Goal: Task Accomplishment & Management: Manage account settings

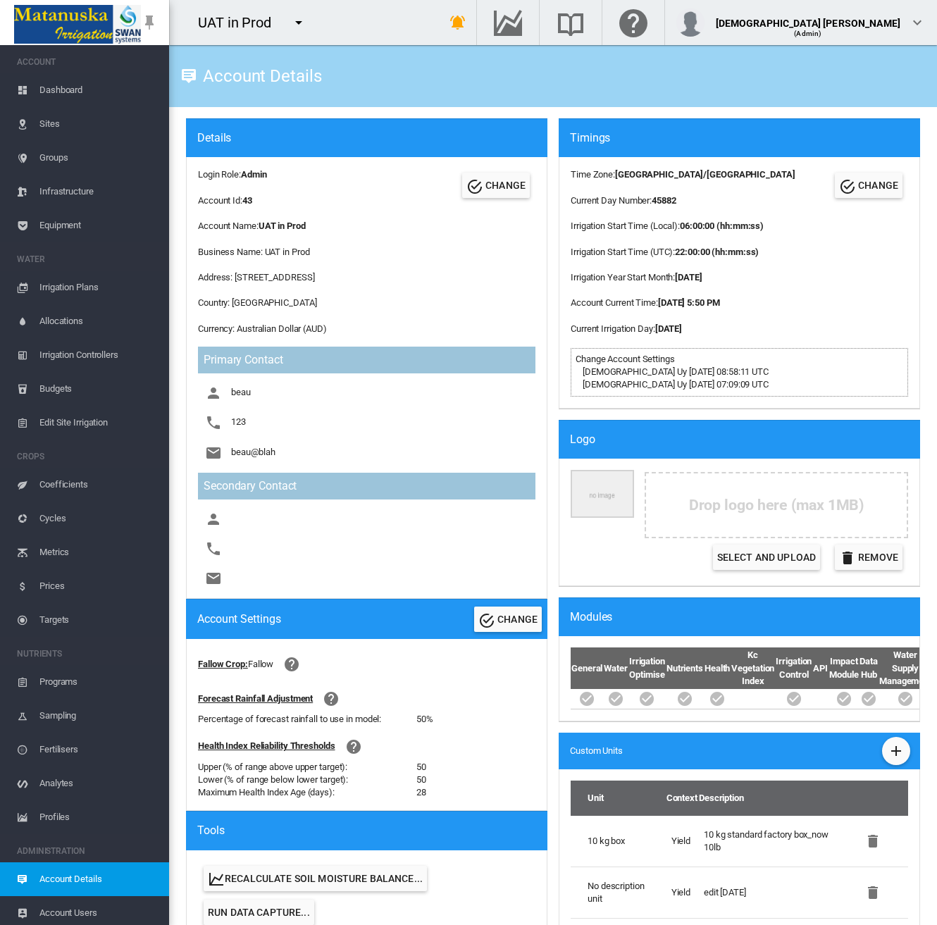
click at [68, 98] on span "Dashboard" at bounding box center [98, 90] width 118 height 34
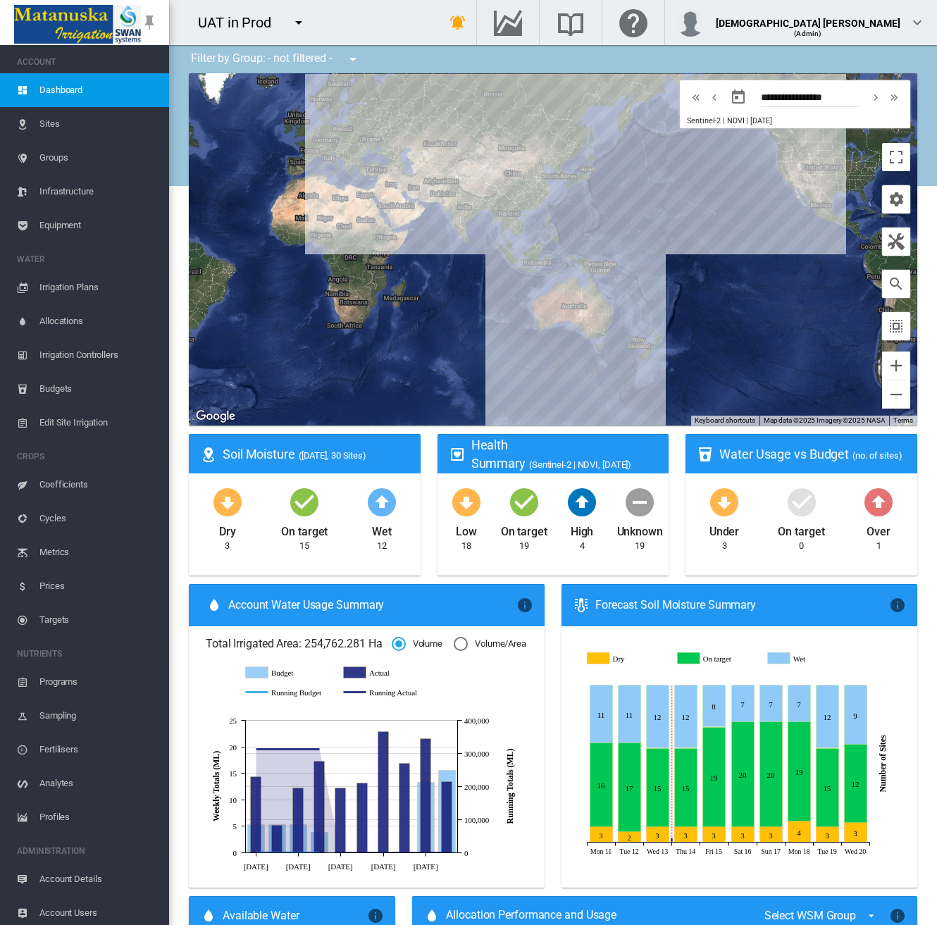
click at [66, 221] on span "Equipment" at bounding box center [98, 226] width 118 height 34
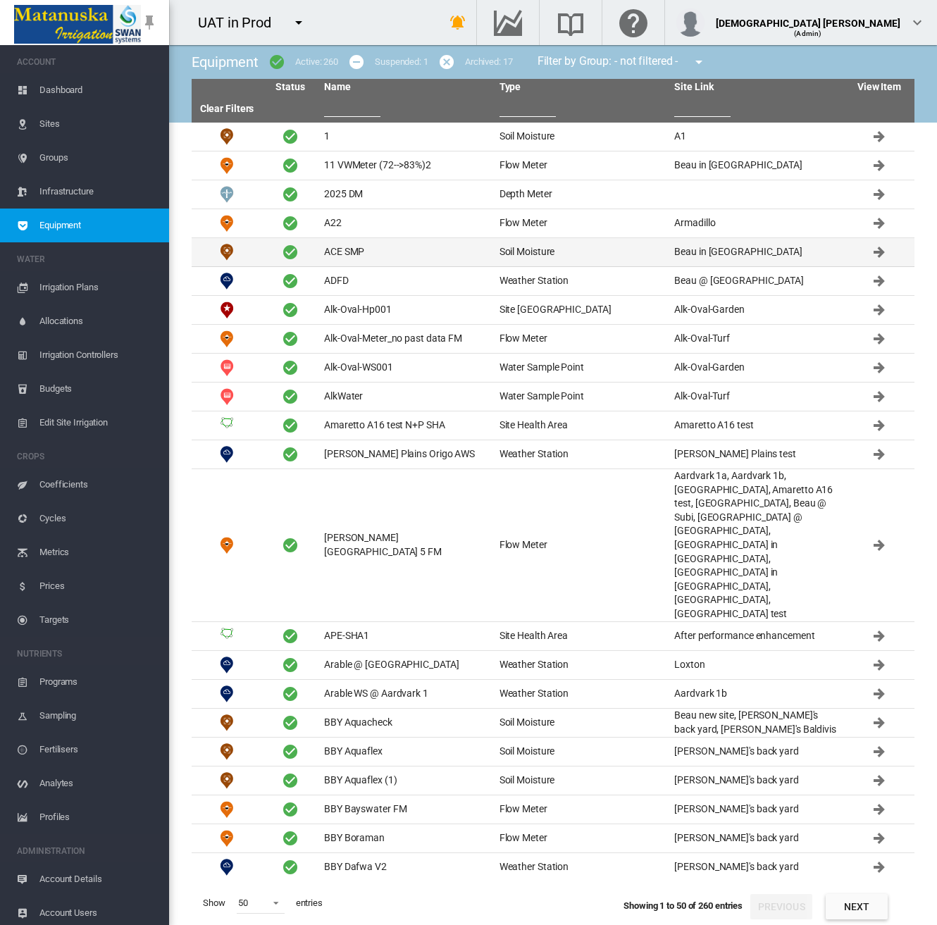
click at [382, 238] on td "ACE SMP" at bounding box center [405, 252] width 175 height 28
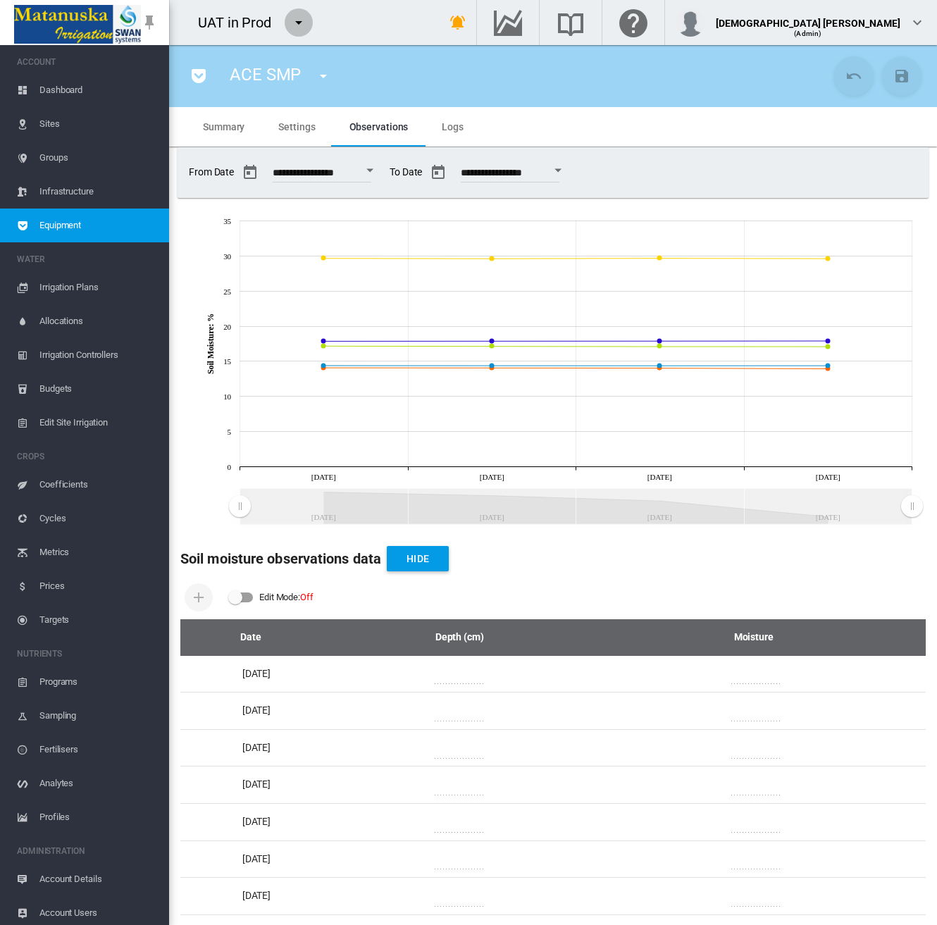
click at [293, 16] on md-icon "icon-menu-down" at bounding box center [298, 22] width 17 height 17
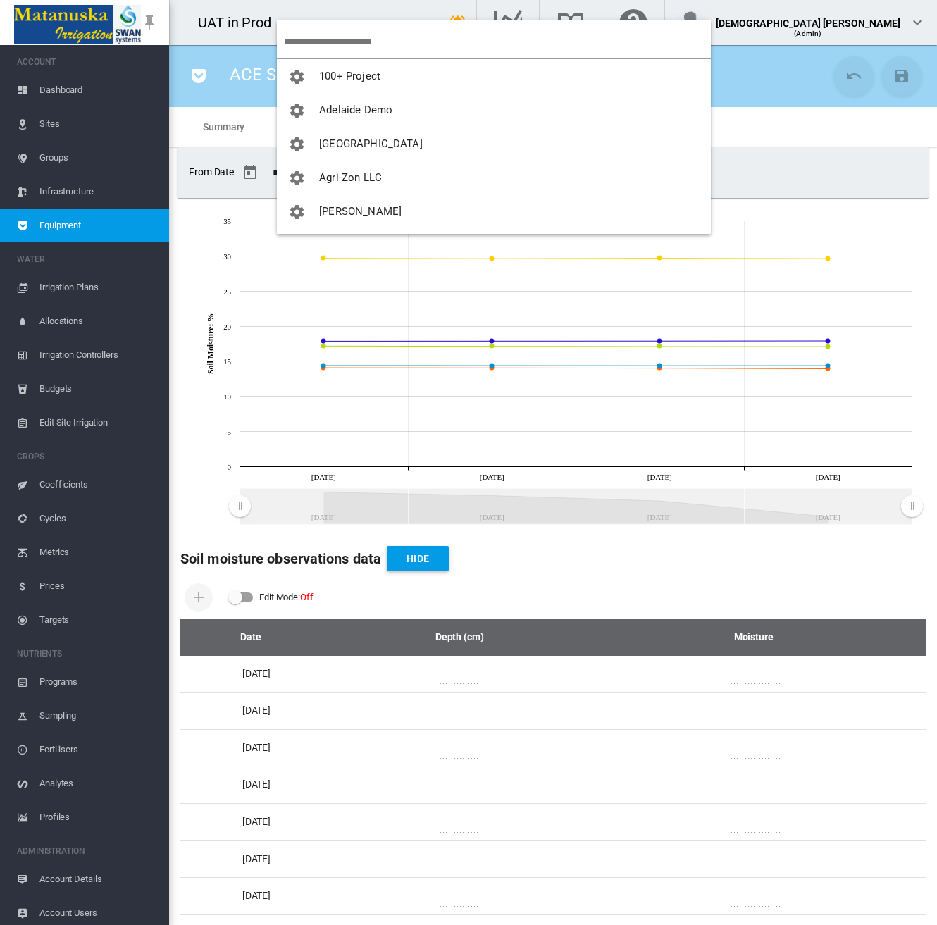
click at [323, 29] on input "search" at bounding box center [497, 41] width 427 height 33
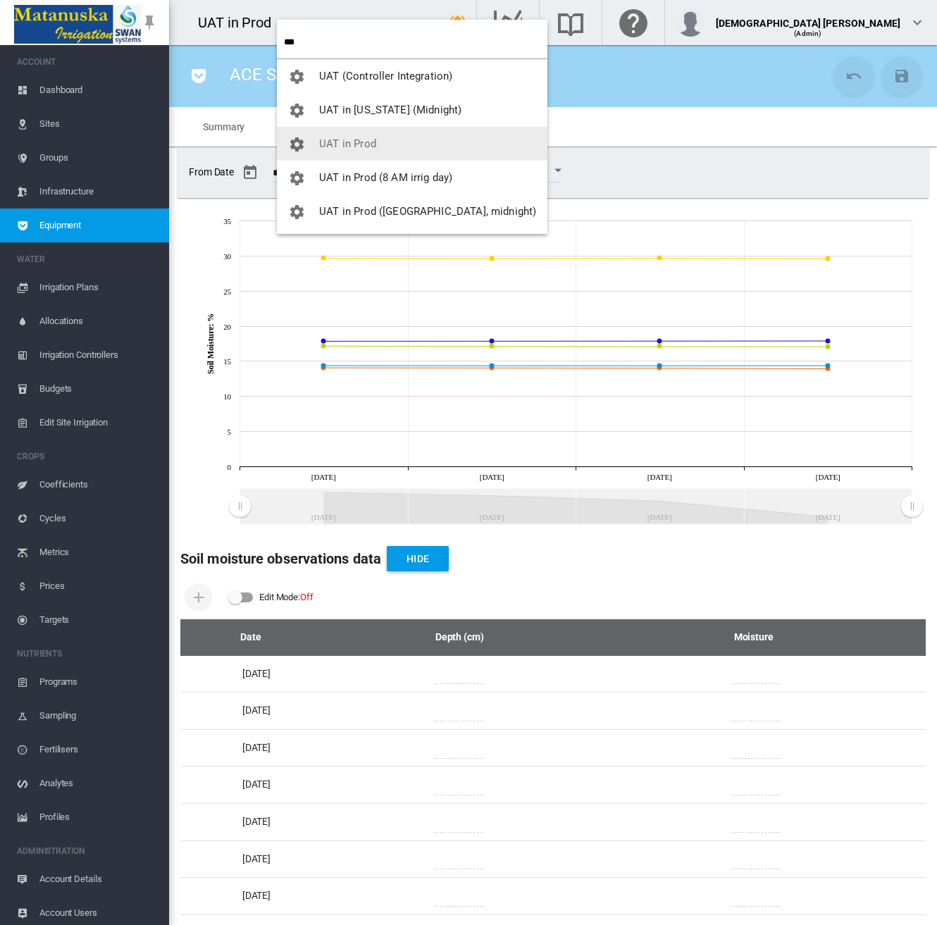
type input "***"
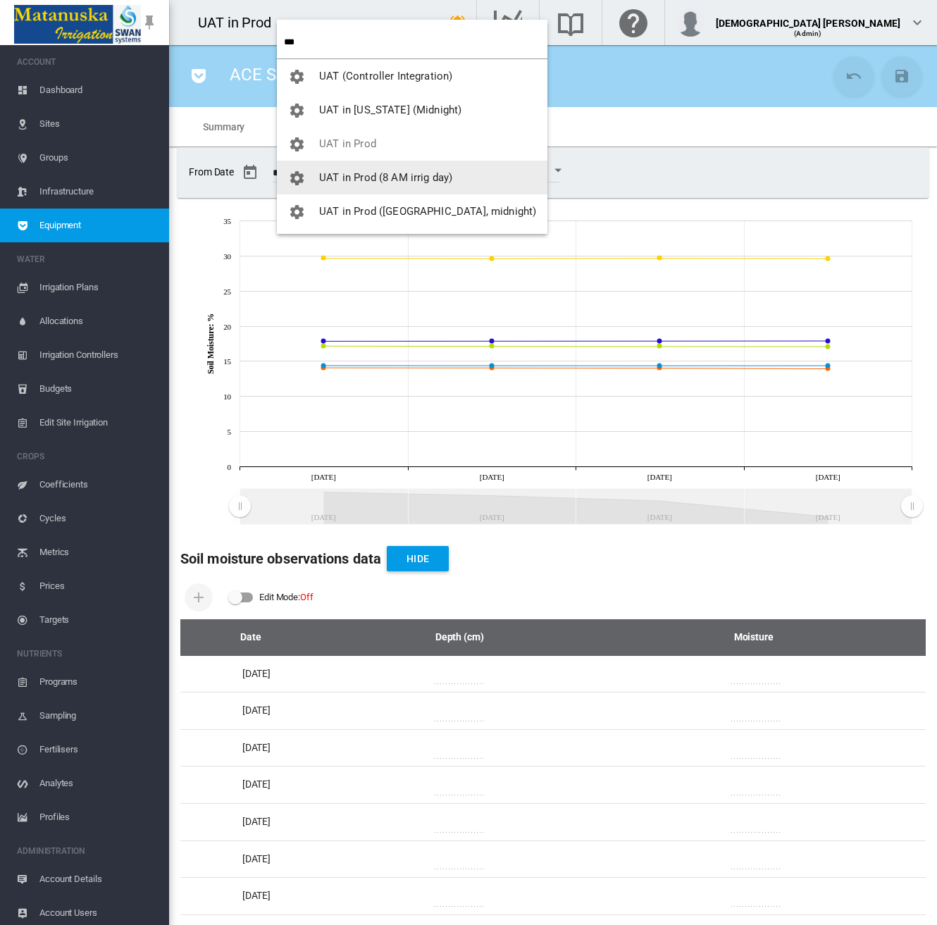
click at [319, 173] on span "UAT in Prod (8 AM irrig day)" at bounding box center [385, 177] width 133 height 13
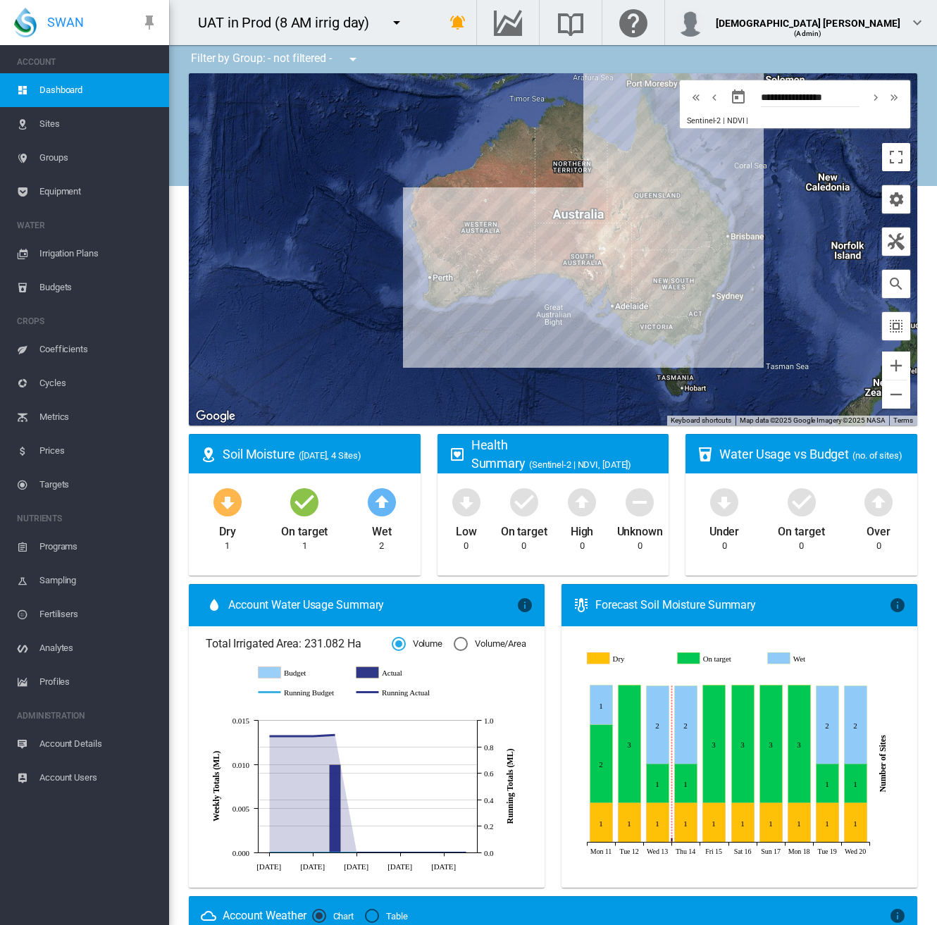
click at [68, 752] on span "Account Details" at bounding box center [98, 744] width 118 height 34
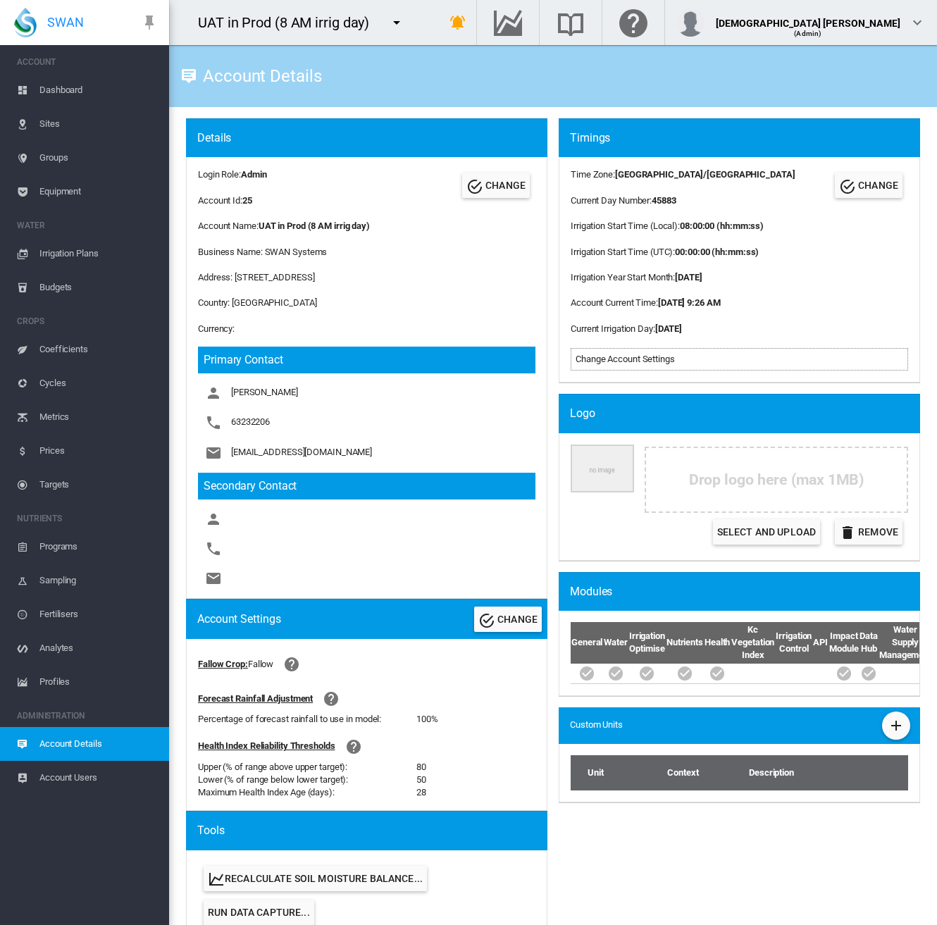
click at [69, 196] on span "Equipment" at bounding box center [98, 192] width 118 height 34
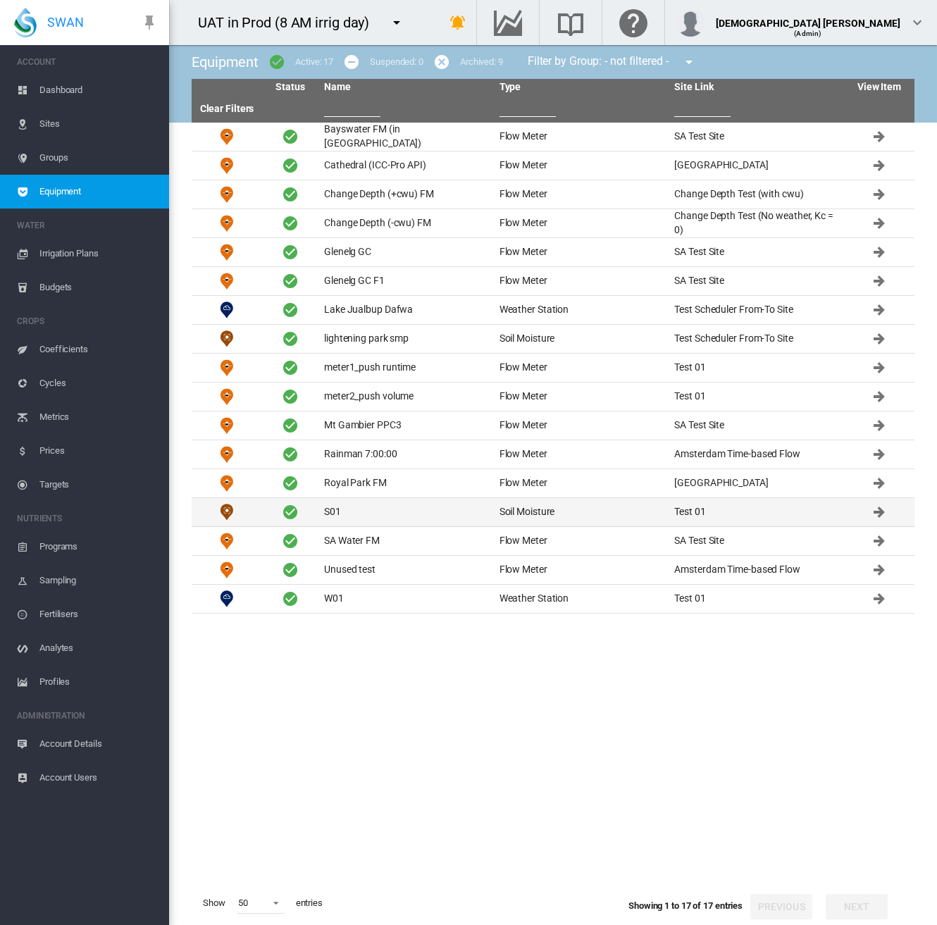
click at [393, 515] on td "S01" at bounding box center [405, 512] width 175 height 28
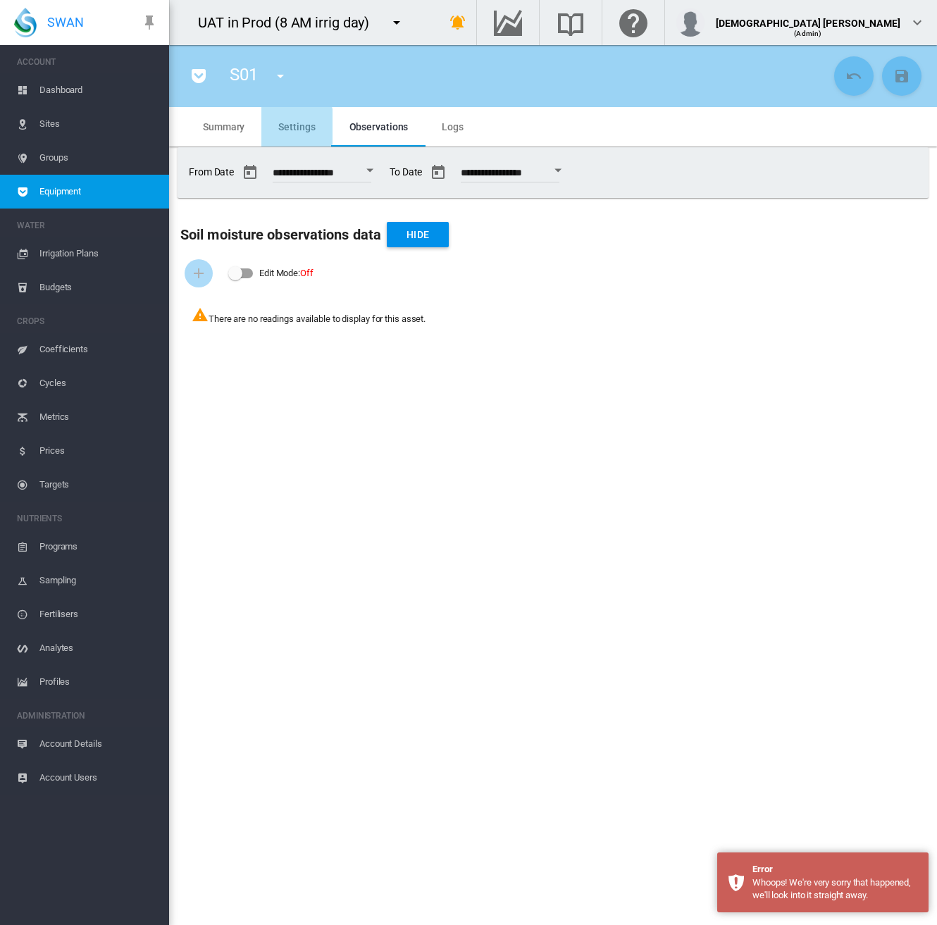
click at [287, 126] on span "Settings" at bounding box center [296, 126] width 37 height 11
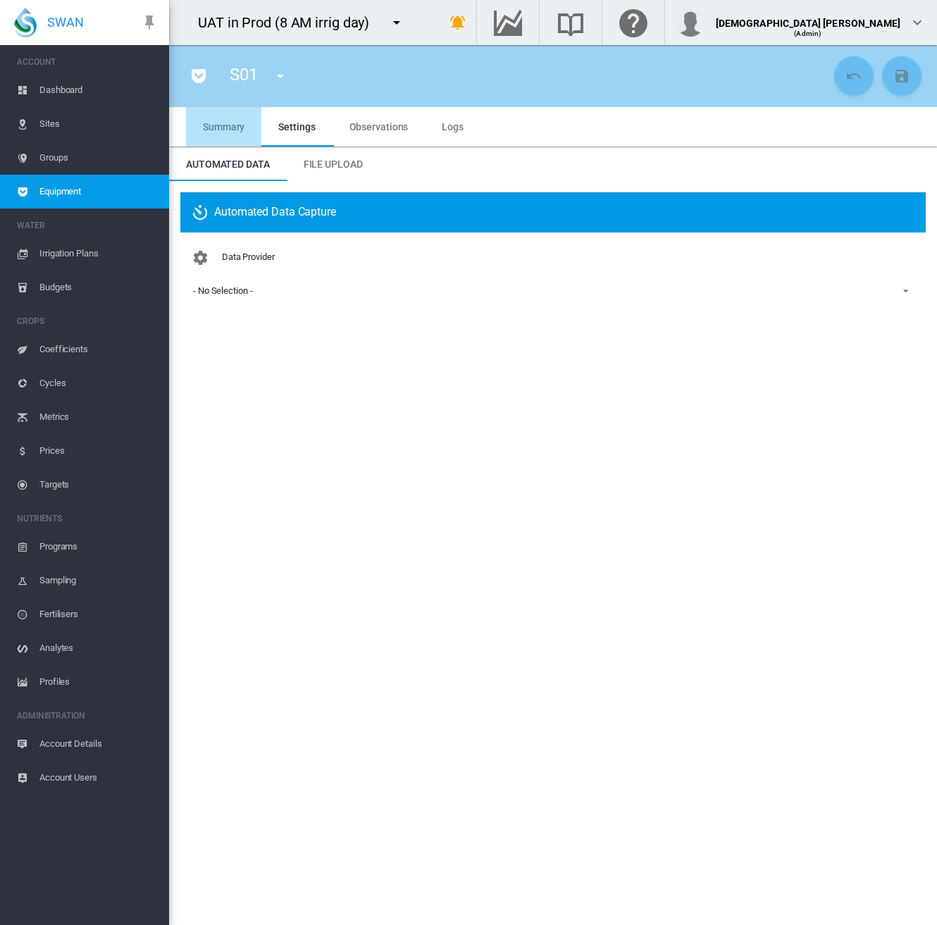
click at [232, 137] on md-tab-item "Summary" at bounding box center [223, 126] width 75 height 39
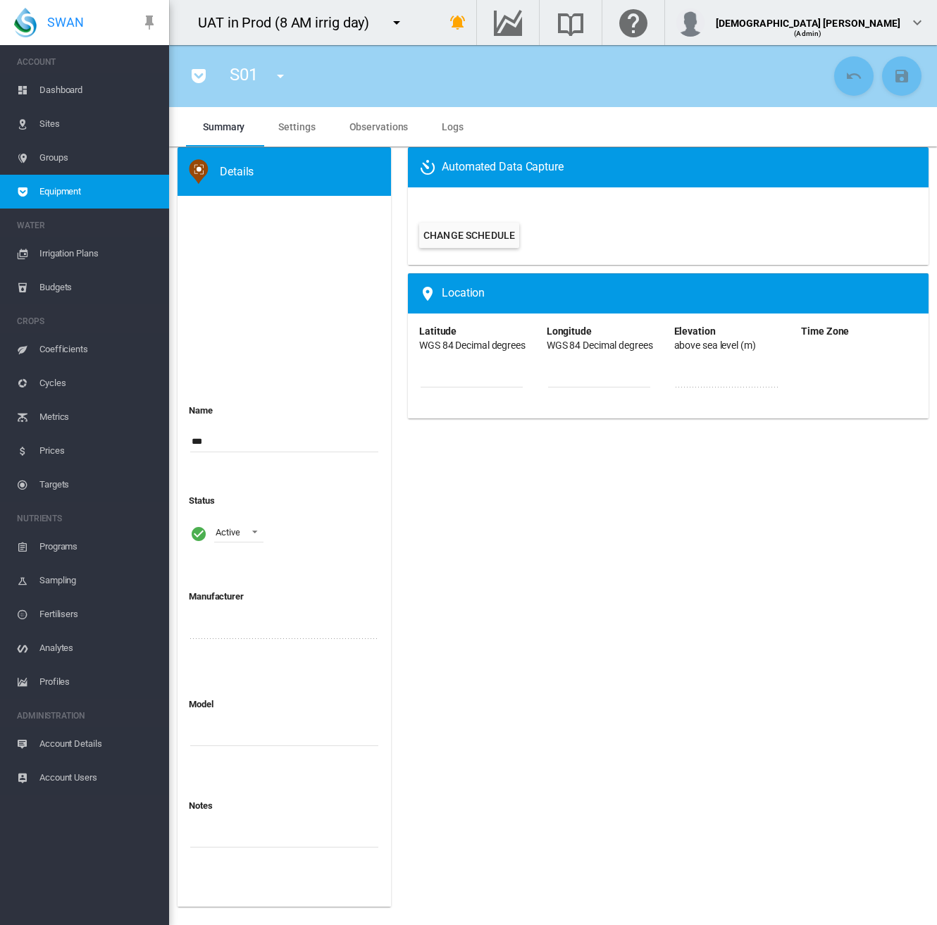
click at [99, 187] on span "Equipment" at bounding box center [98, 192] width 118 height 34
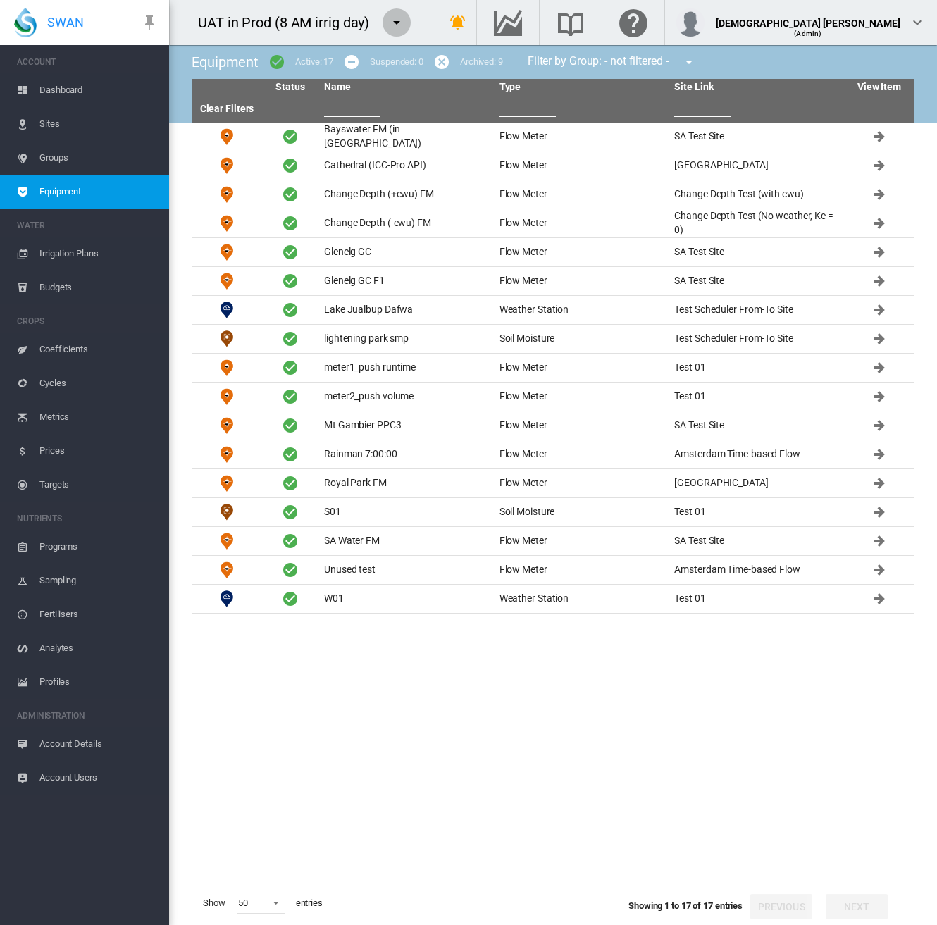
click at [400, 25] on md-icon "icon-menu-down" at bounding box center [396, 22] width 17 height 17
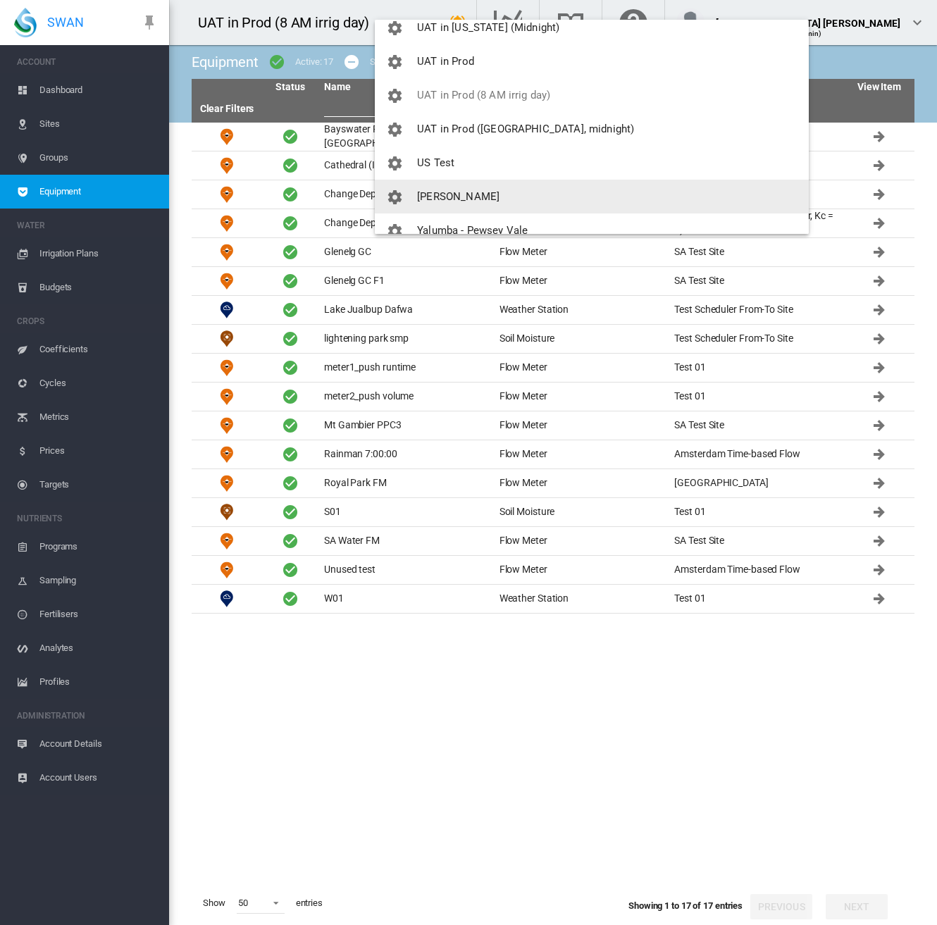
scroll to position [2736, 0]
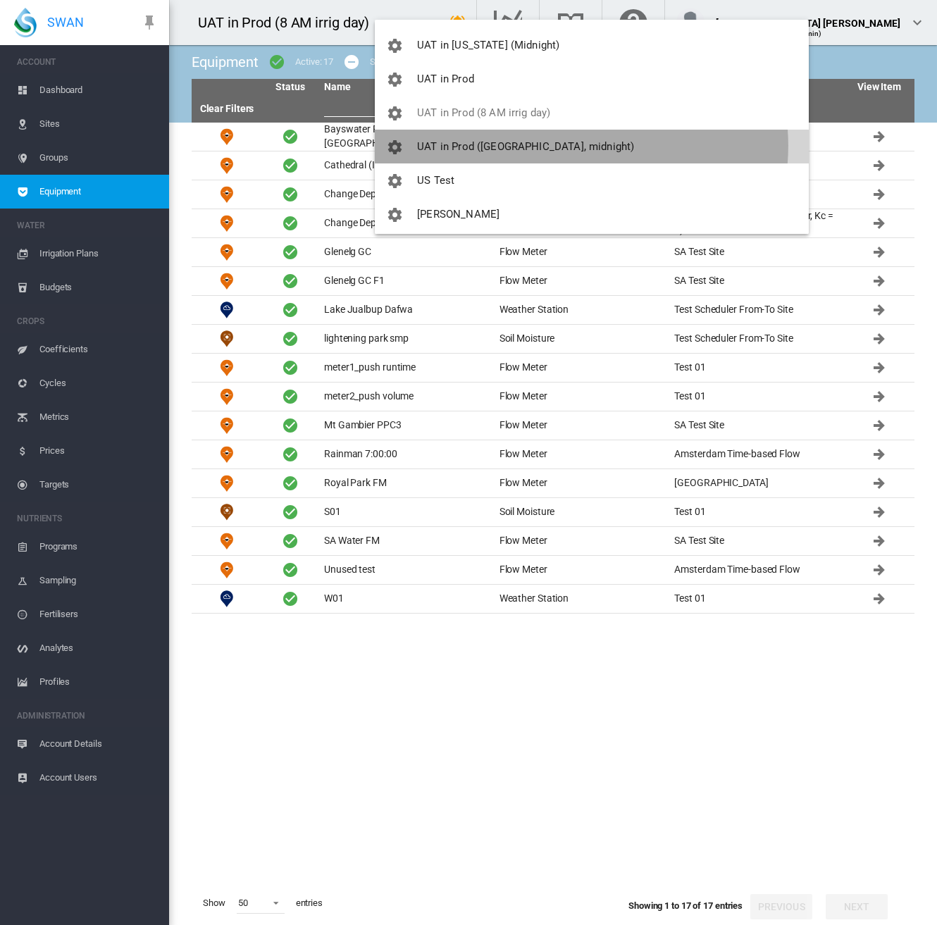
click at [580, 146] on button "UAT in Prod ([GEOGRAPHIC_DATA], midnight)" at bounding box center [592, 147] width 434 height 34
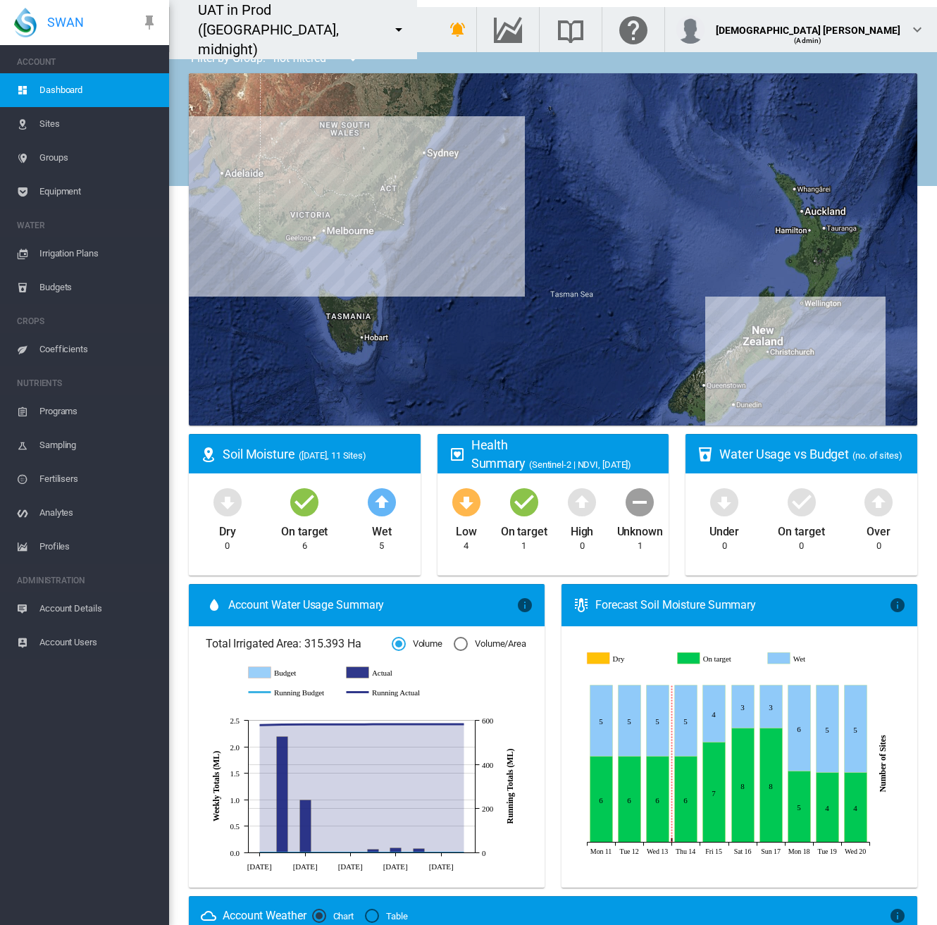
click at [59, 195] on span "Equipment" at bounding box center [98, 192] width 118 height 34
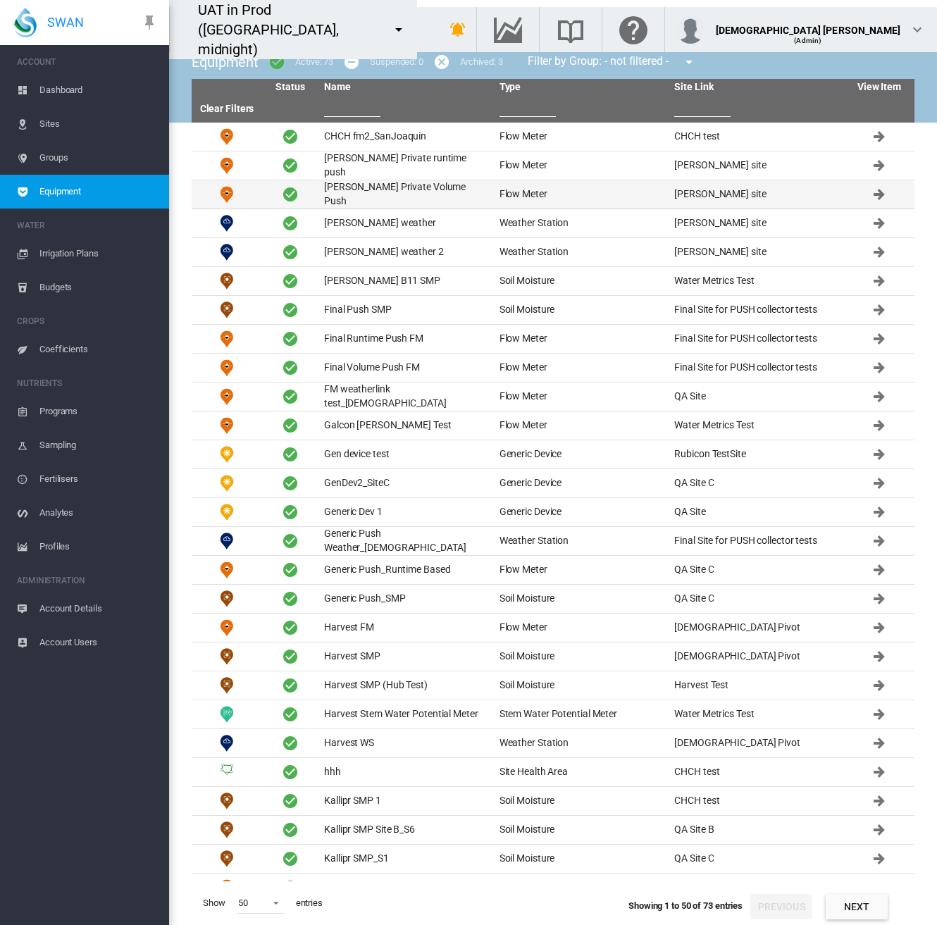
click at [351, 192] on td "David Private Volume Push" at bounding box center [405, 194] width 175 height 28
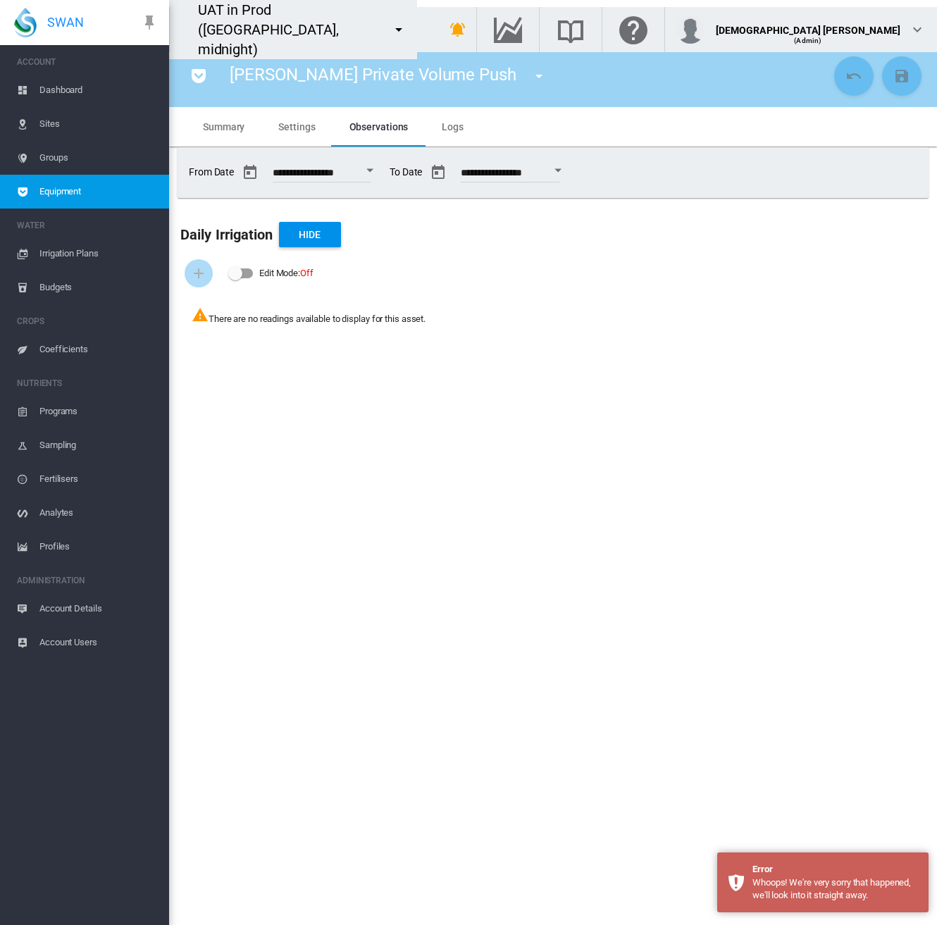
click at [82, 188] on span "Equipment" at bounding box center [98, 192] width 118 height 34
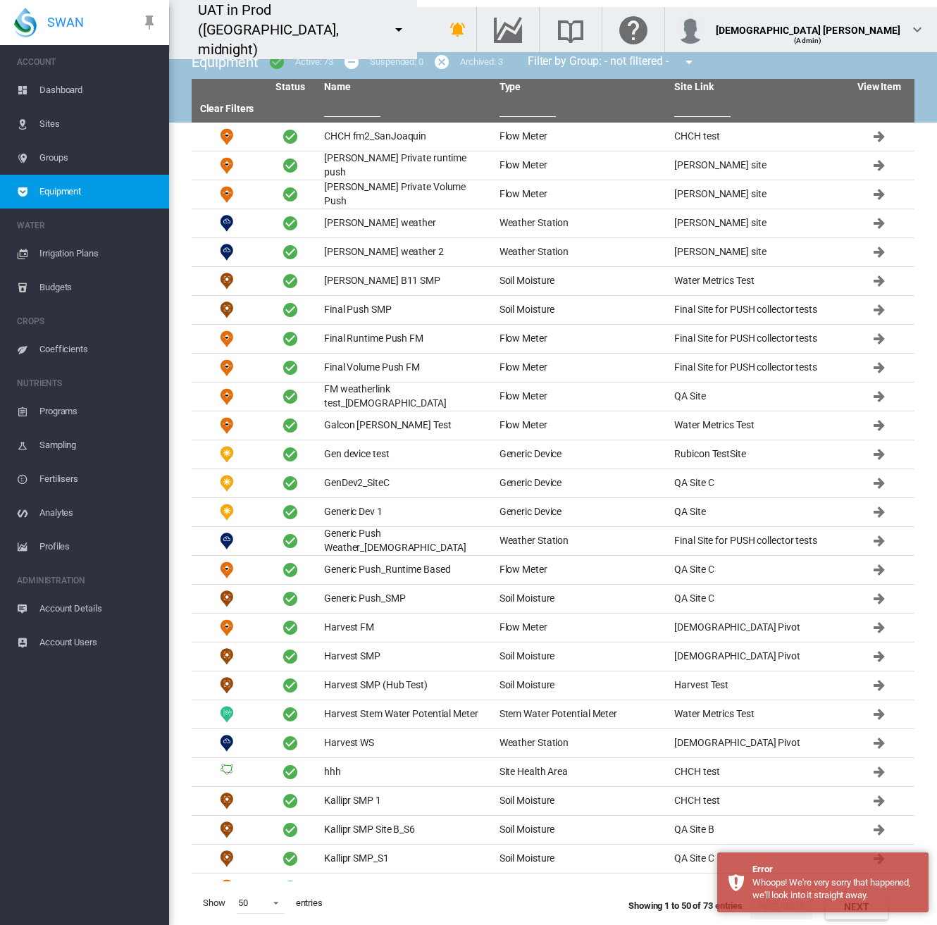
click at [399, 19] on button "button" at bounding box center [399, 29] width 28 height 28
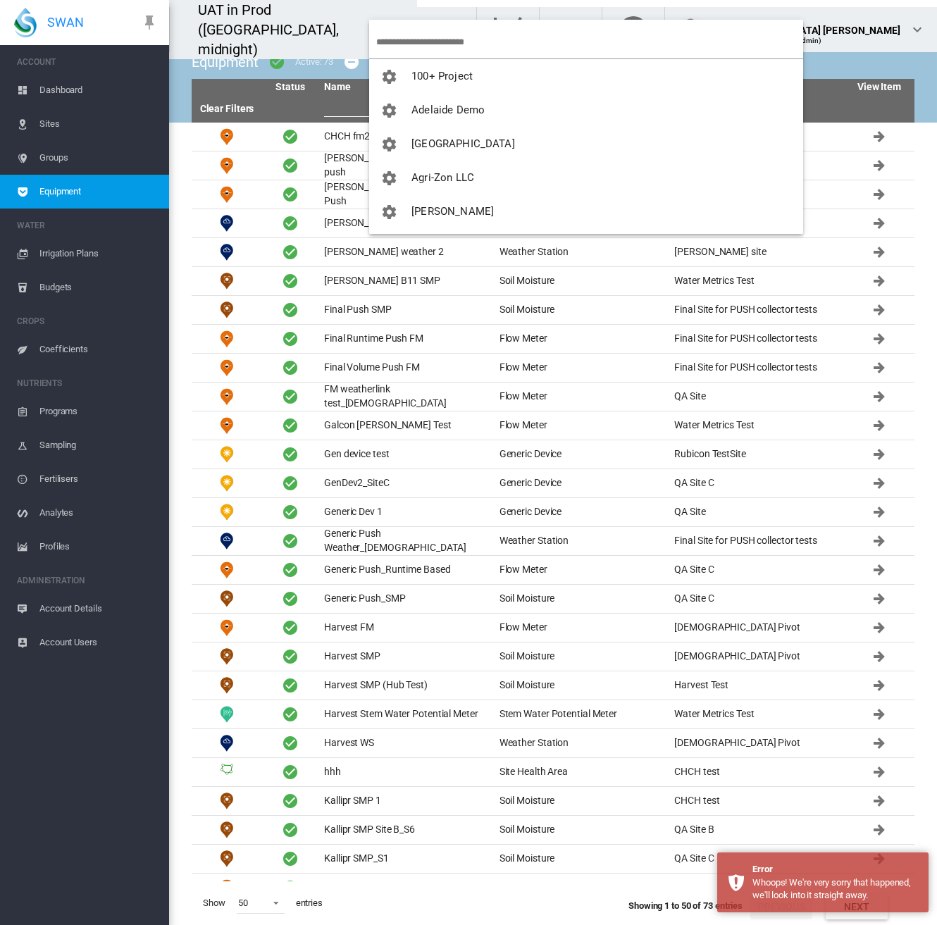
click at [420, 40] on input "search" at bounding box center [589, 41] width 427 height 33
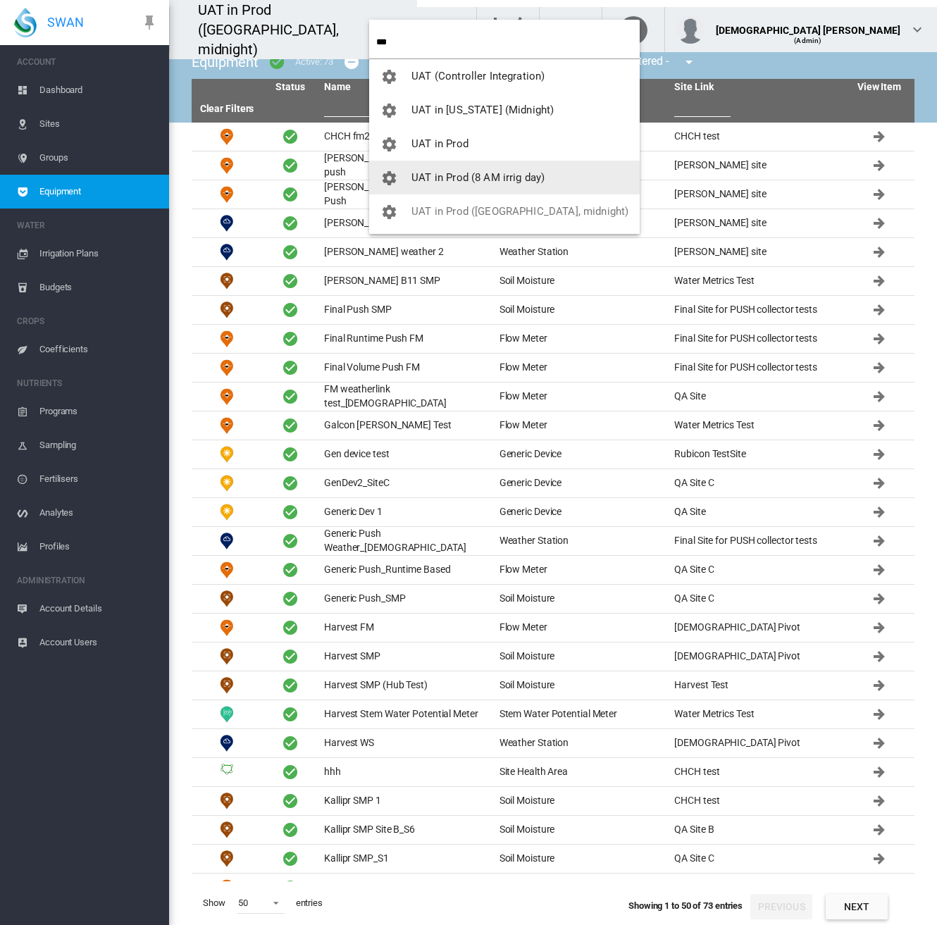
type input "***"
click at [442, 182] on span "UAT in Prod (8 AM irrig day)" at bounding box center [477, 177] width 133 height 13
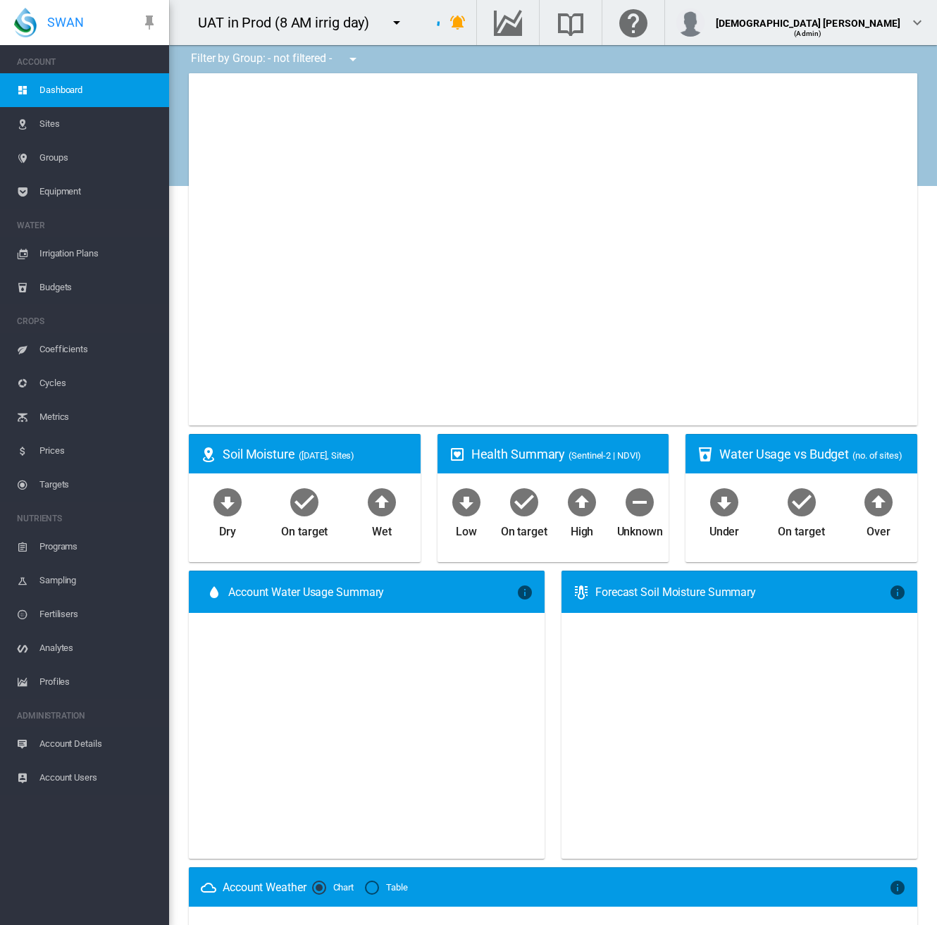
type input "**********"
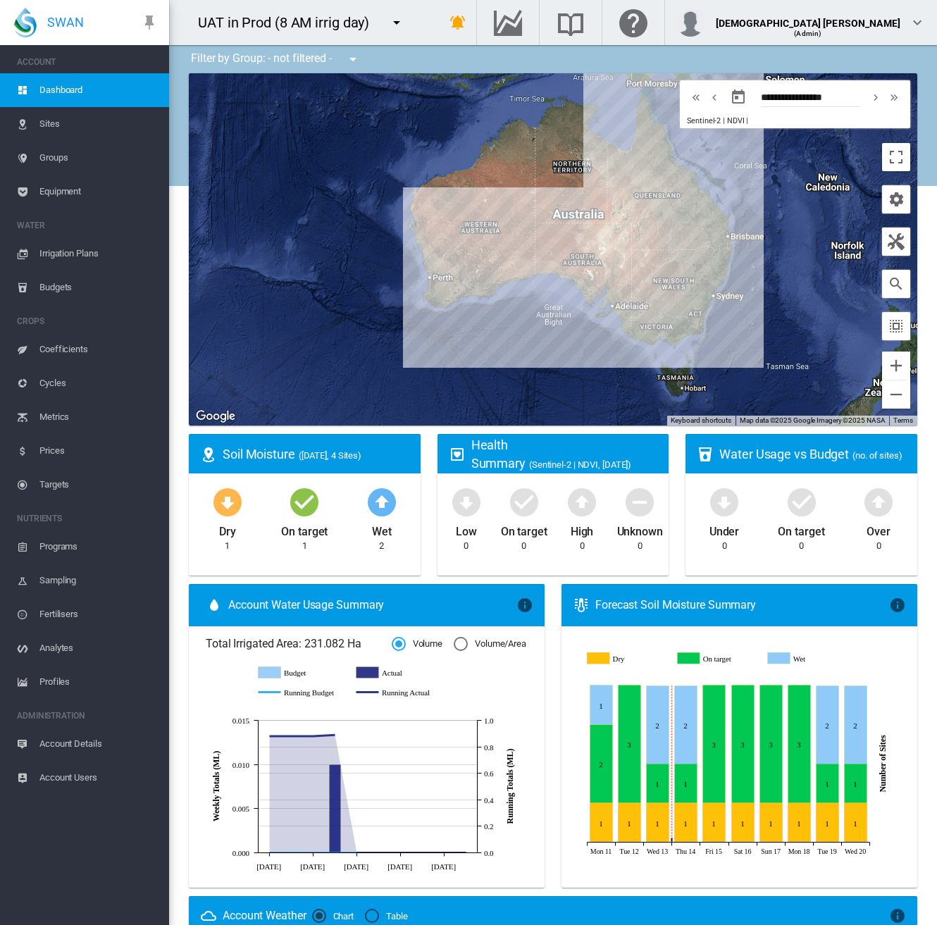
click at [107, 738] on span "Account Details" at bounding box center [98, 744] width 118 height 34
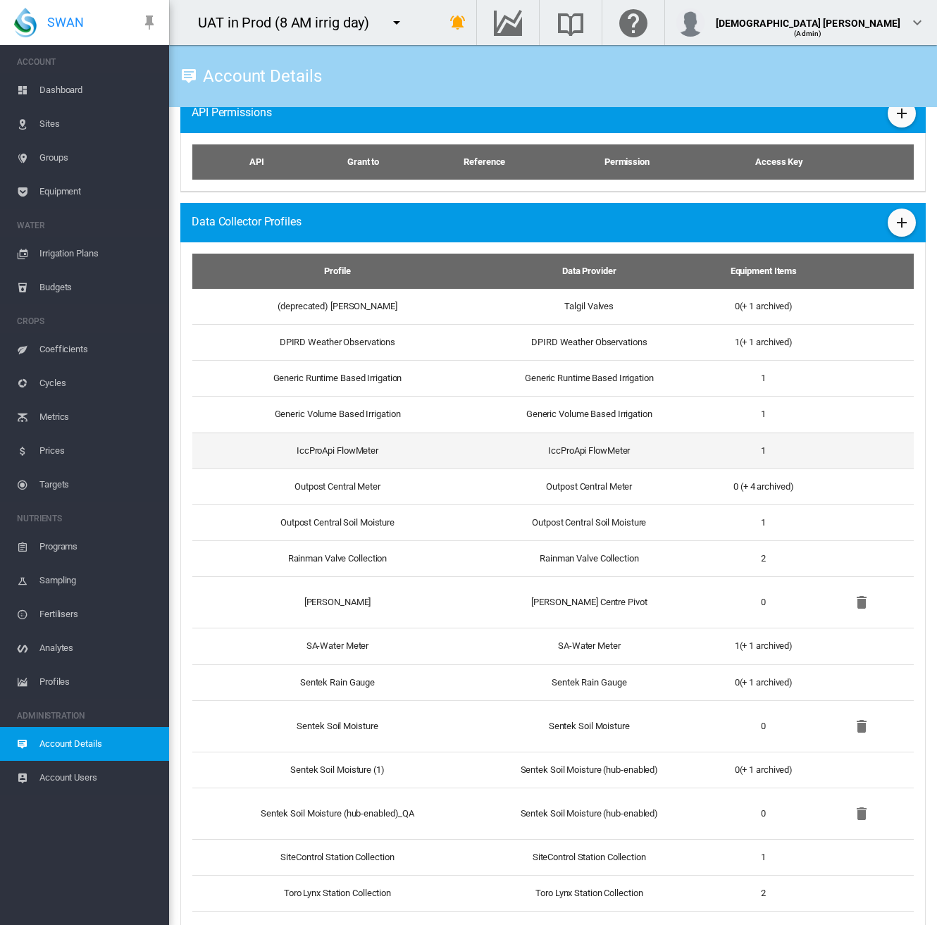
scroll to position [910, 0]
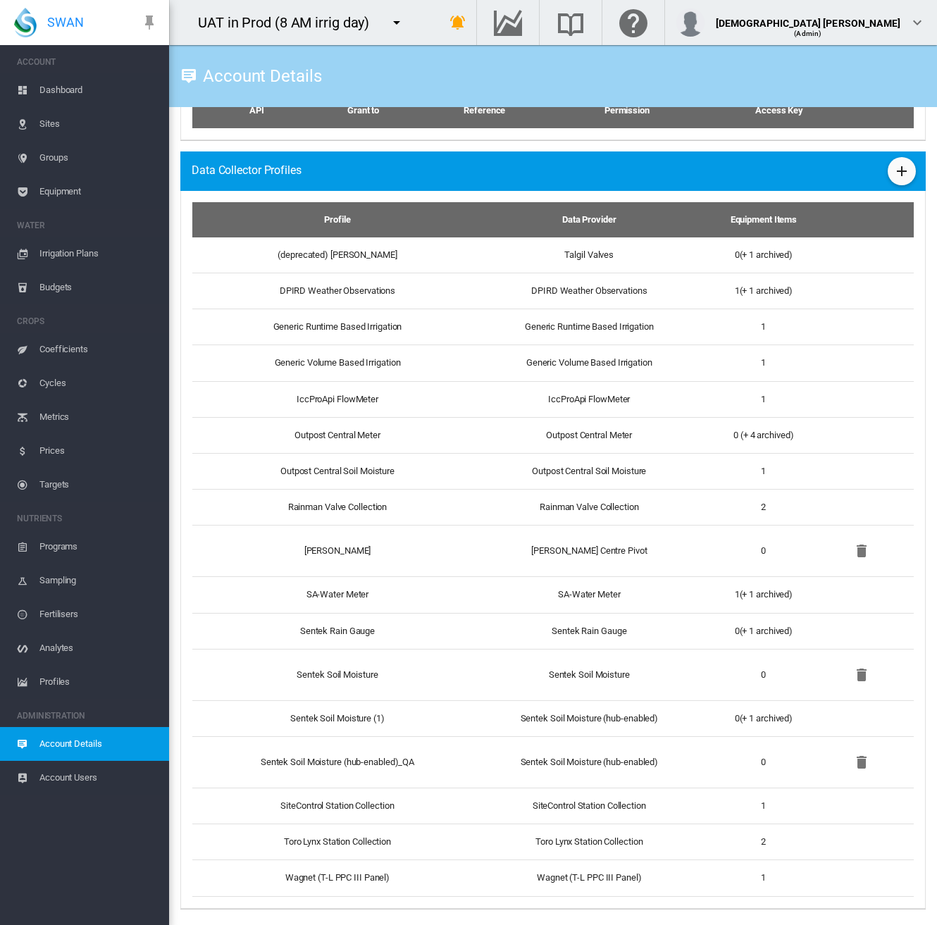
click at [393, 29] on md-icon "icon-menu-down" at bounding box center [396, 22] width 17 height 17
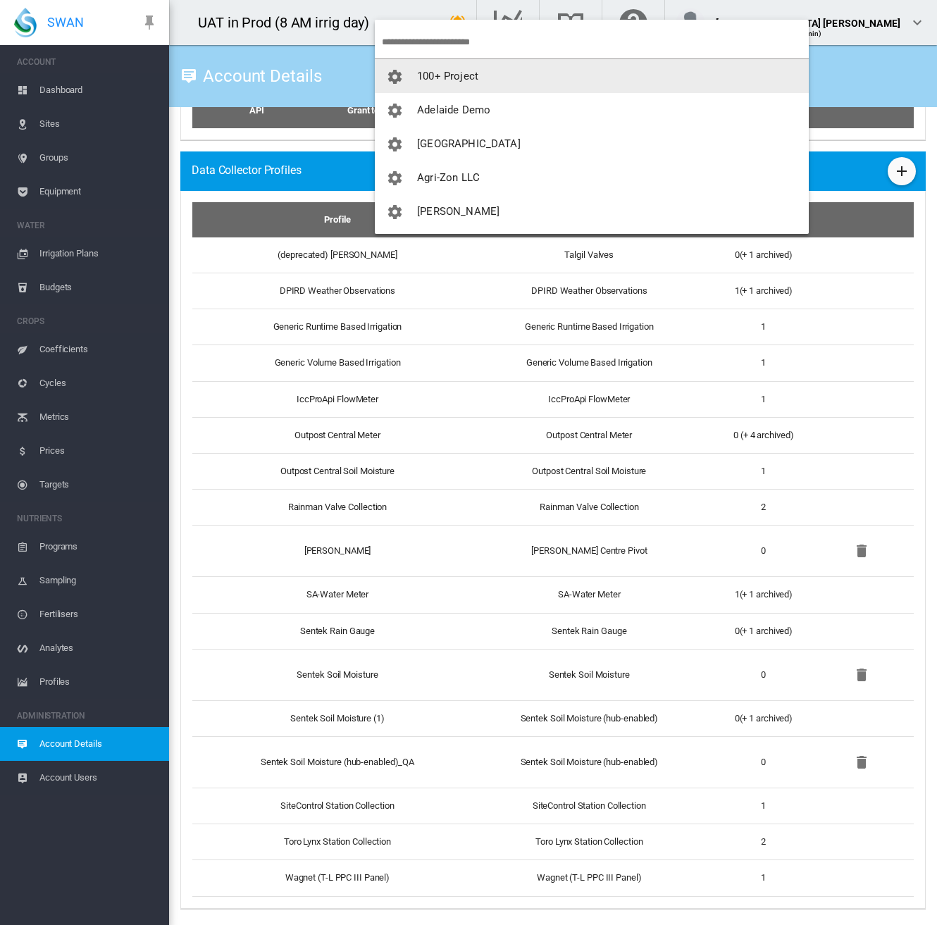
click at [428, 46] on input "search" at bounding box center [595, 41] width 427 height 33
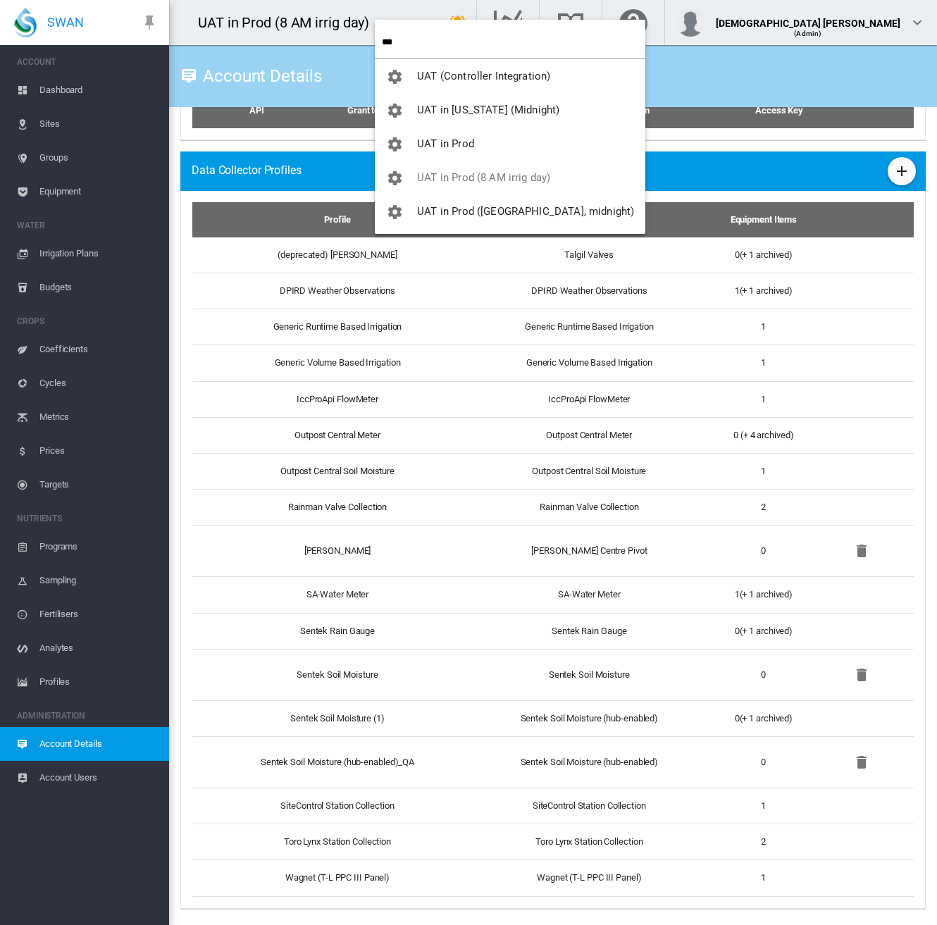
type input "***"
click at [445, 144] on span "UAT in Prod" at bounding box center [445, 143] width 57 height 13
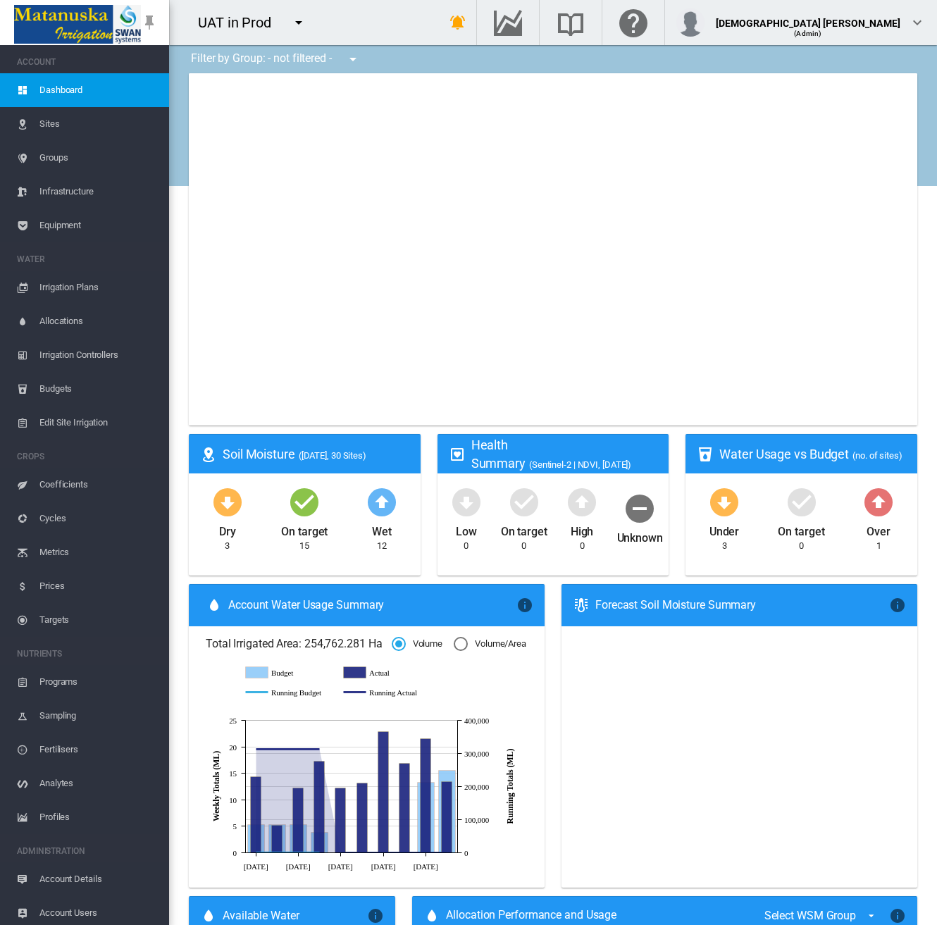
click at [74, 873] on span "Account Details" at bounding box center [98, 879] width 118 height 34
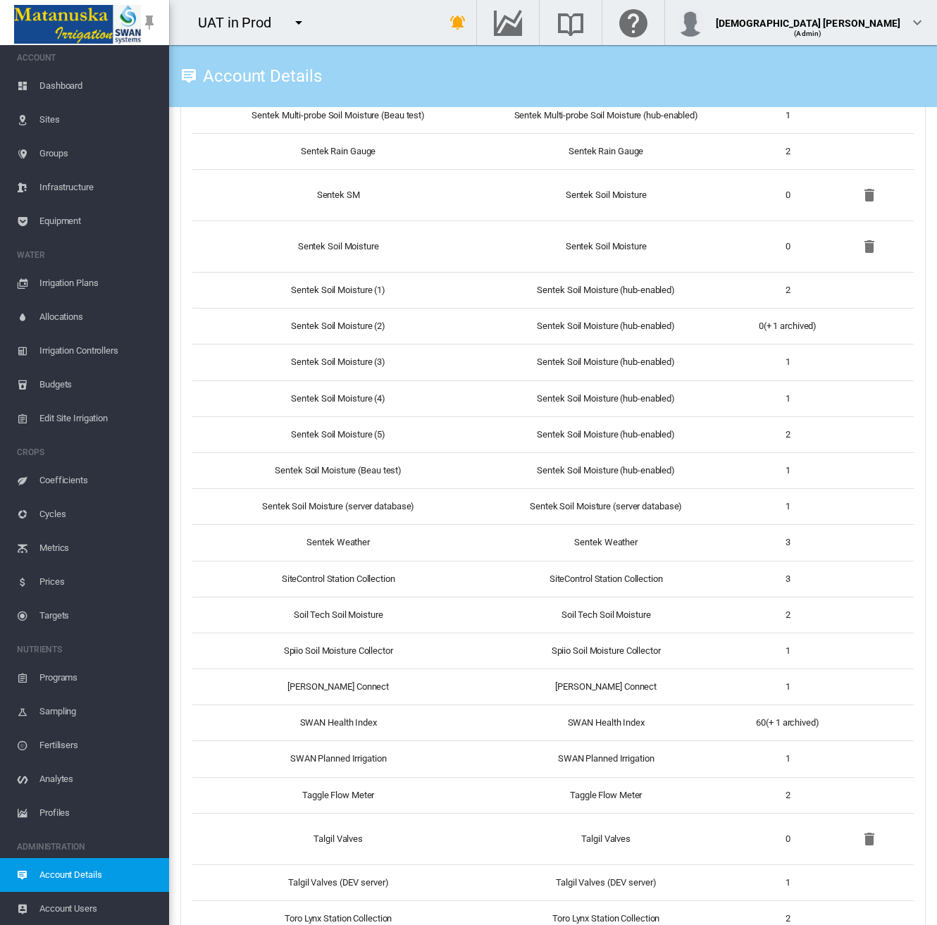
scroll to position [4356, 0]
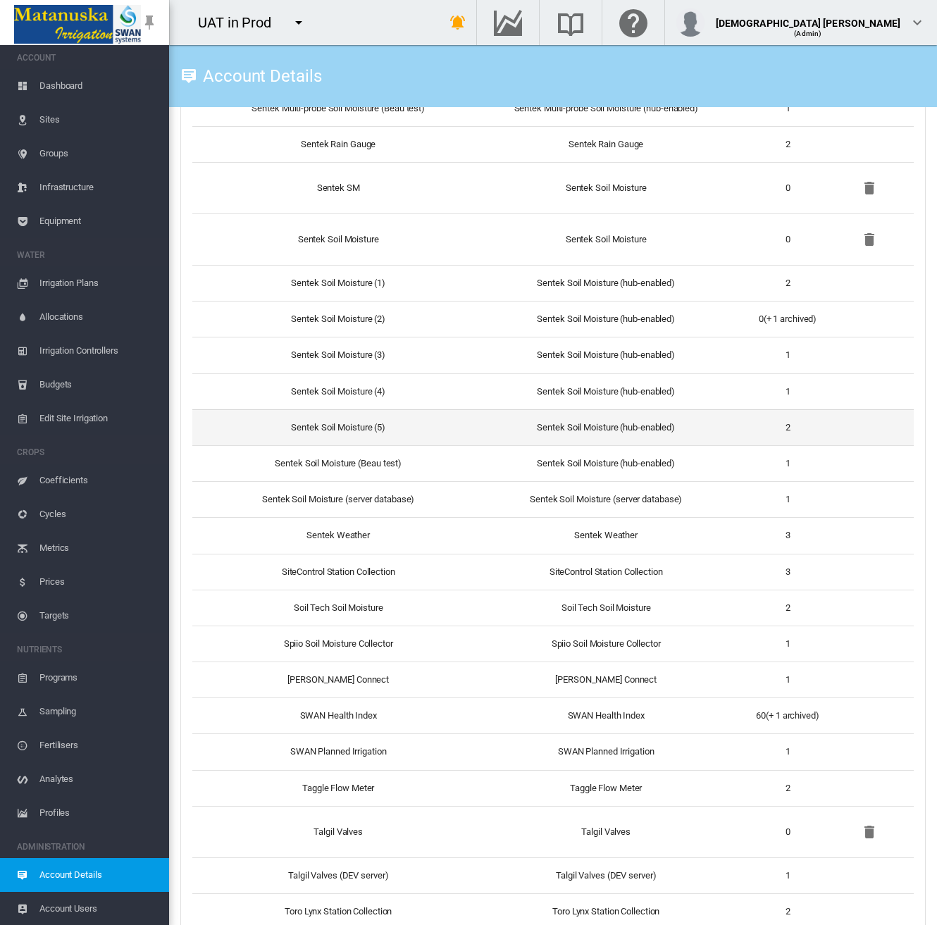
click at [647, 416] on td "Sentek Soil Moisture (hub-enabled)" at bounding box center [606, 427] width 266 height 36
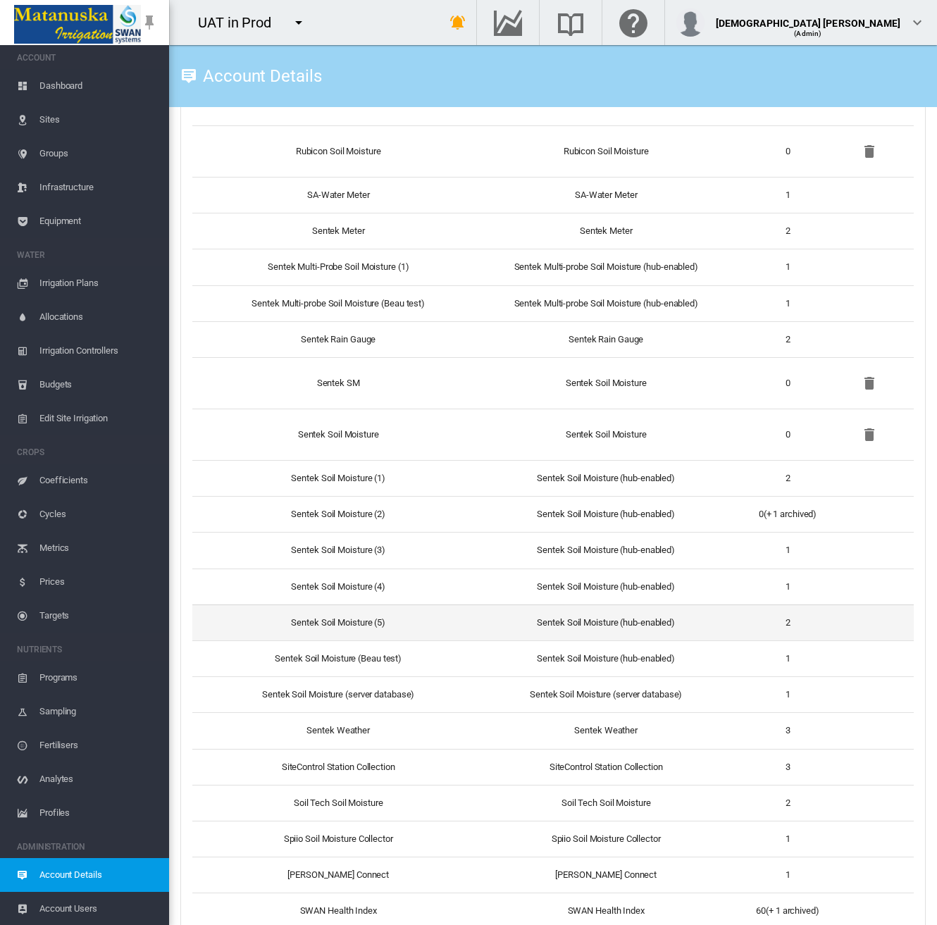
scroll to position [4145, 0]
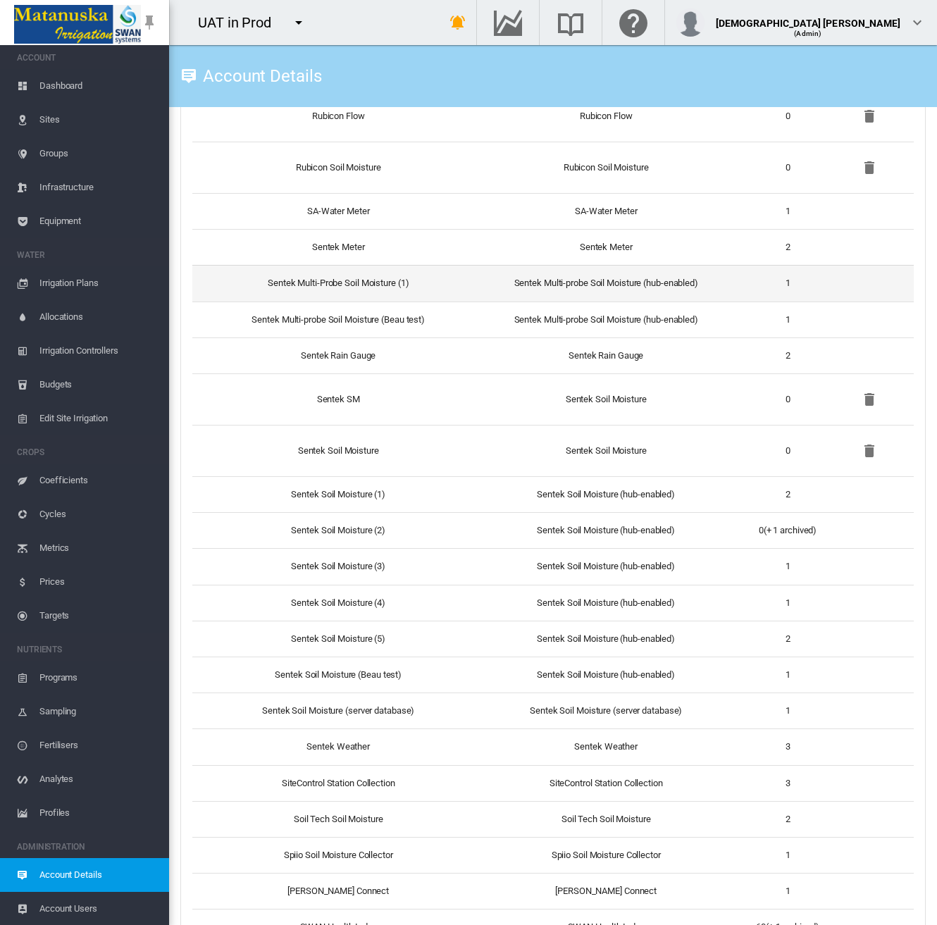
click at [649, 278] on td "Sentek Multi-probe Soil Moisture (hub-enabled)" at bounding box center [606, 283] width 266 height 36
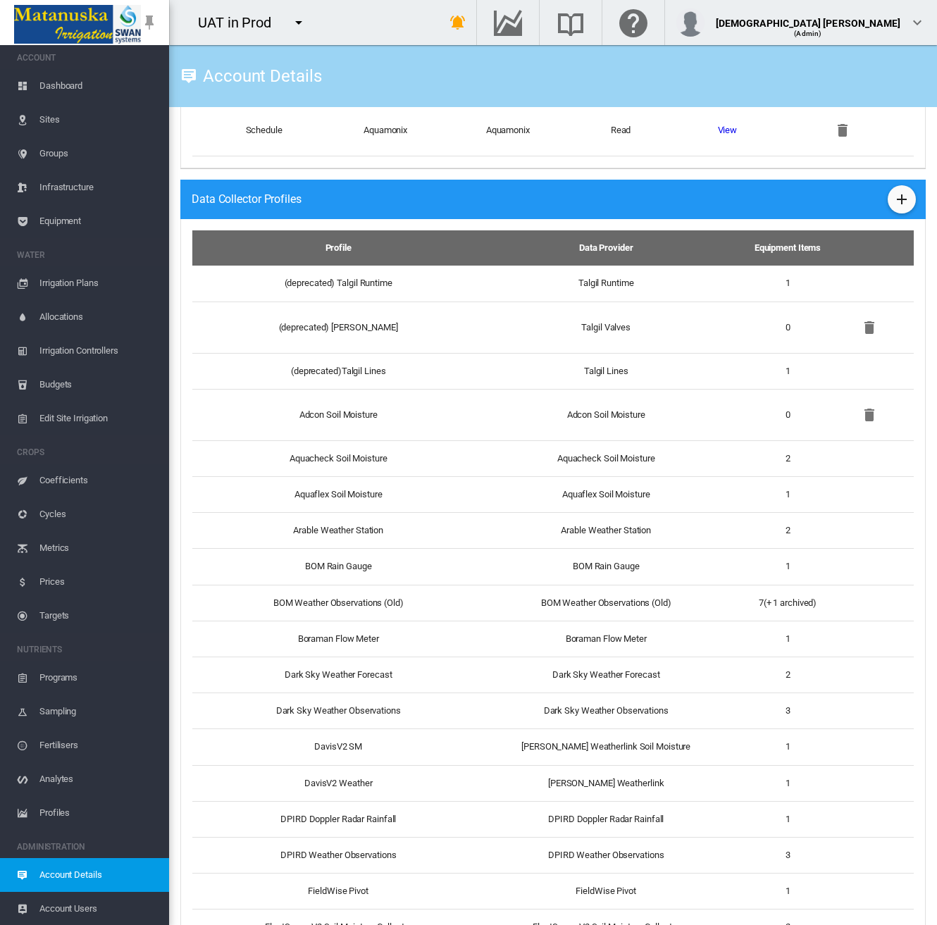
scroll to position [975, 0]
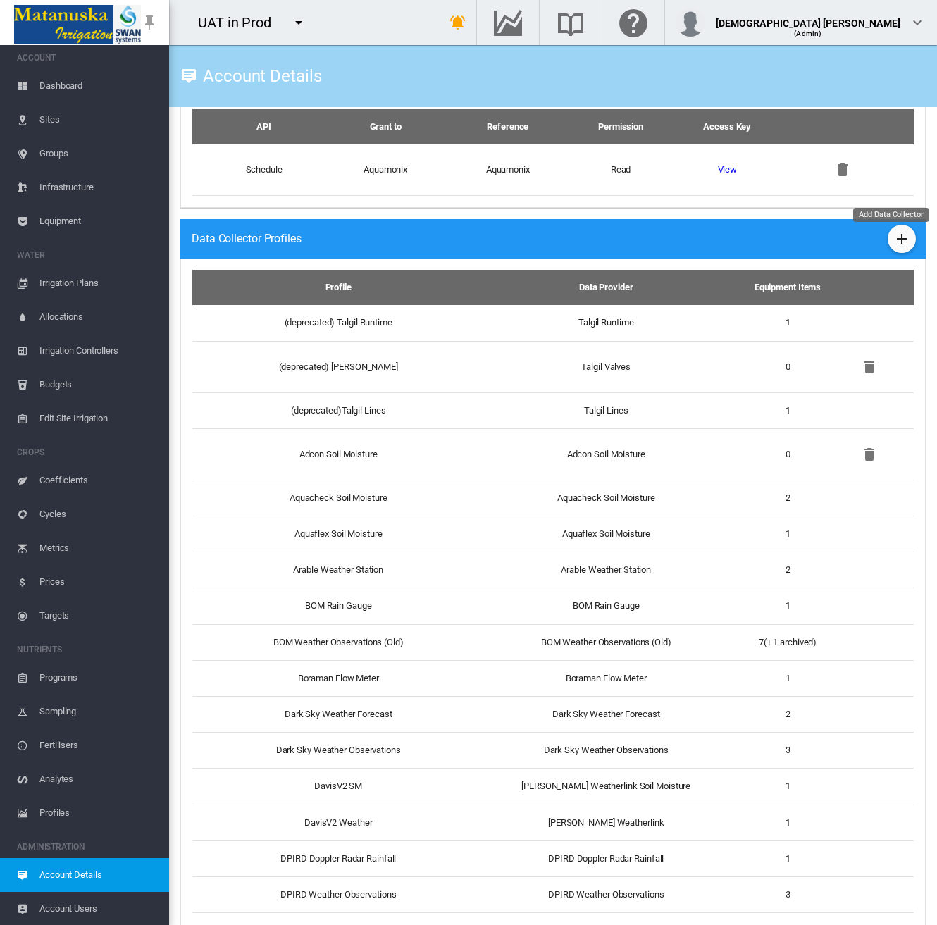
click at [893, 246] on md-icon "icon-plus" at bounding box center [901, 238] width 17 height 17
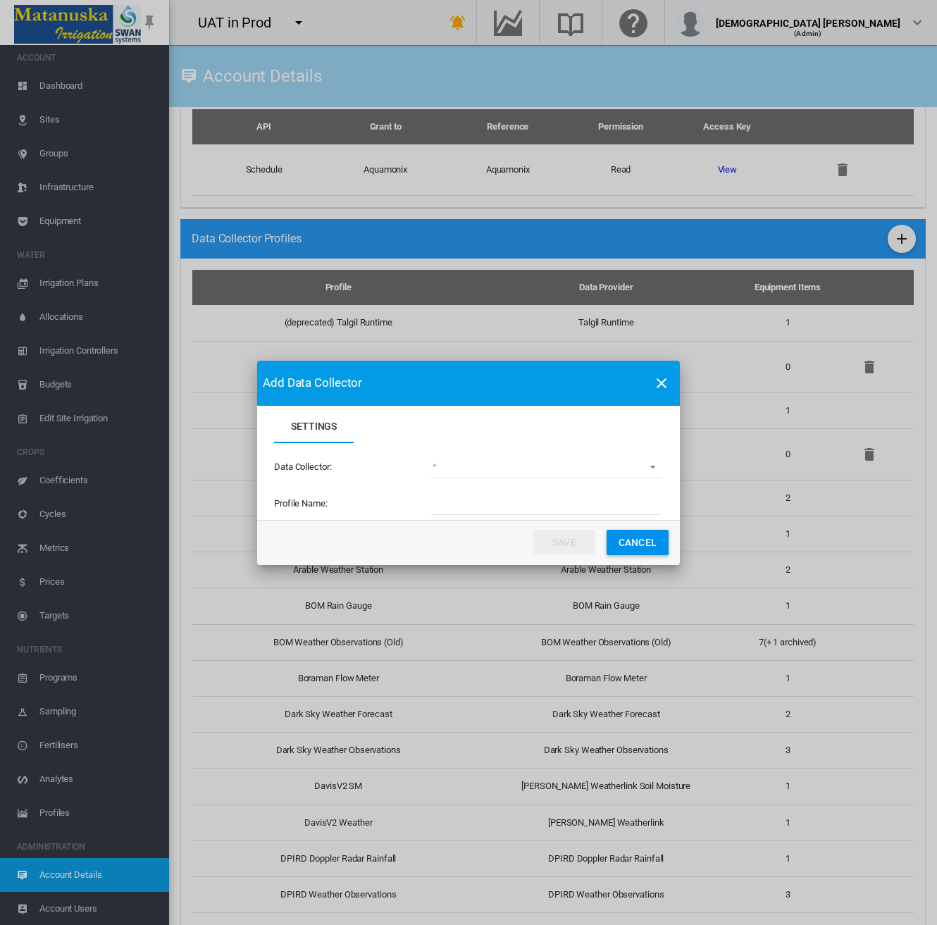
click at [475, 467] on md-select "(deprecated) Toro Lynx Course By Station Adcon Soil Moisture Aquacheck Soil Moi…" at bounding box center [546, 467] width 230 height 21
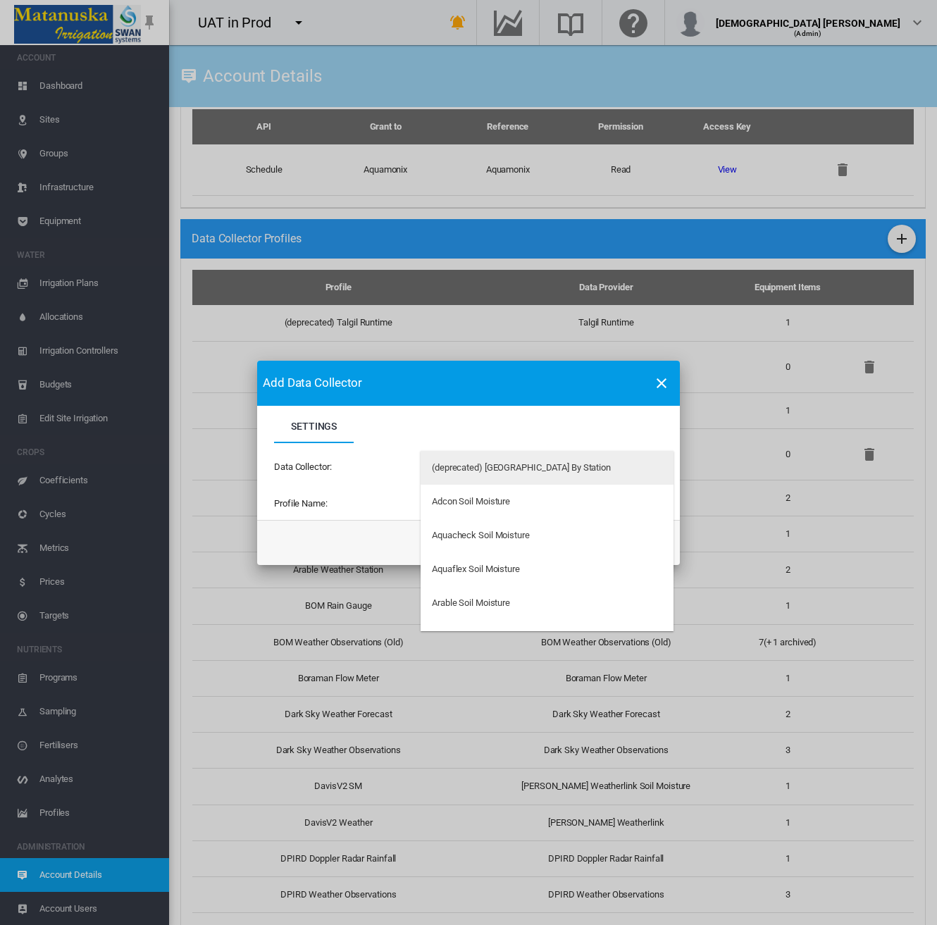
type md-option "34"
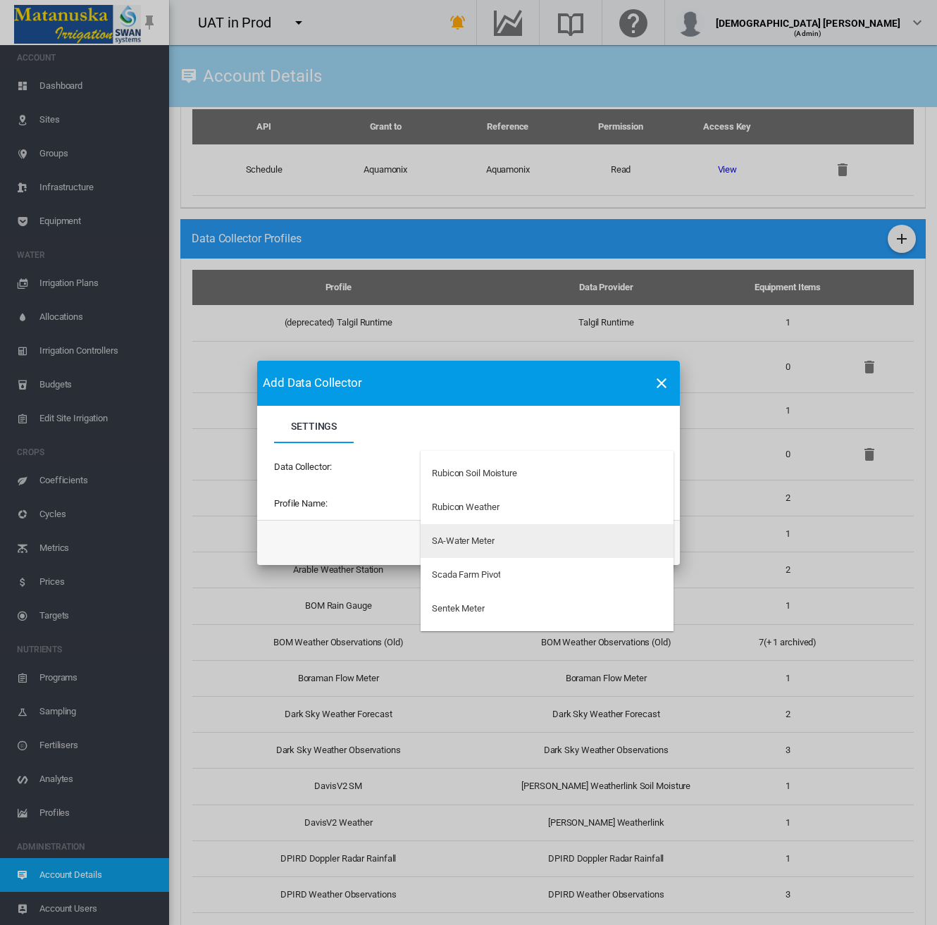
type md-option "33"
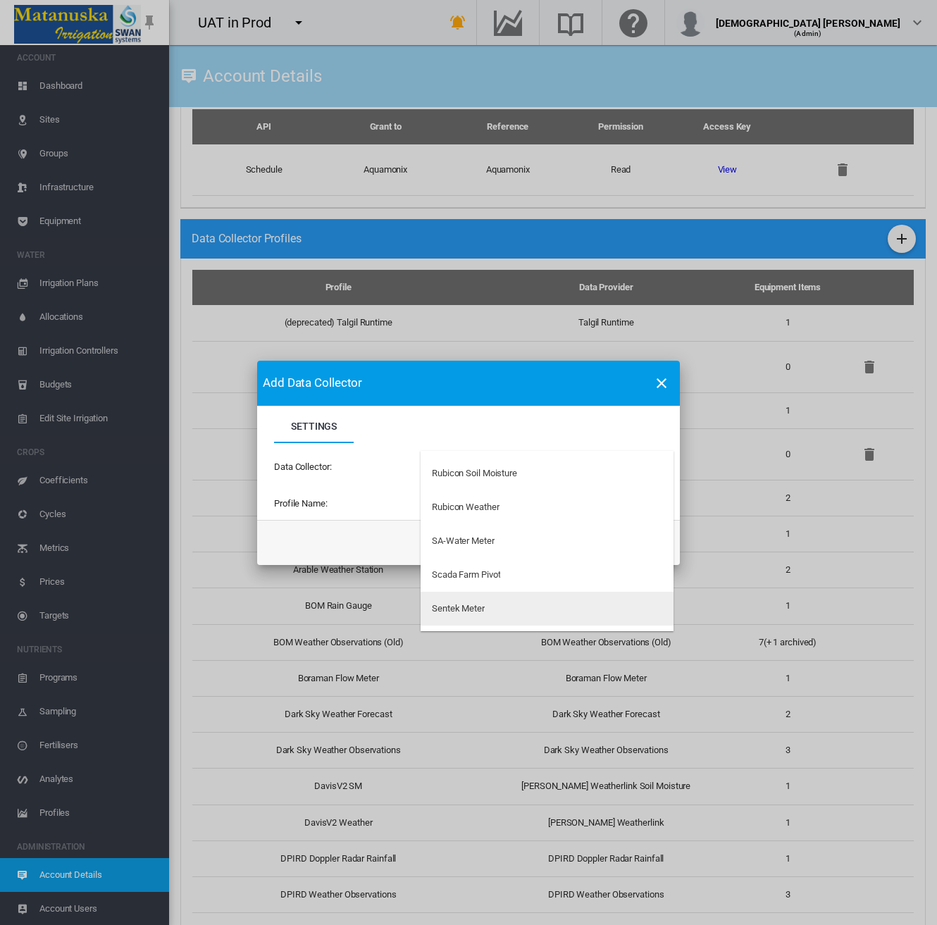
type md-option "41"
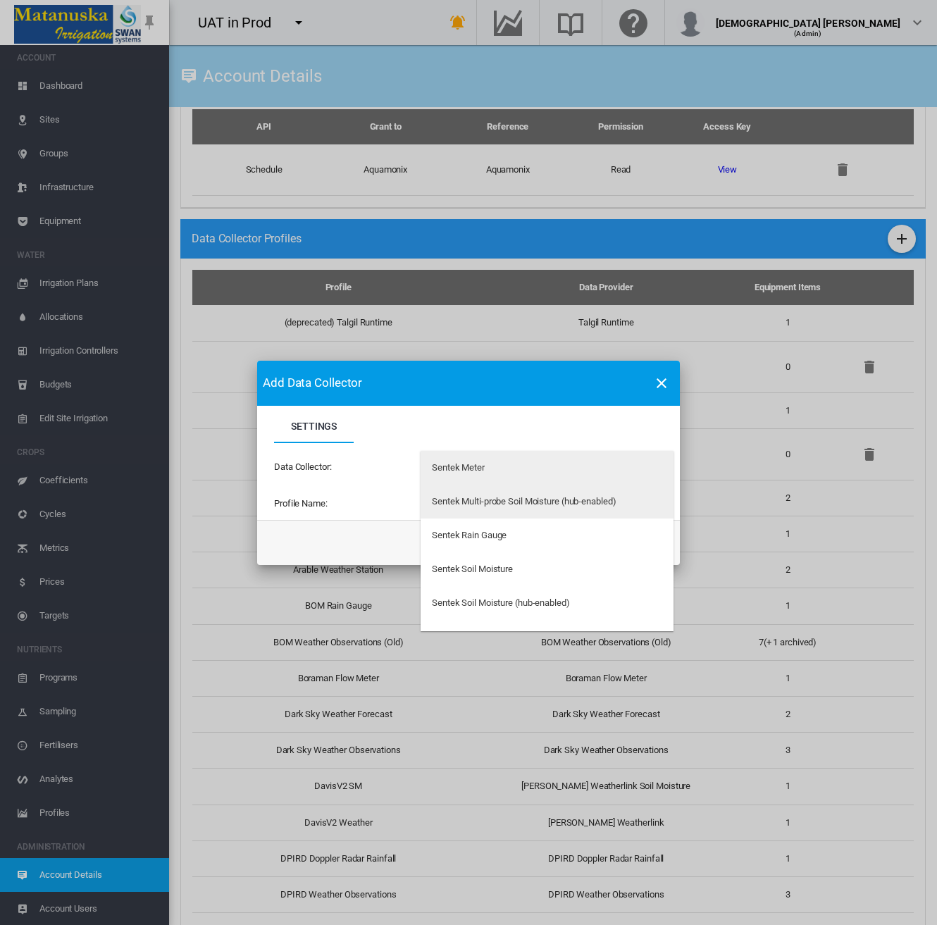
scroll to position [3446, 0]
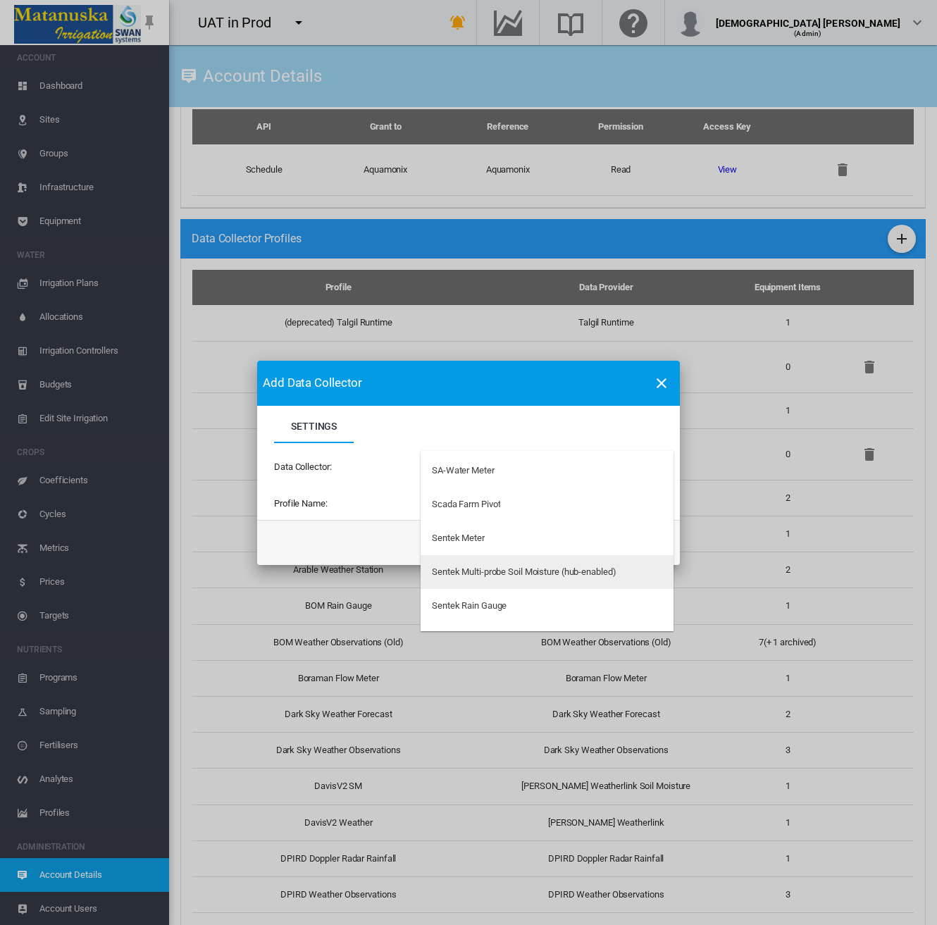
click at [525, 570] on div "Sentek Multi-probe Soil Moisture (hub-enabled)" at bounding box center [524, 572] width 184 height 13
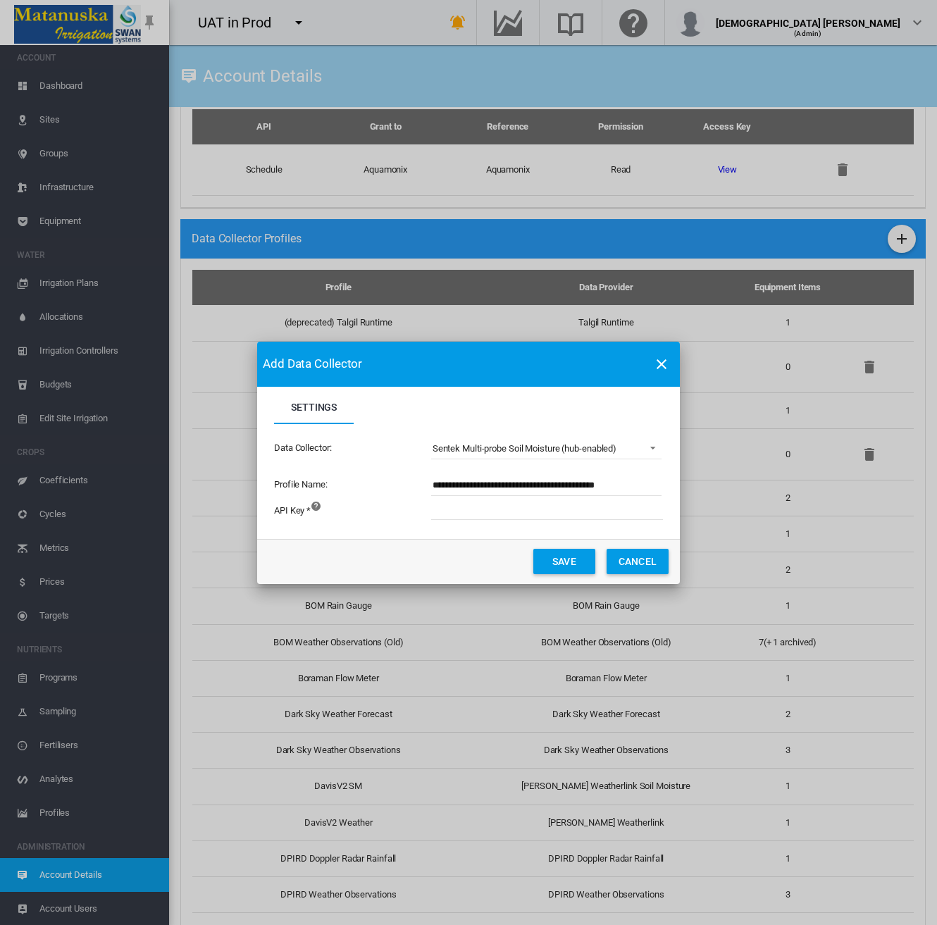
click at [630, 488] on input "**********" at bounding box center [546, 485] width 230 height 21
type input "**********"
click at [457, 513] on input "Settings Settings ..." at bounding box center [624, 509] width 387 height 21
click at [627, 561] on button "Cancel" at bounding box center [638, 561] width 62 height 25
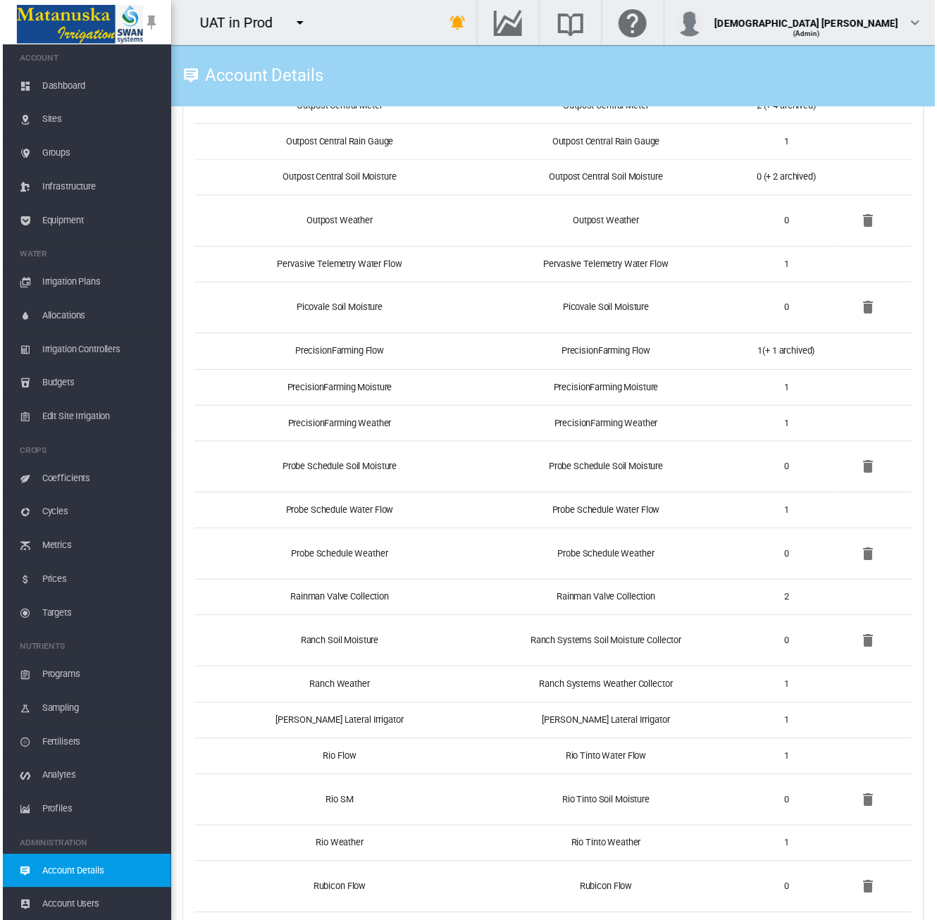
scroll to position [3933, 0]
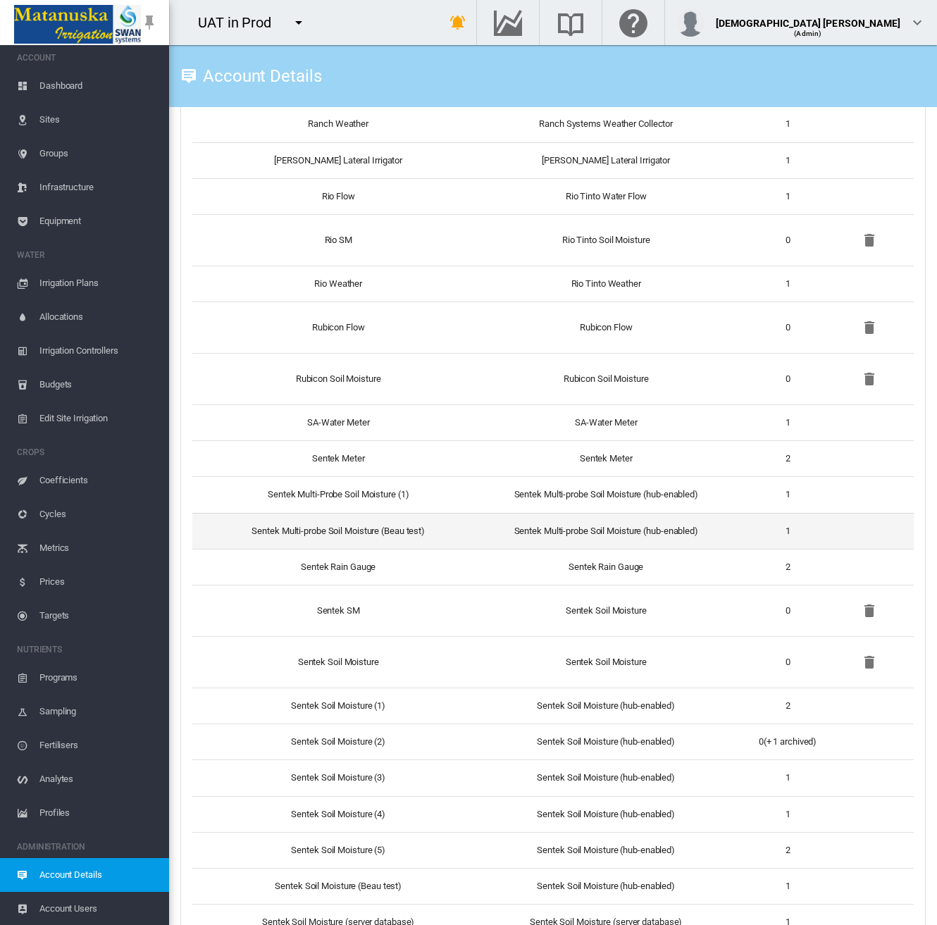
click at [466, 528] on td "Sentek Multi-probe Soil Moisture (Beau test)" at bounding box center [332, 531] width 280 height 36
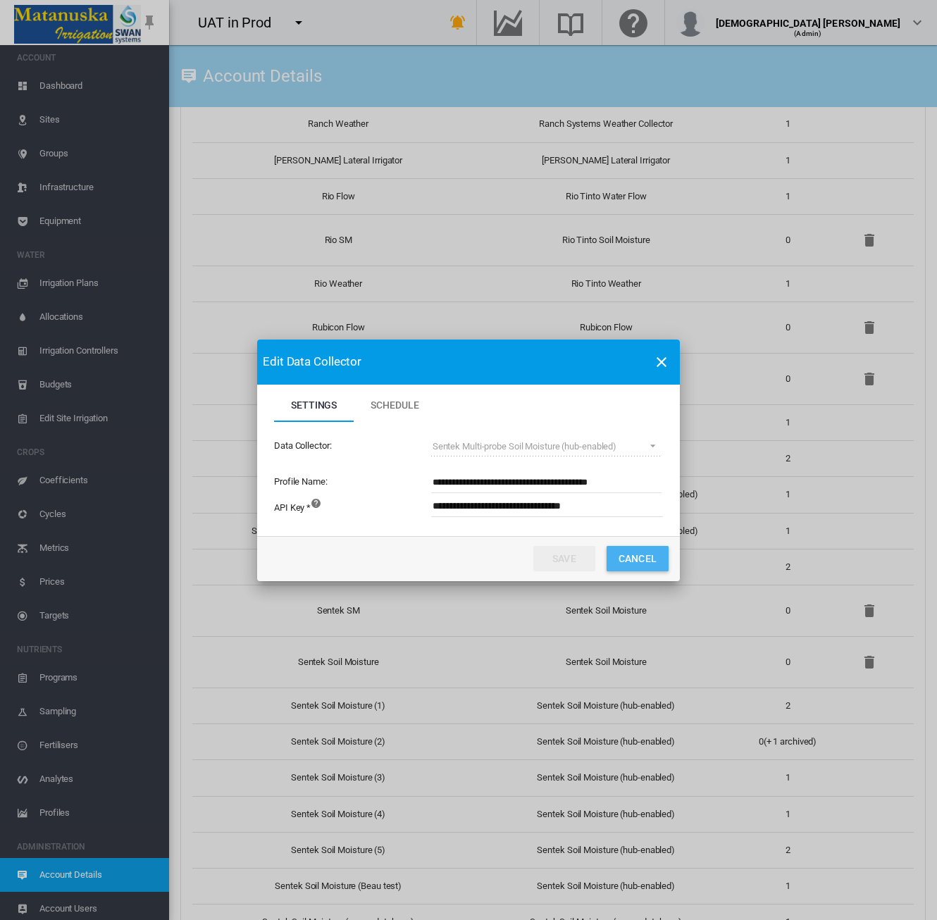
click at [640, 556] on button "Cancel" at bounding box center [638, 558] width 62 height 25
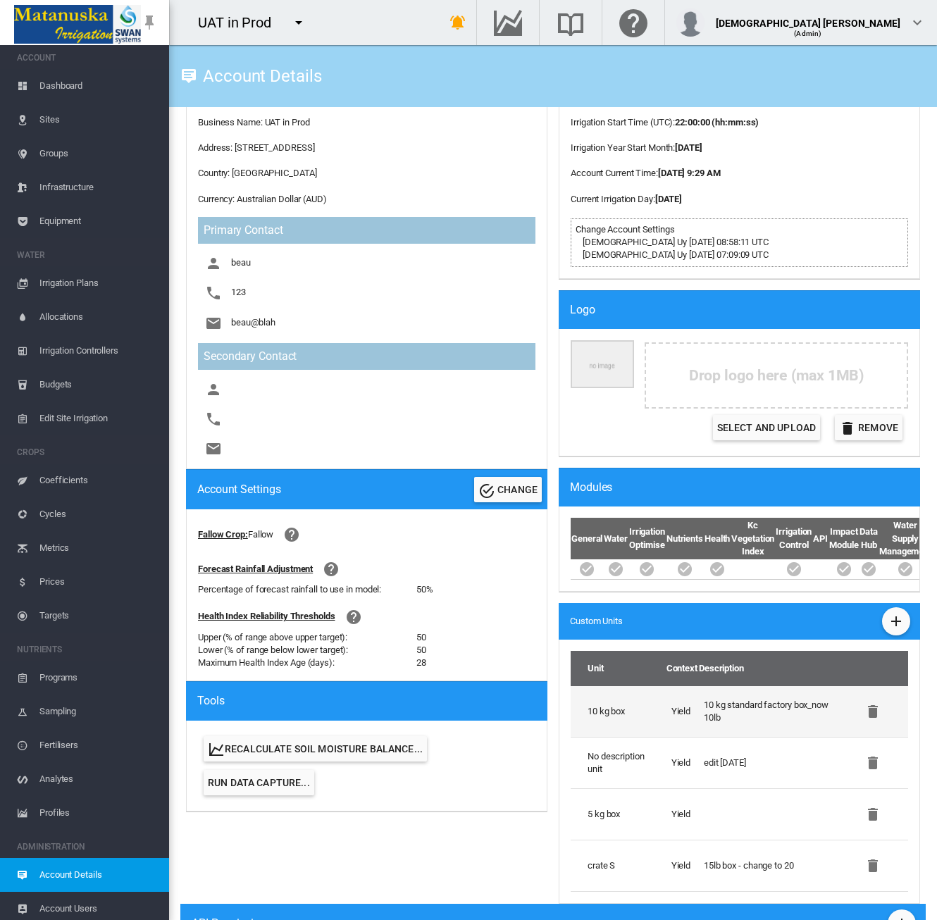
scroll to position [623, 0]
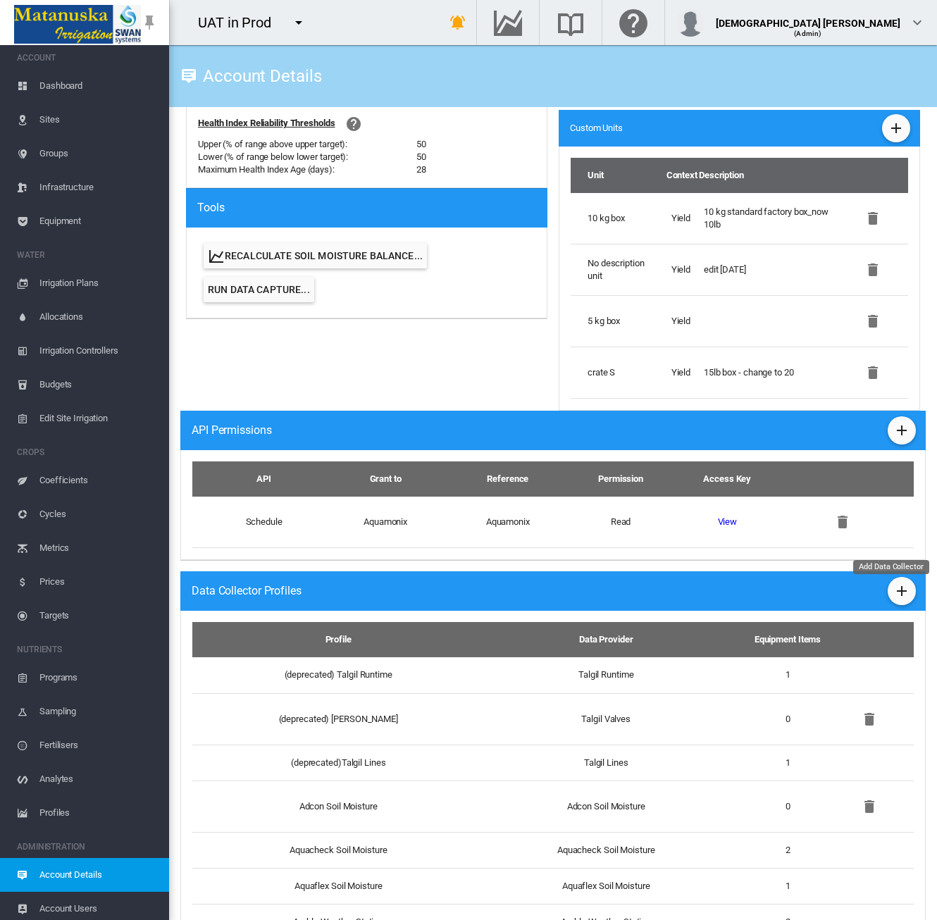
click at [893, 599] on md-icon "icon-plus" at bounding box center [901, 591] width 17 height 17
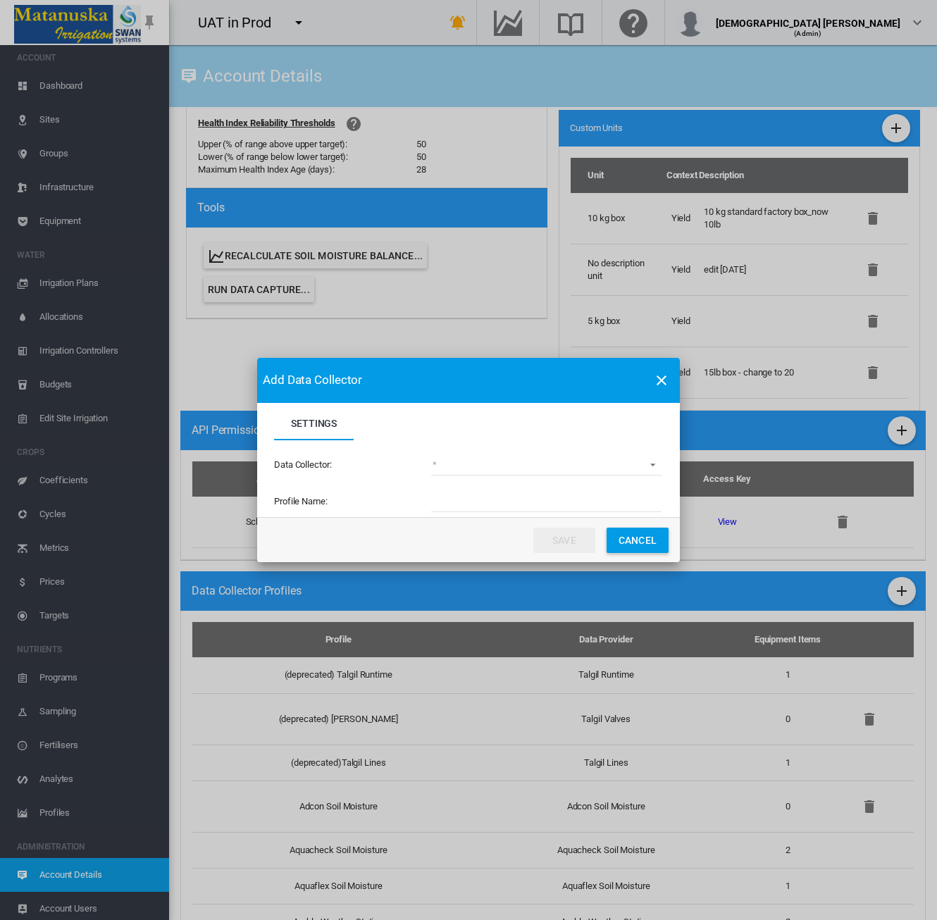
drag, startPoint x: 464, startPoint y: 438, endPoint x: 468, endPoint y: 455, distance: 17.4
click at [464, 437] on md-tabs-canvas "Settings Settings" at bounding box center [468, 423] width 389 height 34
click at [464, 461] on md-select "(deprecated) Toro Lynx Course By Station Adcon Soil Moisture Aquacheck Soil Moi…" at bounding box center [546, 464] width 230 height 21
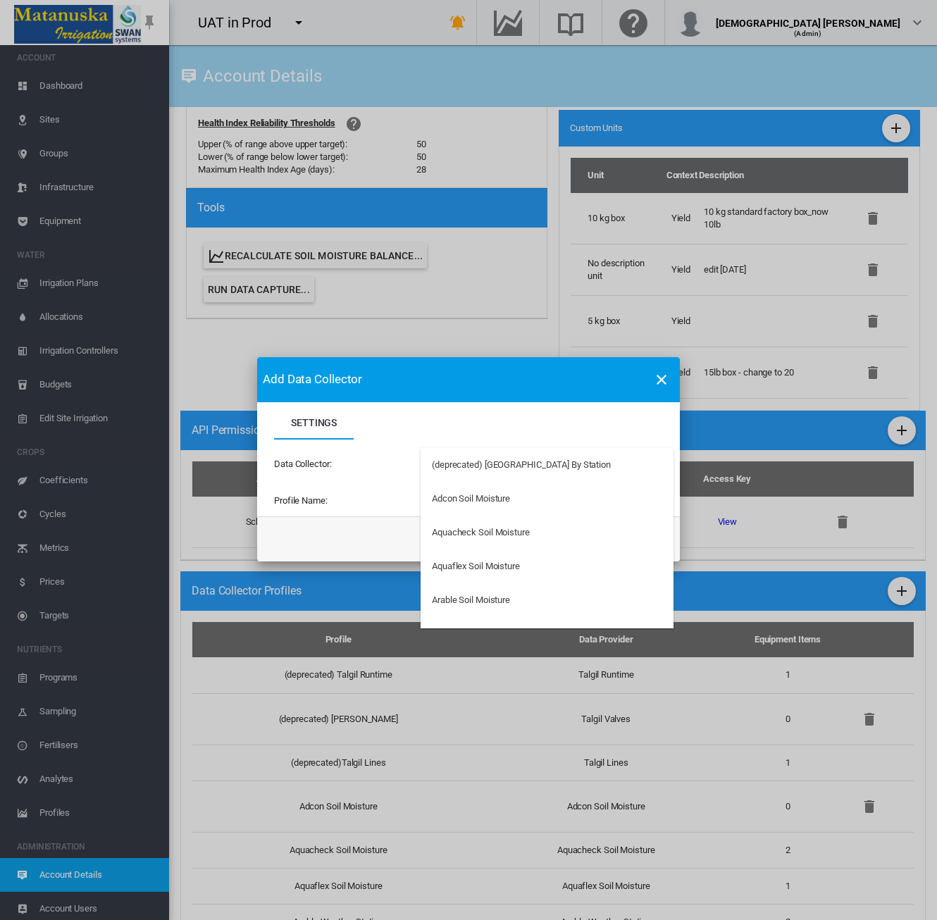
type md-option "34"
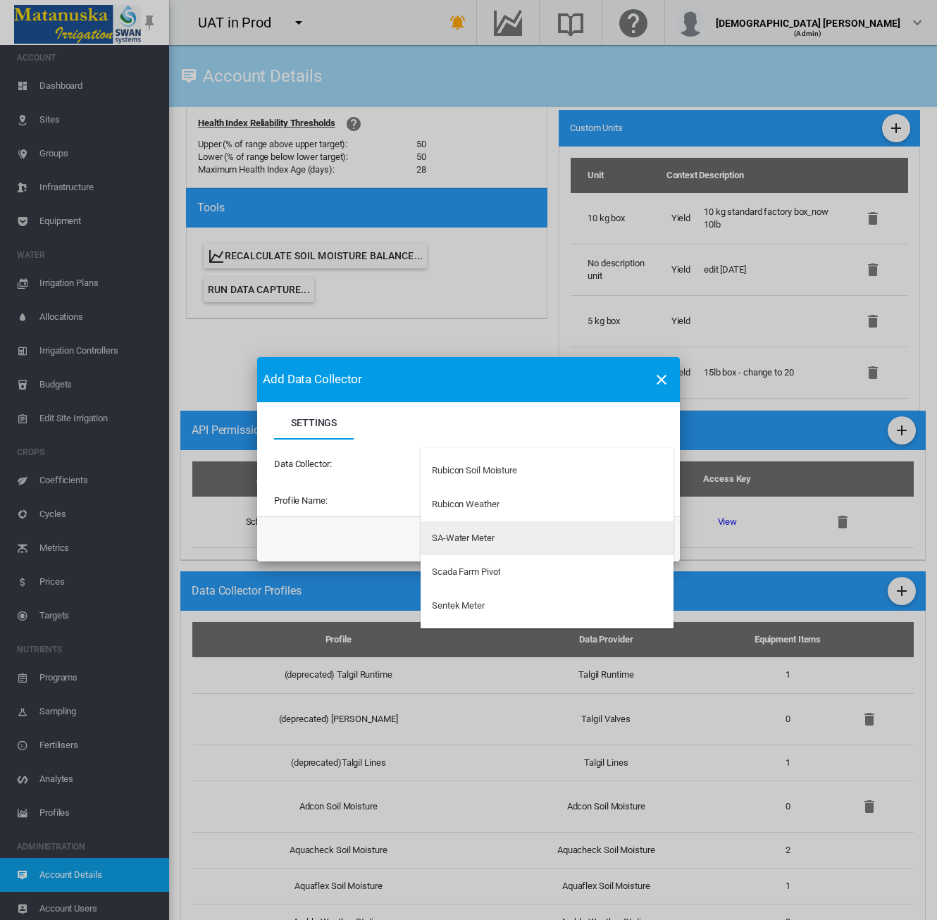
type md-option "33"
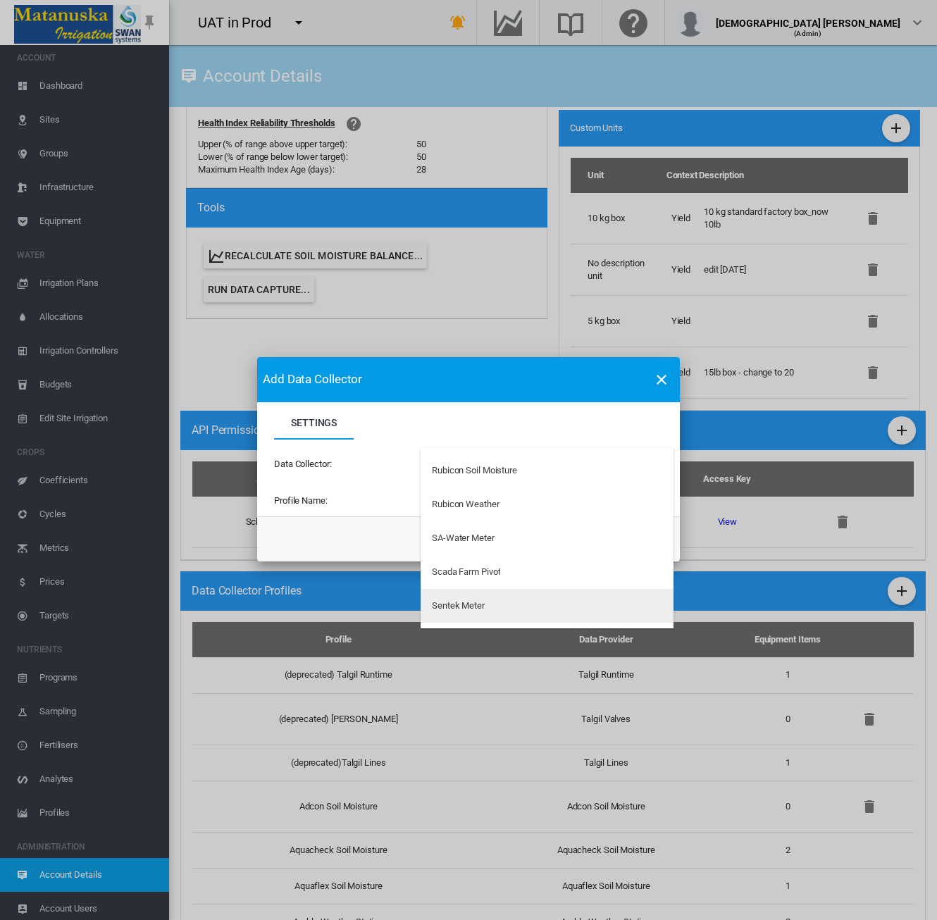
type md-option "41"
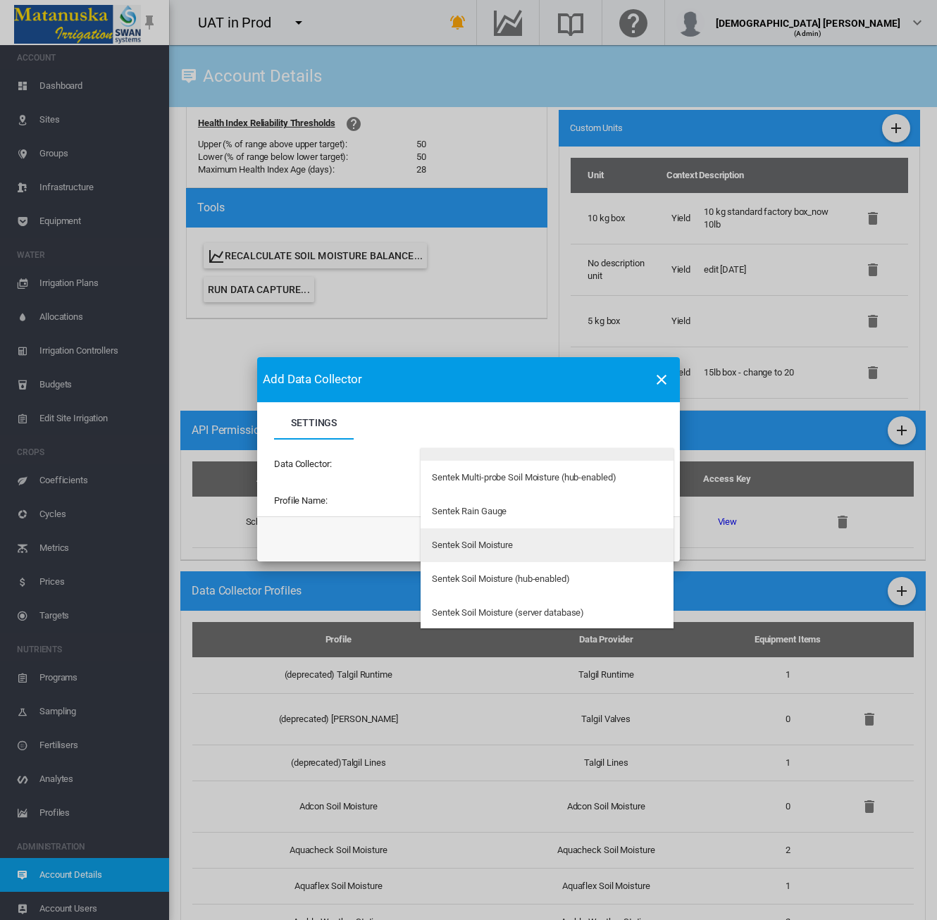
scroll to position [3516, 0]
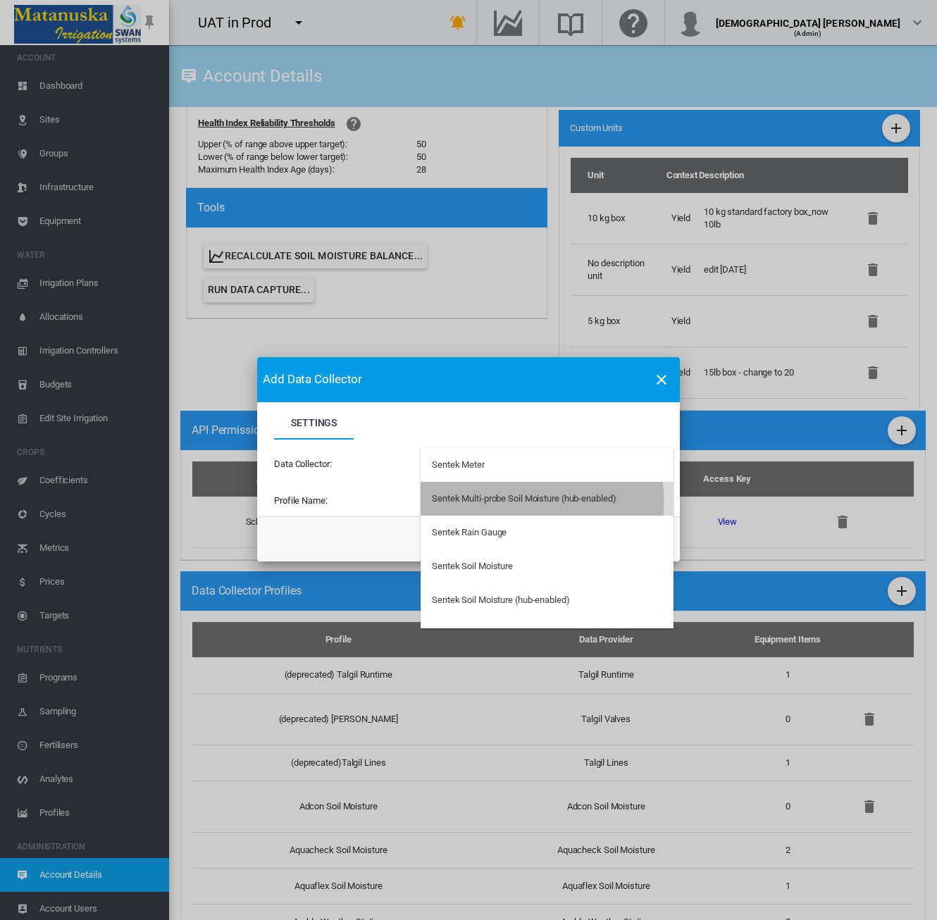
click at [502, 501] on div "Sentek Multi-probe Soil Moisture (hub-enabled)" at bounding box center [524, 498] width 184 height 13
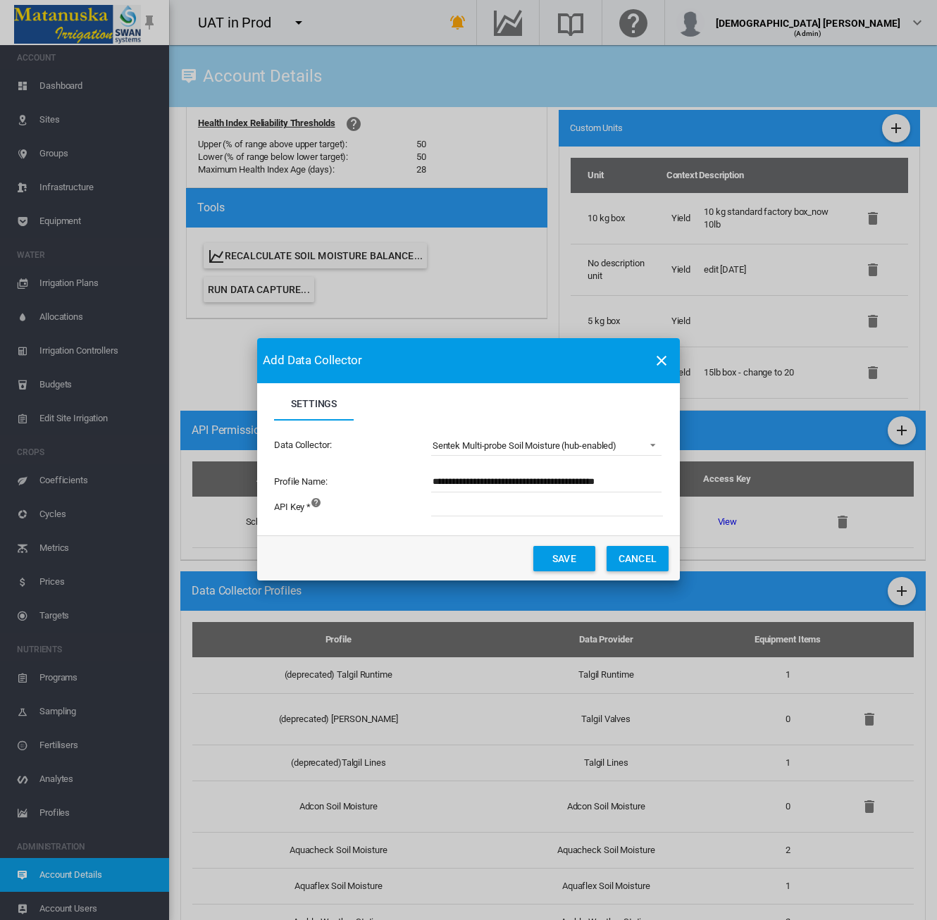
click at [637, 477] on input "**********" at bounding box center [546, 481] width 230 height 21
type input "**********"
click at [531, 511] on input "Settings Settings ..." at bounding box center [624, 505] width 387 height 21
paste input "**********"
type input "**********"
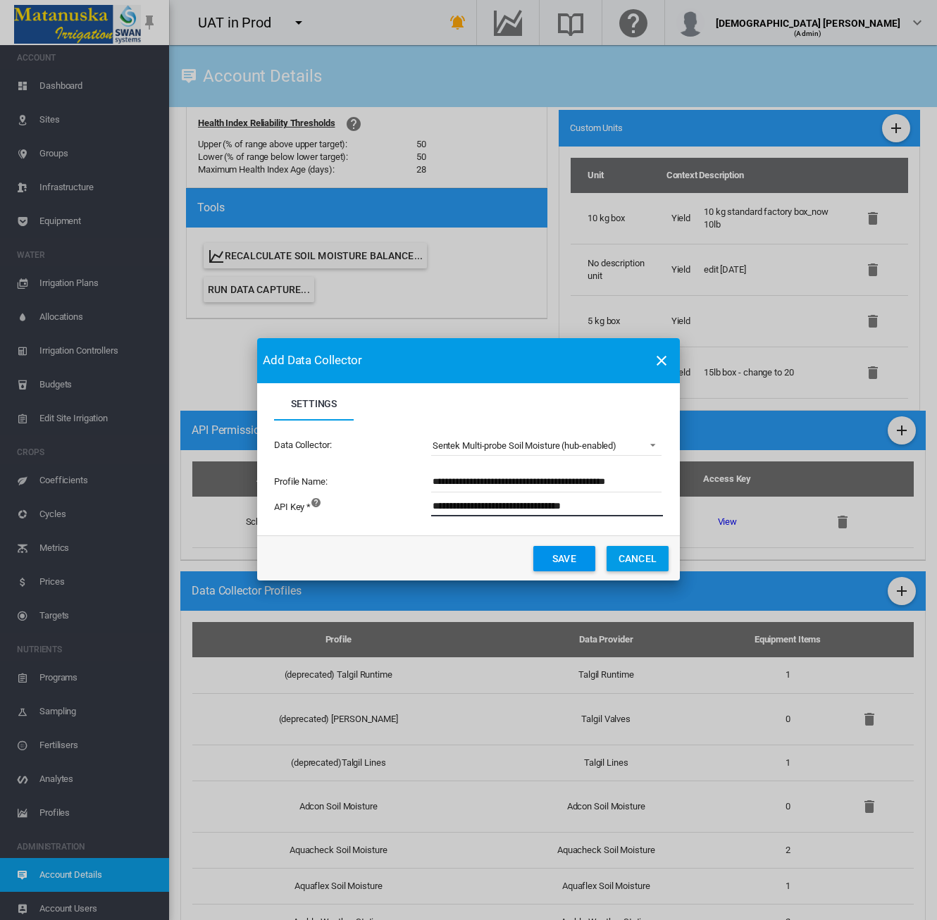
click at [557, 551] on button "Save" at bounding box center [564, 558] width 62 height 25
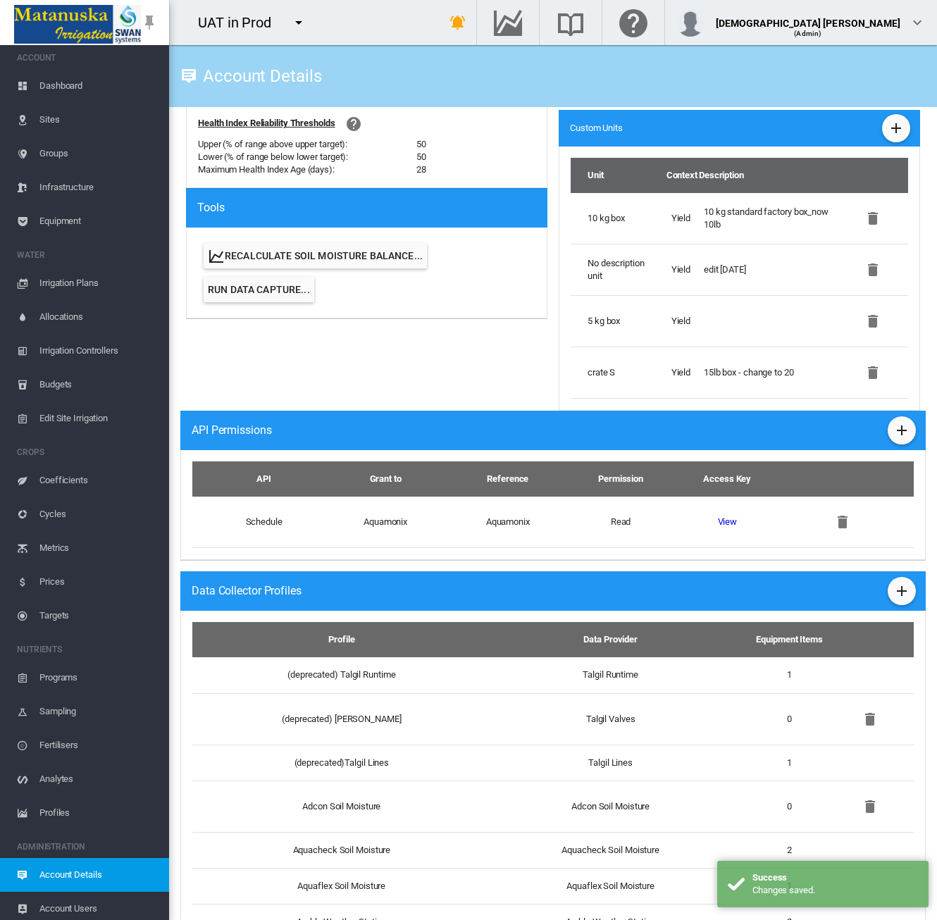
click at [64, 222] on span "Equipment" at bounding box center [98, 221] width 118 height 34
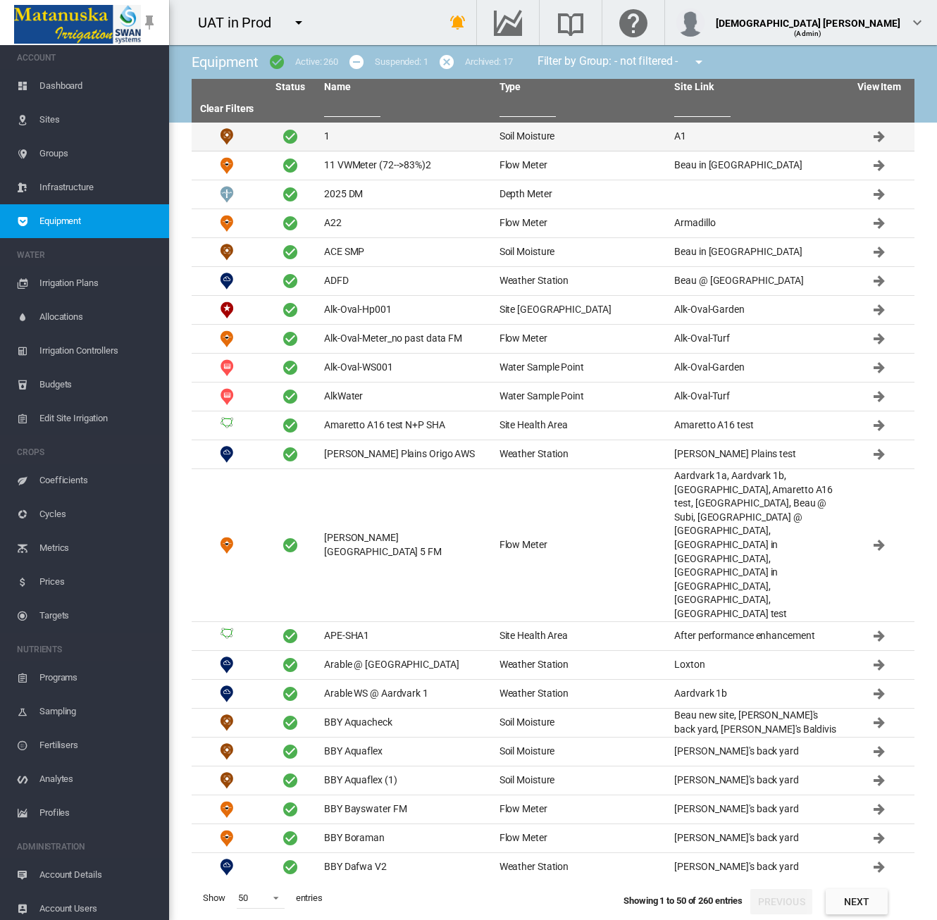
click at [409, 149] on td "1" at bounding box center [405, 137] width 175 height 28
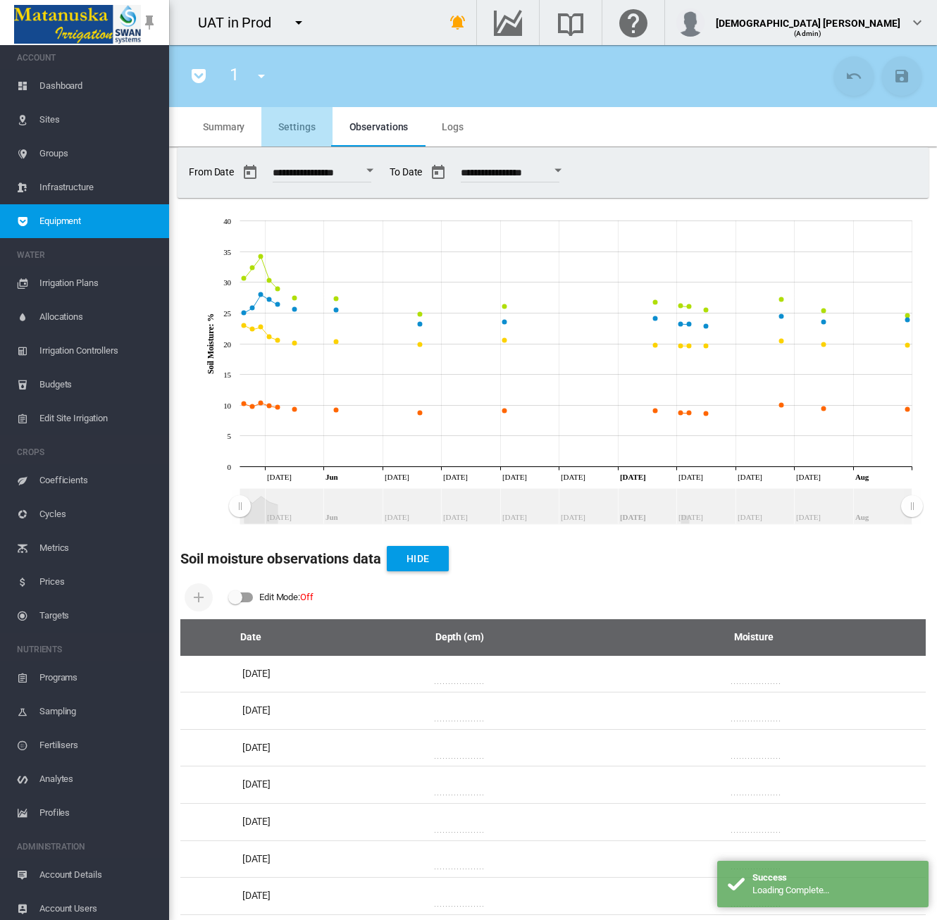
click at [306, 133] on md-tab-item "Settings" at bounding box center [296, 126] width 70 height 39
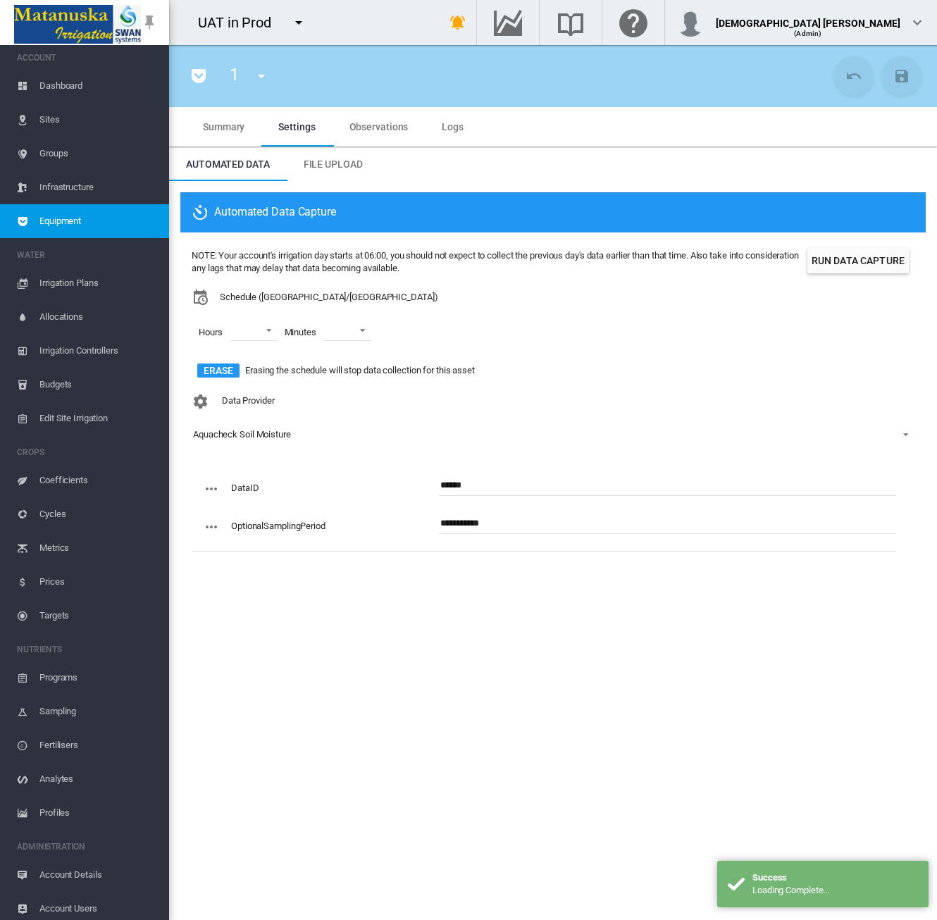
click at [110, 224] on span "Equipment" at bounding box center [98, 221] width 118 height 34
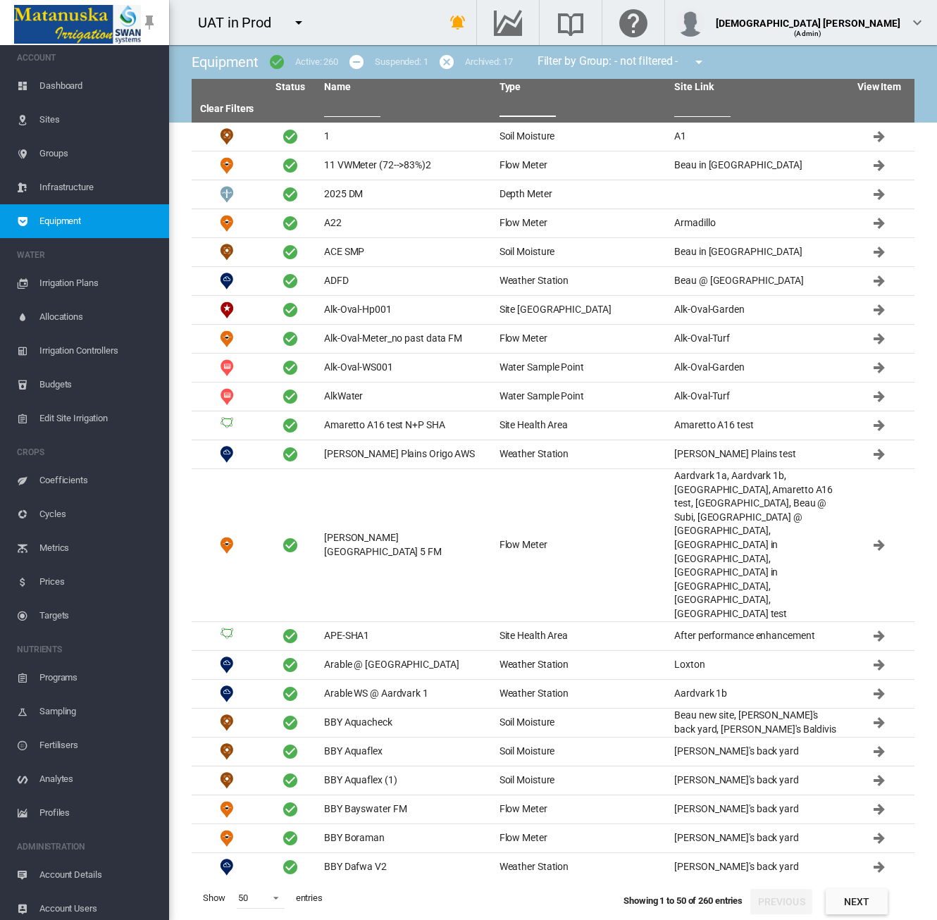
click at [515, 104] on input "text" at bounding box center [527, 106] width 56 height 21
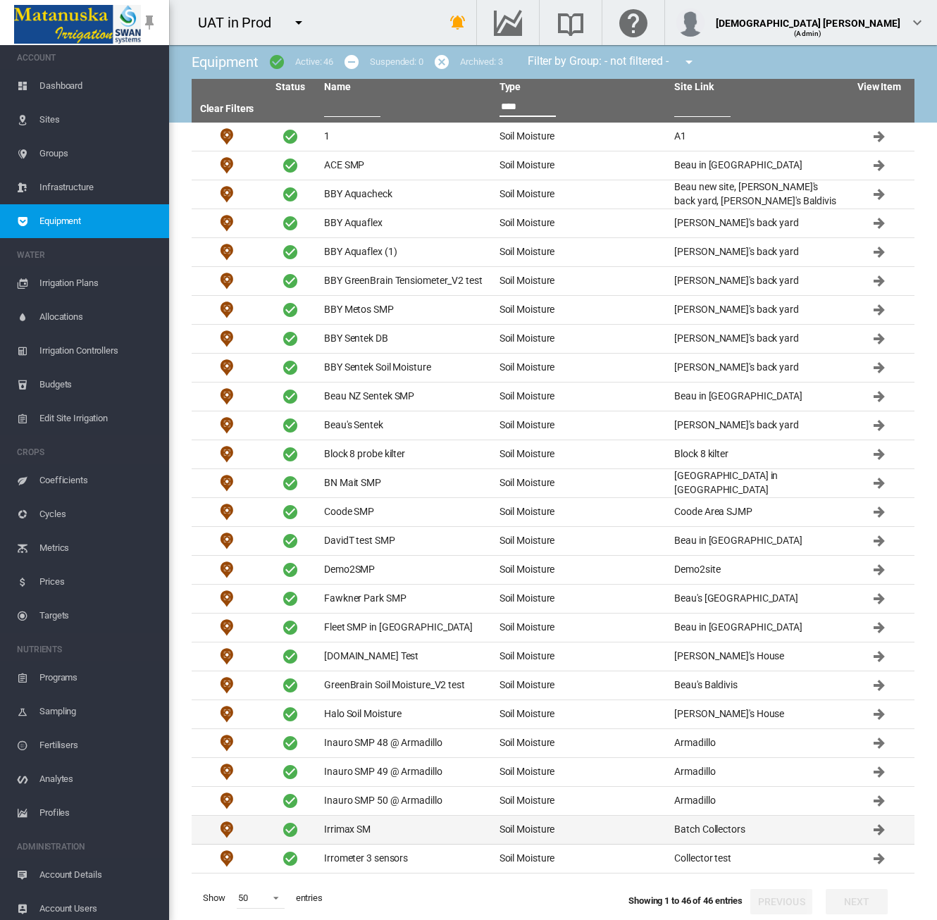
type input "****"
click at [412, 821] on td "Irrimax SM" at bounding box center [405, 830] width 175 height 28
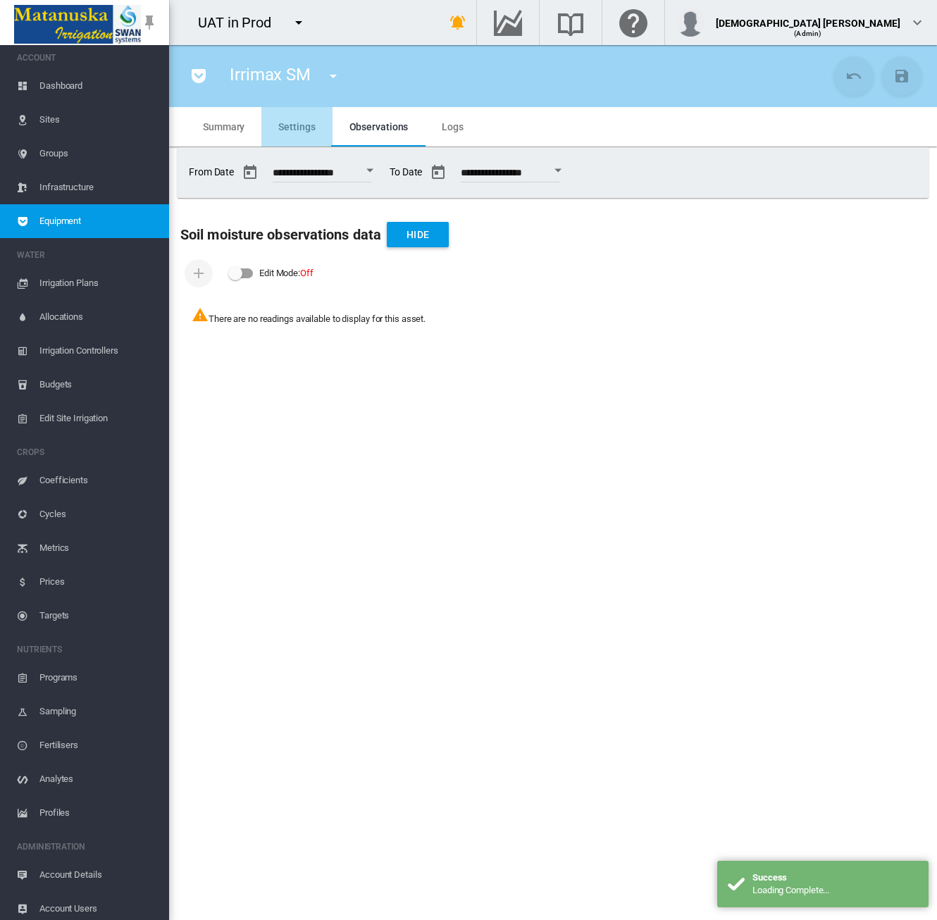
click at [300, 126] on span "Settings" at bounding box center [296, 126] width 37 height 11
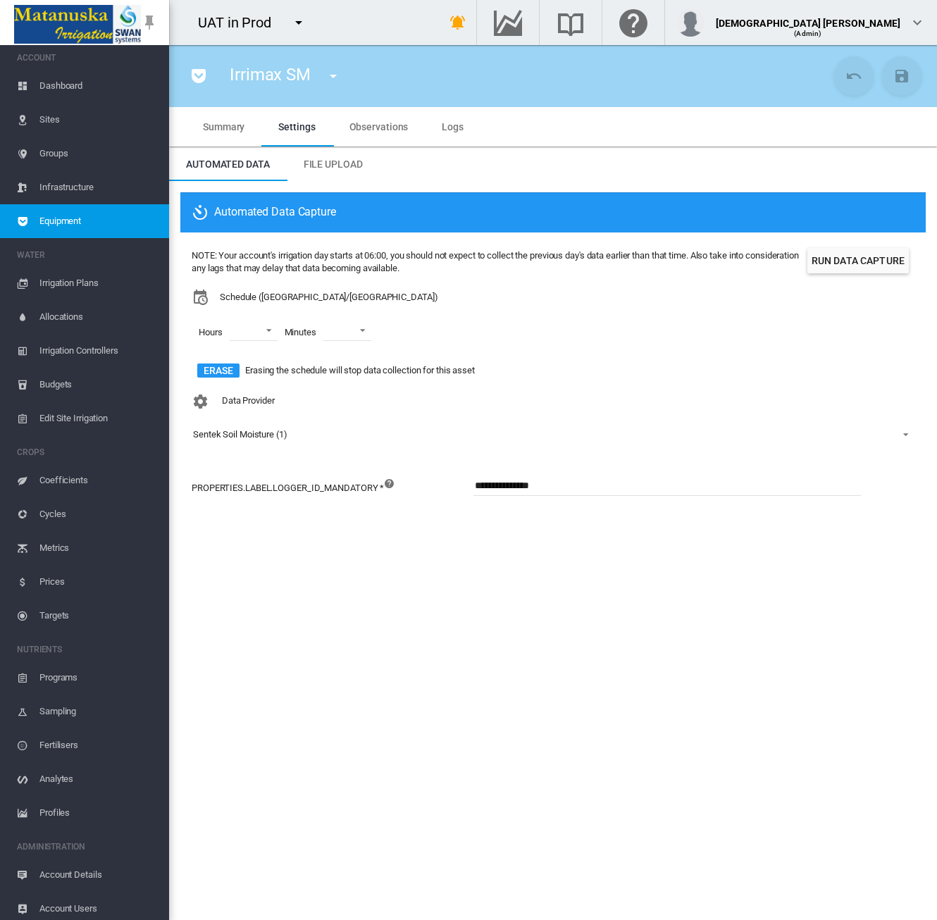
click at [87, 116] on span "Sites" at bounding box center [98, 120] width 118 height 34
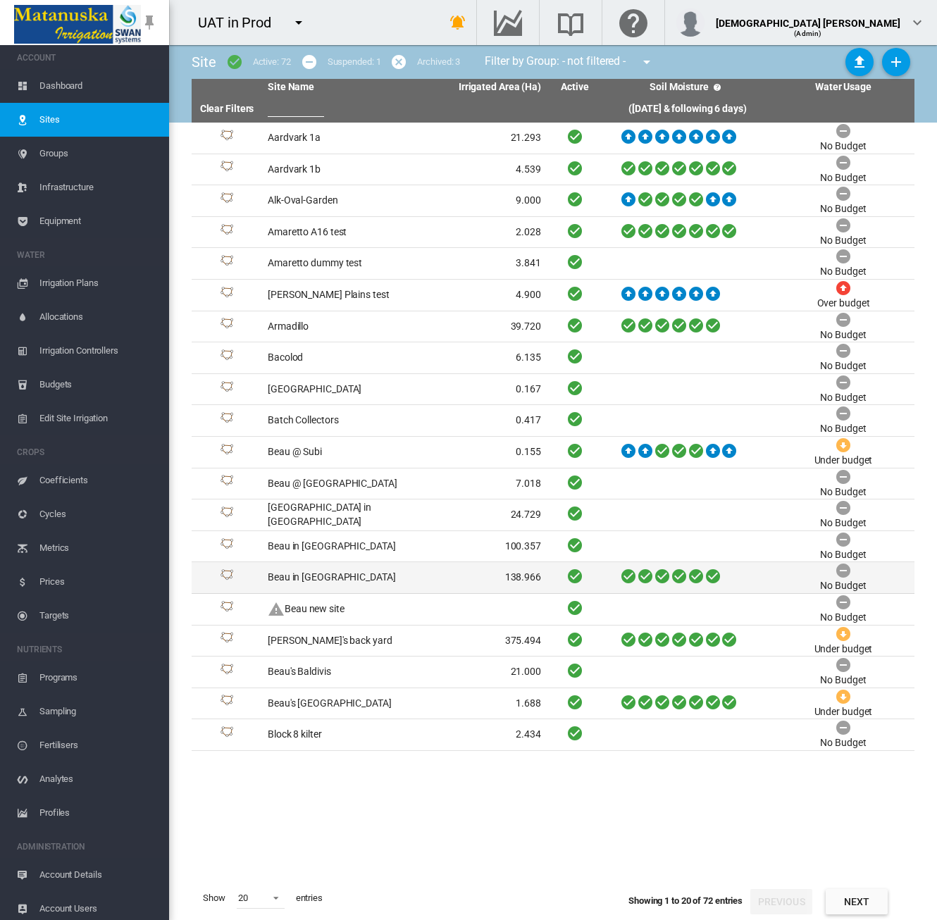
click at [487, 566] on td "138.966" at bounding box center [475, 577] width 142 height 31
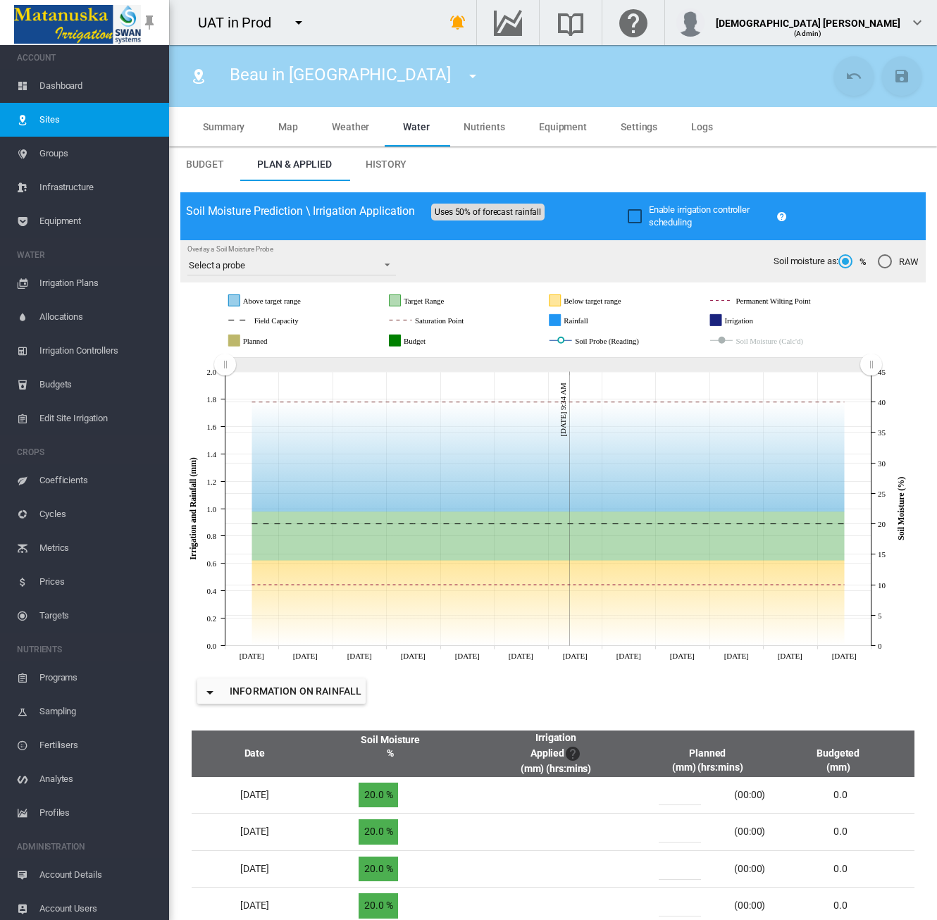
click at [621, 135] on md-tab-item "Settings" at bounding box center [639, 126] width 70 height 39
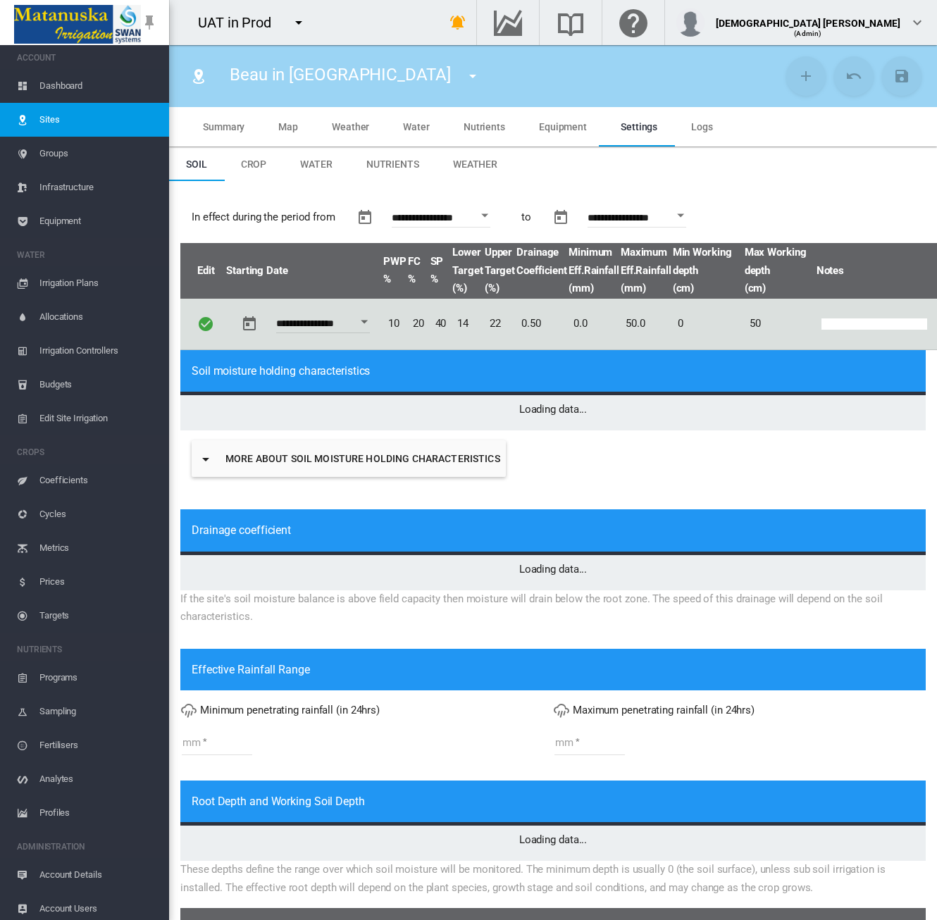
click at [542, 130] on span "Equipment" at bounding box center [563, 126] width 48 height 11
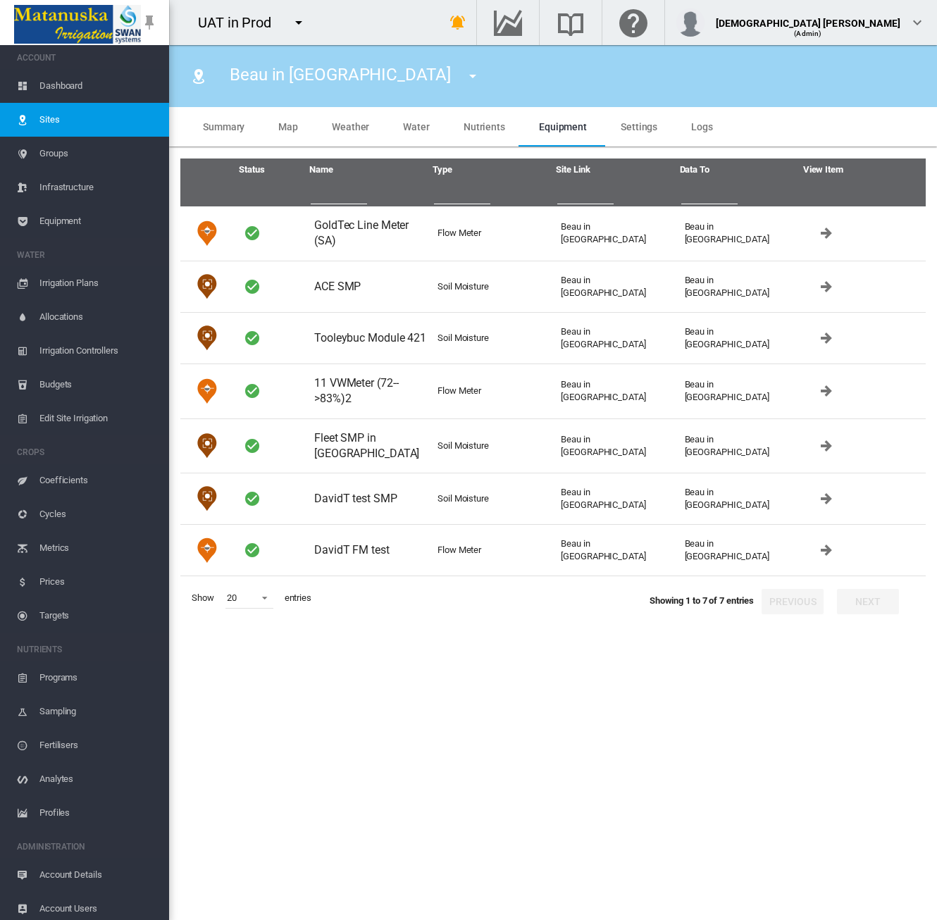
type input "*"
type input "**"
type input "*******"
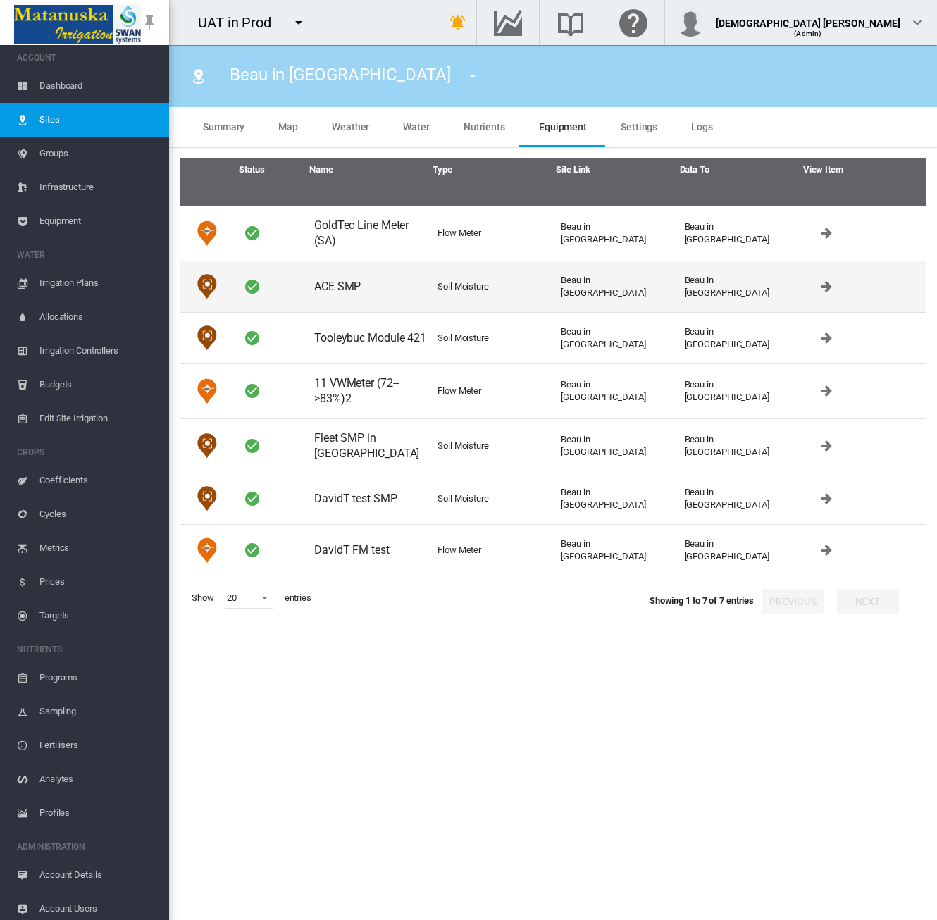
click at [286, 289] on div at bounding box center [273, 286] width 59 height 17
click at [336, 290] on td "ACE SMP" at bounding box center [370, 286] width 123 height 51
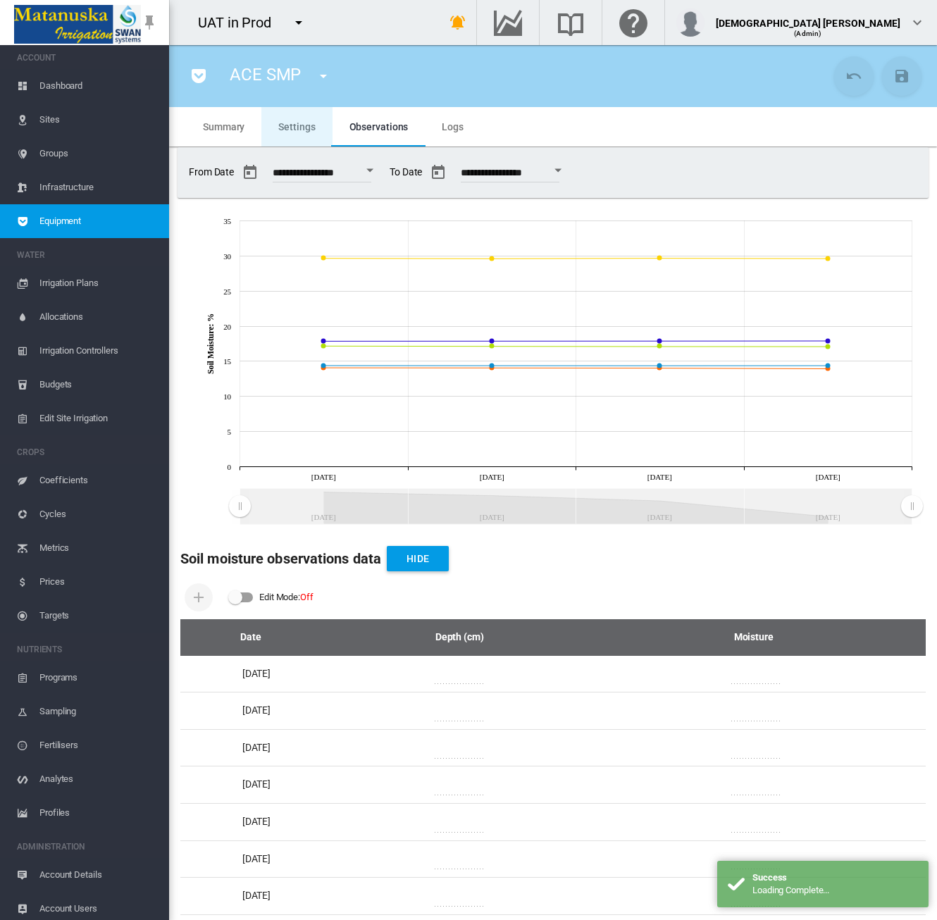
click at [291, 134] on md-tab-item "Settings" at bounding box center [296, 126] width 70 height 39
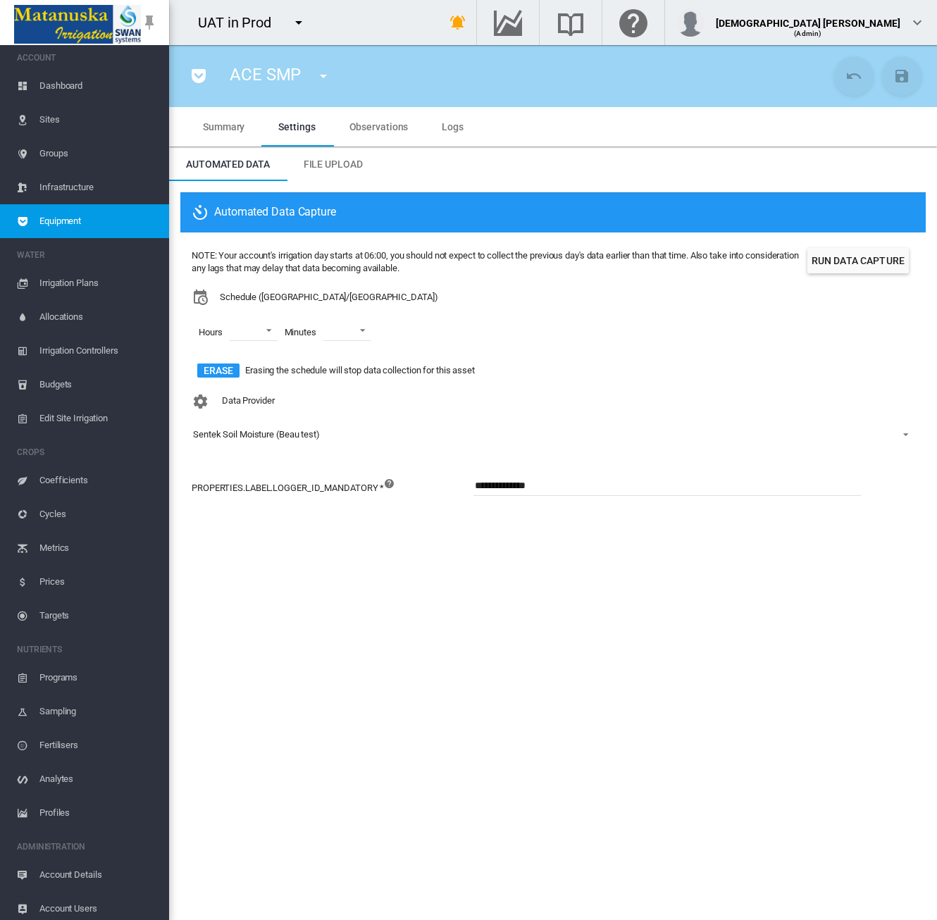
click at [101, 225] on span "Equipment" at bounding box center [98, 221] width 118 height 34
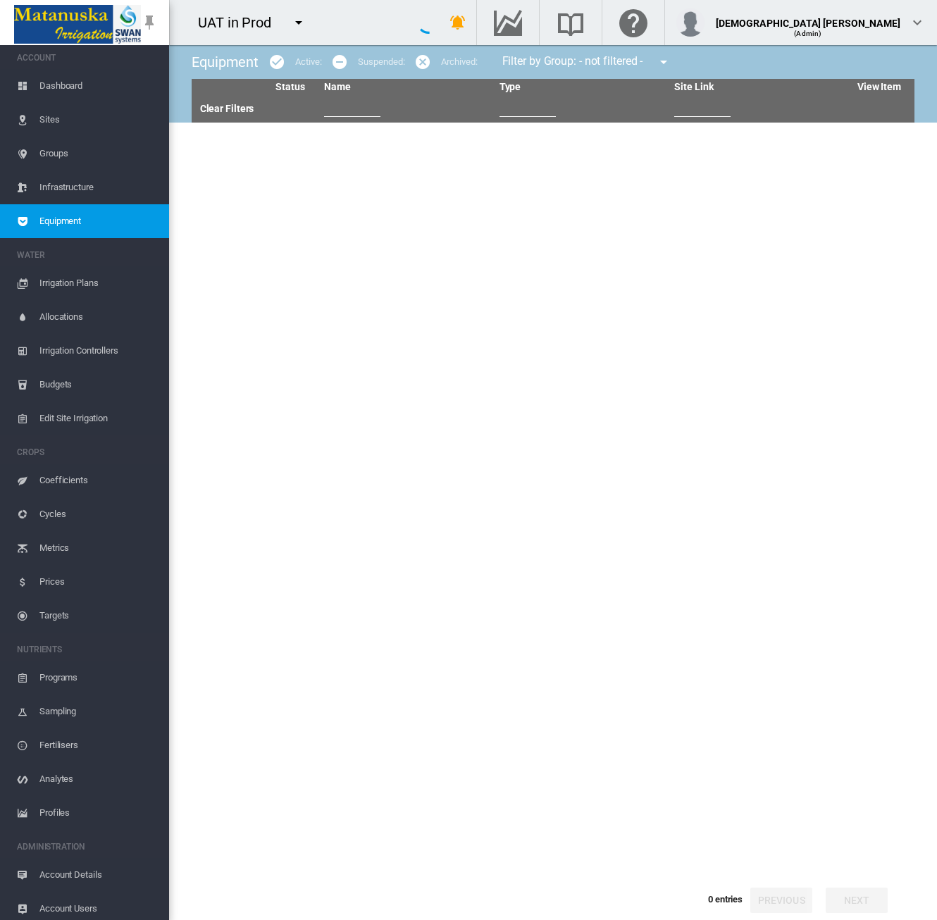
type input "****"
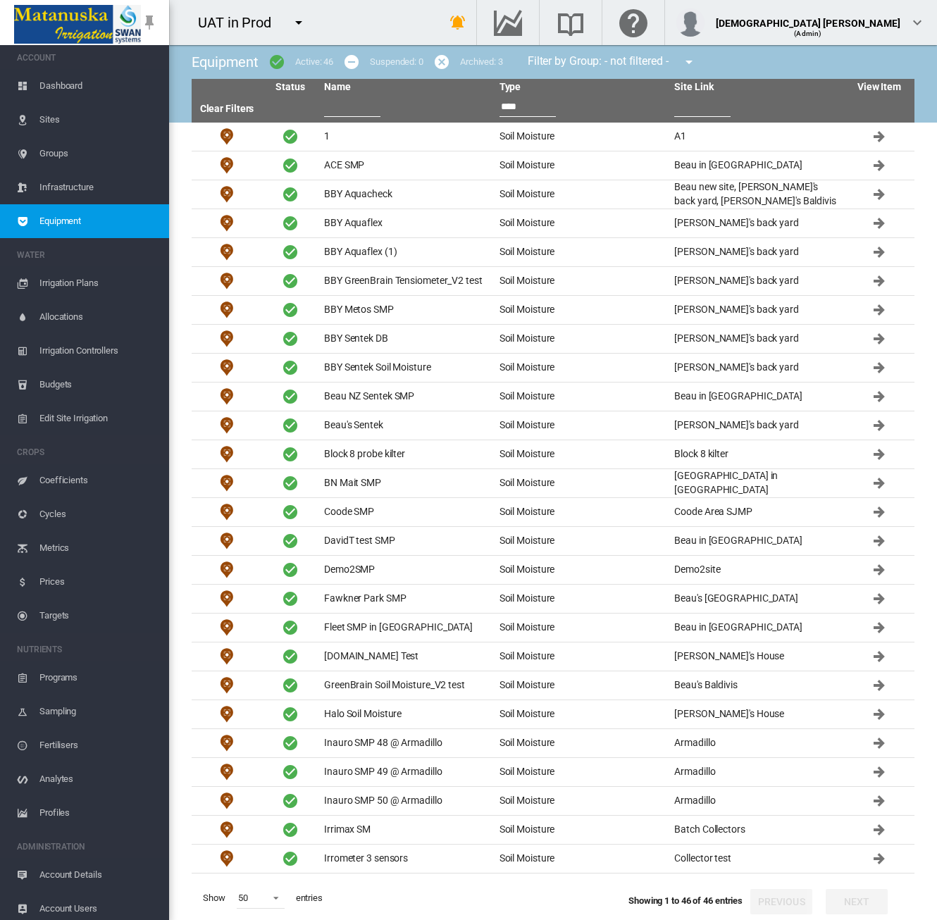
click at [71, 122] on span "Sites" at bounding box center [98, 120] width 118 height 34
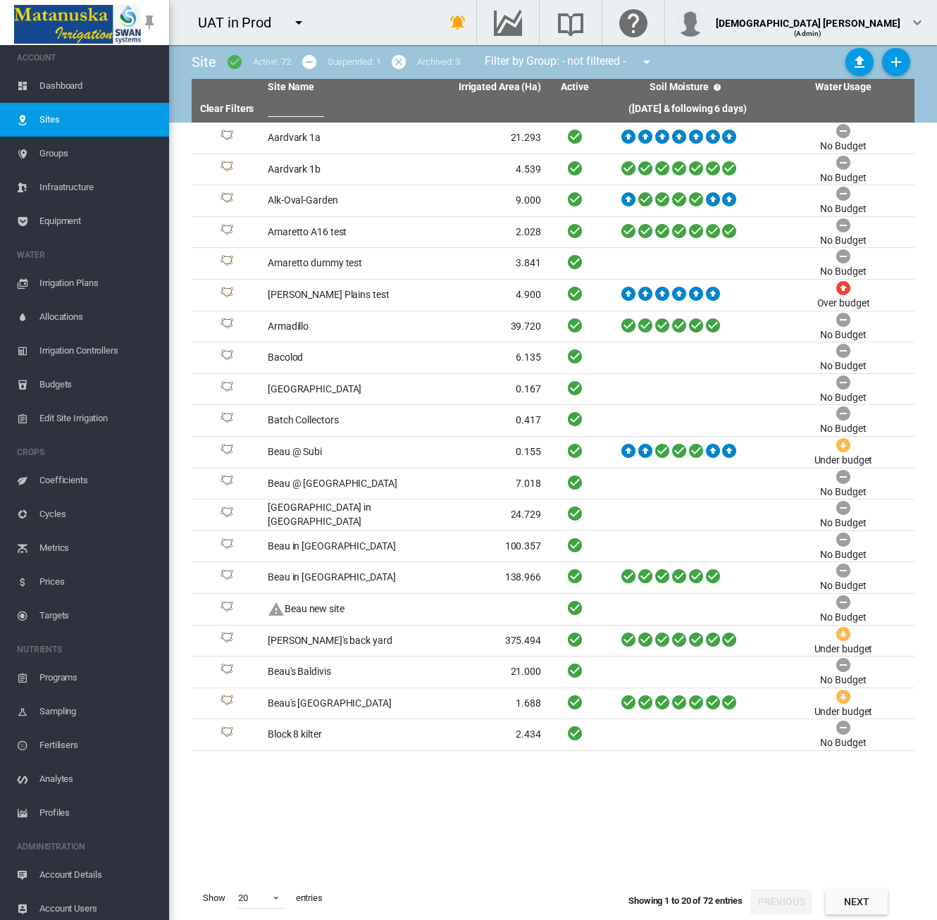
click at [58, 94] on span "Dashboard" at bounding box center [98, 86] width 118 height 34
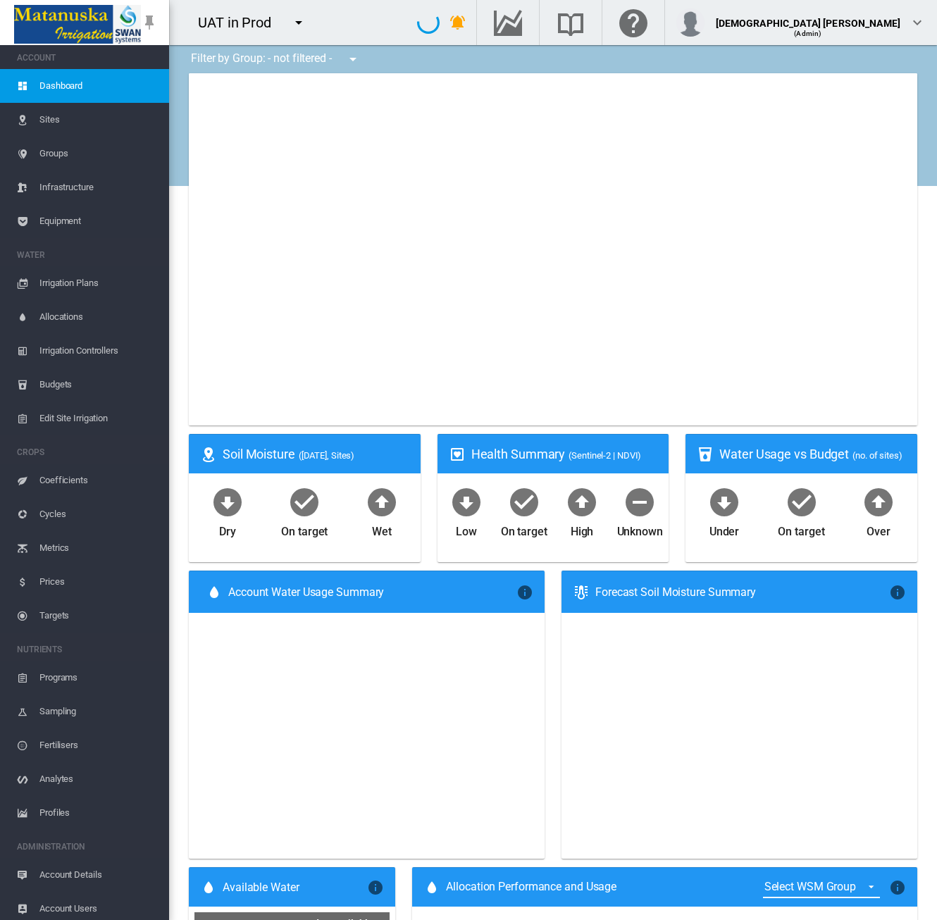
type input "**********"
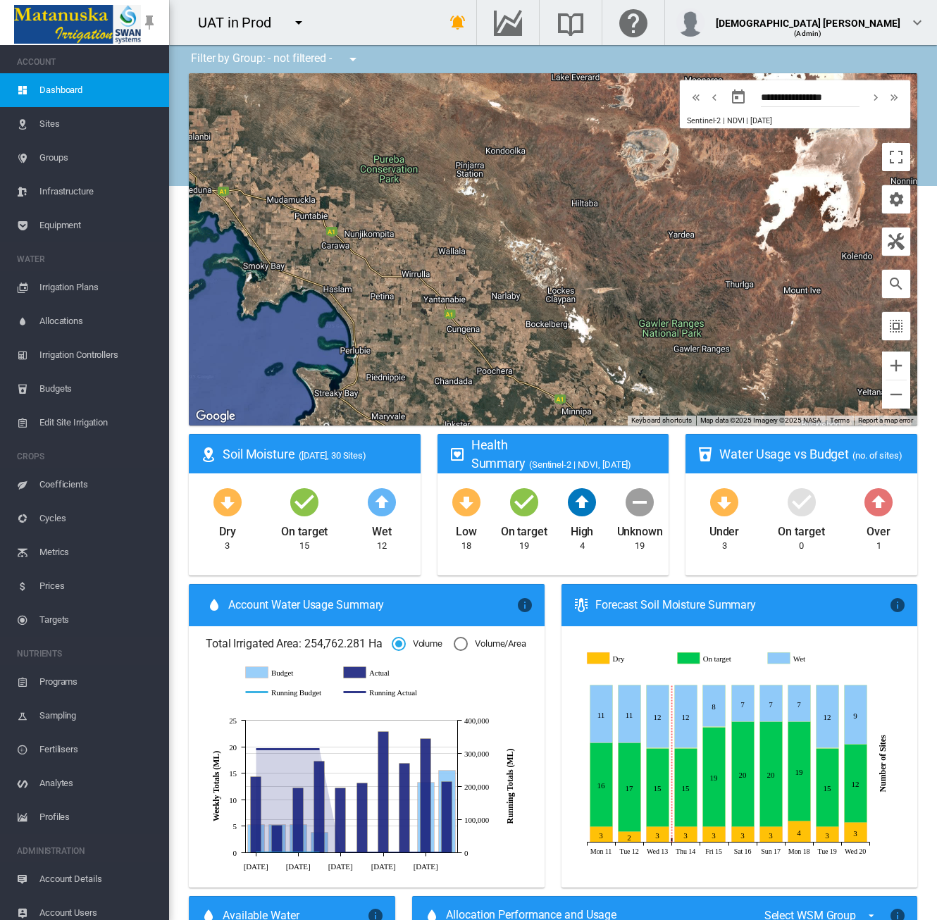
click at [502, 88] on div "To navigate, press the arrow keys." at bounding box center [553, 249] width 728 height 352
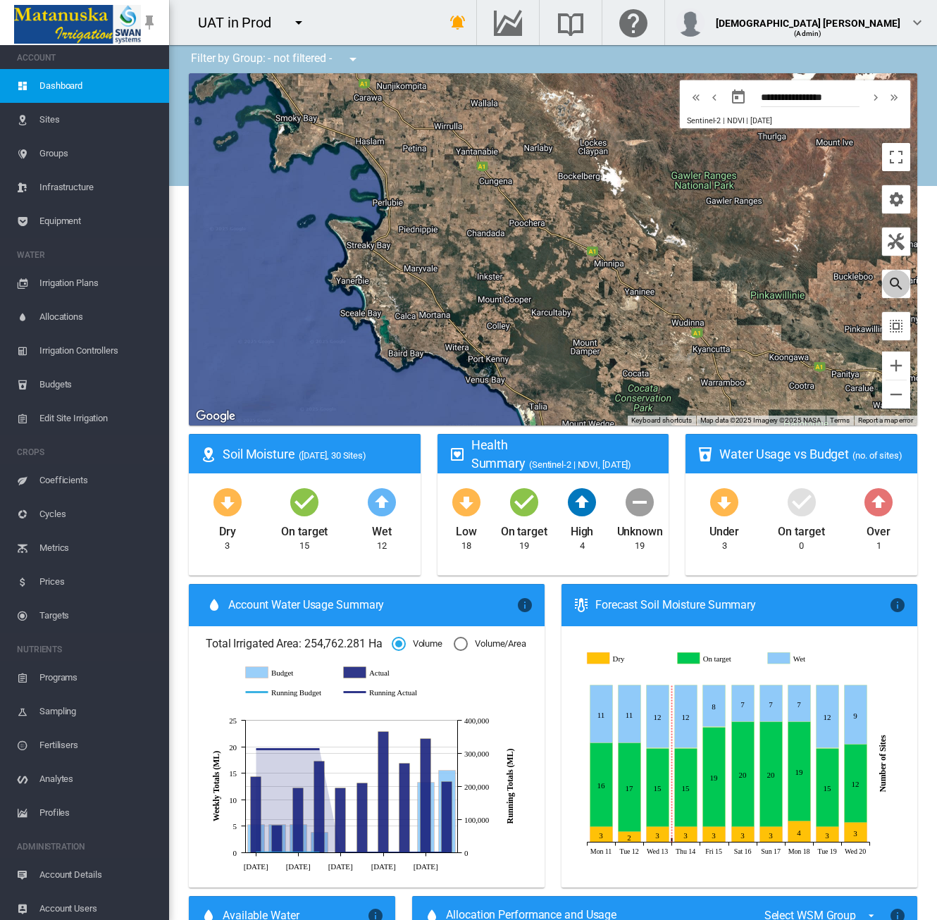
click at [888, 291] on md-icon "icon-magnify" at bounding box center [896, 283] width 17 height 17
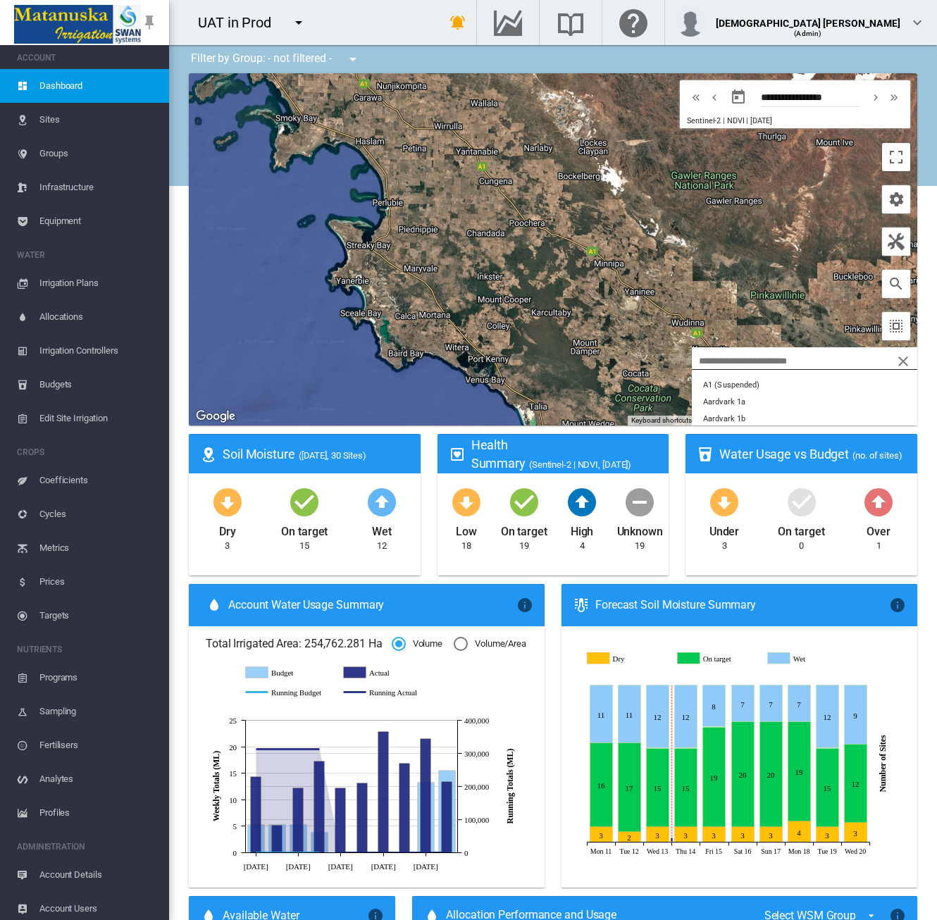
click at [51, 115] on span "Sites" at bounding box center [98, 120] width 118 height 34
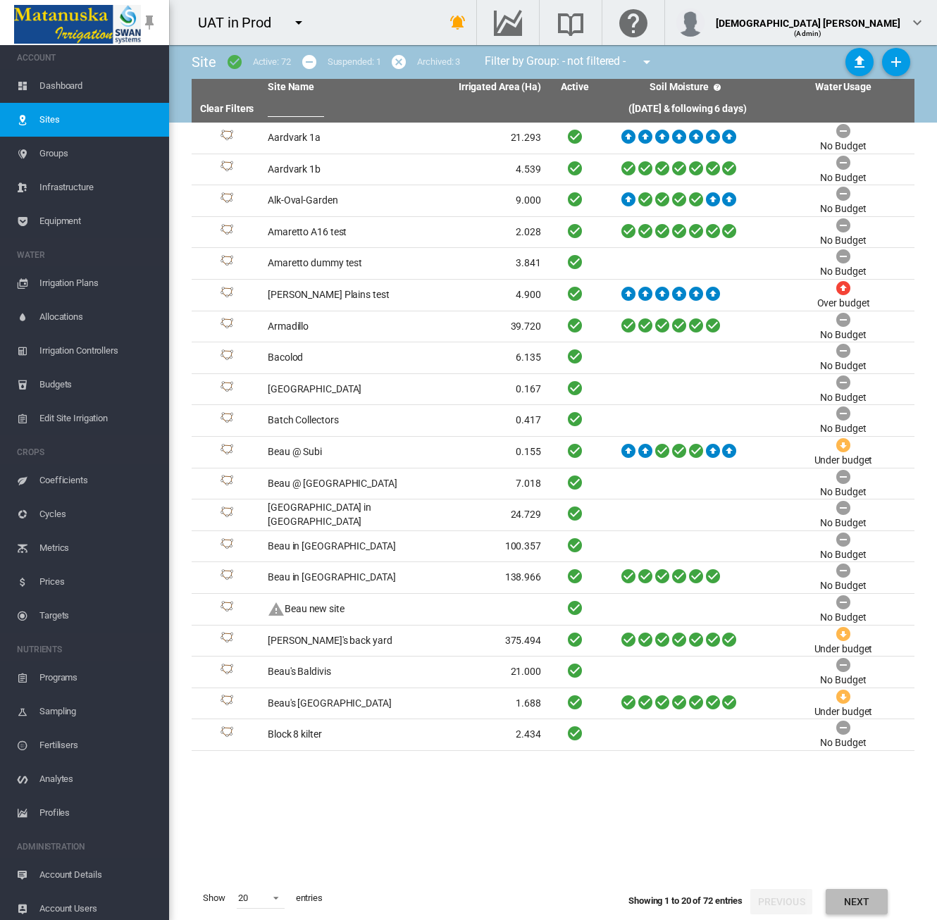
click at [850, 908] on button "Next" at bounding box center [857, 901] width 62 height 25
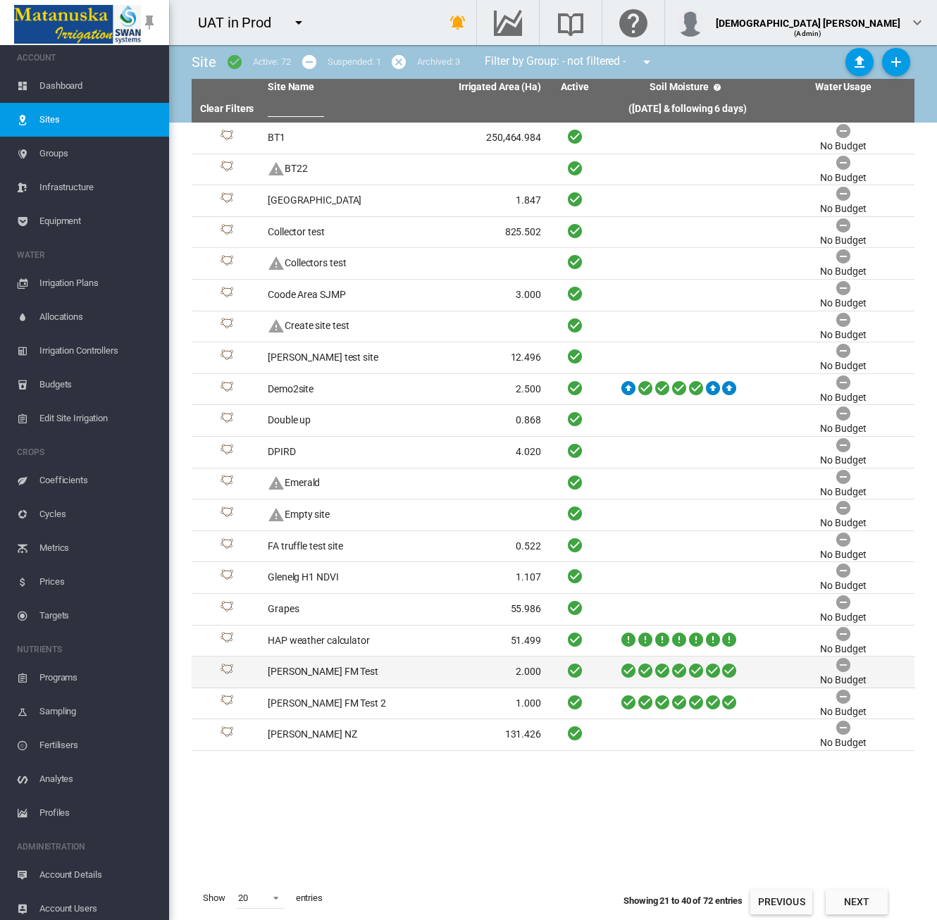
click at [668, 673] on icon at bounding box center [662, 670] width 17 height 18
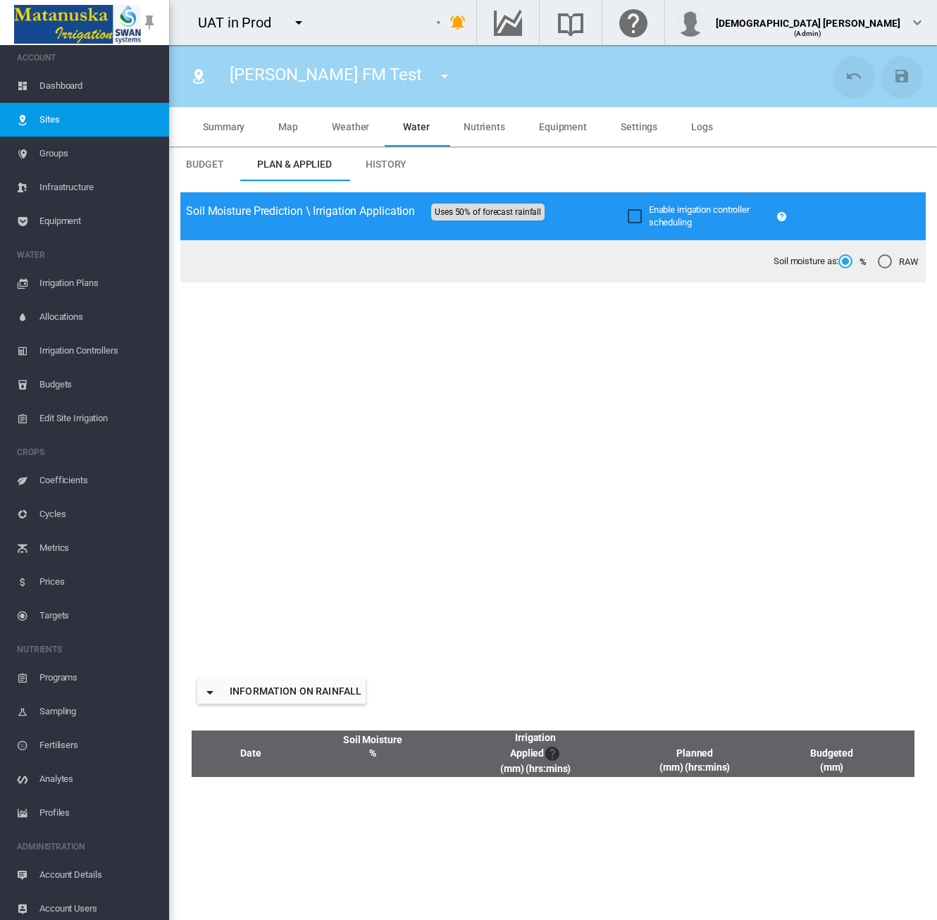
type input "**********"
type input "*********"
type input "*"
click at [299, 127] on md-tab-item "Map" at bounding box center [288, 126] width 54 height 39
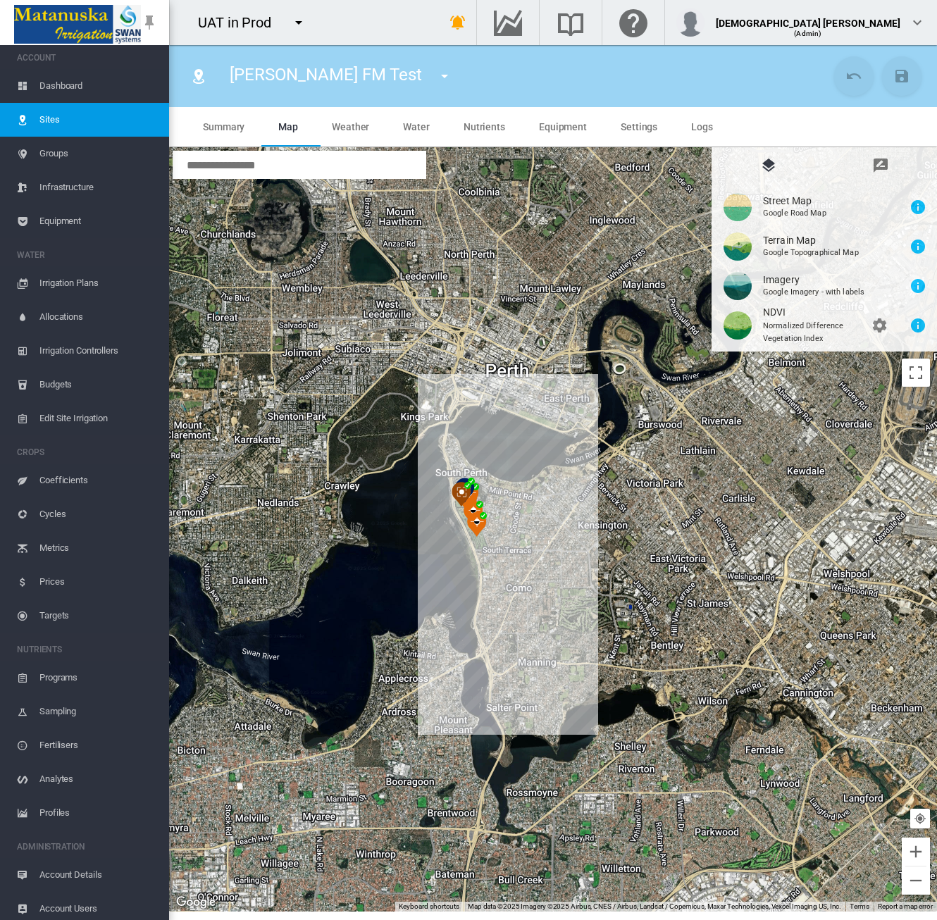
click at [74, 123] on span "Sites" at bounding box center [98, 120] width 118 height 34
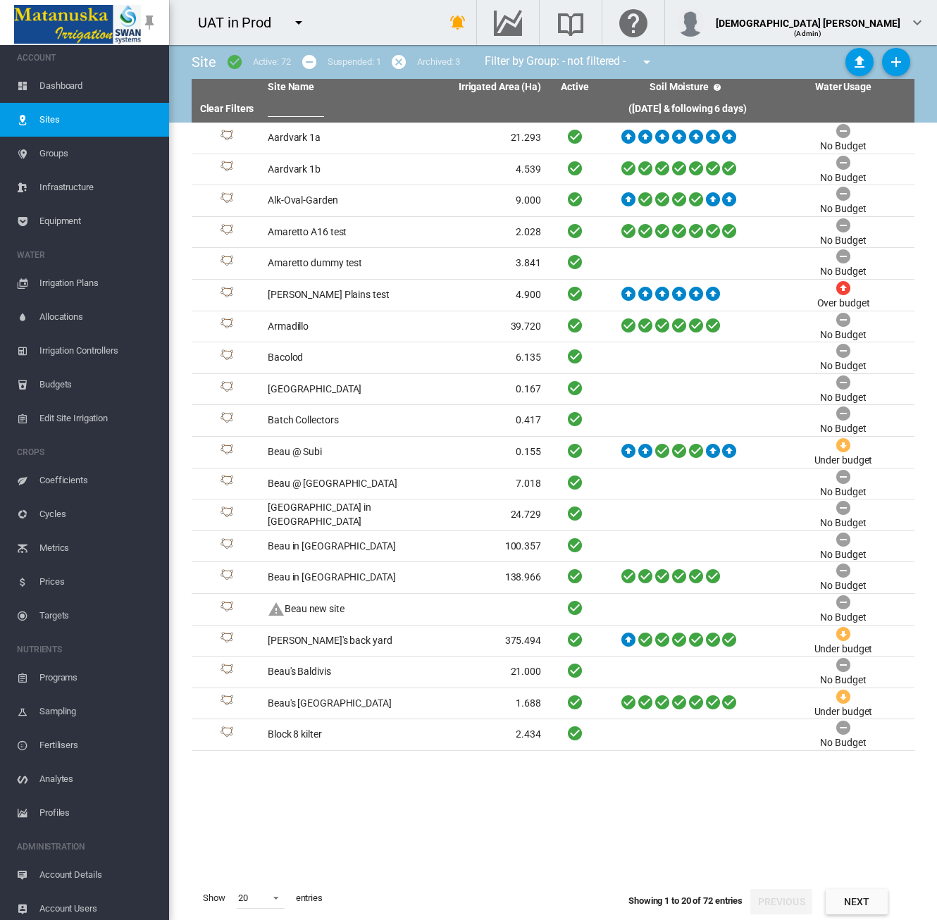
click at [842, 899] on button "Next" at bounding box center [857, 901] width 62 height 25
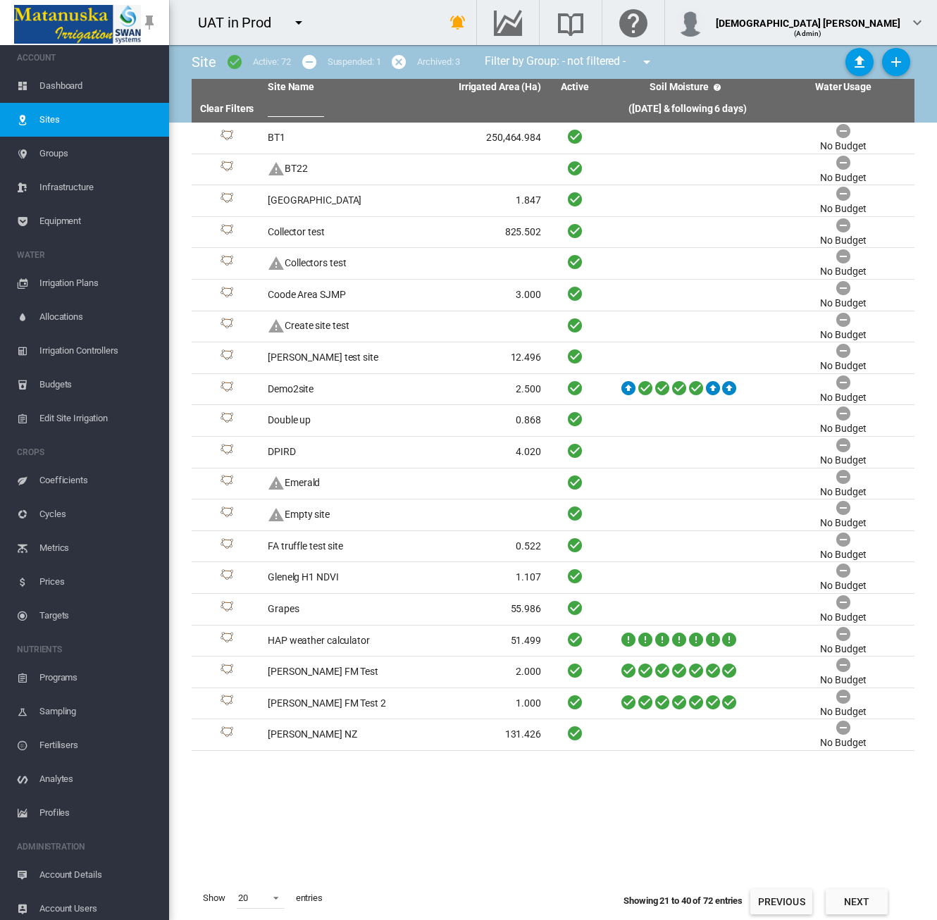
click at [842, 899] on button "Next" at bounding box center [857, 901] width 62 height 25
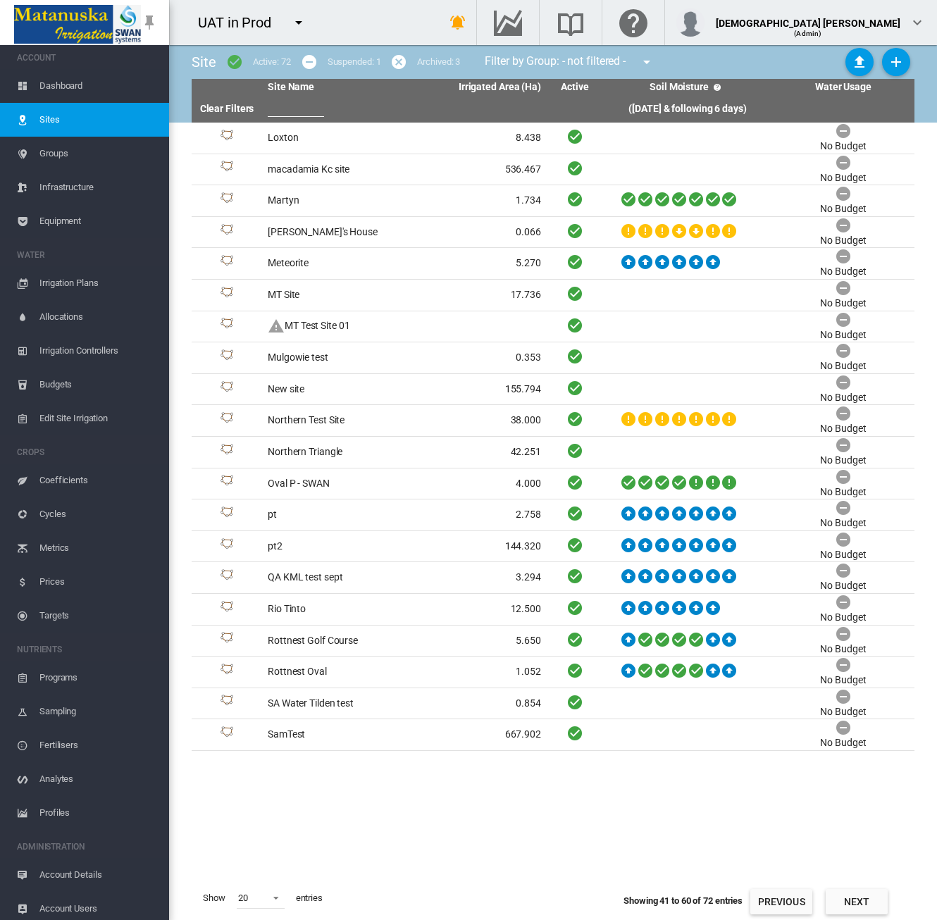
click at [66, 87] on span "Dashboard" at bounding box center [98, 86] width 118 height 34
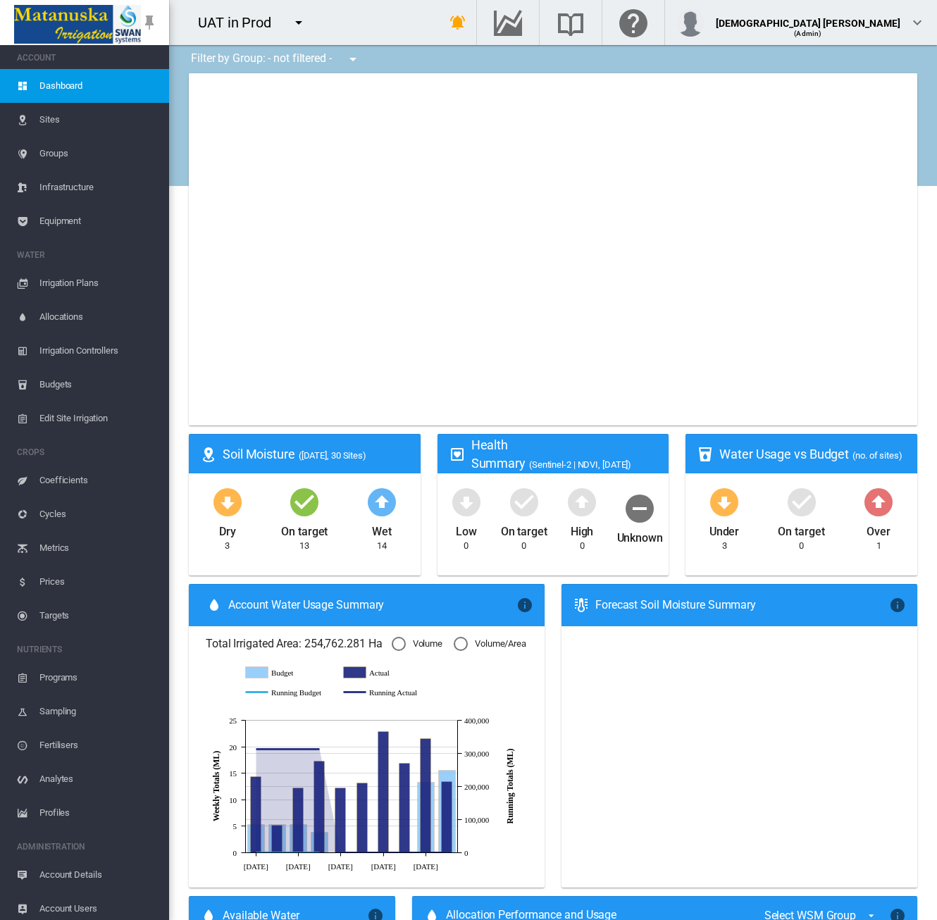
type input "**********"
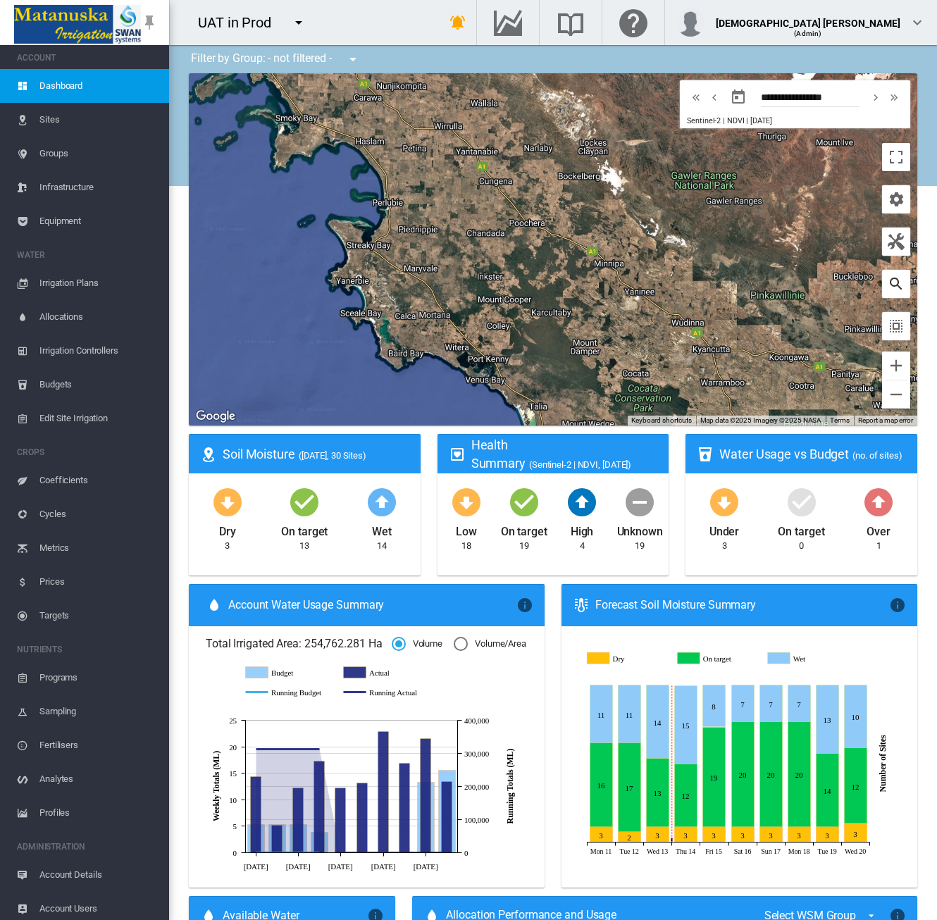
click at [890, 278] on md-icon "icon-magnify" at bounding box center [896, 283] width 17 height 17
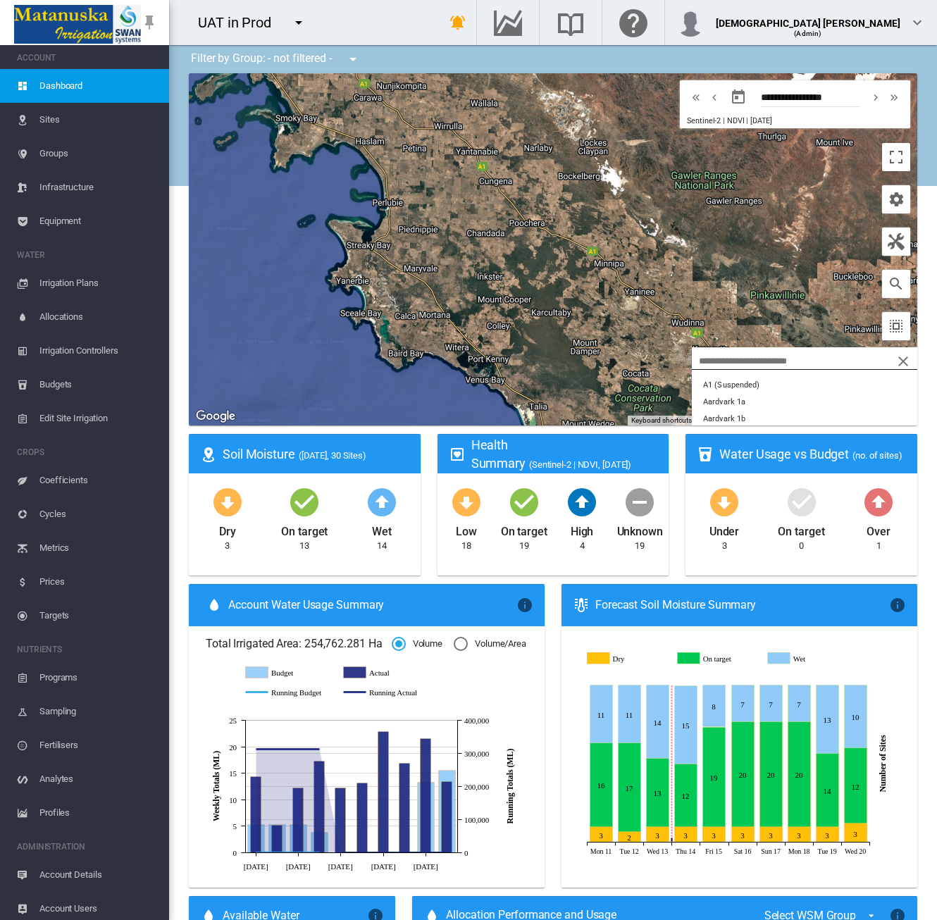
click at [800, 361] on div at bounding box center [804, 358] width 225 height 23
click at [721, 362] on input "search" at bounding box center [741, 361] width 99 height 10
type input "***"
click at [737, 397] on button "Beau in SA" at bounding box center [804, 399] width 225 height 17
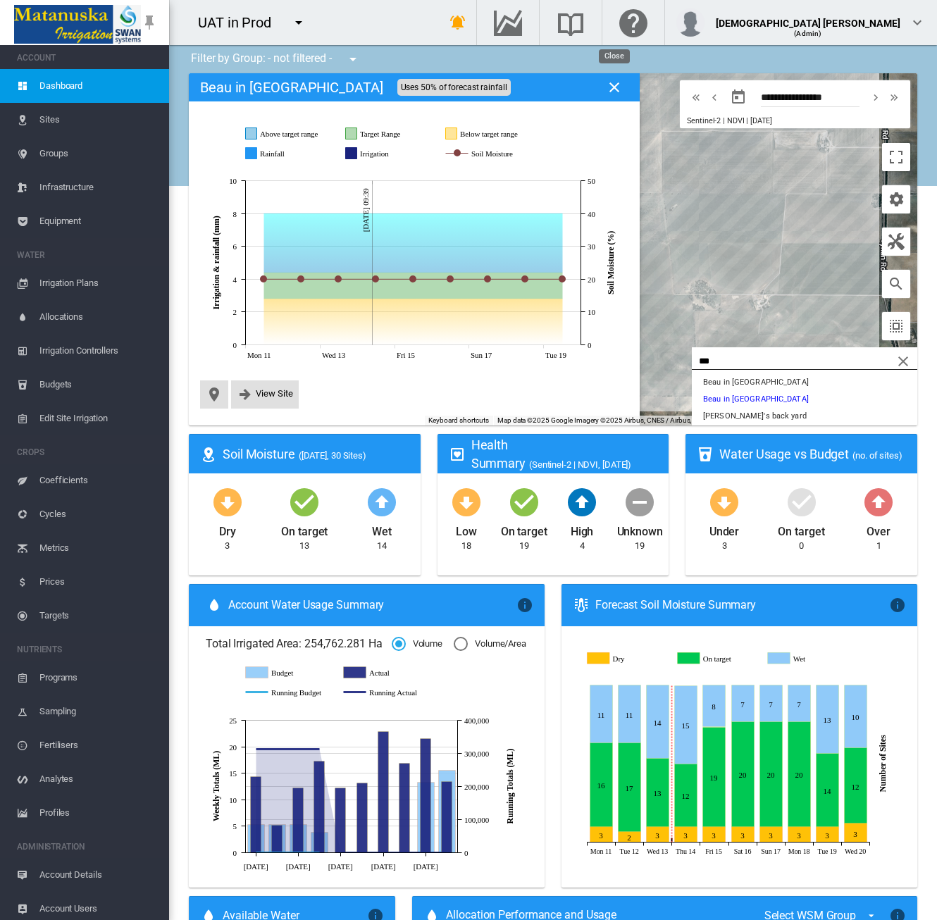
click at [614, 85] on md-icon "icon-close" at bounding box center [614, 87] width 17 height 17
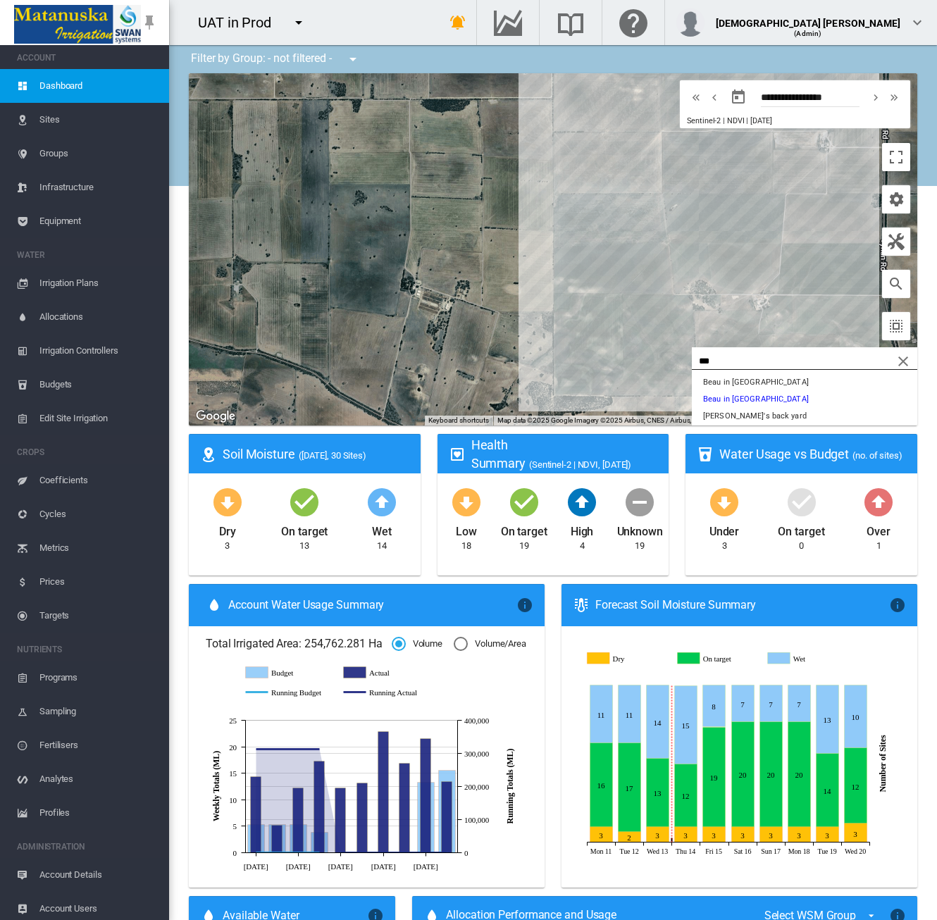
click at [895, 359] on md-icon "icon-close" at bounding box center [903, 361] width 17 height 17
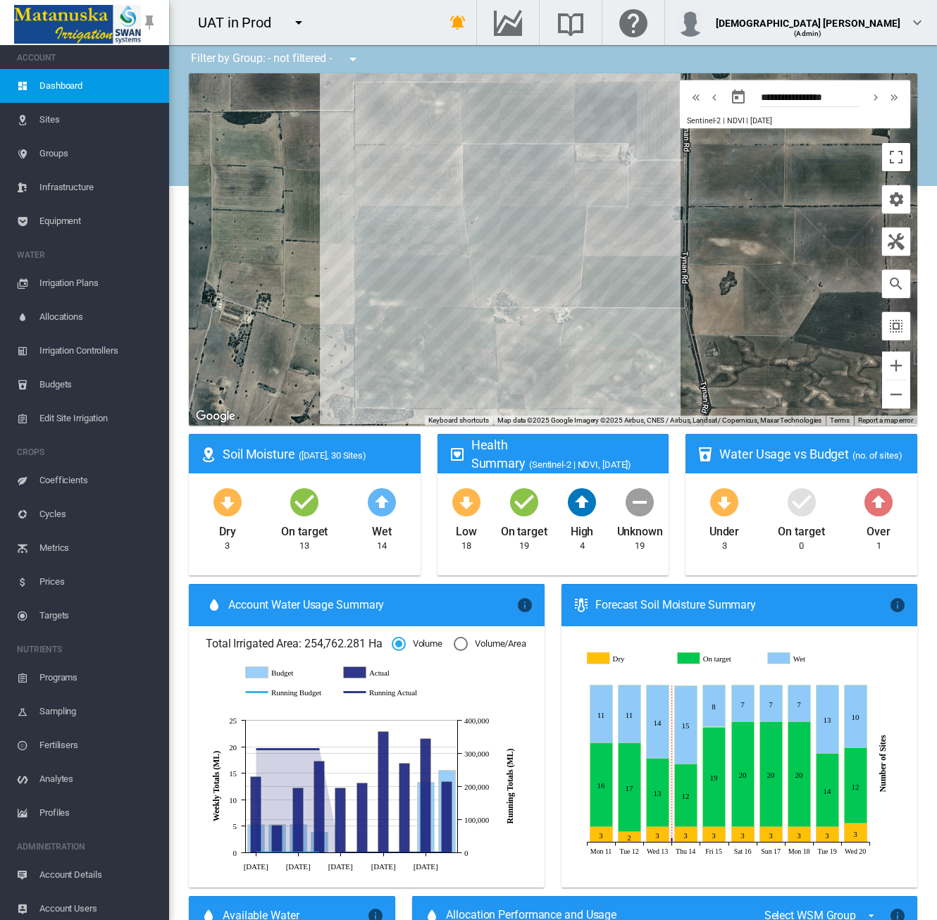
drag, startPoint x: 592, startPoint y: 285, endPoint x: 345, endPoint y: 298, distance: 246.9
click at [345, 298] on div "To navigate, press the arrow keys." at bounding box center [553, 249] width 728 height 352
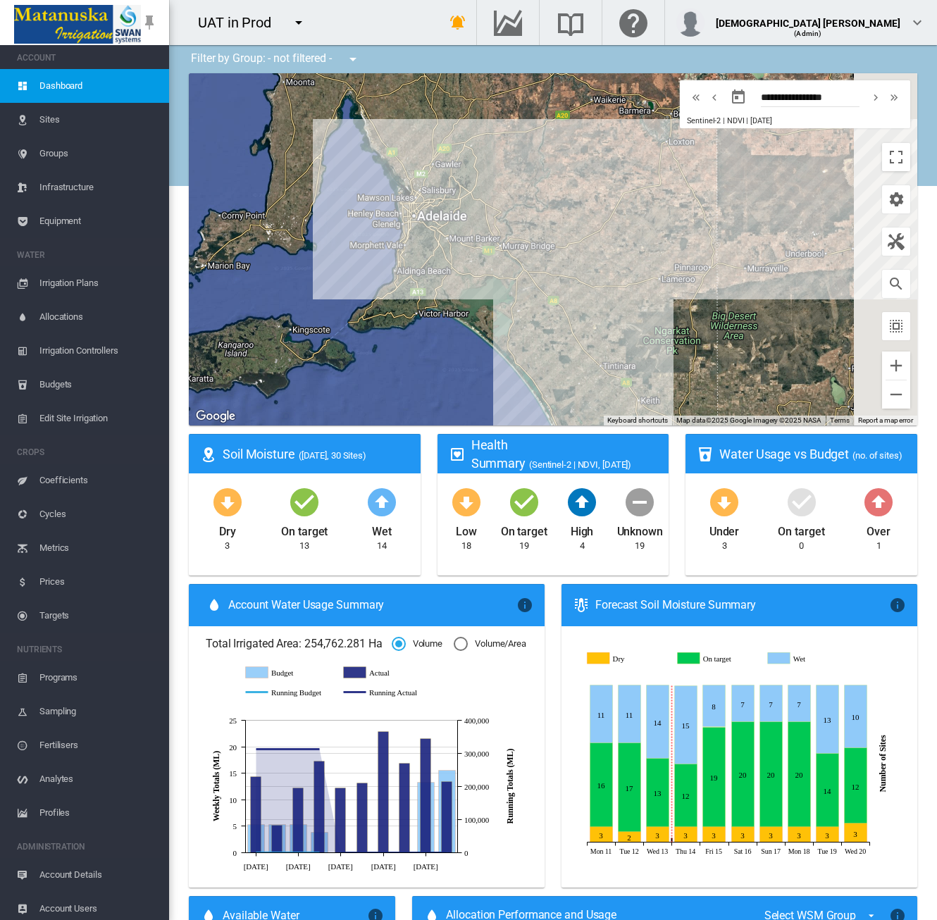
drag, startPoint x: 752, startPoint y: 273, endPoint x: 630, endPoint y: 280, distance: 122.1
click at [630, 280] on div "To navigate, press the arrow keys." at bounding box center [553, 249] width 728 height 352
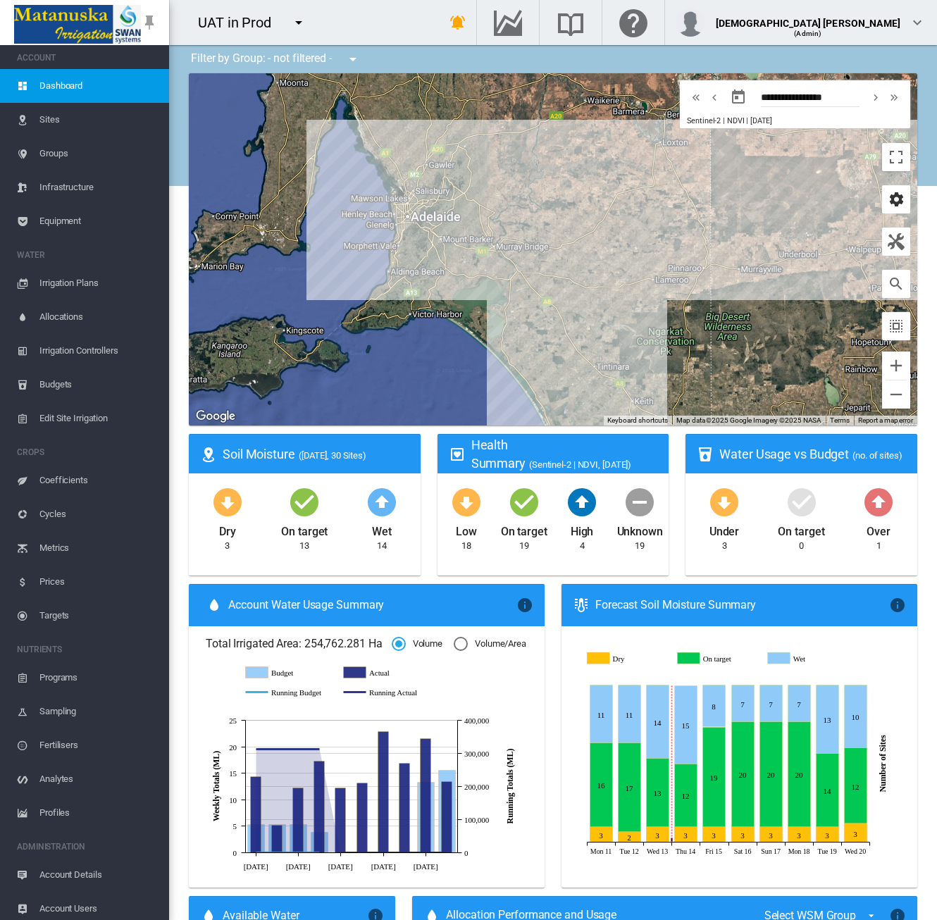
click at [888, 199] on md-icon "icon-cog" at bounding box center [896, 199] width 17 height 17
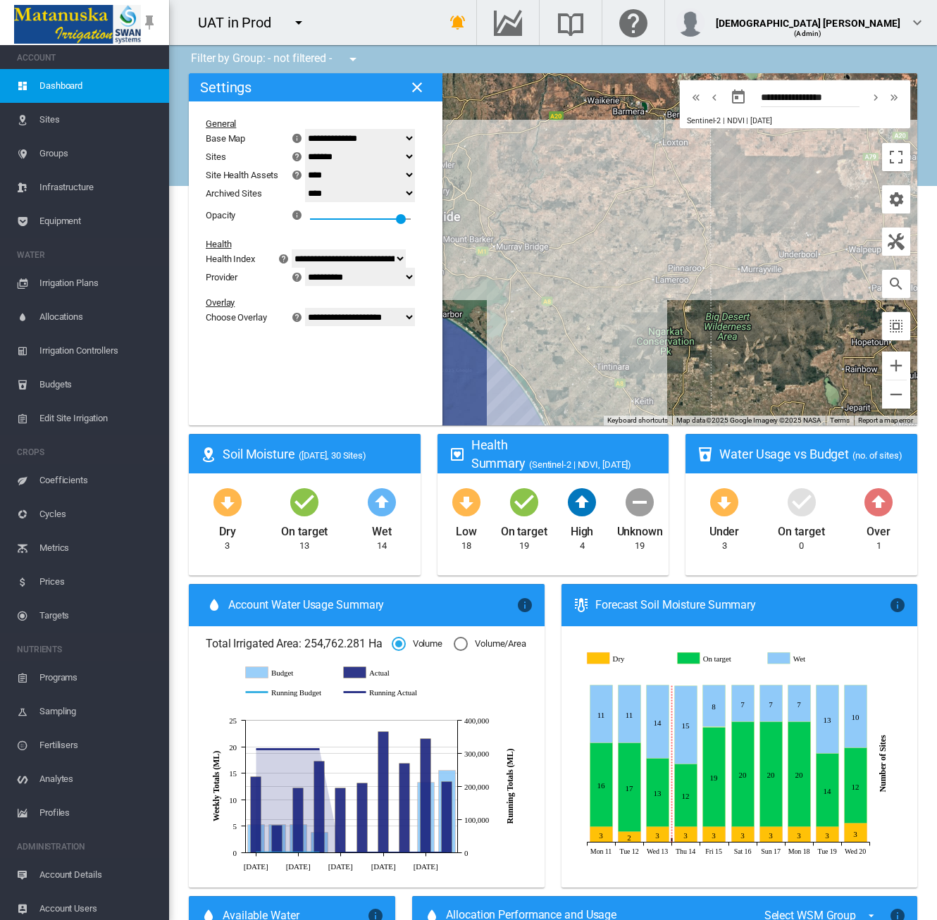
click at [328, 142] on select "**********" at bounding box center [360, 138] width 110 height 18
drag, startPoint x: 354, startPoint y: 118, endPoint x: 353, endPoint y: 132, distance: 14.1
click at [354, 118] on div "General" at bounding box center [307, 123] width 202 height 11
click at [336, 158] on select "******* **** ****" at bounding box center [360, 156] width 110 height 18
click at [313, 148] on select "******* **** ****" at bounding box center [360, 156] width 110 height 18
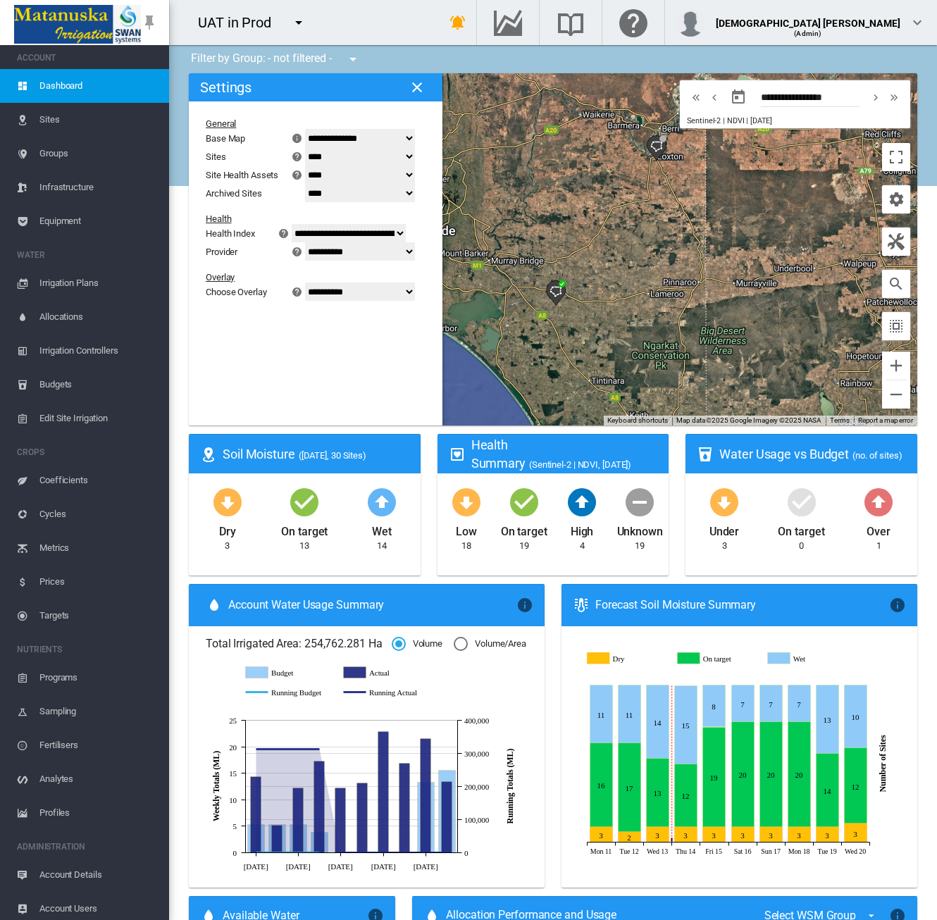
drag, startPoint x: 654, startPoint y: 158, endPoint x: 617, endPoint y: 246, distance: 95.6
click at [617, 246] on div "To navigate, press the arrow keys." at bounding box center [553, 249] width 728 height 352
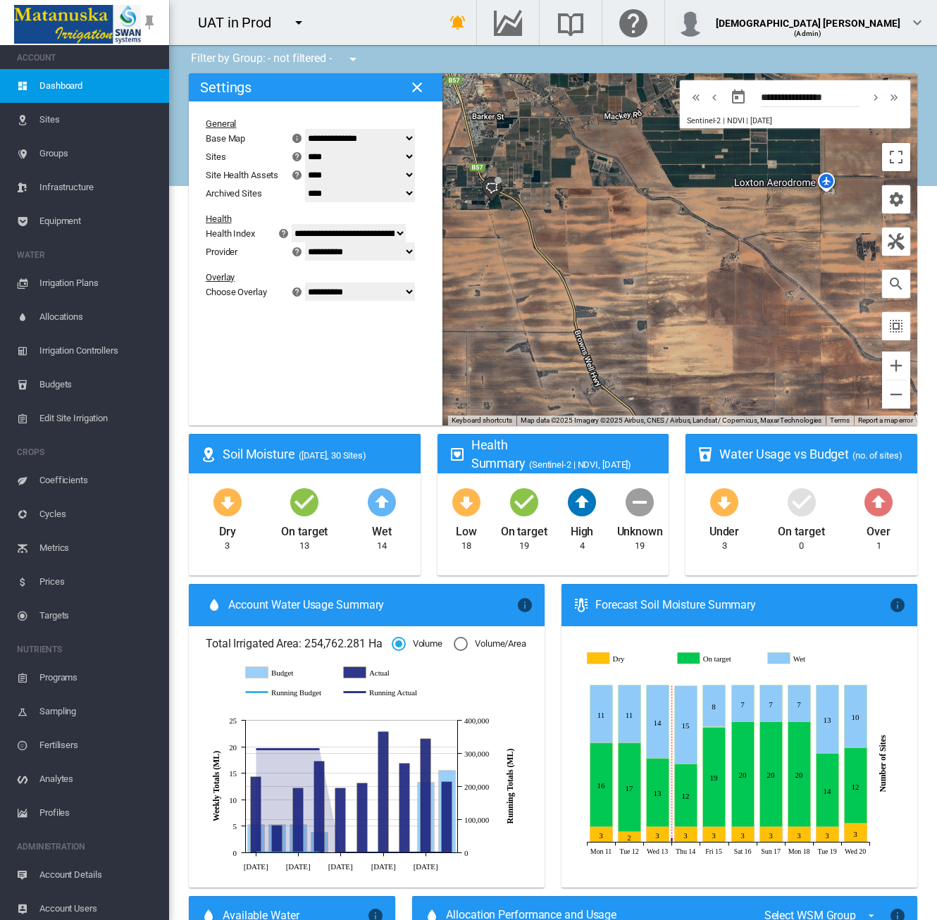
click at [330, 160] on select "******* **** ****" at bounding box center [360, 156] width 110 height 18
select select "*******"
click at [313, 148] on select "******* **** ****" at bounding box center [360, 156] width 110 height 18
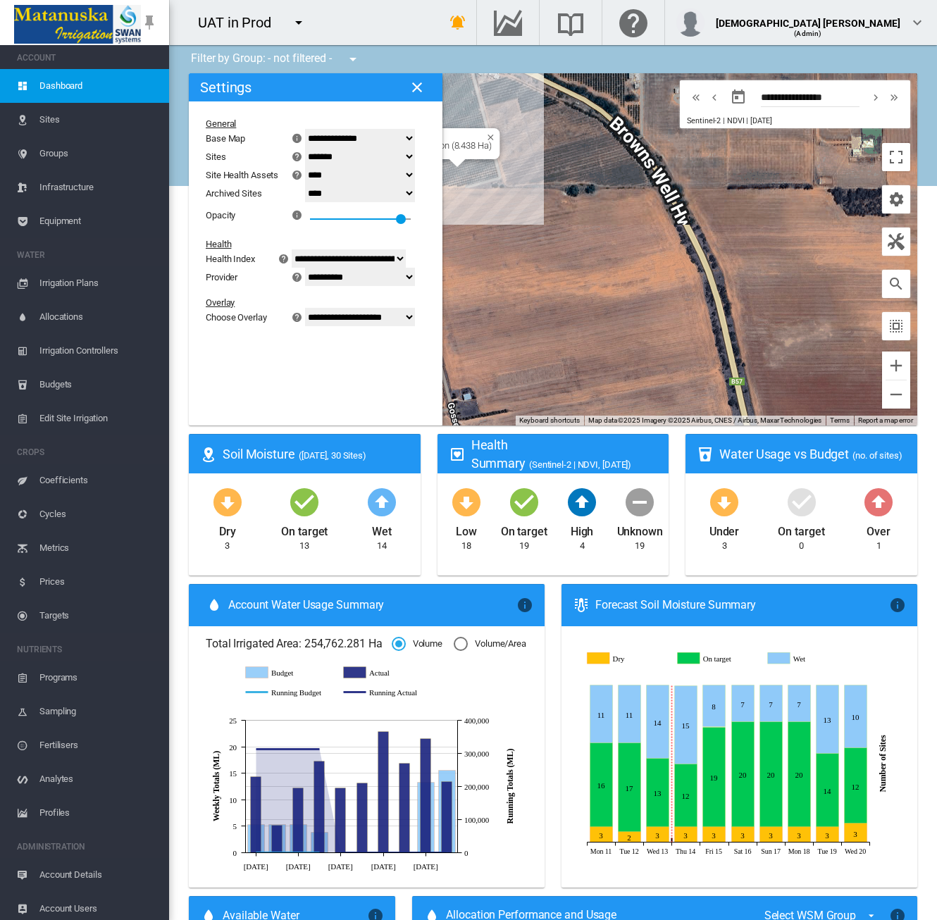
click at [452, 167] on div "To navigate, press the arrow keys. Loxton (8.438 Ha)" at bounding box center [553, 249] width 728 height 352
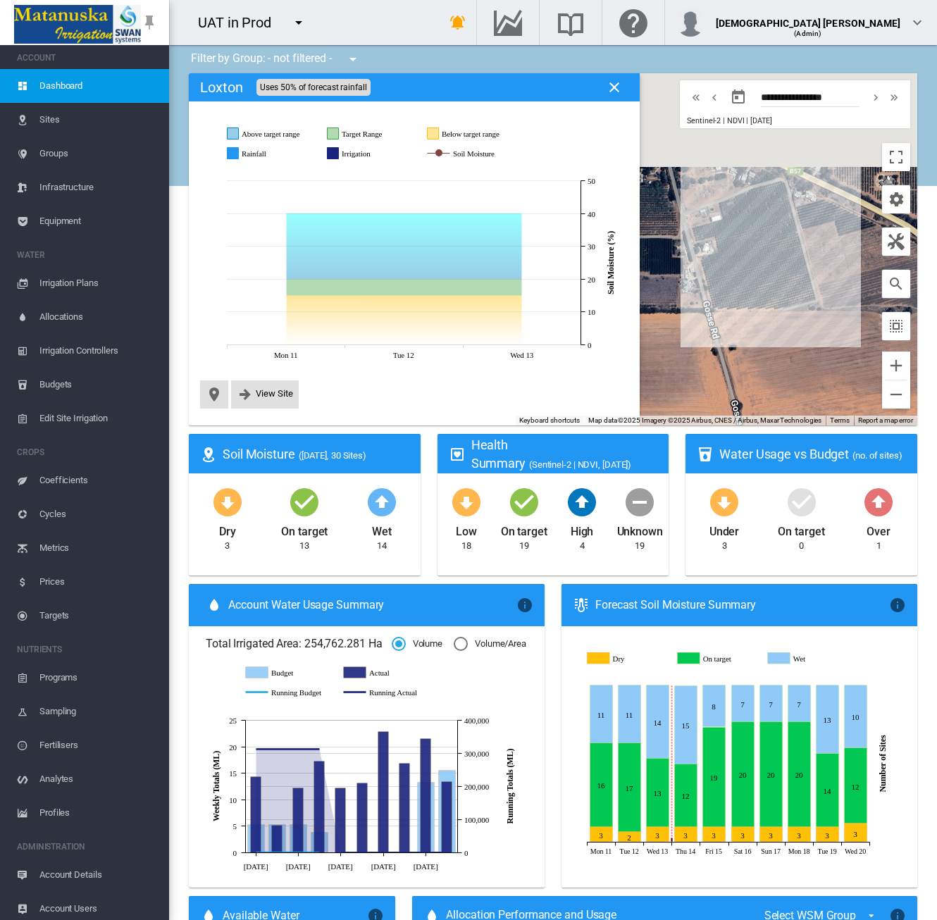
drag, startPoint x: 542, startPoint y: 161, endPoint x: 685, endPoint y: 310, distance: 206.3
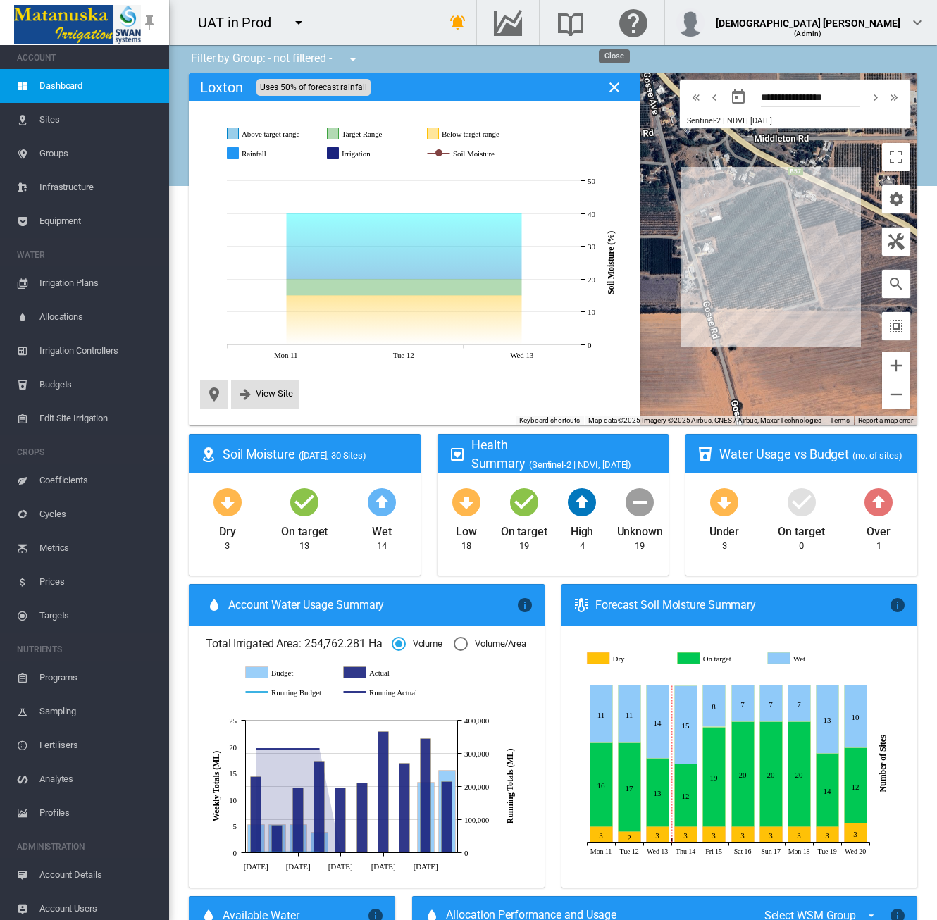
click at [614, 87] on md-icon "icon-close" at bounding box center [614, 87] width 17 height 17
click at [761, 254] on div "To navigate, press the arrow keys. Loxton (8.438 Ha)" at bounding box center [553, 249] width 728 height 352
click at [261, 392] on span "View Site" at bounding box center [274, 393] width 37 height 11
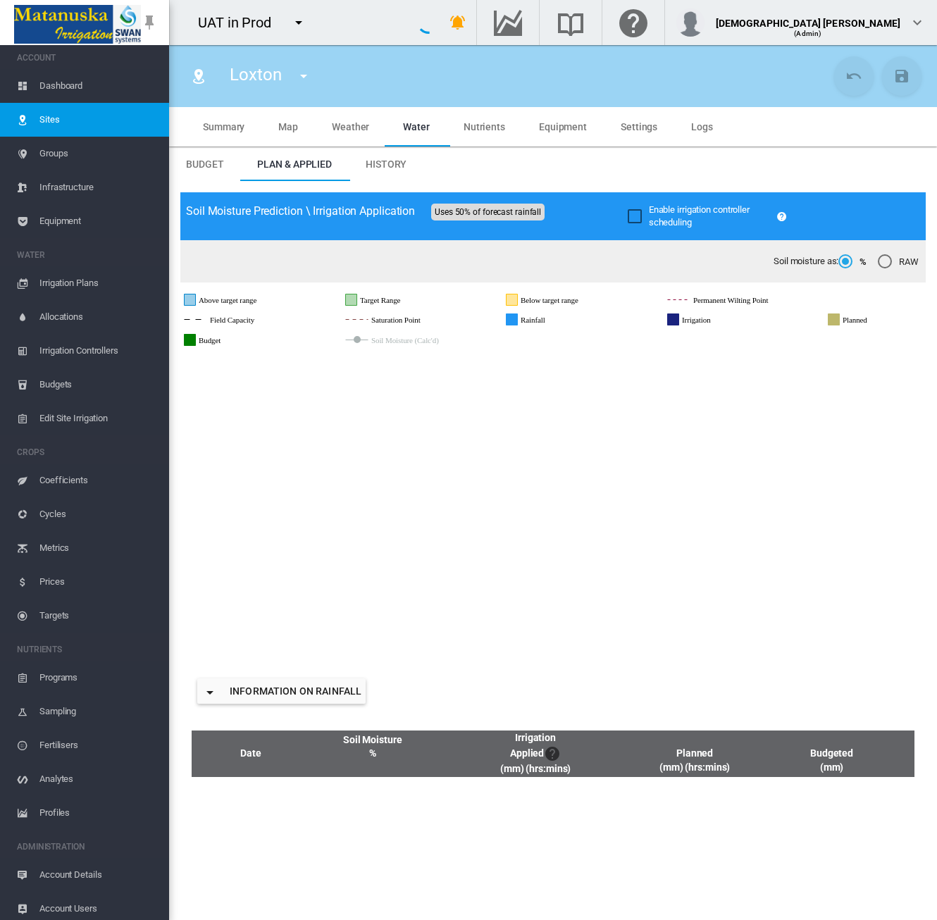
click at [633, 119] on md-tab-item "Settings" at bounding box center [639, 126] width 70 height 39
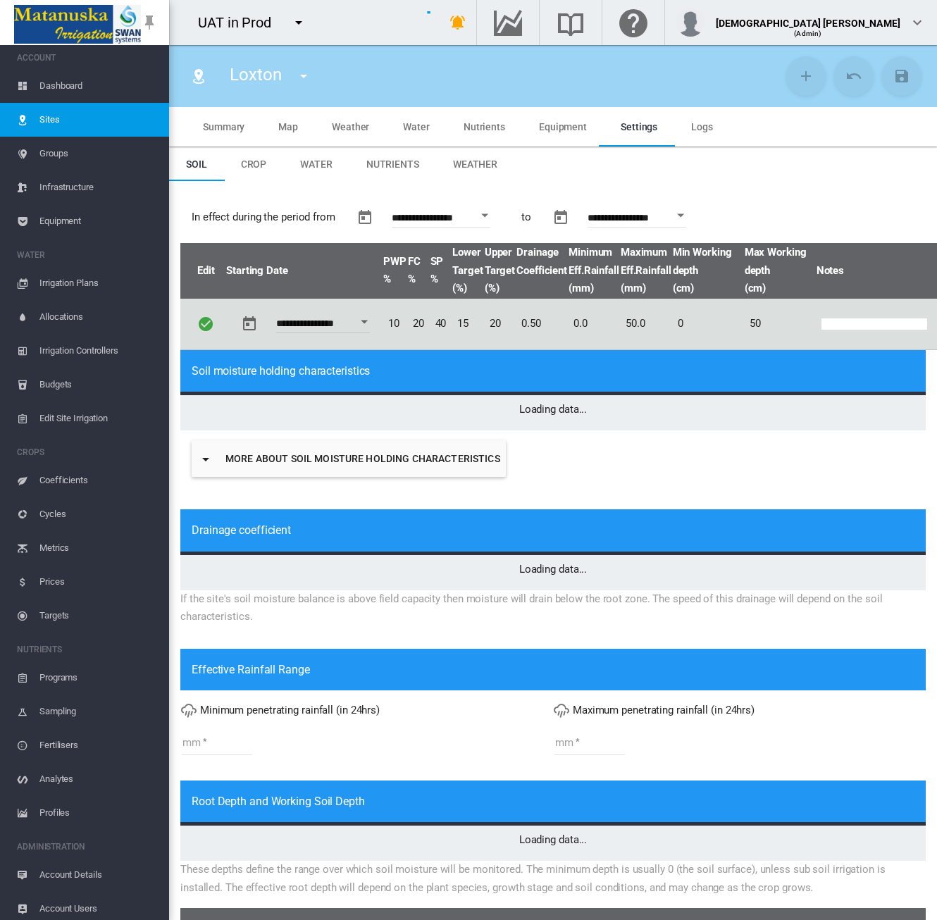
type input "*"
type input "**"
type input "*****"
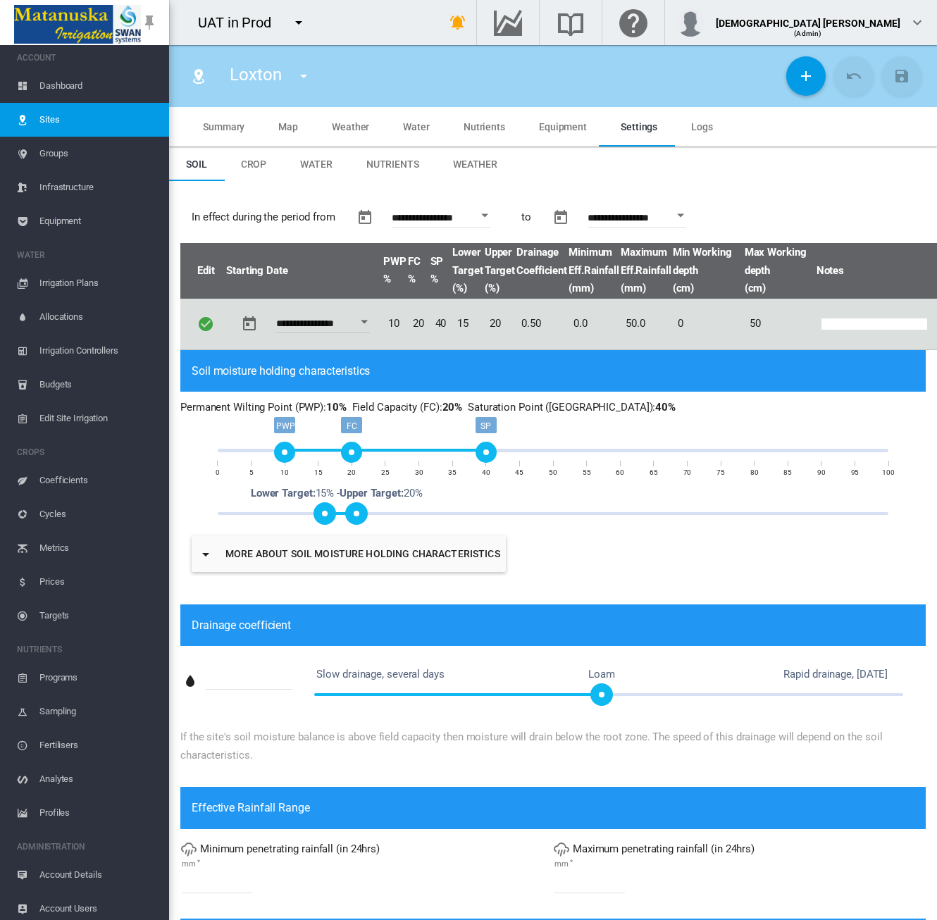
click at [292, 131] on span "Map" at bounding box center [288, 126] width 20 height 11
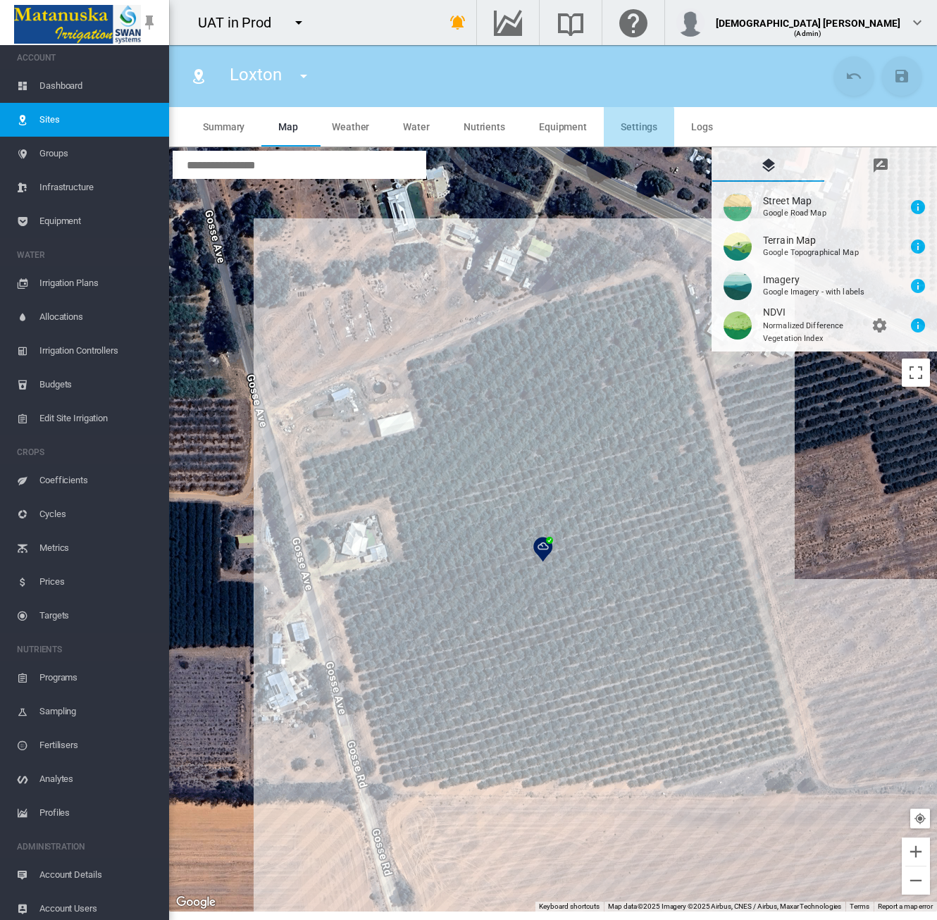
click at [614, 140] on md-tab-item "Settings" at bounding box center [639, 126] width 70 height 39
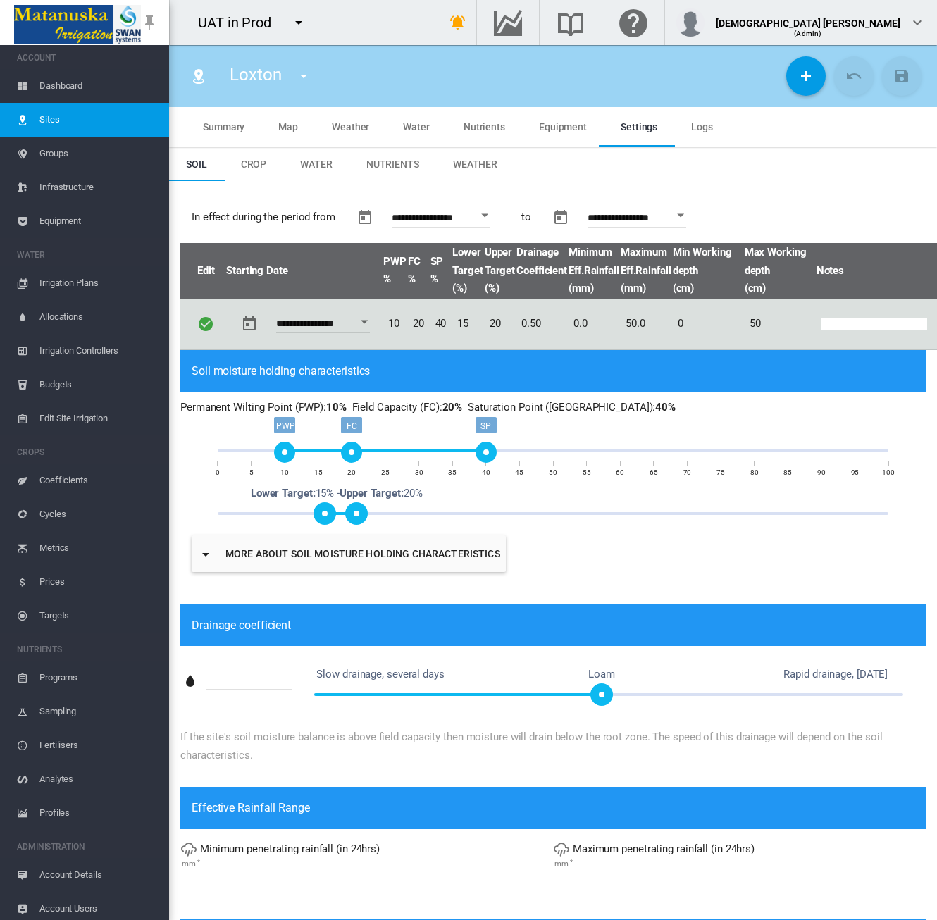
click at [479, 164] on span "Weather" at bounding box center [475, 163] width 44 height 11
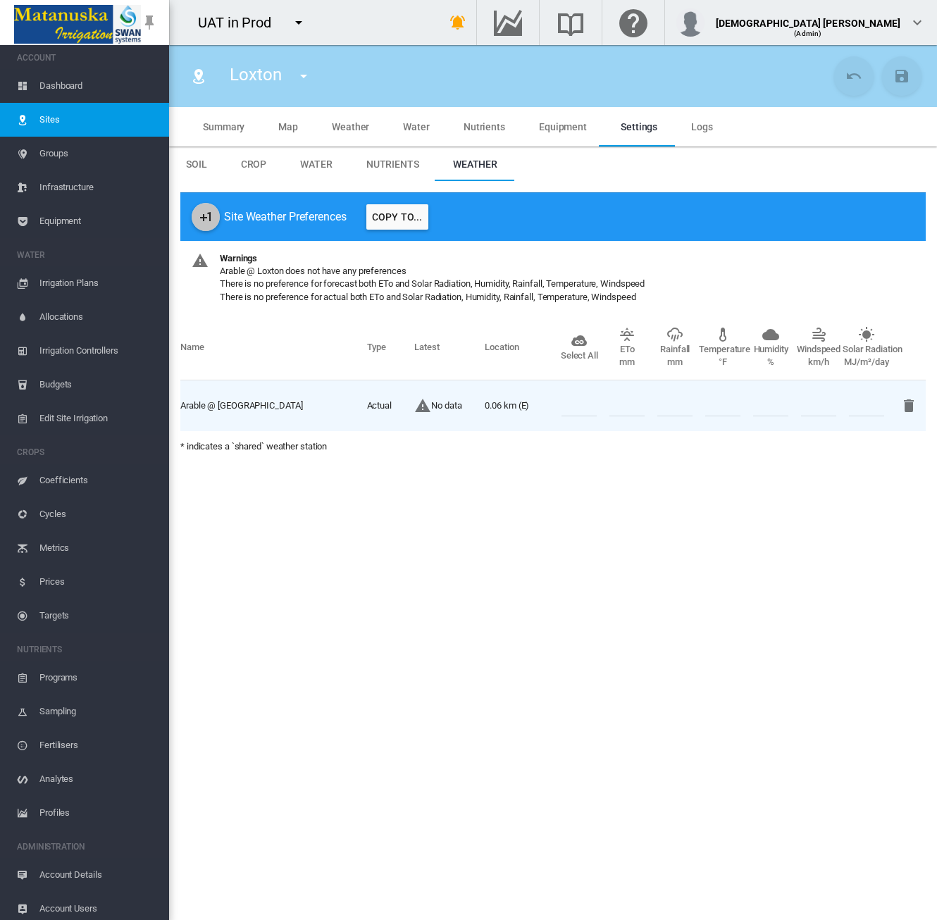
click at [206, 218] on md-icon "icon-plus-one" at bounding box center [205, 217] width 17 height 17
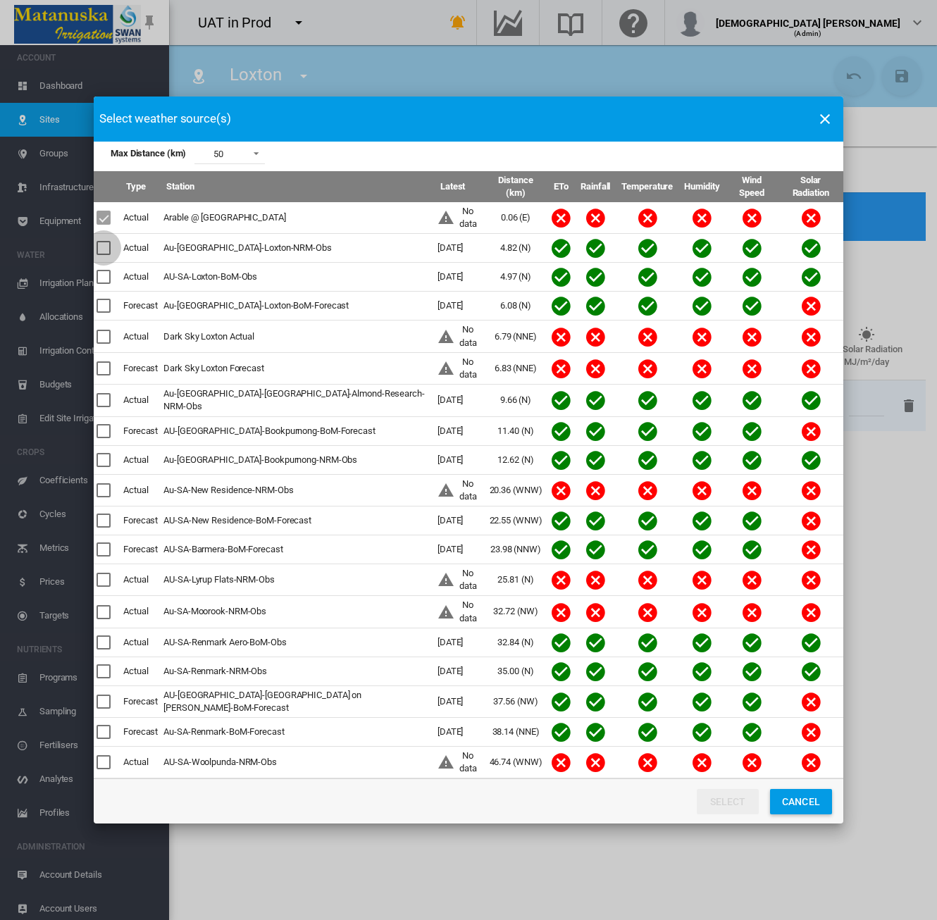
click at [106, 255] on div "Max Distance ..." at bounding box center [104, 248] width 14 height 14
click at [723, 789] on button "Select" at bounding box center [728, 801] width 62 height 25
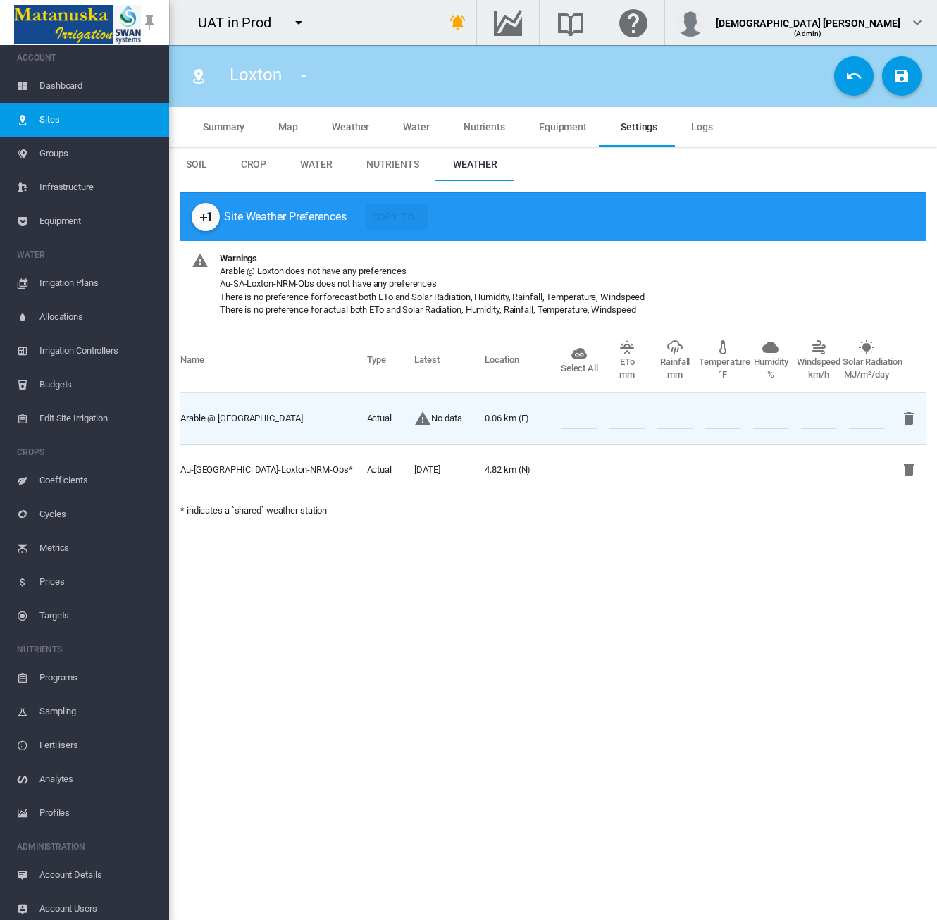
click at [572, 477] on input "number" at bounding box center [578, 469] width 35 height 21
type input "*"
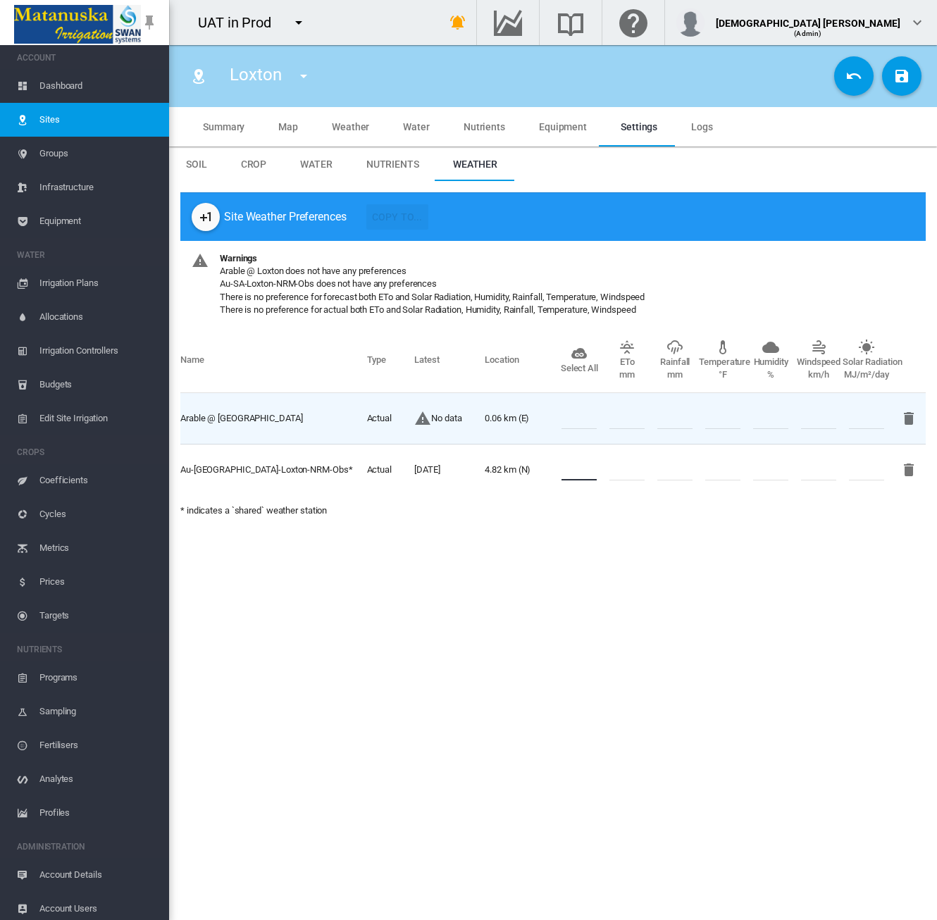
type input "*"
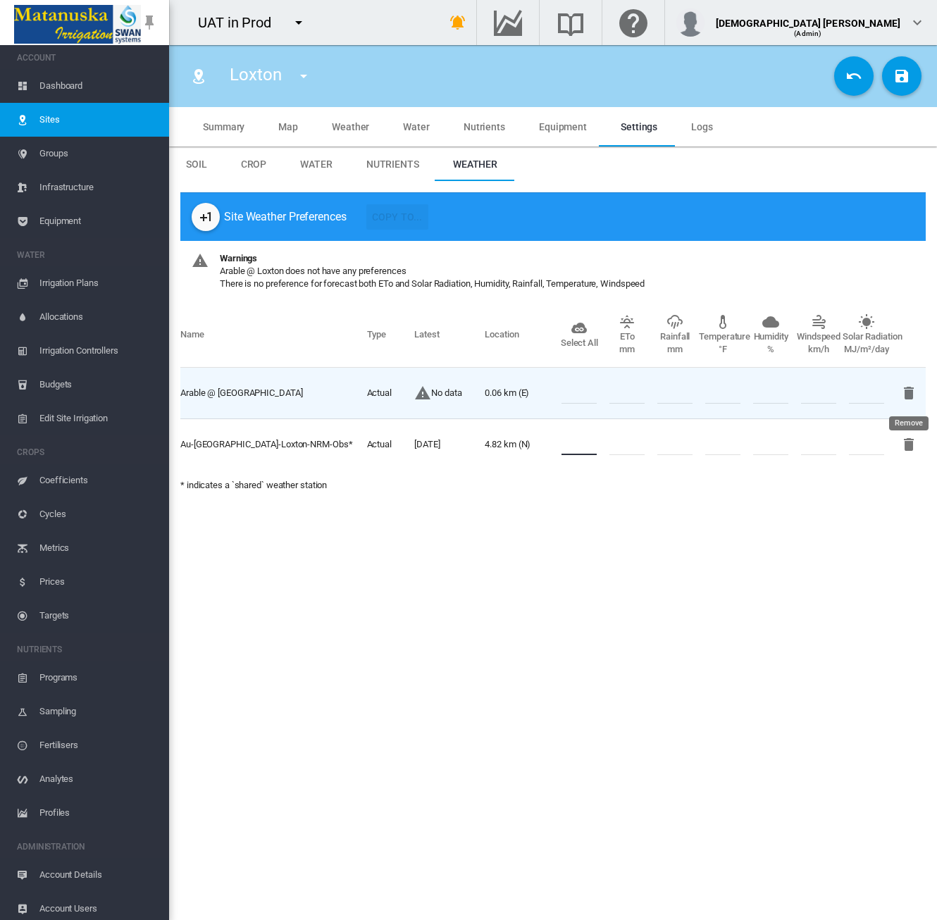
type input "*"
click at [912, 391] on md-icon "icon-delete" at bounding box center [908, 393] width 17 height 17
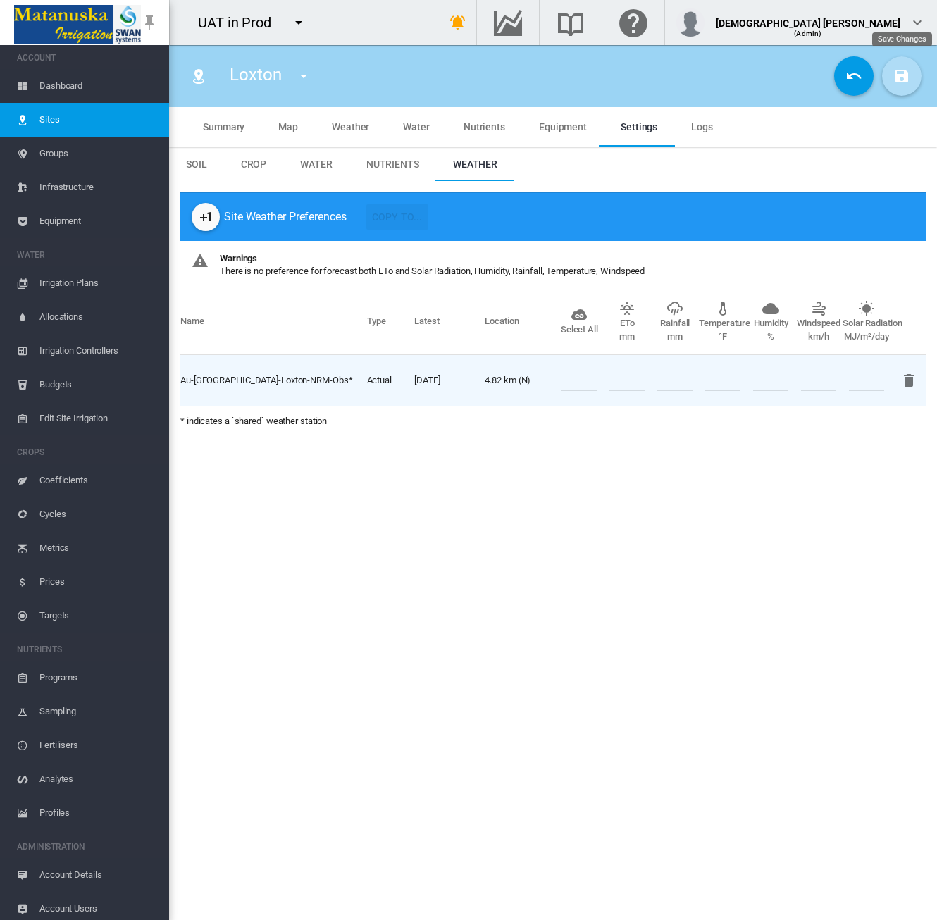
click at [891, 74] on button "Save Changes" at bounding box center [901, 75] width 39 height 39
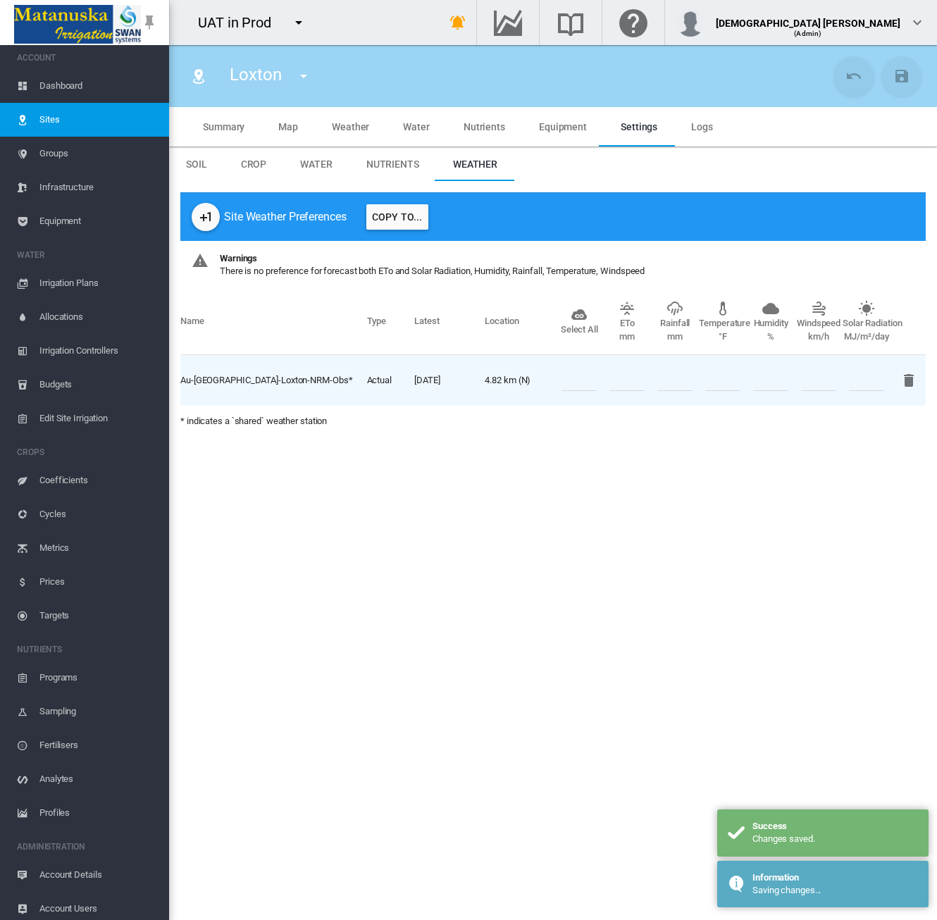
click at [294, 126] on span "Map" at bounding box center [288, 126] width 20 height 11
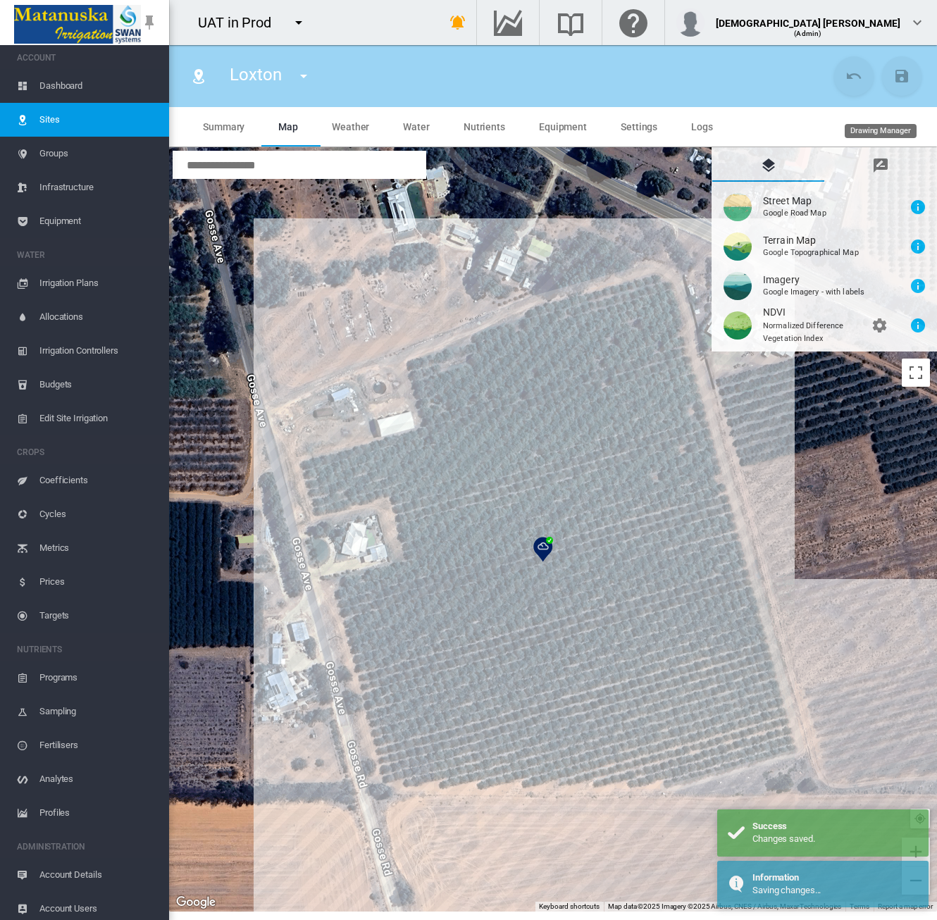
click at [879, 174] on md-tab-item "Drawing Manager" at bounding box center [880, 165] width 112 height 34
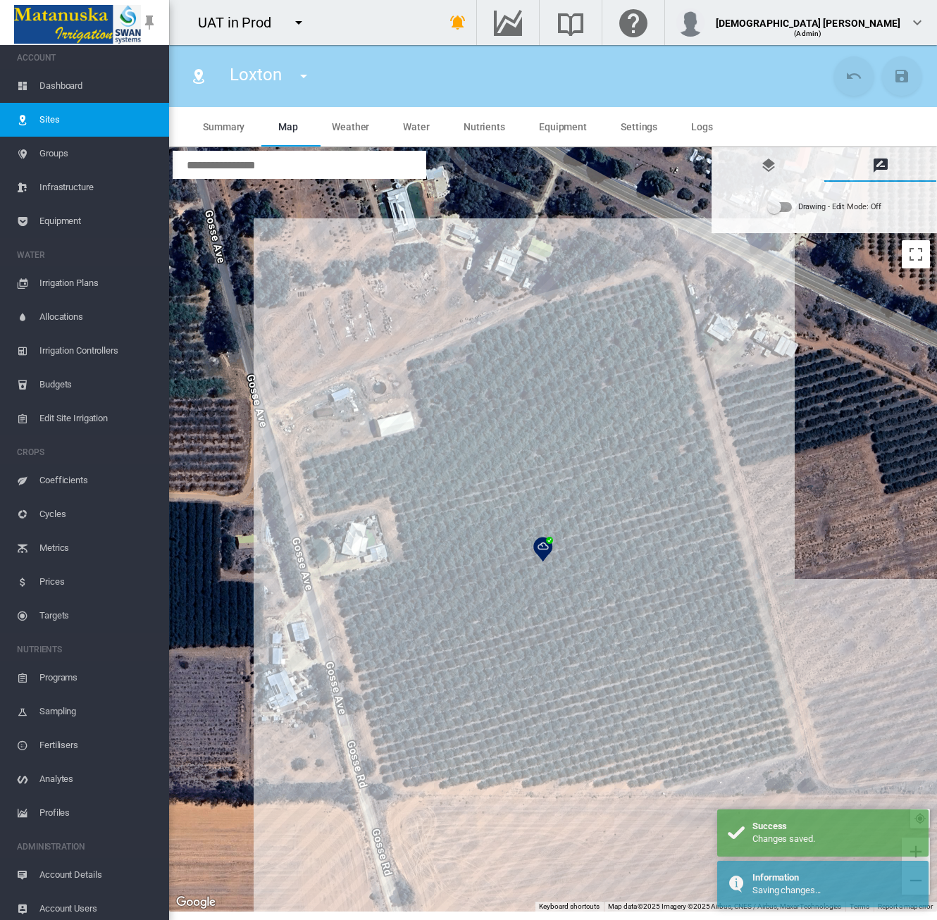
click at [814, 207] on div "Drawing - Edit Mode: Off" at bounding box center [840, 207] width 84 height 20
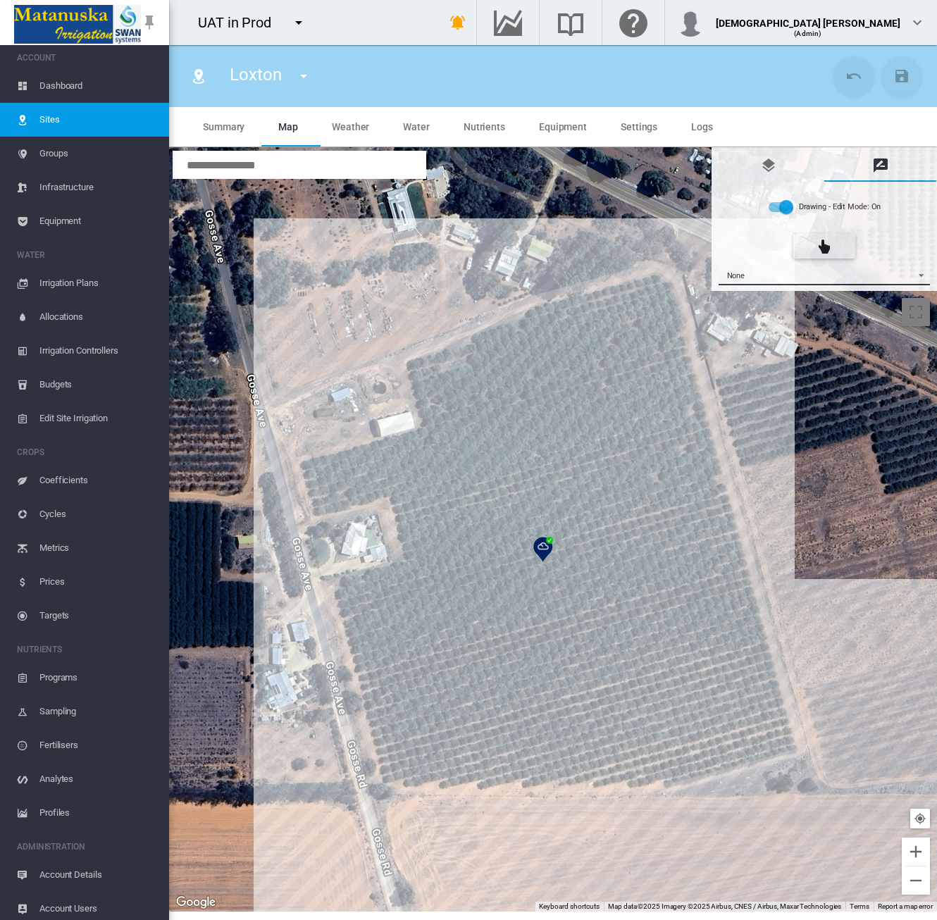
click at [819, 280] on span "None" at bounding box center [813, 275] width 187 height 9
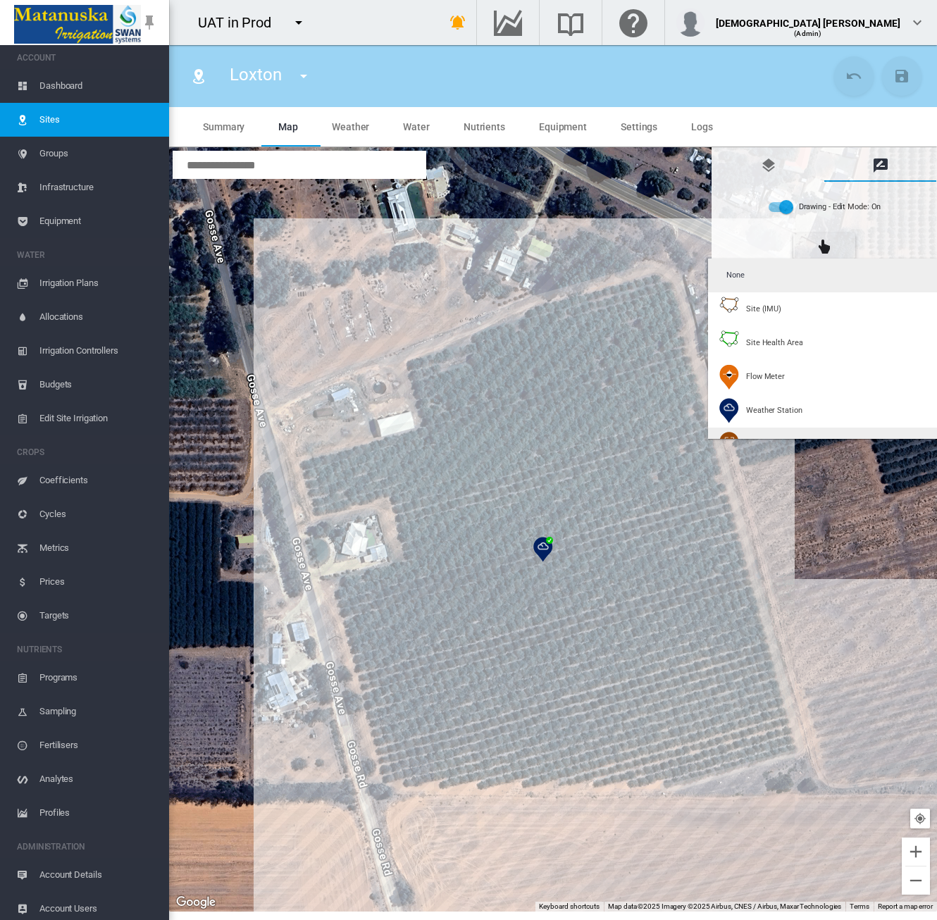
scroll to position [70, 0]
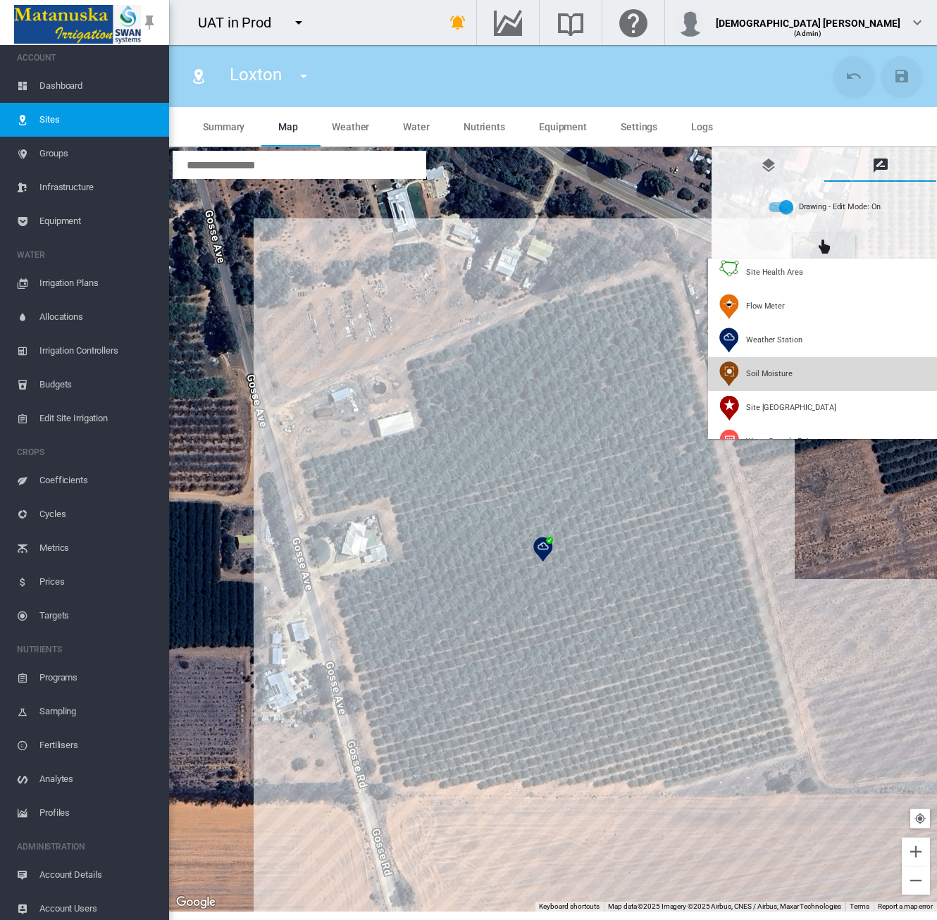
click at [759, 372] on span "Soil Moisture" at bounding box center [769, 373] width 46 height 11
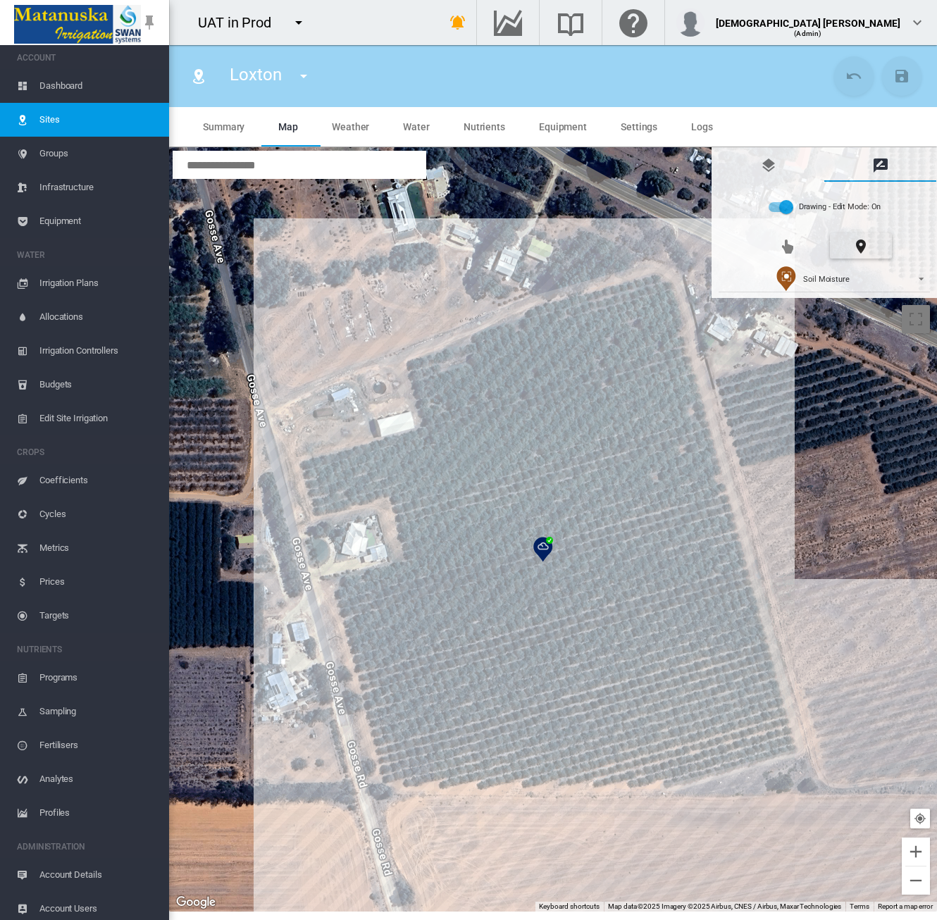
click at [625, 344] on div at bounding box center [553, 530] width 768 height 764
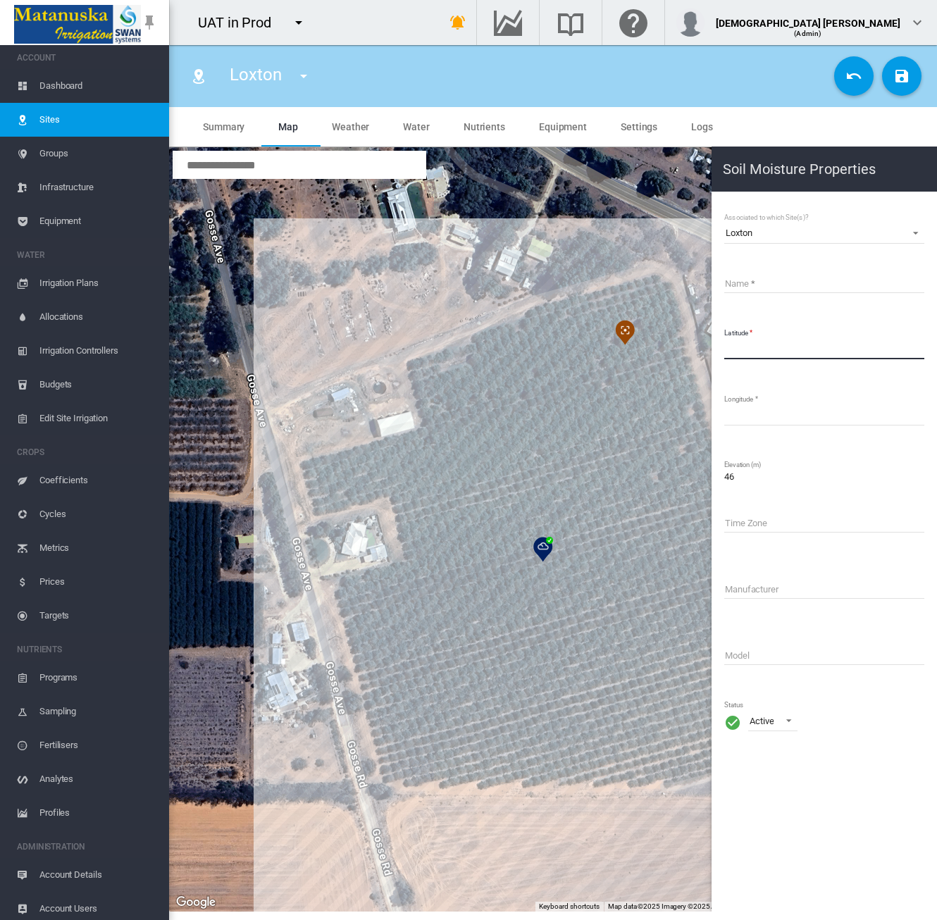
click at [767, 350] on input "*********" at bounding box center [824, 348] width 200 height 21
drag, startPoint x: 773, startPoint y: 350, endPoint x: 702, endPoint y: 352, distance: 71.9
click at [702, 352] on section "Soil Moisture Properties Associated to which Site(s)? Loxton Aardvark 1a Aardva…" at bounding box center [553, 529] width 768 height 764
click at [748, 284] on input "Name" at bounding box center [824, 282] width 200 height 21
click at [754, 283] on input "**********" at bounding box center [824, 282] width 200 height 21
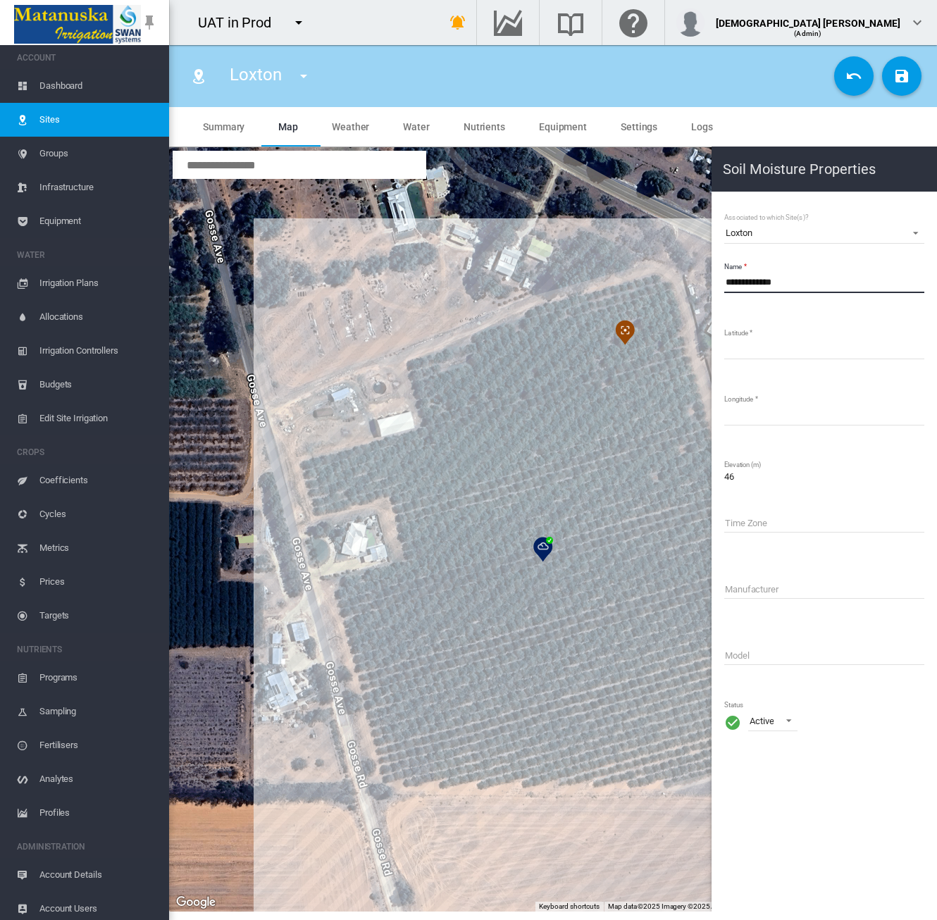
drag, startPoint x: 773, startPoint y: 280, endPoint x: 757, endPoint y: 281, distance: 16.3
click at [757, 281] on input "**********" at bounding box center [824, 282] width 200 height 21
click at [775, 281] on input "**********" at bounding box center [824, 282] width 200 height 21
type input "**********"
click at [893, 87] on button "Save Changes" at bounding box center [901, 75] width 39 height 39
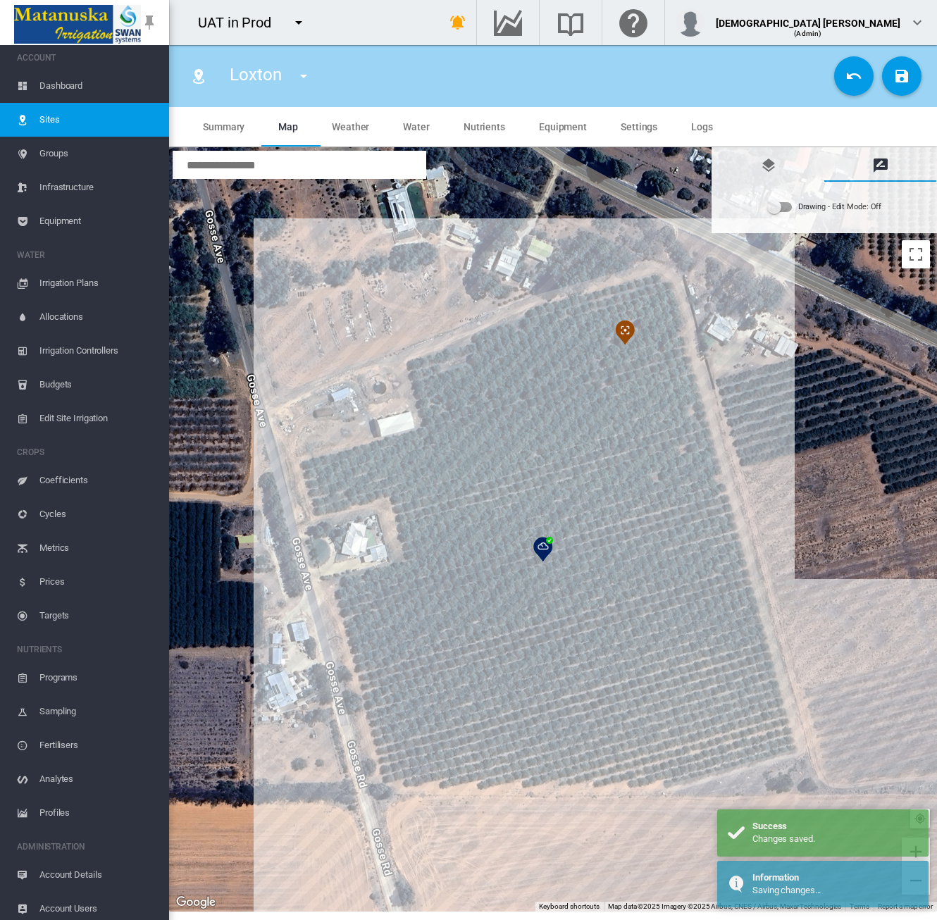
click at [56, 223] on span "Equipment" at bounding box center [98, 221] width 118 height 34
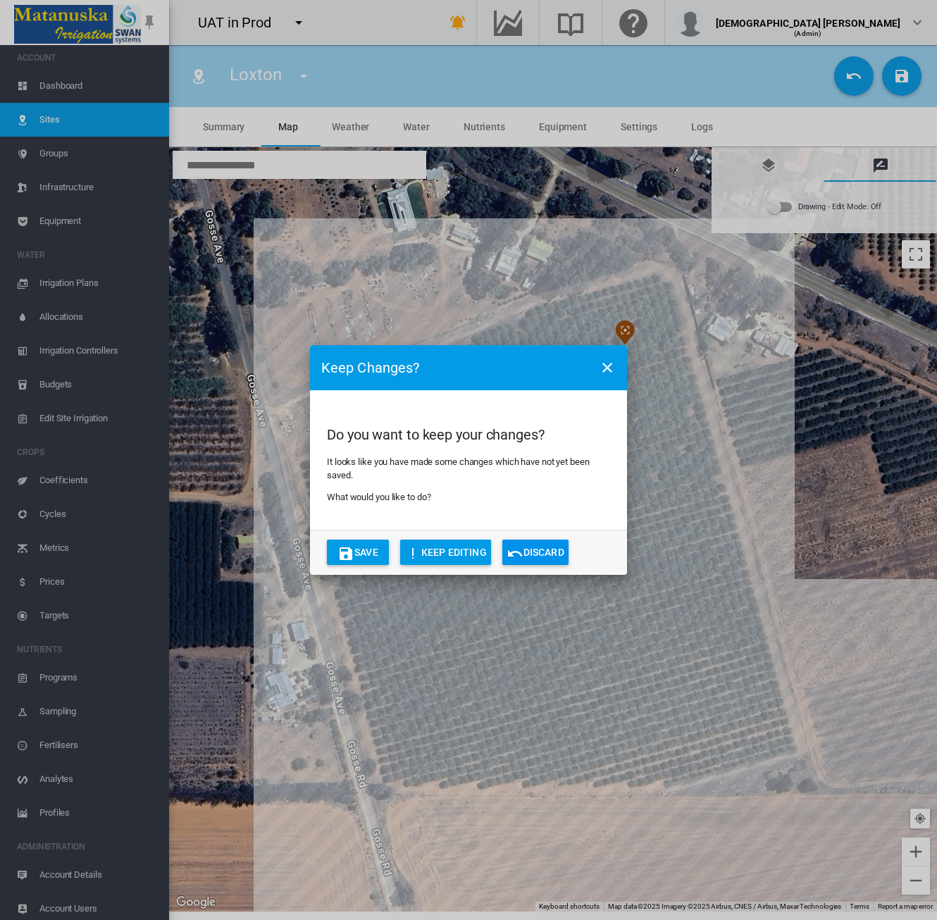
click at [603, 363] on md-icon "icon-close" at bounding box center [607, 367] width 17 height 17
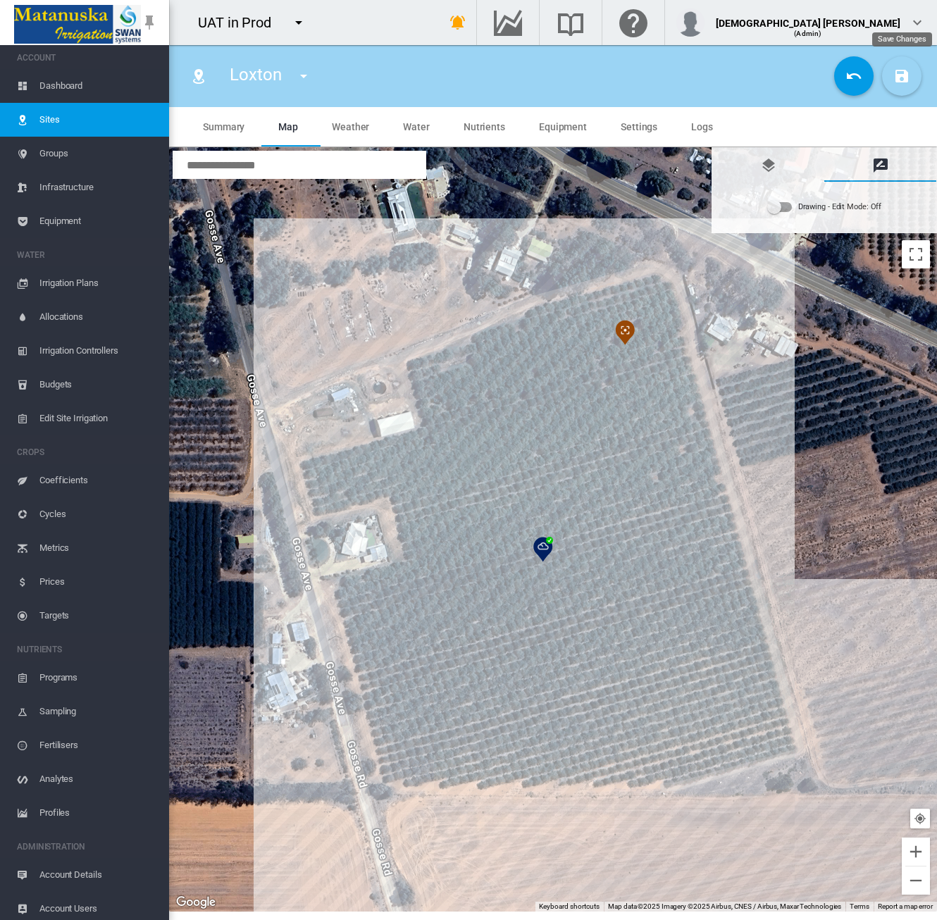
click at [903, 69] on md-icon "icon-content-save" at bounding box center [901, 76] width 17 height 17
click at [58, 123] on span "Sites" at bounding box center [98, 120] width 118 height 34
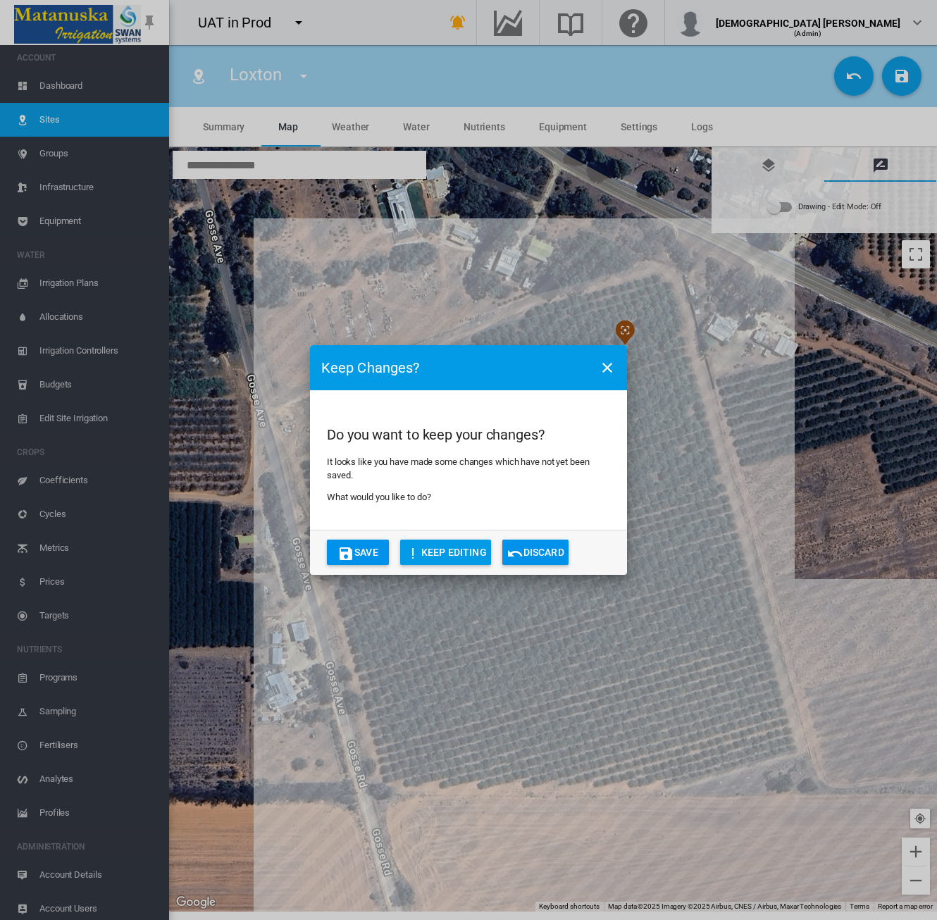
click at [347, 553] on md-icon "icon-content-save" at bounding box center [345, 553] width 17 height 17
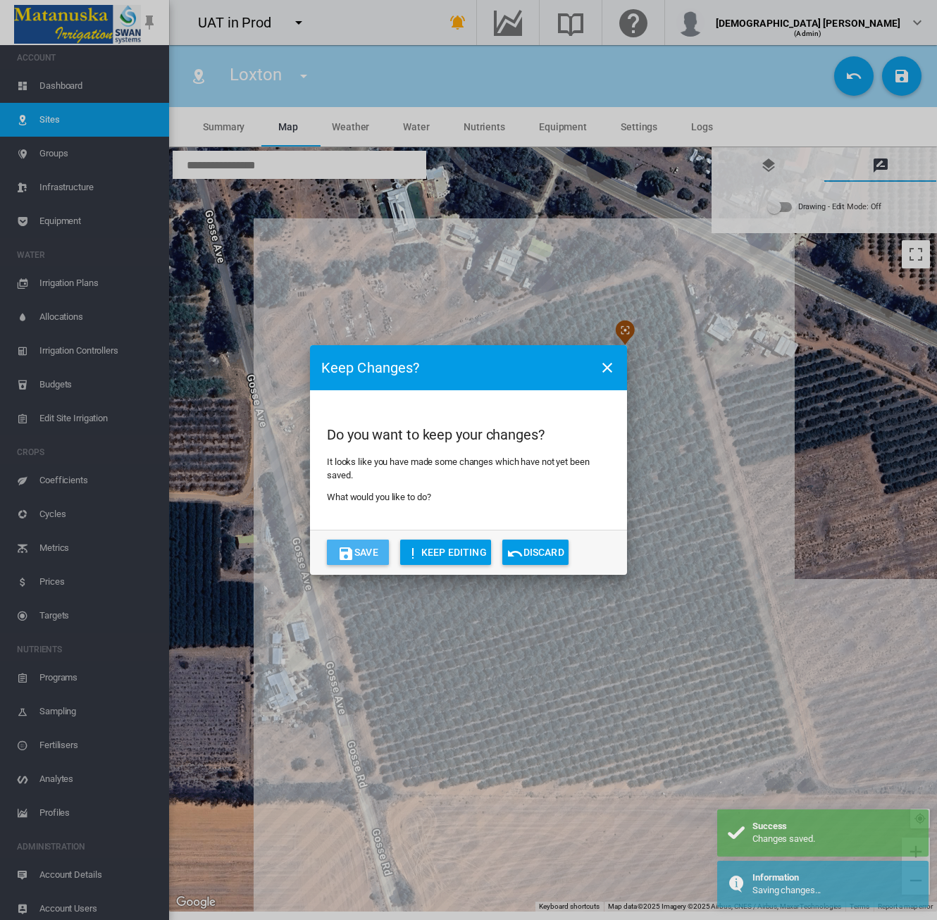
click at [369, 552] on button "Save" at bounding box center [358, 552] width 62 height 25
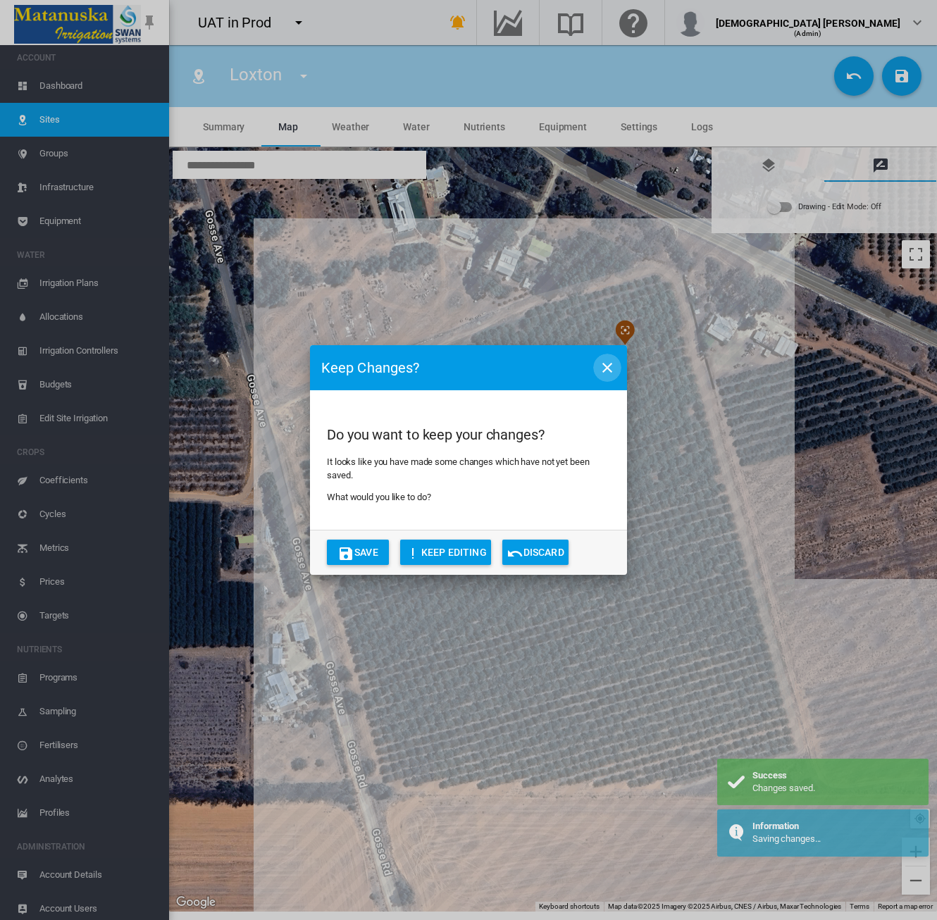
click at [603, 372] on md-icon "icon-close" at bounding box center [607, 367] width 17 height 17
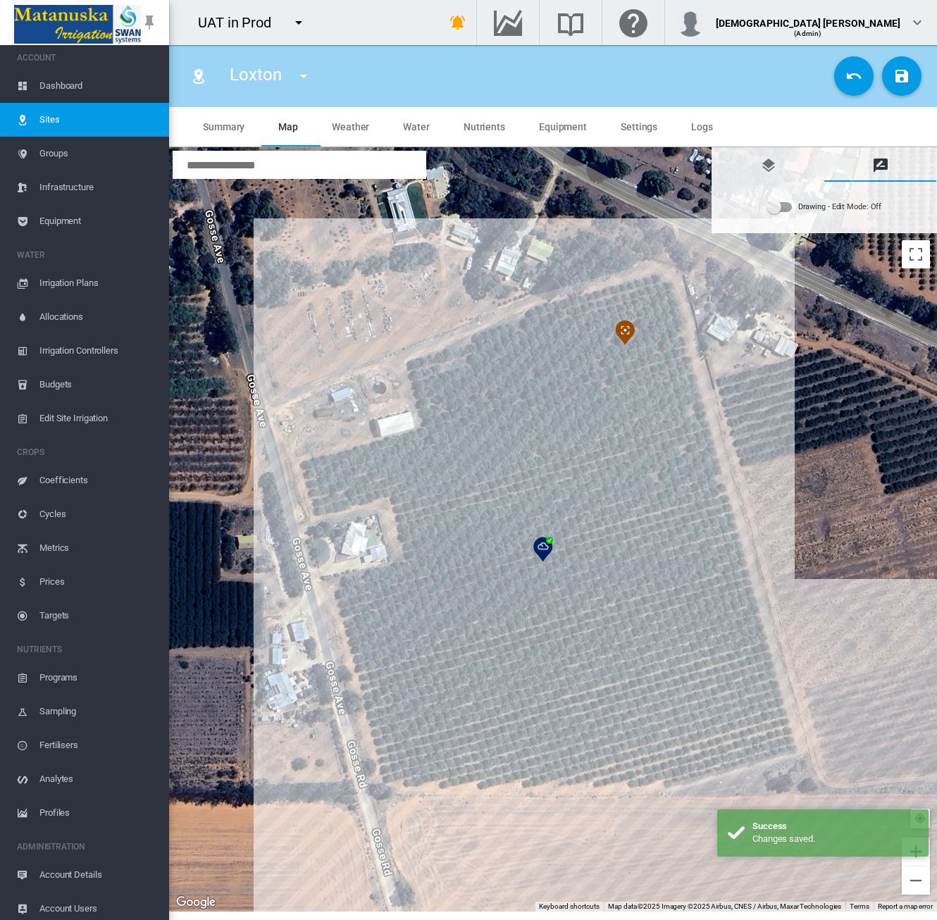
click at [58, 106] on span "Sites" at bounding box center [98, 120] width 118 height 34
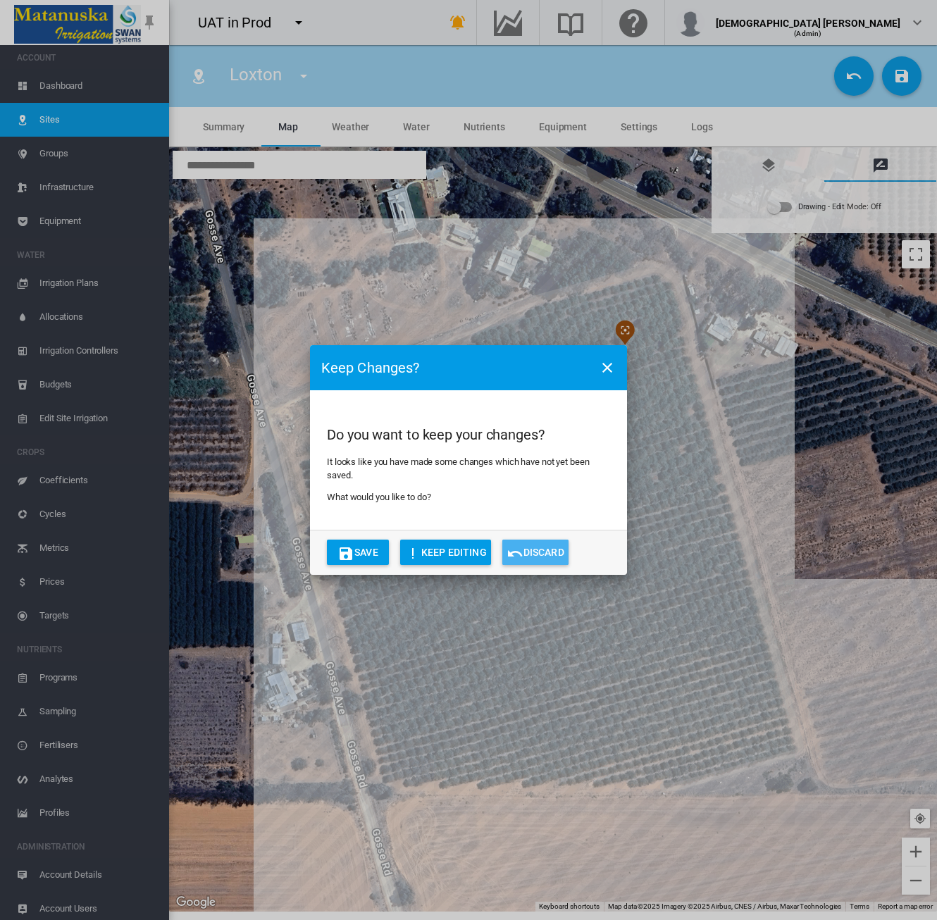
click at [516, 555] on md-icon "icon-undo" at bounding box center [514, 553] width 17 height 17
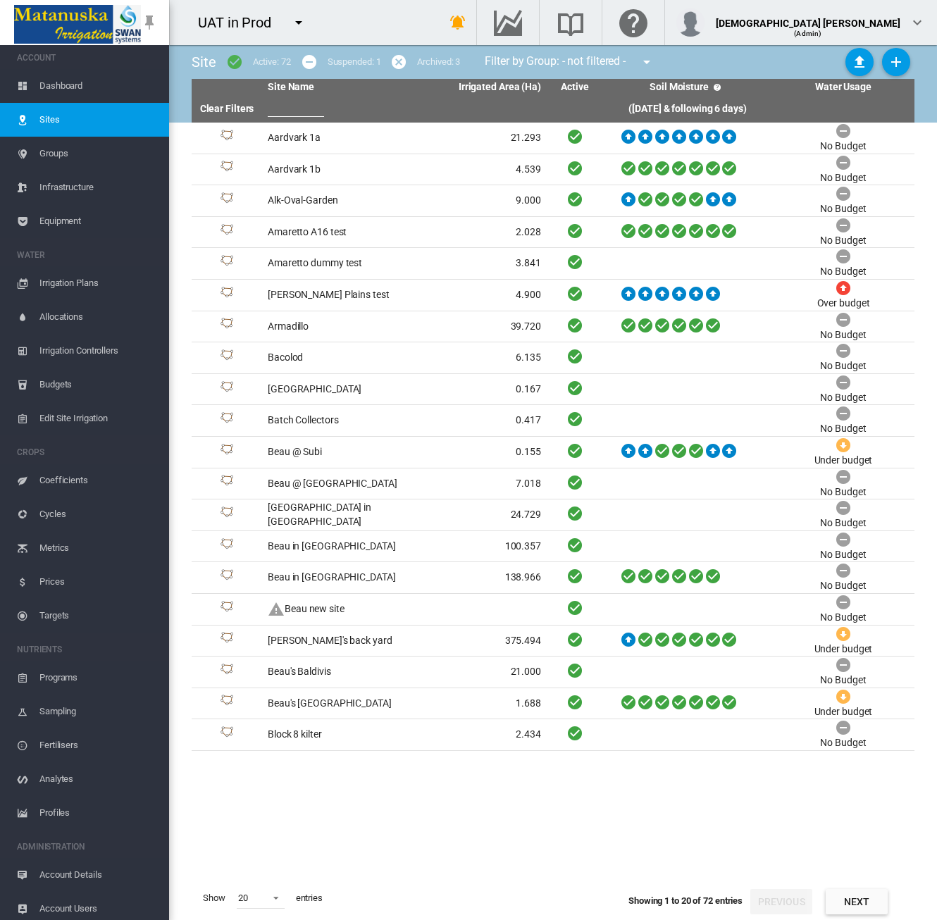
click at [308, 110] on input "text" at bounding box center [296, 106] width 56 height 21
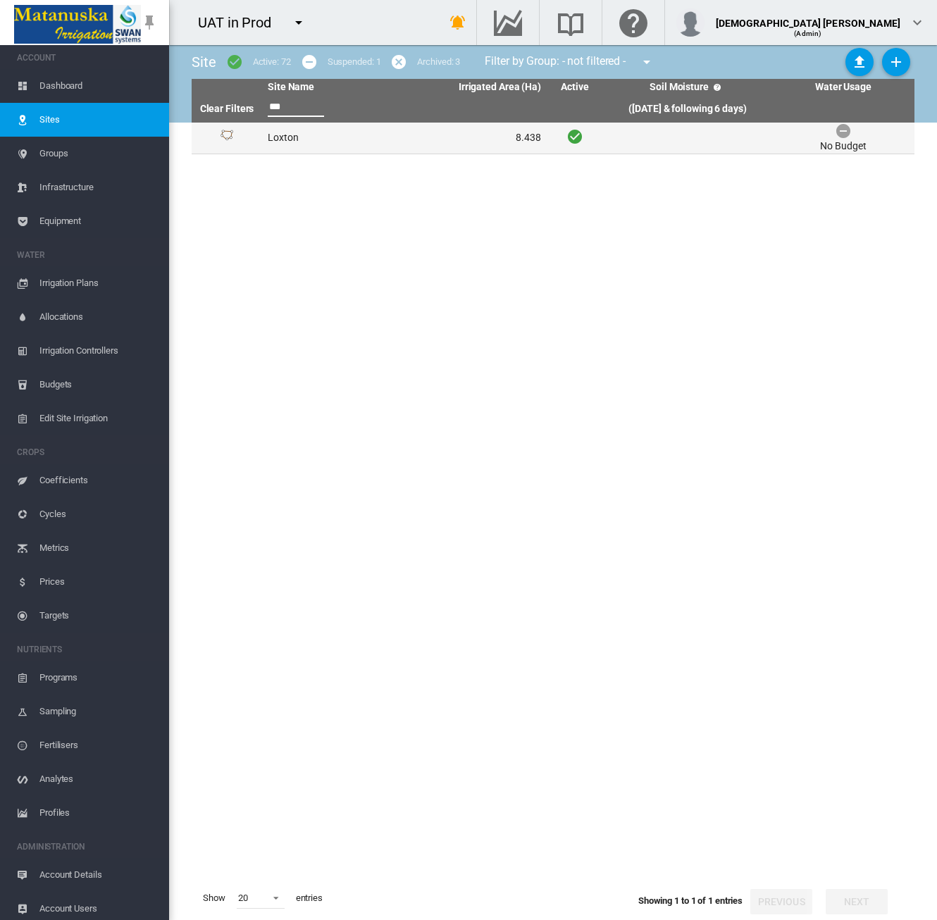
type input "***"
click at [317, 136] on td "Loxton" at bounding box center [333, 138] width 142 height 31
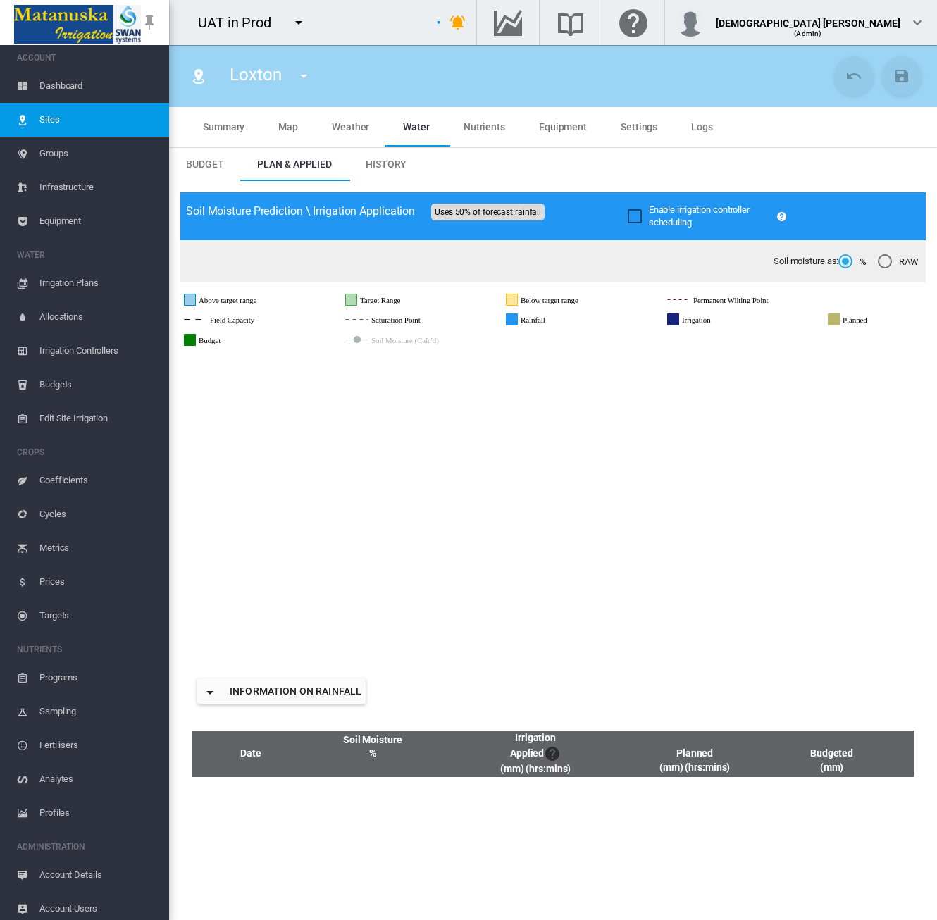
click at [575, 132] on span "Equipment" at bounding box center [563, 126] width 48 height 11
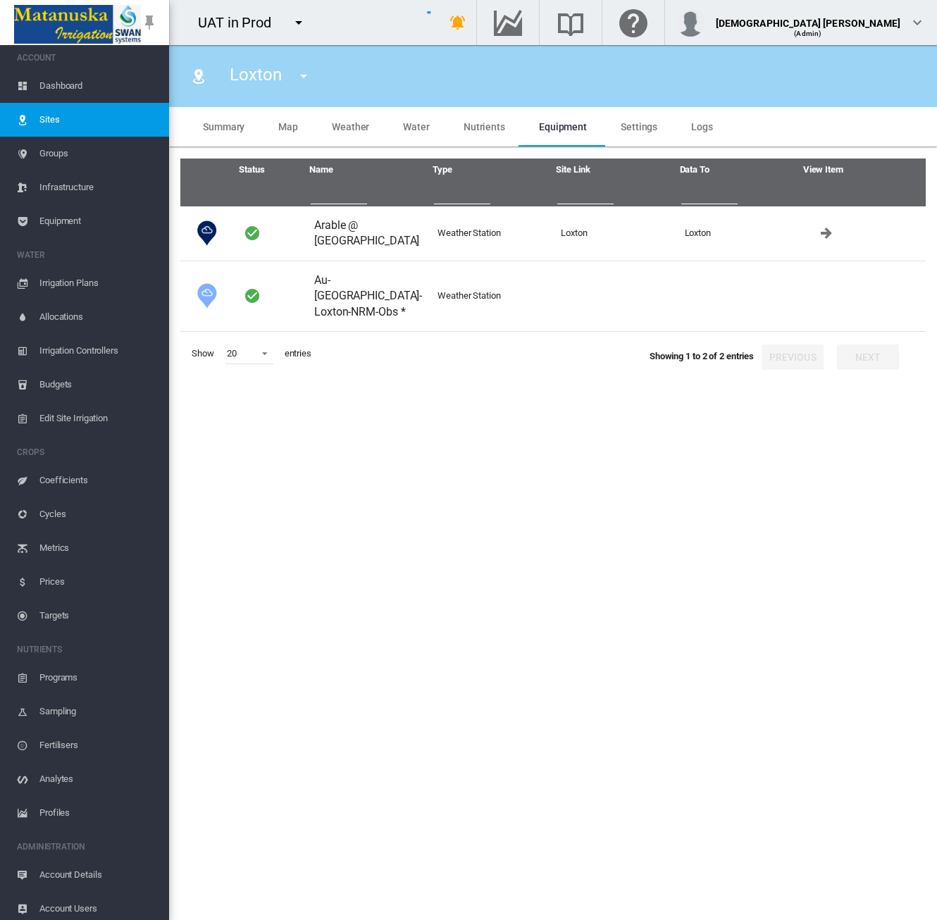
click at [279, 128] on span "Map" at bounding box center [288, 126] width 20 height 11
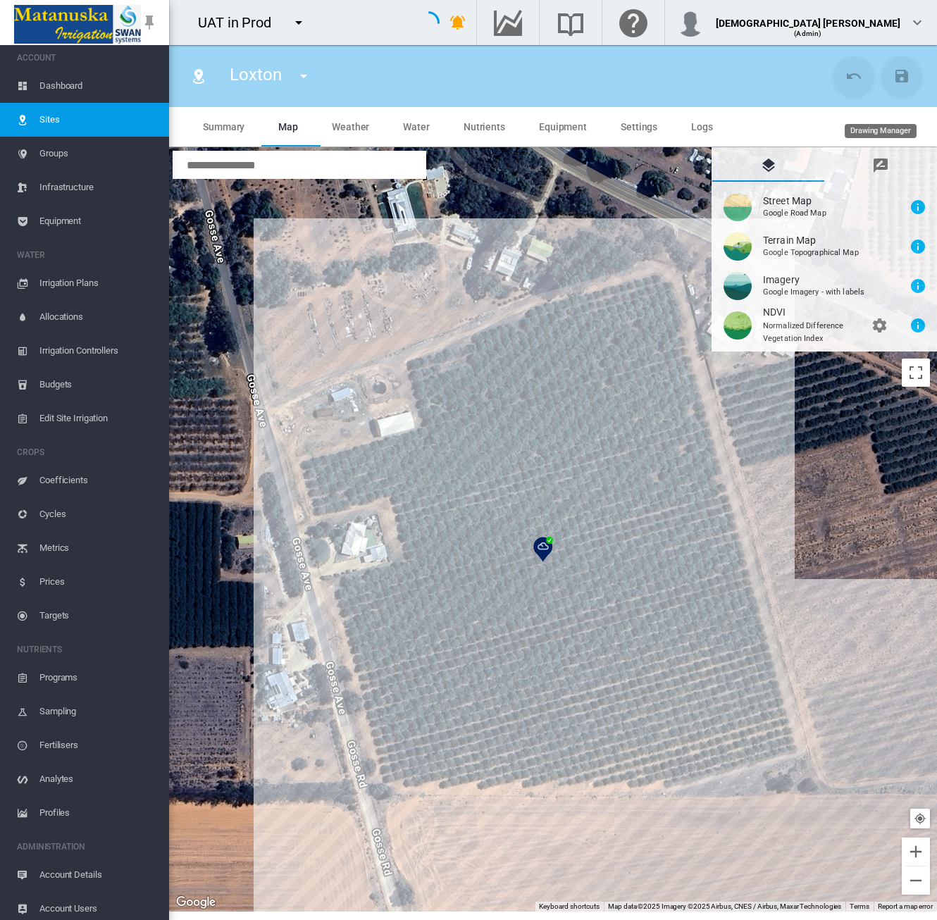
click at [881, 161] on md-icon "icon-message-draw" at bounding box center [880, 165] width 17 height 17
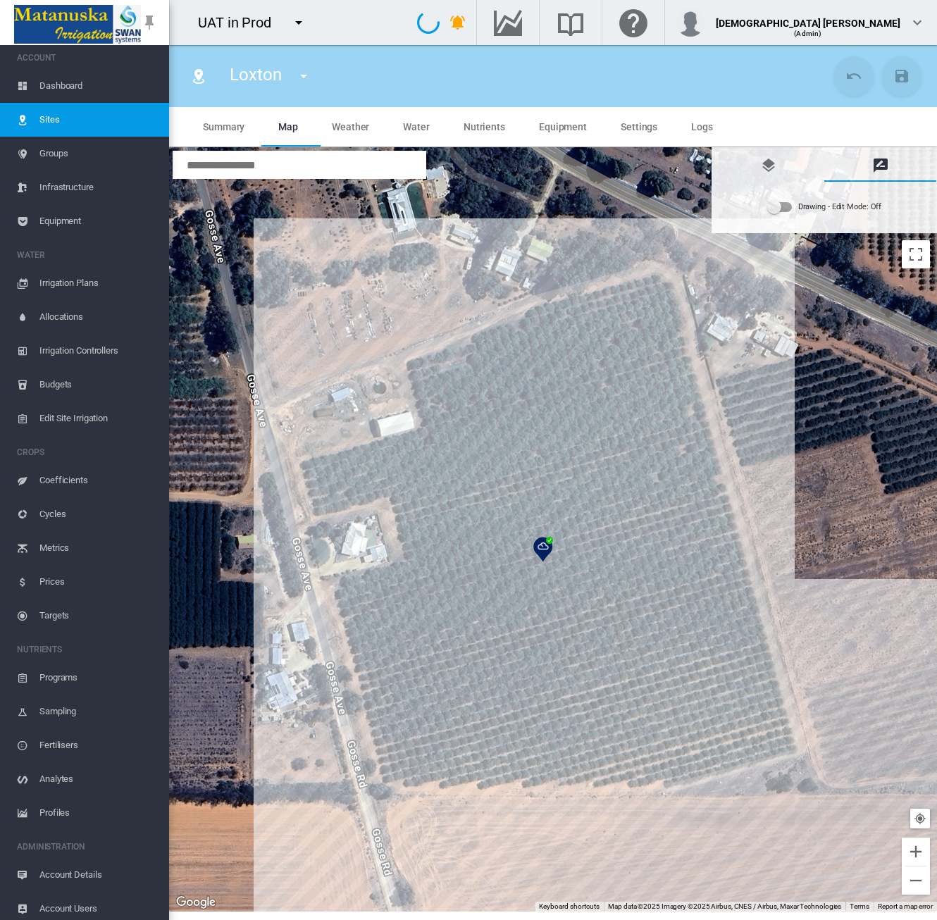
click at [786, 217] on md-switch "Drawing - Edit Mode: Off" at bounding box center [824, 207] width 115 height 21
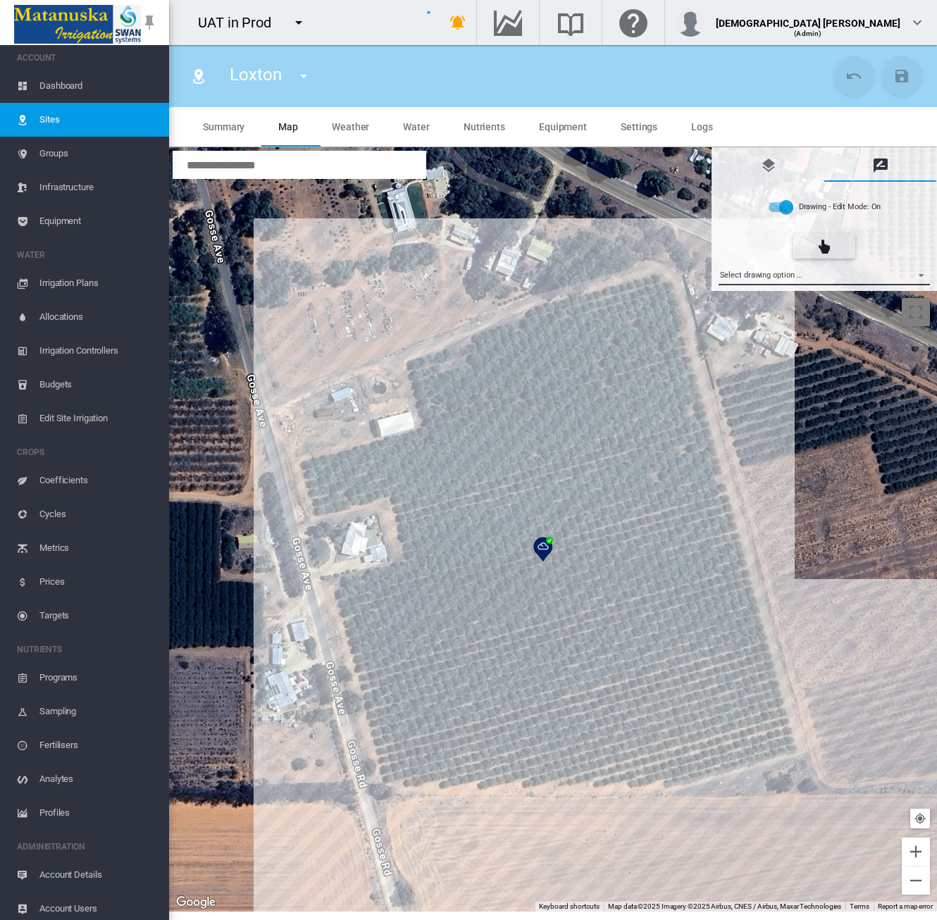
click at [788, 268] on md-select "Select drawing option ... None Site (IMU) Site Health Area Flow Meter Weather S…" at bounding box center [825, 274] width 212 height 21
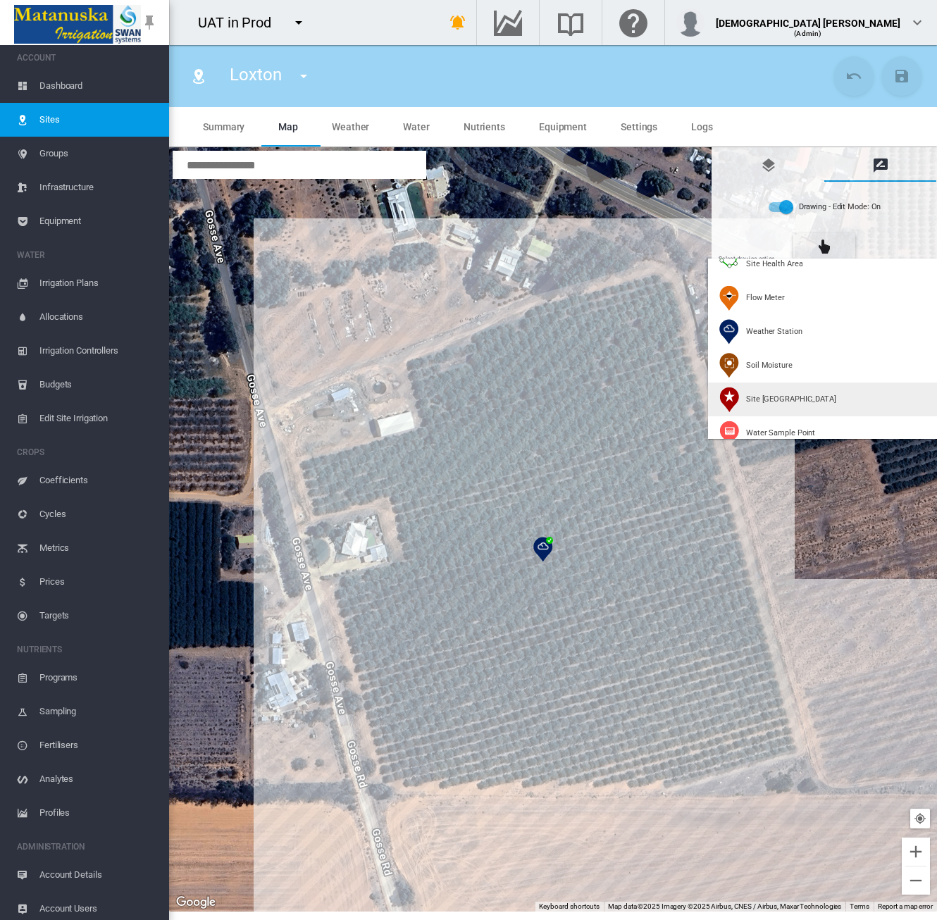
scroll to position [141, 0]
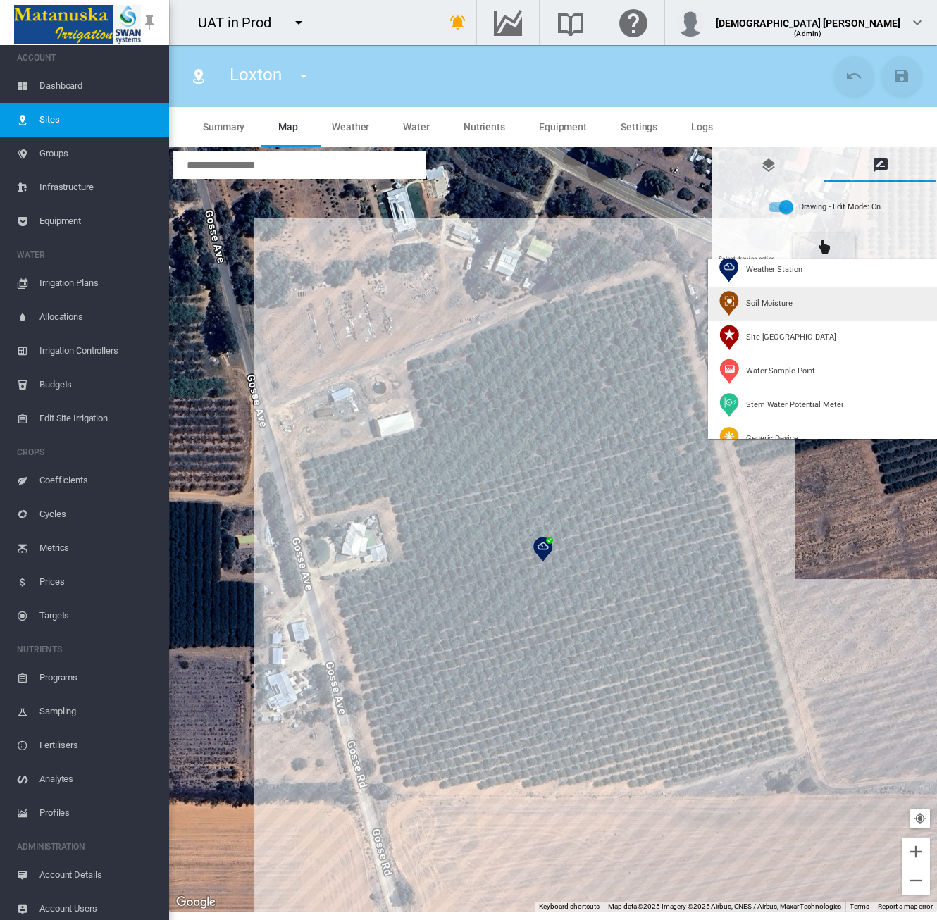
type input "*"
type input "**"
click at [744, 304] on div "Soil Moisture" at bounding box center [755, 303] width 73 height 25
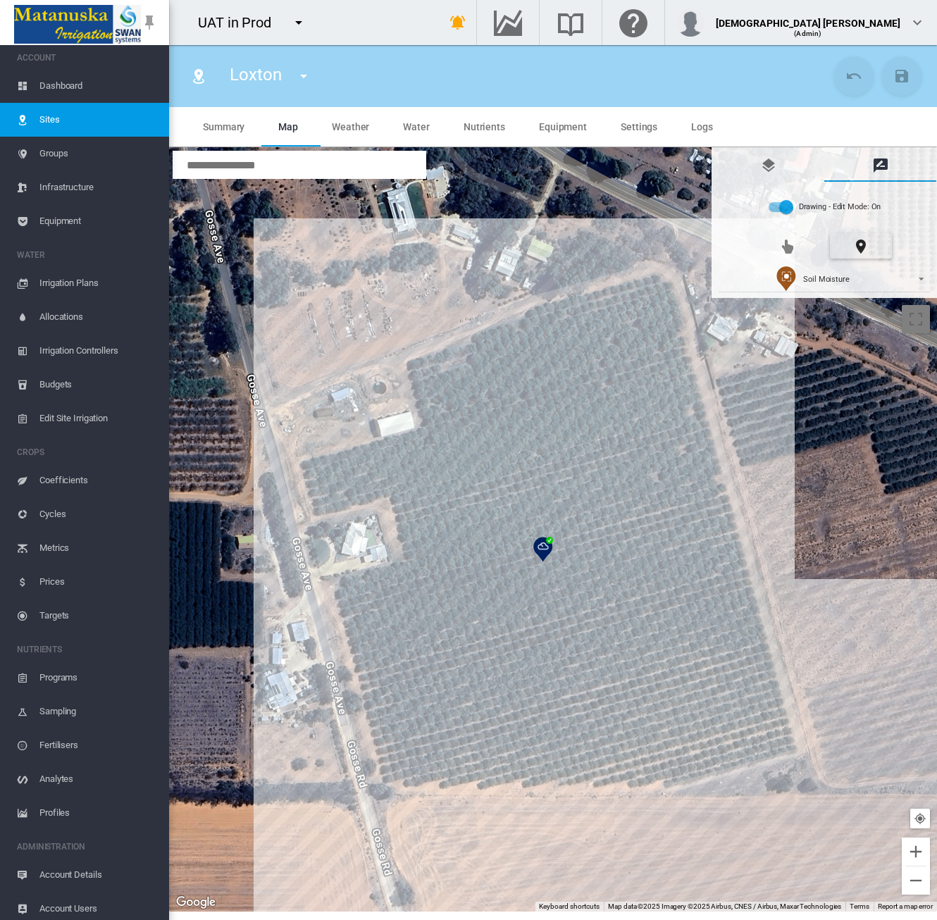
click at [619, 344] on div at bounding box center [553, 530] width 768 height 764
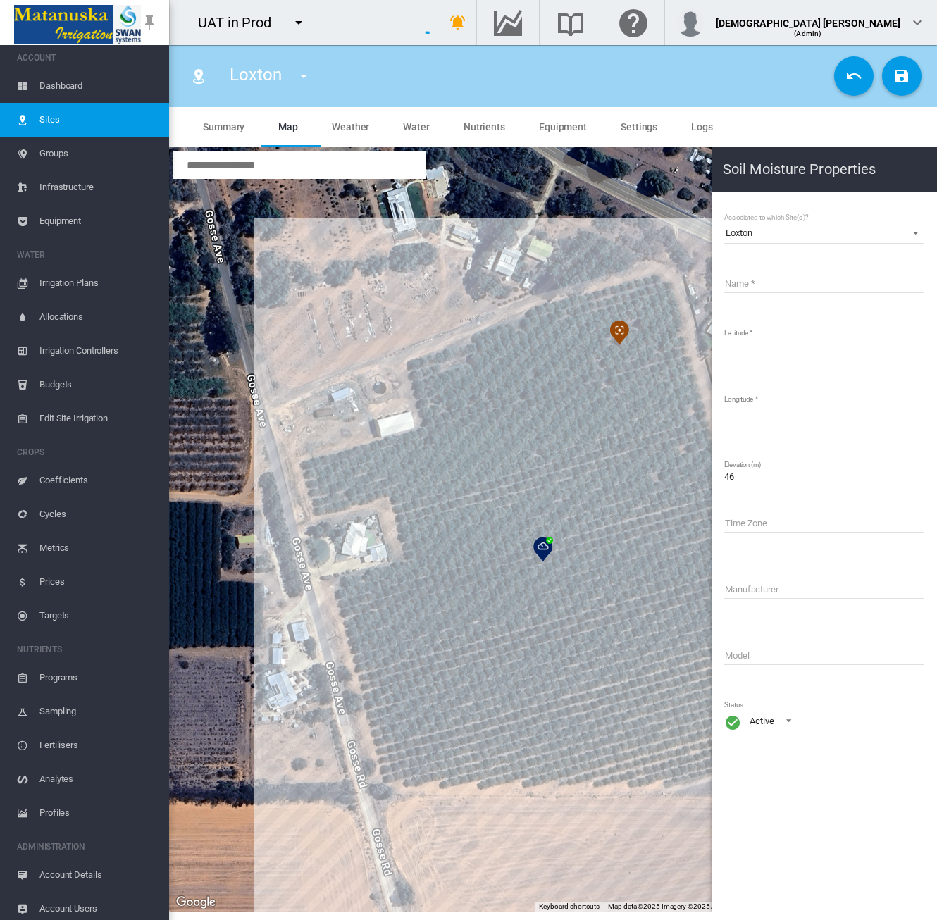
click at [748, 283] on input "Name" at bounding box center [824, 282] width 200 height 21
type input "**********"
click at [902, 75] on md-icon "icon-content-save" at bounding box center [901, 76] width 17 height 17
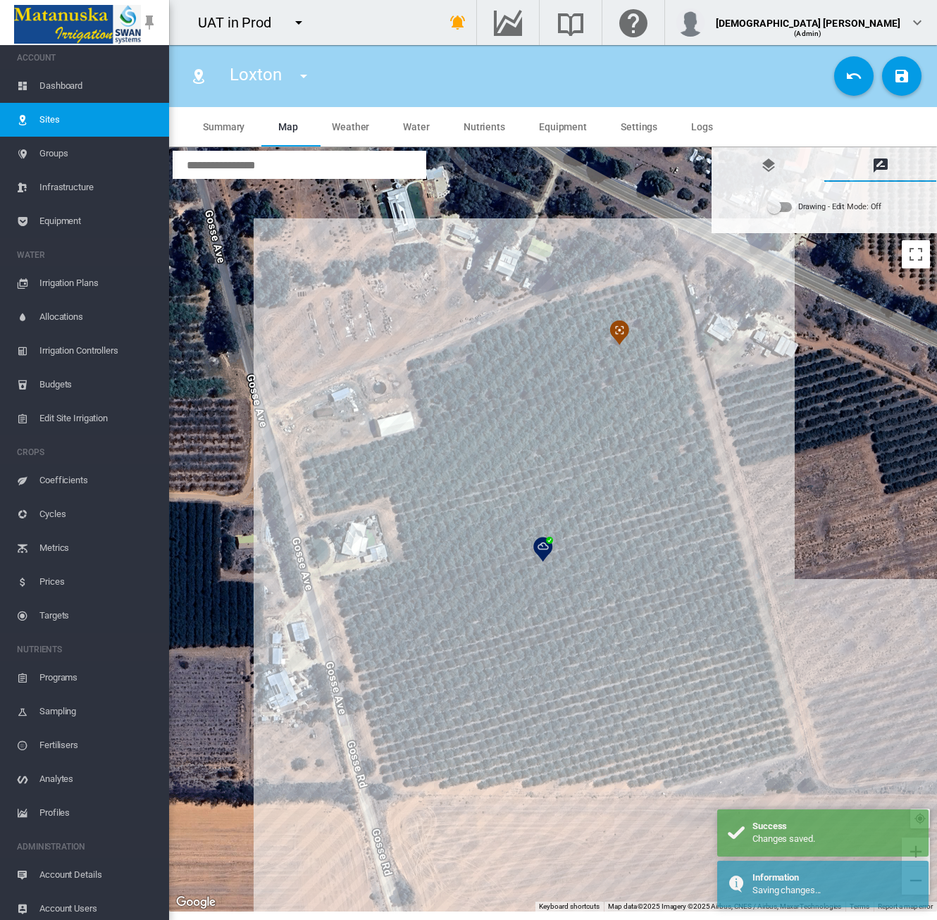
click at [626, 132] on span "Settings" at bounding box center [639, 126] width 37 height 11
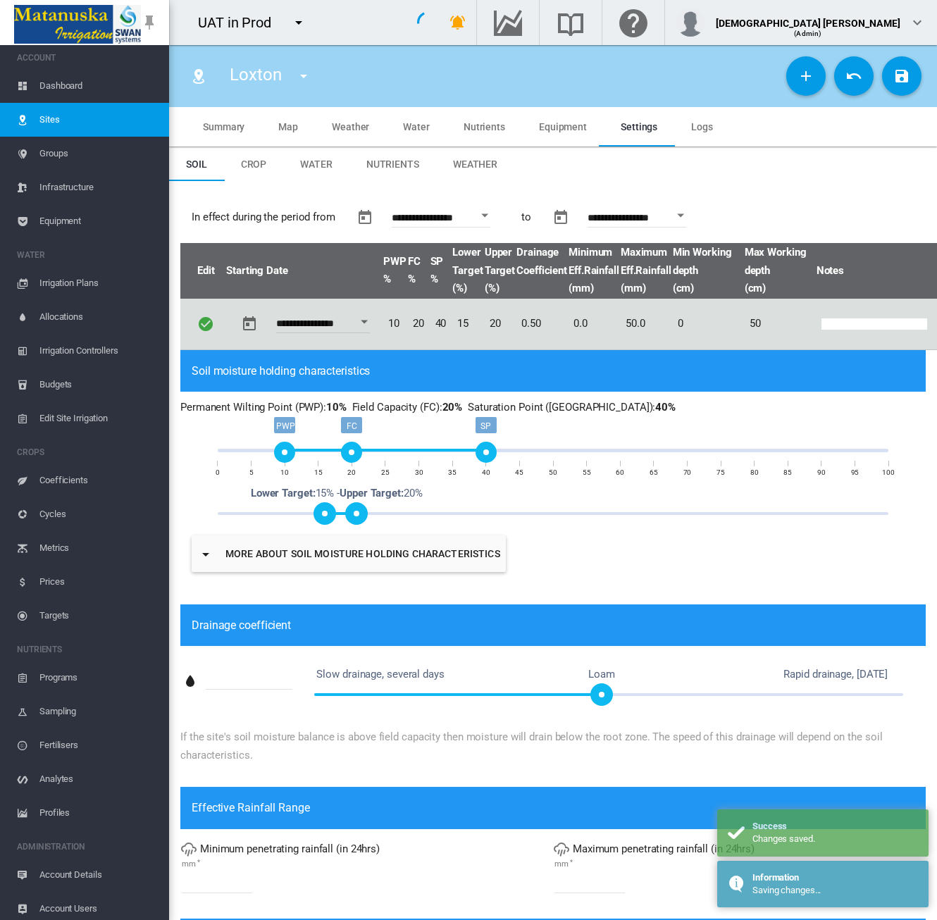
click at [278, 130] on md-tab-item "Map" at bounding box center [288, 126] width 54 height 39
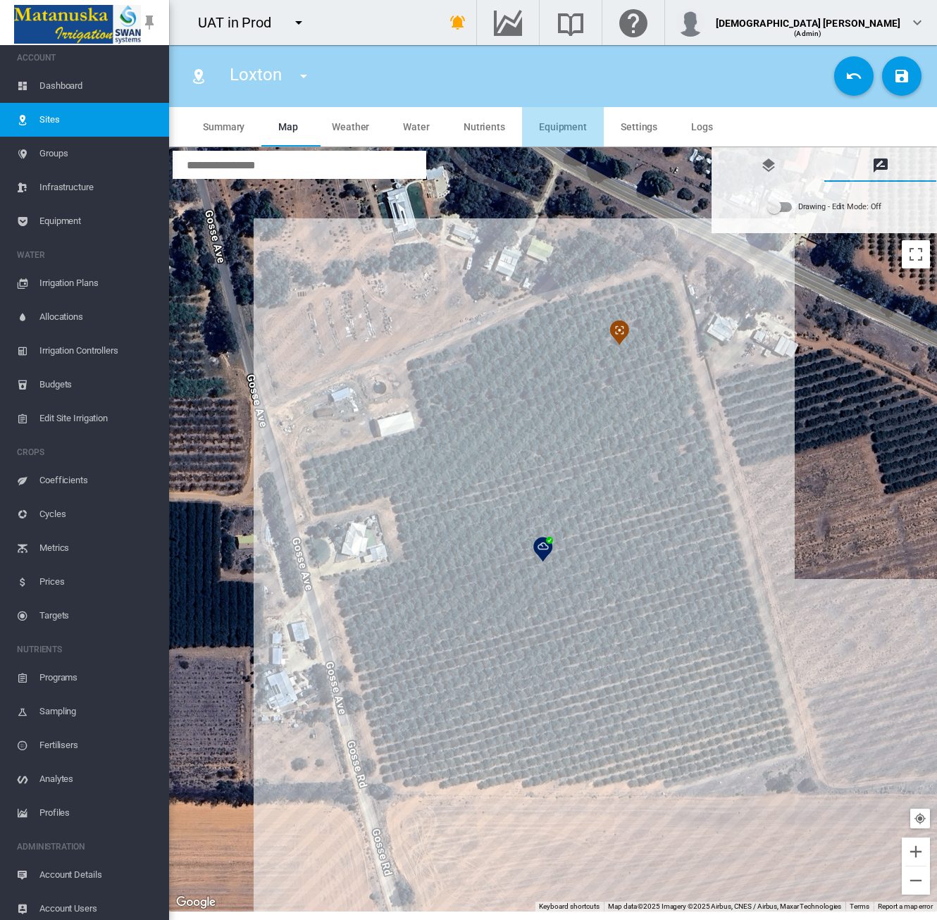
click at [578, 121] on span "Equipment" at bounding box center [563, 126] width 48 height 11
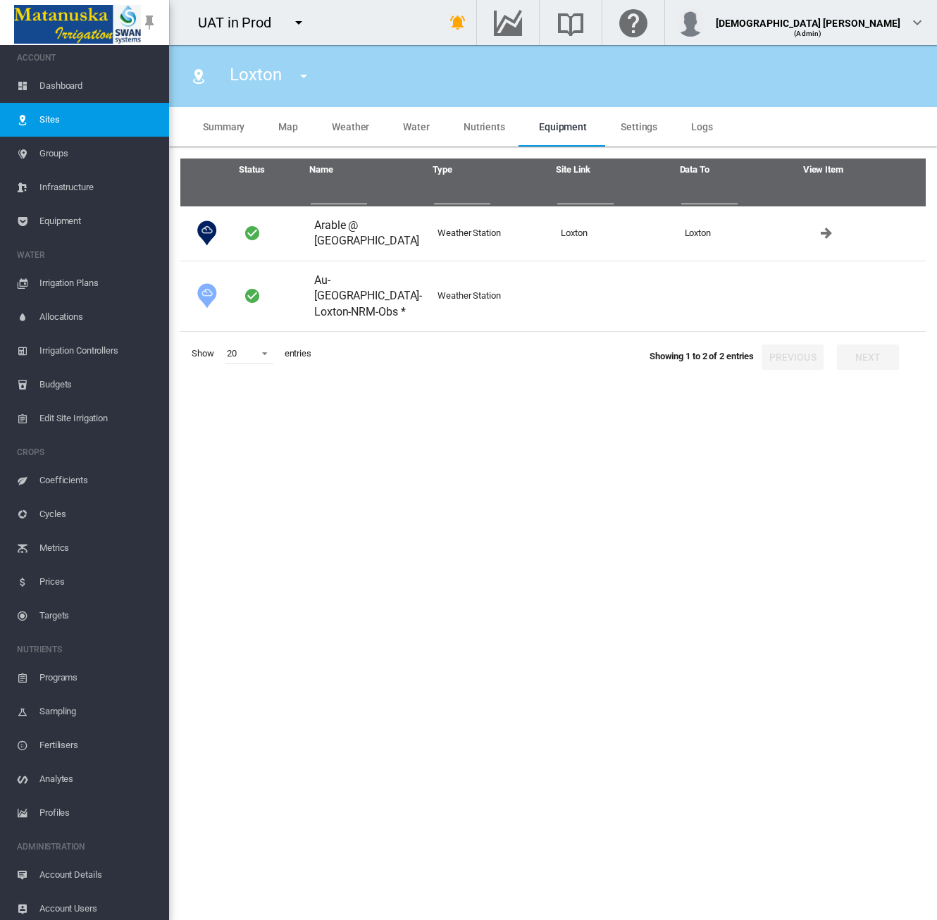
click at [60, 230] on span "Equipment" at bounding box center [98, 221] width 118 height 34
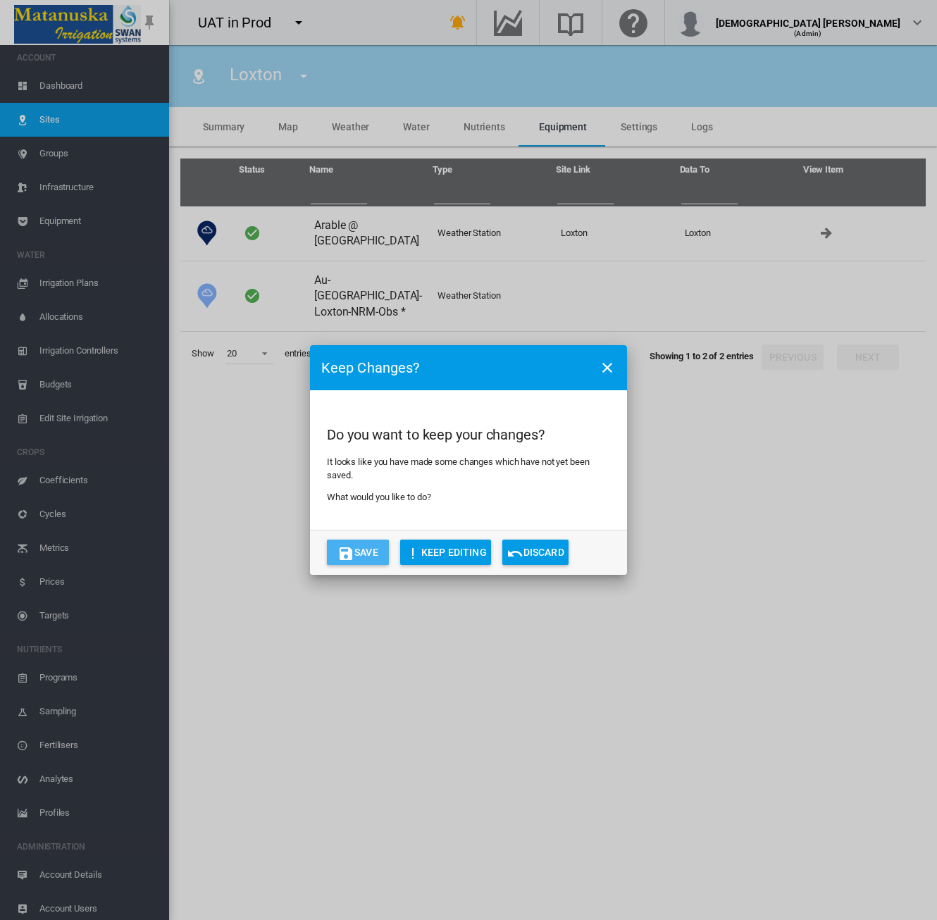
click at [372, 564] on button "Save" at bounding box center [358, 552] width 62 height 25
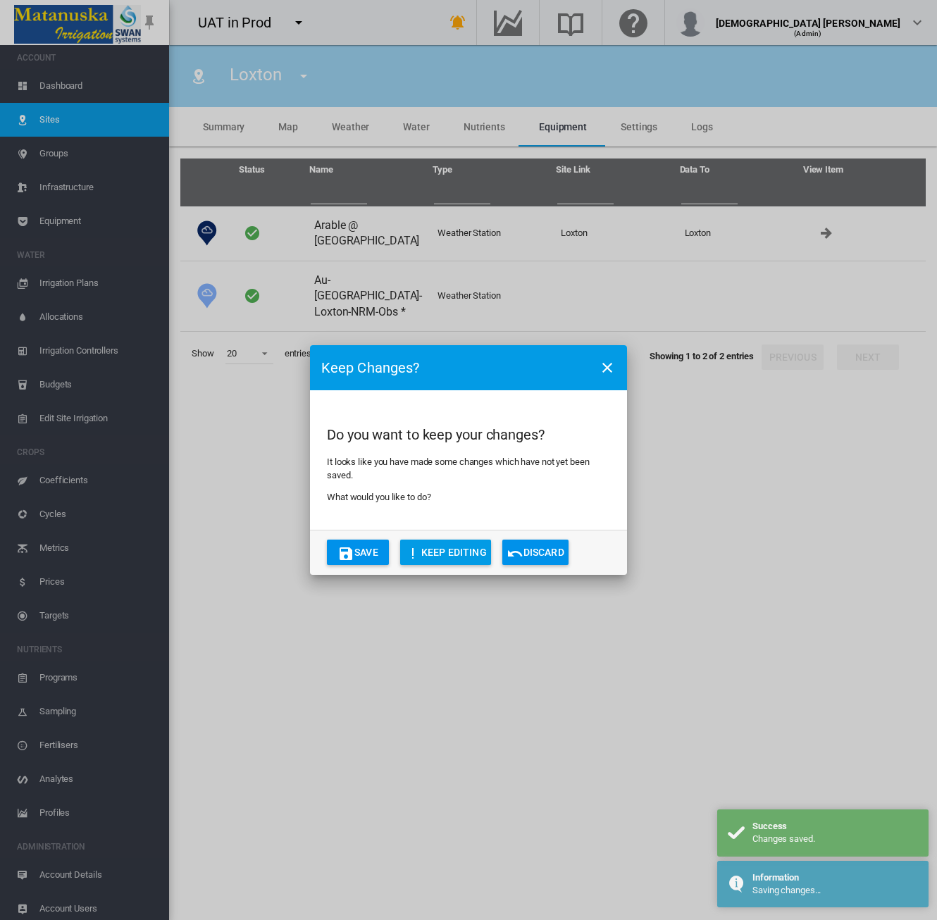
click at [368, 550] on button "Save" at bounding box center [358, 552] width 62 height 25
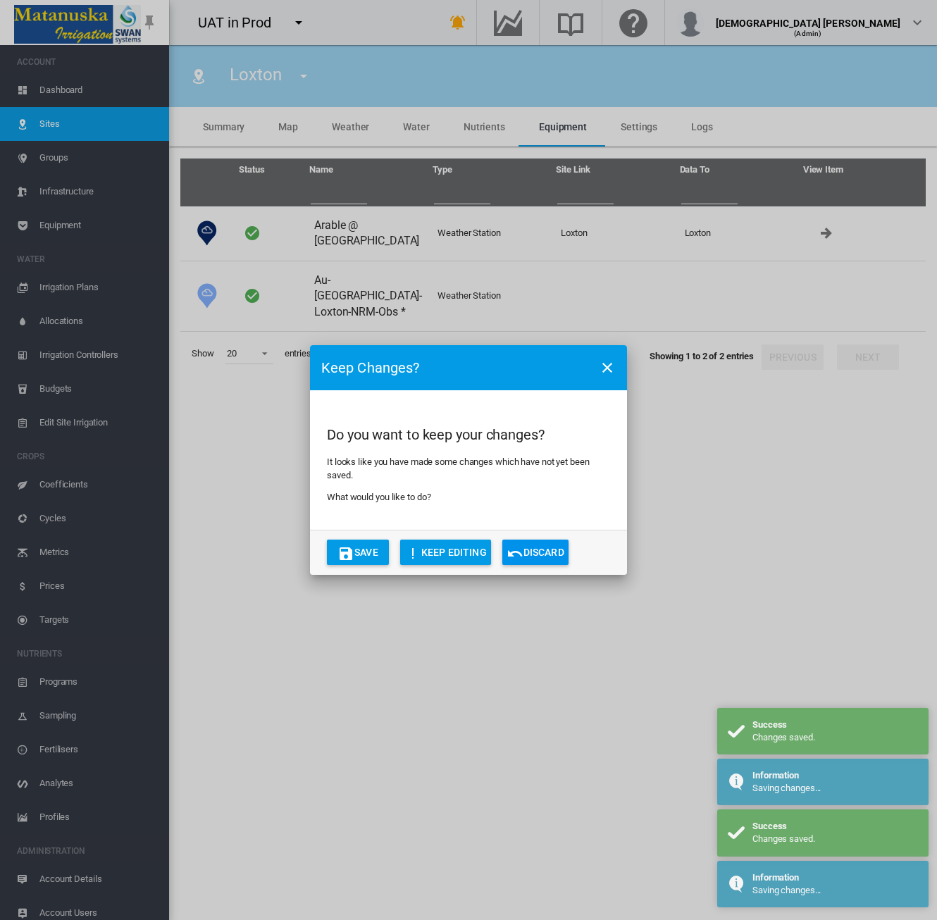
scroll to position [4, 0]
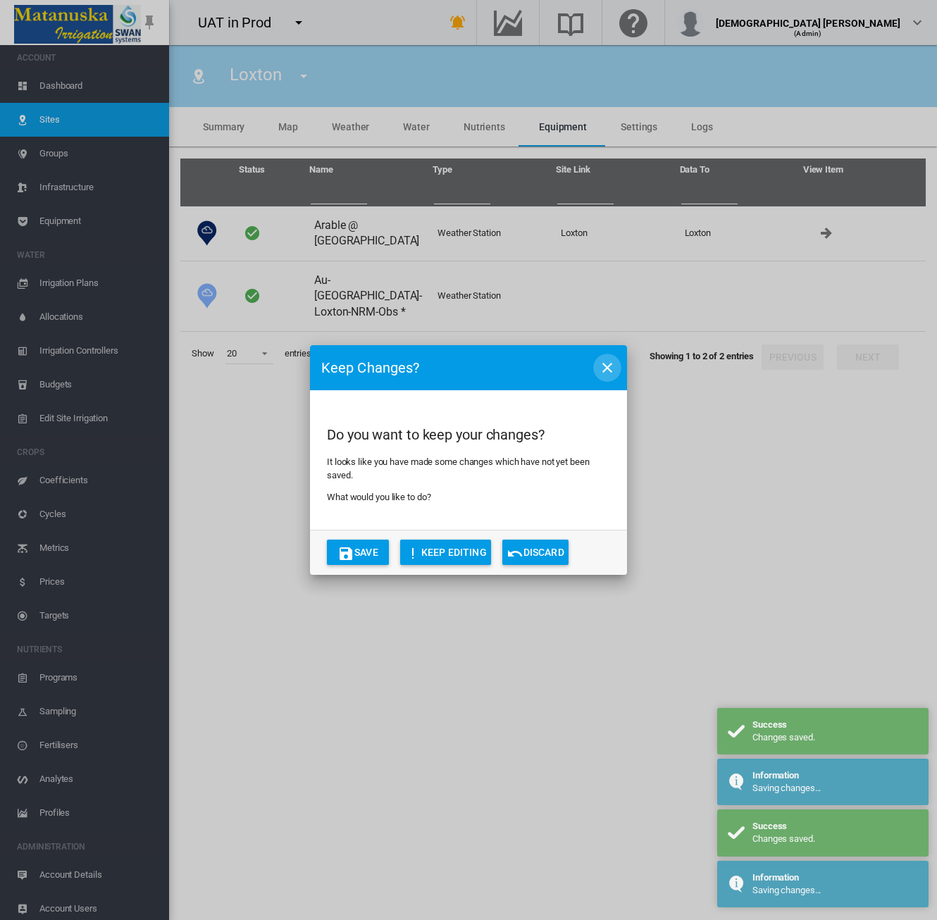
click at [610, 371] on md-icon "icon-close" at bounding box center [607, 367] width 17 height 17
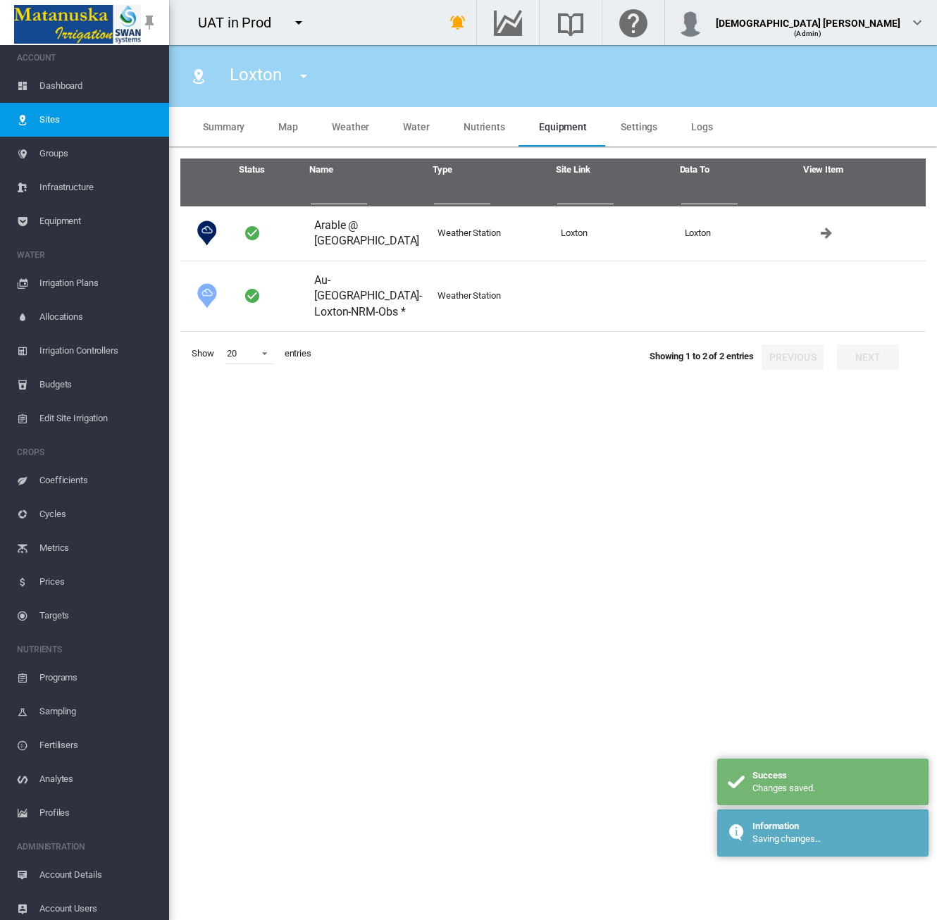
click at [77, 113] on span "Sites" at bounding box center [98, 120] width 118 height 34
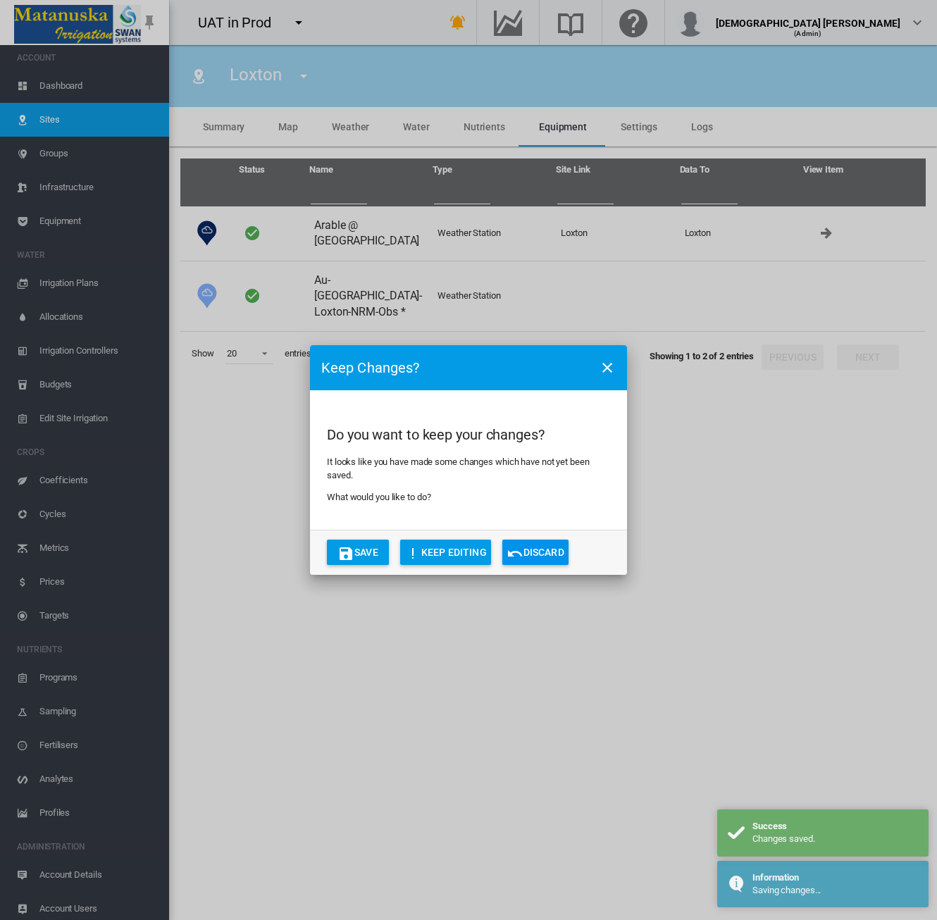
click at [609, 364] on md-icon "icon-close" at bounding box center [607, 367] width 17 height 17
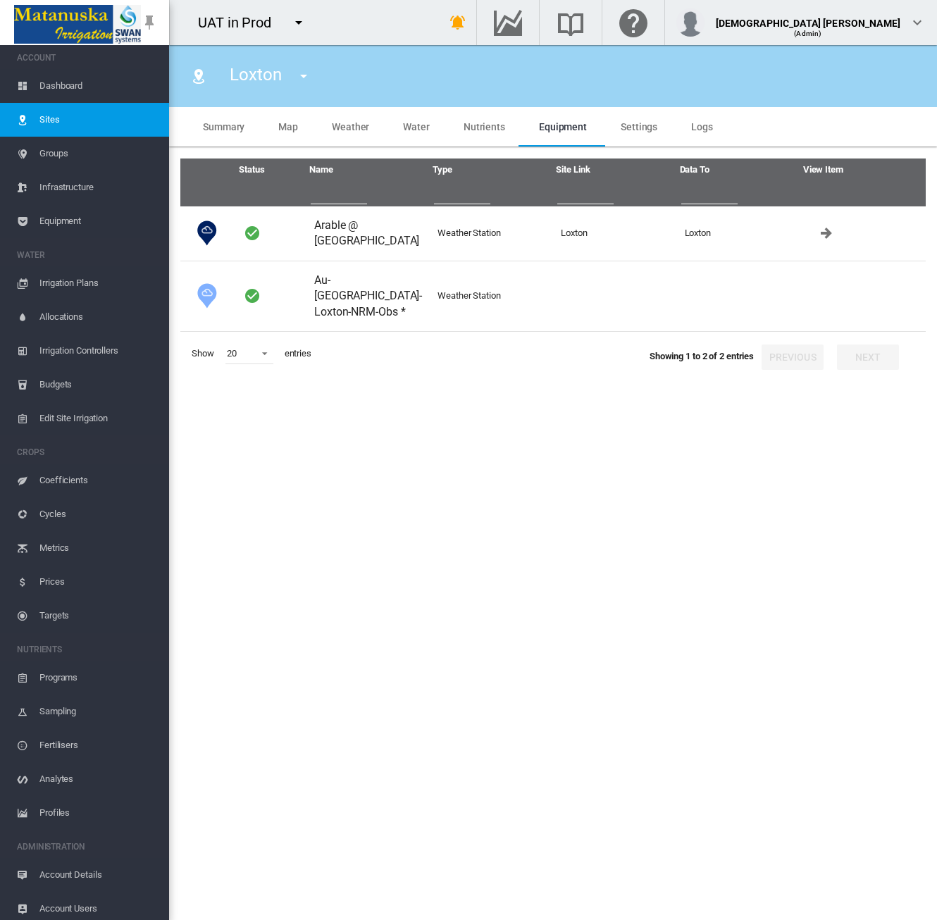
click at [58, 108] on span "Sites" at bounding box center [98, 120] width 118 height 34
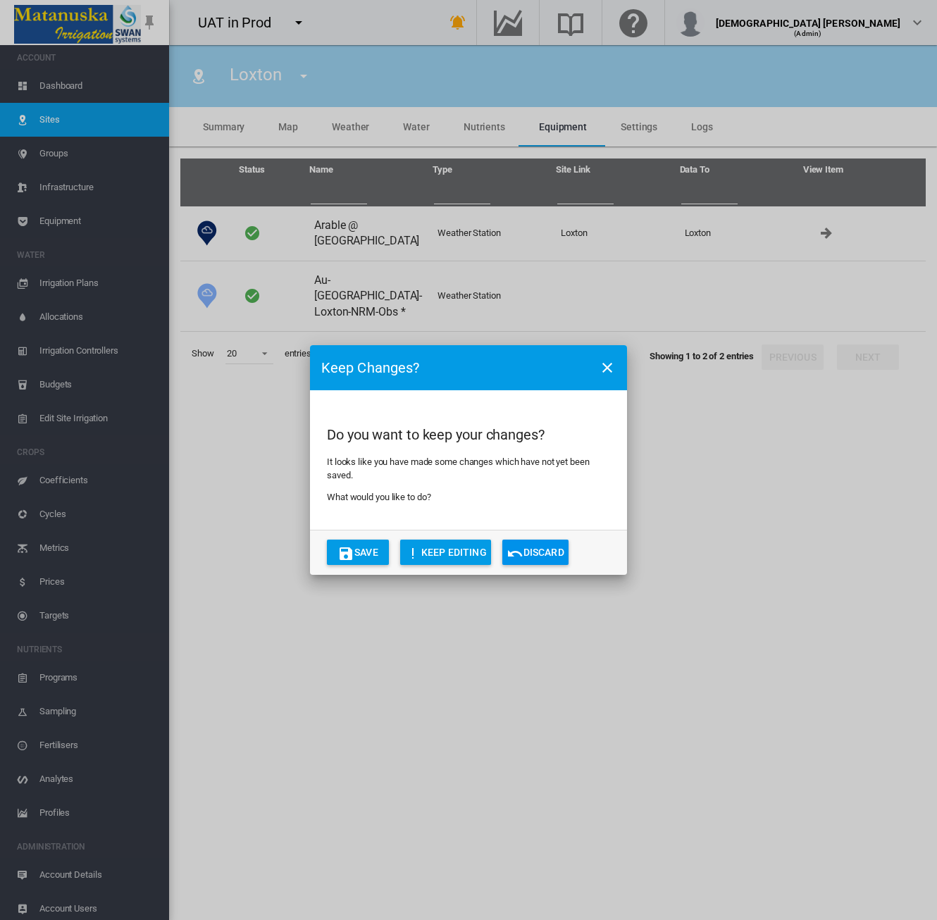
click at [516, 543] on button "Discard" at bounding box center [535, 552] width 66 height 25
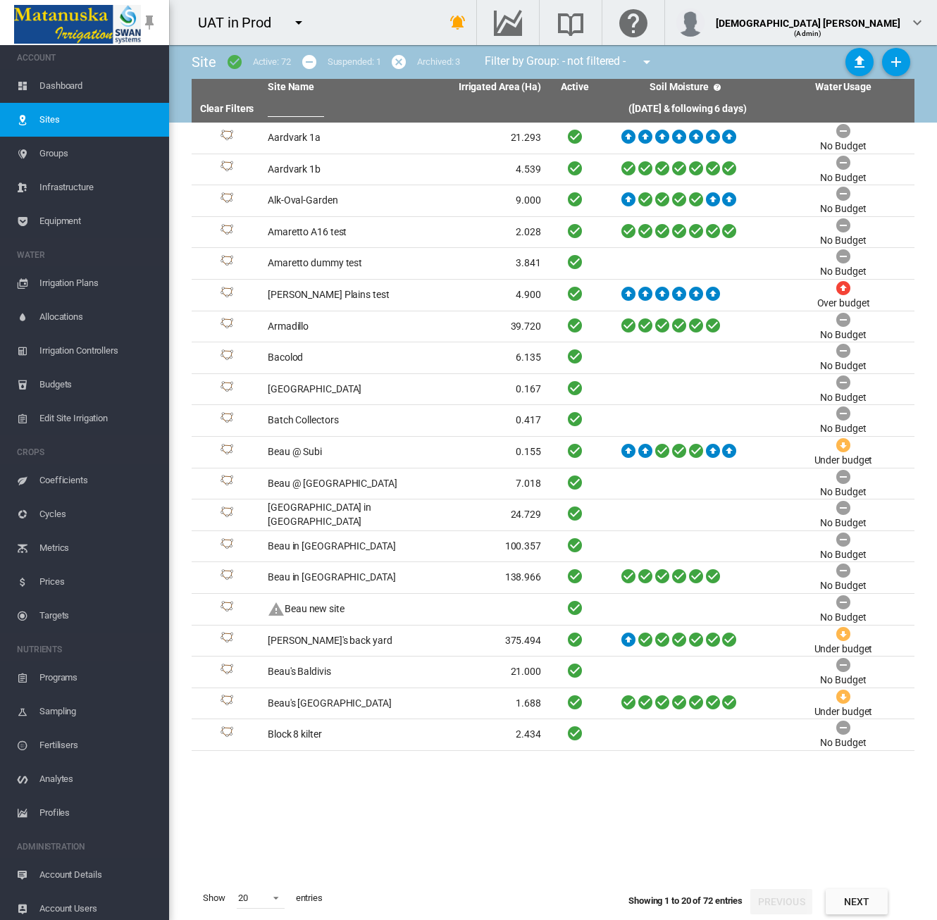
click at [303, 26] on md-icon "icon-menu-down" at bounding box center [298, 22] width 17 height 17
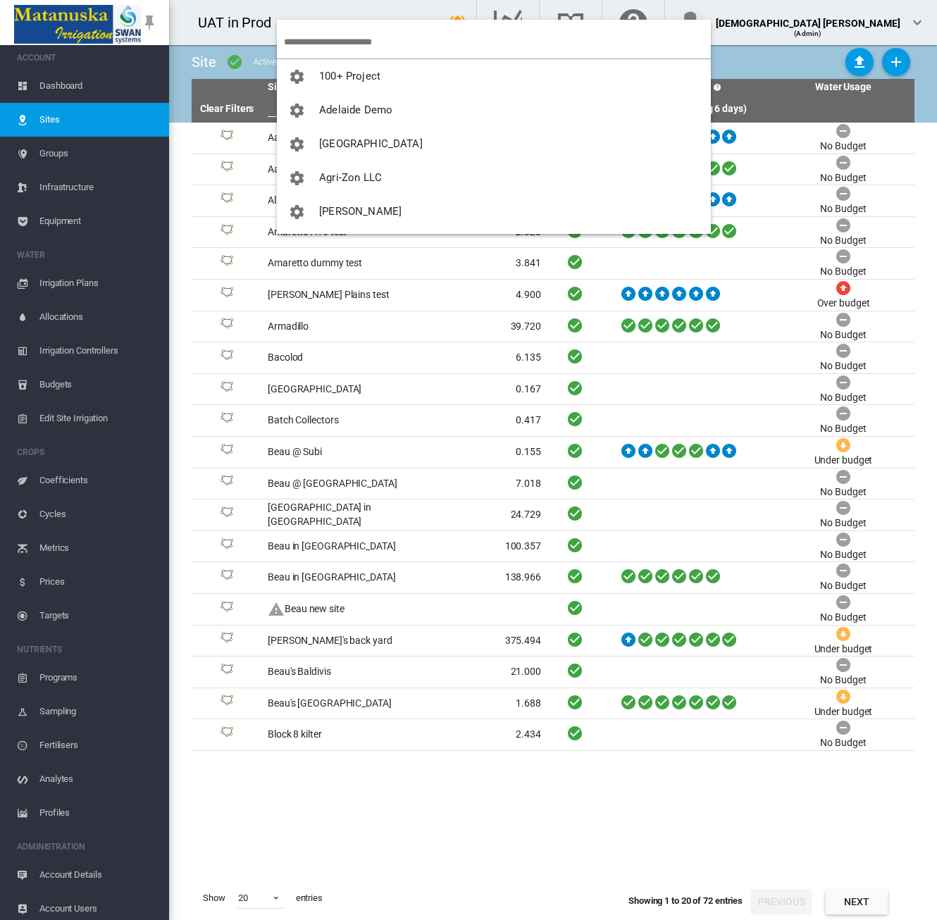
click at [367, 11] on md-backdrop at bounding box center [468, 460] width 937 height 920
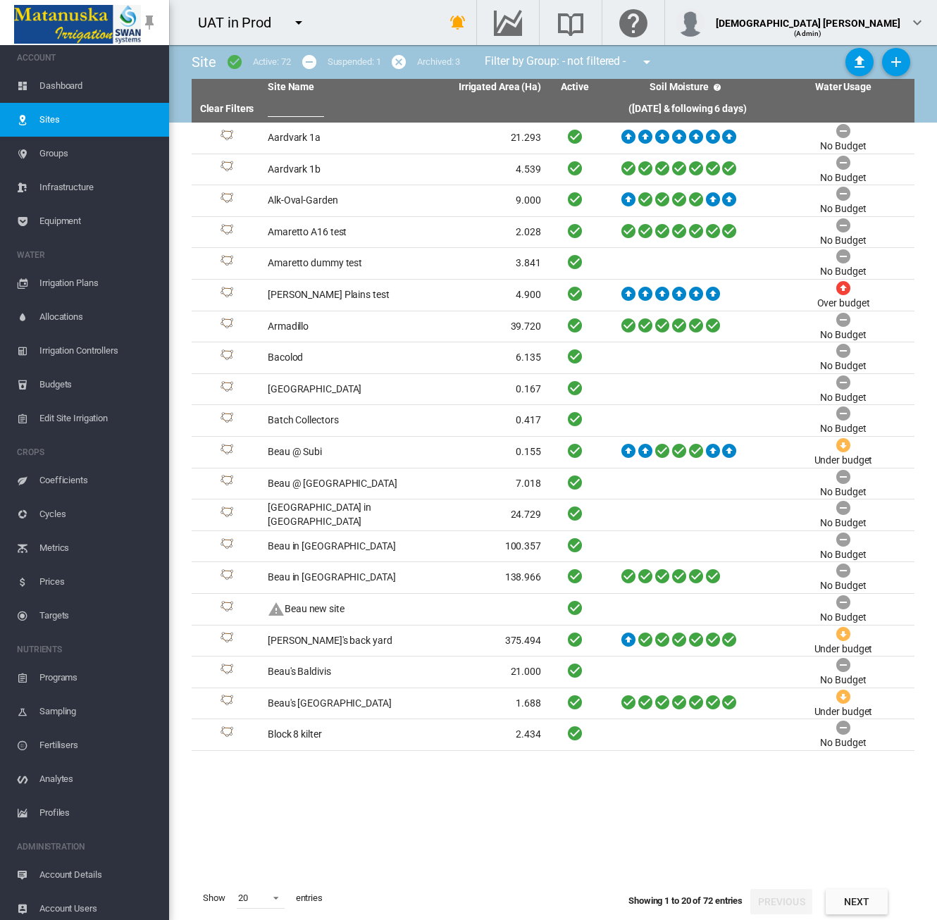
click at [452, 792] on tbody "Aardvark 1a 21.293" at bounding box center [553, 500] width 723 height 754
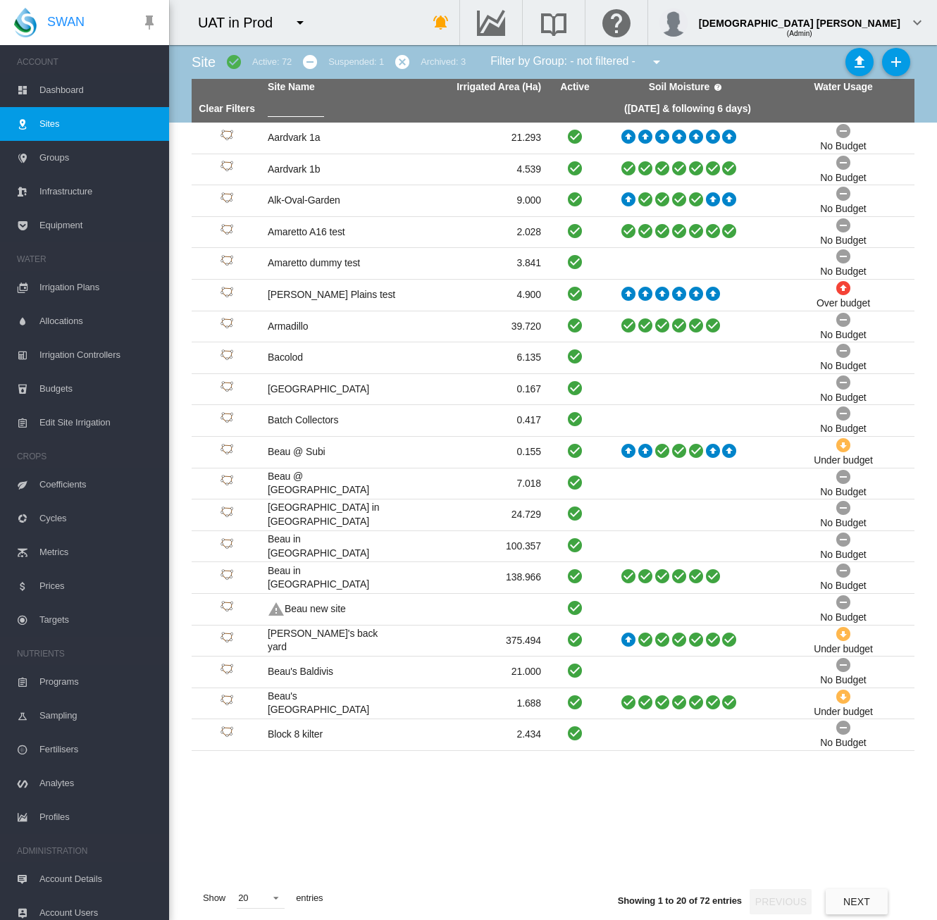
click at [86, 218] on span "Equipment" at bounding box center [98, 226] width 118 height 34
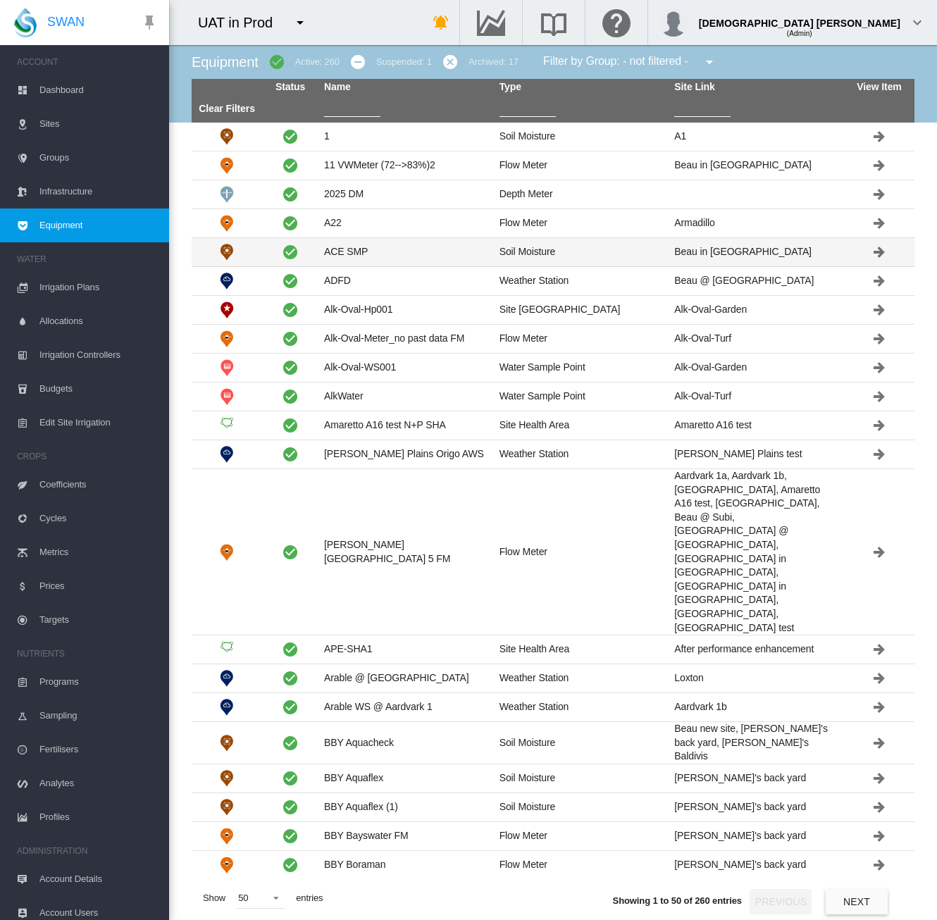
click at [465, 242] on td "ACE SMP" at bounding box center [405, 252] width 175 height 28
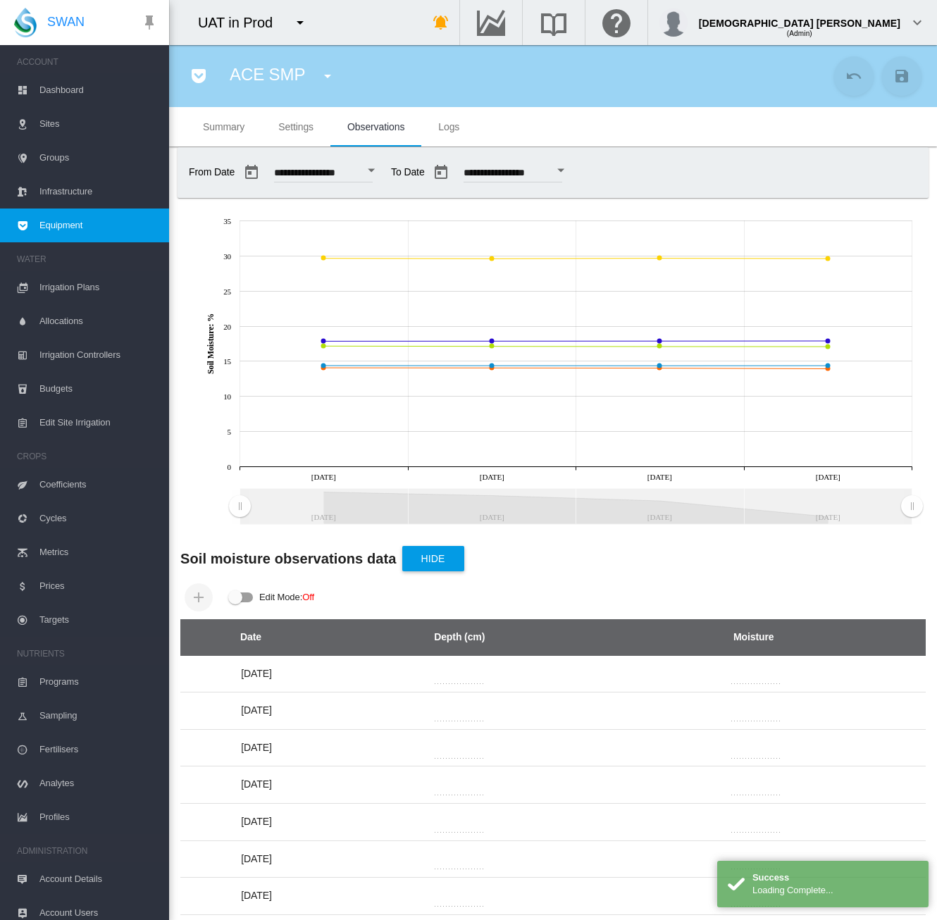
click at [287, 130] on span "Settings" at bounding box center [295, 126] width 35 height 11
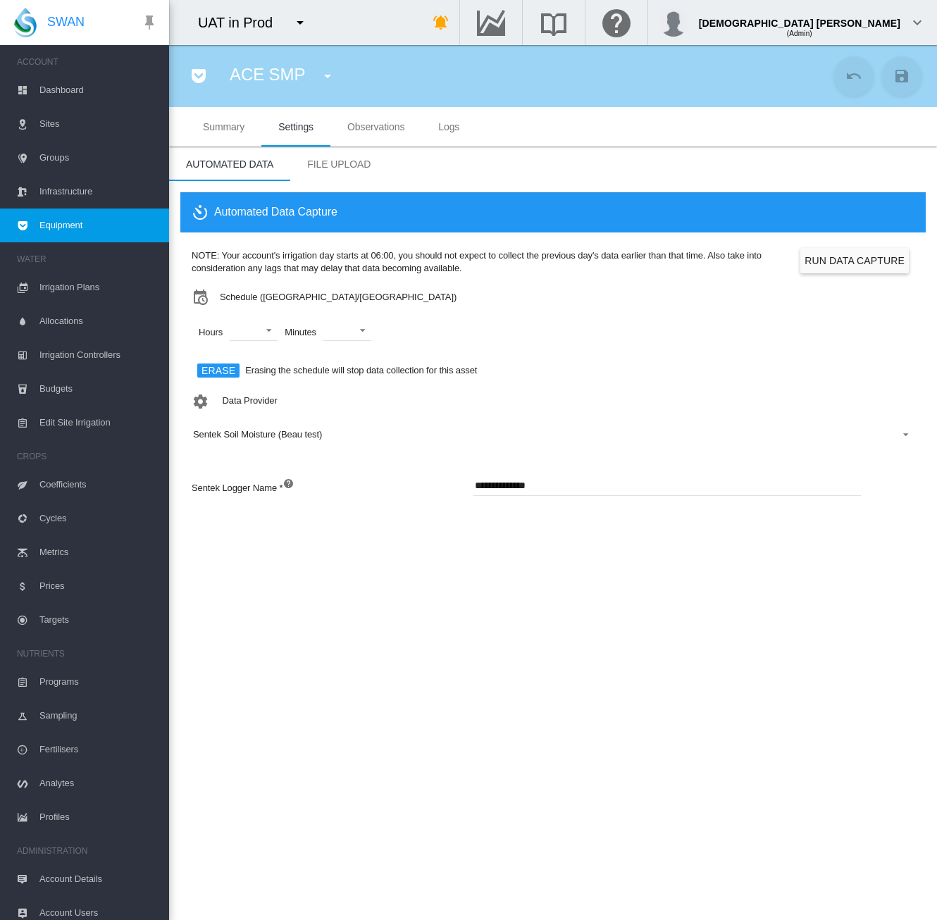
click at [79, 218] on span "Equipment" at bounding box center [98, 226] width 118 height 34
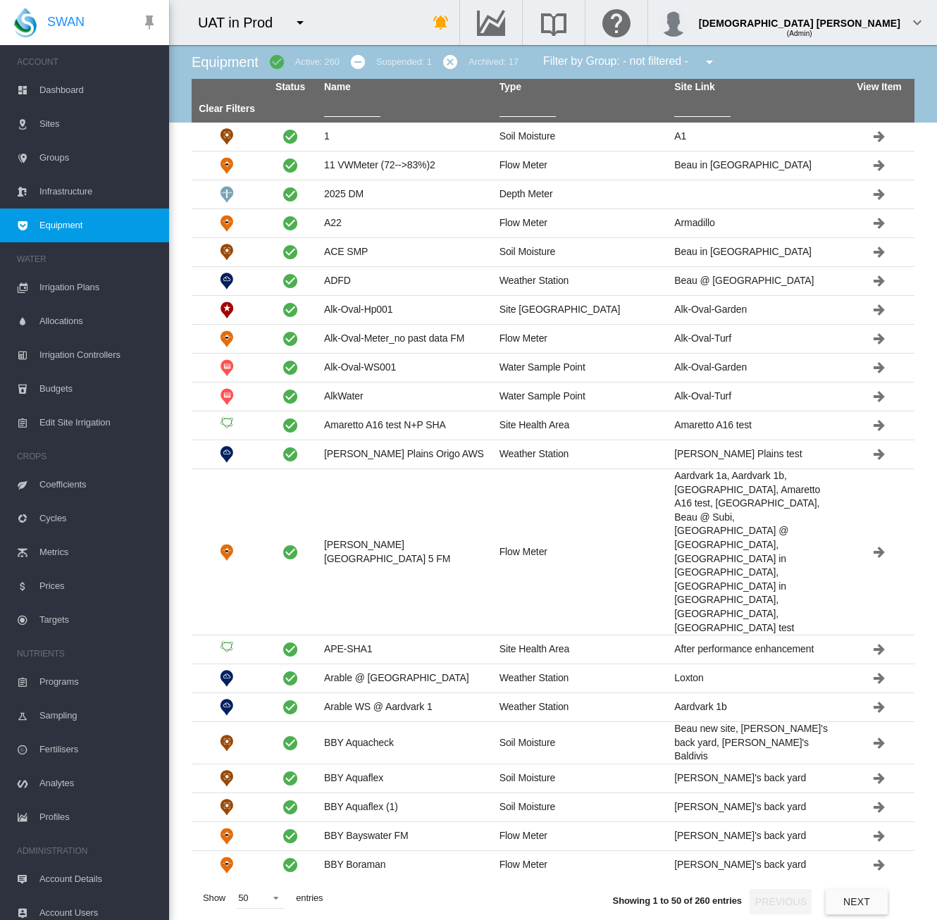
click at [528, 111] on input "text" at bounding box center [527, 106] width 56 height 21
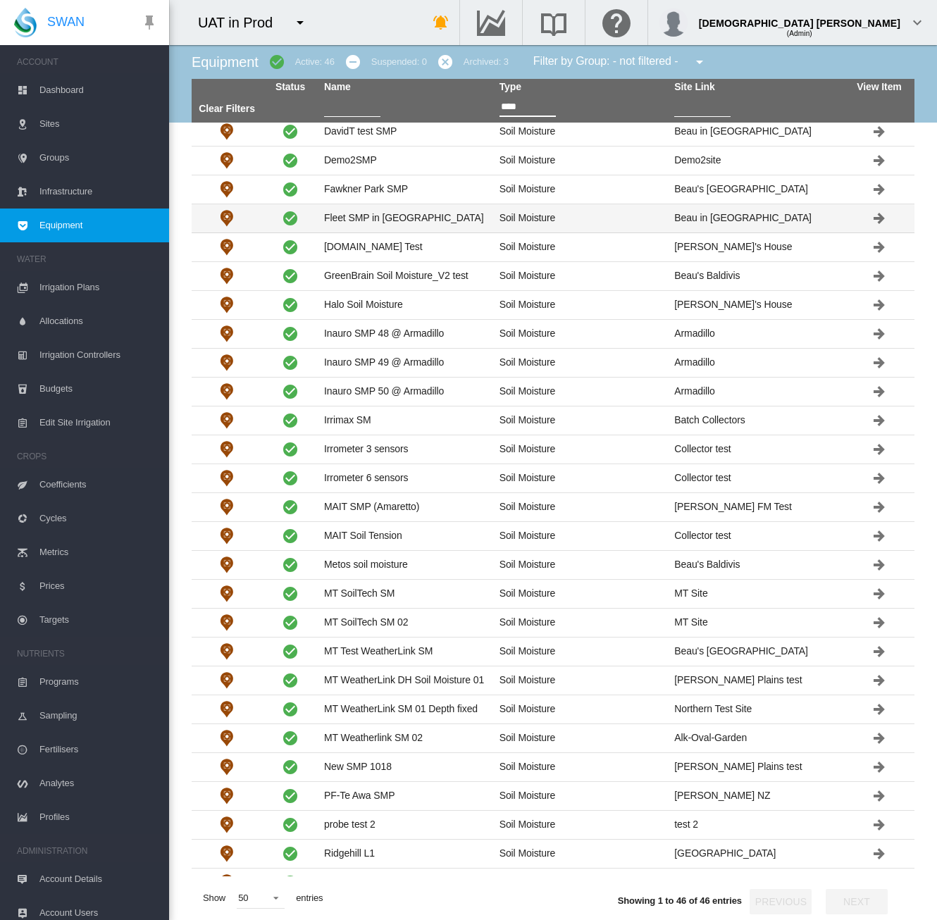
scroll to position [564, 0]
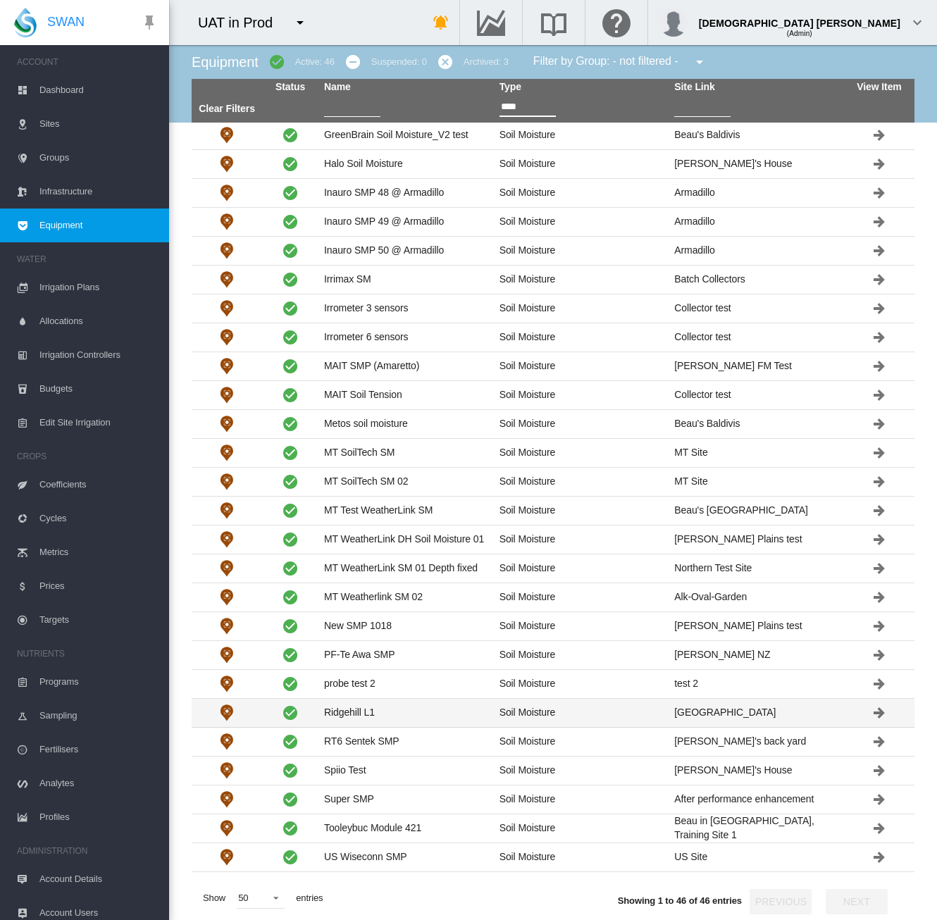
type input "****"
click at [517, 699] on td "Soil Moisture" at bounding box center [581, 713] width 175 height 28
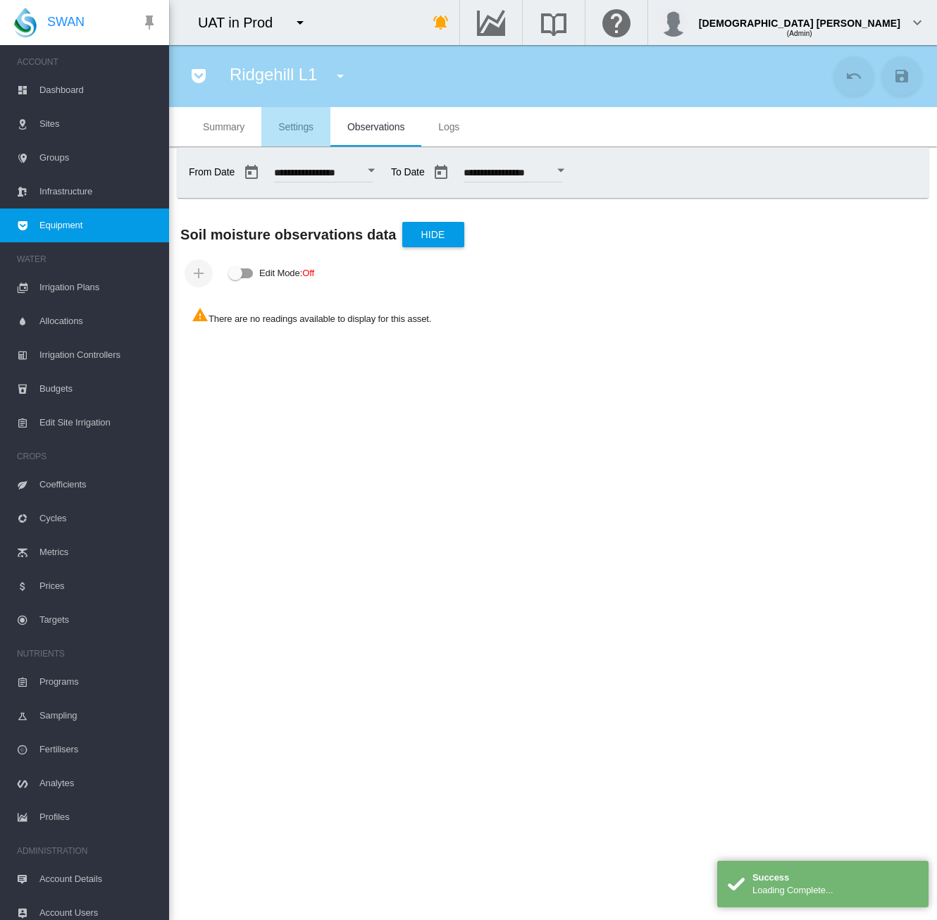
click at [287, 133] on md-tab-item "Settings" at bounding box center [295, 126] width 69 height 39
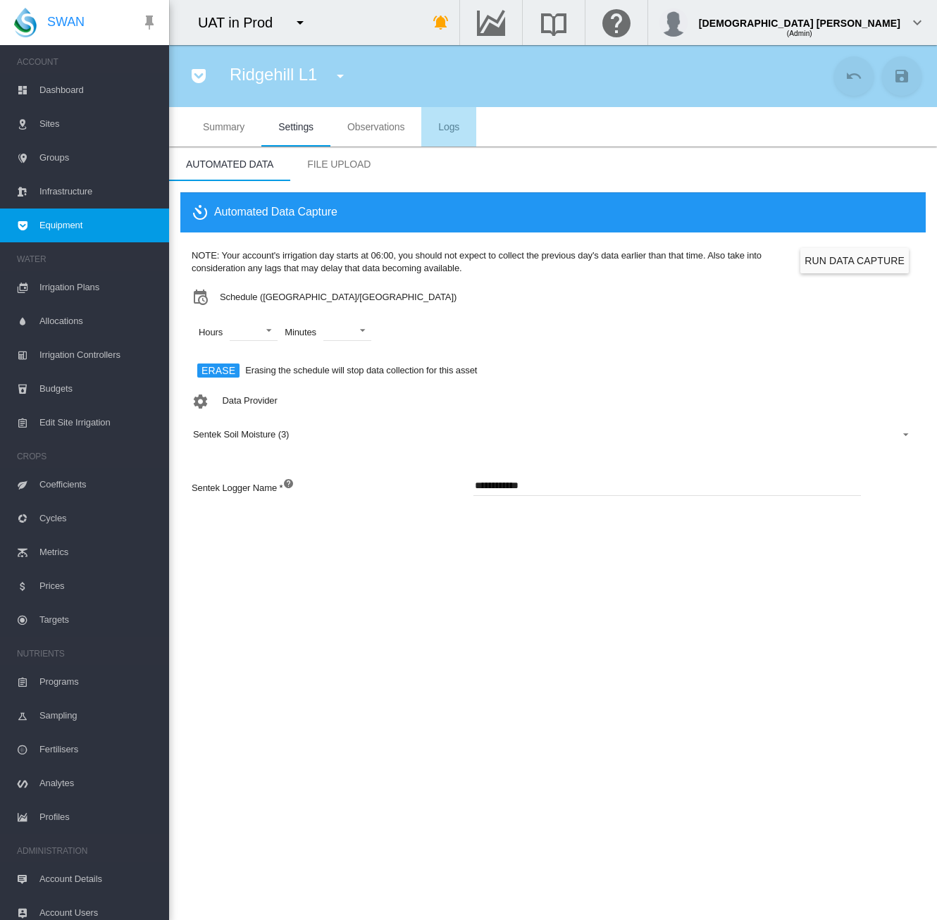
click at [447, 139] on md-tab-item "Logs" at bounding box center [448, 126] width 55 height 39
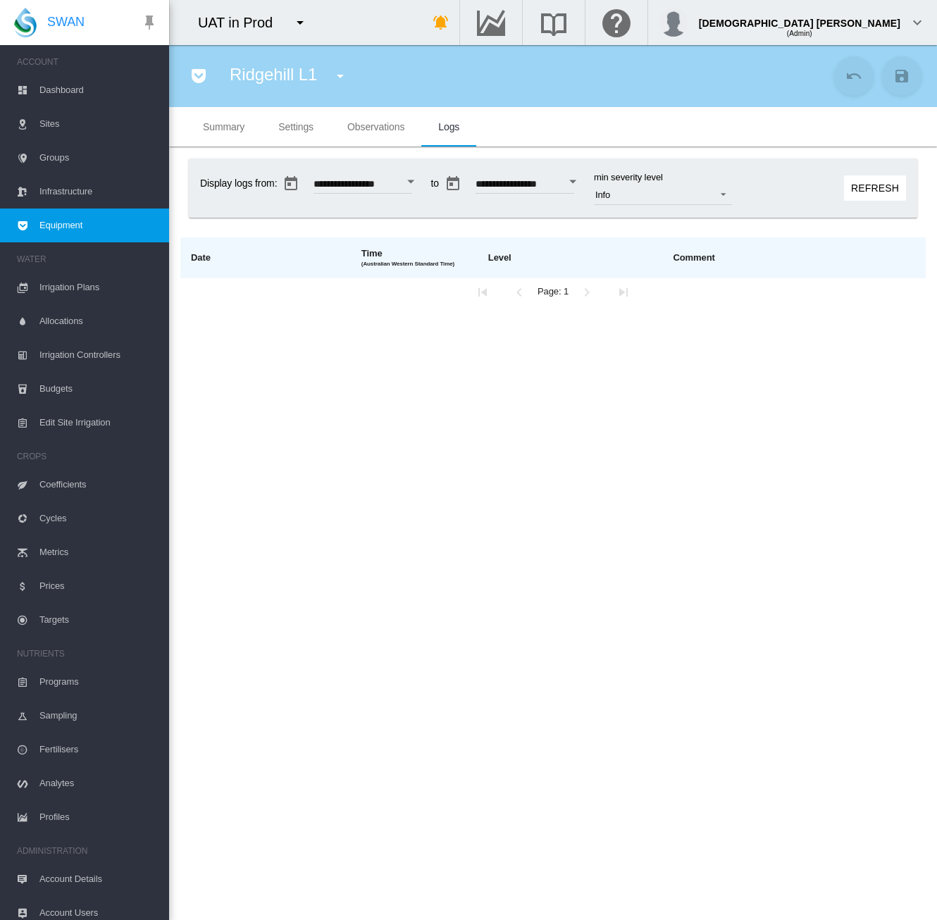
click at [292, 127] on span "Settings" at bounding box center [295, 126] width 35 height 11
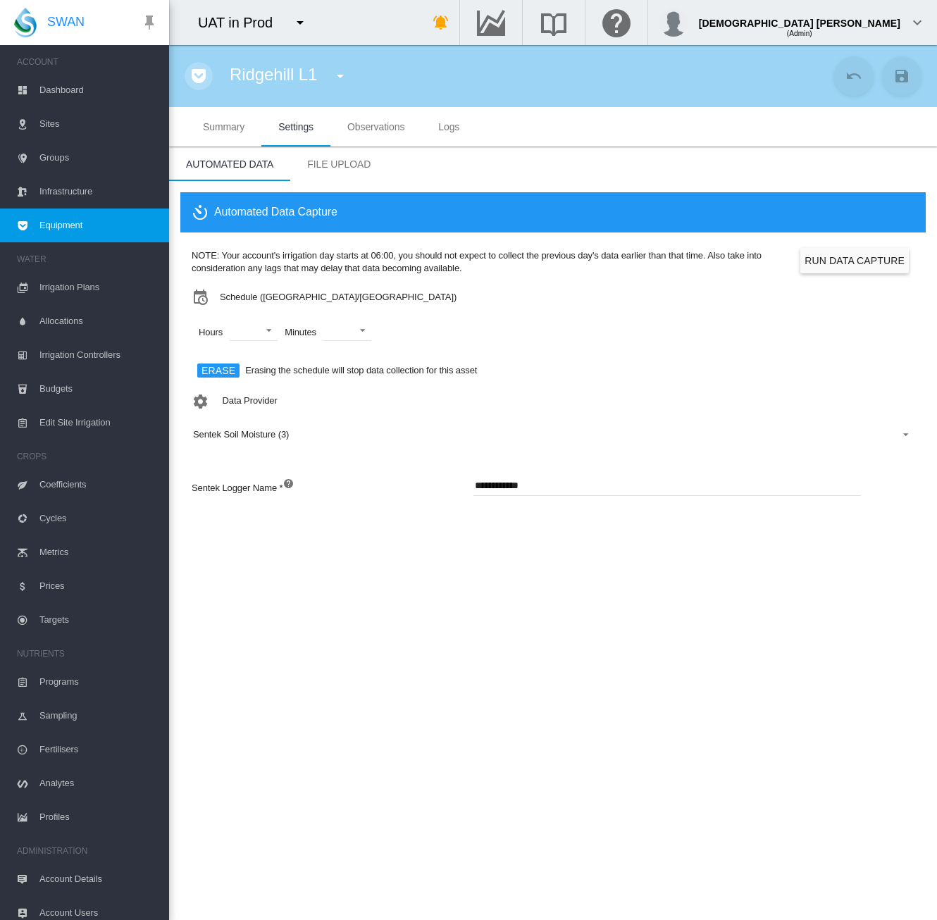
click at [201, 70] on md-icon "icon-pocket" at bounding box center [198, 76] width 17 height 17
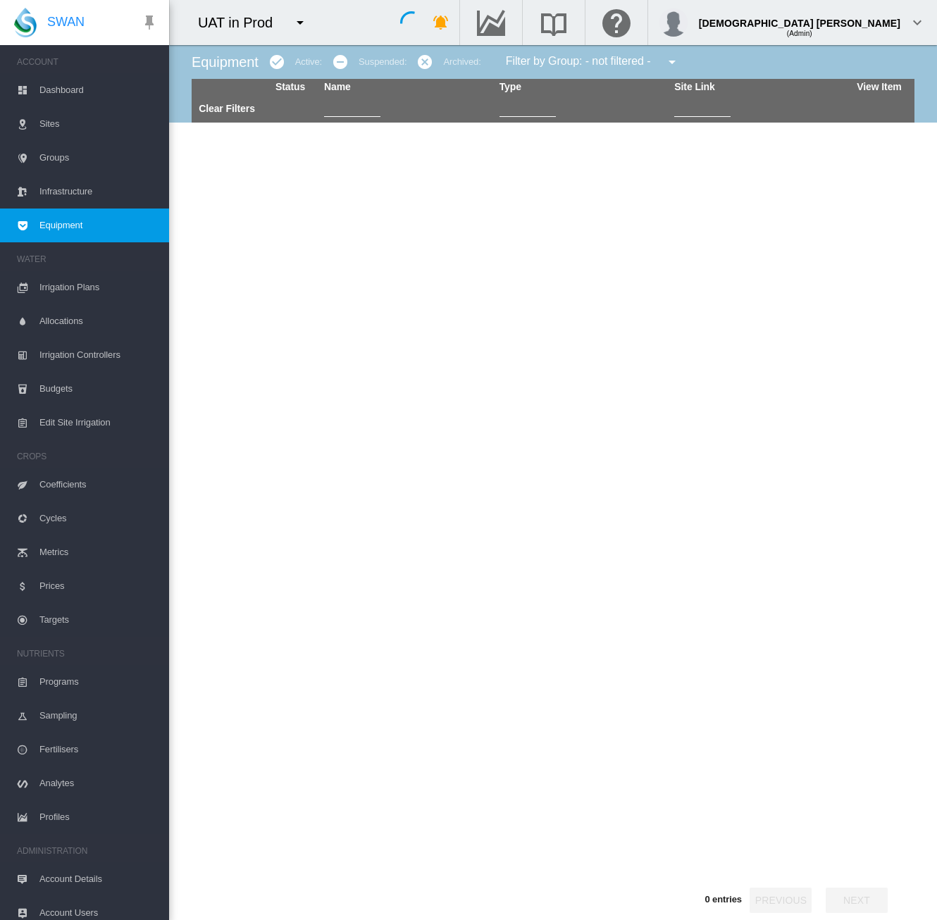
type input "****"
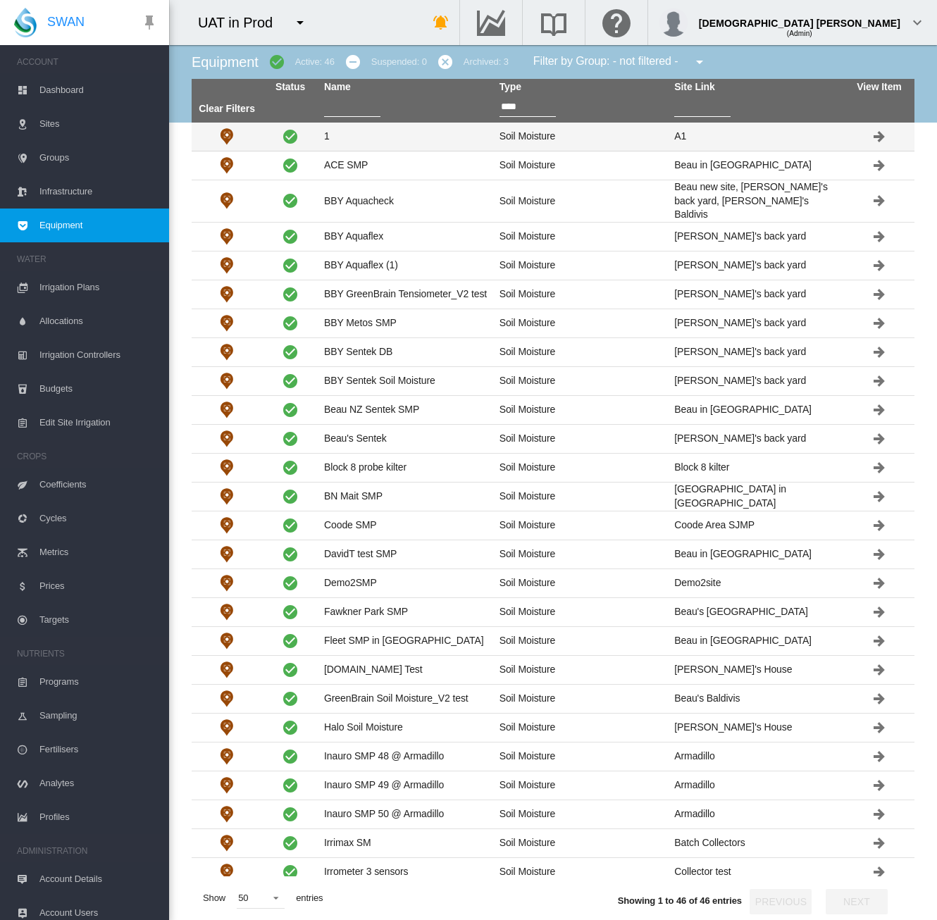
click at [583, 137] on td "Soil Moisture" at bounding box center [581, 137] width 175 height 28
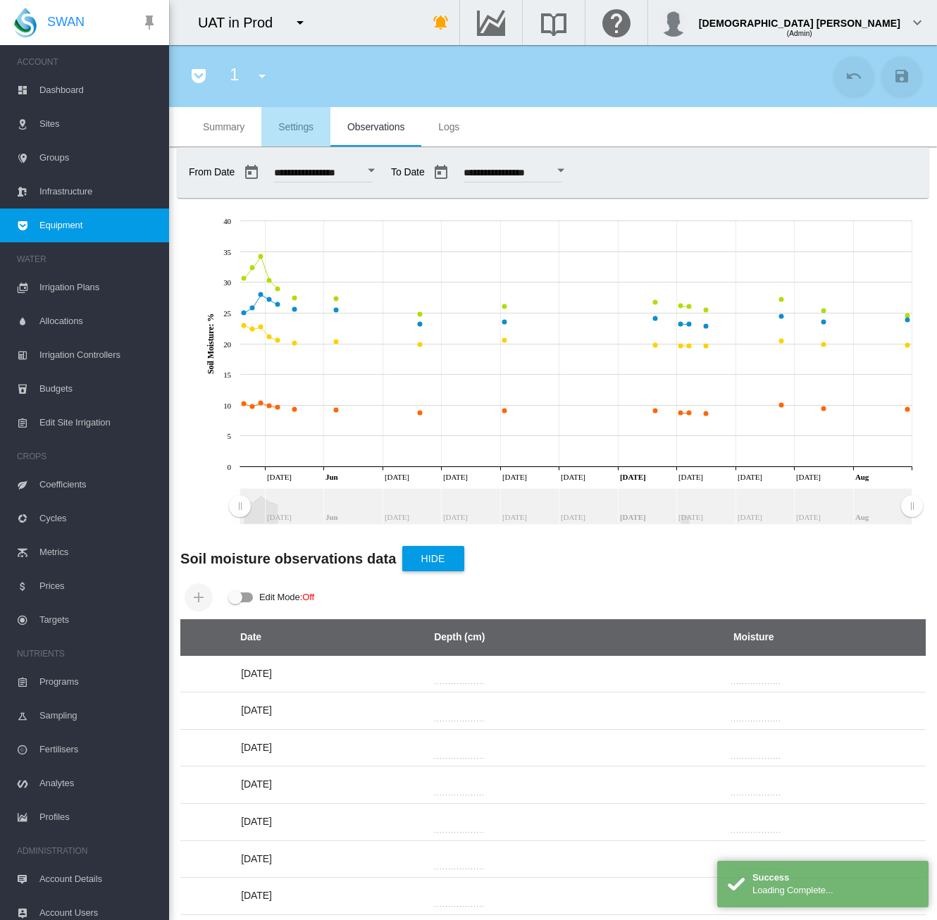
click at [289, 118] on md-tab-item "Settings" at bounding box center [295, 126] width 69 height 39
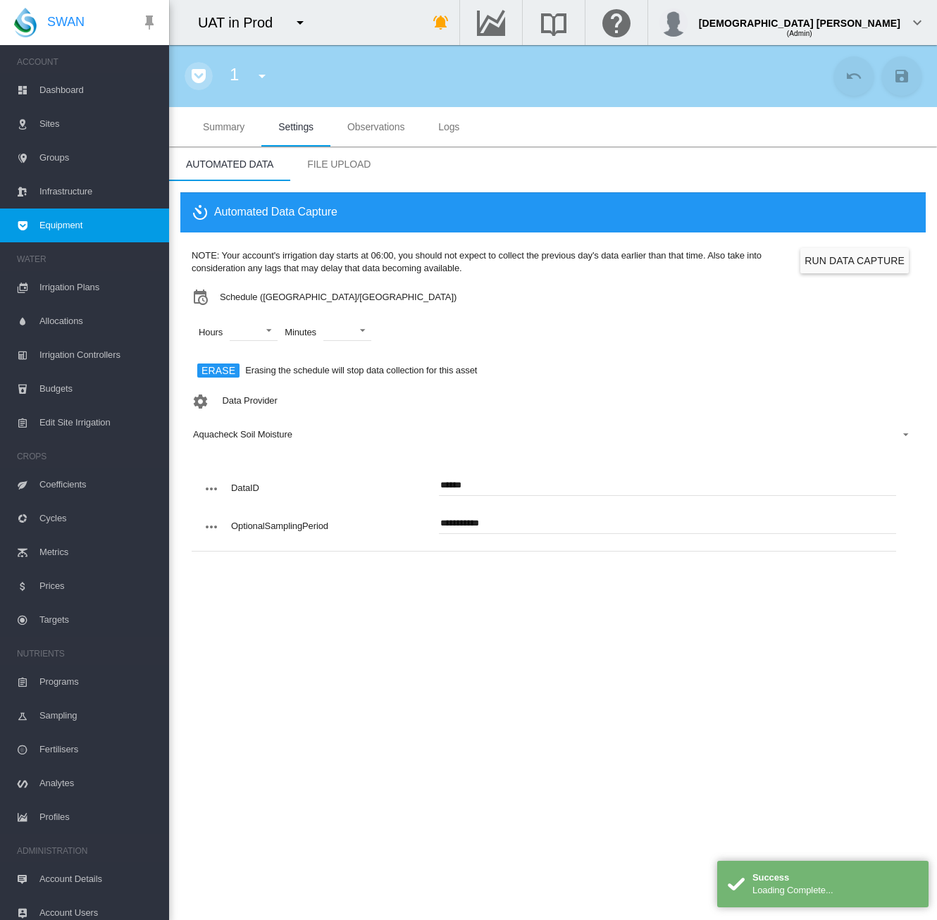
click at [199, 81] on md-icon "icon-pocket" at bounding box center [198, 76] width 17 height 17
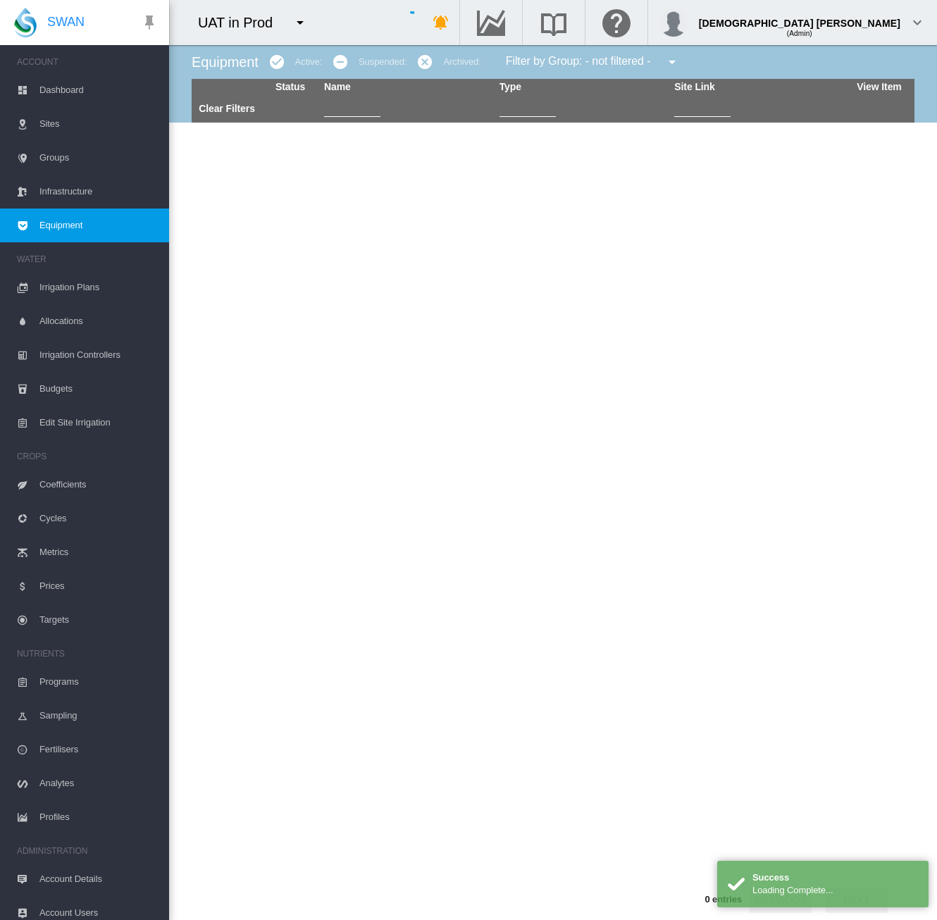
type input "****"
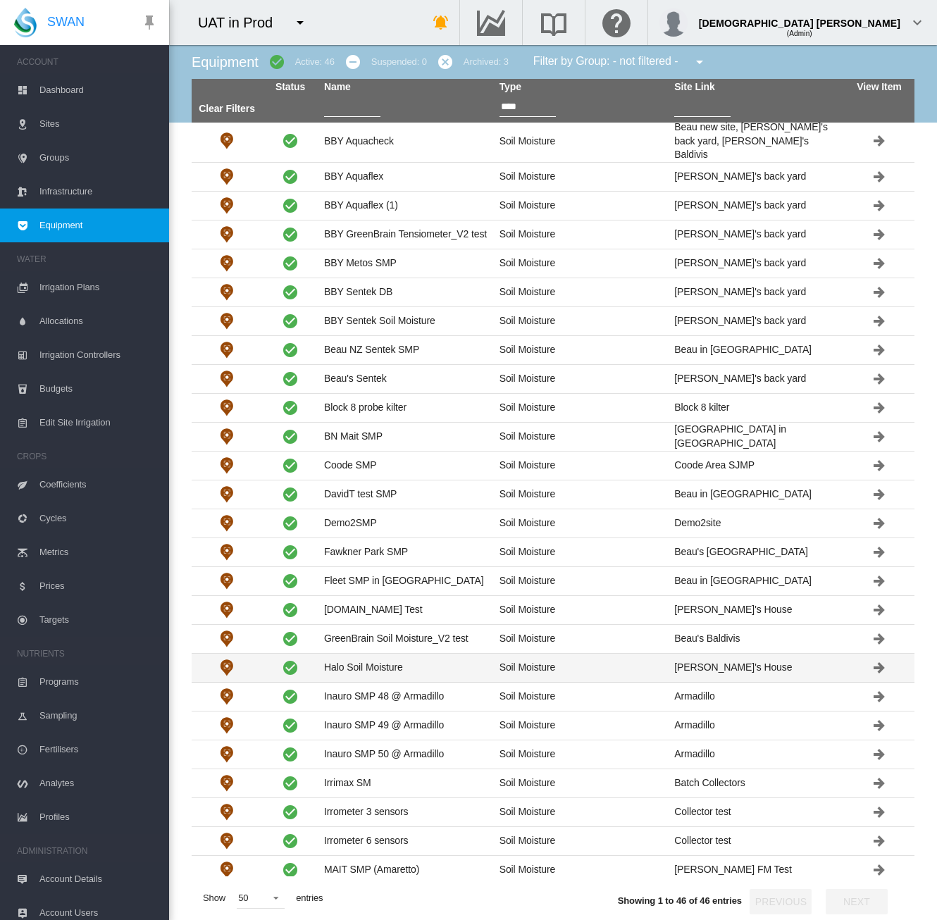
scroll to position [70, 0]
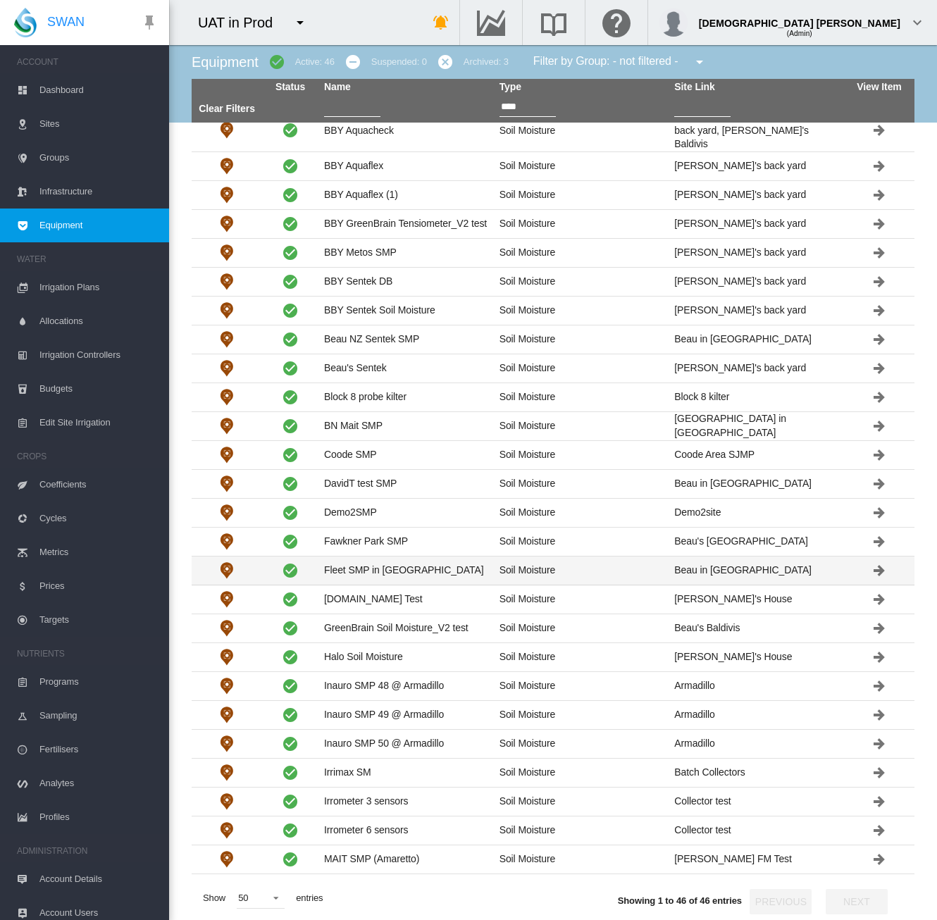
click at [469, 566] on td "Fleet SMP in SA" at bounding box center [405, 570] width 175 height 28
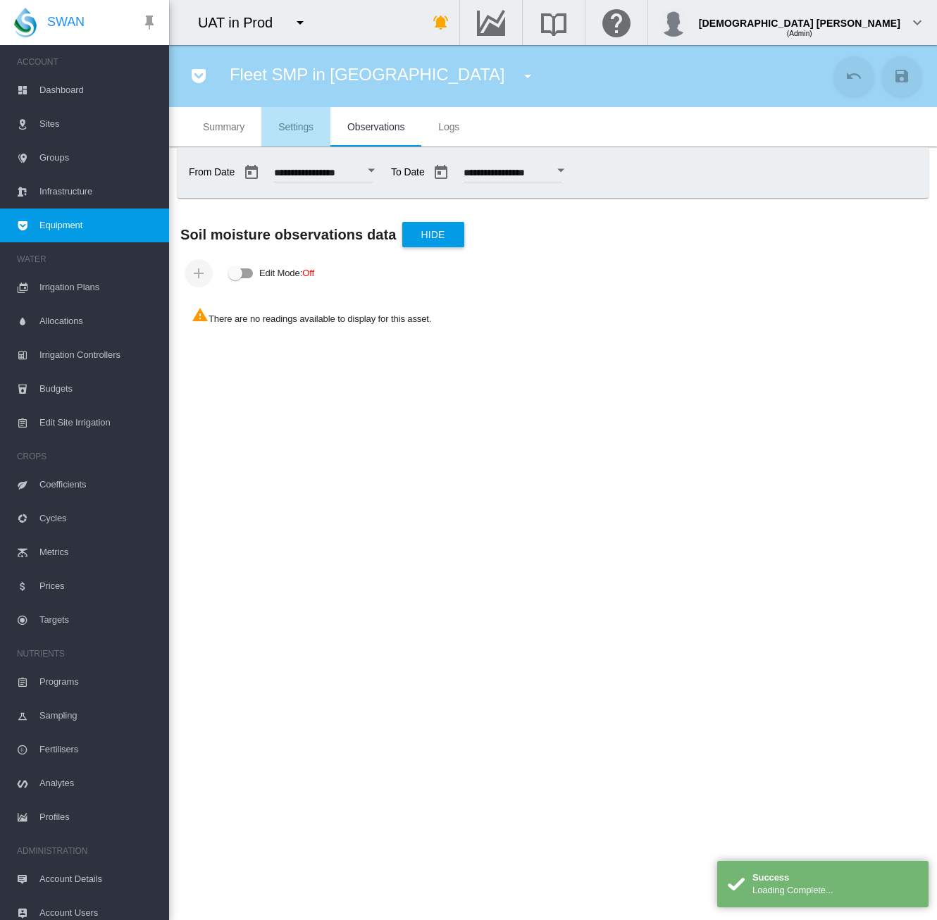
click at [280, 129] on span "Settings" at bounding box center [295, 126] width 35 height 11
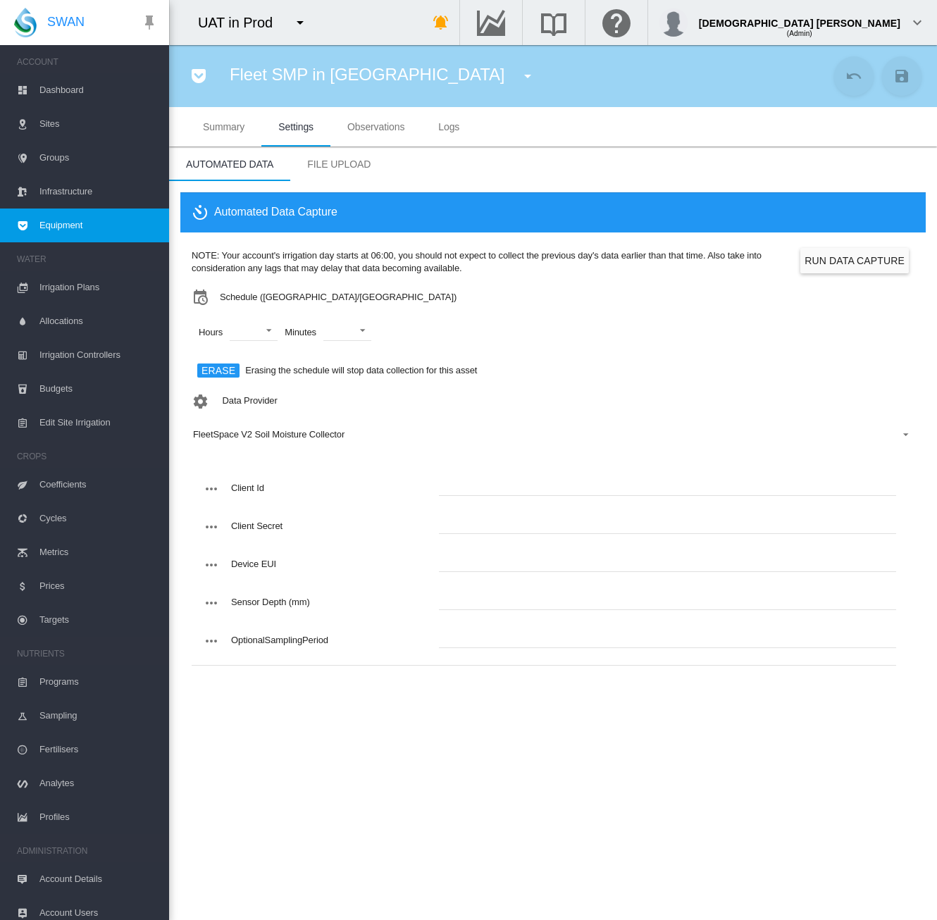
click at [293, 440] on span "FleetSpace V2 Soil Moisture Collector" at bounding box center [541, 434] width 697 height 13
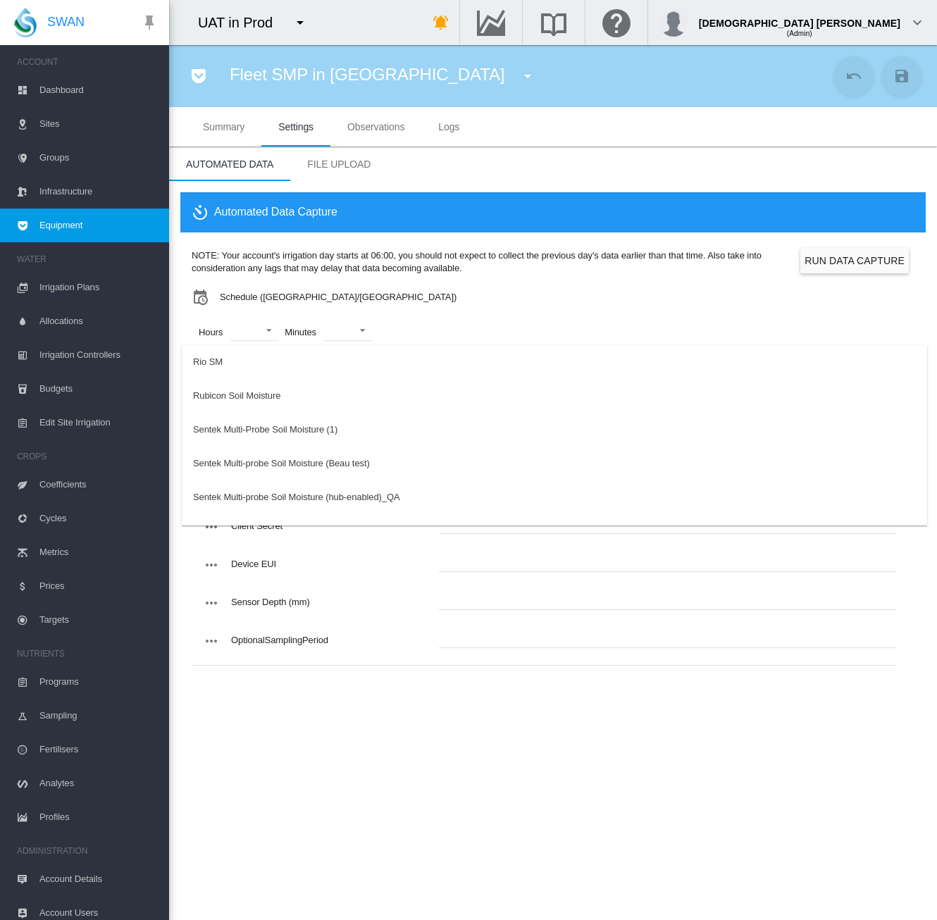
scroll to position [800, 0]
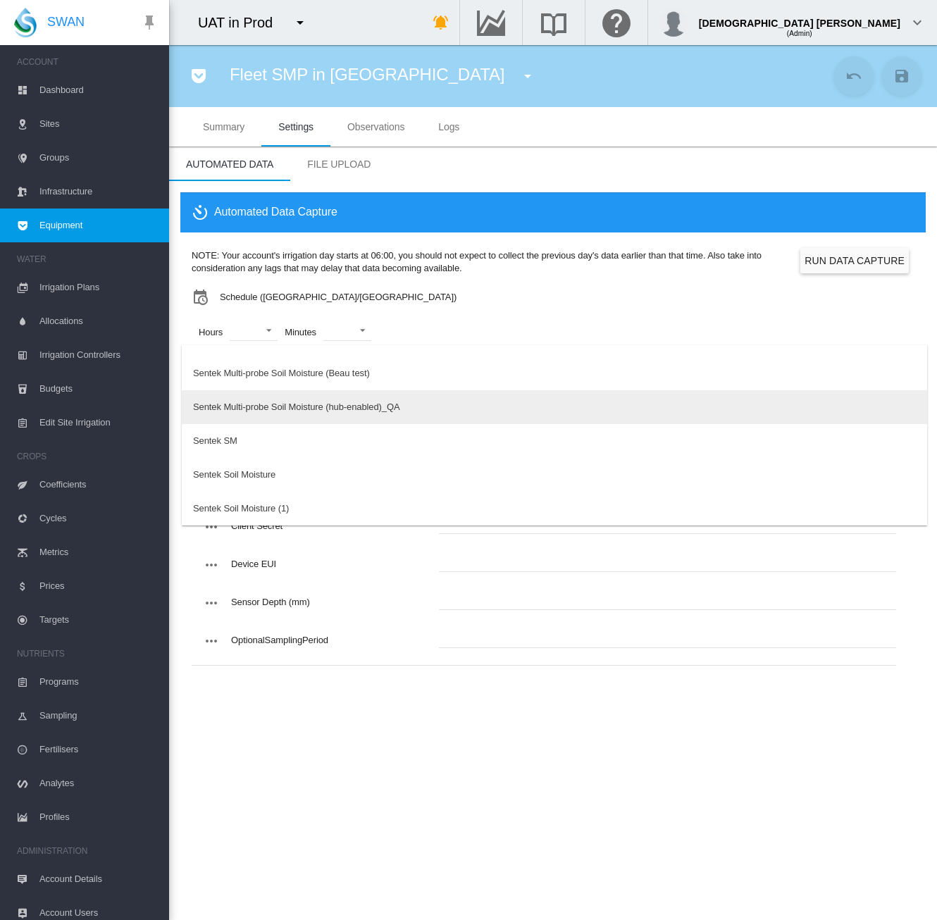
click at [287, 411] on div "Sentek Multi-probe Soil Moisture (hub-enabled)_QA" at bounding box center [296, 407] width 207 height 13
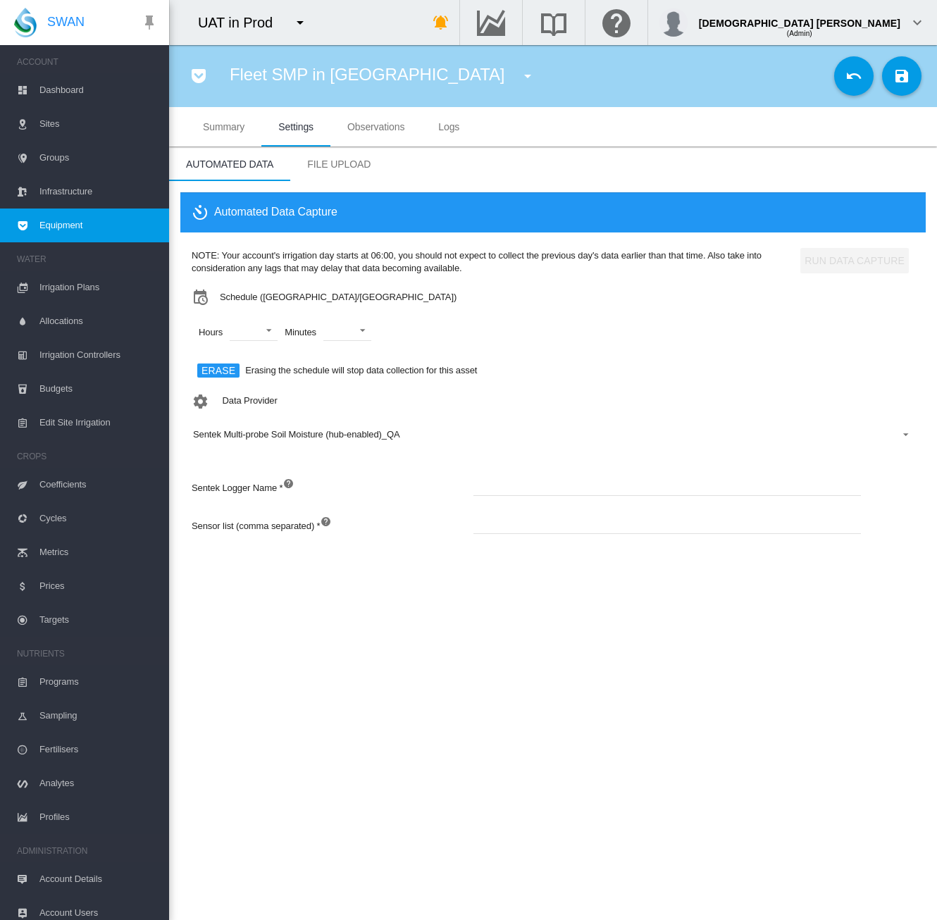
click at [219, 129] on span "Summary" at bounding box center [224, 126] width 42 height 11
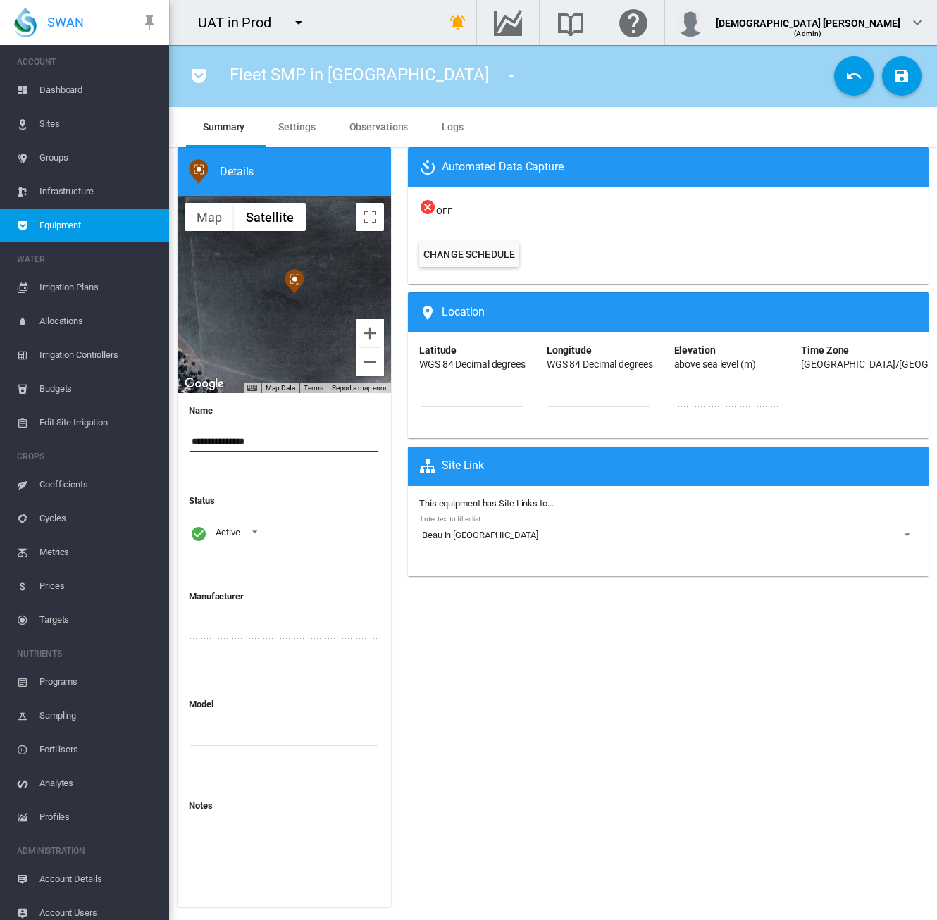
drag, startPoint x: 265, startPoint y: 443, endPoint x: 152, endPoint y: 446, distance: 112.7
click at [152, 446] on div "SWAN ACCOUNT Dashboard Sites Groups Infrastructure Equipment WATER" at bounding box center [468, 460] width 937 height 920
type input "**********"
click at [306, 129] on span "Settings" at bounding box center [296, 126] width 37 height 11
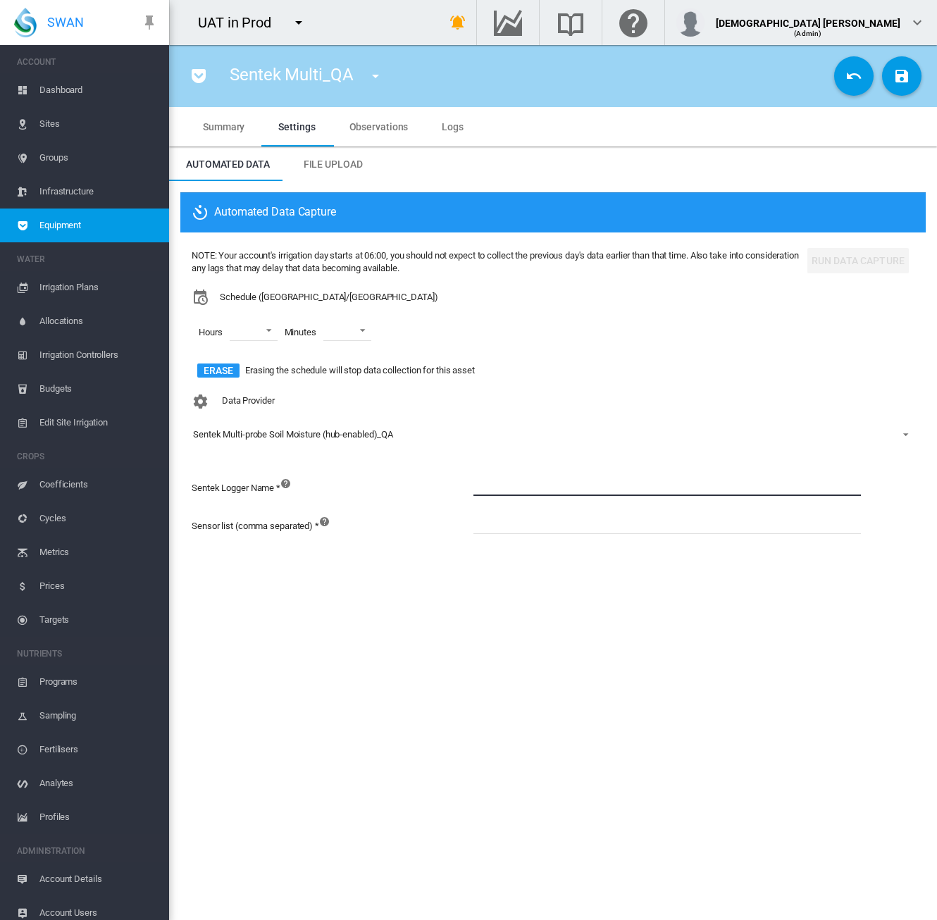
click at [494, 490] on input at bounding box center [666, 485] width 387 height 21
paste input "**********"
type input "**********"
click at [504, 525] on input at bounding box center [666, 523] width 387 height 21
paste input "**********"
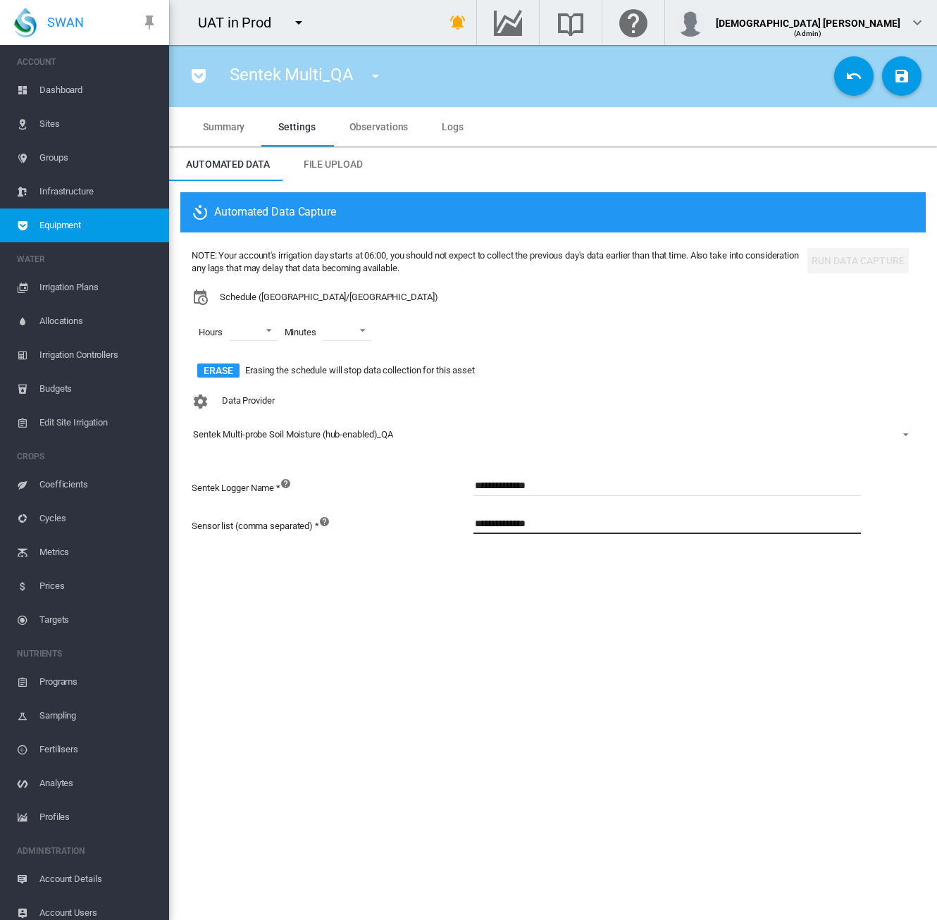
type input "**********"
click at [542, 601] on section "Sentek Multi_QA 1 (Soil Moisture) 11 VWMeter (72-->83%)2 (Flow Meter) 2025 DM (…" at bounding box center [553, 482] width 768 height 875
click at [893, 77] on md-icon "icon-content-save" at bounding box center [901, 76] width 17 height 17
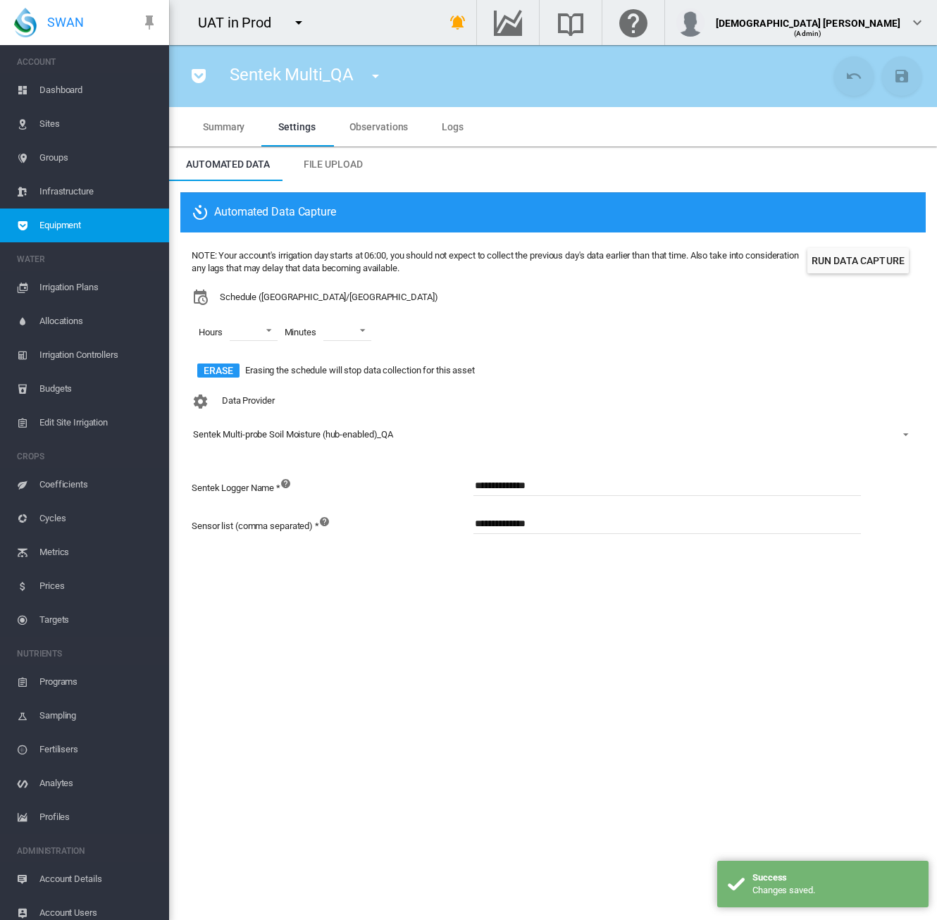
click at [378, 125] on span "Observations" at bounding box center [378, 126] width 59 height 11
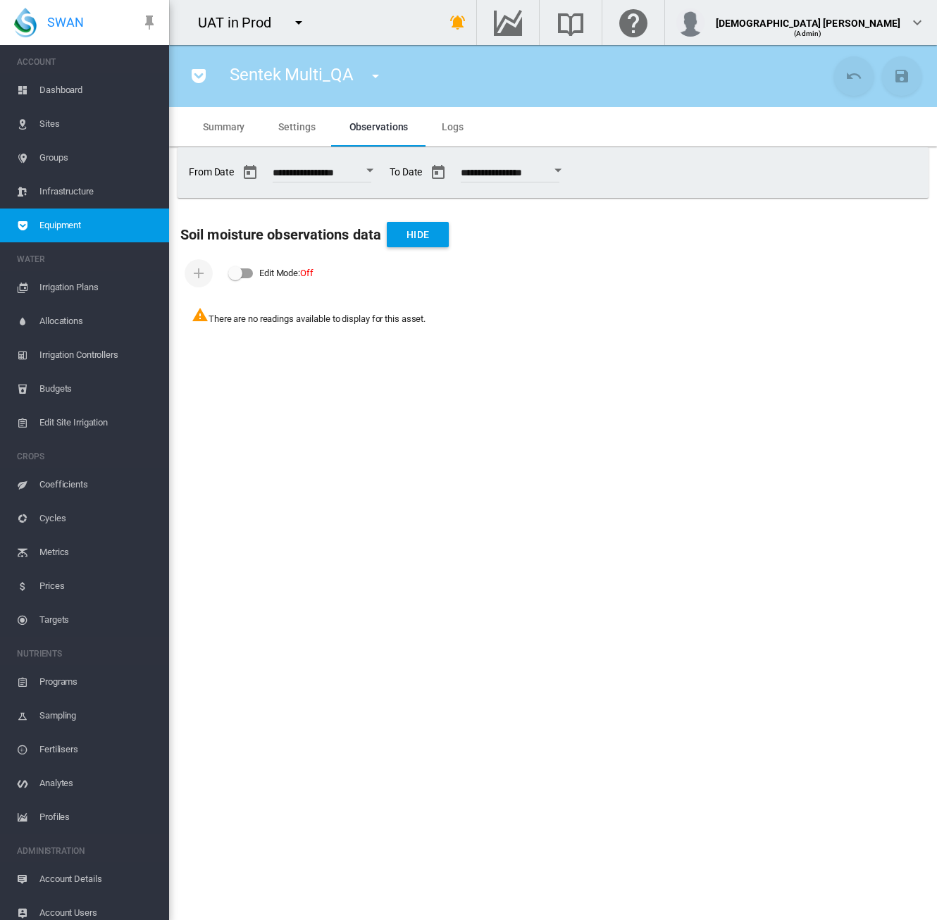
click at [303, 125] on span "Settings" at bounding box center [296, 126] width 37 height 11
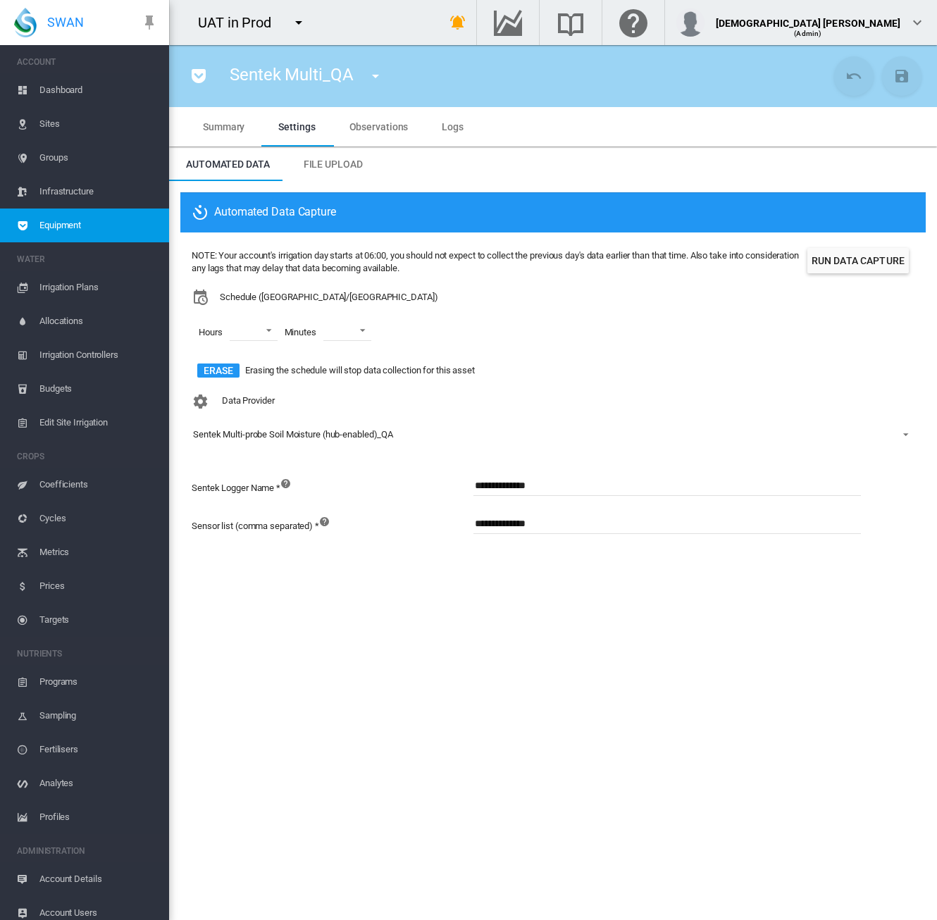
click at [850, 247] on div "NOTE: Your account's irrigation day starts at 06:00, you should not expect to c…" at bounding box center [553, 316] width 723 height 144
click at [850, 252] on button "Run Data Capture" at bounding box center [857, 260] width 101 height 25
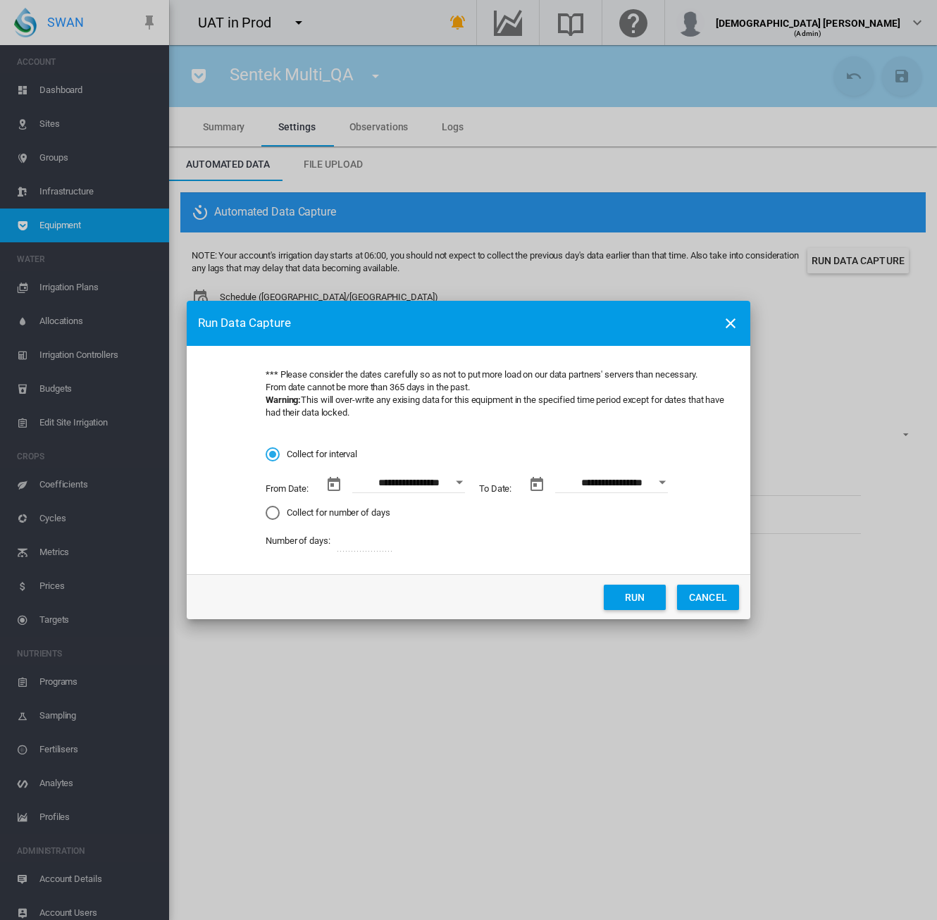
click at [464, 480] on button "Open calendar" at bounding box center [459, 482] width 25 height 25
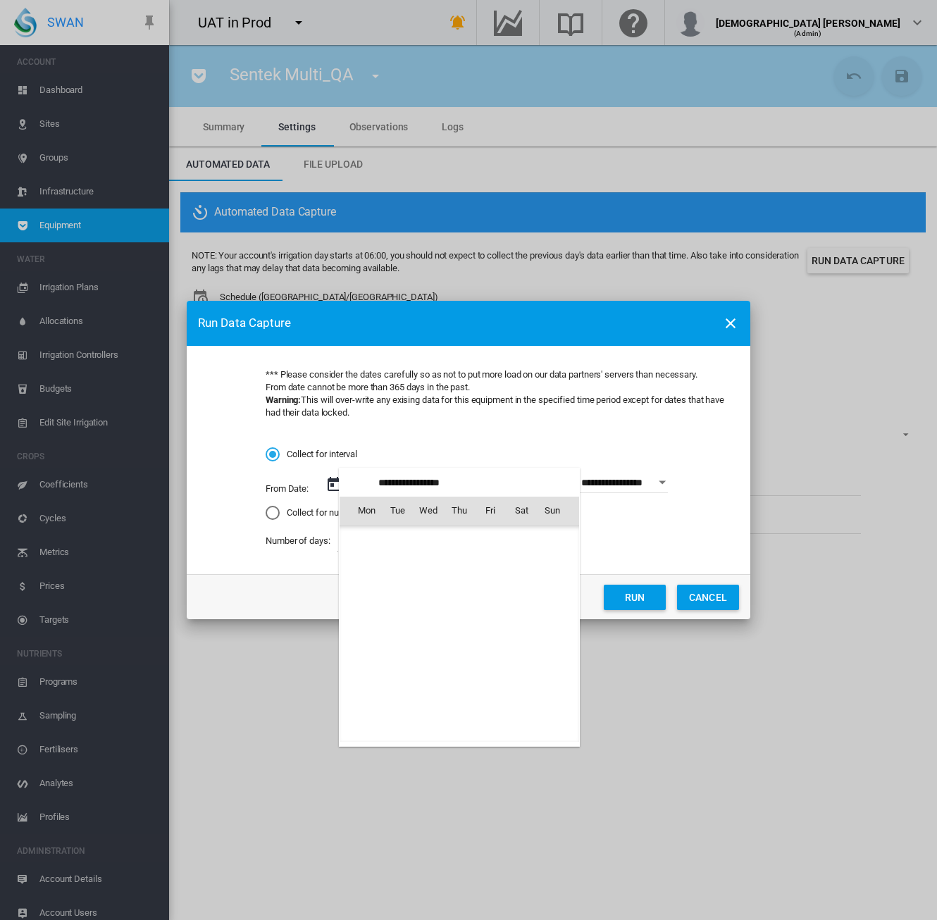
scroll to position [326112, 0]
click at [489, 543] on span "1" at bounding box center [490, 541] width 28 height 28
type input "**********"
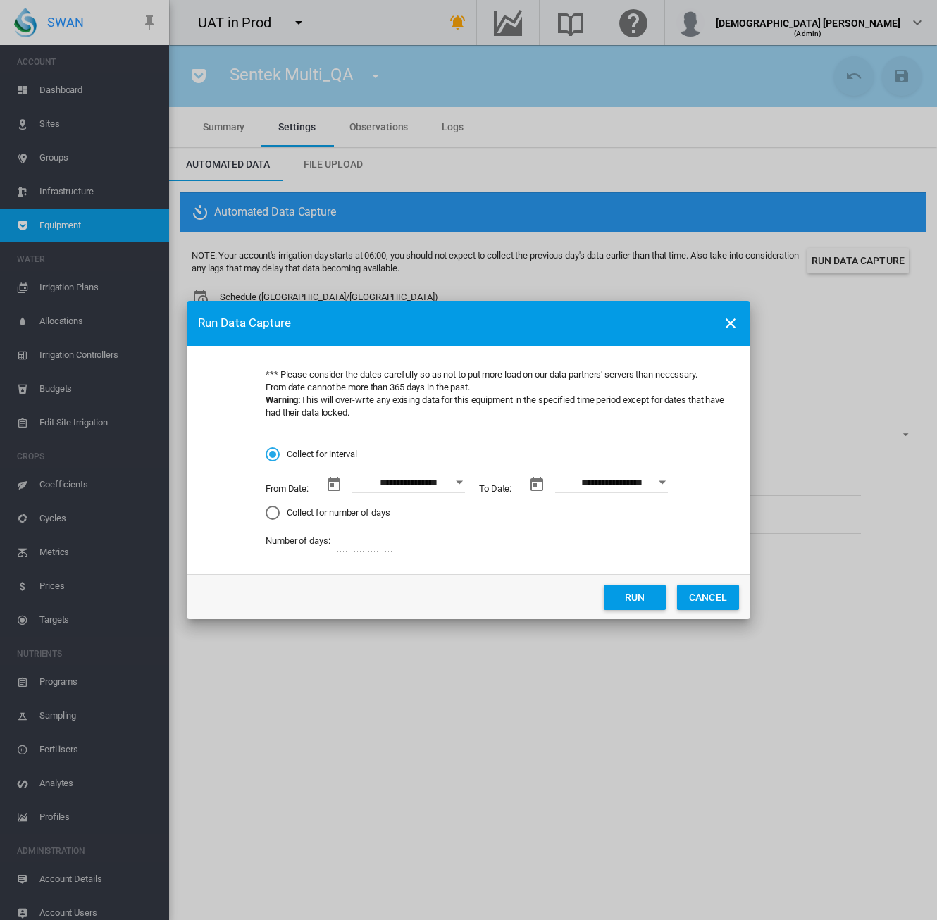
click at [668, 485] on button "Open calendar" at bounding box center [661, 482] width 25 height 25
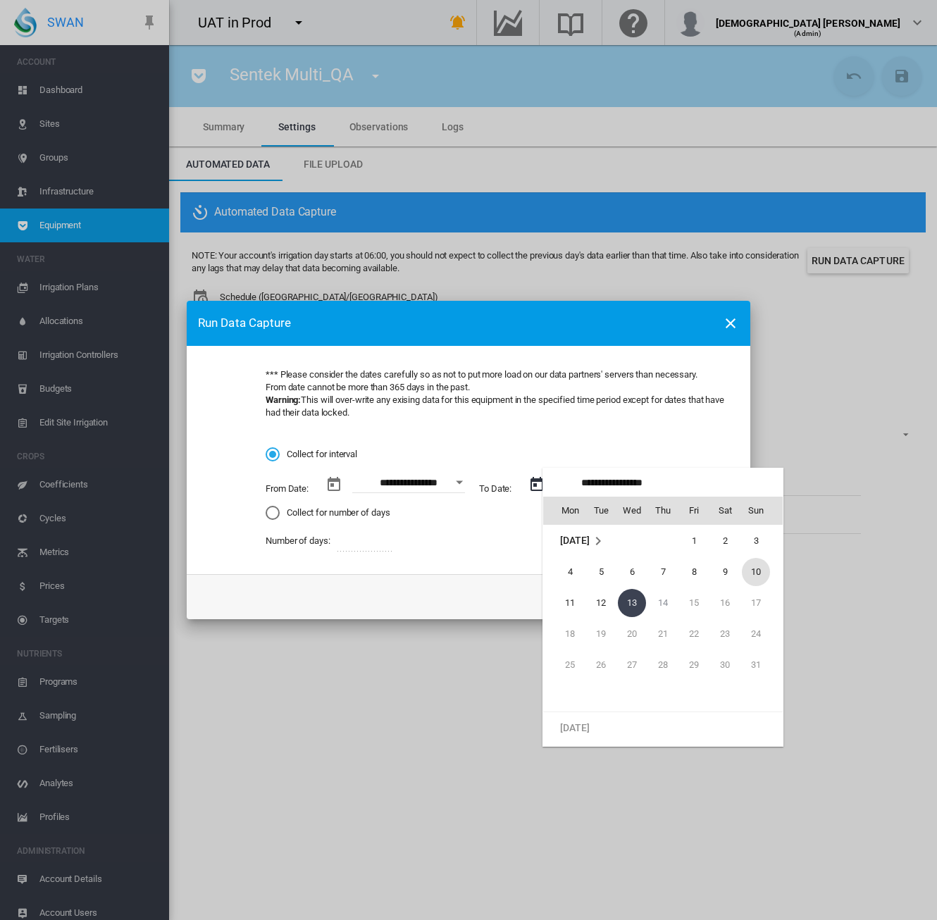
click at [752, 571] on span "10" at bounding box center [756, 572] width 28 height 28
type input "**********"
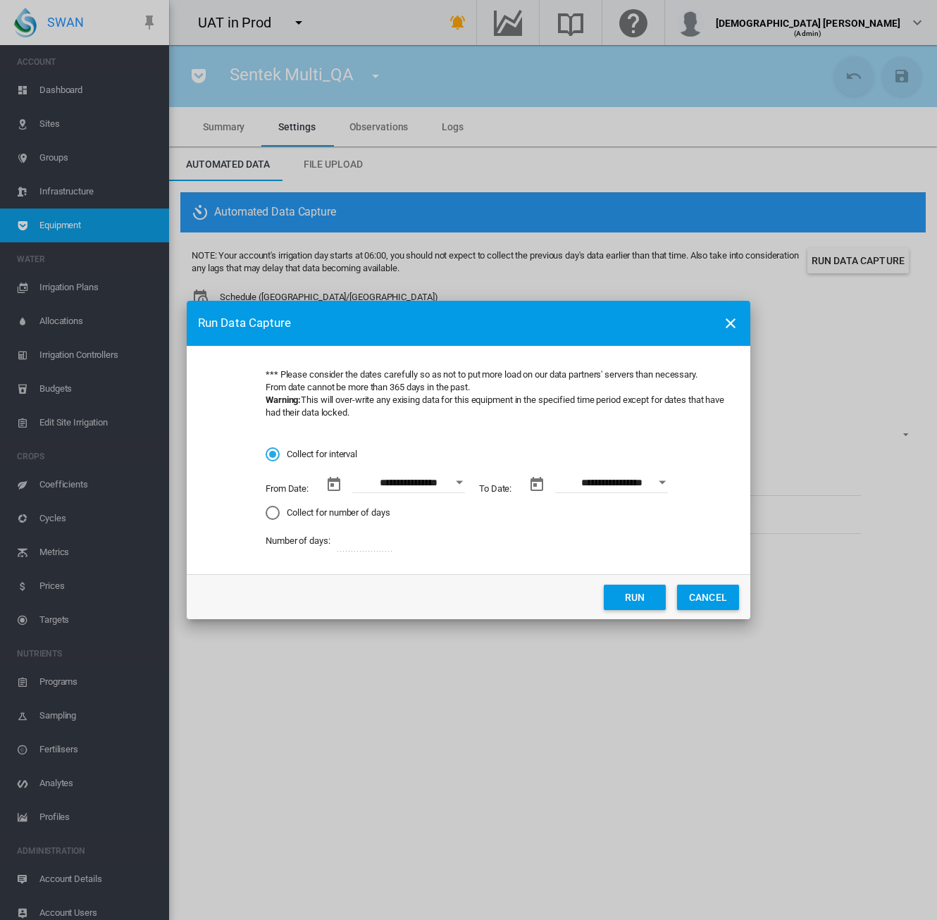
drag, startPoint x: 644, startPoint y: 594, endPoint x: 496, endPoint y: 547, distance: 155.3
click at [644, 594] on button "Run" at bounding box center [635, 597] width 62 height 25
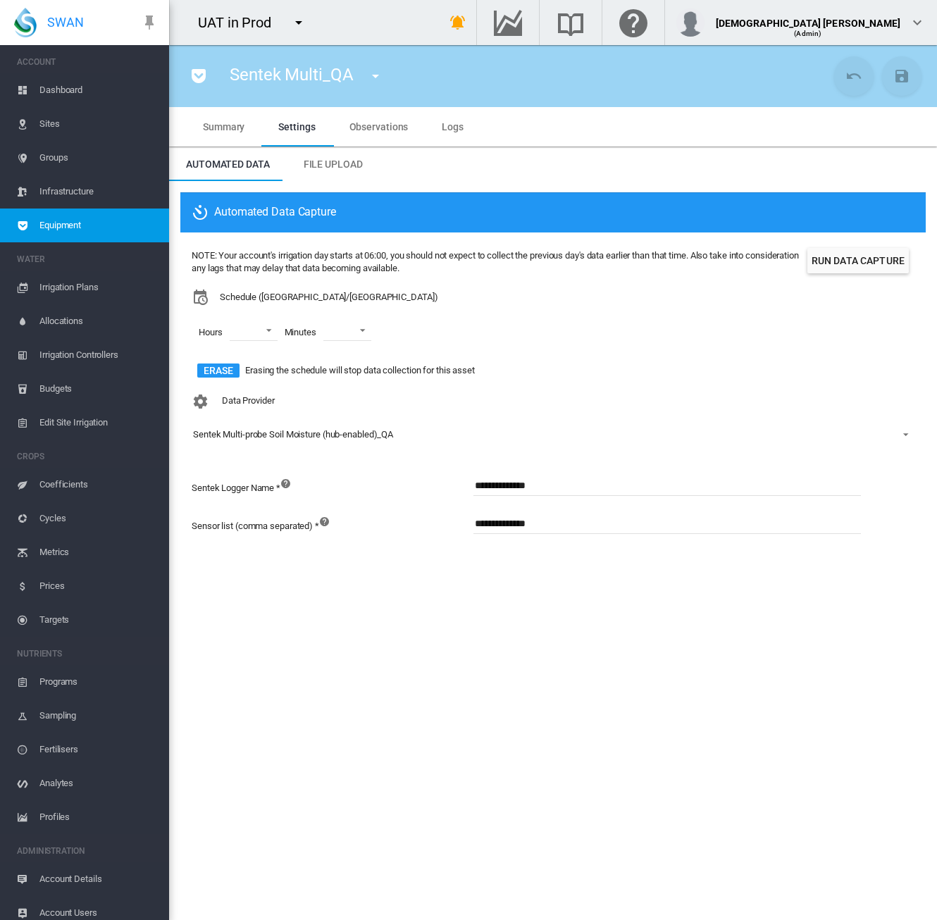
click at [89, 99] on span "Dashboard" at bounding box center [98, 90] width 118 height 34
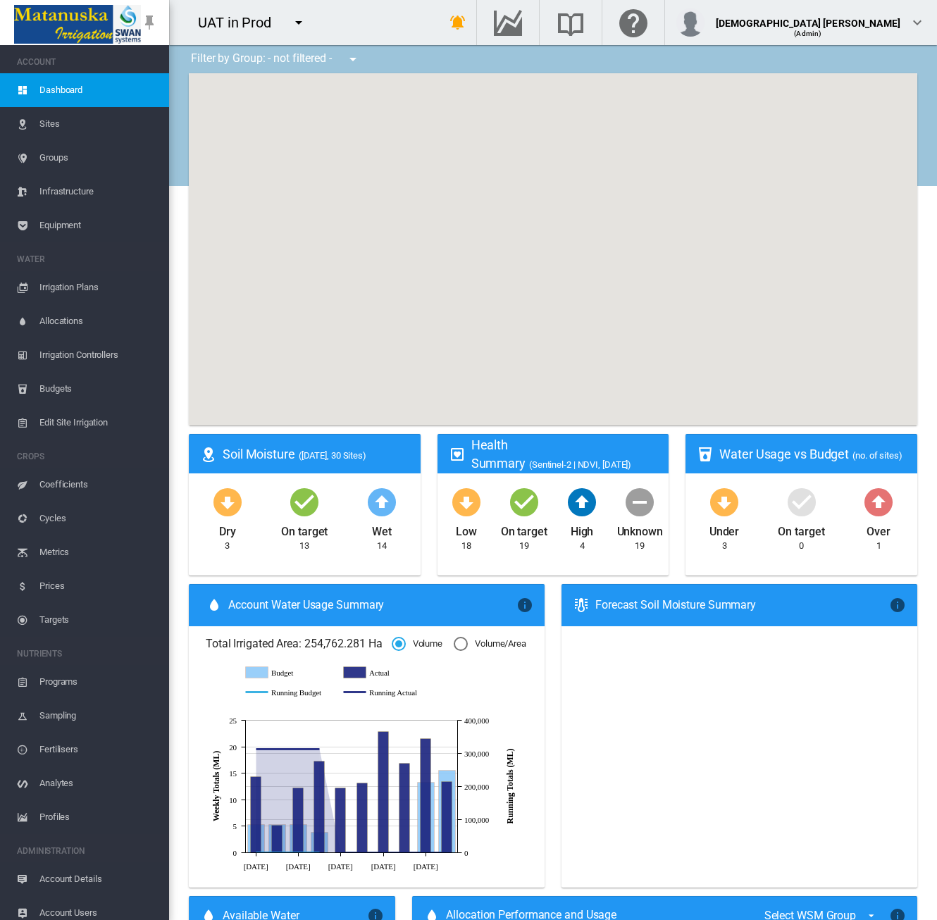
click at [83, 228] on span "Equipment" at bounding box center [98, 226] width 118 height 34
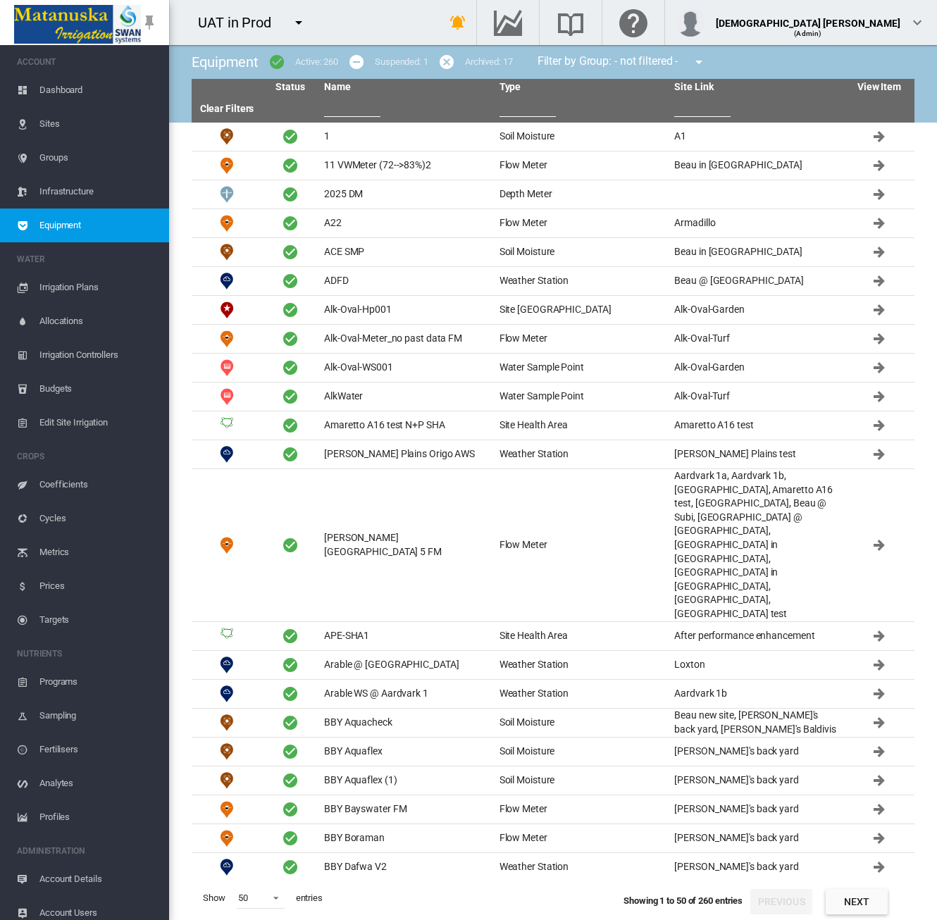
click at [57, 126] on span "Sites" at bounding box center [98, 124] width 118 height 34
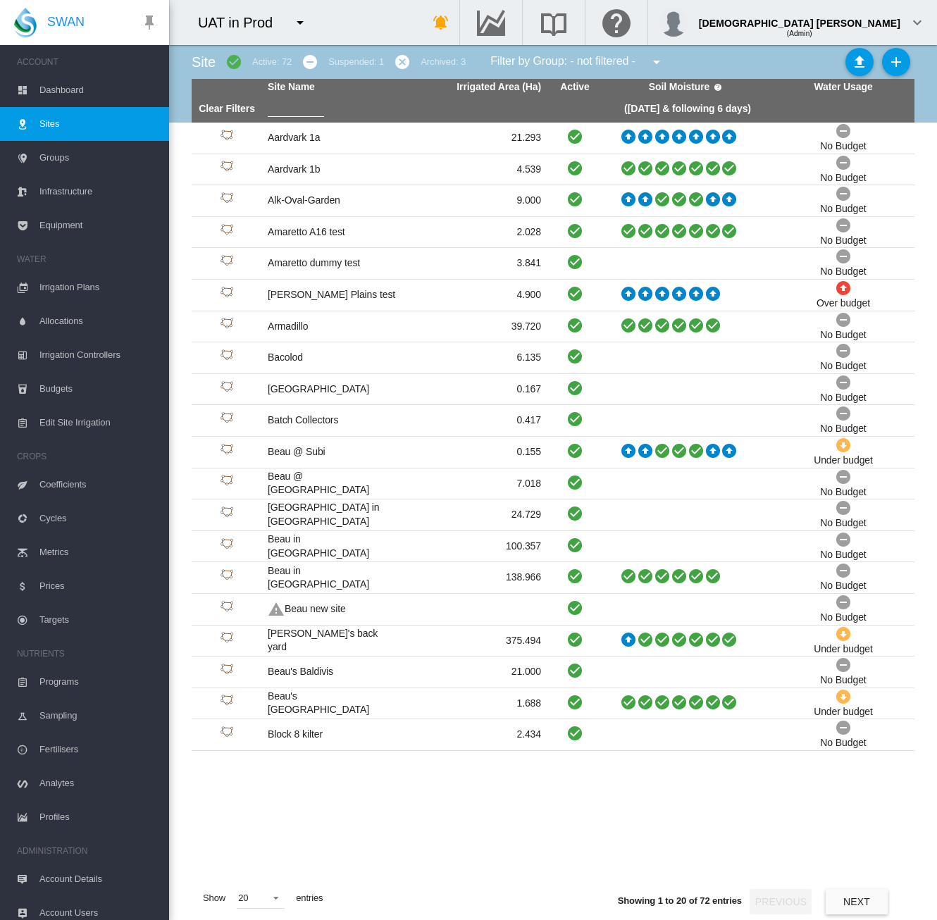
drag, startPoint x: 842, startPoint y: 902, endPoint x: 829, endPoint y: 866, distance: 37.7
click at [843, 902] on button "Next" at bounding box center [857, 901] width 62 height 25
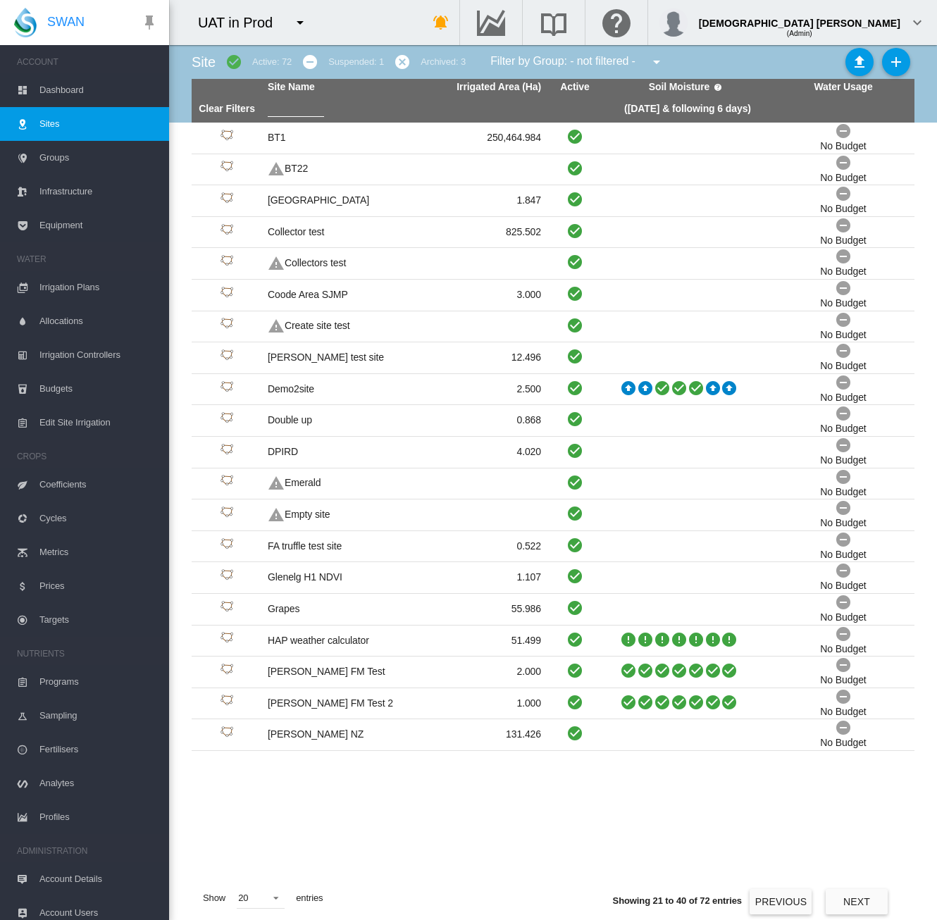
click at [875, 907] on button "Next" at bounding box center [857, 901] width 62 height 25
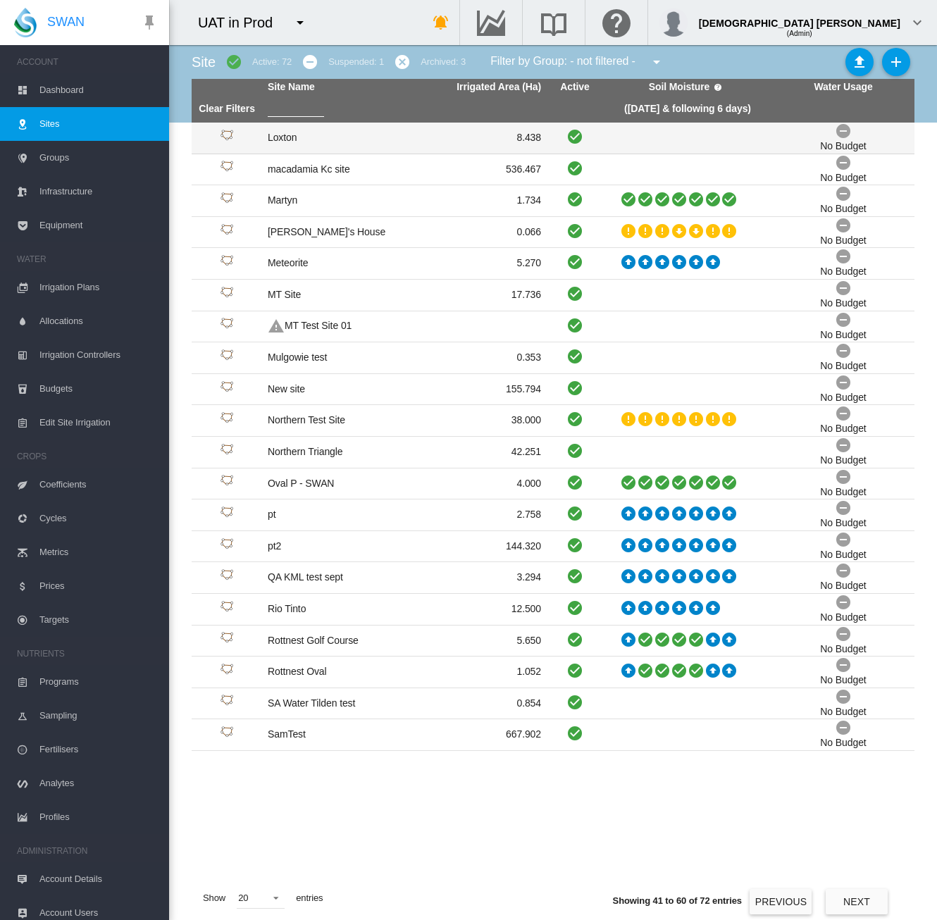
click at [352, 141] on td "Loxton" at bounding box center [333, 138] width 142 height 31
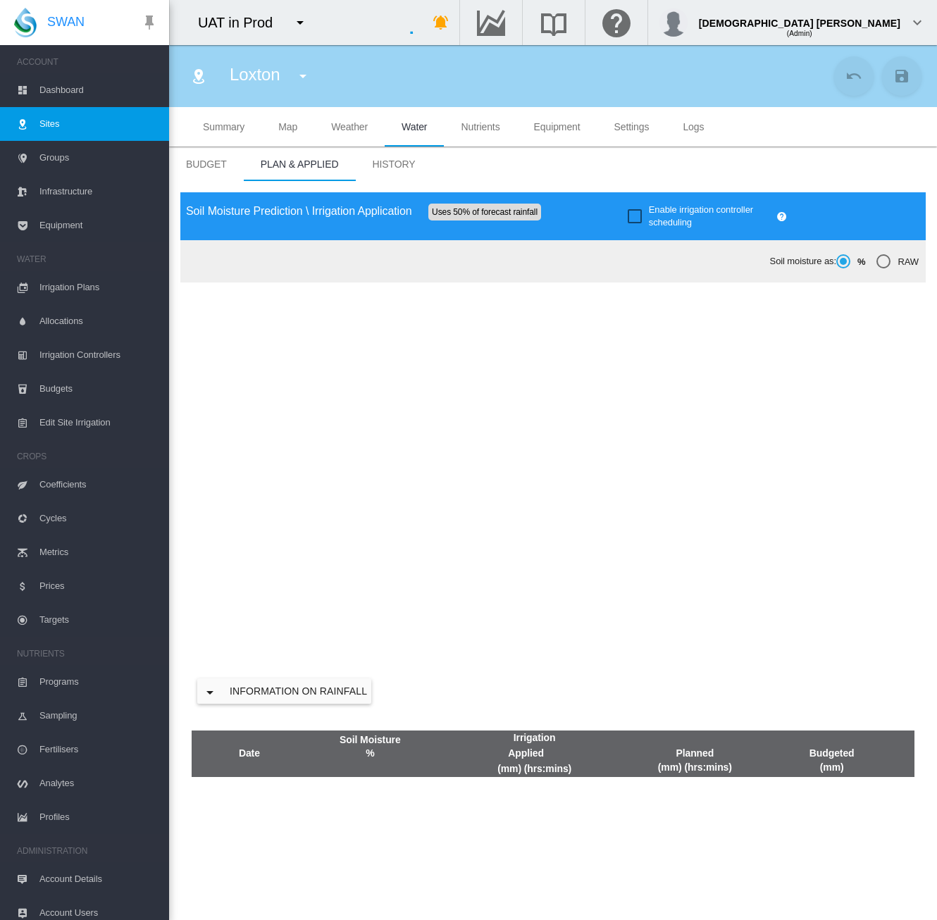
type input "******"
type input "*****"
type input "*********"
type input "**"
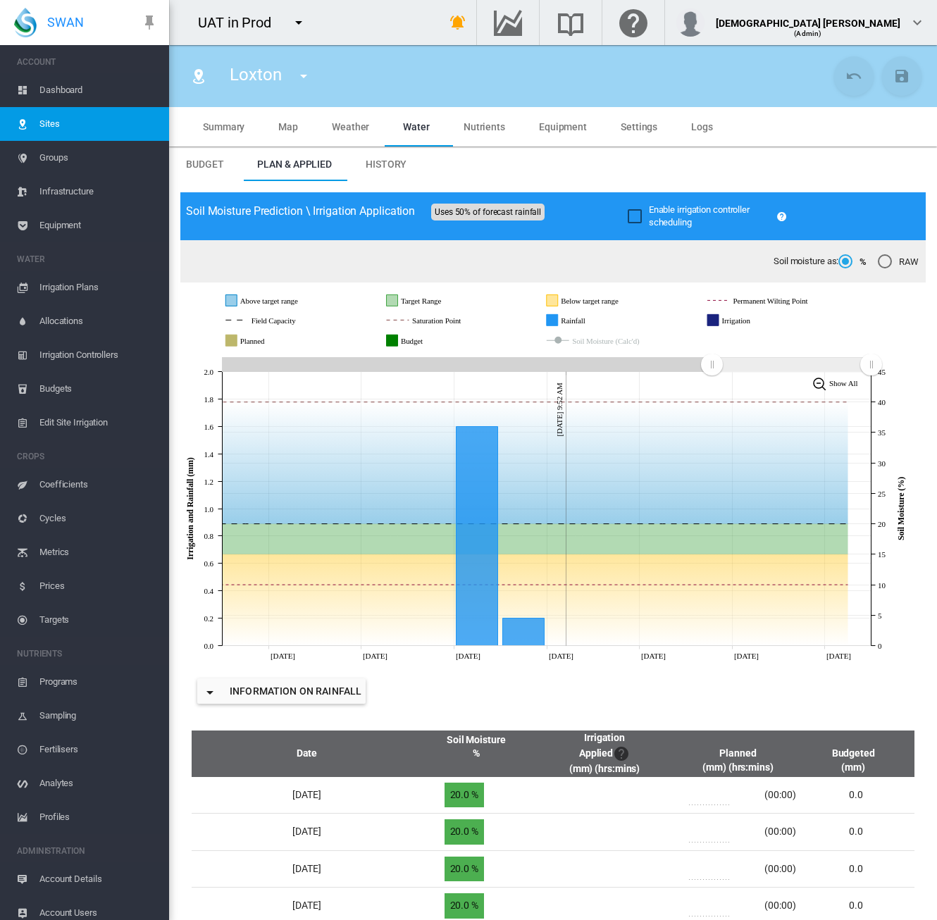
click at [607, 130] on md-tab-item "Settings" at bounding box center [639, 126] width 70 height 39
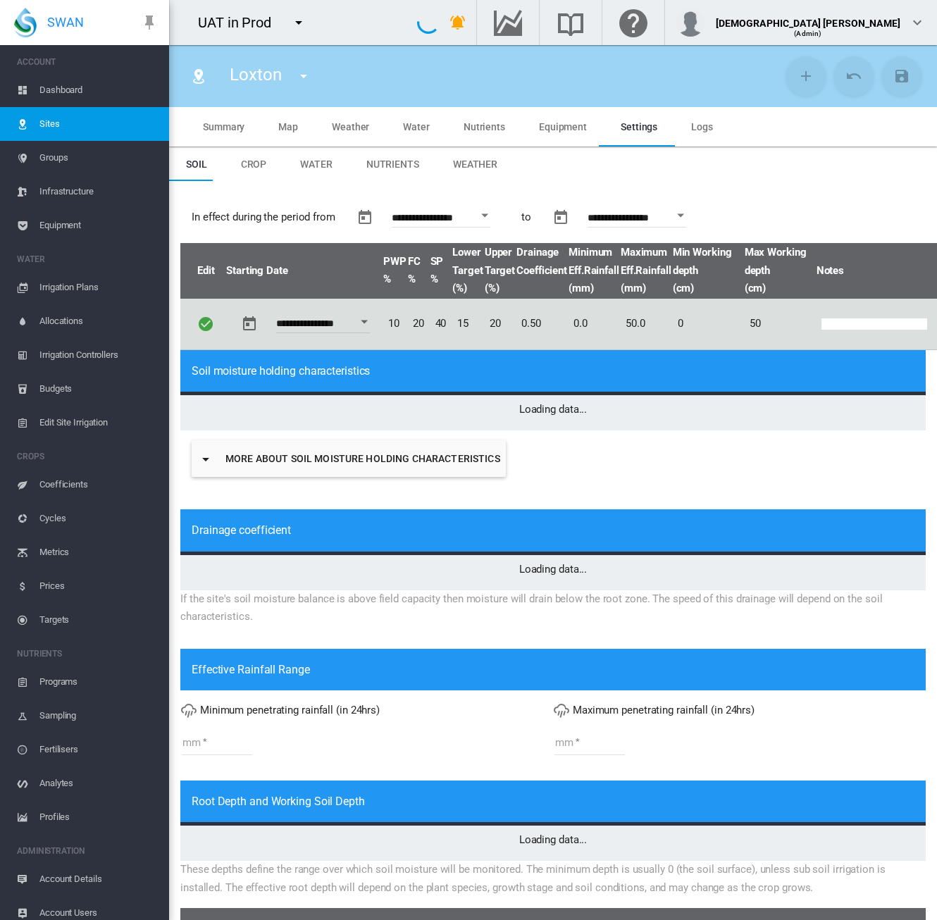
click at [474, 164] on span "Weather" at bounding box center [475, 163] width 44 height 11
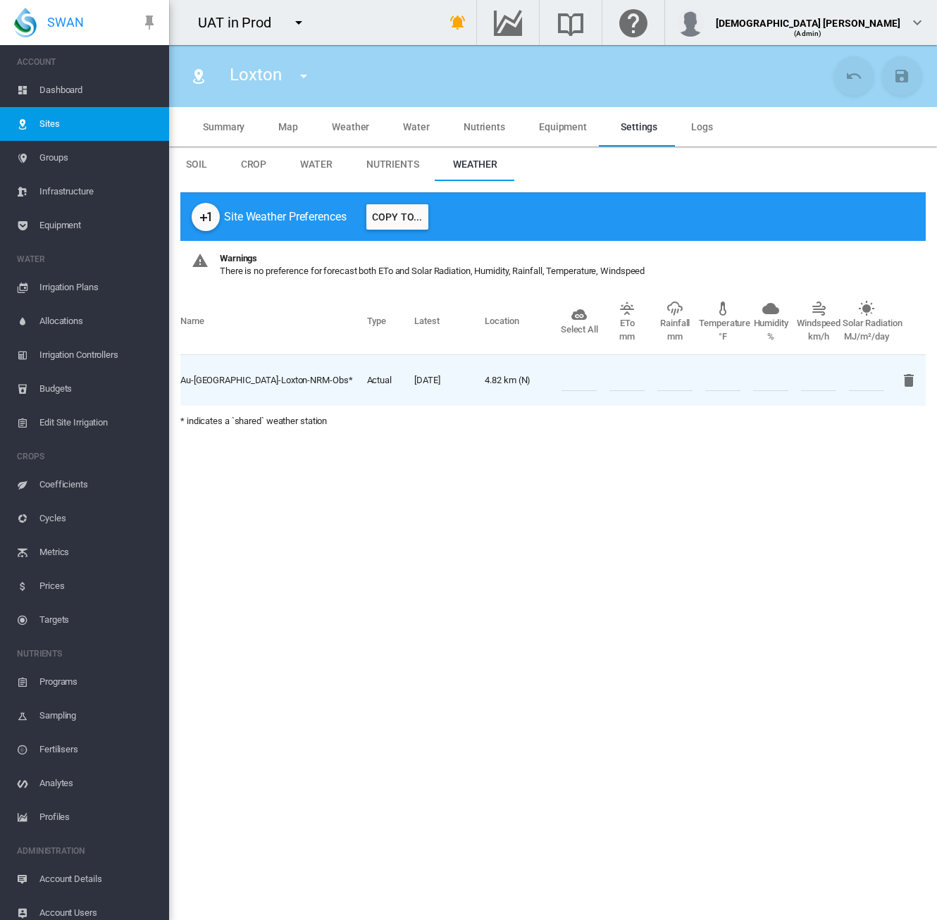
type input "*****"
type input "*"
type input "**"
type input "*****"
type input "***"
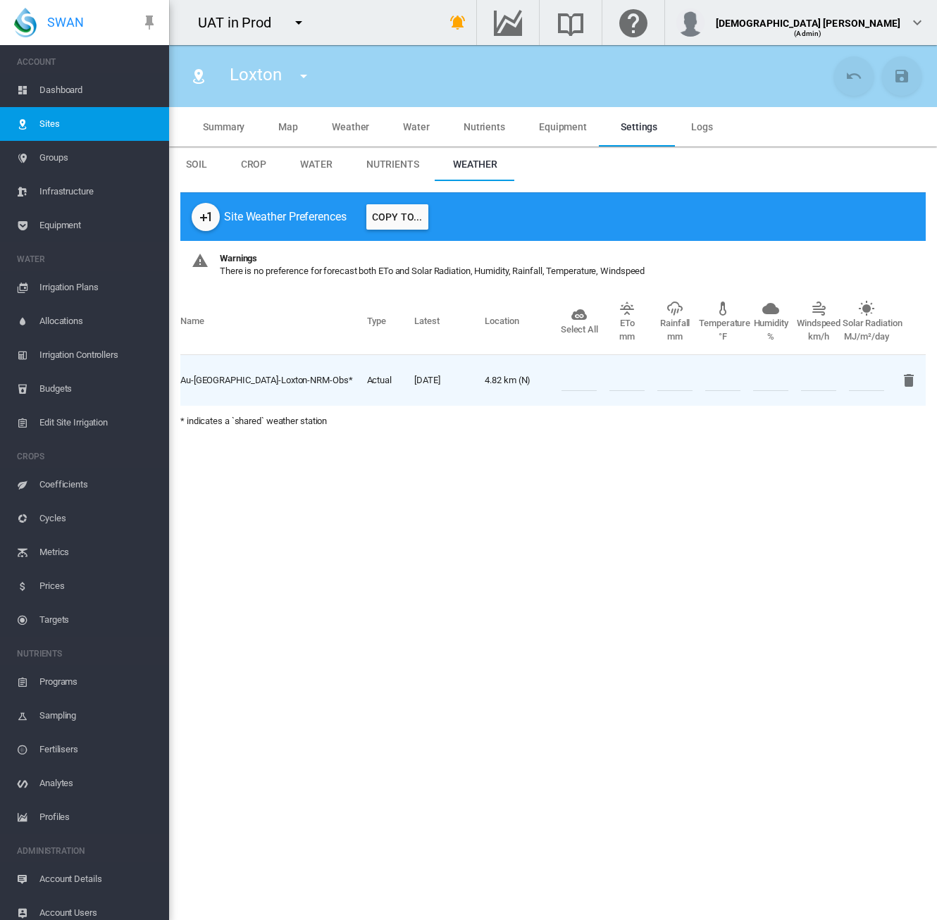
click at [299, 133] on md-tab-item "Map" at bounding box center [288, 126] width 54 height 39
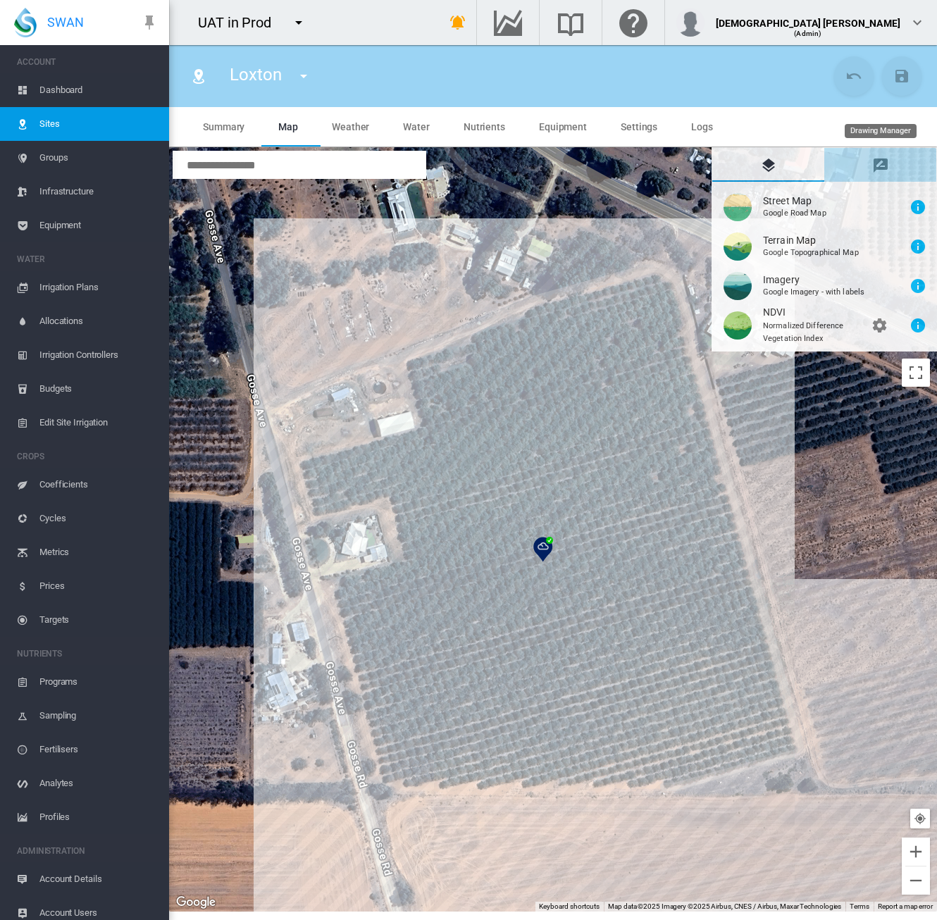
click at [889, 162] on md-tab-item "Drawing Manager" at bounding box center [880, 165] width 112 height 34
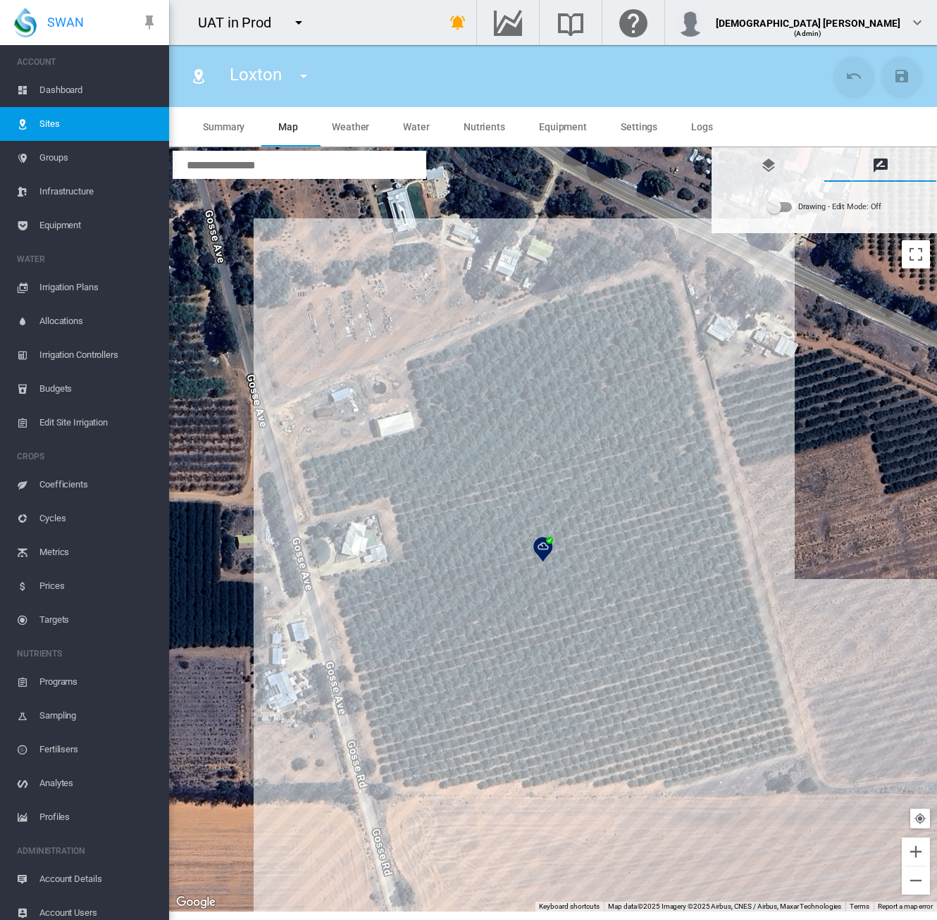
click at [776, 207] on div "Drawing - Edit Mode:\a Off" at bounding box center [774, 207] width 14 height 14
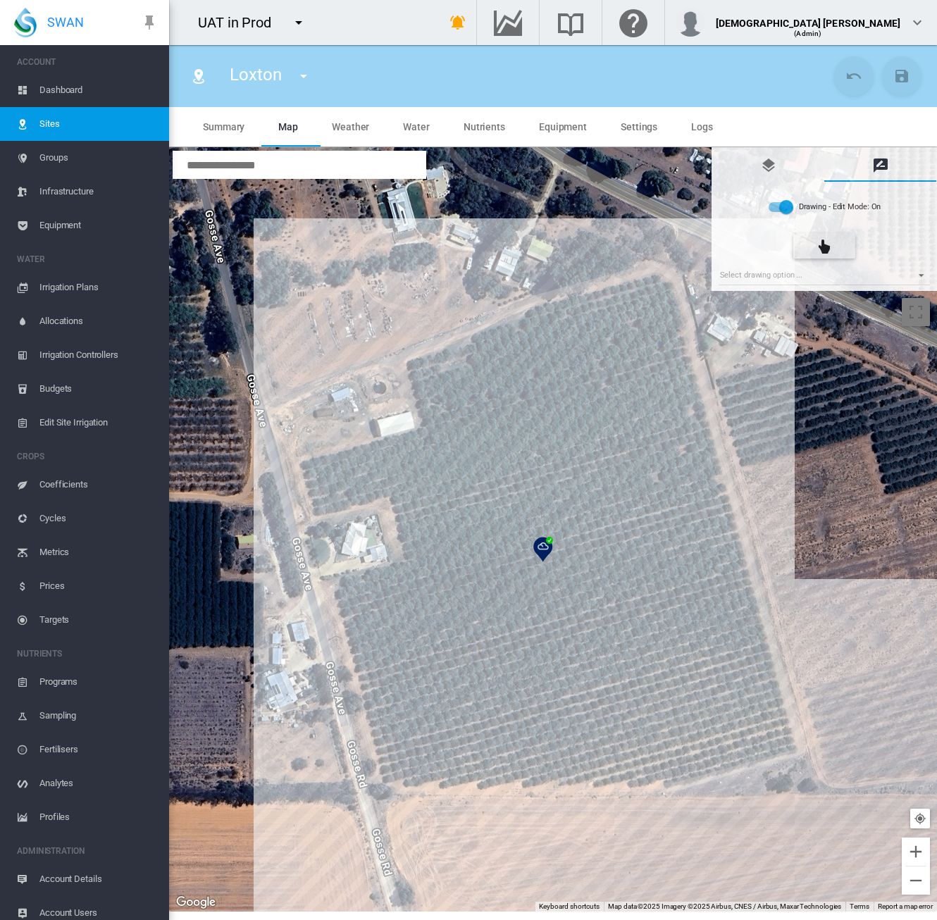
click at [762, 287] on div "Drawing - Edit Mode: On Select drawing option ... None Site (IMU) Site Health A…" at bounding box center [824, 236] width 224 height 108
click at [763, 278] on md-select "Select drawing option ... None Site (IMU) Site Health Area Flow Meter Weather S…" at bounding box center [825, 274] width 212 height 21
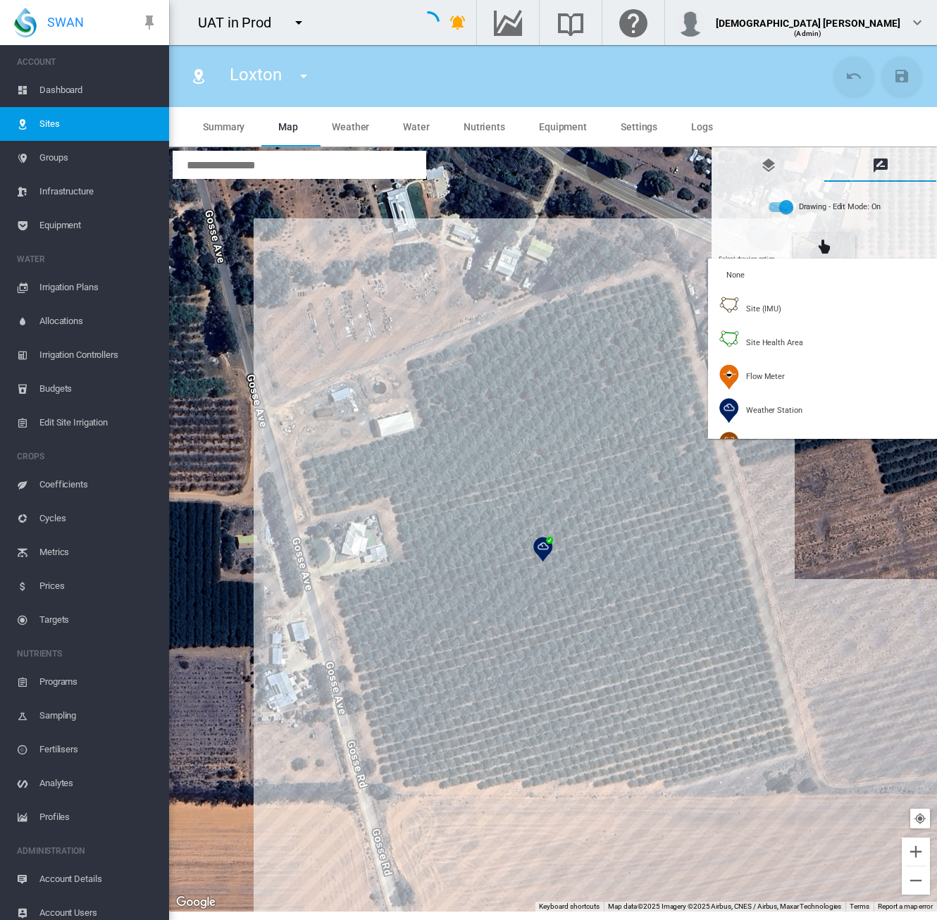
scroll to position [141, 0]
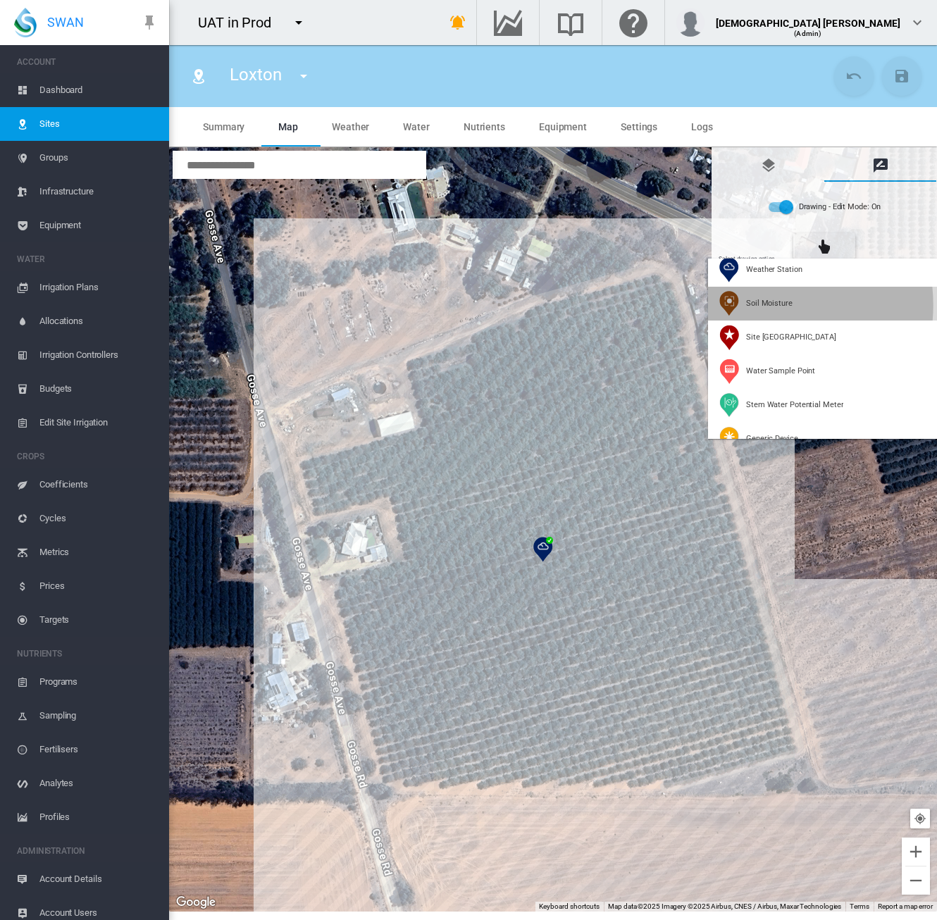
click at [752, 305] on span "Soil Moisture" at bounding box center [769, 303] width 46 height 11
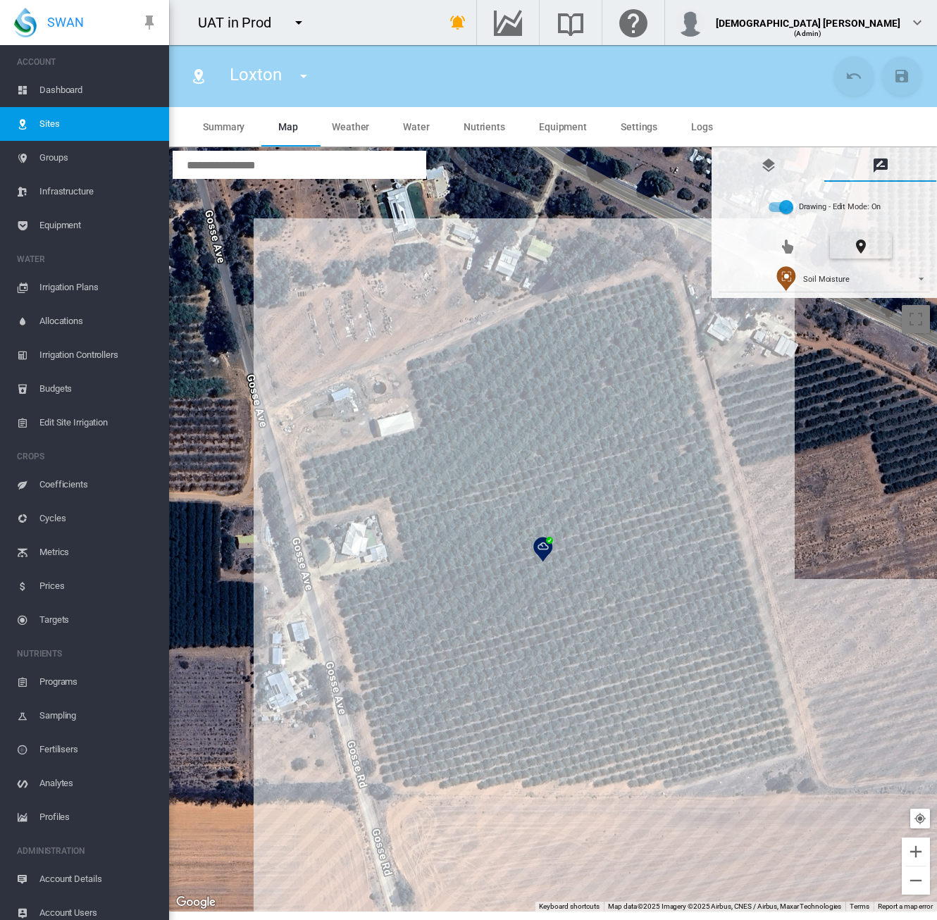
click at [635, 343] on div at bounding box center [553, 530] width 768 height 764
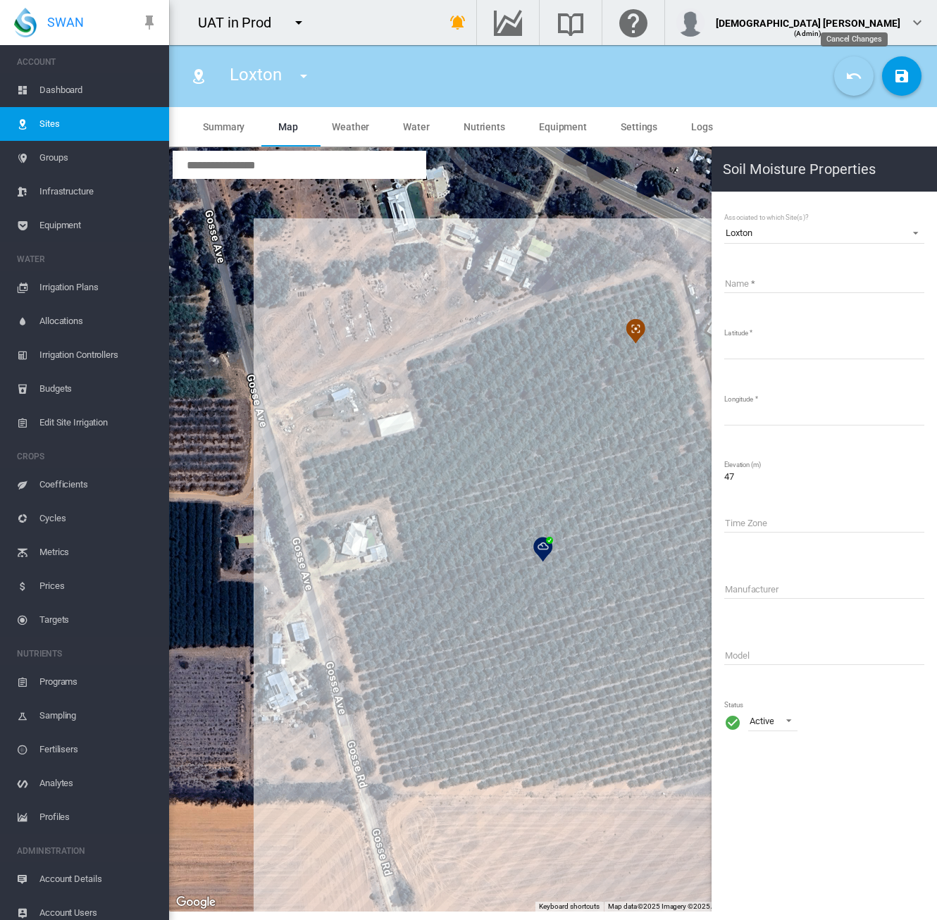
click at [842, 89] on button "Cancel Changes" at bounding box center [853, 75] width 39 height 39
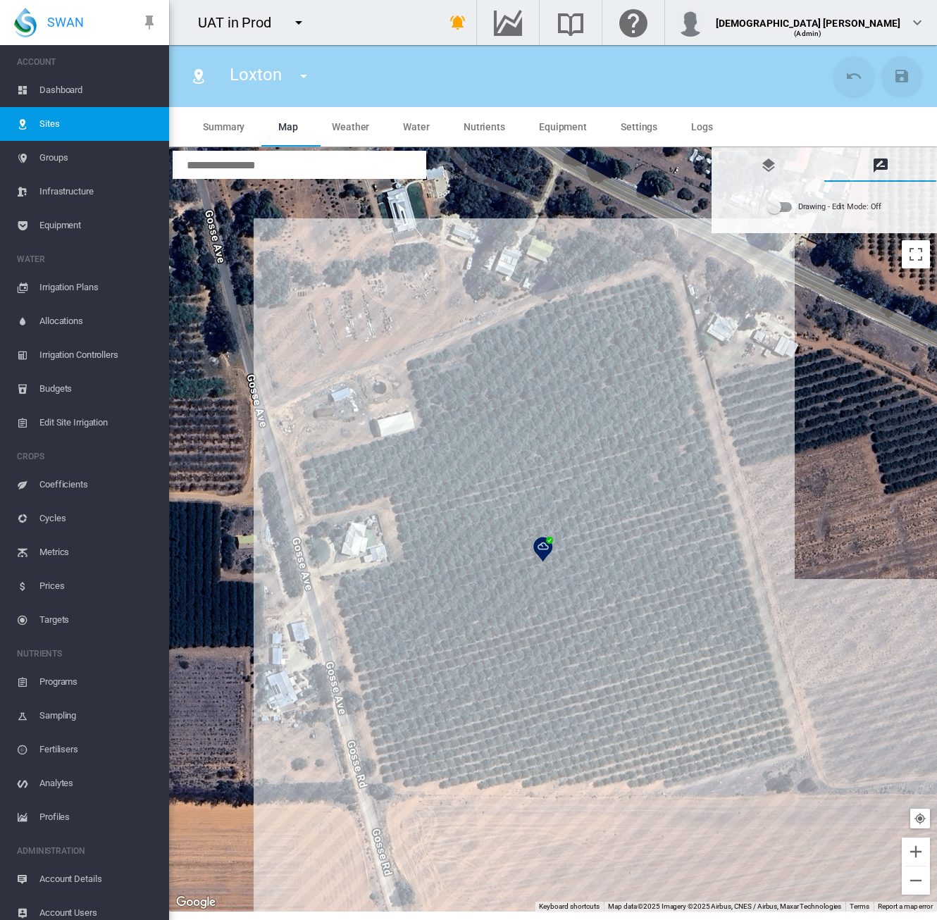
click at [783, 213] on div "Drawing - Edit Mode:\a Off" at bounding box center [779, 207] width 25 height 17
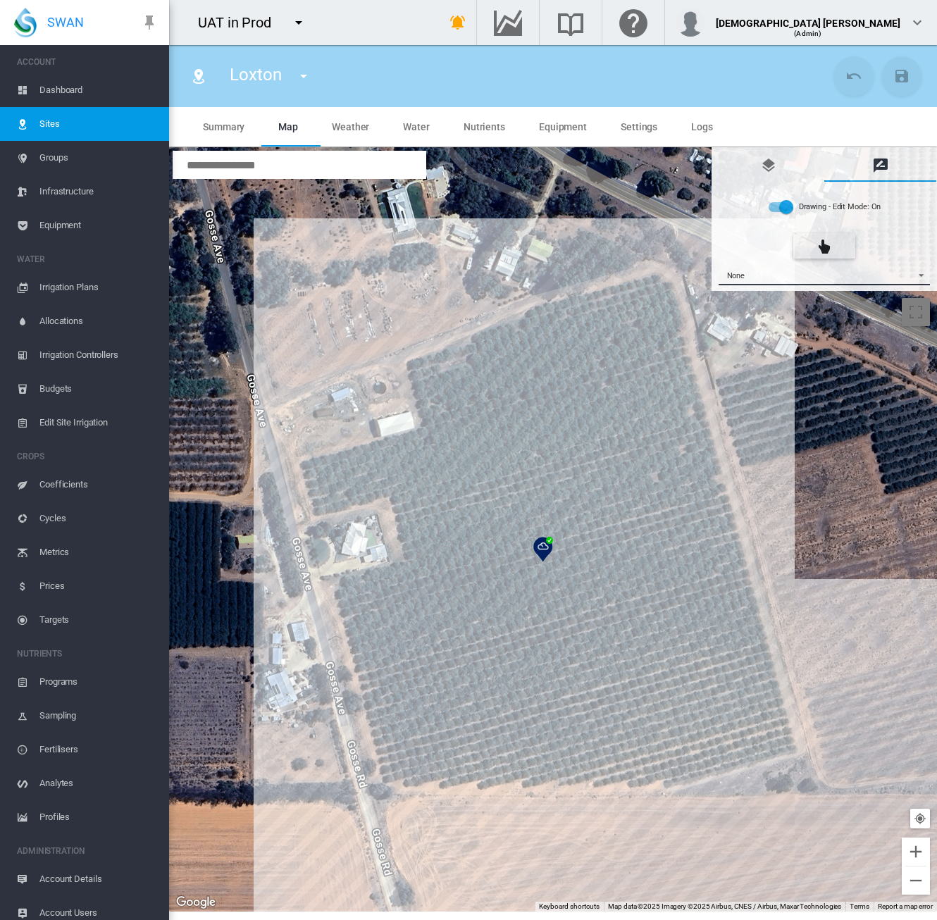
click at [775, 279] on span "None" at bounding box center [813, 275] width 187 height 9
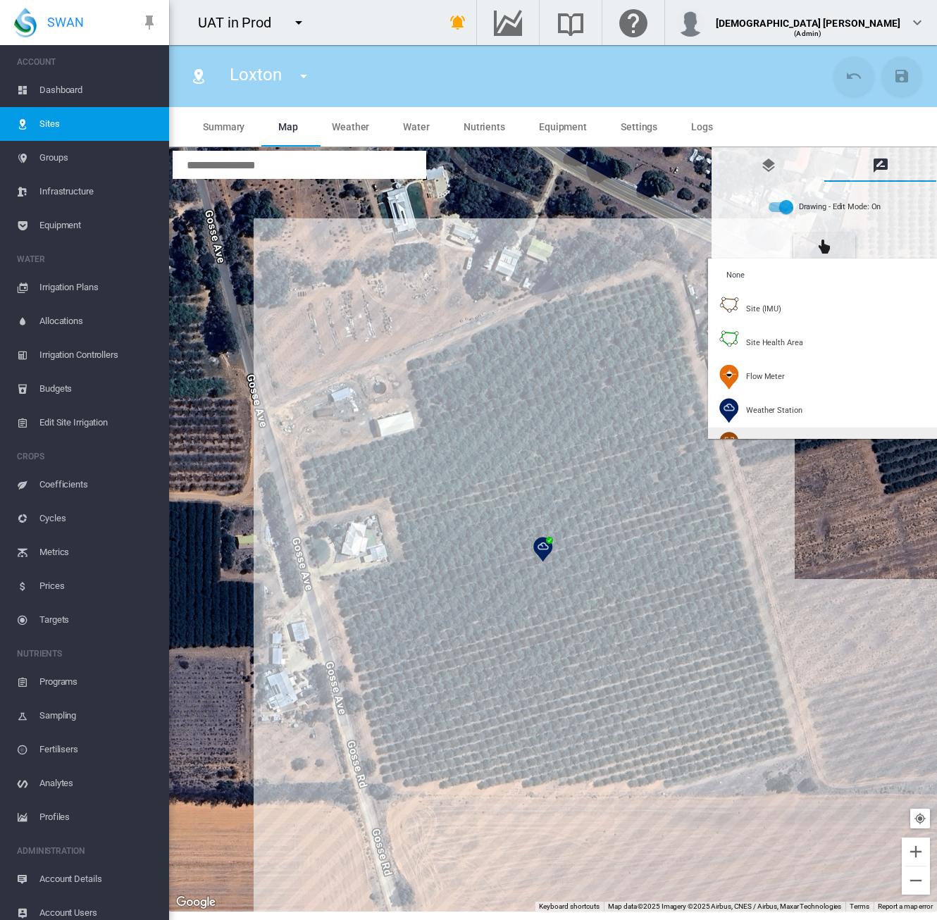
click at [731, 431] on md-option "Soil Moisture" at bounding box center [825, 445] width 235 height 34
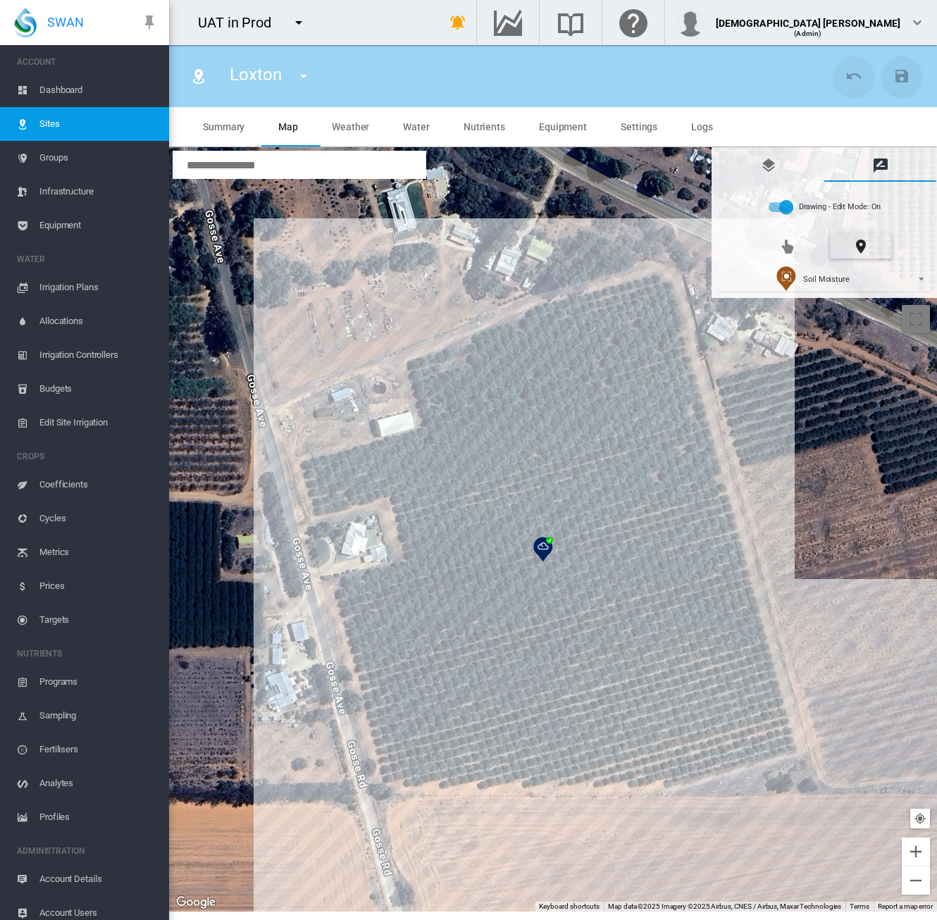
click at [605, 352] on div at bounding box center [553, 530] width 768 height 764
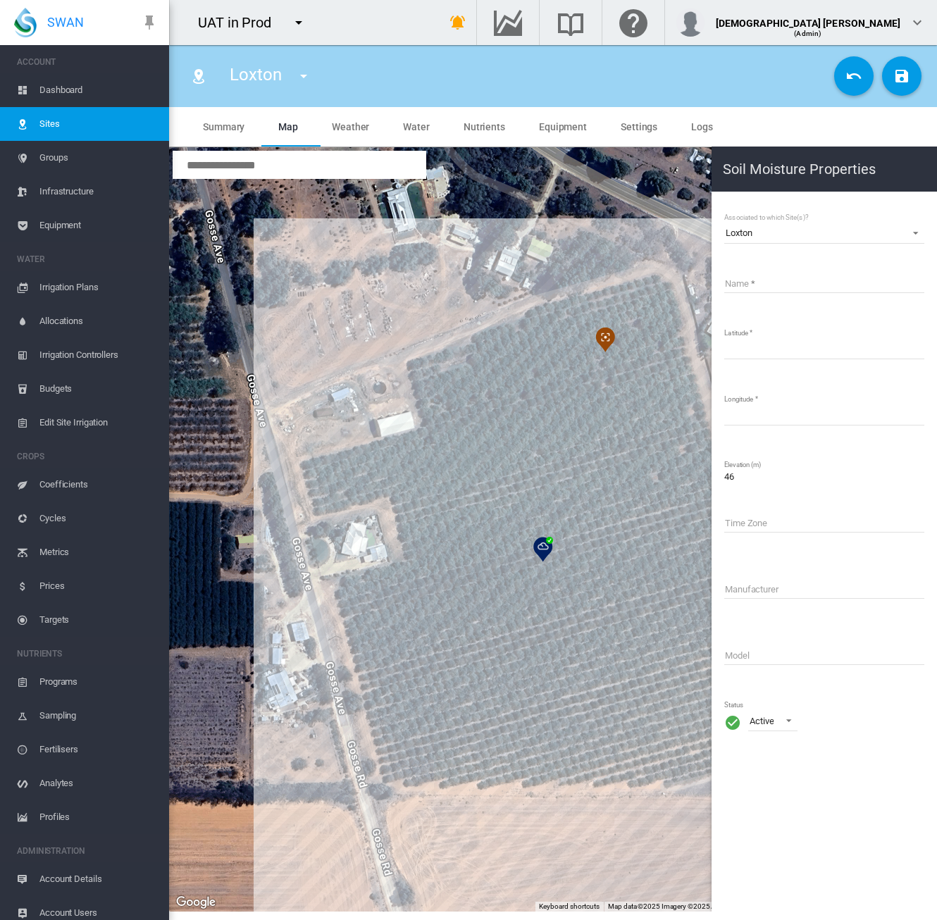
click at [754, 284] on input "Name" at bounding box center [824, 282] width 200 height 21
type input "********"
click at [896, 78] on md-icon "icon-content-save" at bounding box center [901, 76] width 17 height 17
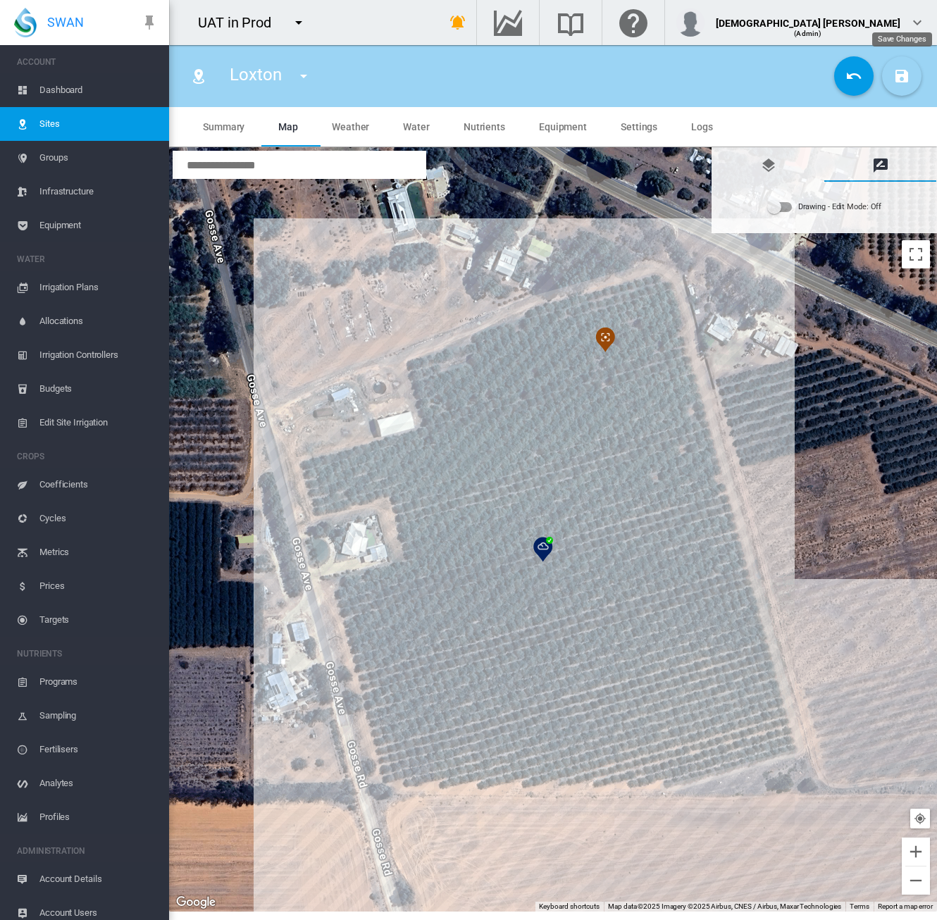
click at [910, 70] on button "Save Changes" at bounding box center [901, 75] width 39 height 39
click at [66, 224] on span "Equipment" at bounding box center [98, 226] width 118 height 34
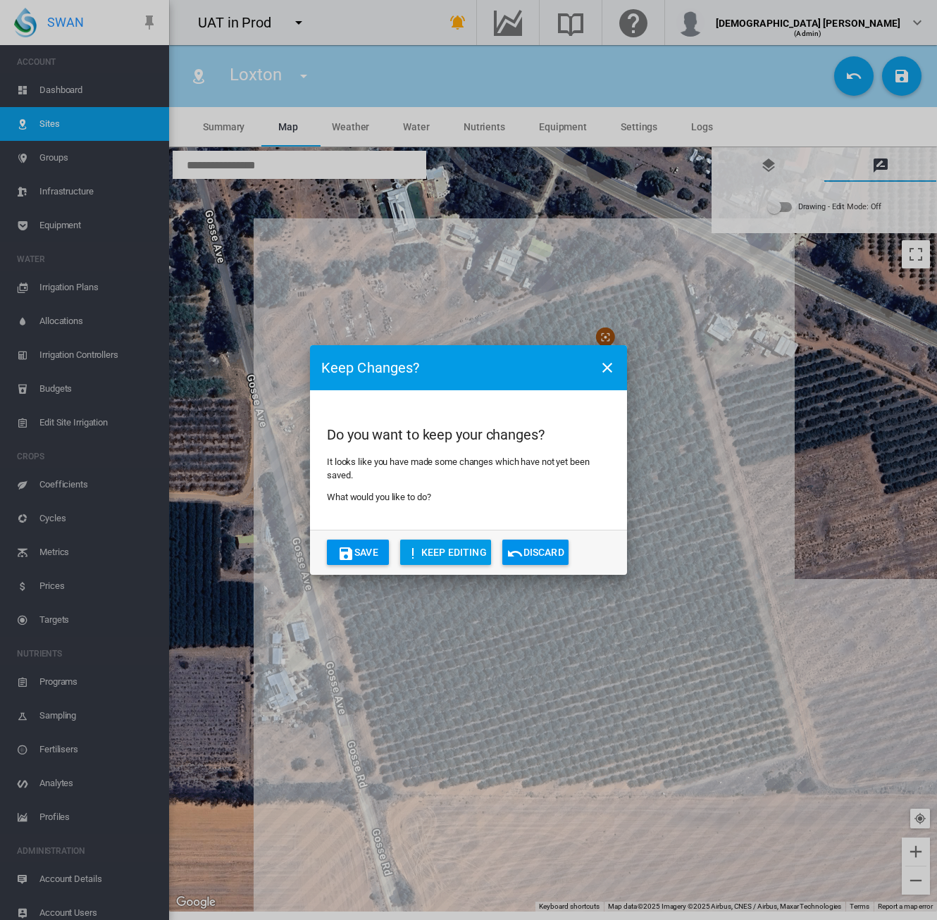
click at [372, 556] on button "Save" at bounding box center [358, 552] width 62 height 25
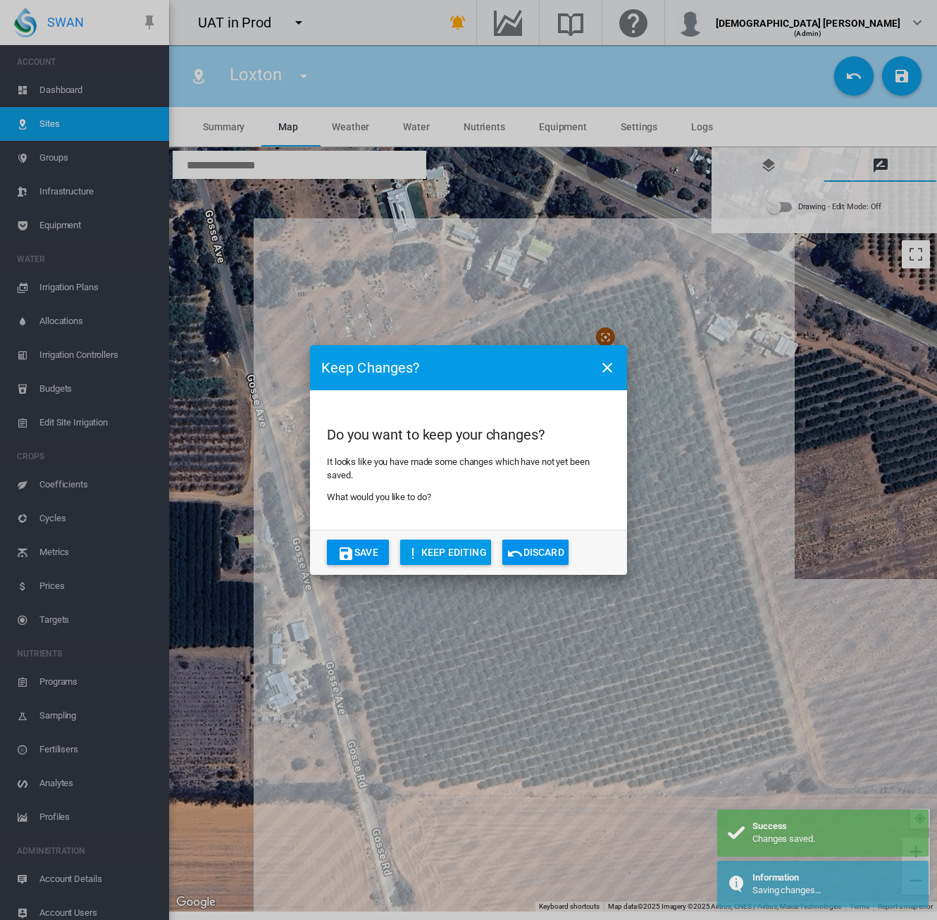
click at [372, 556] on button "Save" at bounding box center [358, 552] width 62 height 25
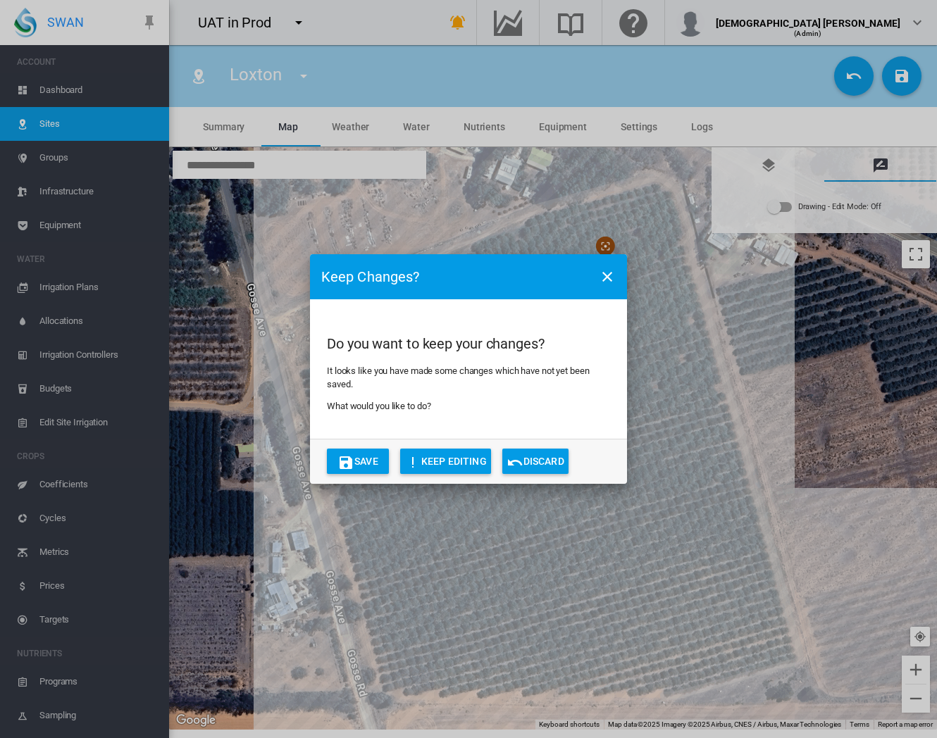
drag, startPoint x: 519, startPoint y: 461, endPoint x: 568, endPoint y: 490, distance: 56.5
click at [519, 461] on md-icon "icon-undo" at bounding box center [514, 462] width 17 height 17
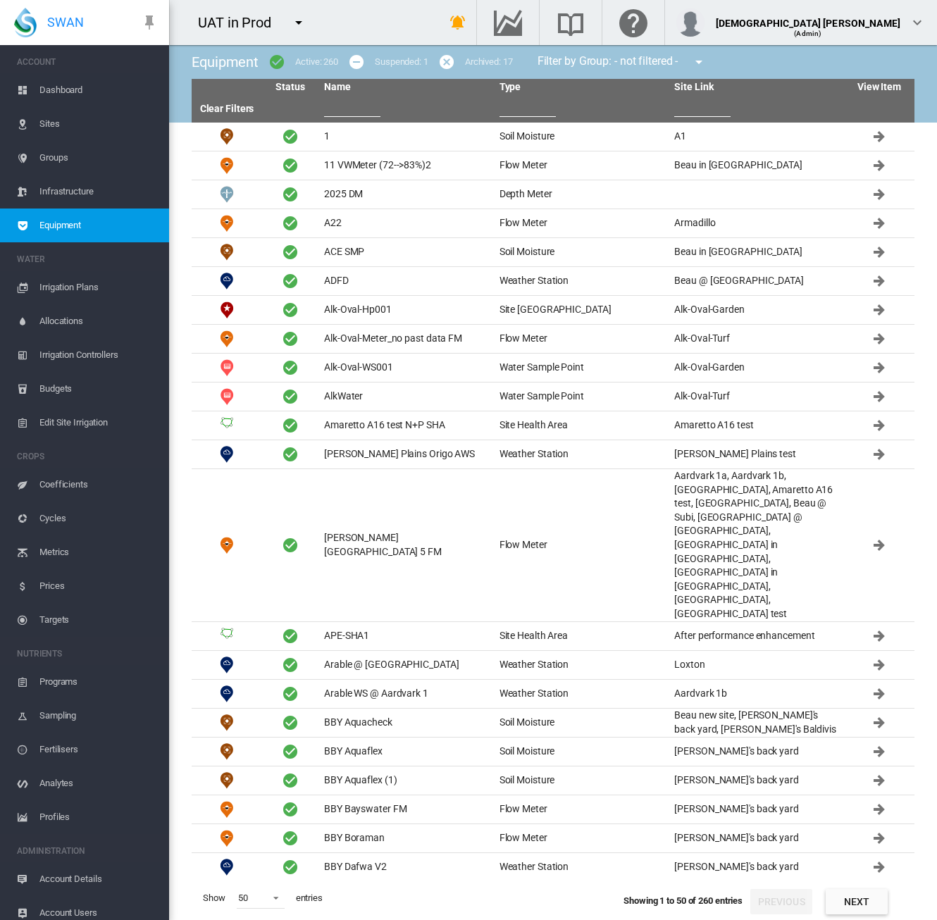
click at [342, 107] on input "text" at bounding box center [352, 106] width 56 height 21
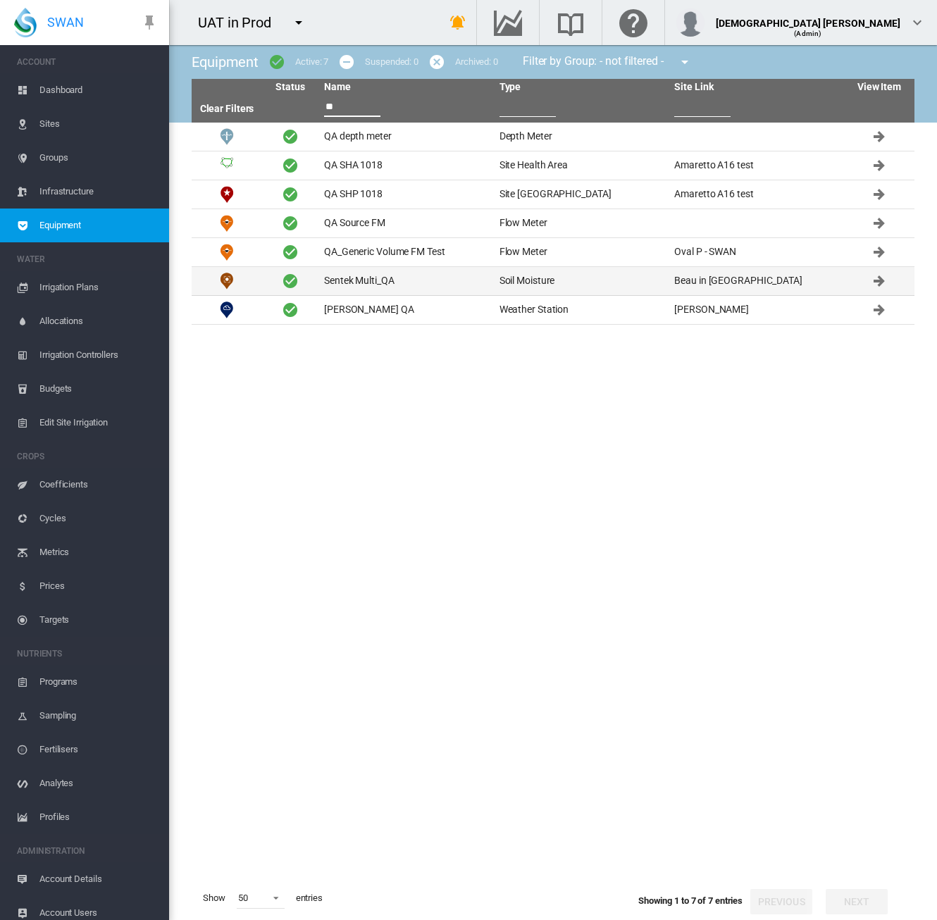
type input "**"
click at [358, 275] on td "Sentek Multi_QA" at bounding box center [405, 281] width 175 height 28
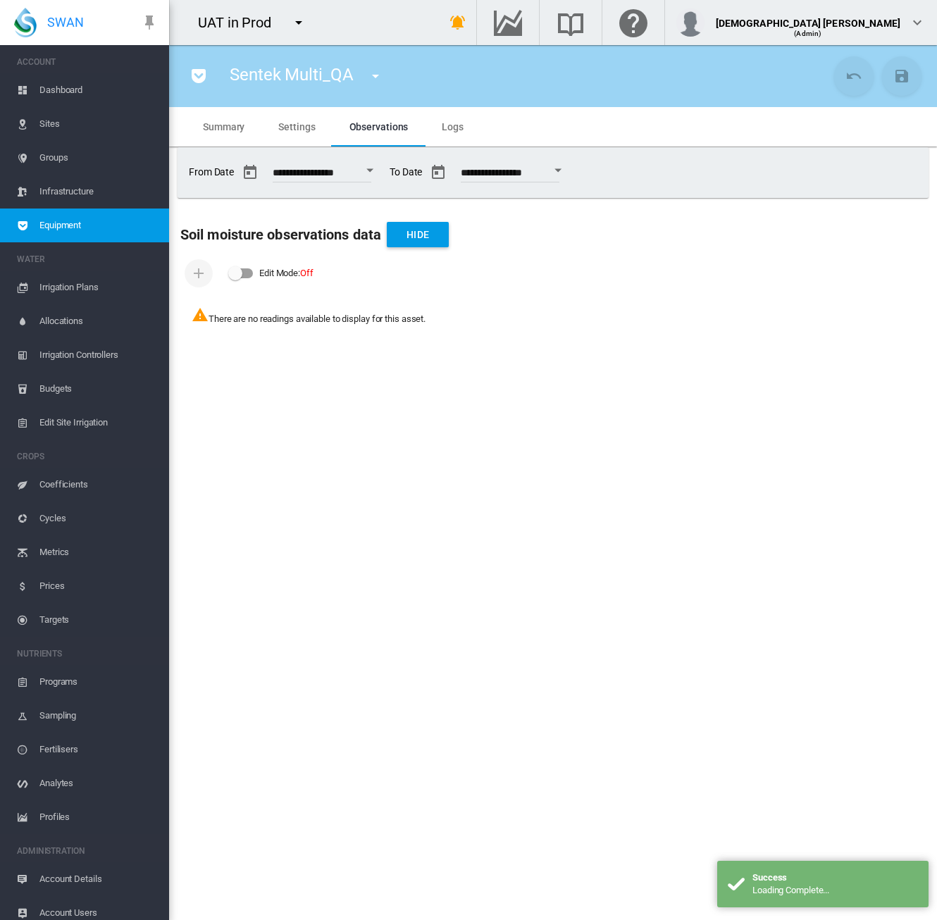
click at [291, 122] on span "Settings" at bounding box center [296, 126] width 37 height 11
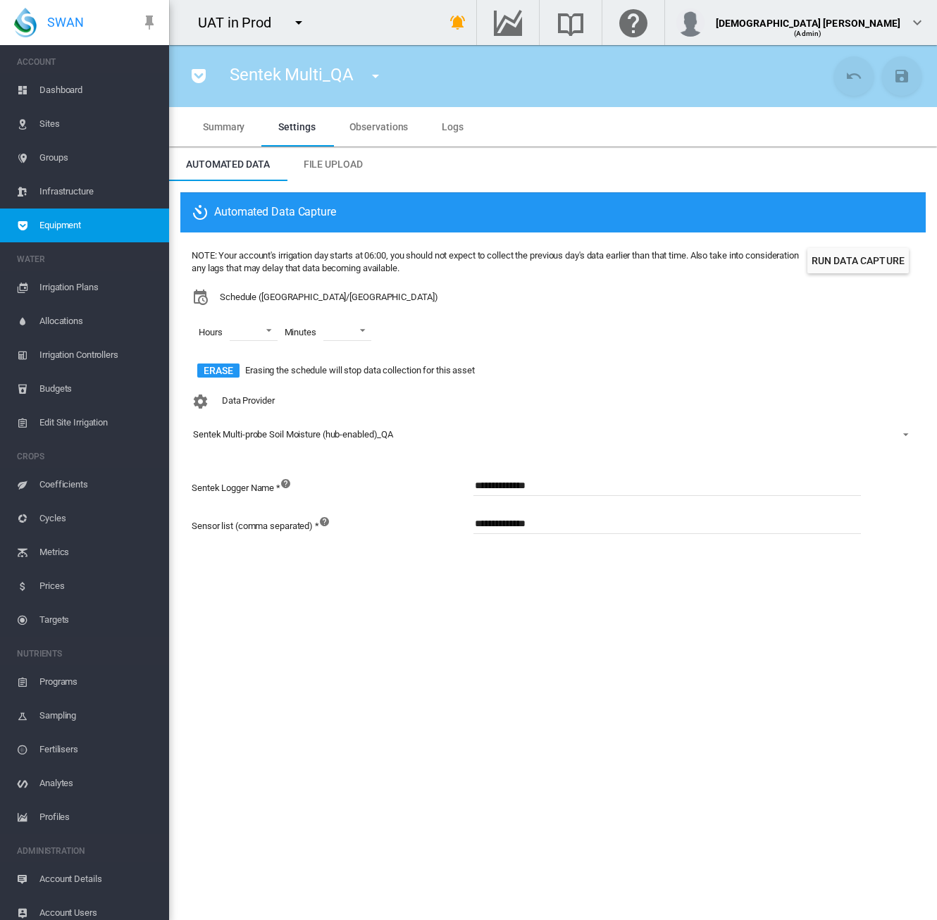
click at [83, 879] on span "Account Details" at bounding box center [98, 879] width 118 height 34
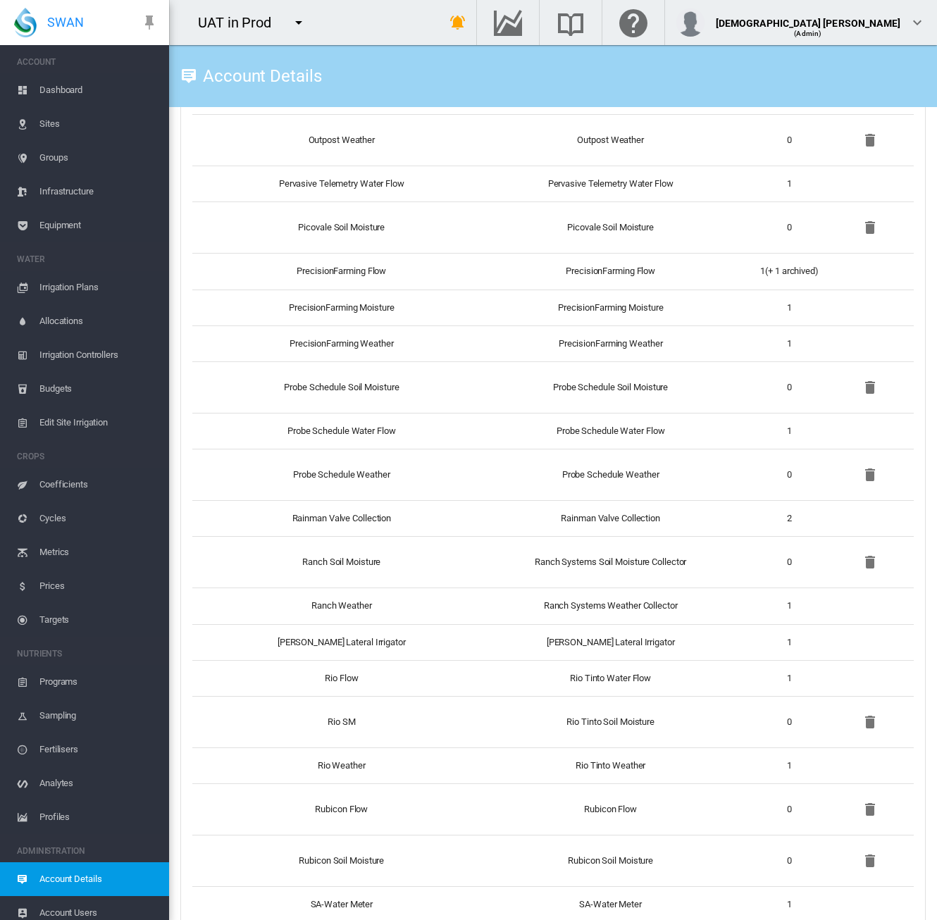
scroll to position [4086, 0]
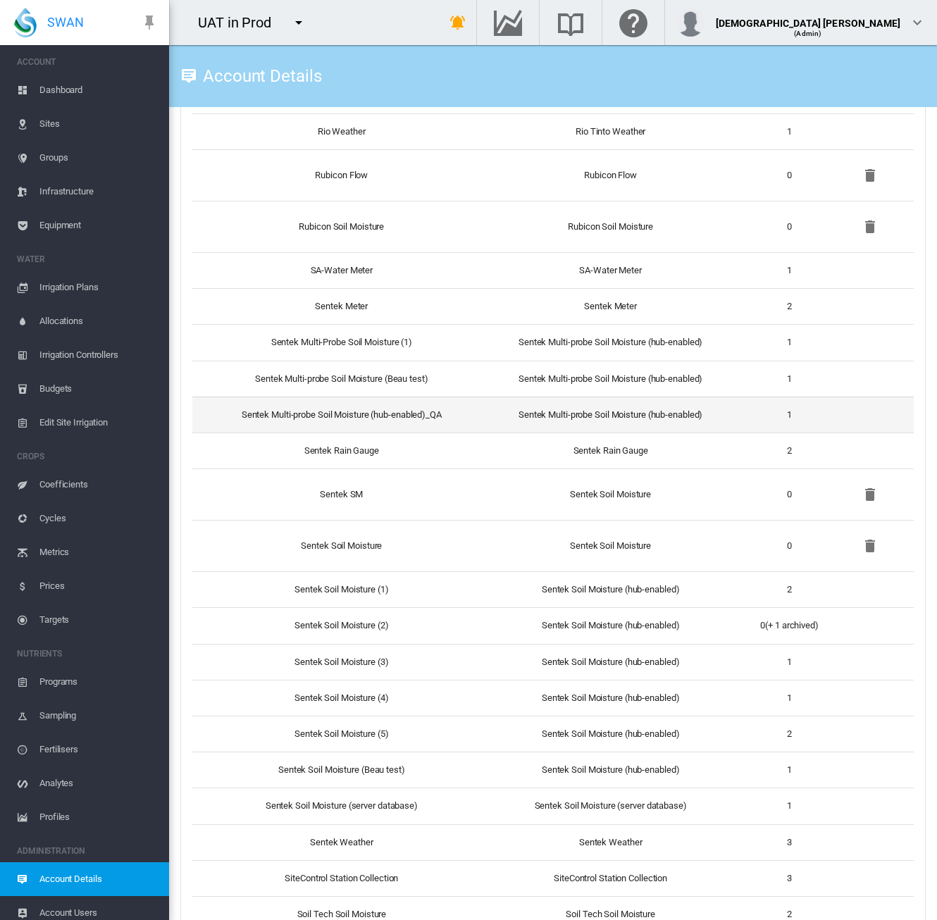
click at [483, 406] on td "Sentek Multi-probe Soil Moisture (hub-enabled)" at bounding box center [611, 415] width 262 height 36
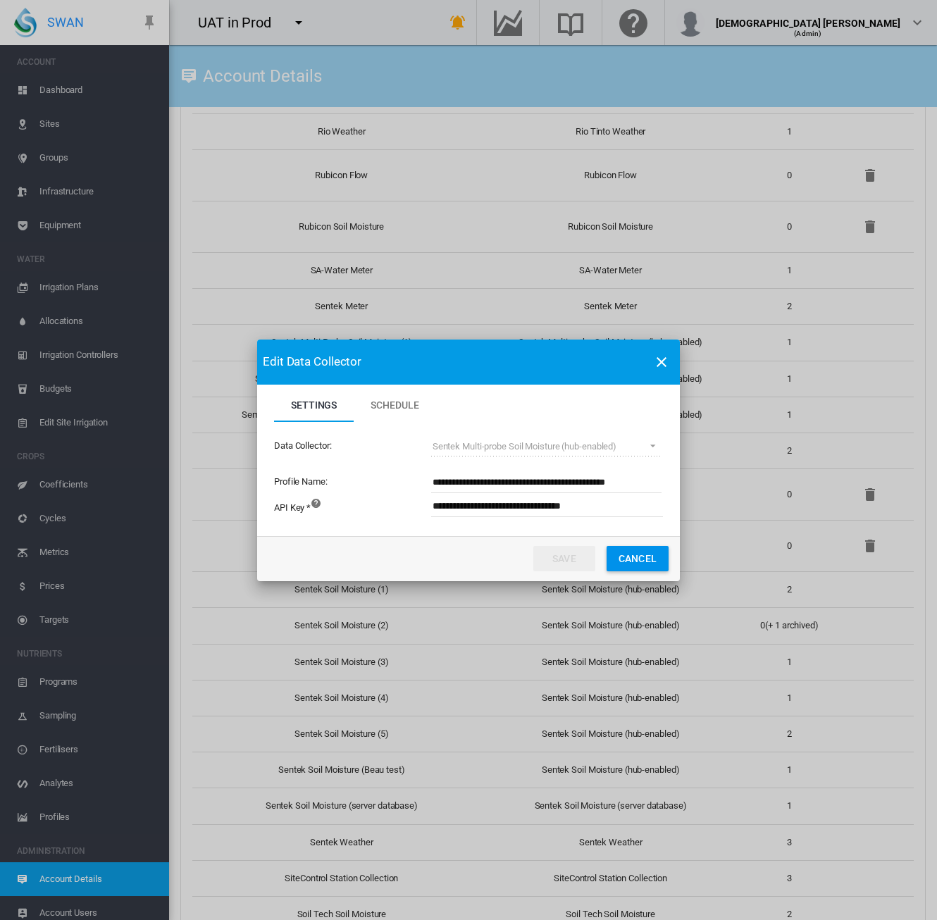
click at [638, 554] on button "Cancel" at bounding box center [638, 558] width 62 height 25
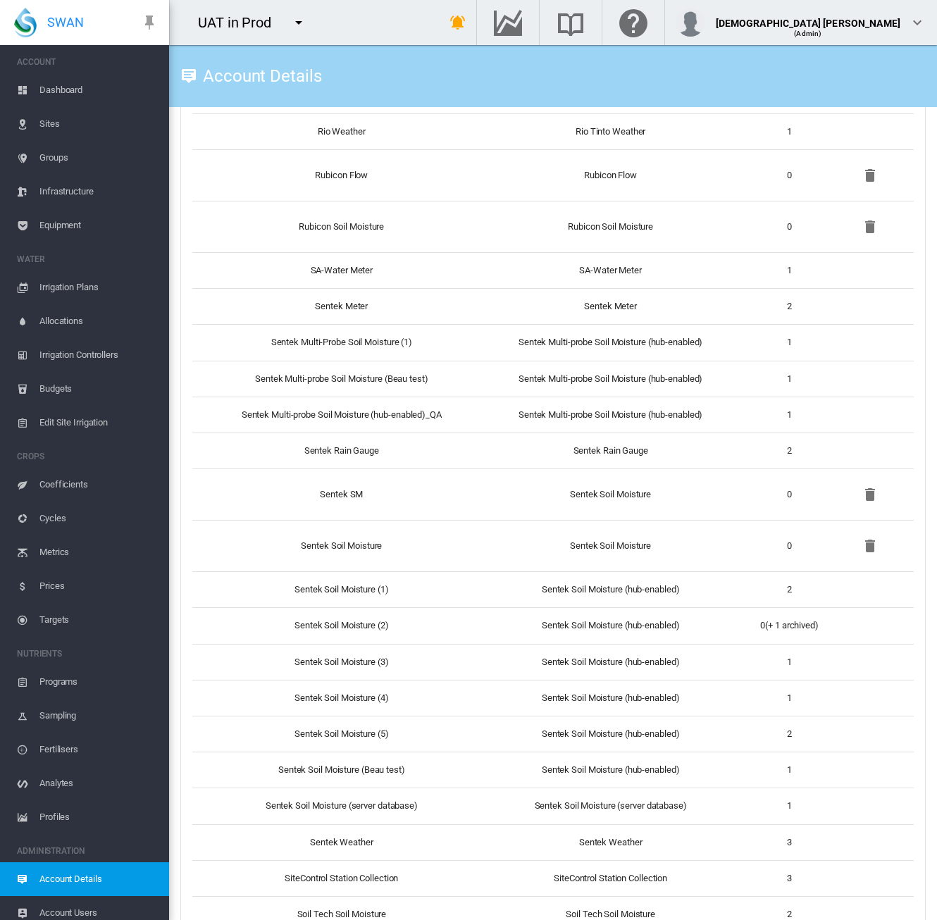
click at [70, 228] on span "Equipment" at bounding box center [98, 226] width 118 height 34
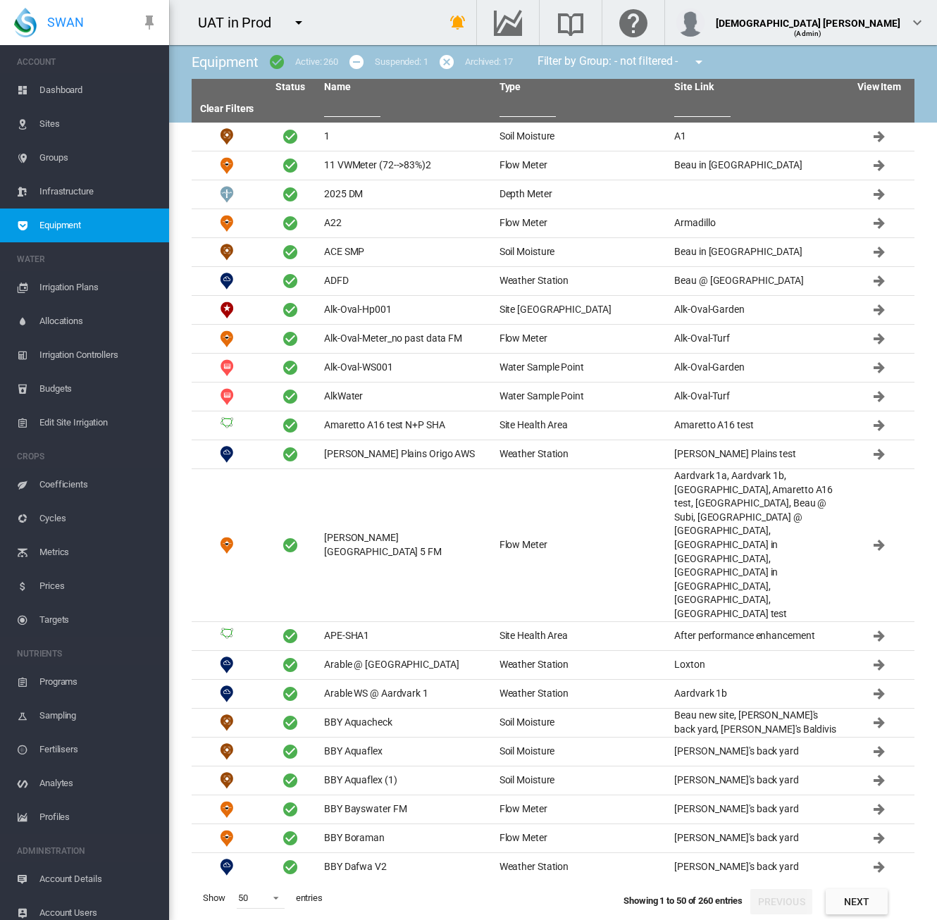
click at [342, 106] on input "text" at bounding box center [352, 106] width 56 height 21
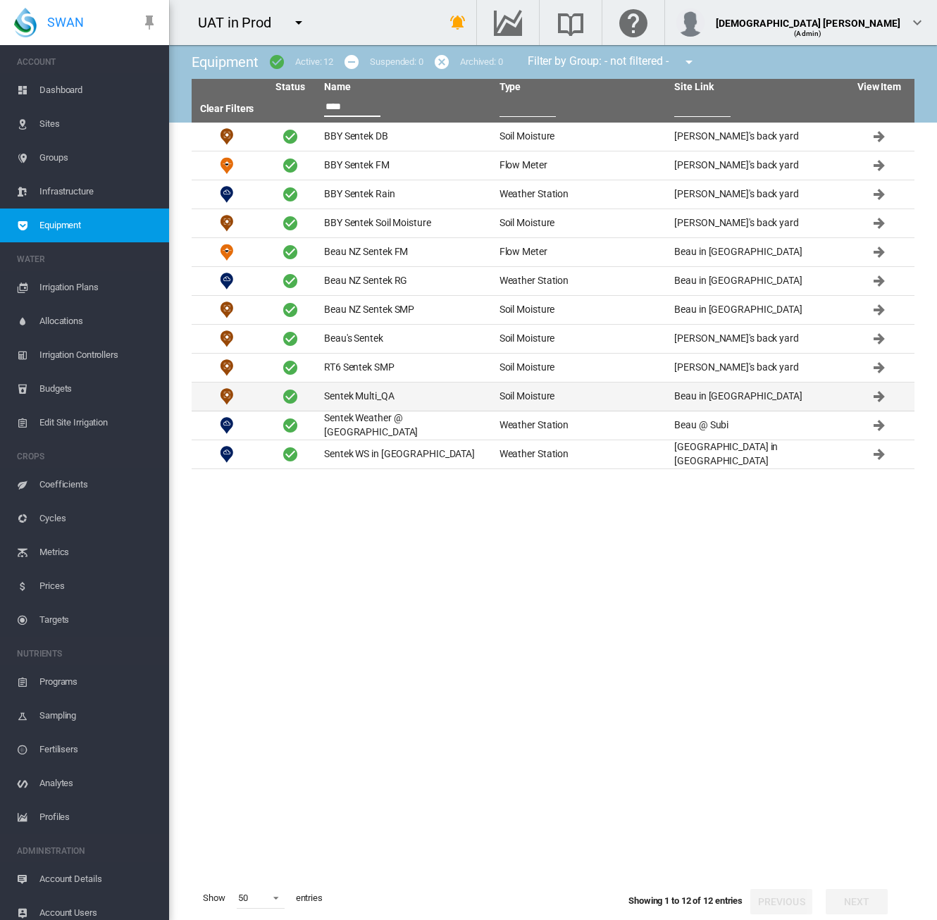
type input "****"
click at [354, 394] on td "Sentek Multi_QA" at bounding box center [405, 396] width 175 height 28
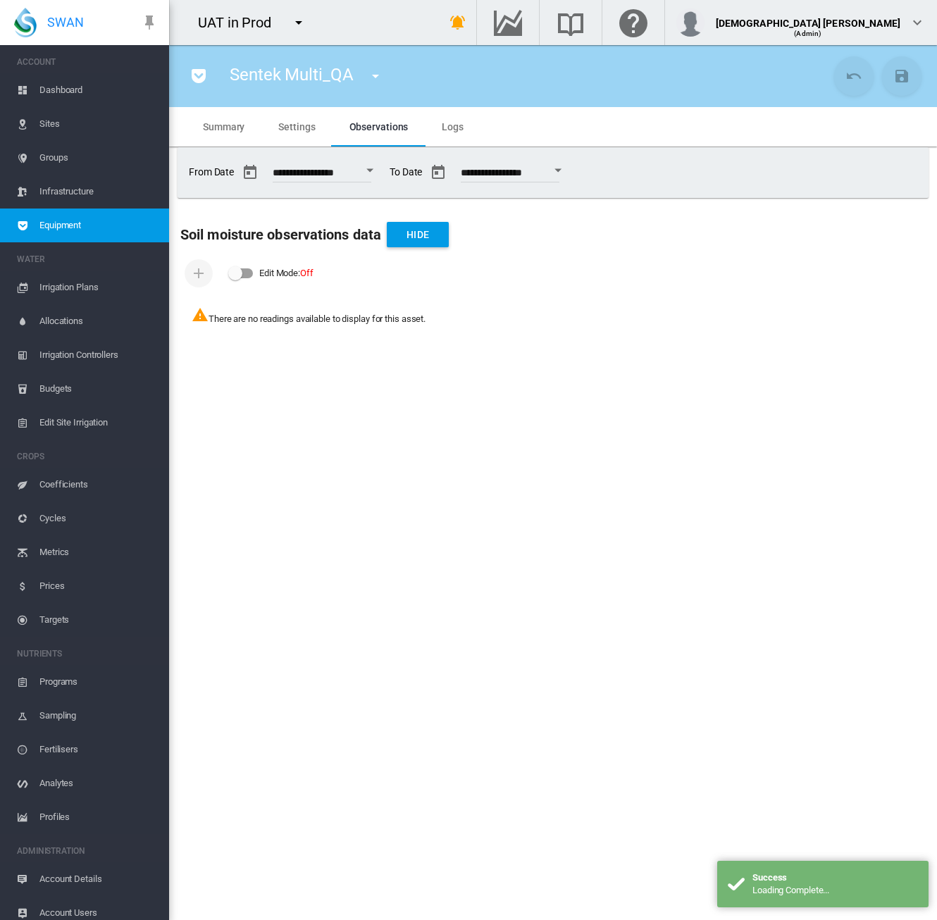
click at [317, 125] on md-tab-item "Settings" at bounding box center [296, 126] width 70 height 39
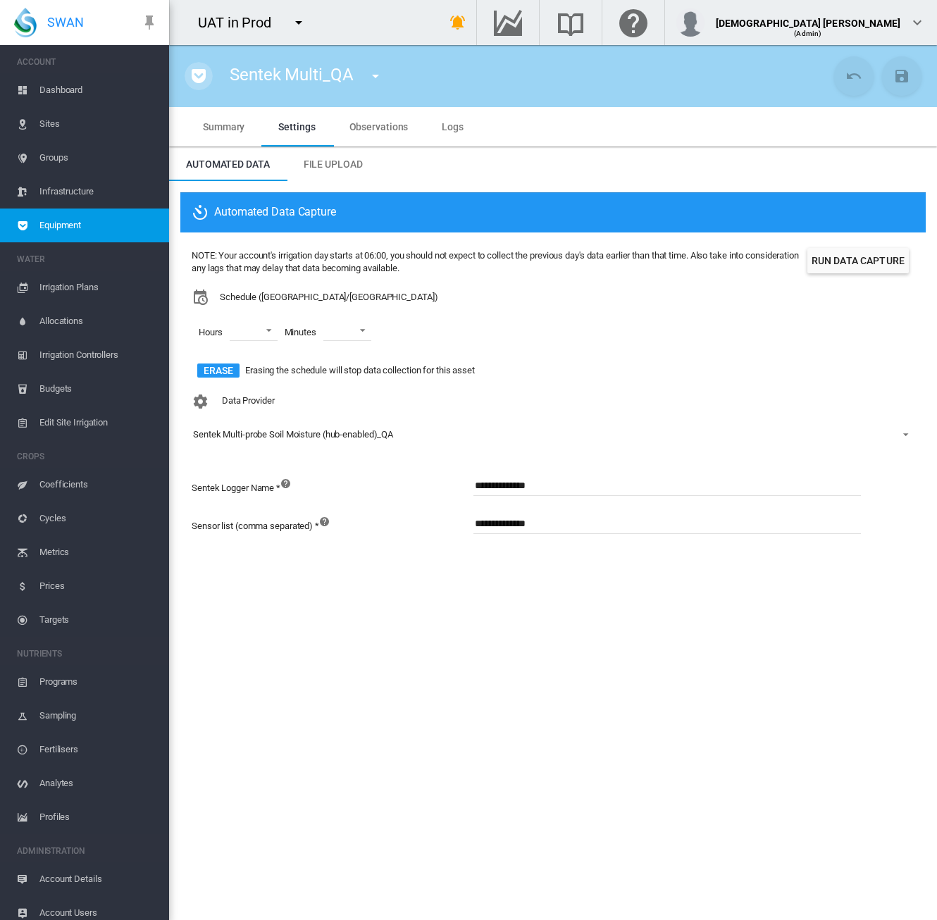
click at [197, 73] on md-icon "icon-pocket" at bounding box center [198, 76] width 17 height 17
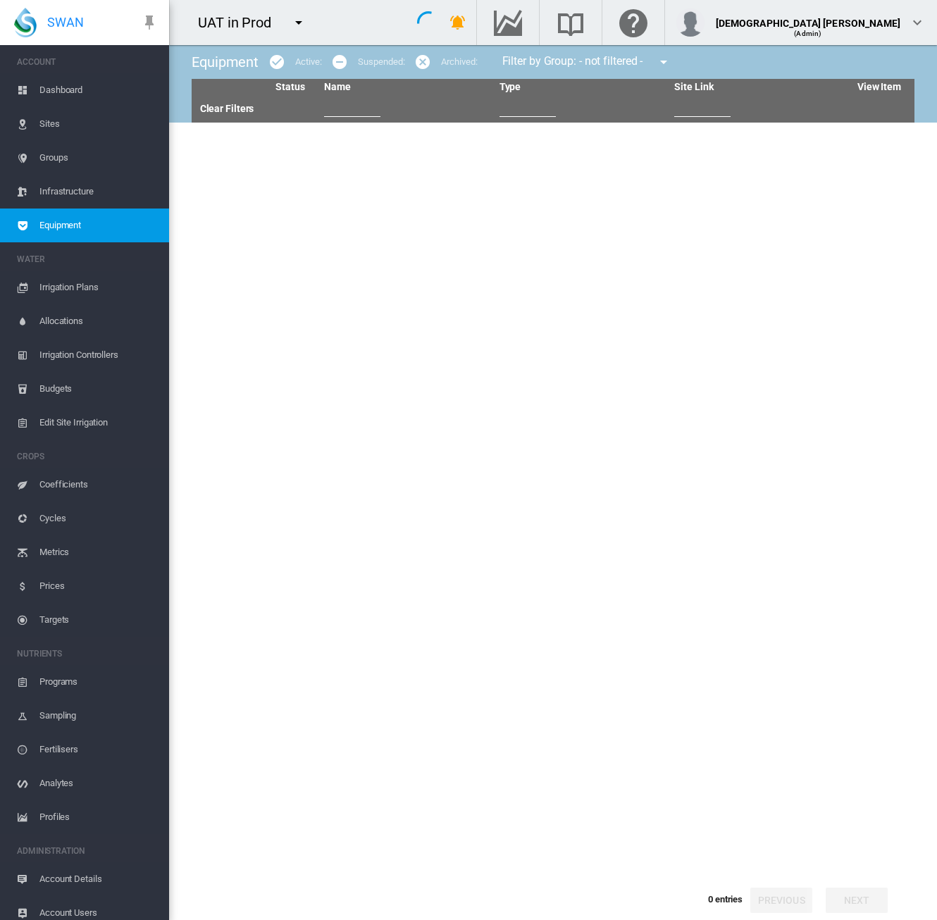
type input "****"
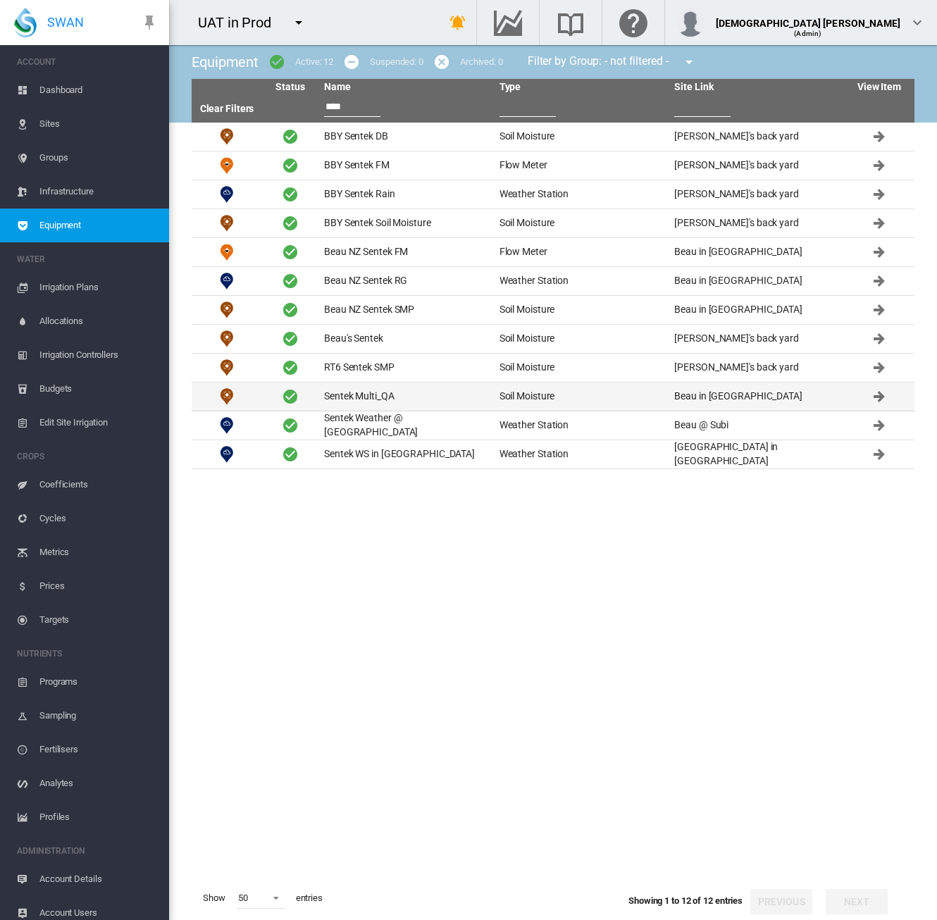
click at [428, 395] on td "Sentek Multi_QA" at bounding box center [405, 396] width 175 height 28
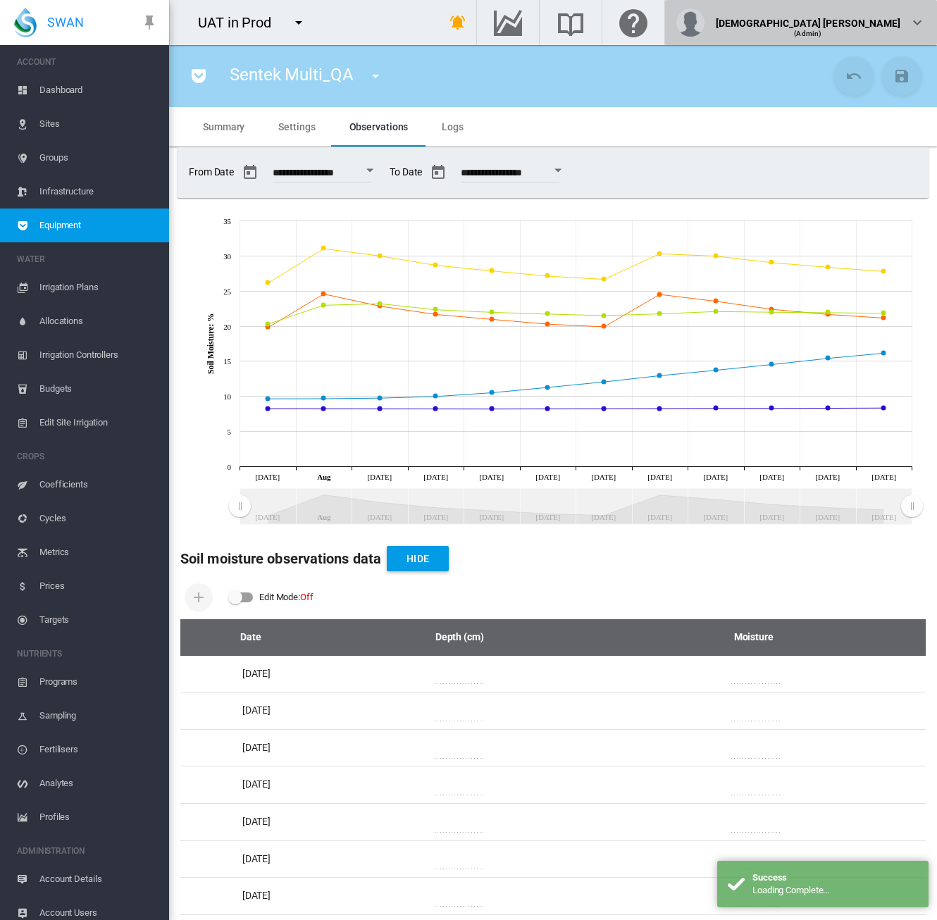
click at [924, 18] on md-icon "icon-chevron-down" at bounding box center [917, 22] width 17 height 17
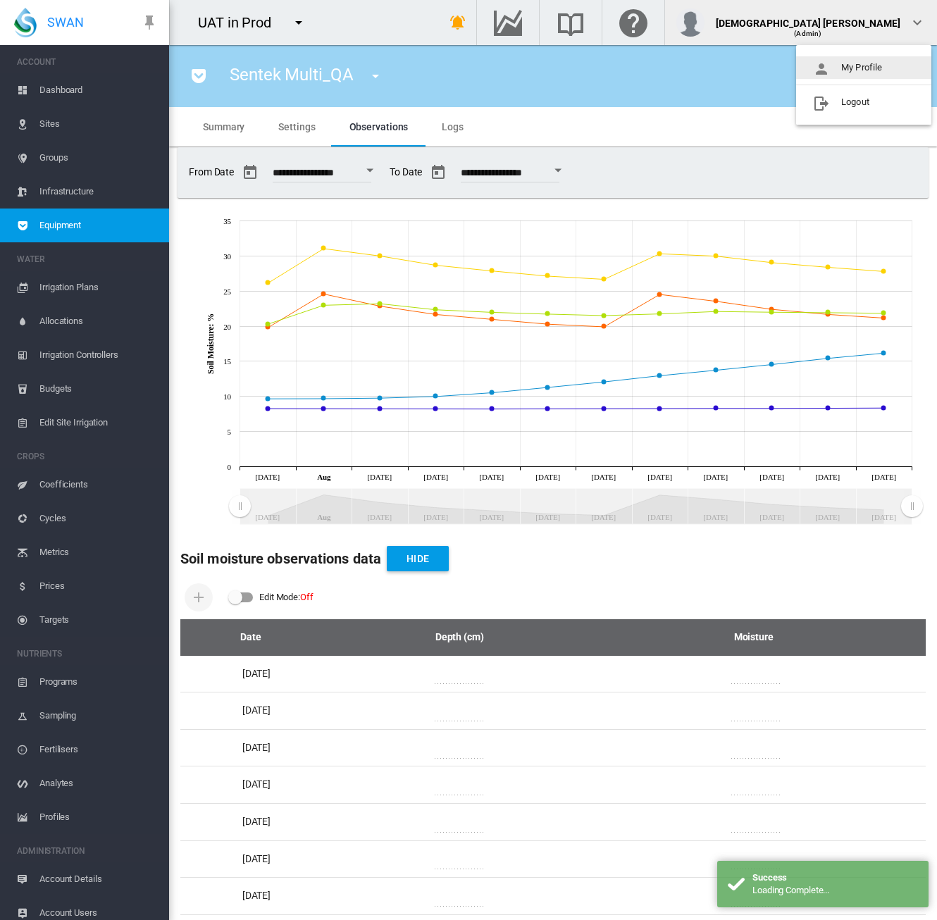
click at [857, 71] on button "My Profile" at bounding box center [863, 67] width 135 height 23
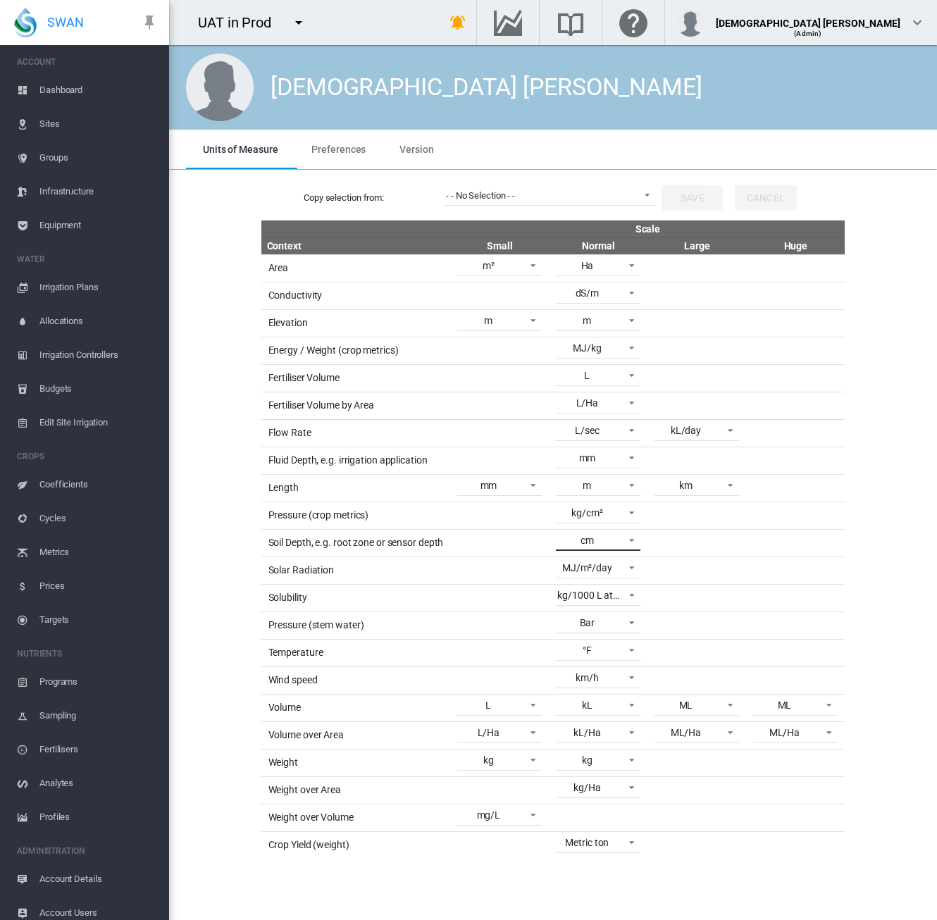
click at [607, 535] on span "cm" at bounding box center [586, 541] width 59 height 14
click at [601, 501] on md-option "mm" at bounding box center [600, 502] width 107 height 34
click at [687, 197] on button "Save" at bounding box center [692, 197] width 62 height 25
click at [58, 224] on span "Equipment" at bounding box center [98, 226] width 118 height 34
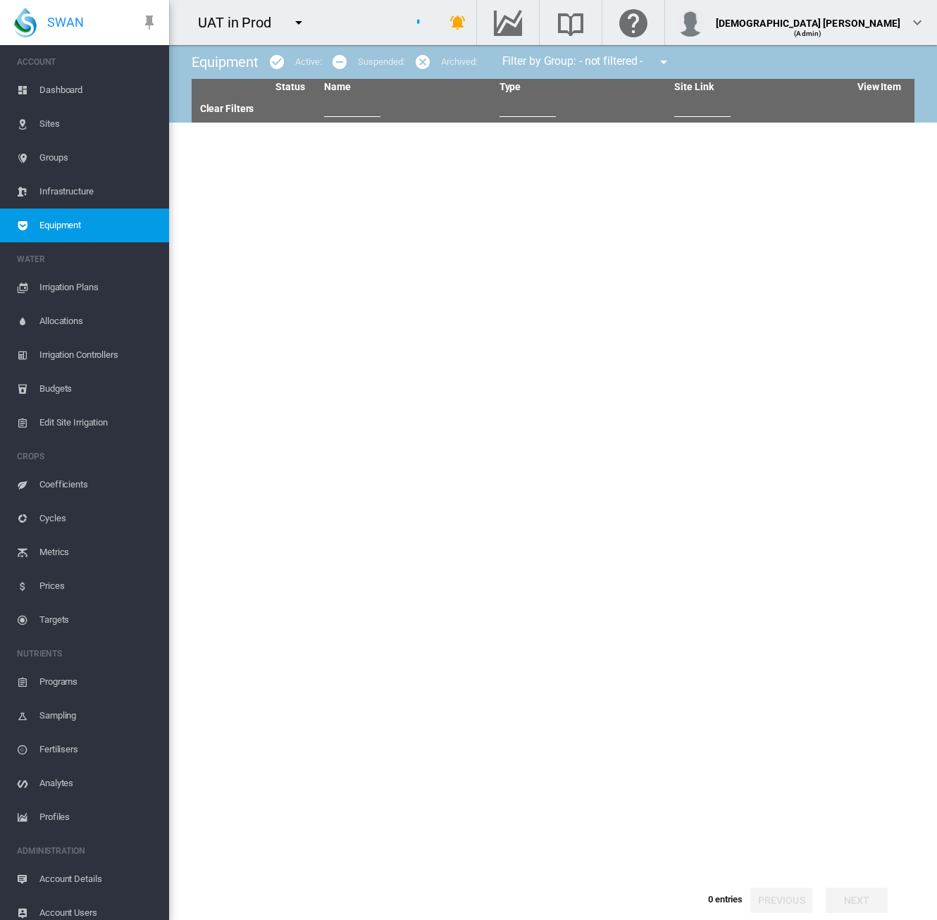
type input "****"
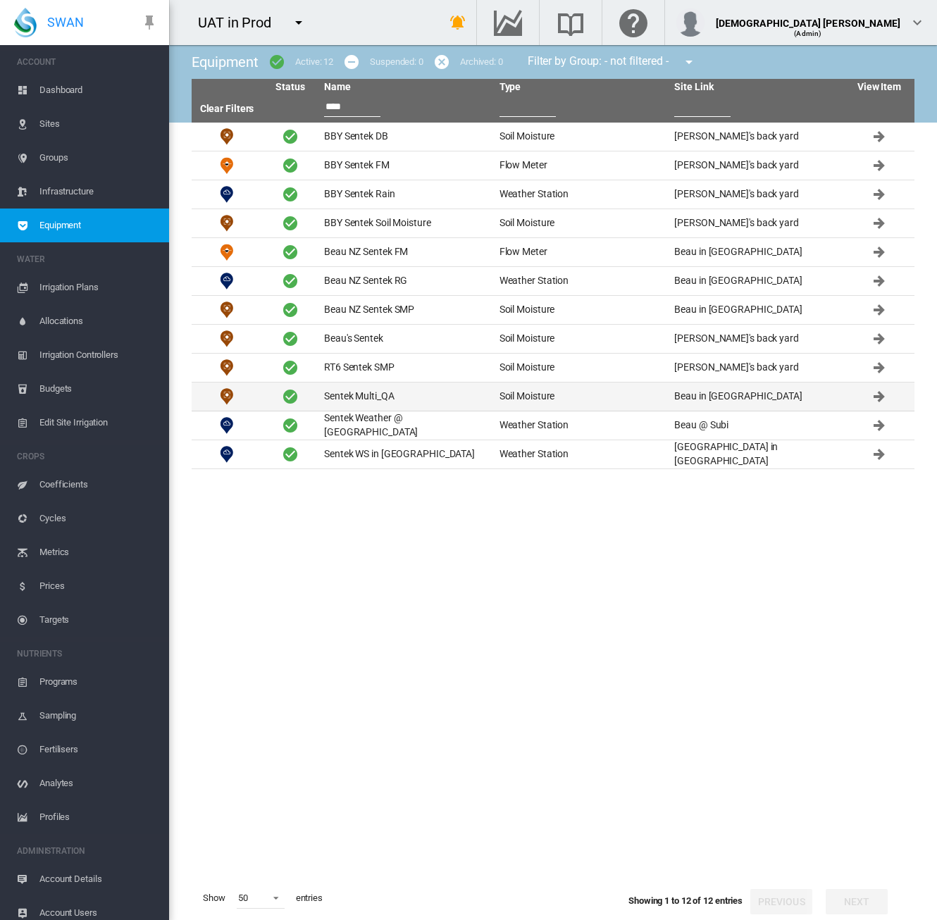
click at [337, 395] on td "Sentek Multi_QA" at bounding box center [405, 396] width 175 height 28
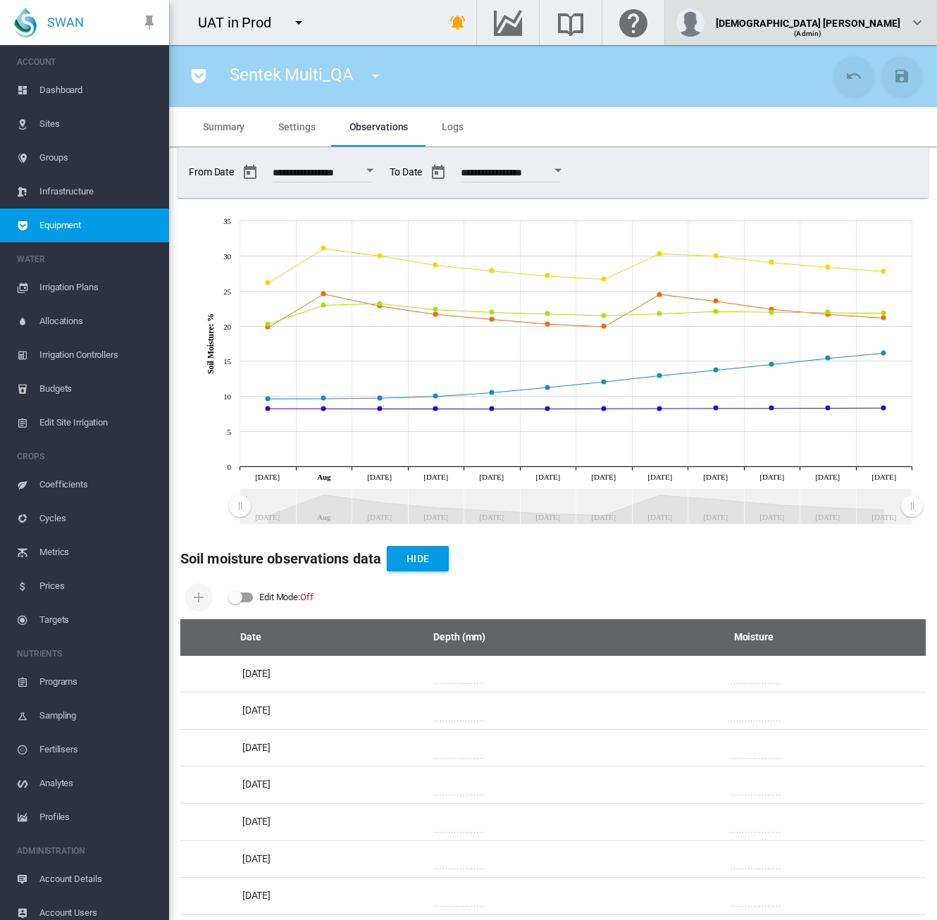
click at [897, 33] on div "(Admin)" at bounding box center [808, 28] width 185 height 14
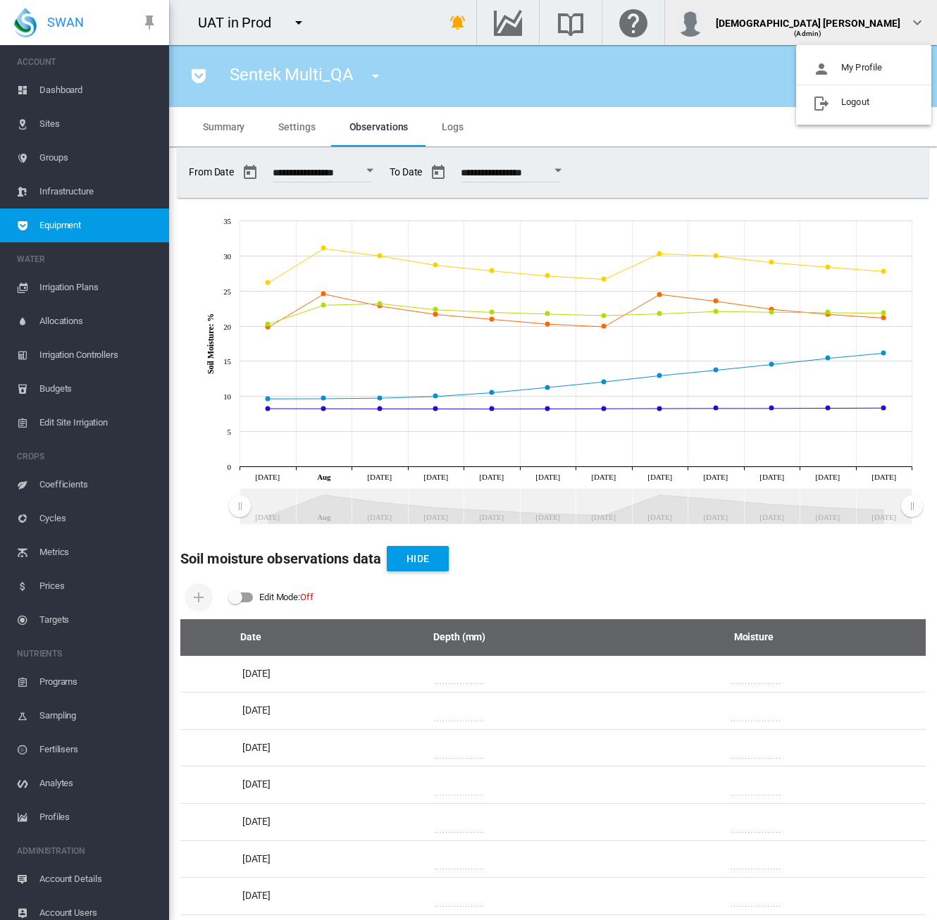
click at [692, 606] on md-backdrop at bounding box center [468, 460] width 937 height 920
click at [293, 127] on span "Settings" at bounding box center [296, 126] width 37 height 11
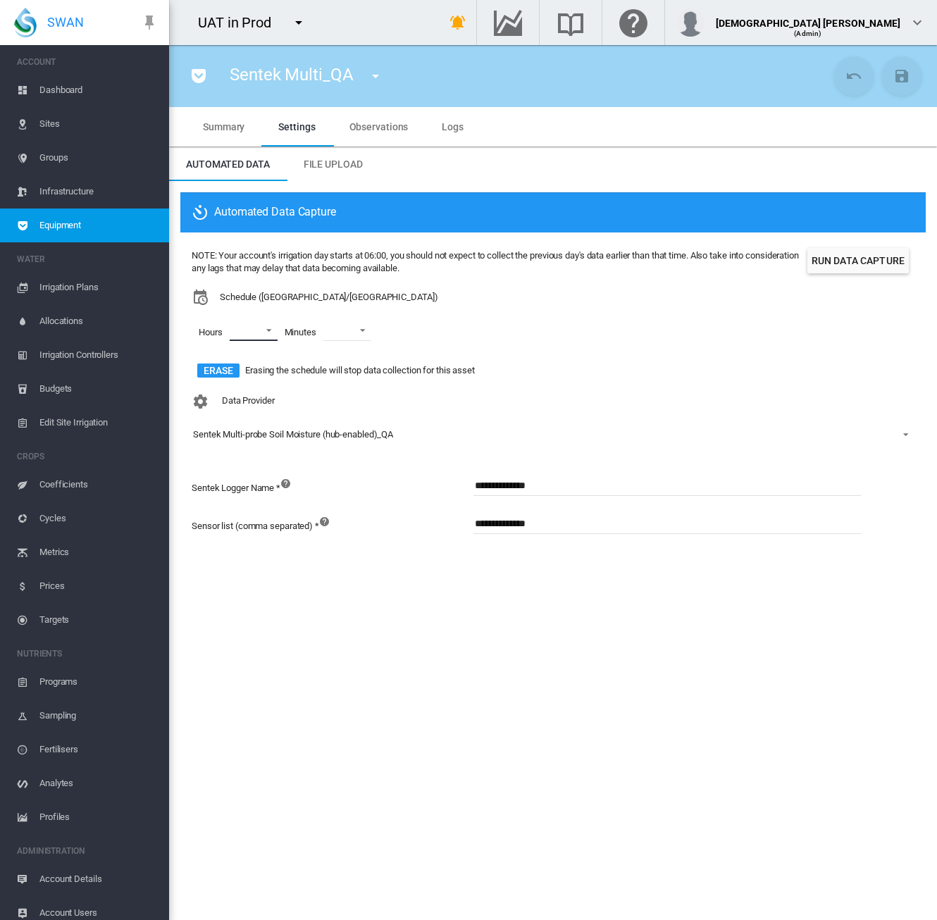
click at [266, 333] on md-select "00 01 02 03 04 05 06 07 08 09 10 11 12 13 14 15 16 17 18 19 20 21 22 23" at bounding box center [254, 330] width 48 height 21
click at [218, 425] on div at bounding box center [218, 421] width 14 height 14
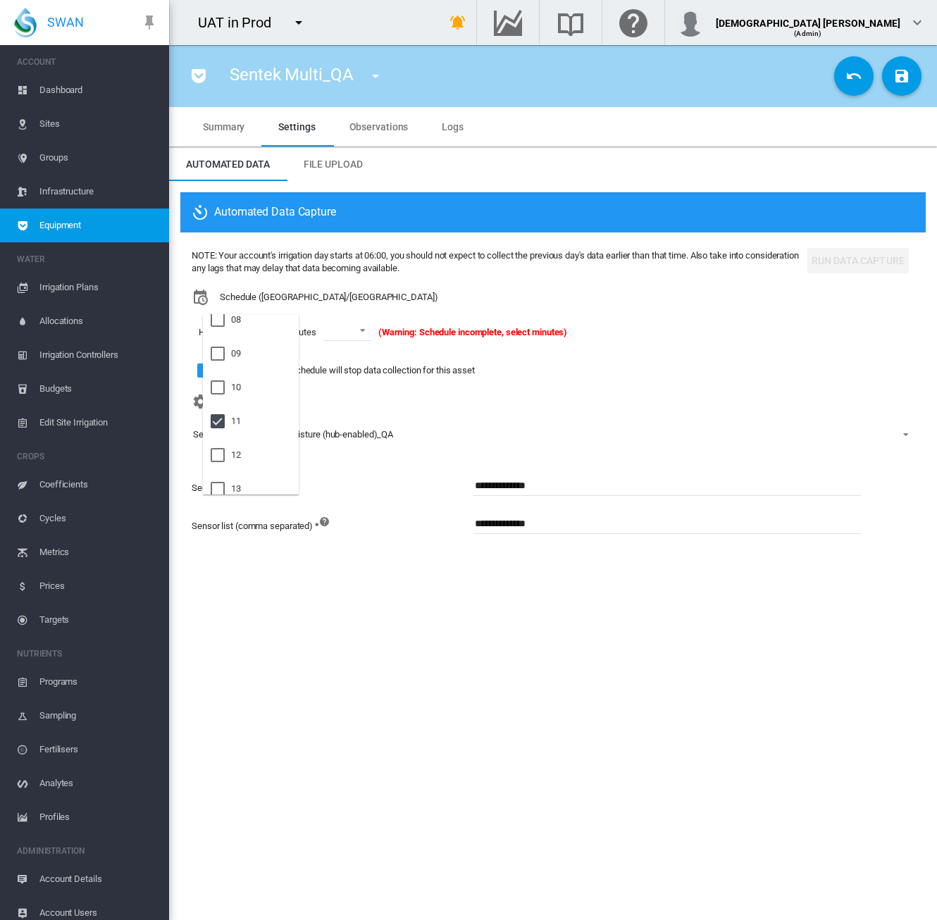
click at [335, 336] on md-backdrop at bounding box center [468, 460] width 937 height 920
click at [356, 332] on span at bounding box center [358, 329] width 17 height 13
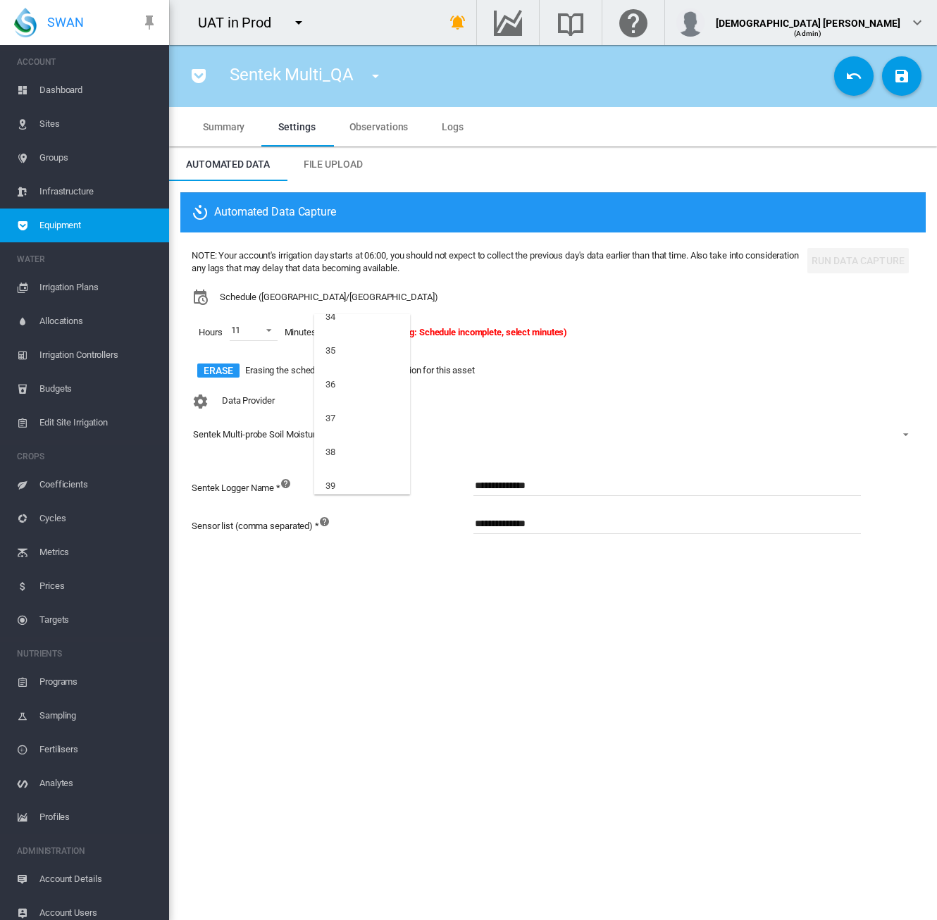
scroll to position [1268, 0]
click at [358, 444] on md-option "40" at bounding box center [362, 450] width 96 height 34
click at [904, 81] on md-icon "icon-content-save" at bounding box center [901, 76] width 17 height 17
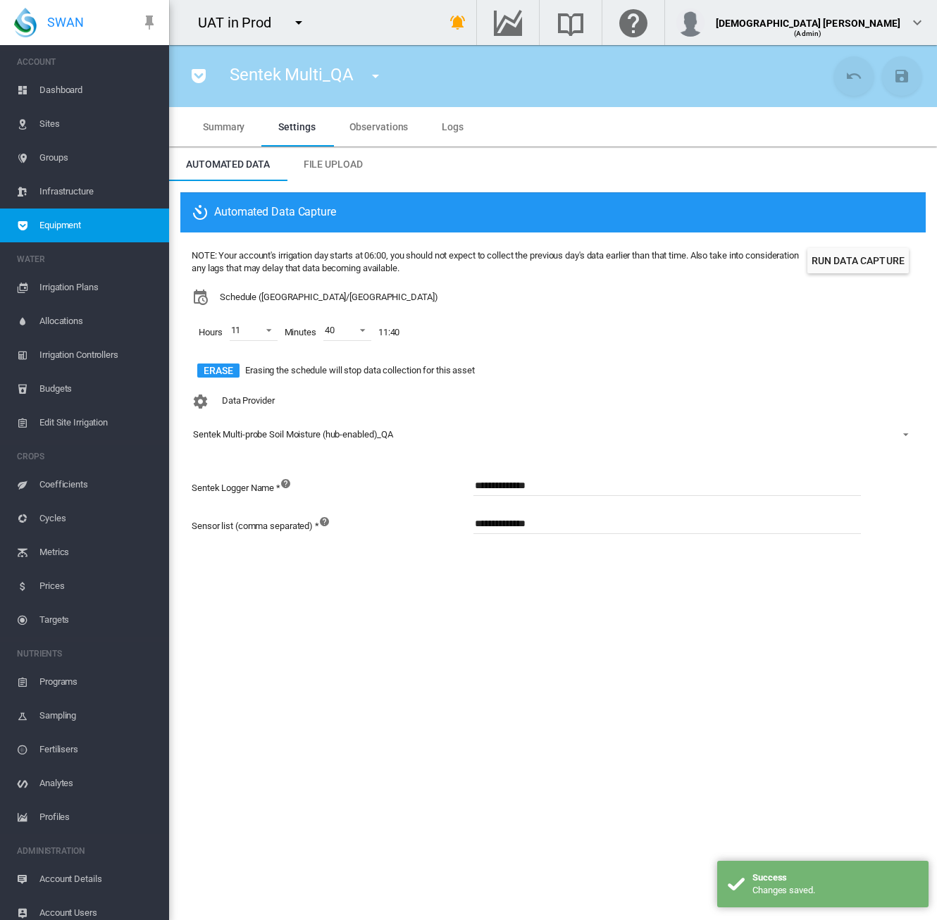
click at [211, 136] on md-tab-item "Summary" at bounding box center [223, 126] width 75 height 39
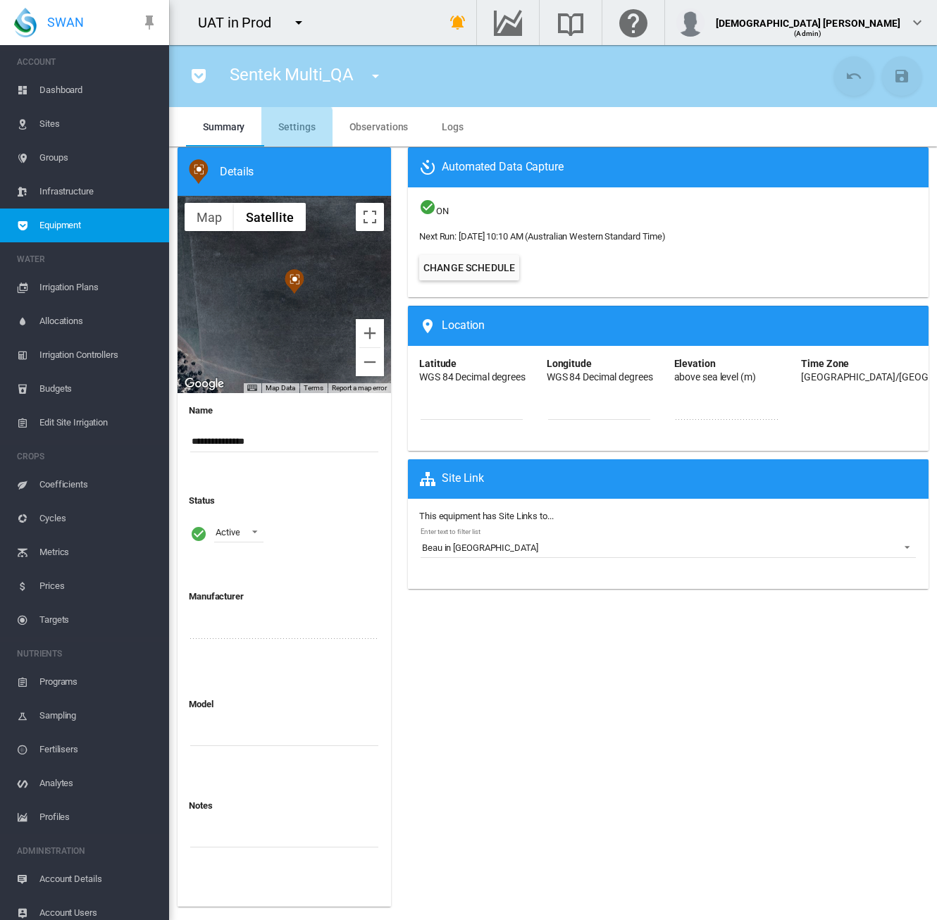
click at [282, 131] on span "Settings" at bounding box center [296, 126] width 37 height 11
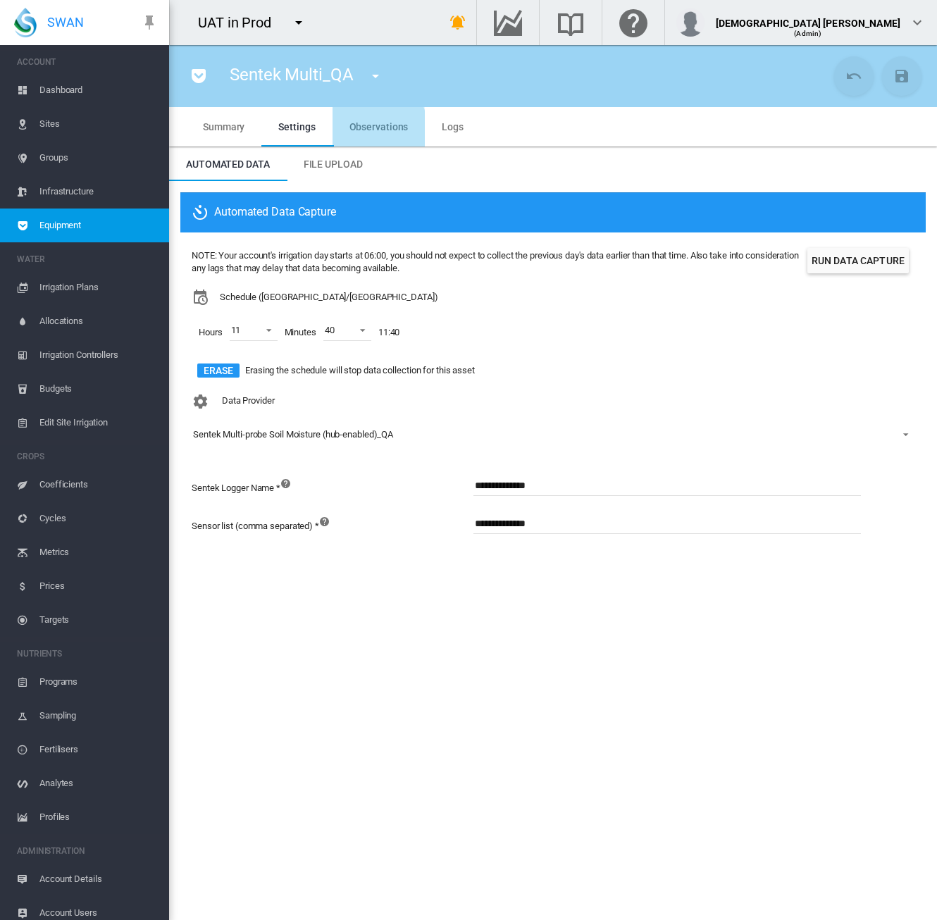
click at [356, 130] on span "Observations" at bounding box center [378, 126] width 59 height 11
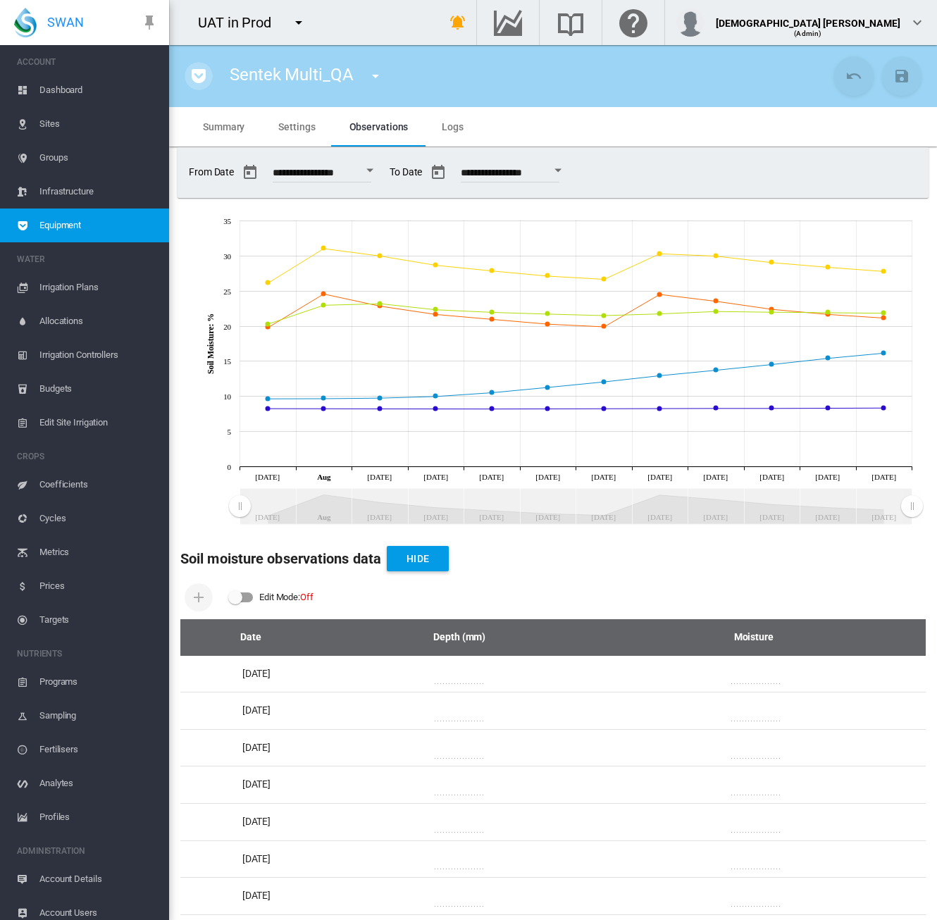
click at [204, 74] on md-icon "icon-pocket" at bounding box center [198, 76] width 17 height 17
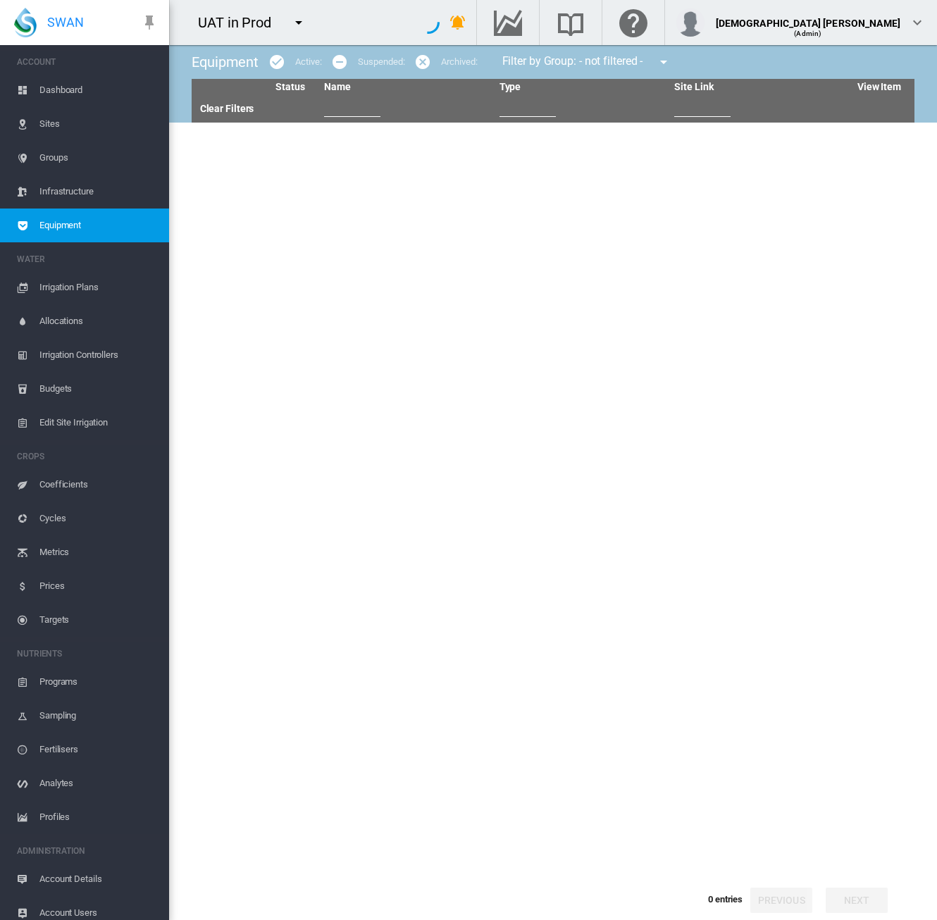
type input "****"
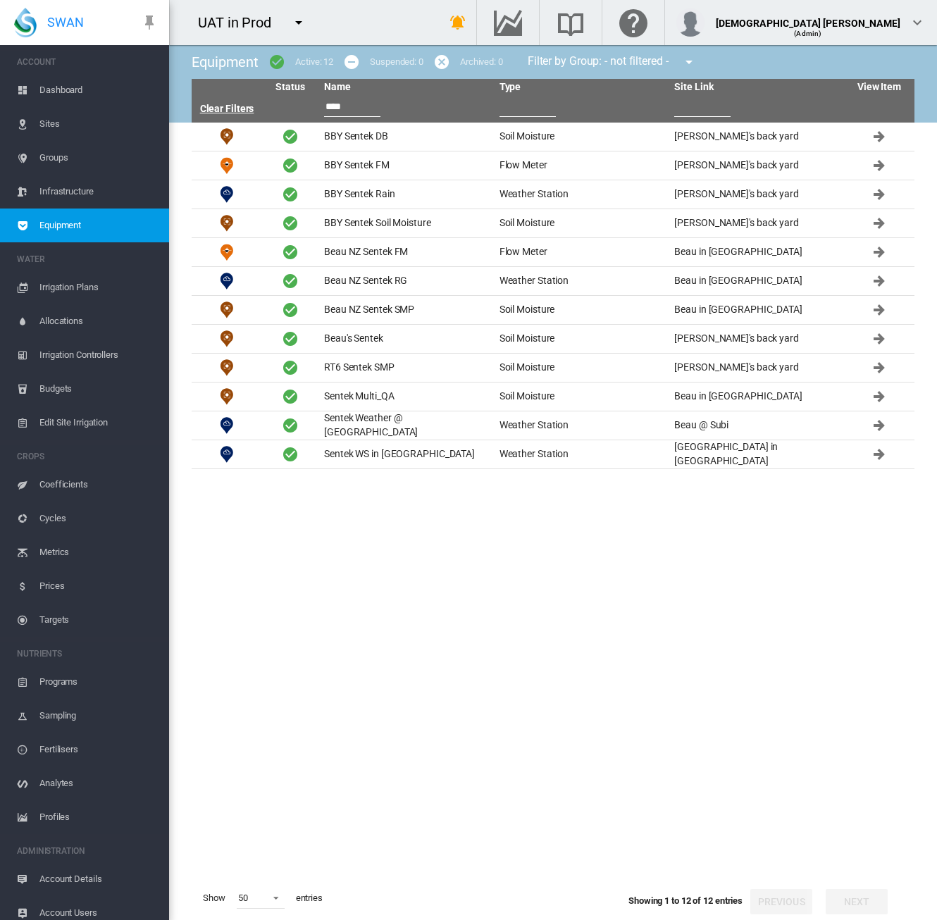
click at [230, 108] on link "Clear Filters" at bounding box center [227, 108] width 54 height 11
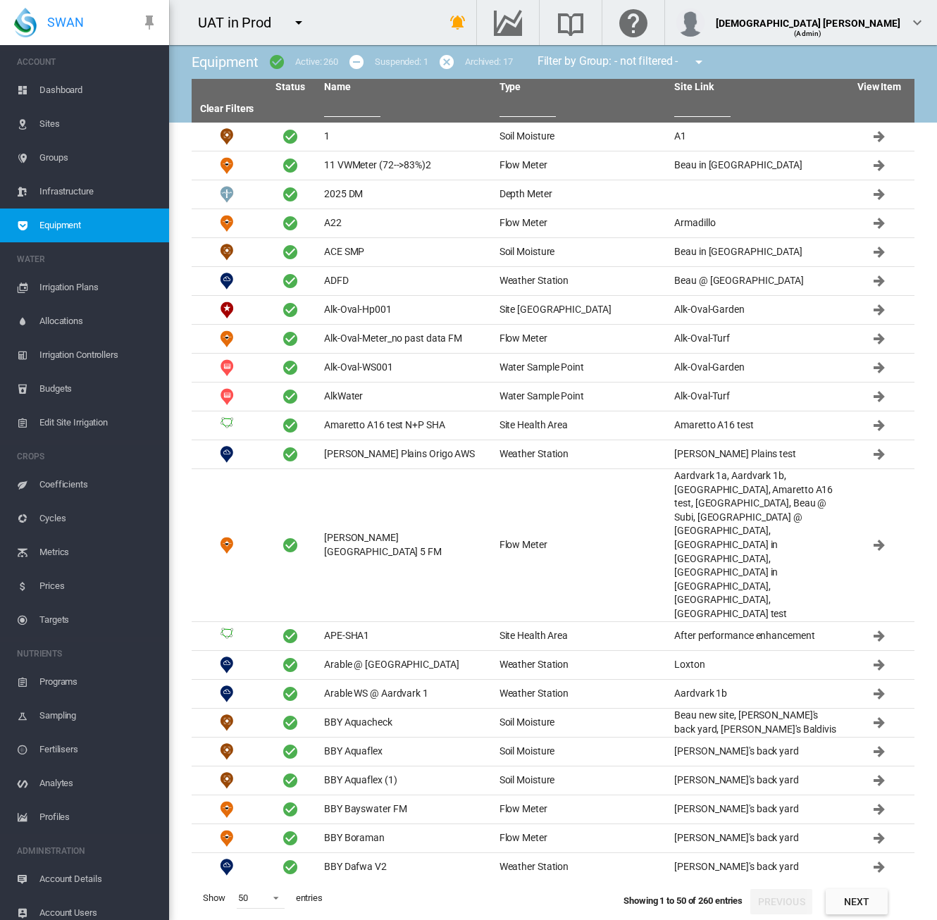
click at [528, 105] on input "text" at bounding box center [527, 106] width 56 height 21
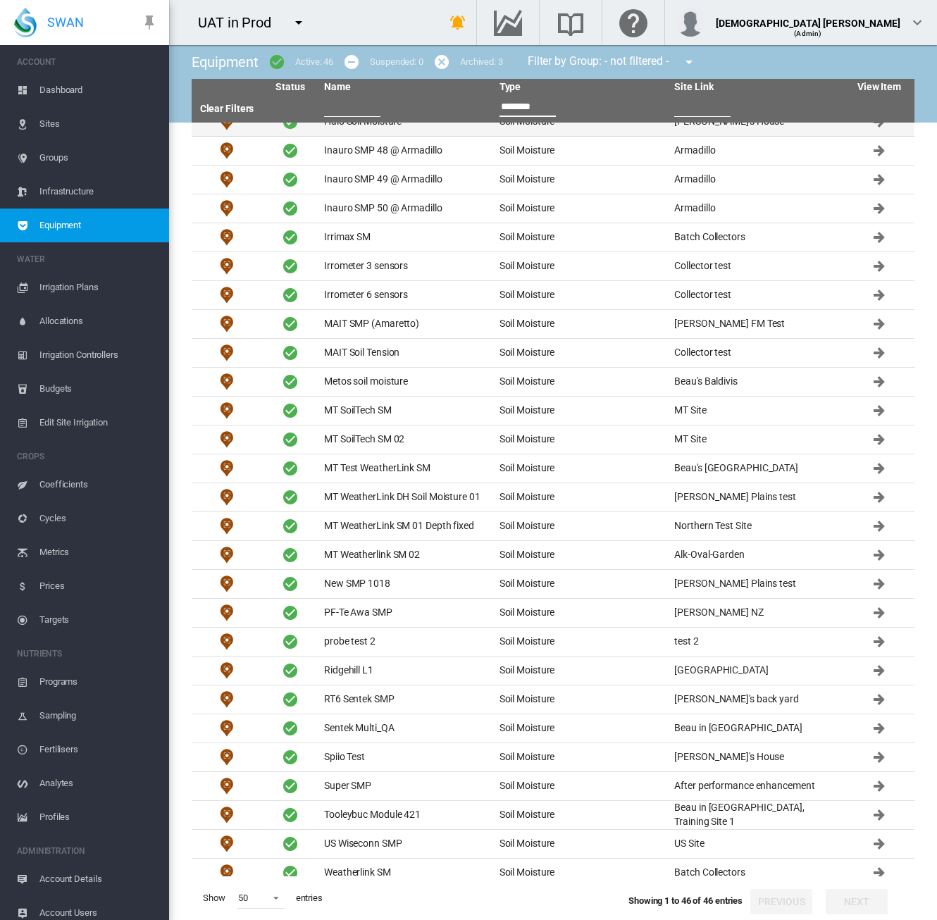
scroll to position [564, 0]
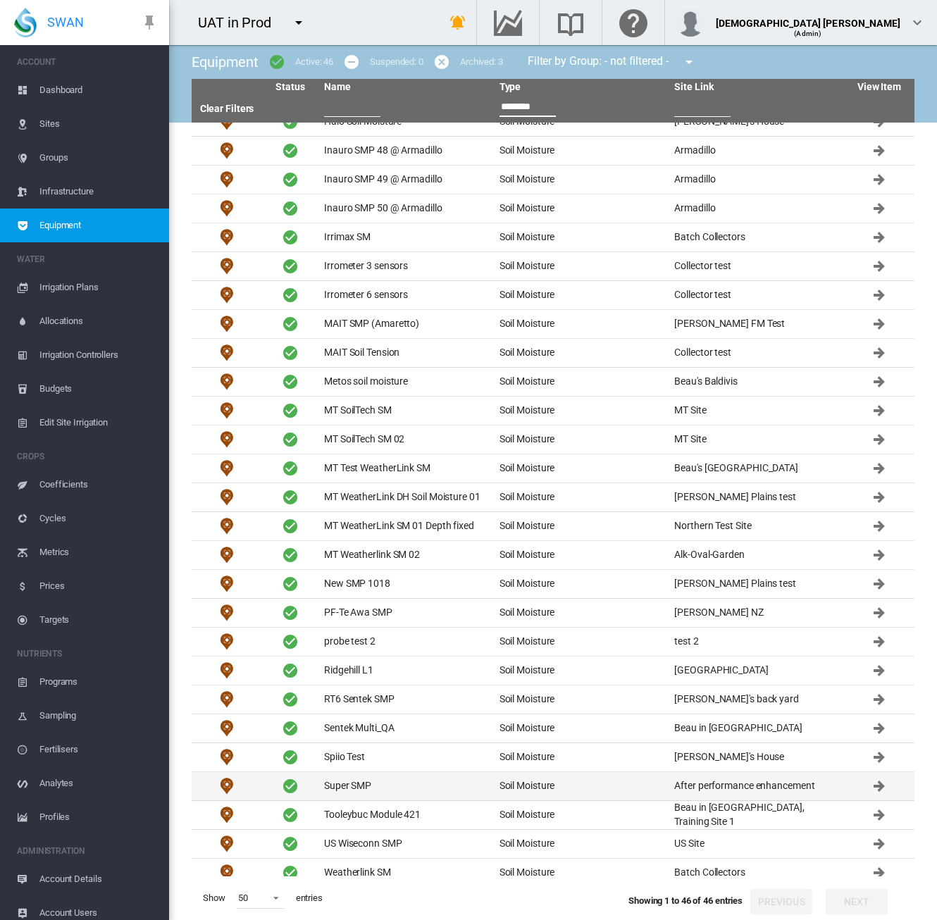
type input "********"
click at [465, 782] on td "Super SMP" at bounding box center [405, 786] width 175 height 28
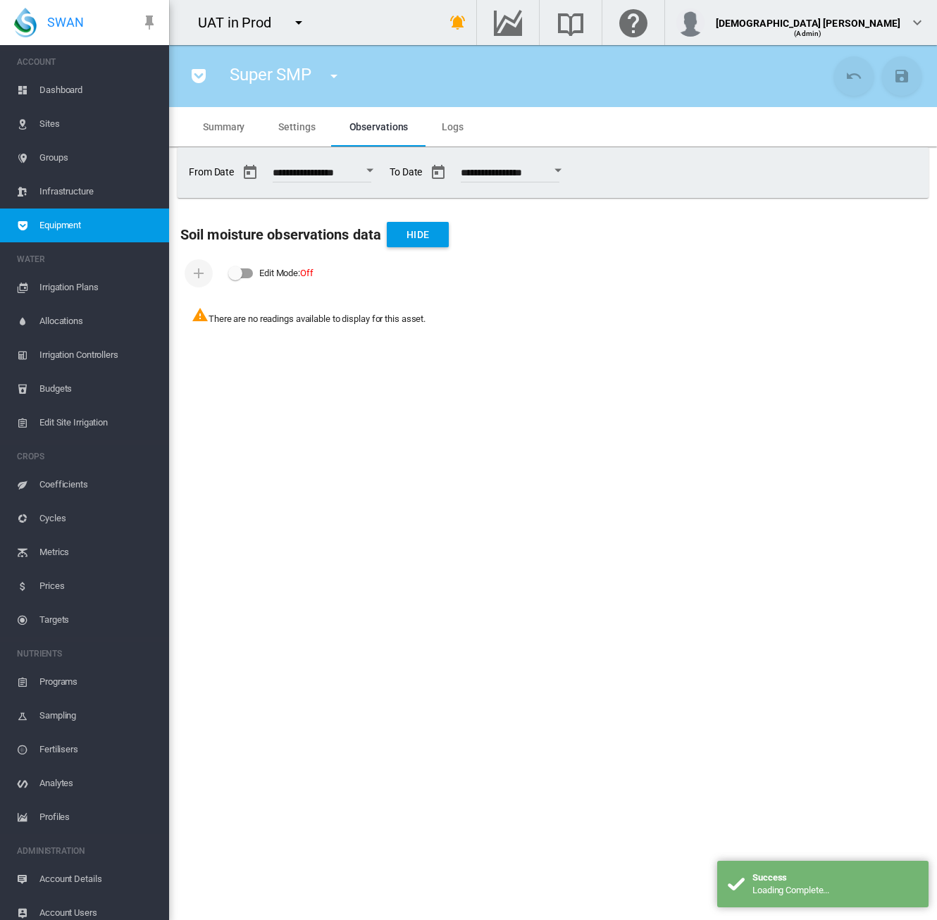
click at [288, 125] on span "Settings" at bounding box center [296, 126] width 37 height 11
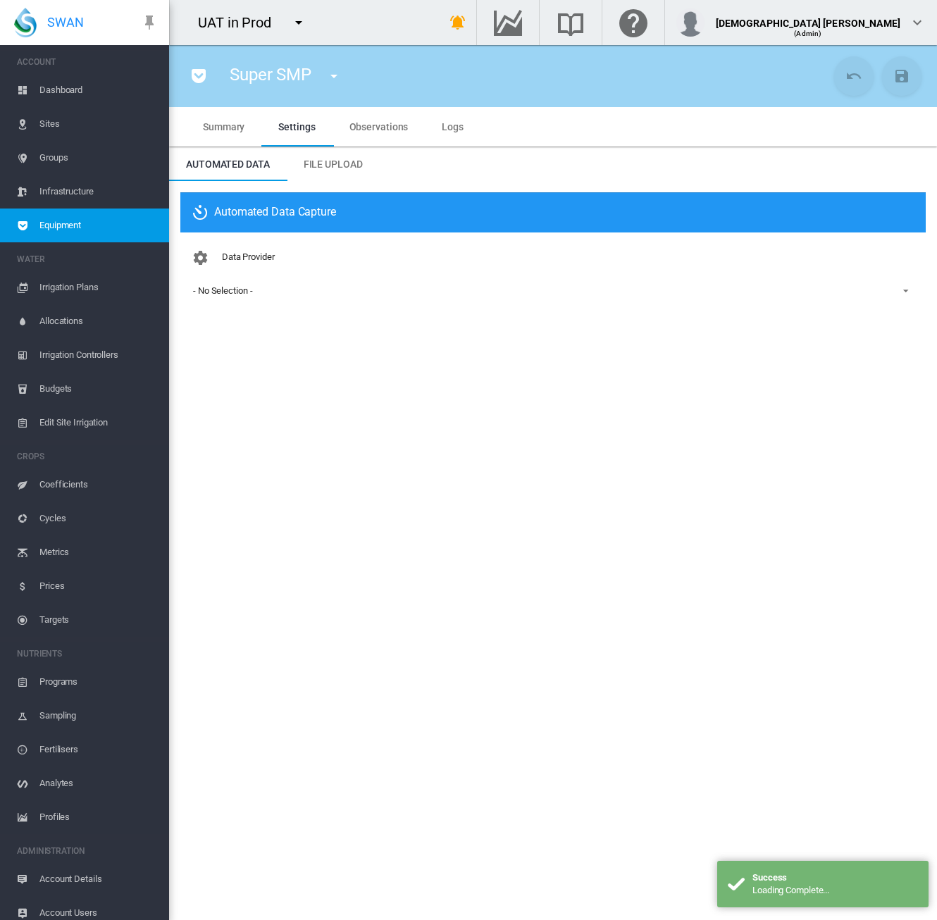
click at [212, 130] on span "Summary" at bounding box center [224, 126] width 42 height 11
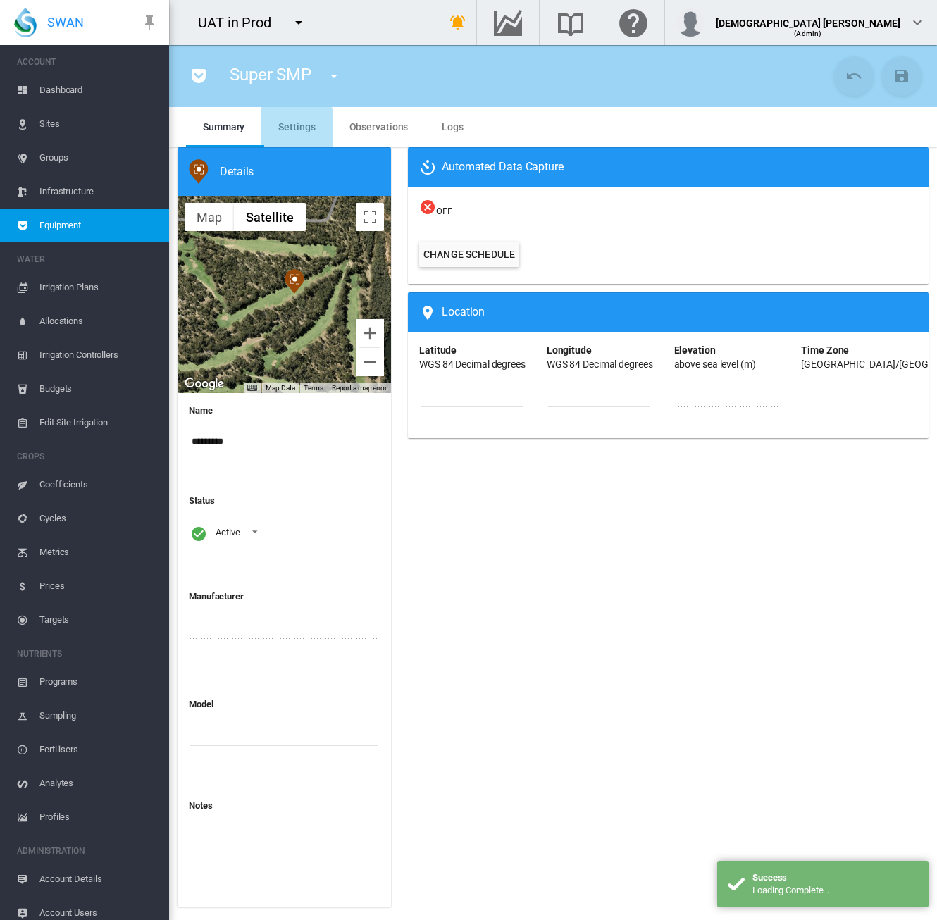
click at [293, 129] on span "Settings" at bounding box center [296, 126] width 37 height 11
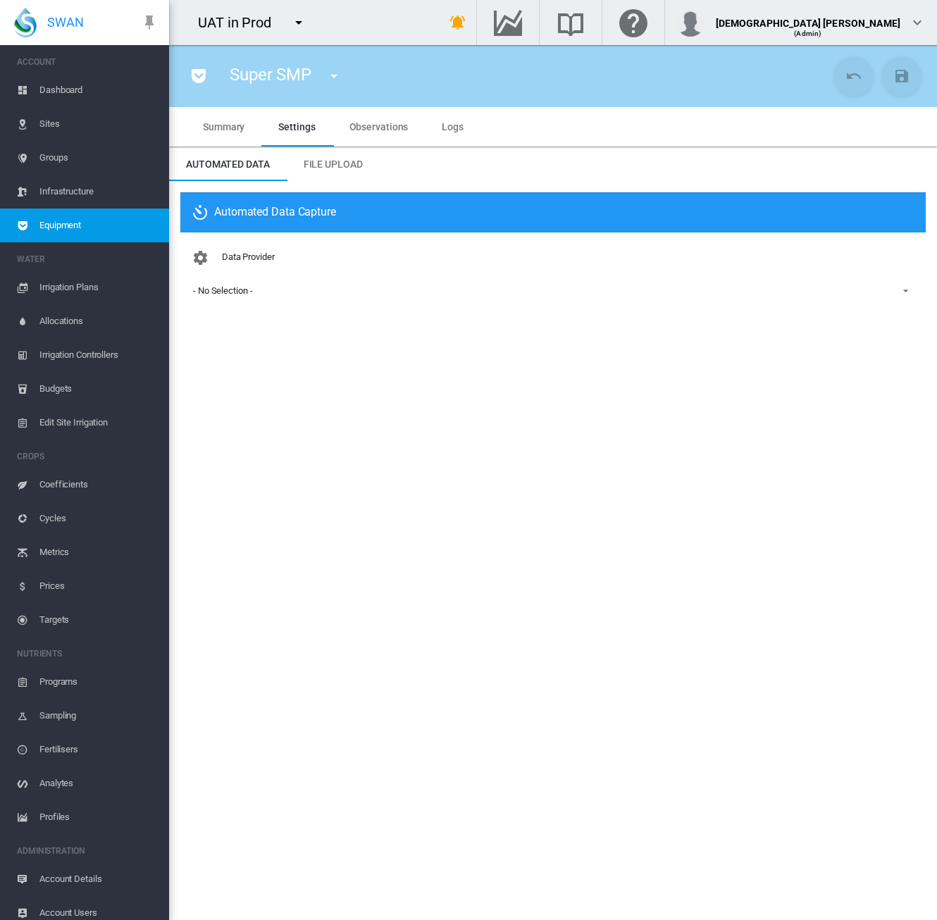
click at [241, 294] on div "- No Selection -" at bounding box center [222, 290] width 59 height 11
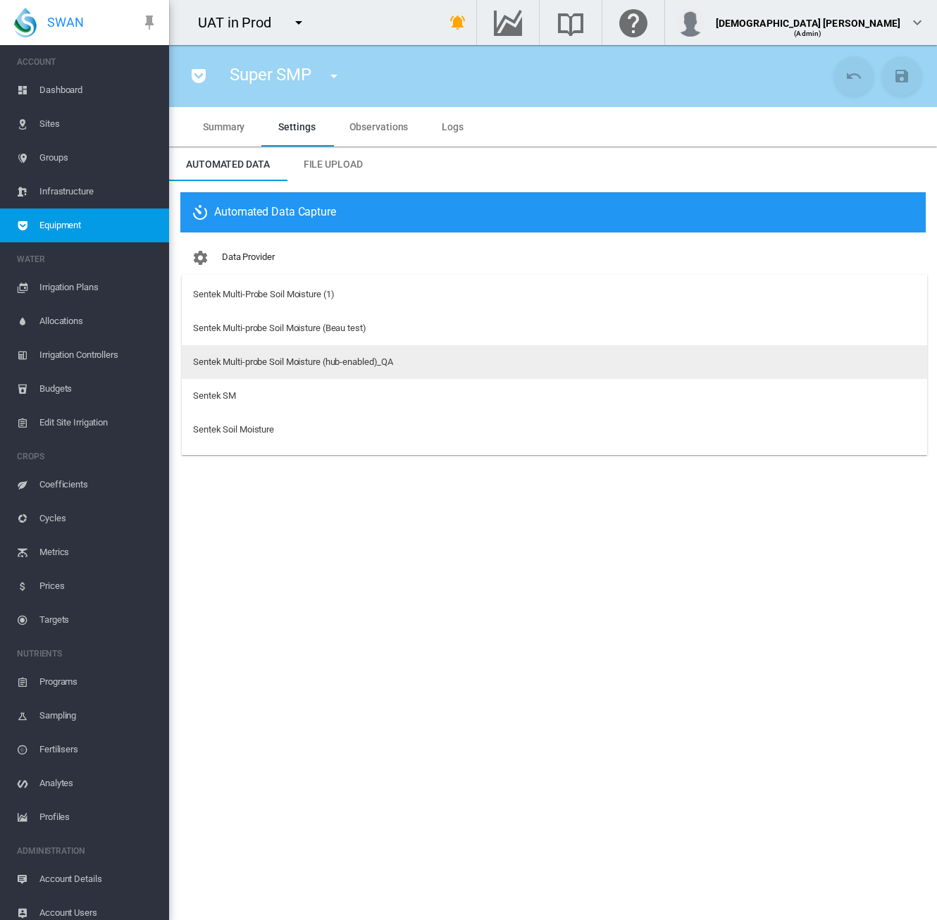
click at [378, 360] on div "Sentek Multi-probe Soil Moisture (hub-enabled)_QA" at bounding box center [293, 362] width 200 height 13
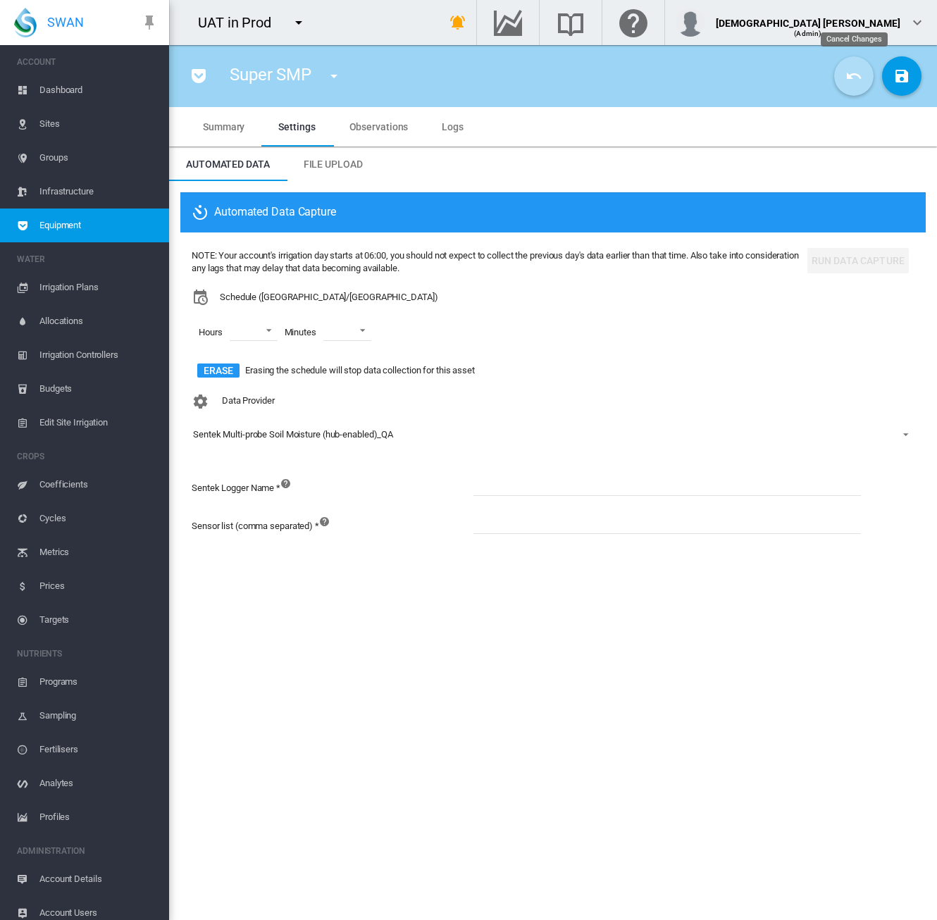
click at [850, 86] on button "Cancel Changes" at bounding box center [853, 75] width 39 height 39
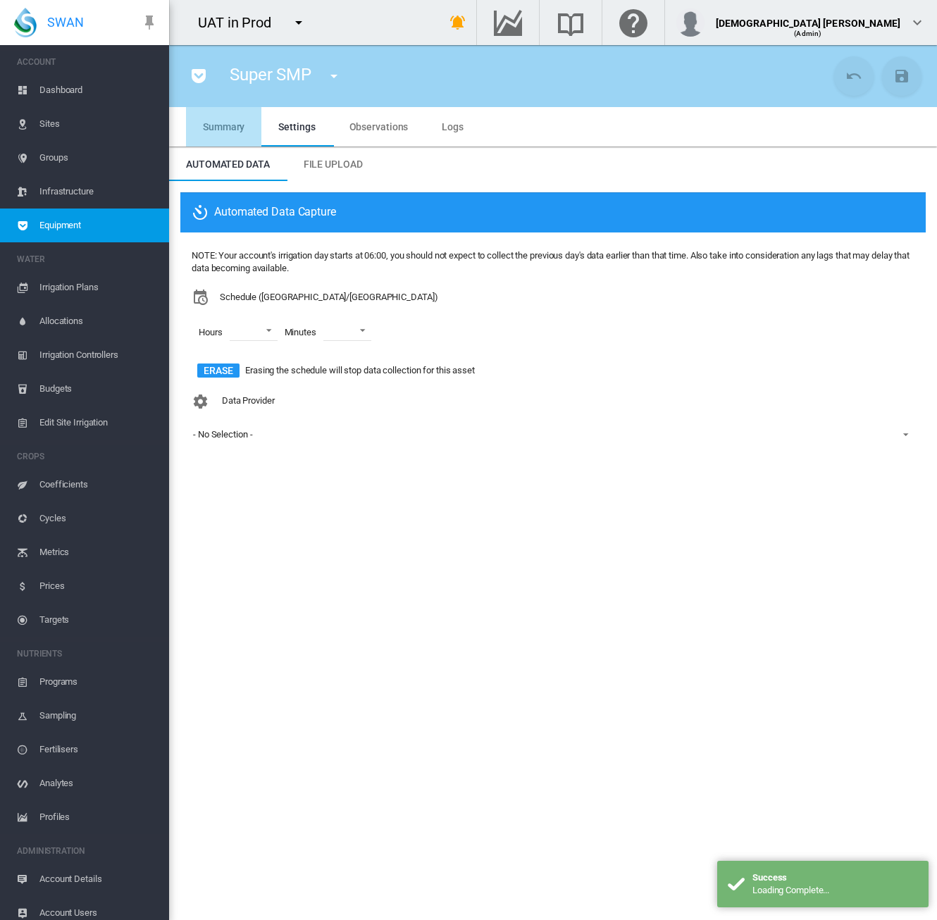
click at [209, 133] on md-tab-item "Summary" at bounding box center [223, 126] width 75 height 39
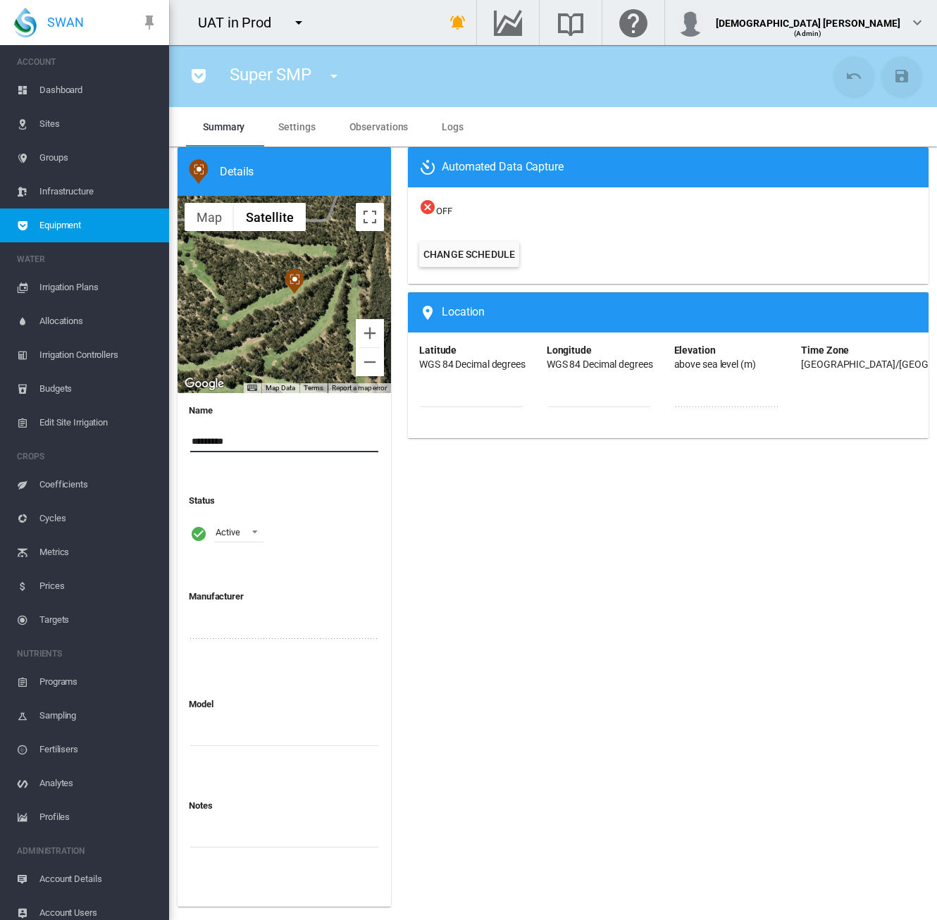
drag, startPoint x: 252, startPoint y: 443, endPoint x: 157, endPoint y: 445, distance: 95.1
click at [157, 445] on div "SWAN ACCOUNT Dashboard Sites Groups Infrastructure Equipment WATER" at bounding box center [468, 460] width 937 height 920
type input "**********"
click at [485, 502] on div "Automated Data Capture OFF Change Schedule Latitude" at bounding box center [667, 531] width 537 height 768
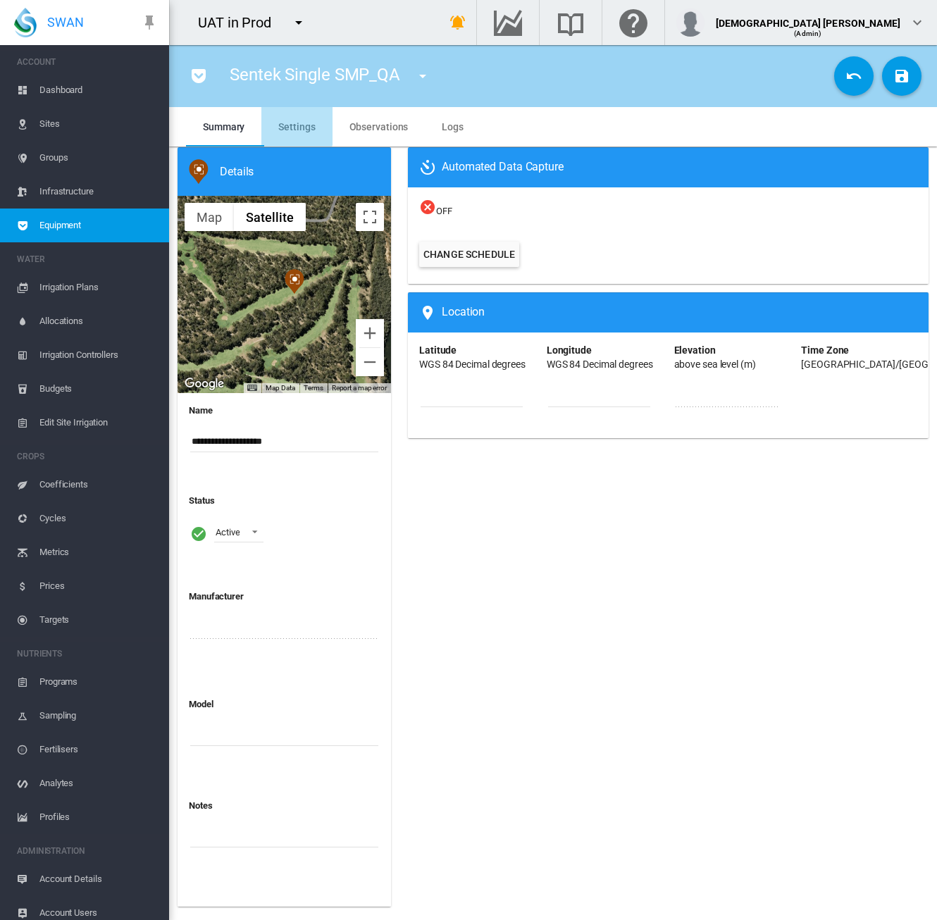
click at [297, 125] on span "Settings" at bounding box center [296, 126] width 37 height 11
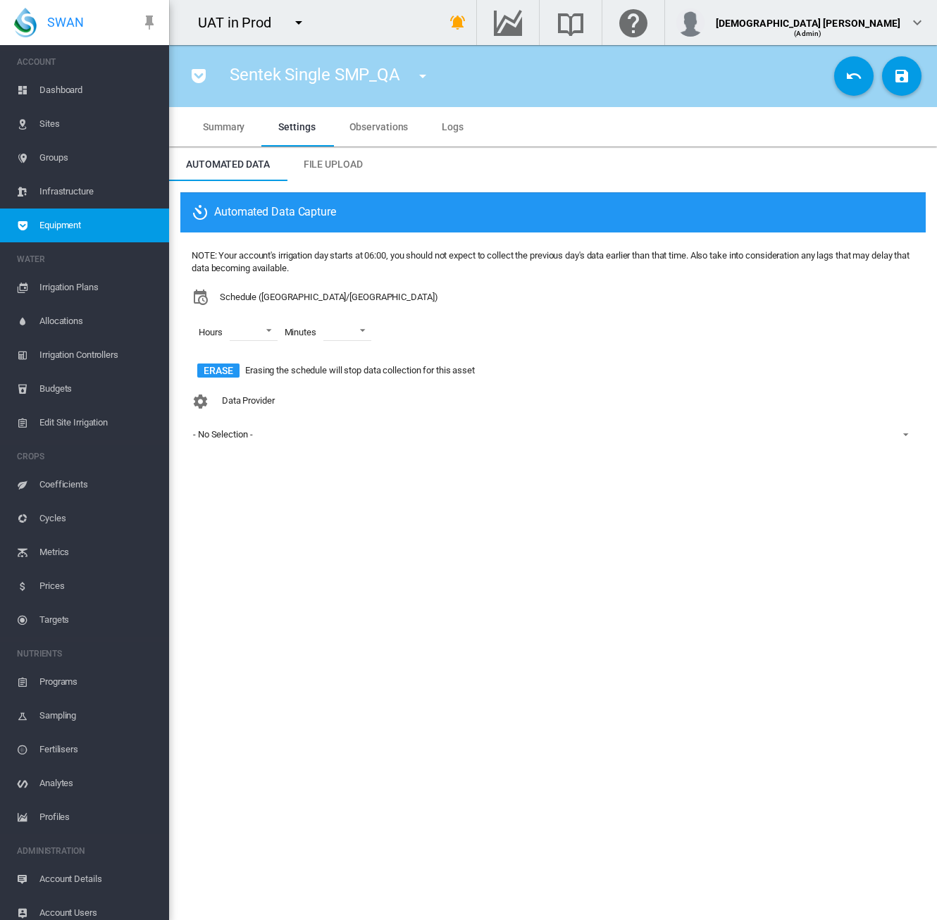
click at [223, 129] on span "Summary" at bounding box center [224, 126] width 42 height 11
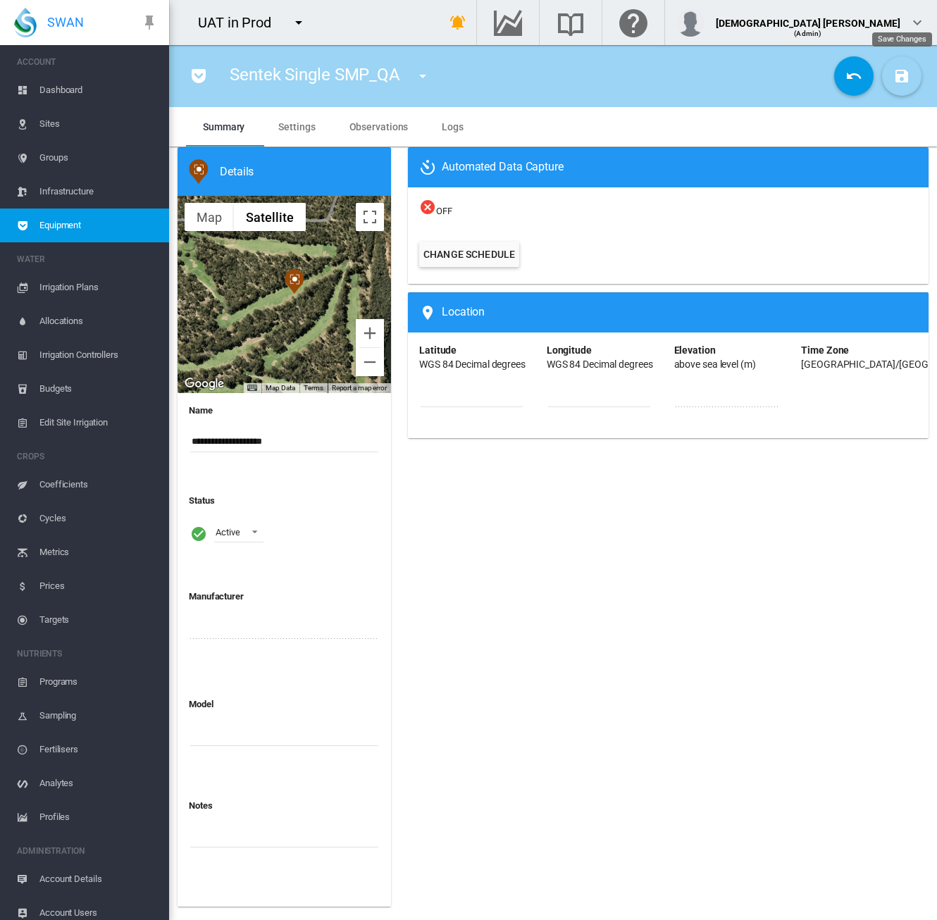
click at [902, 85] on button "Save Changes" at bounding box center [901, 75] width 39 height 39
click at [76, 885] on span "Account Details" at bounding box center [98, 879] width 118 height 34
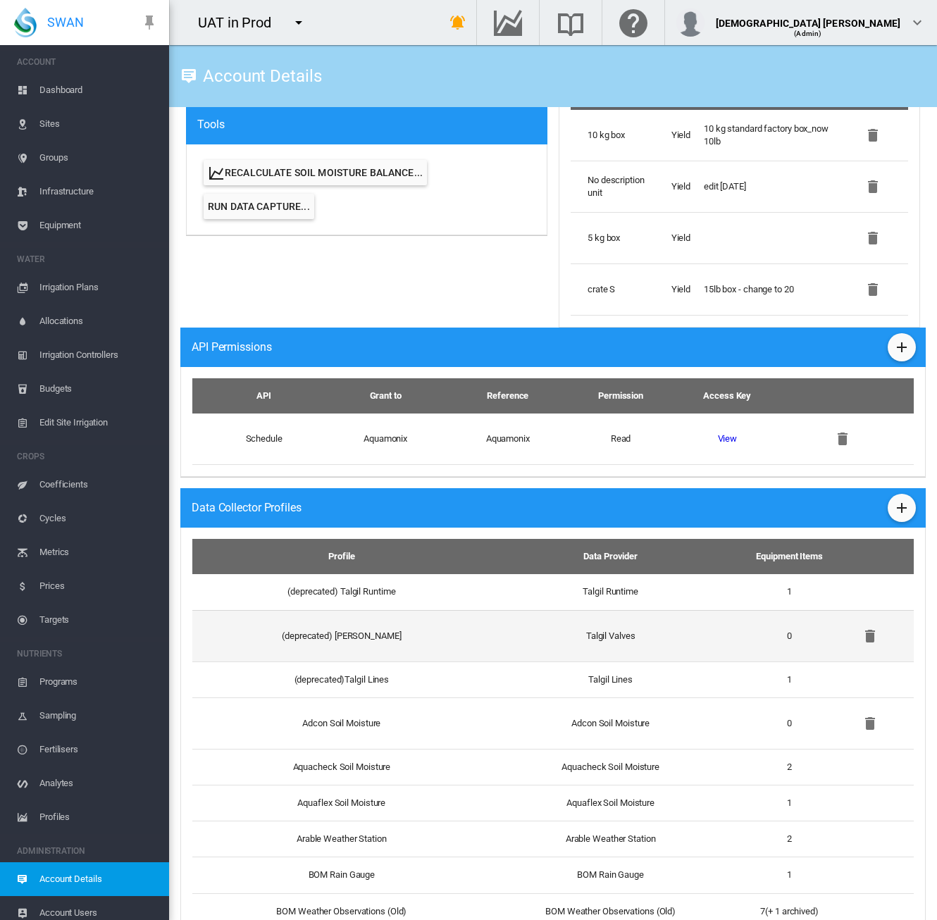
scroll to position [704, 0]
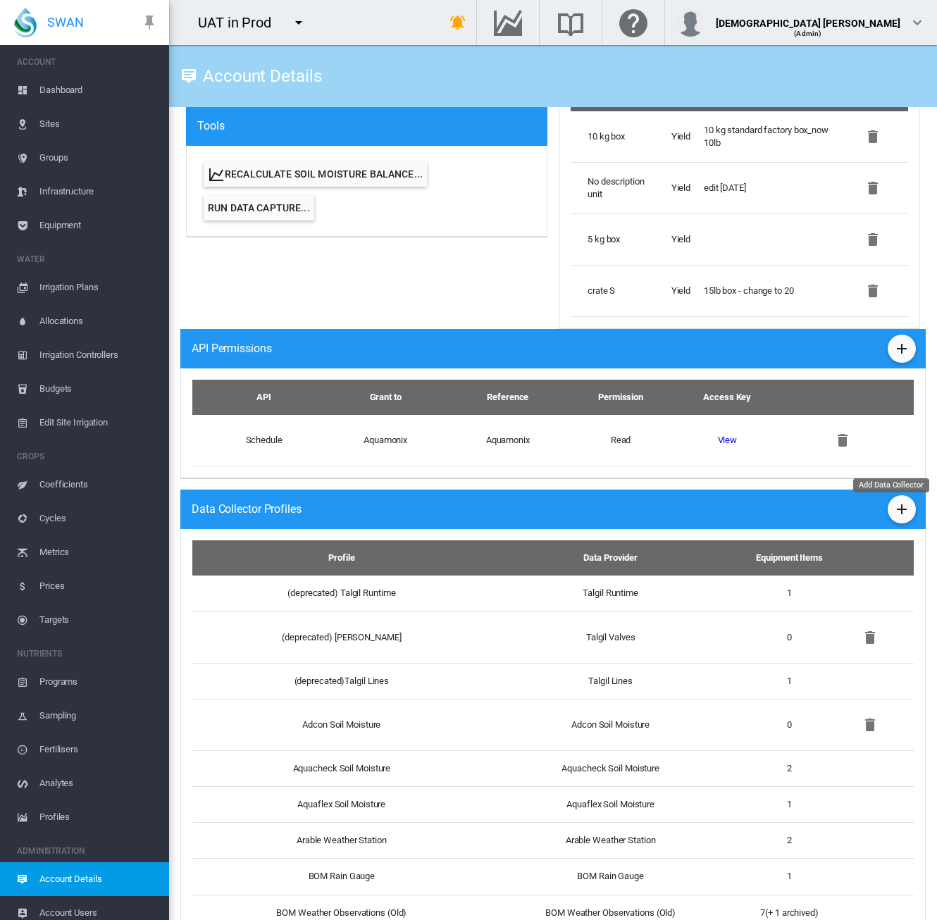
click at [893, 513] on md-icon "icon-plus" at bounding box center [901, 509] width 17 height 17
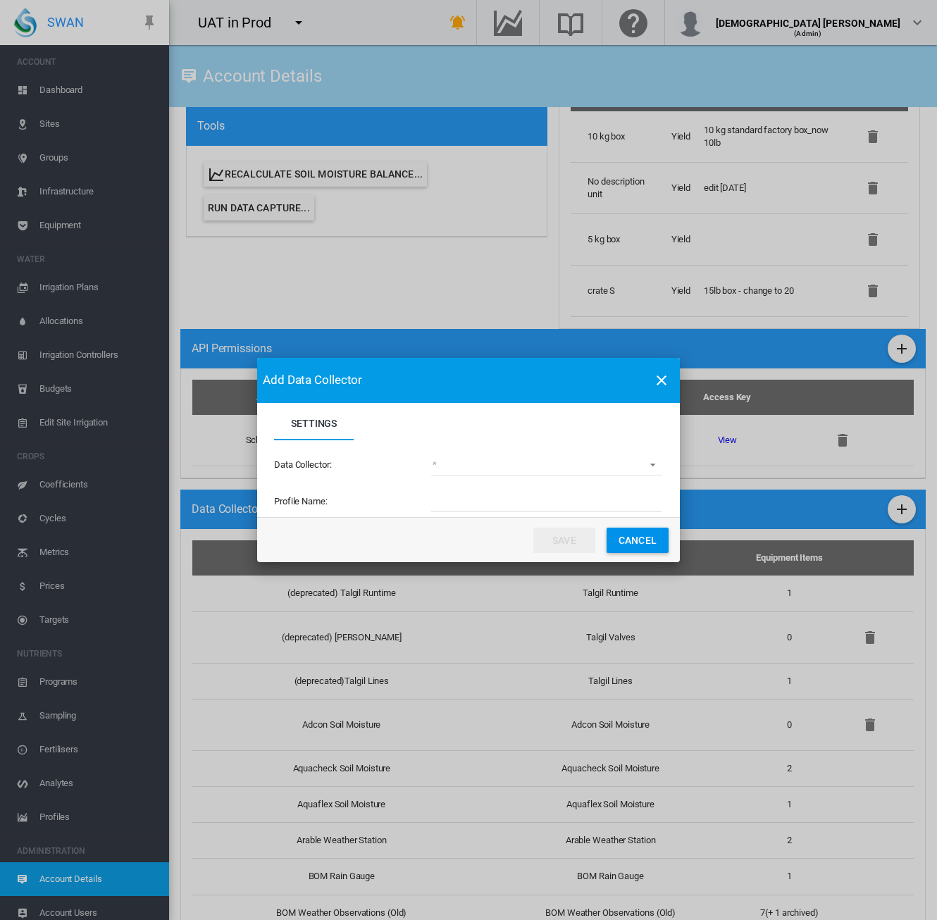
click at [484, 467] on md-select "(deprecated) Toro Lynx Course By Station Adcon Soil Moisture Aquacheck Soil Moi…" at bounding box center [546, 464] width 230 height 21
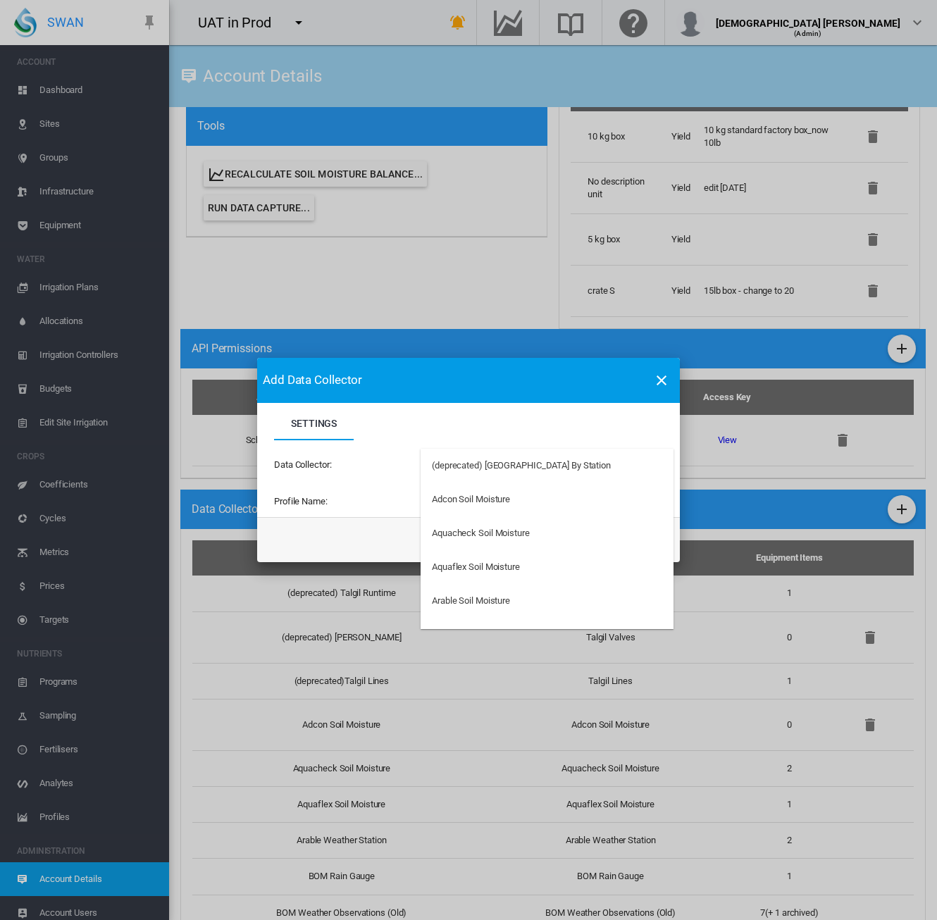
type md-option "34"
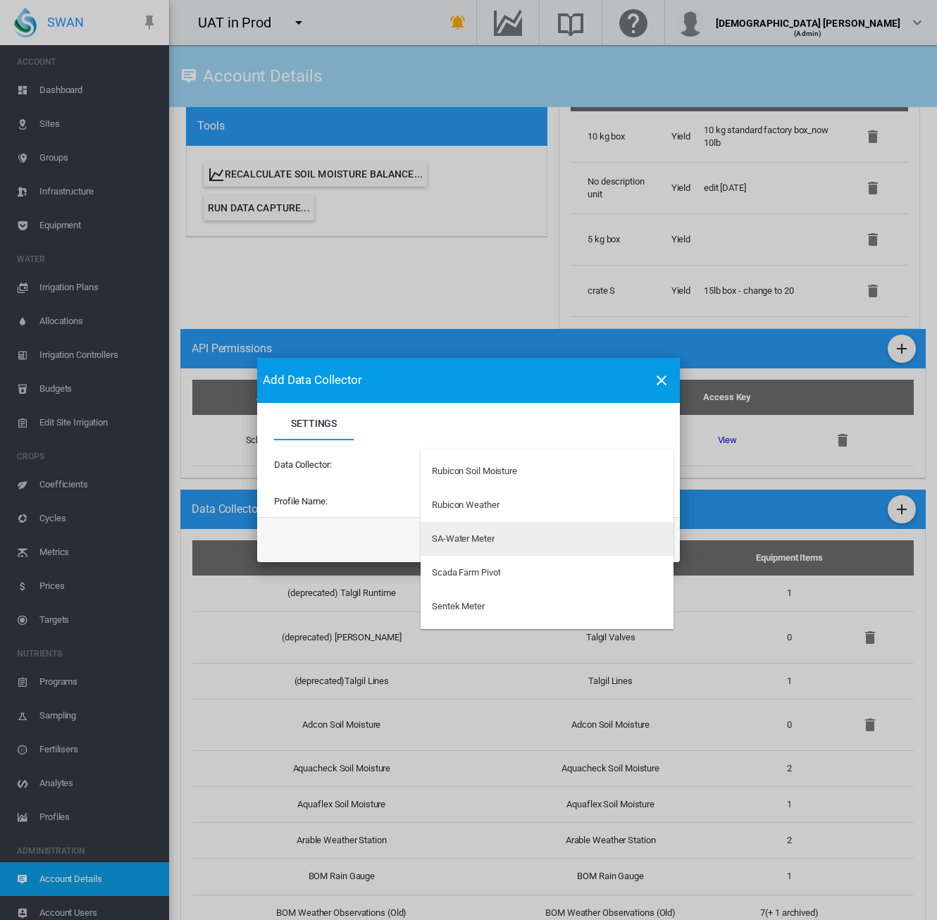
type md-option "33"
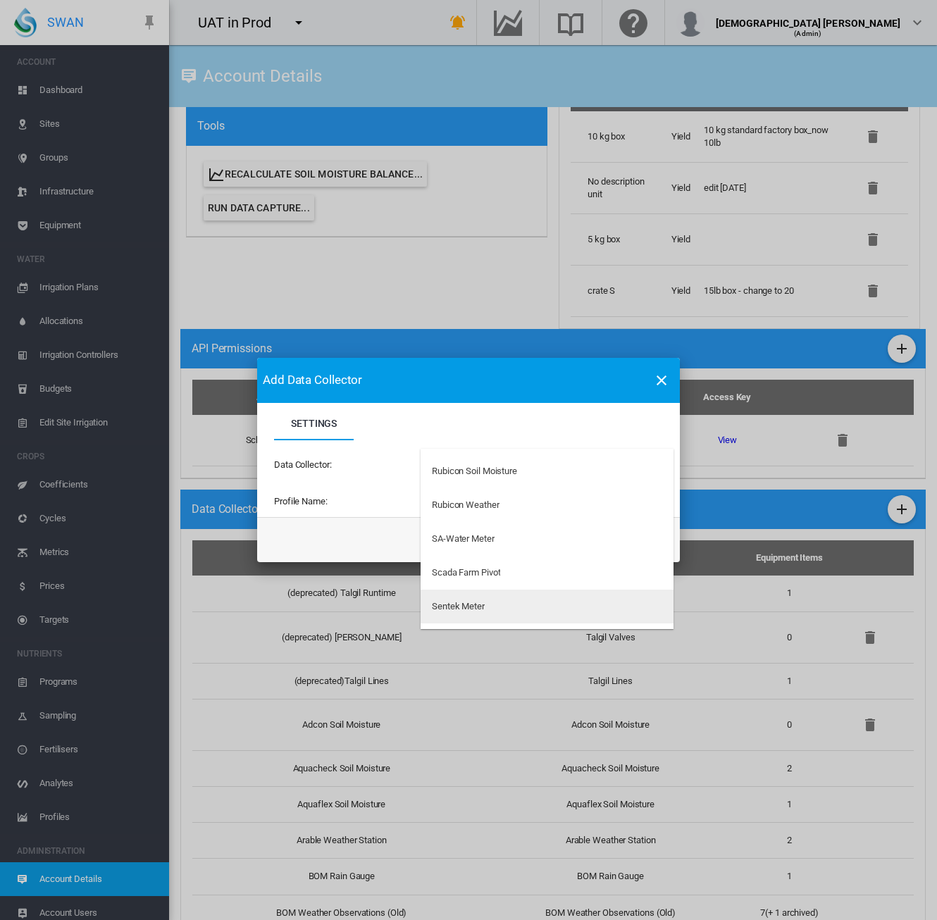
type md-option "41"
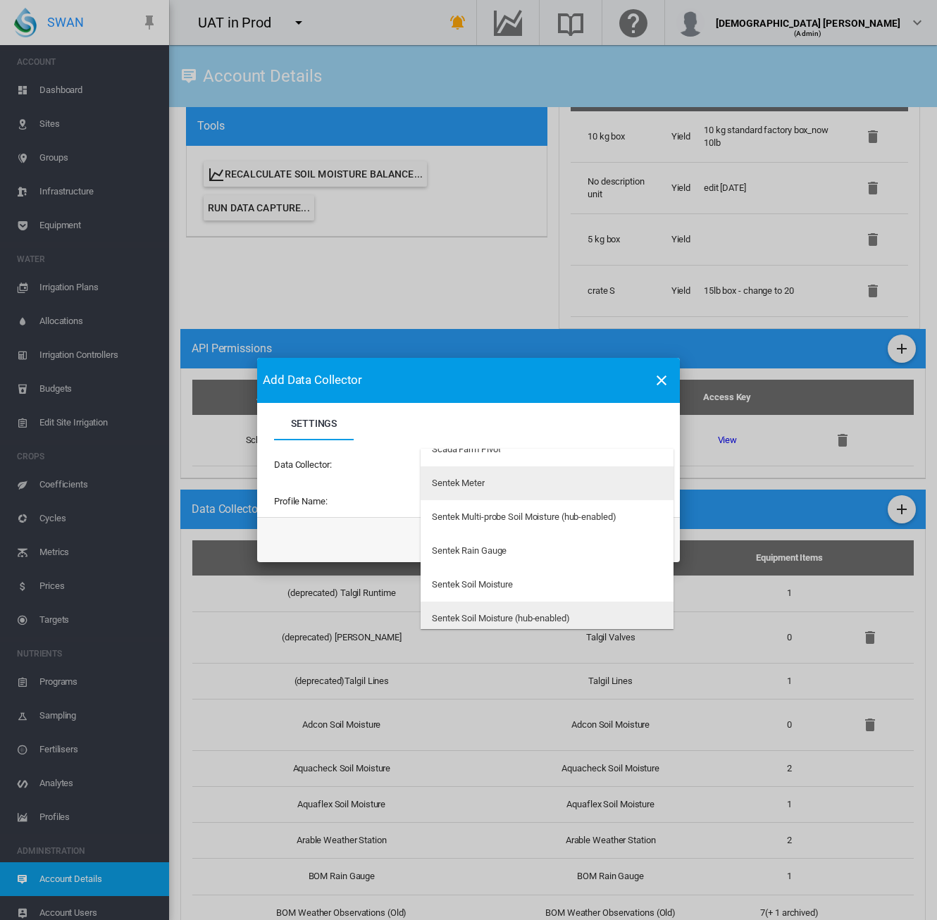
scroll to position [3587, 0]
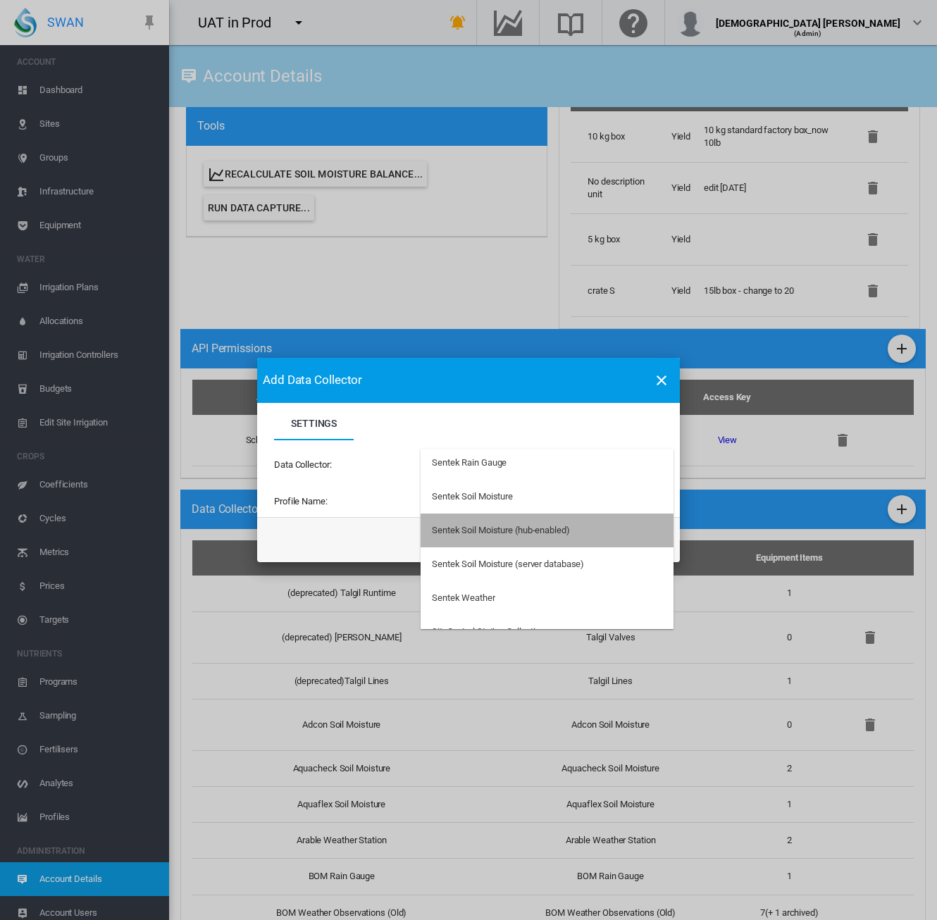
click at [590, 534] on md-option "Sentek Soil Moisture (hub-enabled)" at bounding box center [547, 531] width 253 height 34
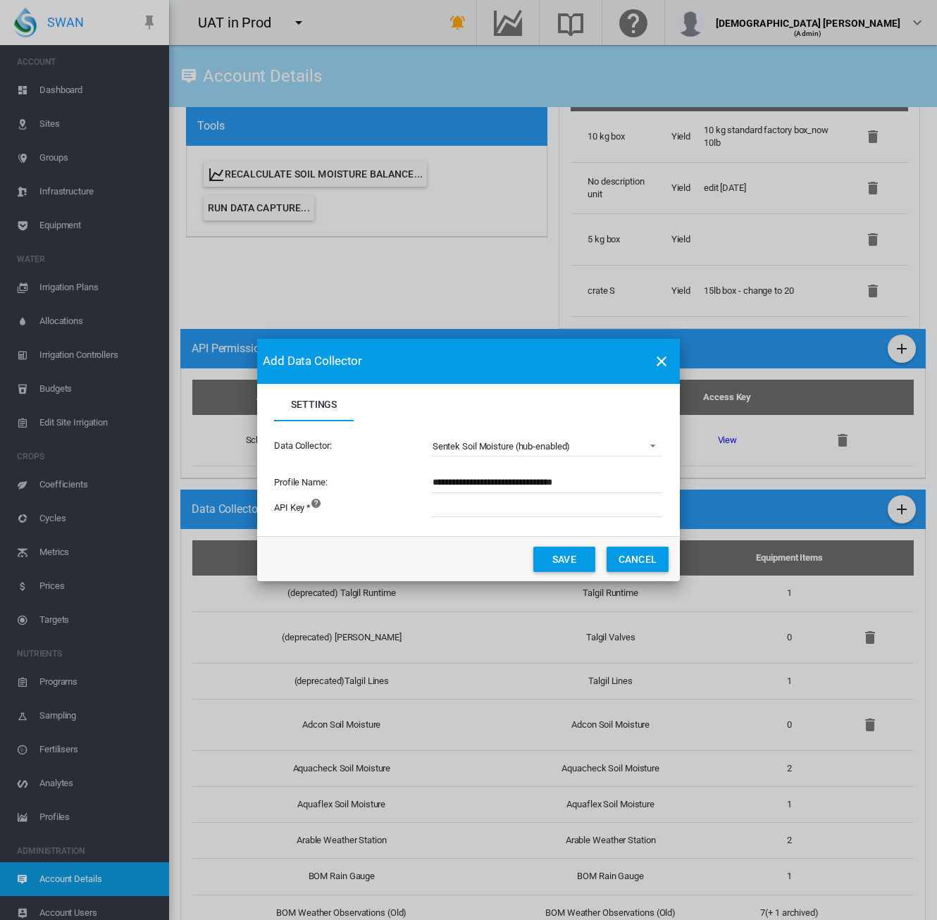
click at [587, 483] on input "**********" at bounding box center [546, 482] width 230 height 21
type input "**********"
click at [549, 508] on input "Settings Settings ..." at bounding box center [624, 506] width 387 height 21
paste input "**********"
type input "**********"
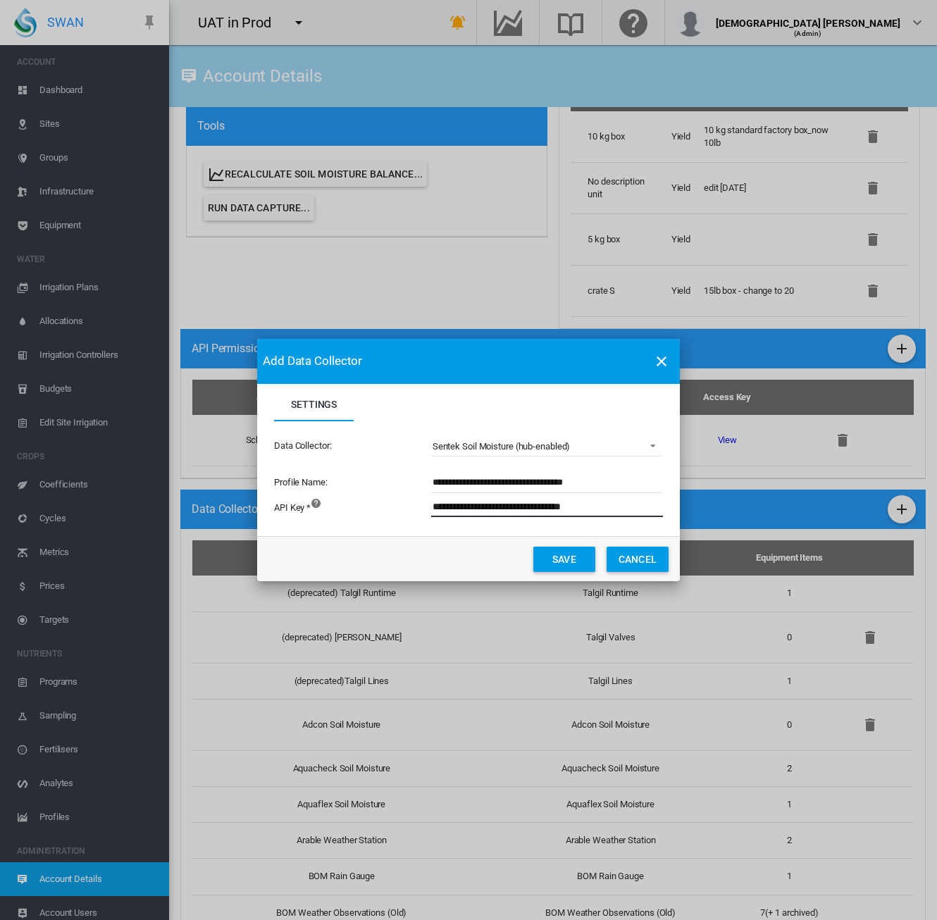
drag, startPoint x: 628, startPoint y: 504, endPoint x: 252, endPoint y: 514, distance: 376.3
click at [252, 514] on div "**********" at bounding box center [468, 460] width 937 height 920
click at [406, 528] on div "API Key *" at bounding box center [352, 513] width 156 height 38
click at [569, 553] on button "Save" at bounding box center [564, 559] width 62 height 25
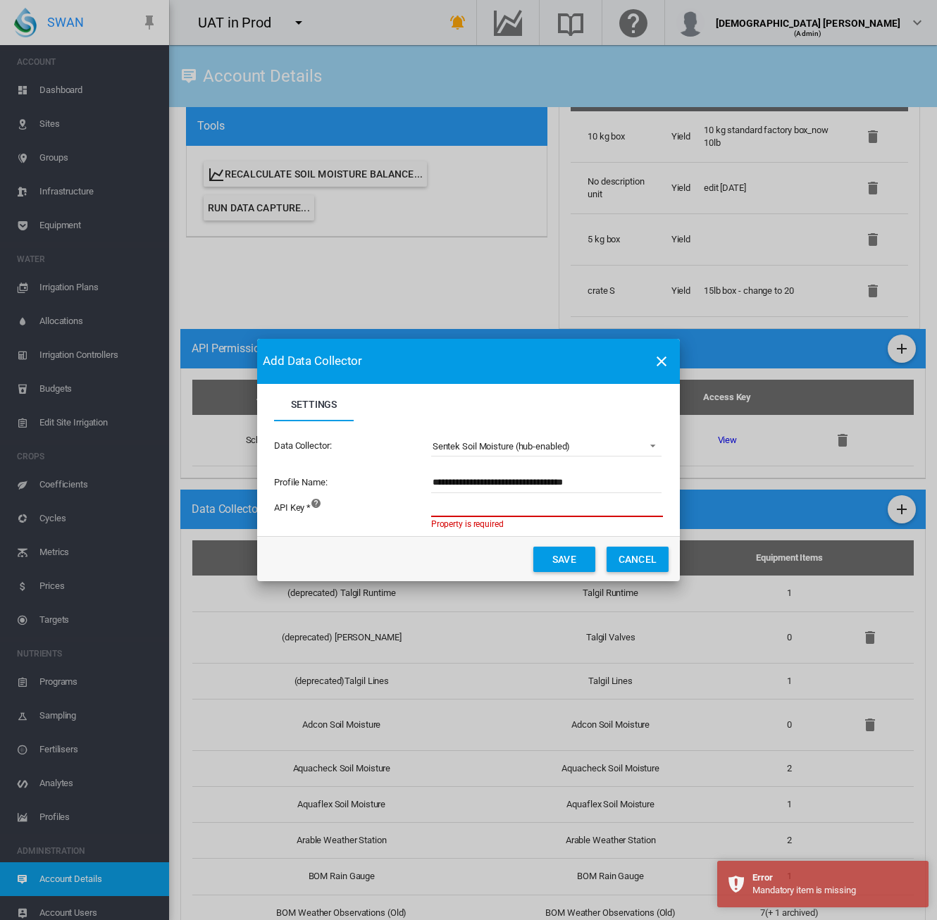
click at [496, 506] on input "Settings Settings ..." at bounding box center [624, 506] width 387 height 21
paste input "**********"
type input "**********"
click at [555, 560] on button "Save" at bounding box center [564, 559] width 62 height 25
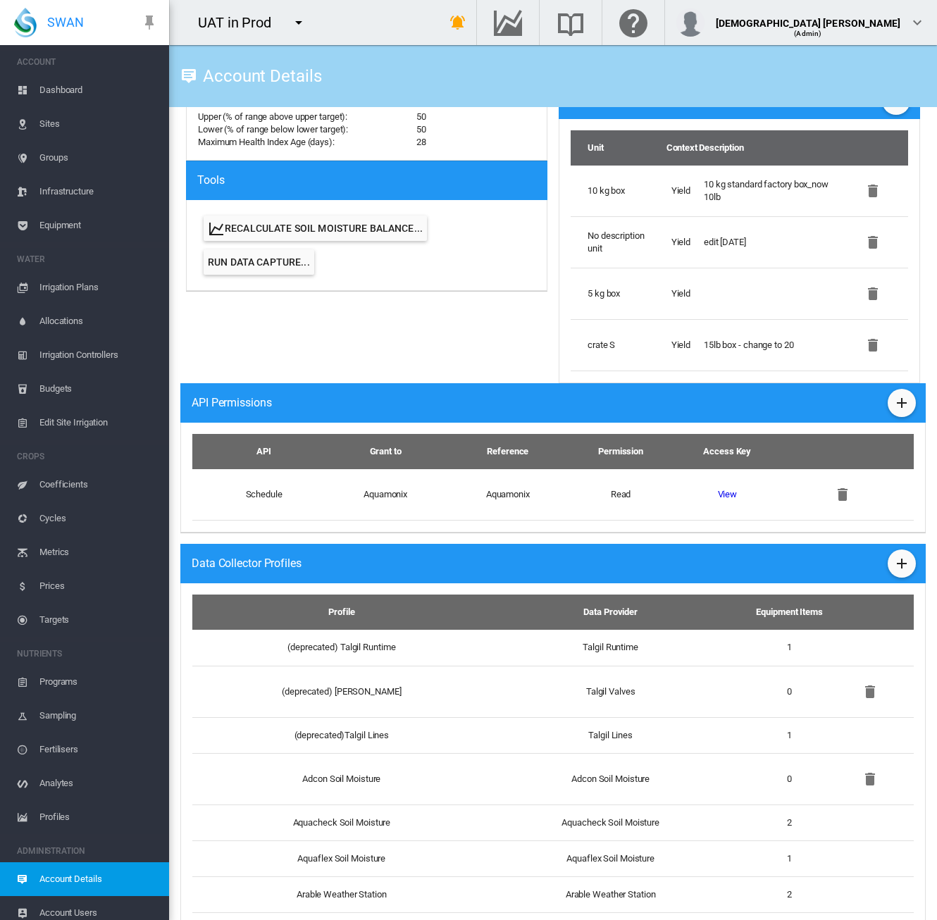
scroll to position [634, 0]
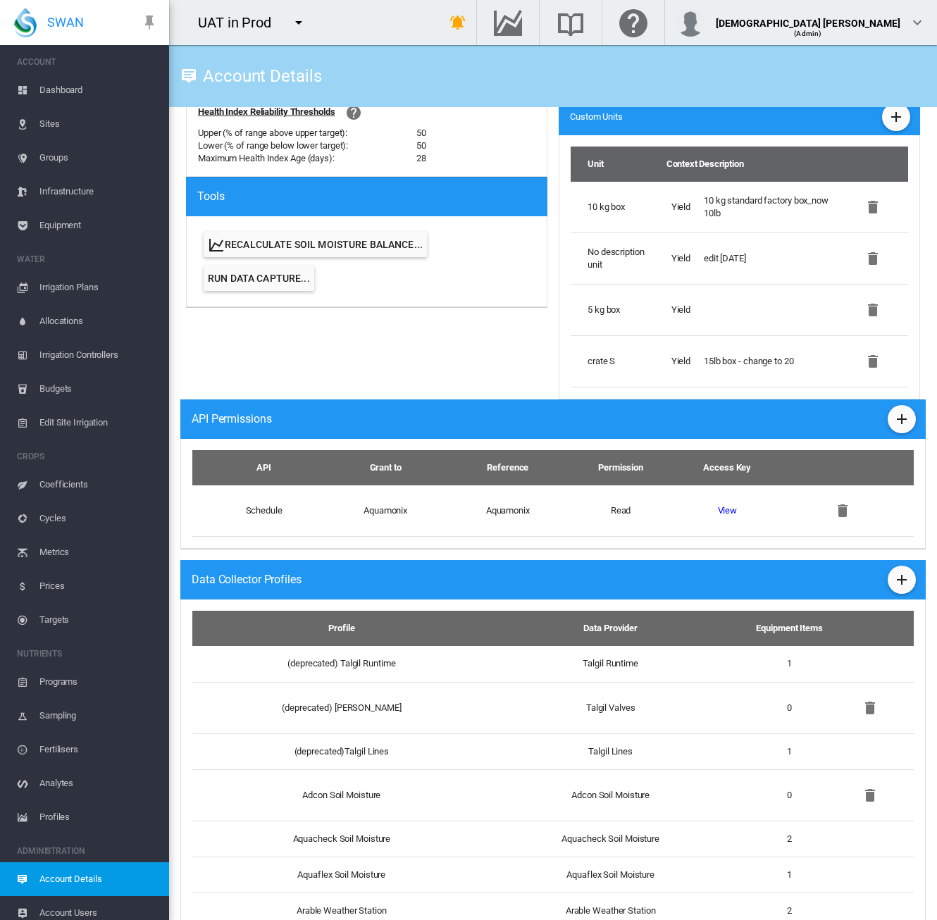
click at [65, 230] on span "Equipment" at bounding box center [98, 226] width 118 height 34
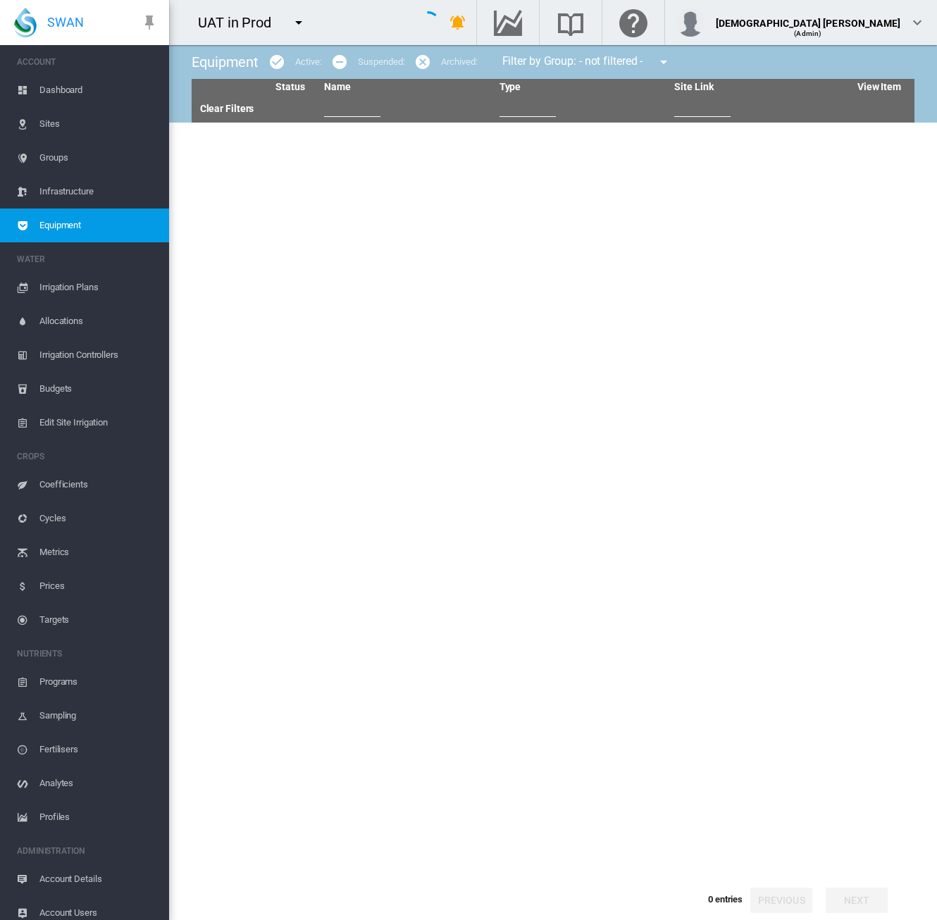
type input "********"
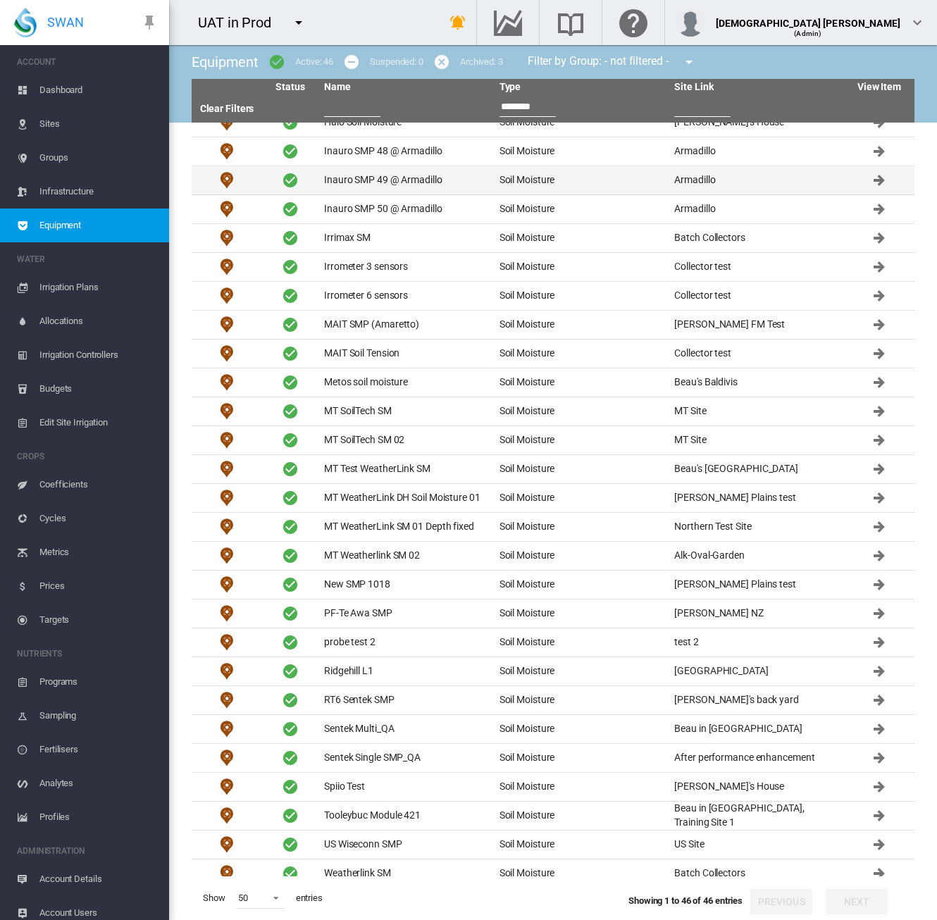
scroll to position [564, 0]
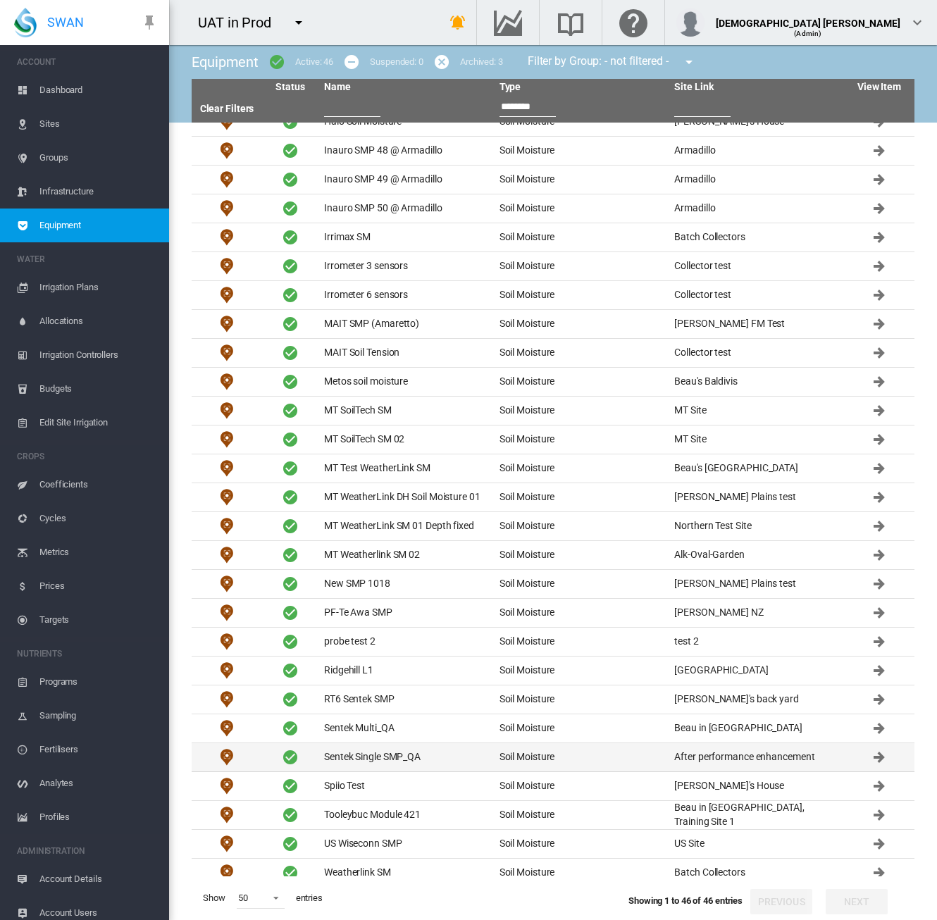
click at [432, 743] on td "Sentek Single SMP_QA" at bounding box center [405, 757] width 175 height 28
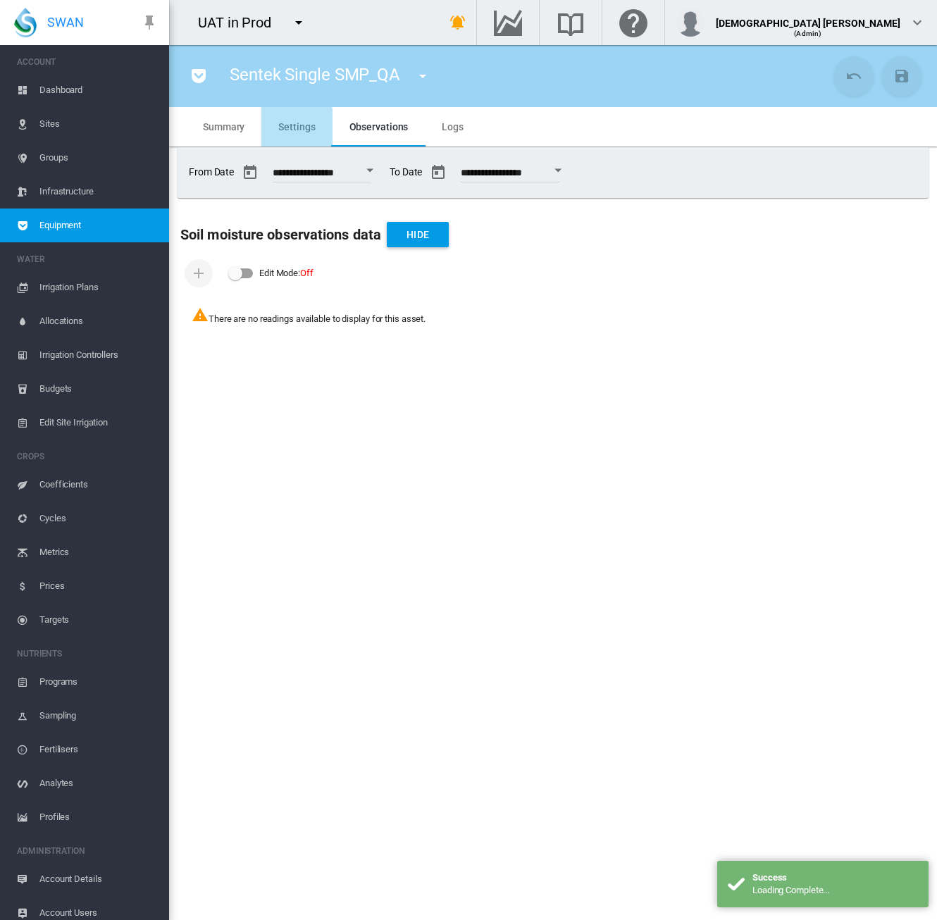
click at [292, 132] on span "Settings" at bounding box center [296, 126] width 37 height 11
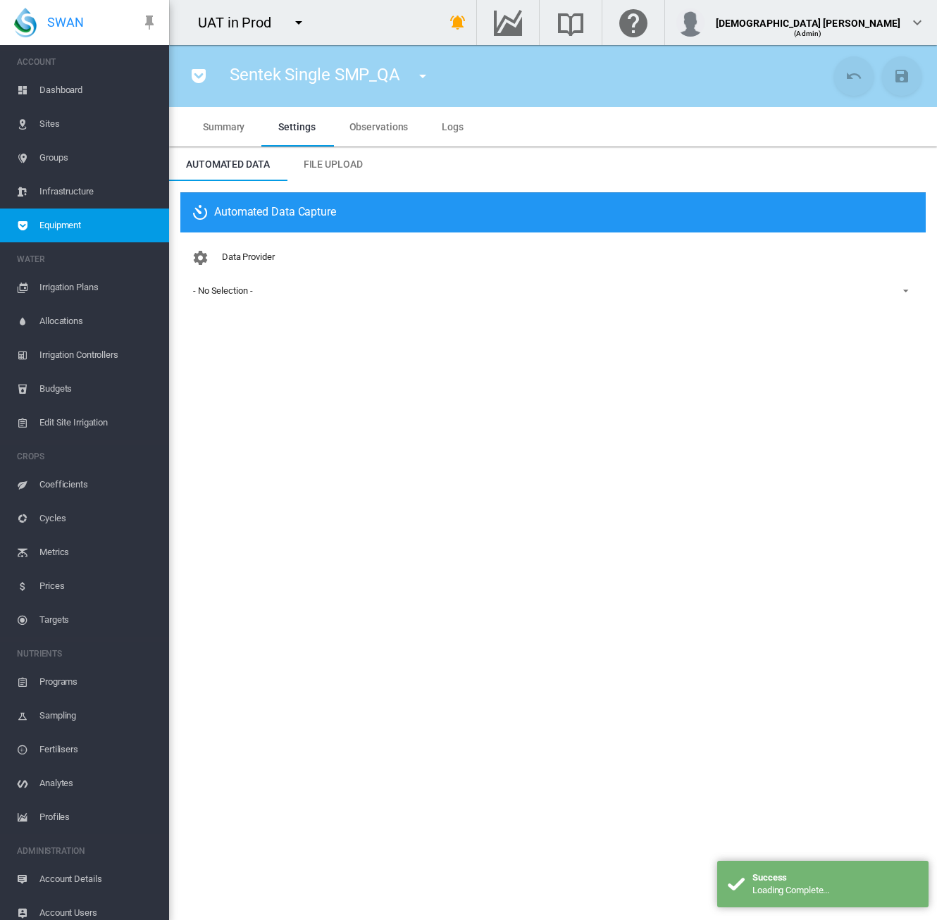
click at [214, 288] on div "- No Selection -" at bounding box center [222, 290] width 59 height 11
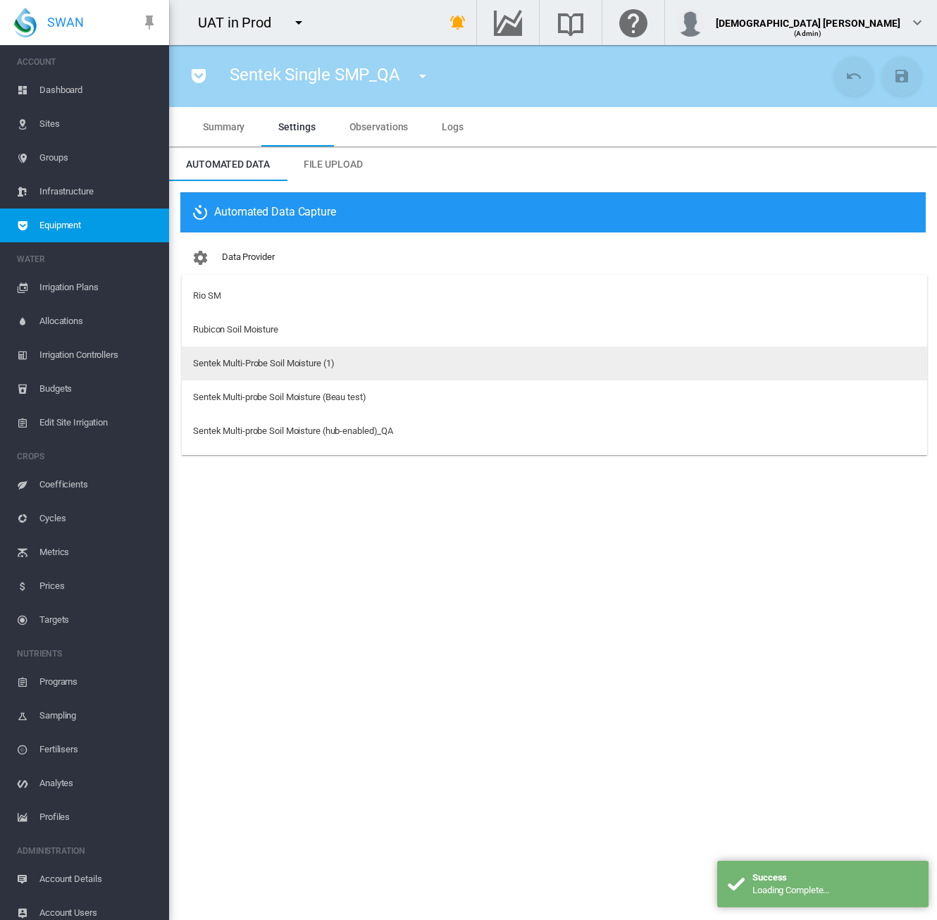
scroll to position [775, 0]
click at [275, 366] on div "Sentek Multi-probe Soil Moisture (hub-enabled)_QA" at bounding box center [293, 362] width 200 height 13
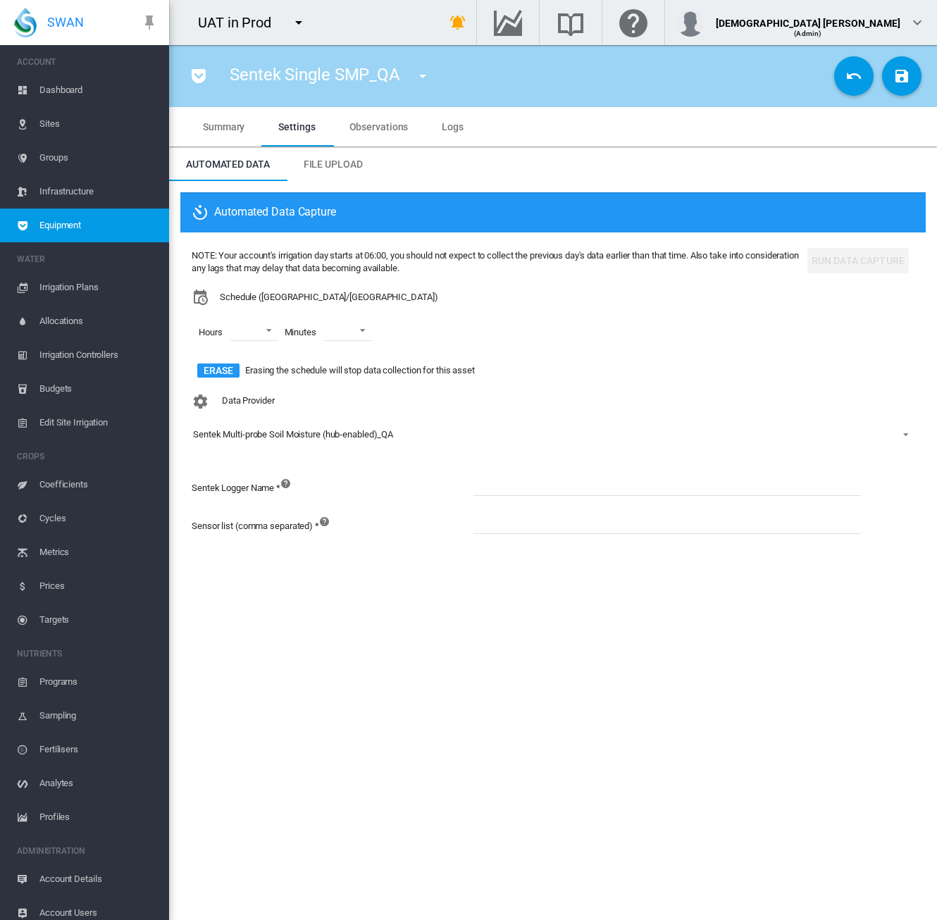
click at [257, 437] on div "Sentek Multi-probe Soil Moisture (hub-enabled)_QA" at bounding box center [293, 434] width 200 height 11
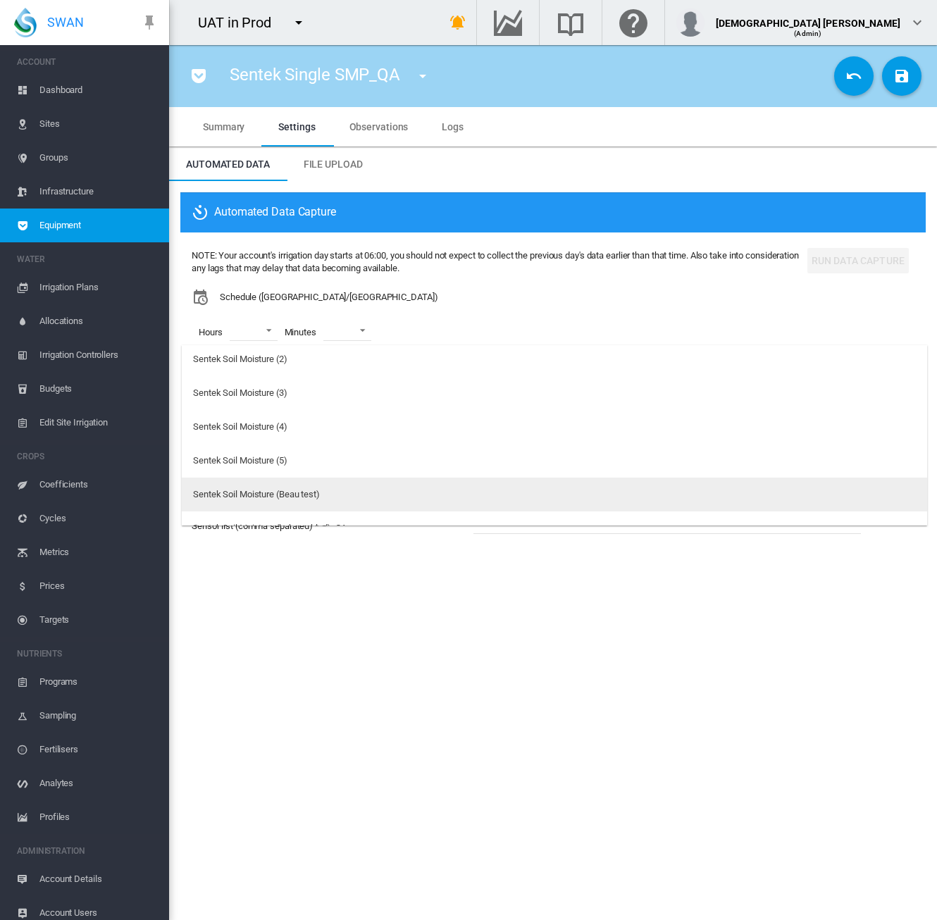
scroll to position [1124, 0]
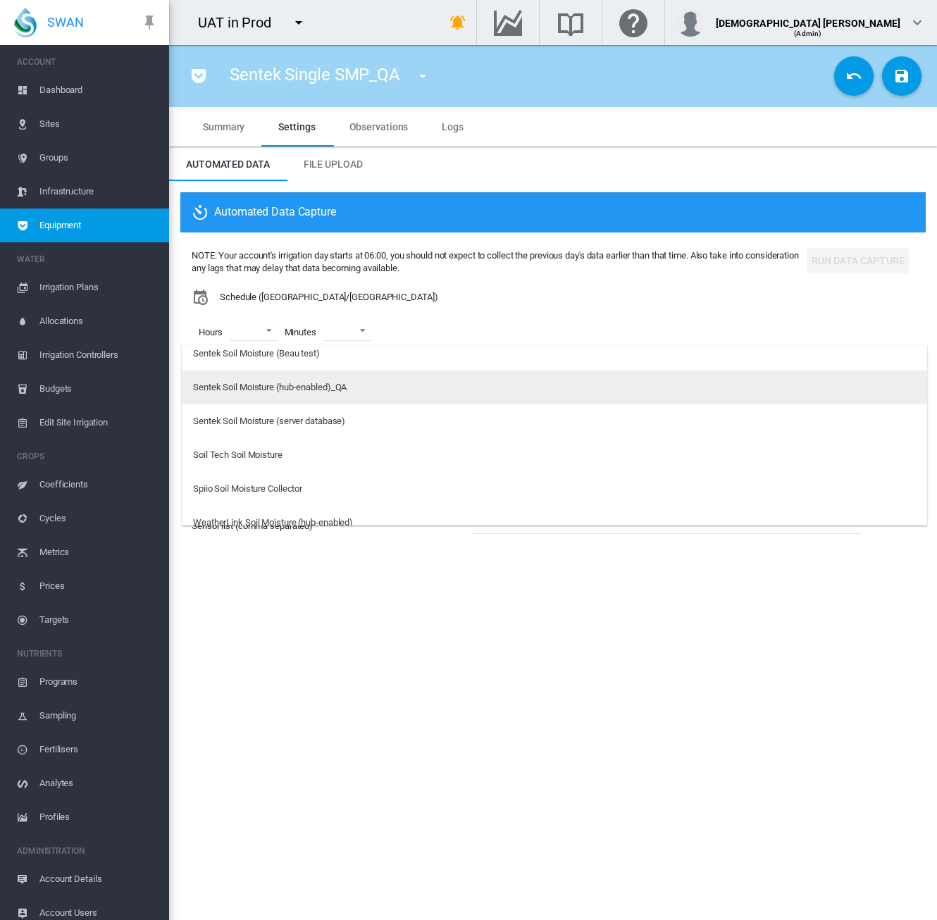
click at [261, 390] on div "Sentek Soil Moisture (hub-enabled)_QA" at bounding box center [270, 387] width 154 height 13
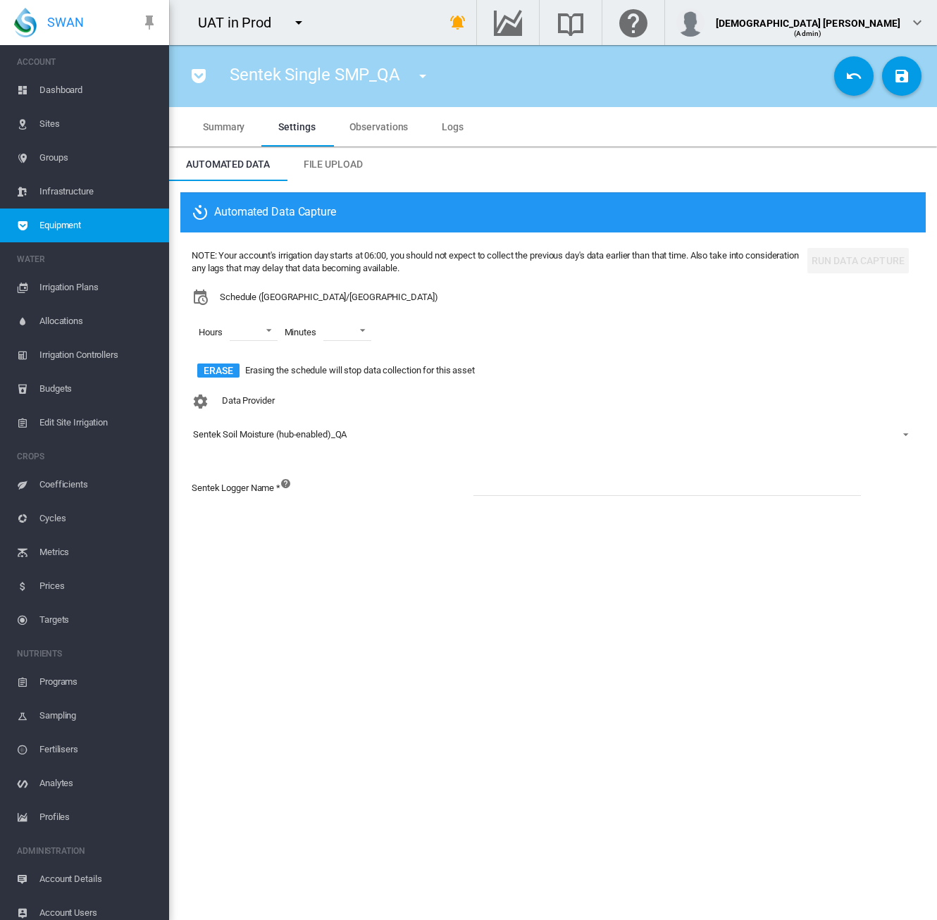
click at [531, 483] on input at bounding box center [666, 485] width 387 height 21
paste input "**********"
type input "**********"
click at [525, 574] on section "Sentek Single SMP_QA 1 (Soil Moisture) 11 VWMeter (72-->83%)2 (Flow Meter) 2025…" at bounding box center [553, 482] width 768 height 875
click at [266, 330] on md-select "00 01 02 03 04 05 06 07 08 09 10 11 12 13 14 15 16 17 18 19 20 21 22 23" at bounding box center [254, 330] width 48 height 21
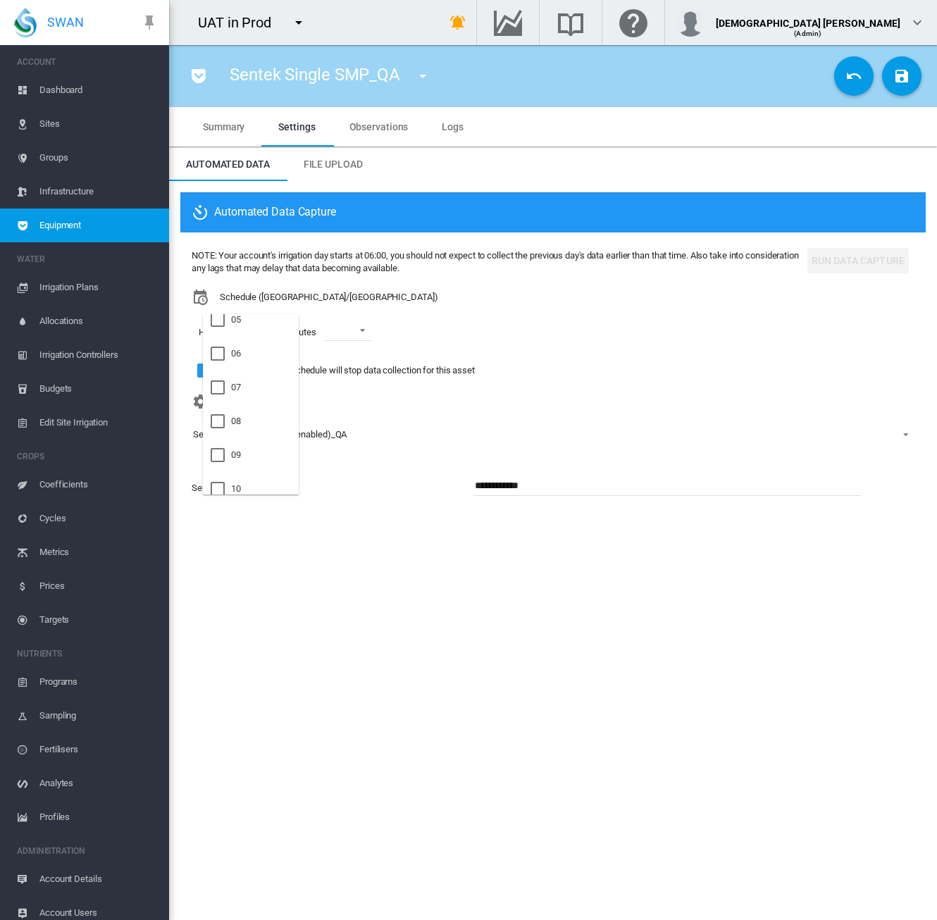
scroll to position [211, 0]
click at [218, 459] on div at bounding box center [218, 458] width 14 height 14
click at [341, 336] on md-backdrop at bounding box center [468, 460] width 937 height 920
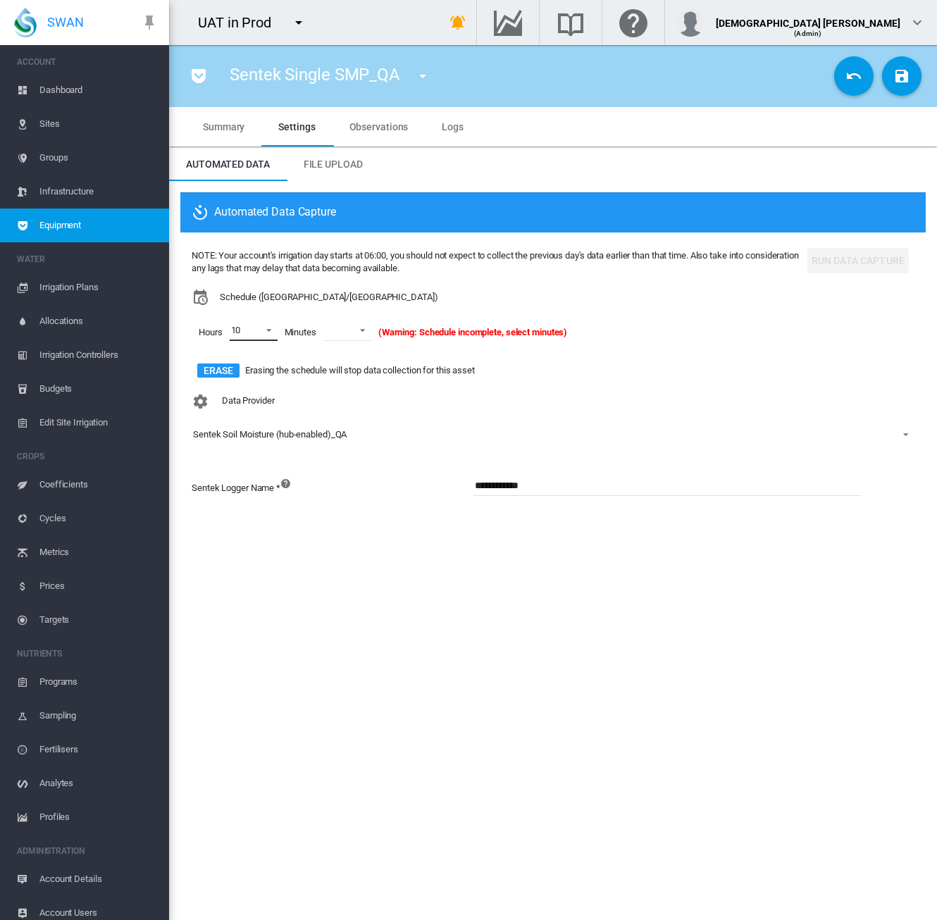
click at [353, 335] on span at bounding box center [358, 329] width 17 height 13
click at [342, 349] on md-option "10" at bounding box center [362, 351] width 96 height 34
click at [900, 80] on md-icon "icon-content-save" at bounding box center [901, 76] width 17 height 17
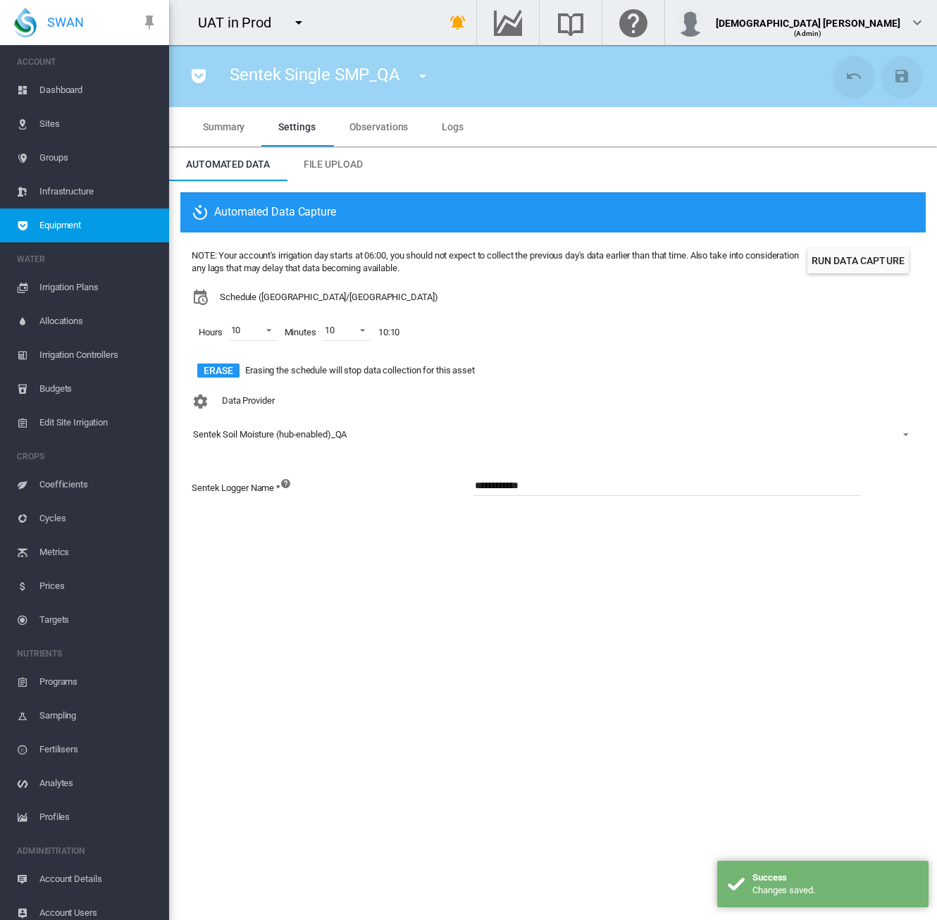
click at [206, 133] on md-tab-item "Summary" at bounding box center [223, 126] width 75 height 39
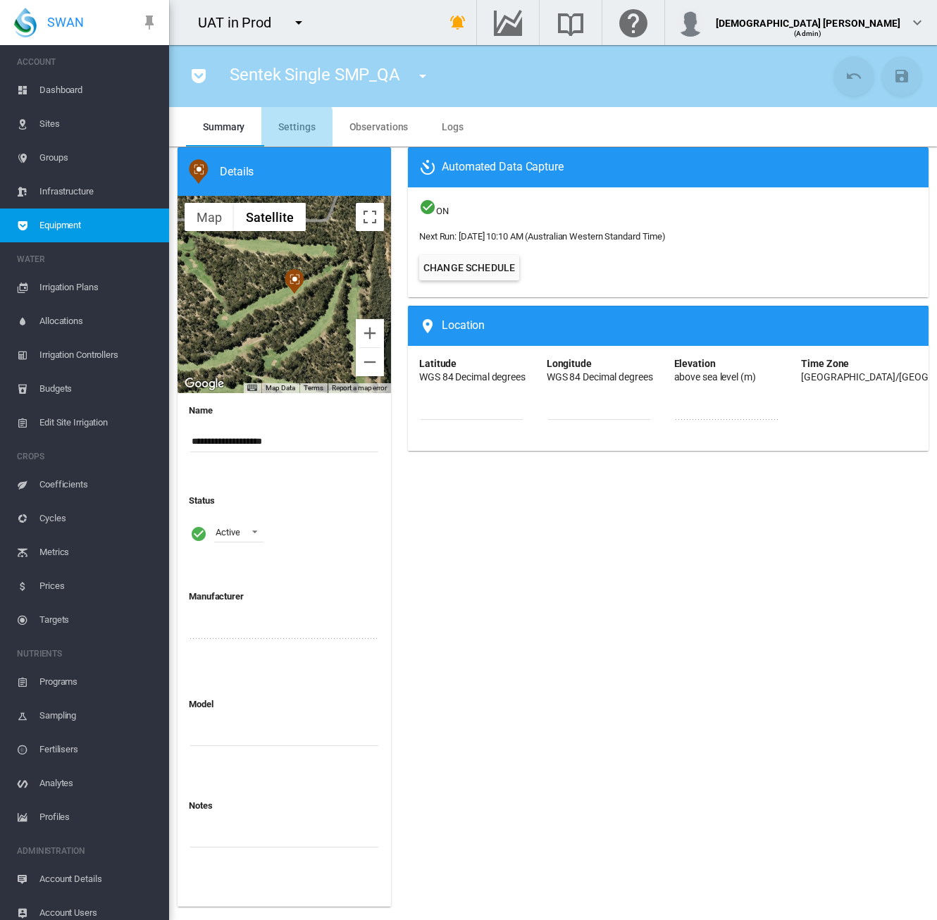
click at [294, 127] on span "Settings" at bounding box center [296, 126] width 37 height 11
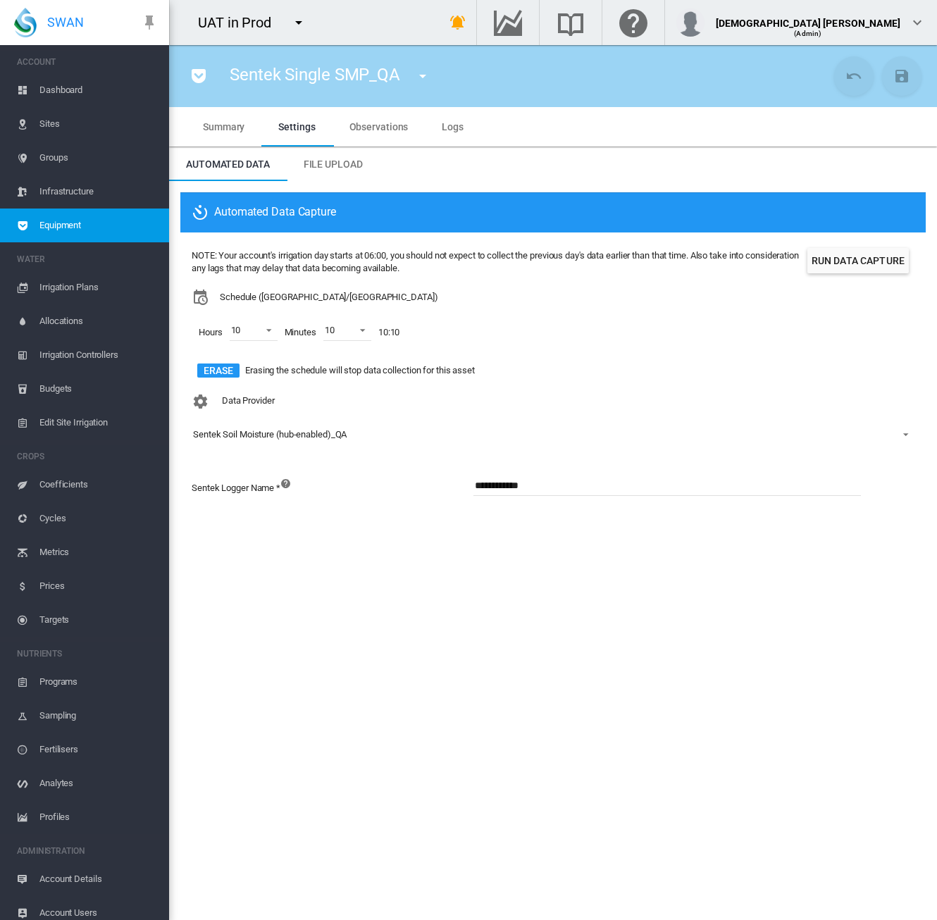
click at [87, 220] on span "Equipment" at bounding box center [98, 226] width 118 height 34
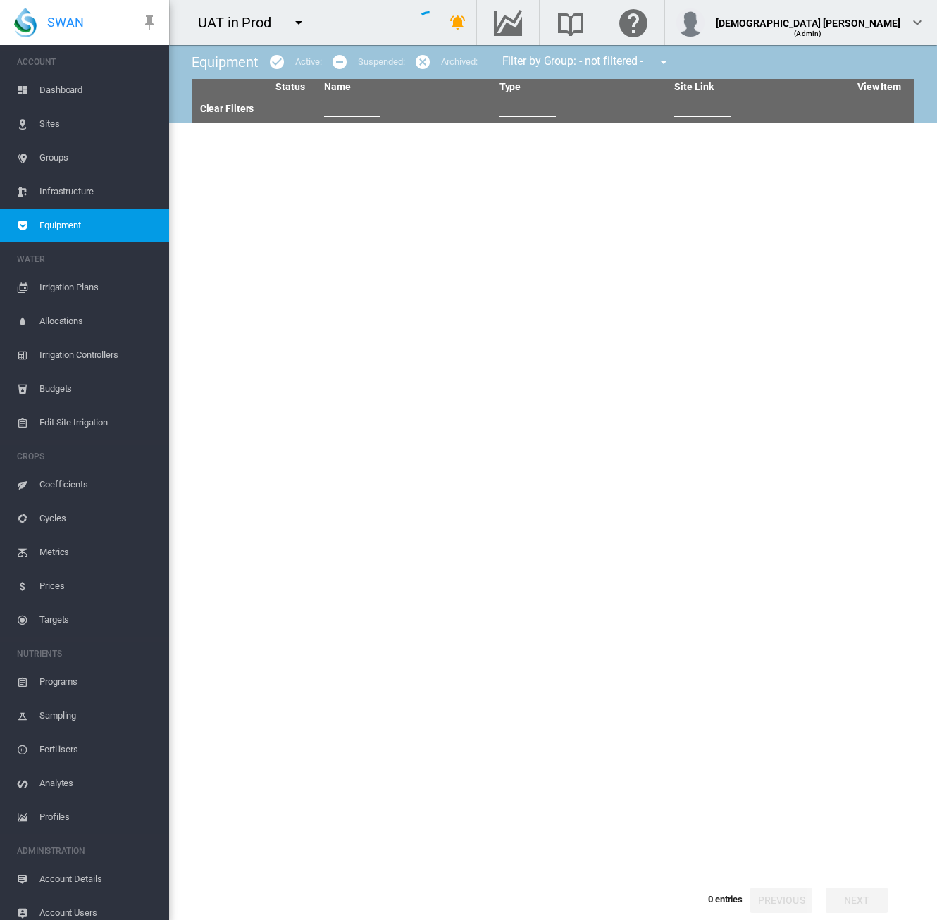
type input "********"
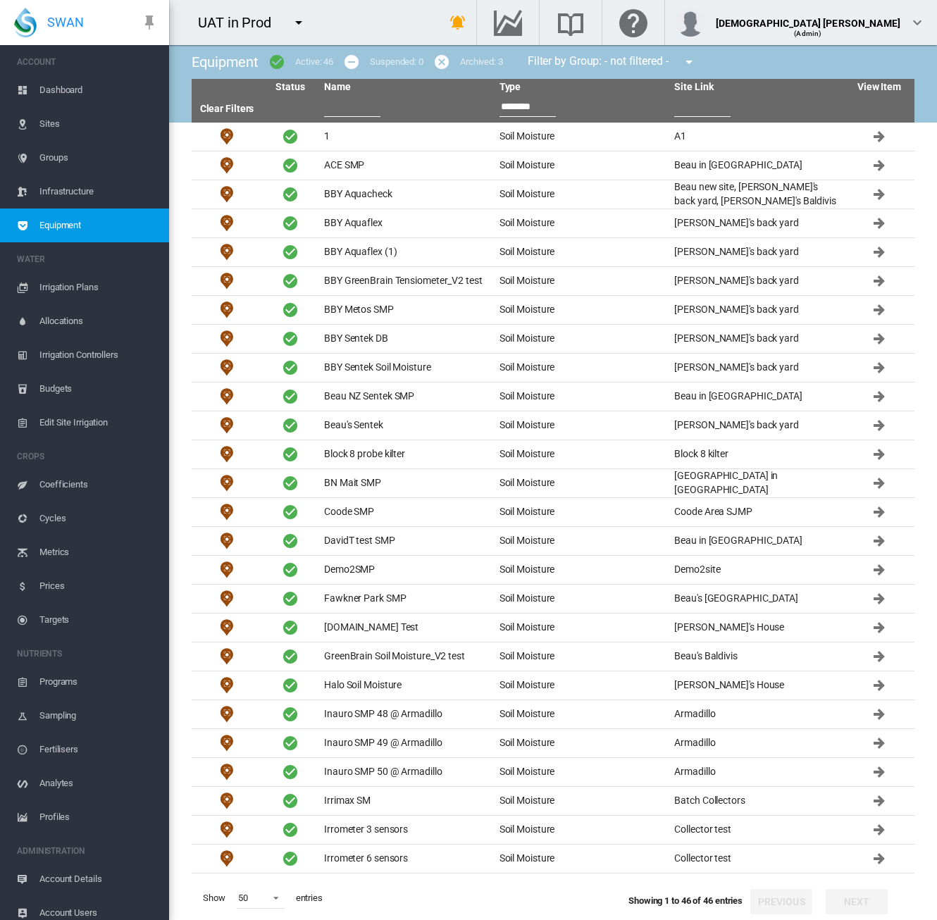
click at [338, 108] on input "text" at bounding box center [352, 106] width 56 height 21
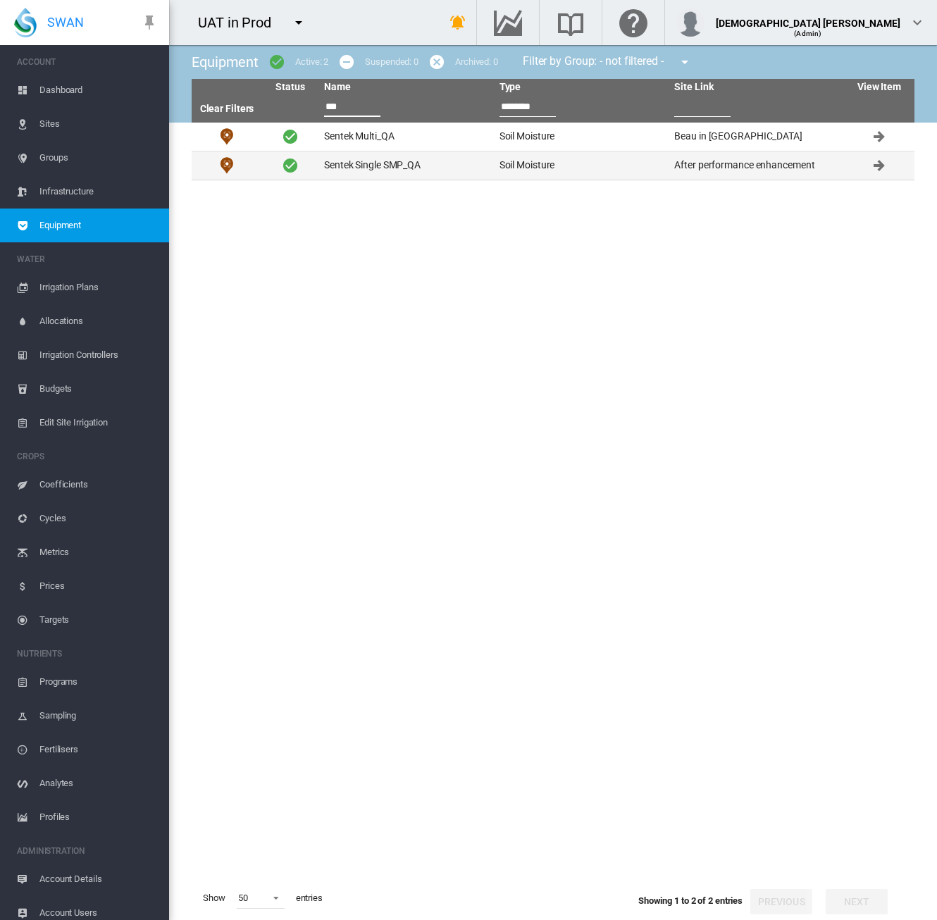
type input "***"
click at [358, 160] on td "Sentek Single SMP_QA" at bounding box center [405, 165] width 175 height 28
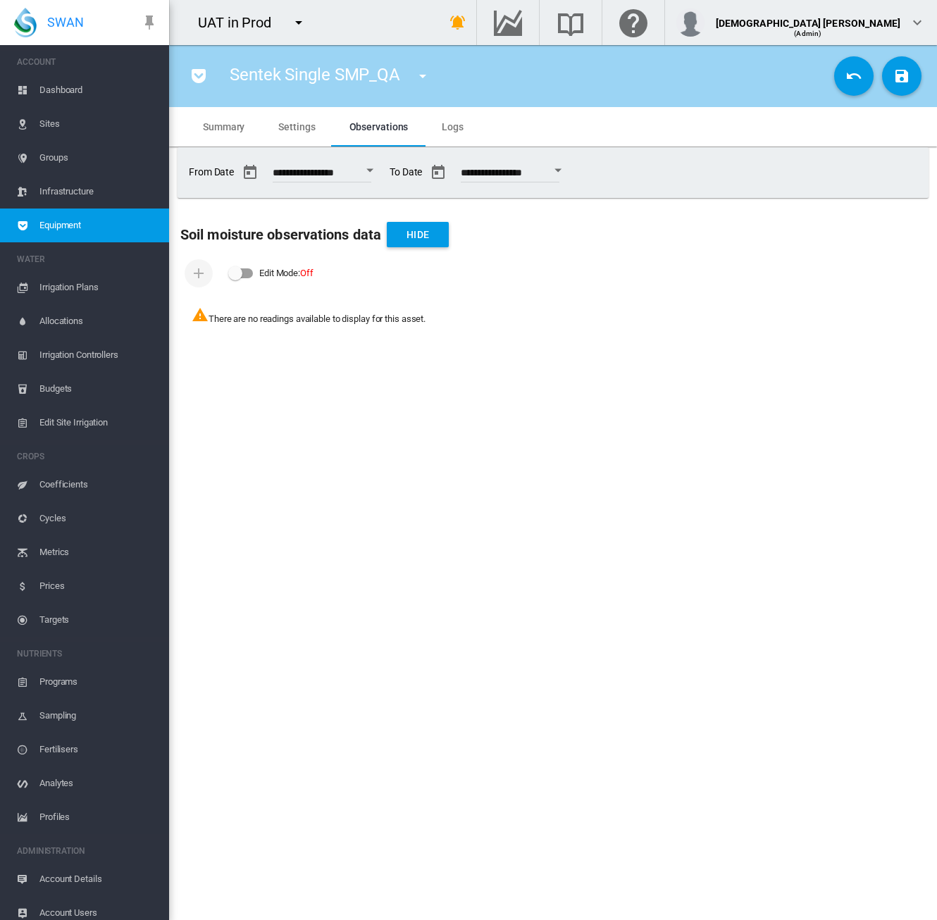
click at [287, 127] on span "Settings" at bounding box center [296, 126] width 37 height 11
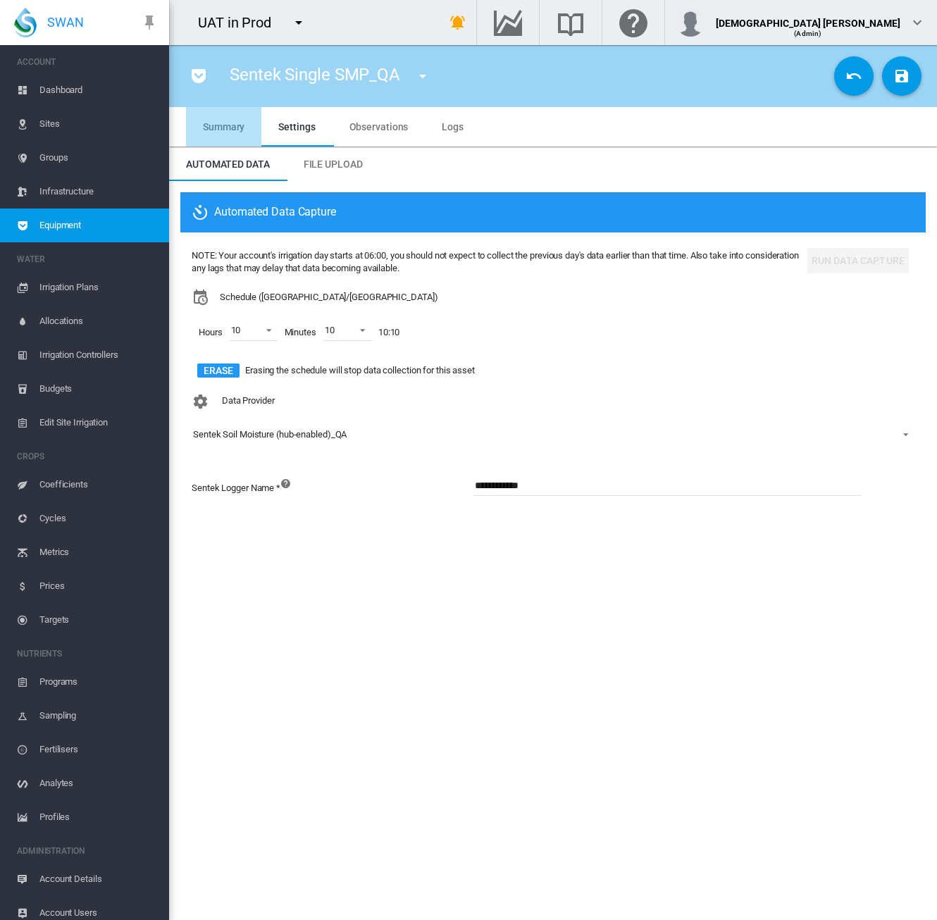
click at [227, 135] on md-tab-item "Summary" at bounding box center [223, 126] width 75 height 39
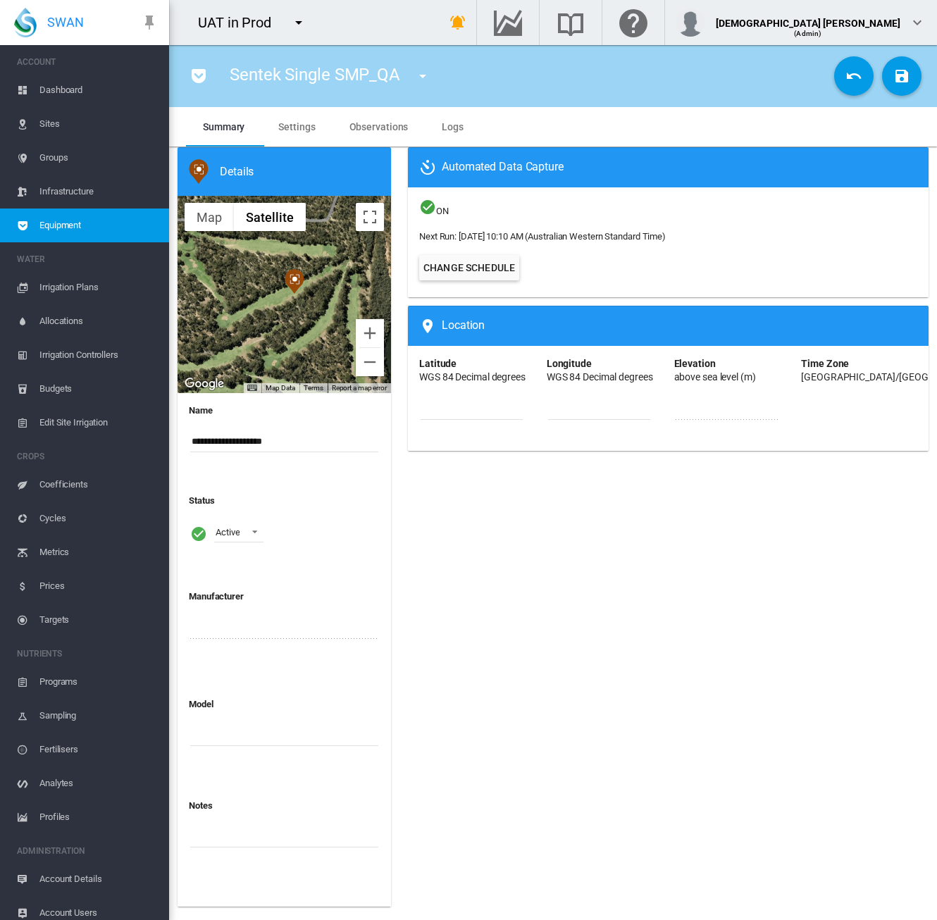
click at [114, 223] on span "Equipment" at bounding box center [98, 226] width 118 height 34
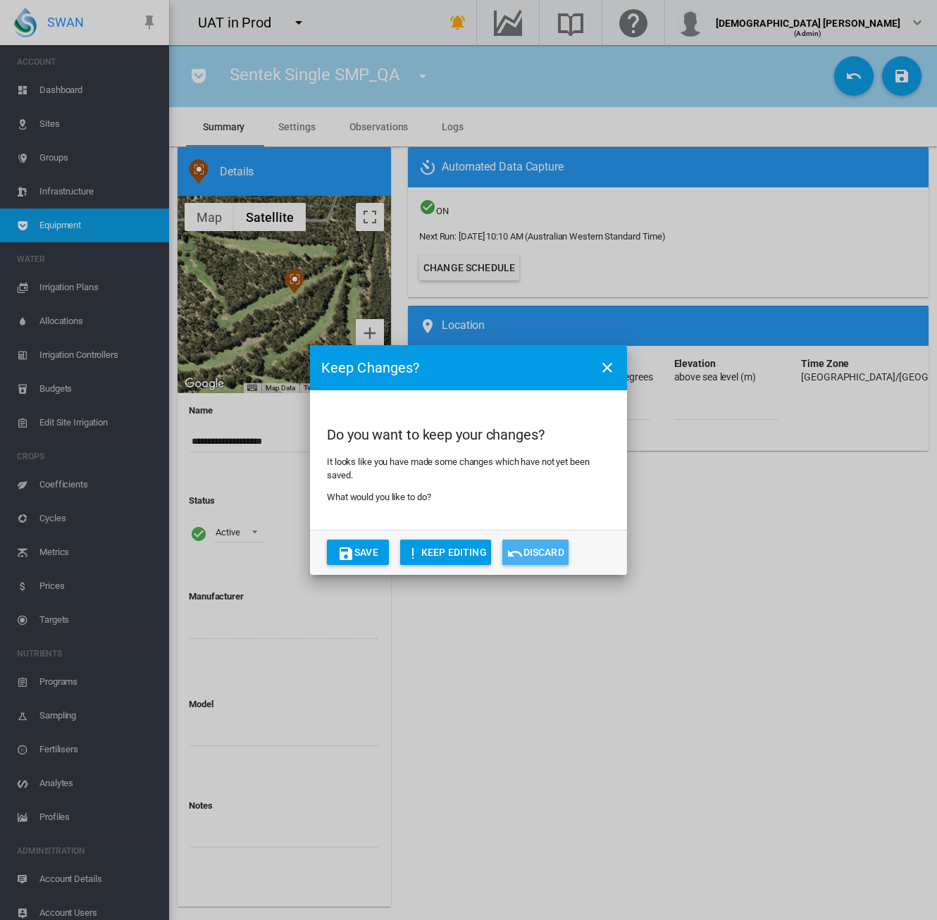
click at [541, 549] on button "Discard" at bounding box center [535, 552] width 66 height 25
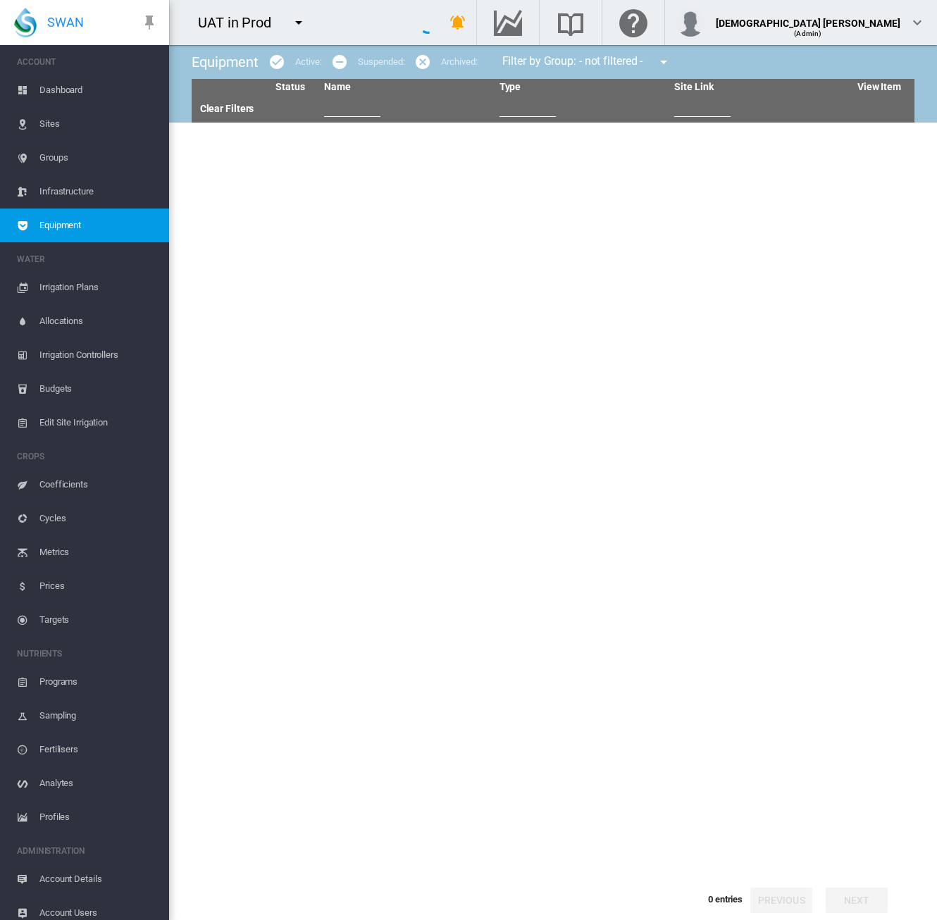
type input "***"
type input "********"
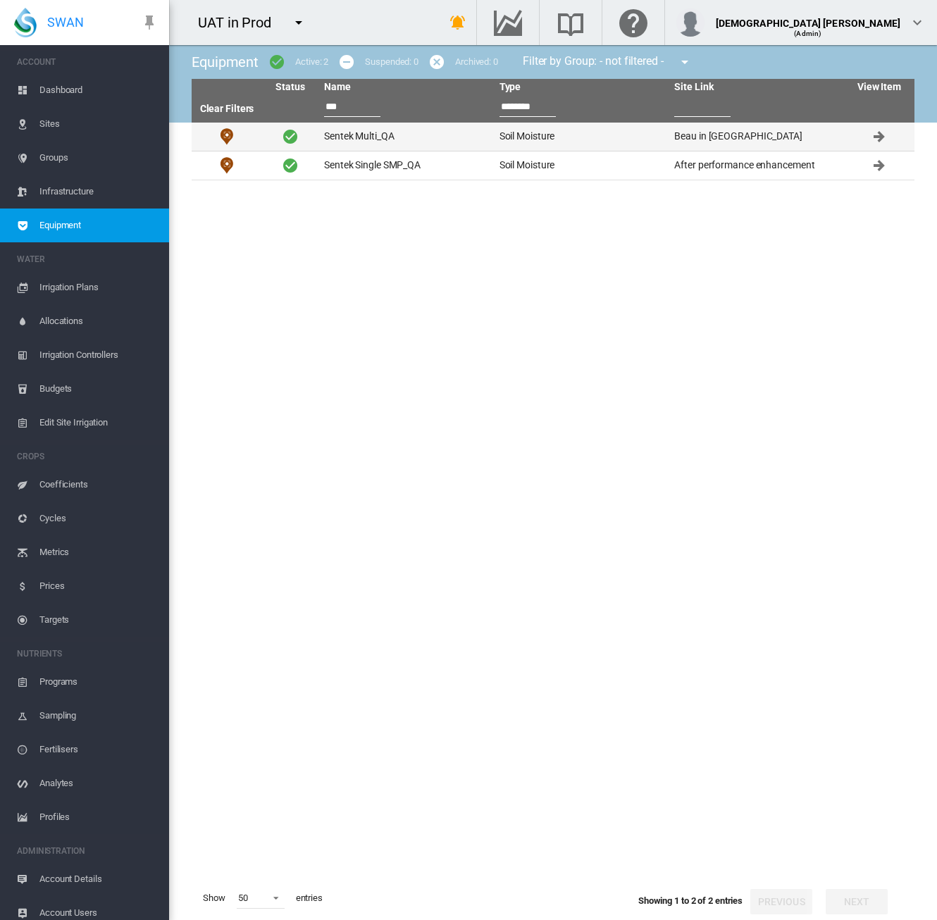
click at [421, 139] on td "Sentek Multi_QA" at bounding box center [405, 137] width 175 height 28
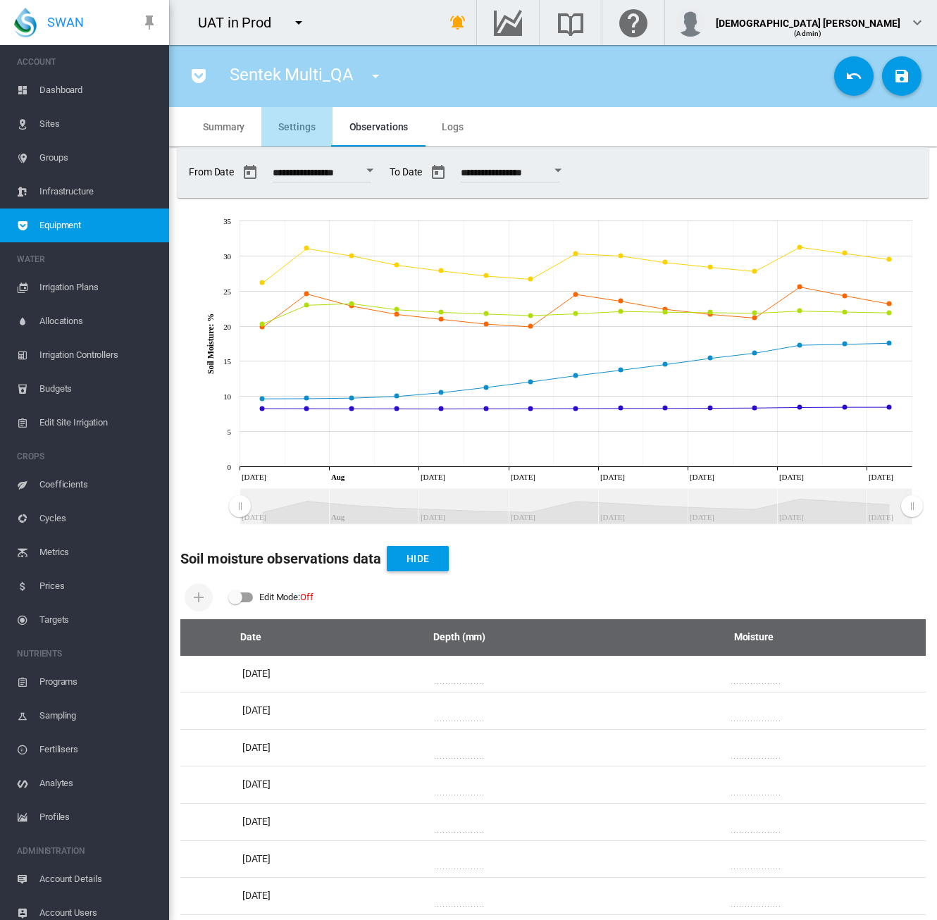
click at [296, 118] on md-tab-item "Settings" at bounding box center [296, 126] width 70 height 39
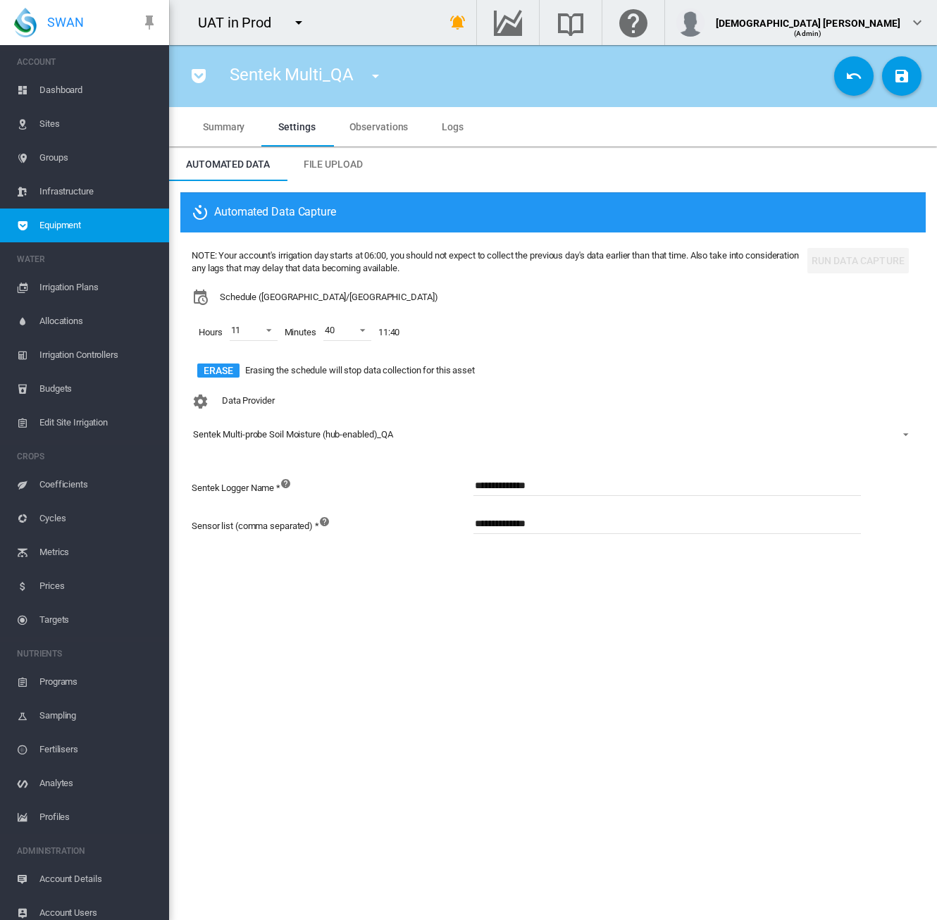
click at [375, 122] on span "Observations" at bounding box center [378, 126] width 59 height 11
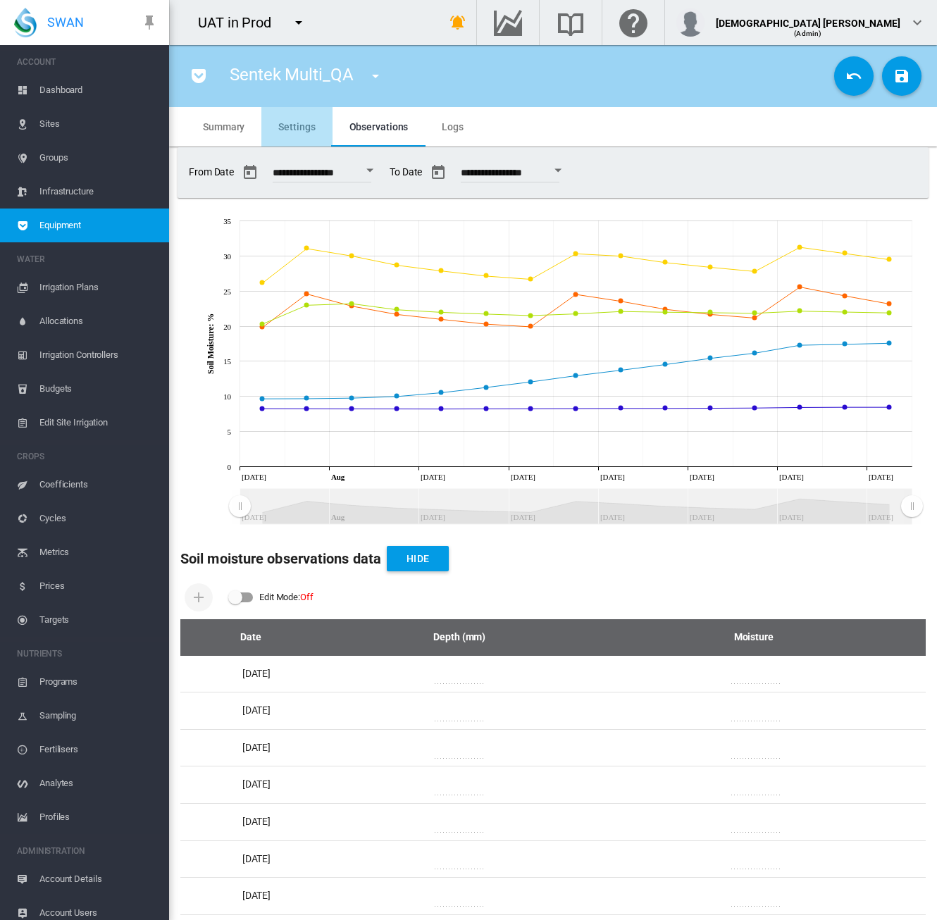
click at [313, 135] on md-tab-item "Settings" at bounding box center [296, 126] width 70 height 39
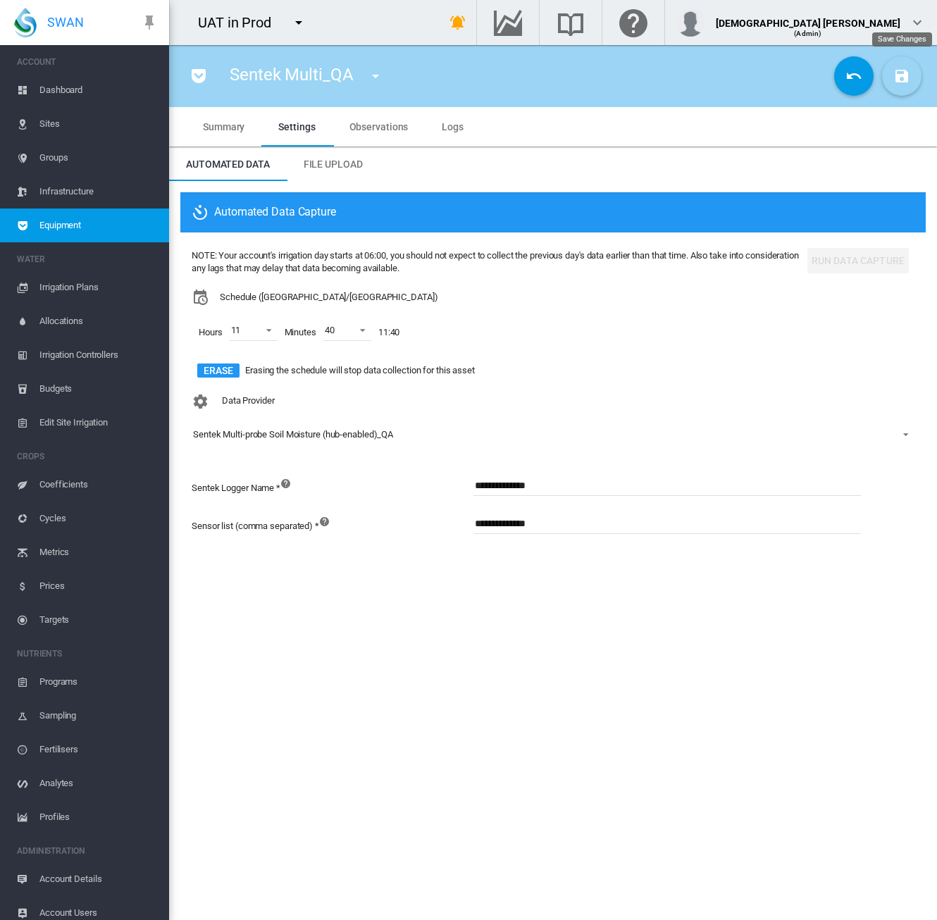
click at [891, 83] on button "Save Changes" at bounding box center [901, 75] width 39 height 39
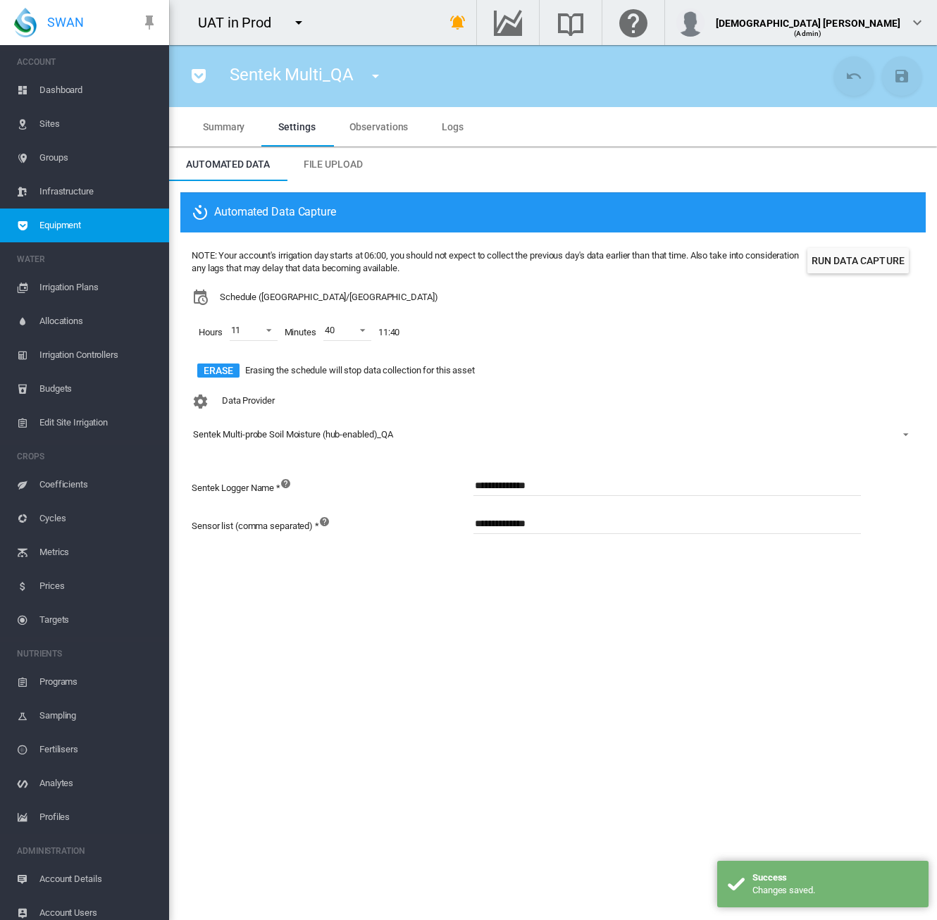
click at [123, 231] on span "Equipment" at bounding box center [98, 226] width 118 height 34
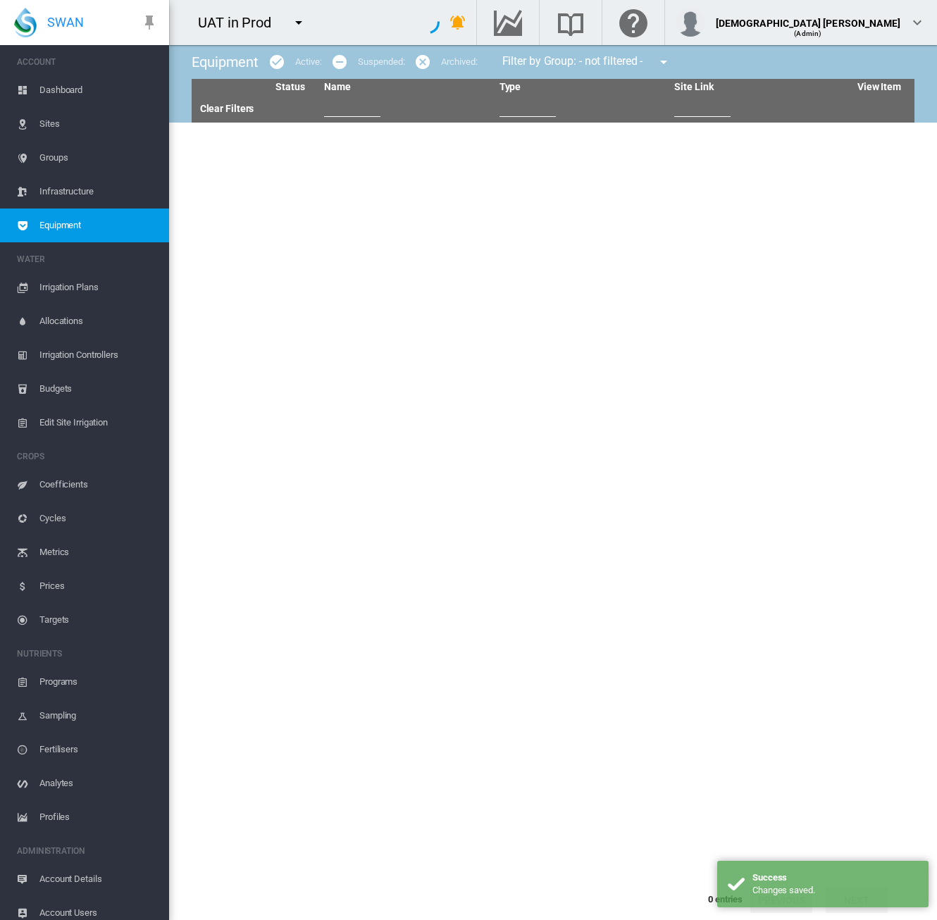
type input "***"
type input "********"
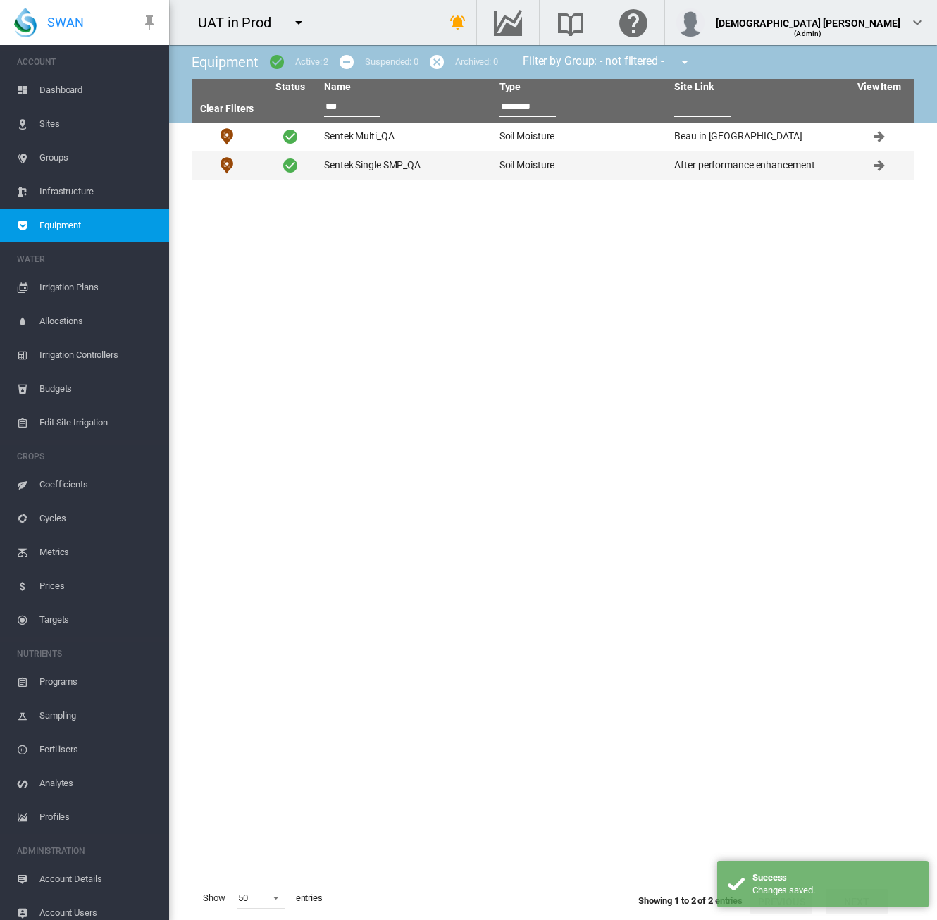
click at [408, 170] on td "Sentek Single SMP_QA" at bounding box center [405, 165] width 175 height 28
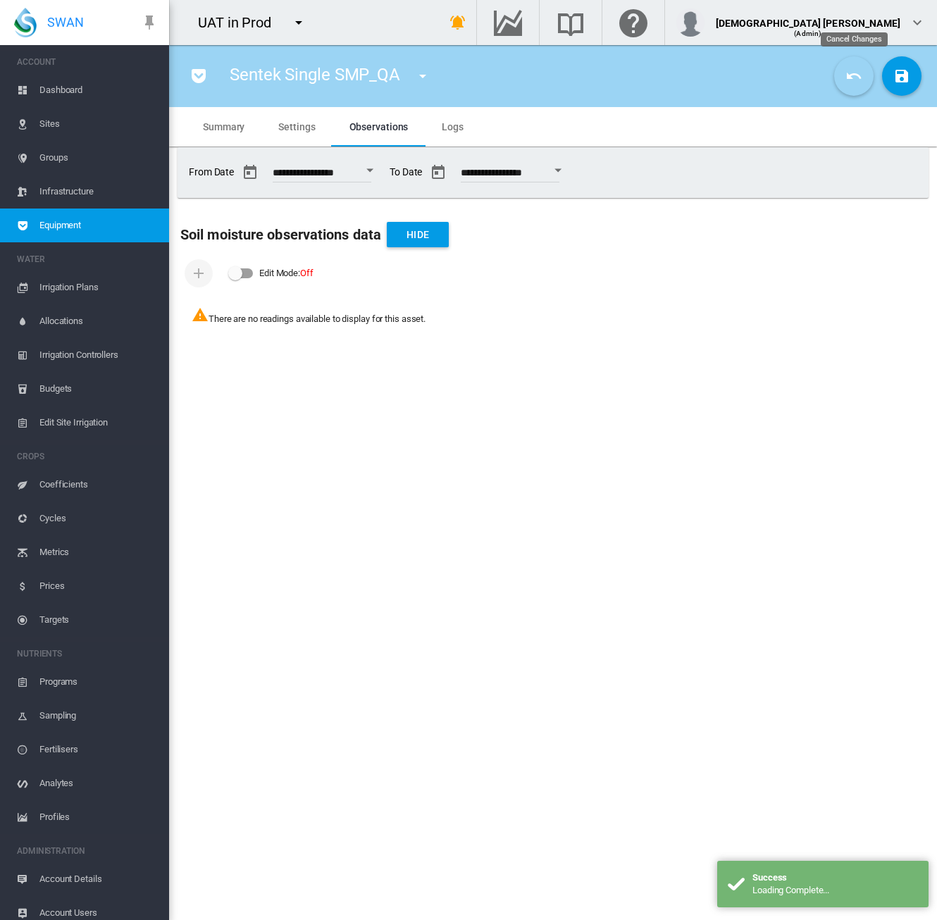
click at [858, 87] on button "Cancel Changes" at bounding box center [853, 75] width 39 height 39
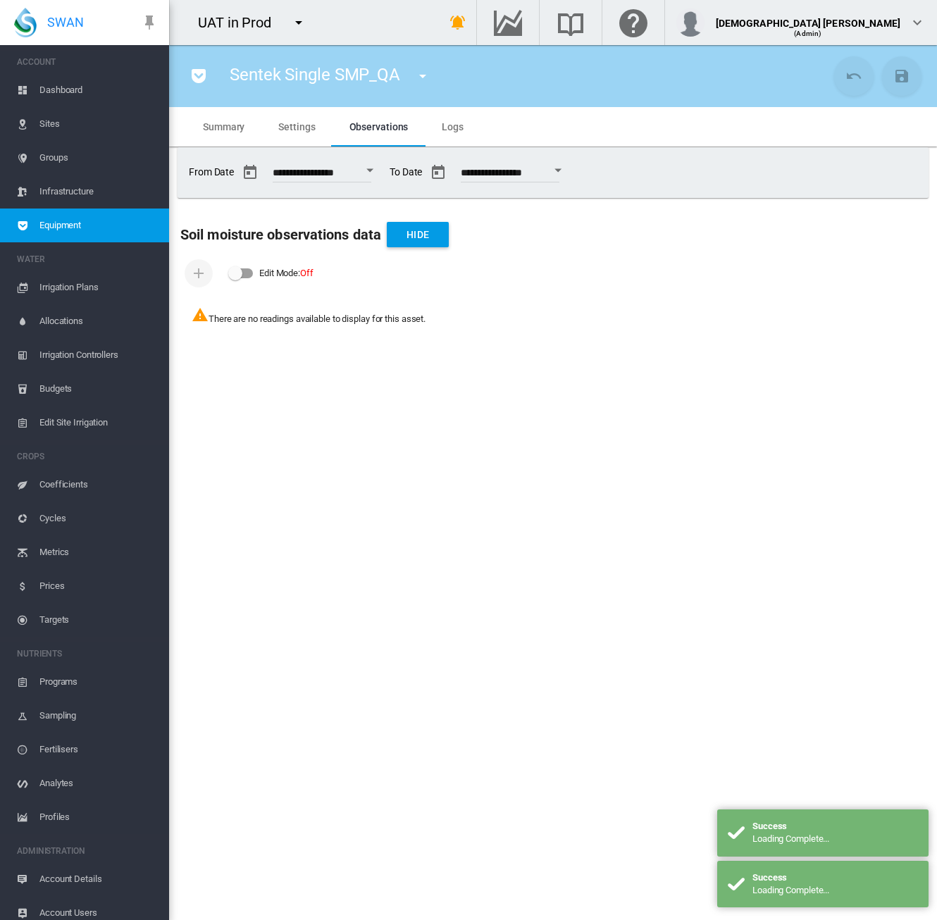
click at [307, 125] on span "Settings" at bounding box center [296, 126] width 37 height 11
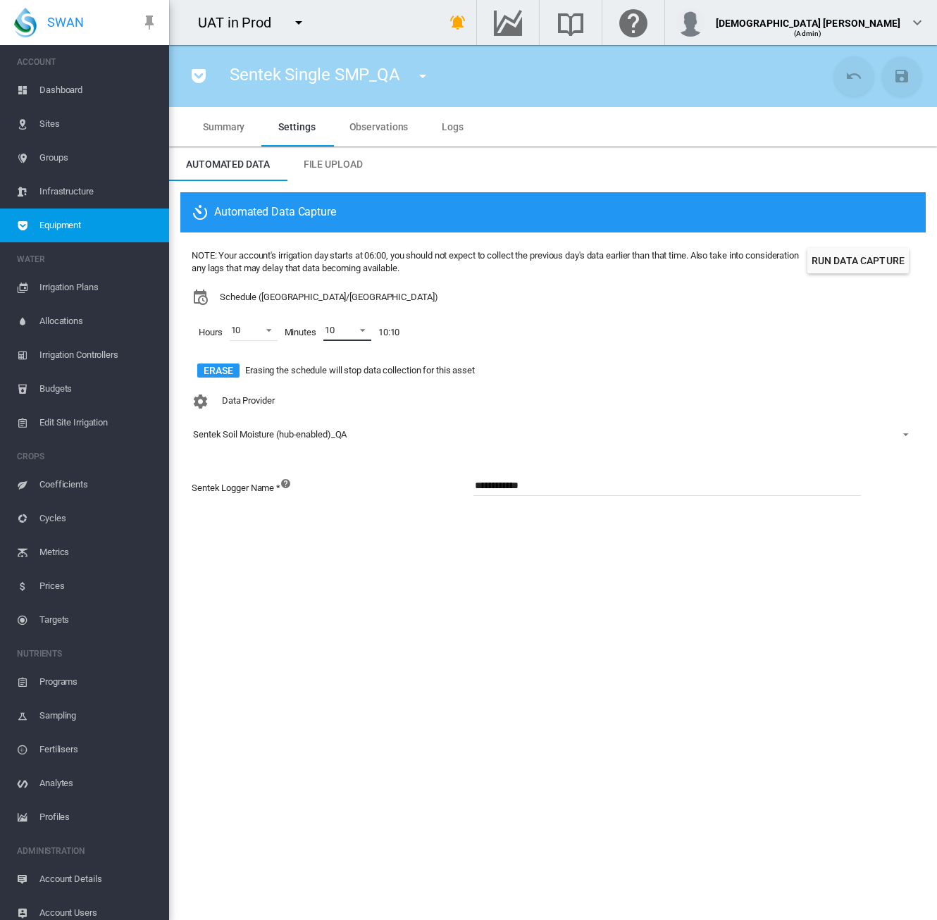
click at [359, 339] on md-select-value "10" at bounding box center [347, 330] width 48 height 21
click at [343, 260] on md-option "35" at bounding box center [362, 261] width 96 height 34
click at [896, 80] on md-icon "icon-content-save" at bounding box center [901, 76] width 17 height 17
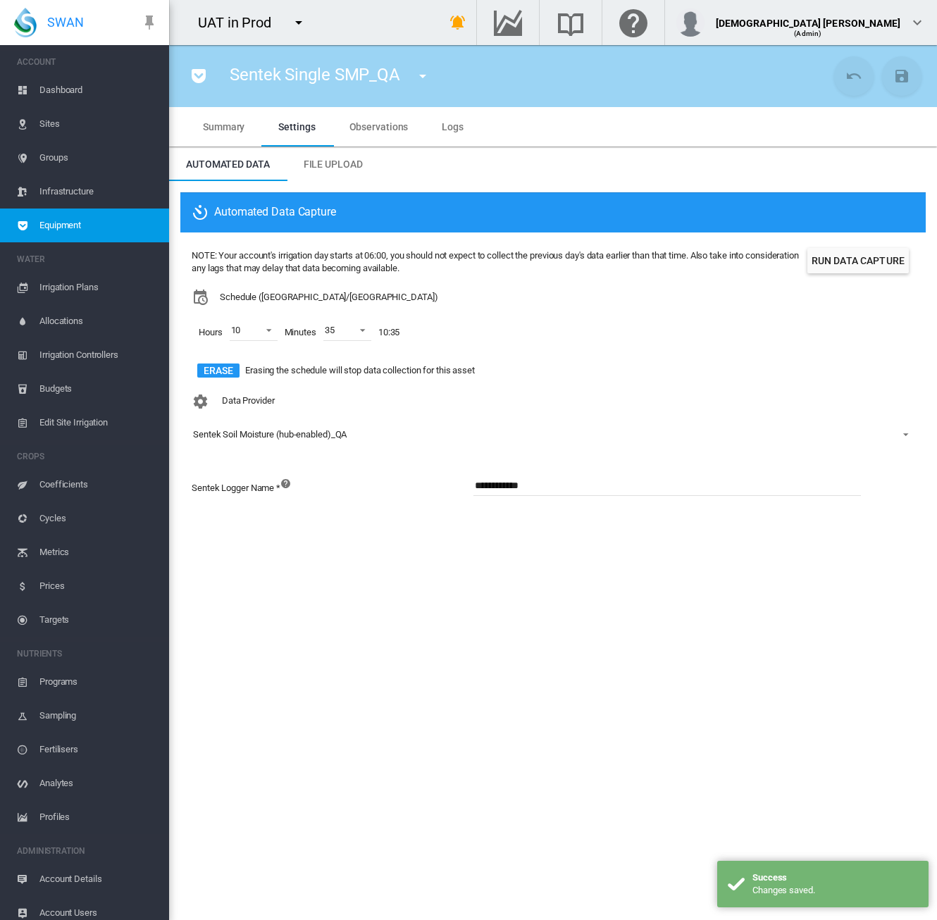
click at [204, 73] on md-icon "icon-pocket" at bounding box center [198, 76] width 17 height 17
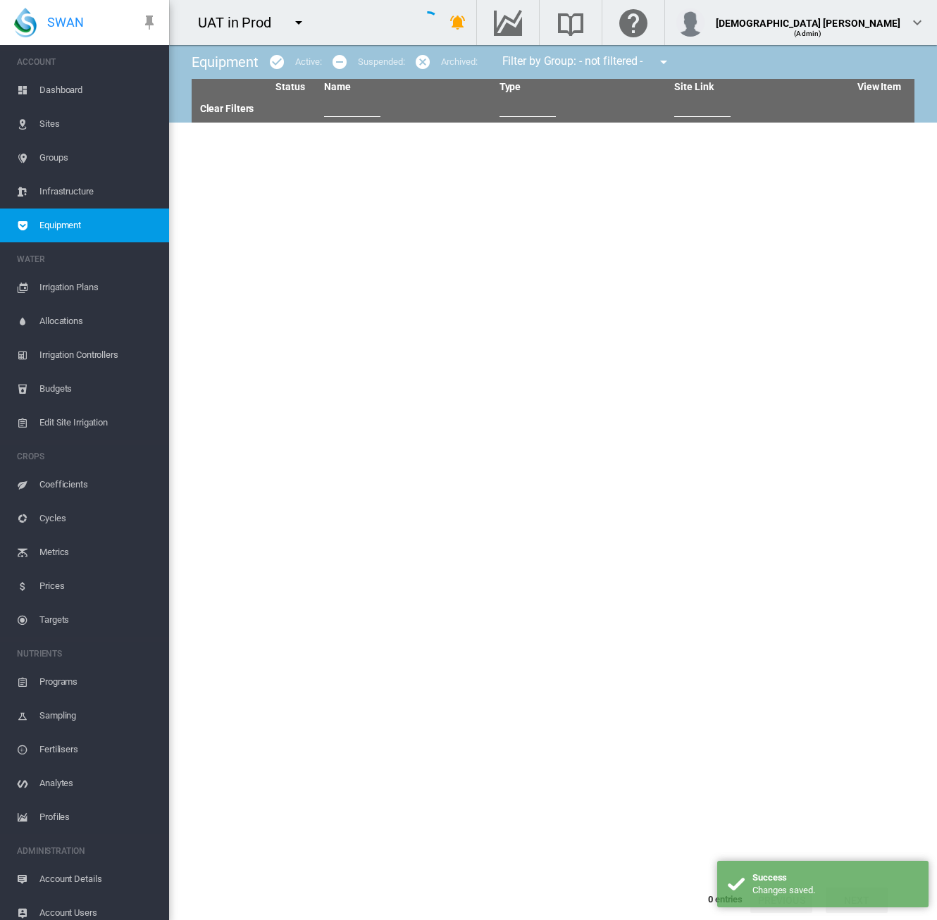
type input "***"
type input "********"
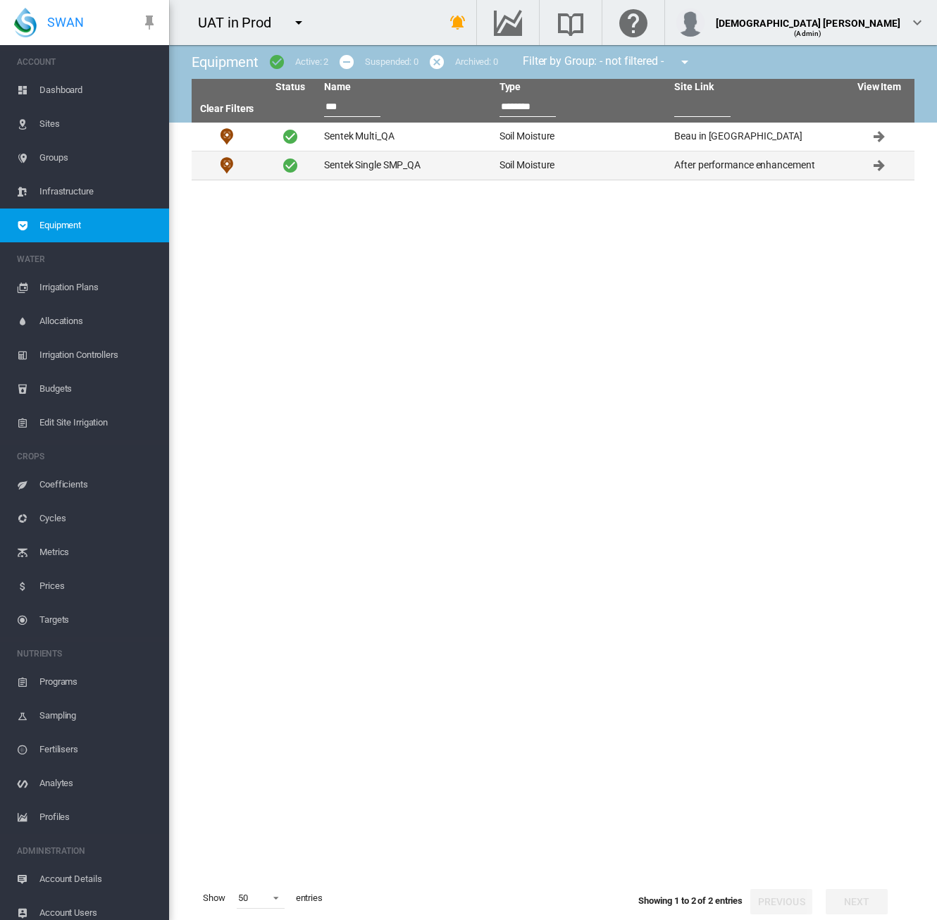
click at [378, 168] on td "Sentek Single SMP_QA" at bounding box center [405, 165] width 175 height 28
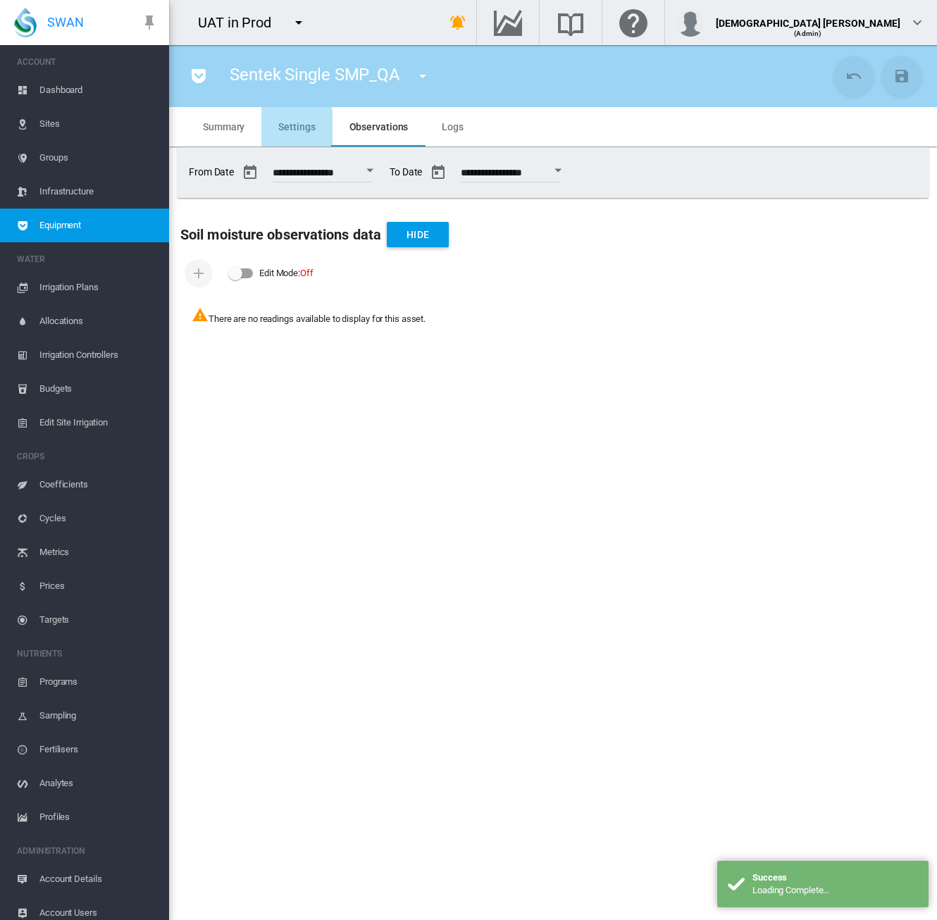
click at [263, 135] on md-tab-item "Settings" at bounding box center [296, 126] width 70 height 39
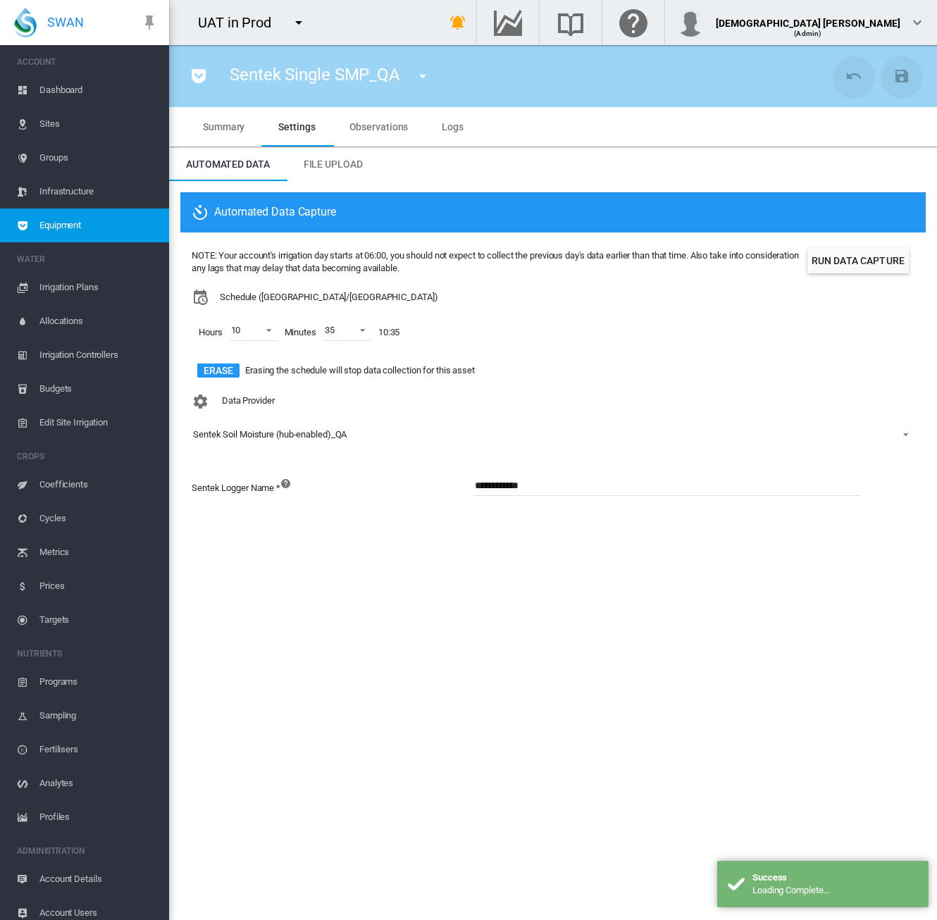
click at [209, 75] on button "button" at bounding box center [199, 76] width 28 height 28
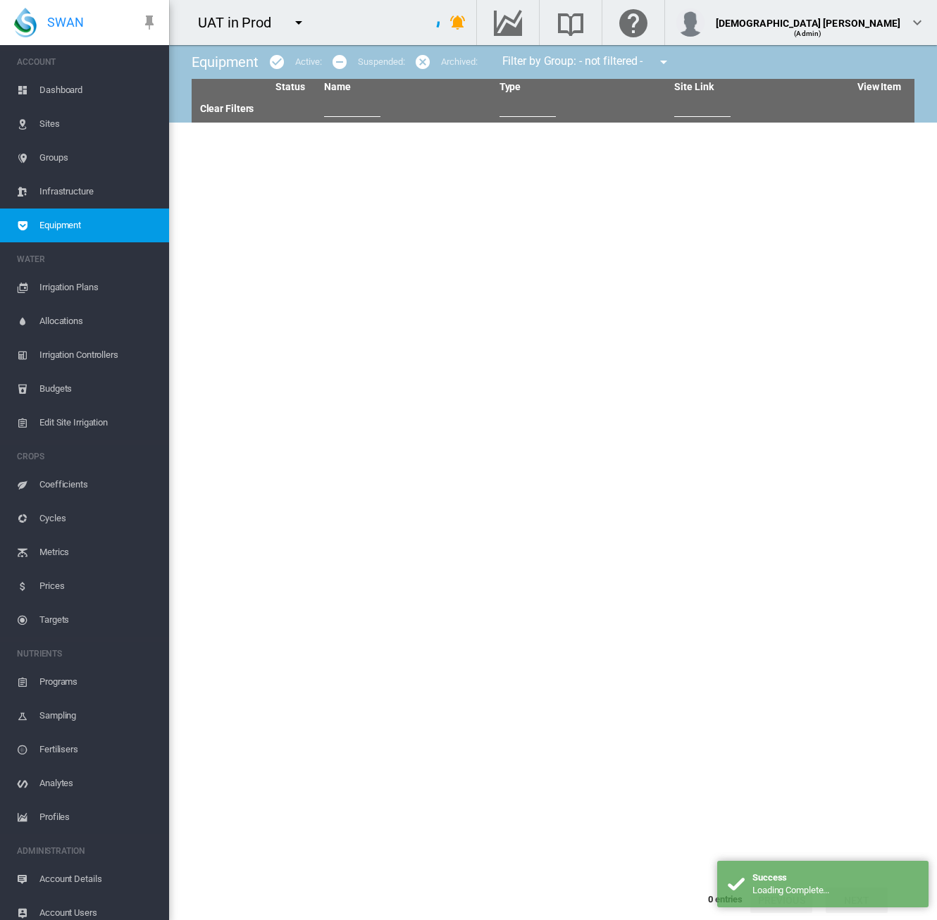
type input "***"
type input "********"
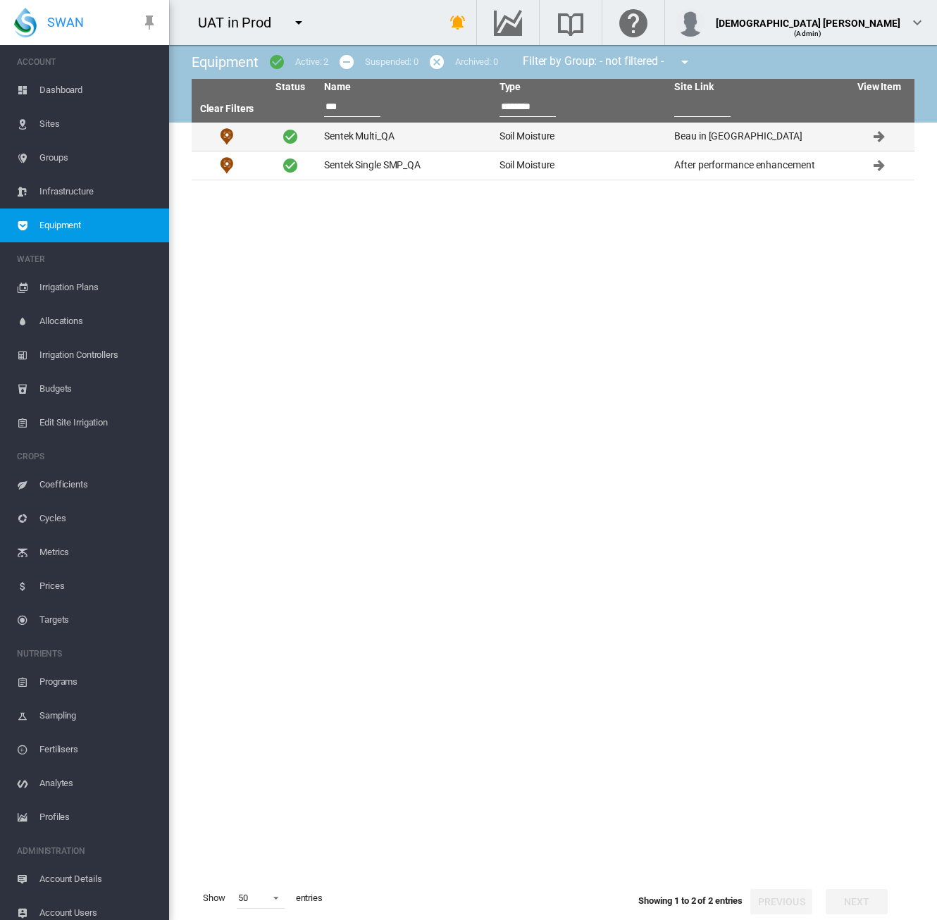
click at [355, 136] on td "Sentek Multi_QA" at bounding box center [405, 137] width 175 height 28
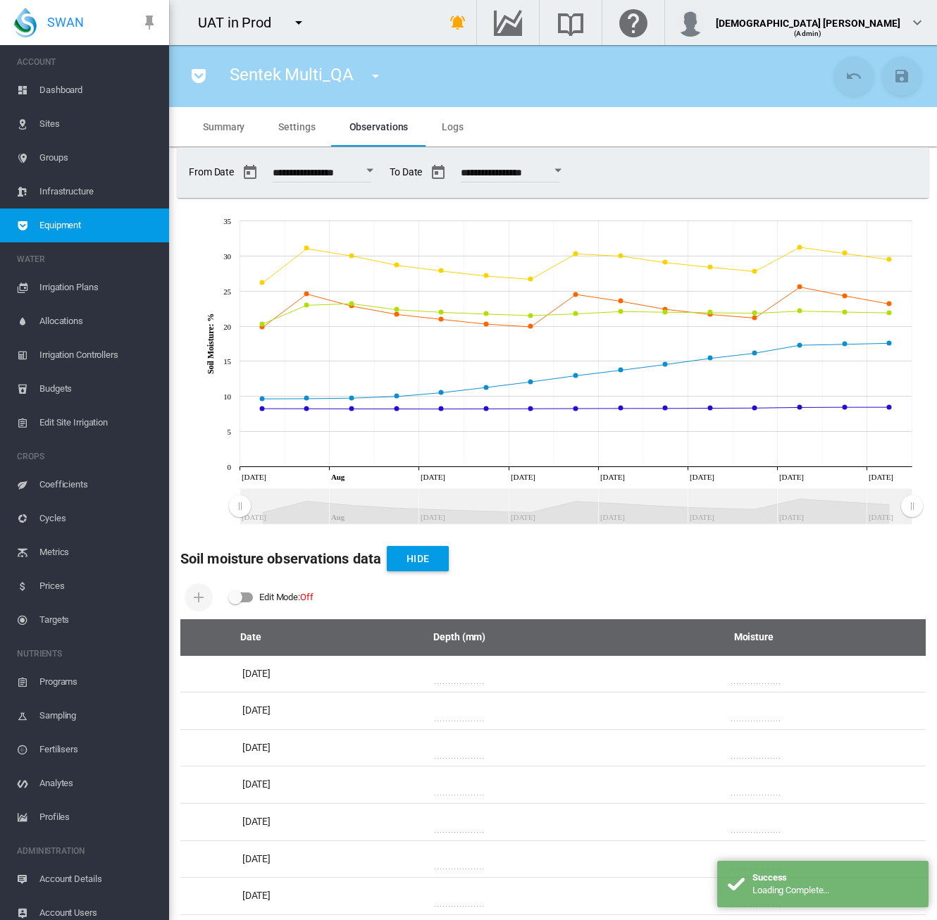
click at [294, 122] on span "Settings" at bounding box center [296, 126] width 37 height 11
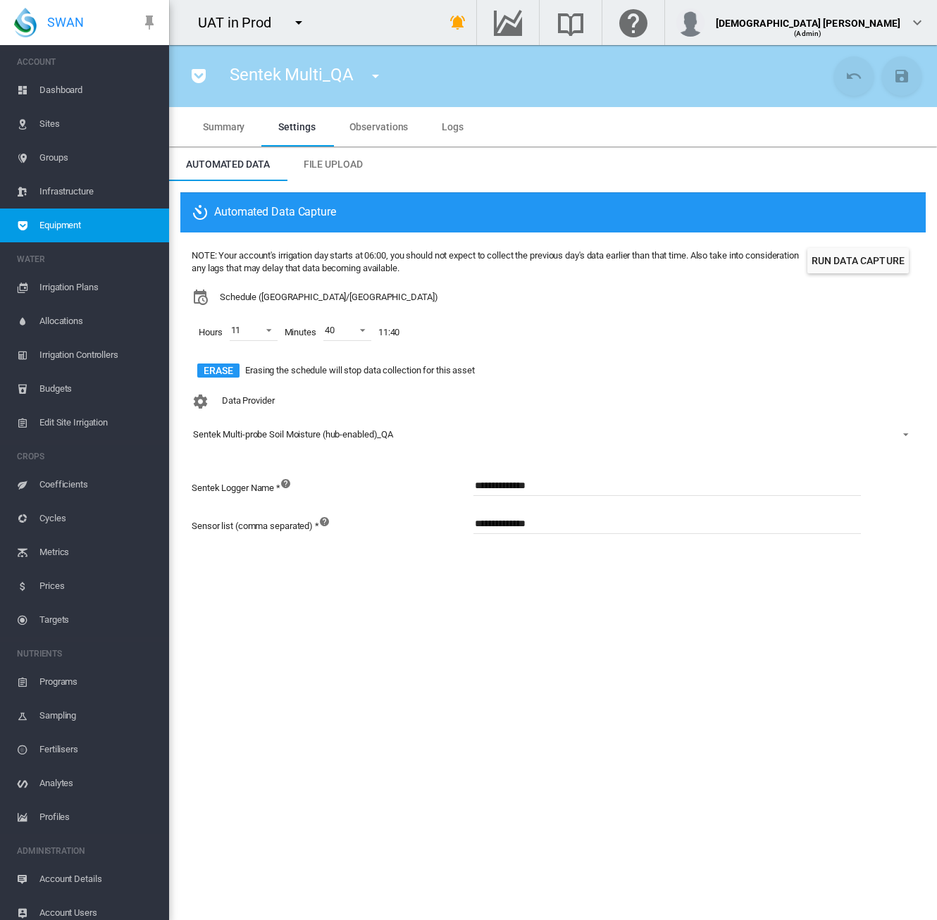
click at [386, 151] on md-tabs-canvas "Automated Data File Upload Automated Data File Upload" at bounding box center [553, 164] width 768 height 34
click at [380, 132] on md-tab-item "Observations" at bounding box center [378, 126] width 93 height 39
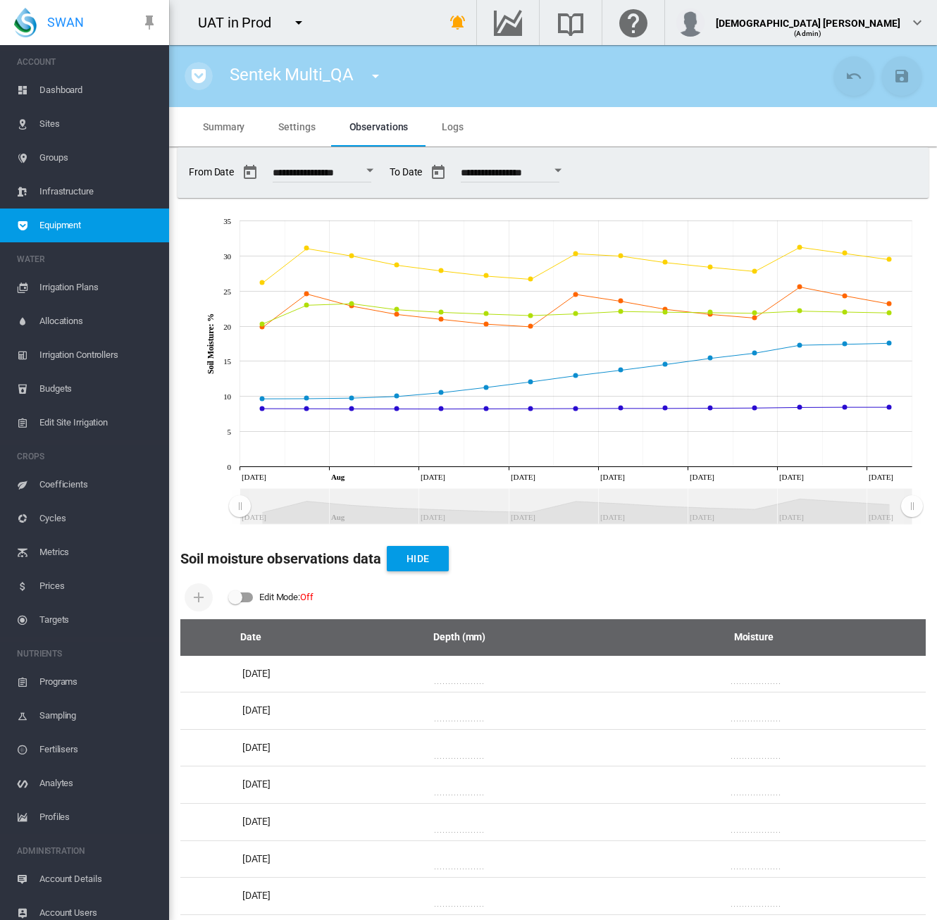
click at [189, 79] on button "button" at bounding box center [199, 76] width 28 height 28
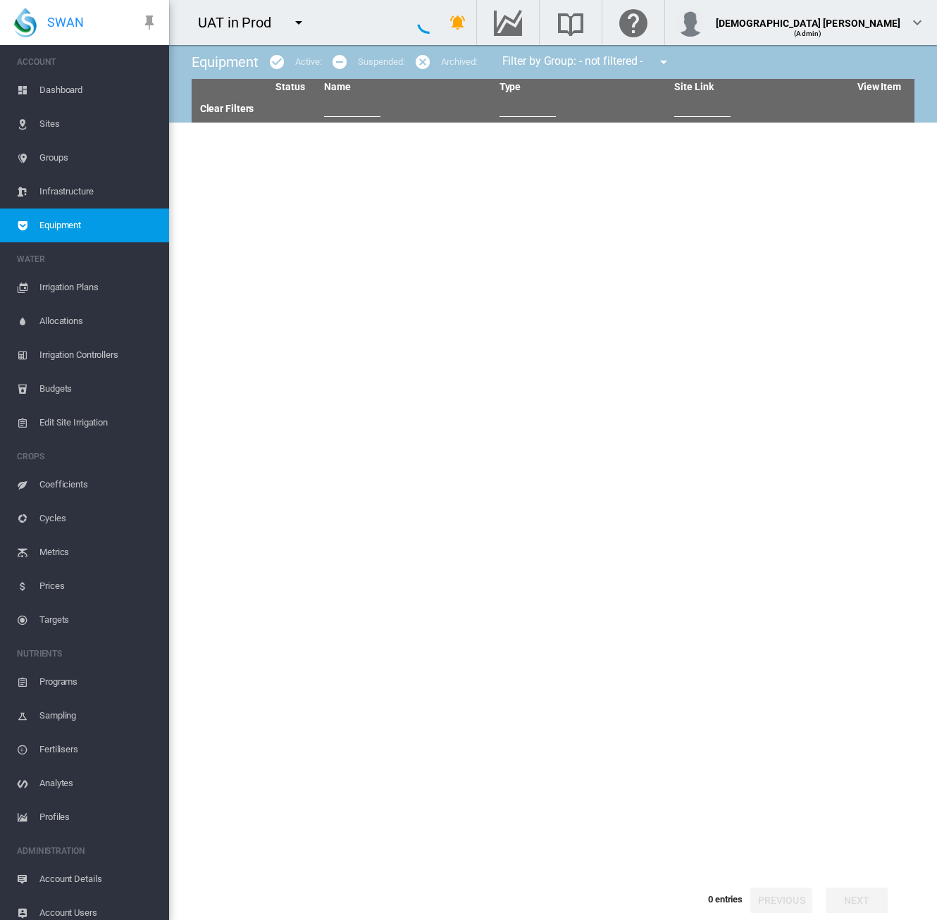
type input "***"
type input "********"
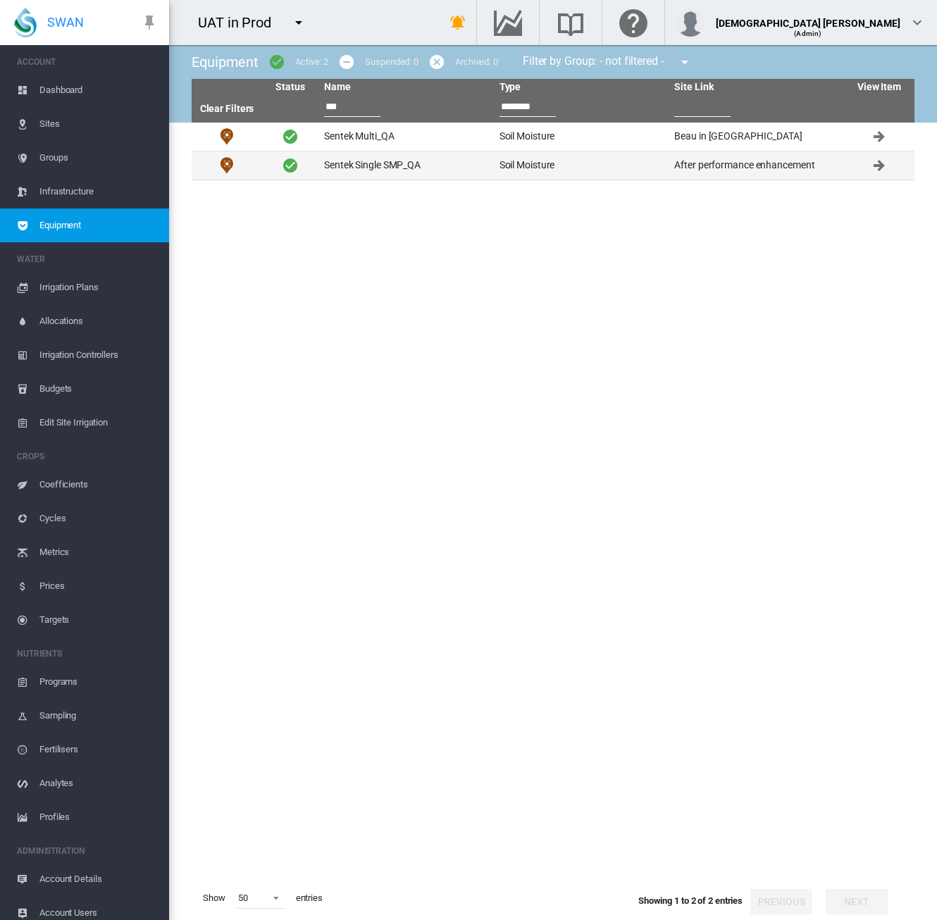
click at [376, 167] on td "Sentek Single SMP_QA" at bounding box center [405, 165] width 175 height 28
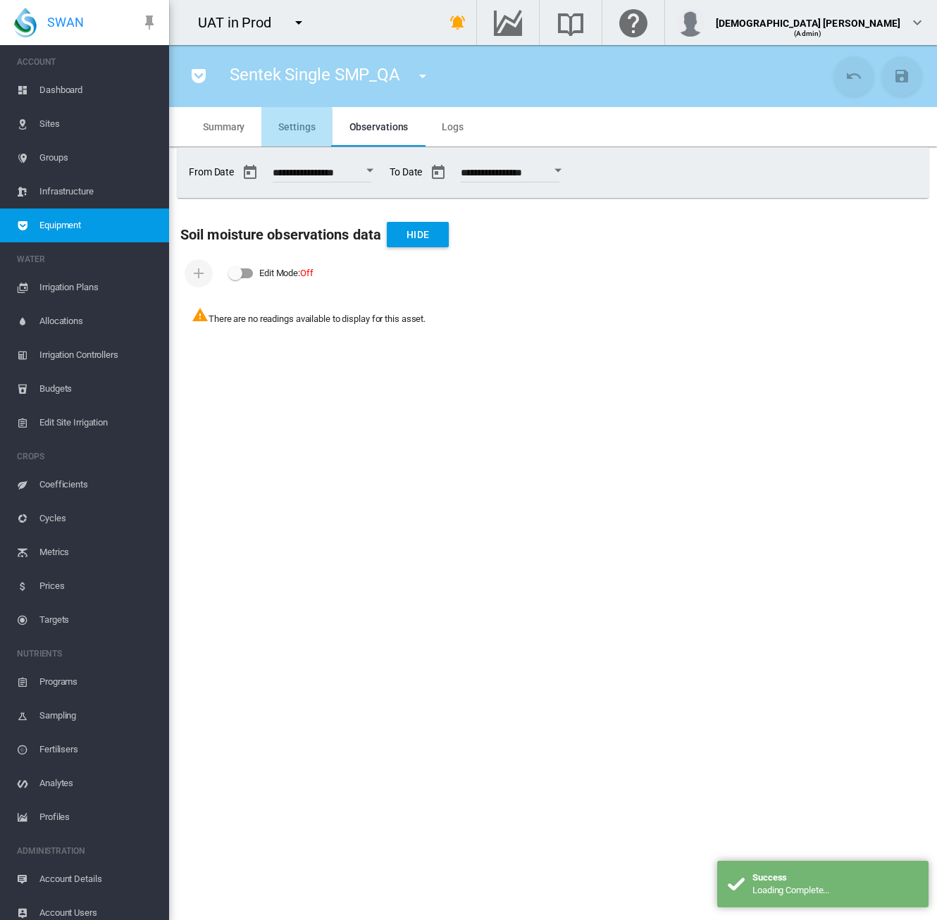
click at [289, 137] on md-tab-item "Settings" at bounding box center [296, 126] width 70 height 39
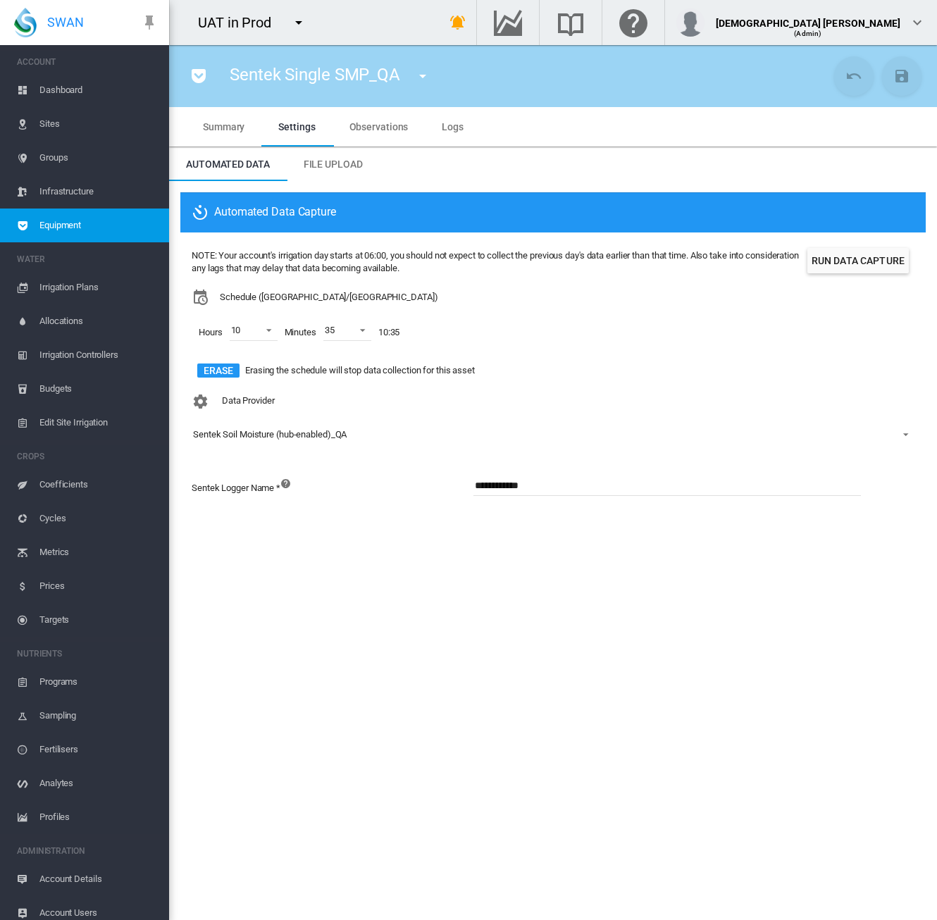
click at [113, 878] on span "Account Details" at bounding box center [98, 879] width 118 height 34
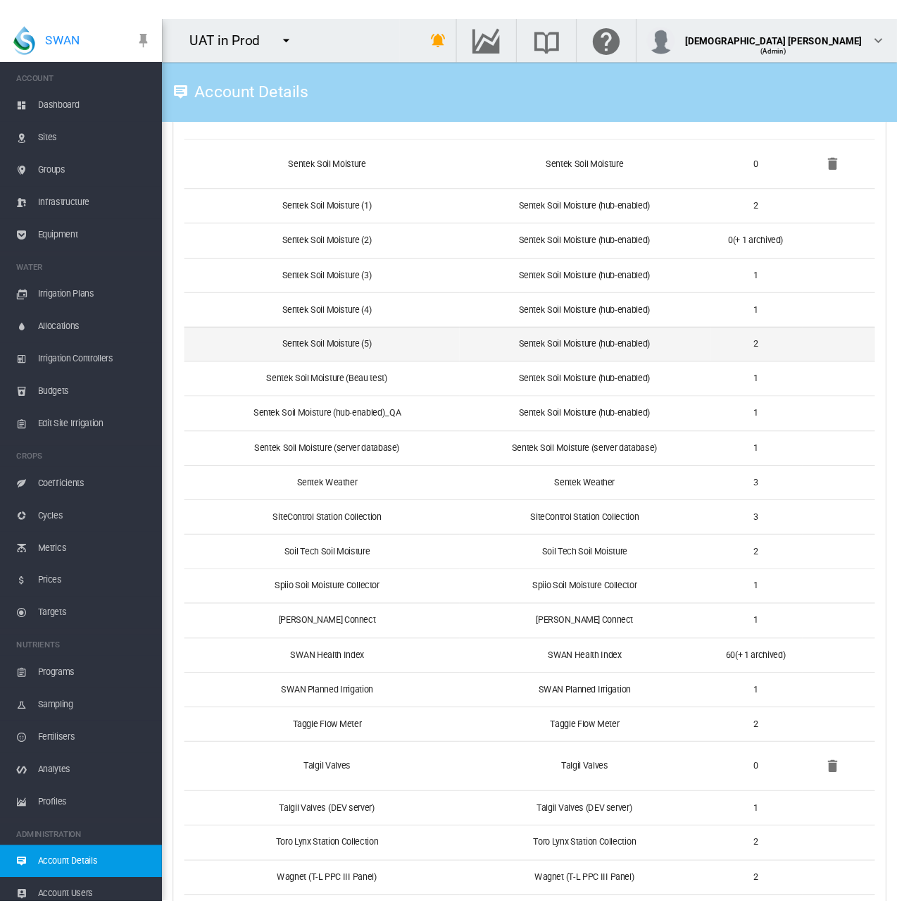
scroll to position [4460, 0]
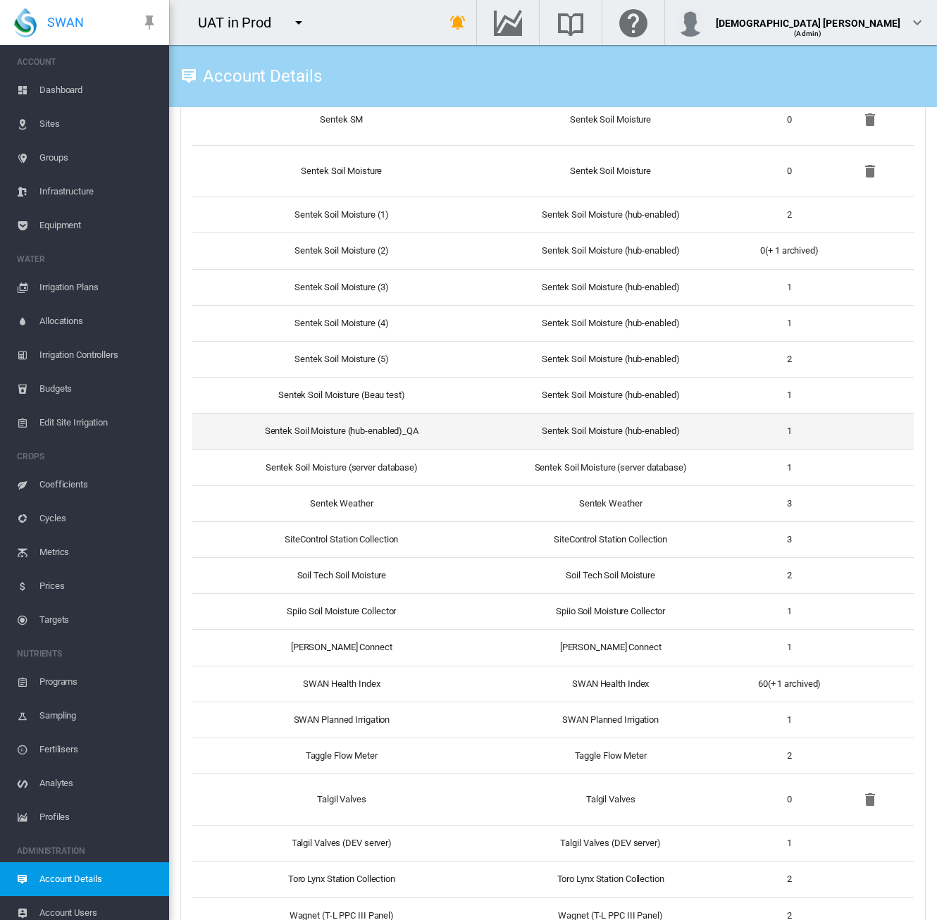
click at [411, 425] on td "Sentek Soil Moisture (hub-enabled)_QA" at bounding box center [335, 431] width 287 height 36
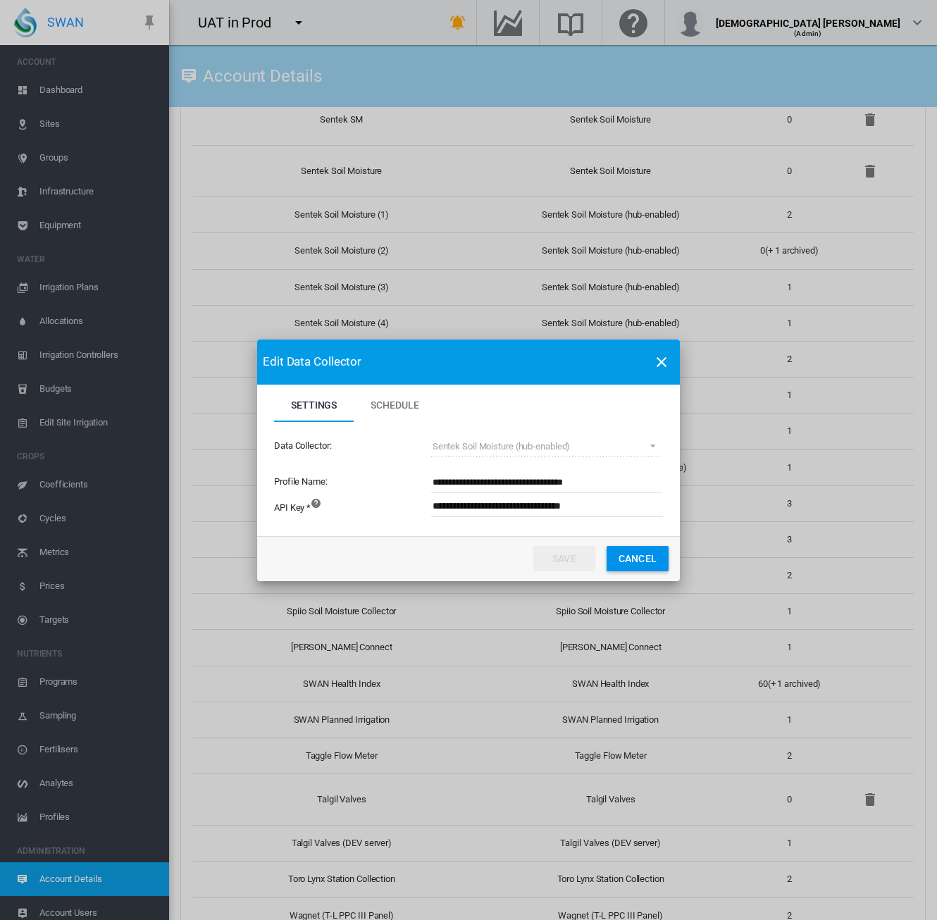
click at [653, 556] on button "Cancel" at bounding box center [638, 558] width 62 height 25
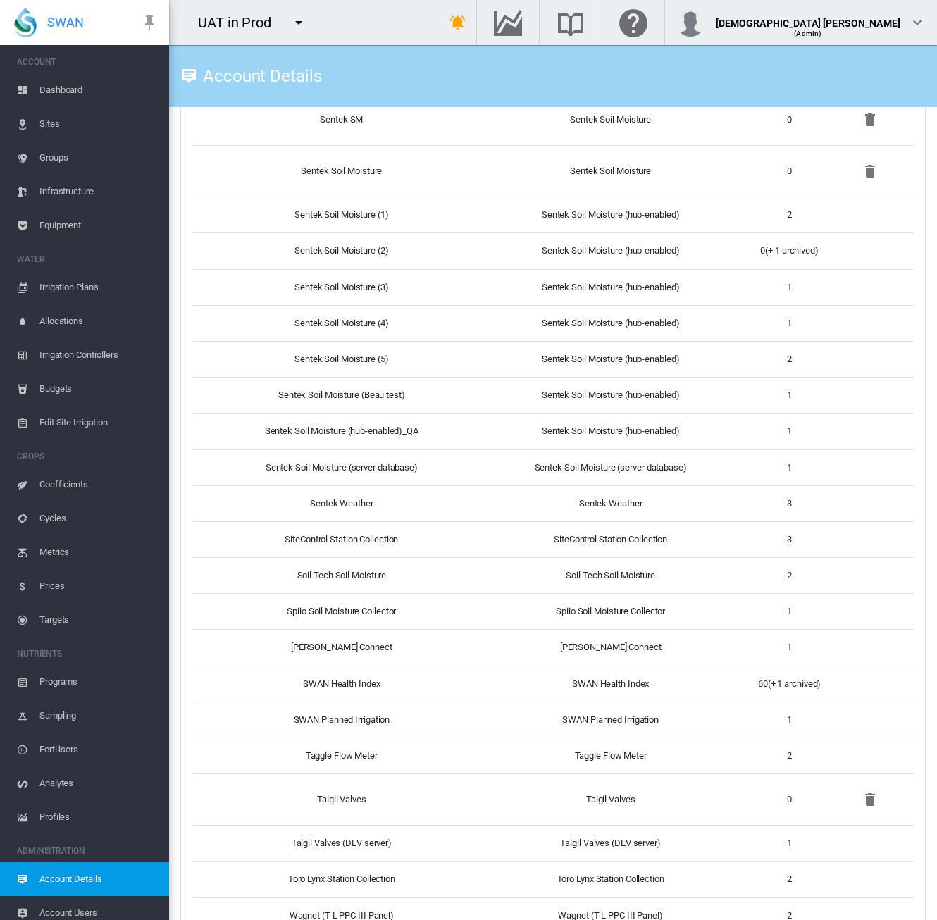
click at [73, 230] on span "Equipment" at bounding box center [98, 226] width 118 height 34
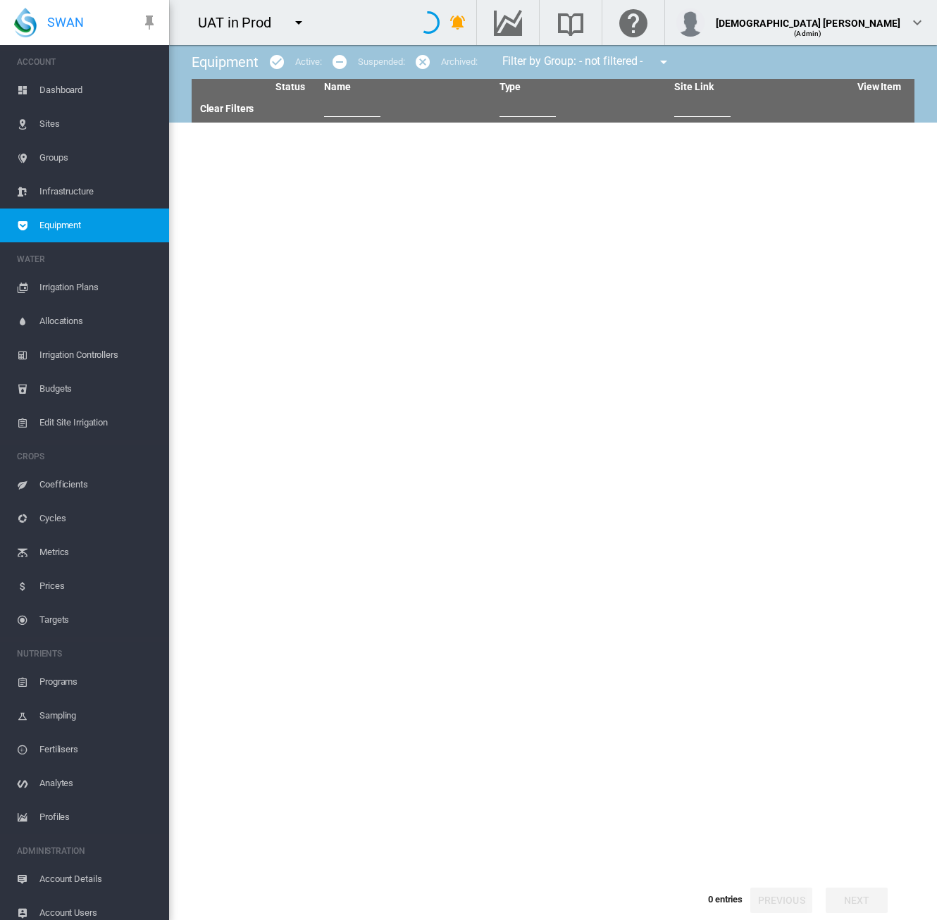
type input "***"
type input "********"
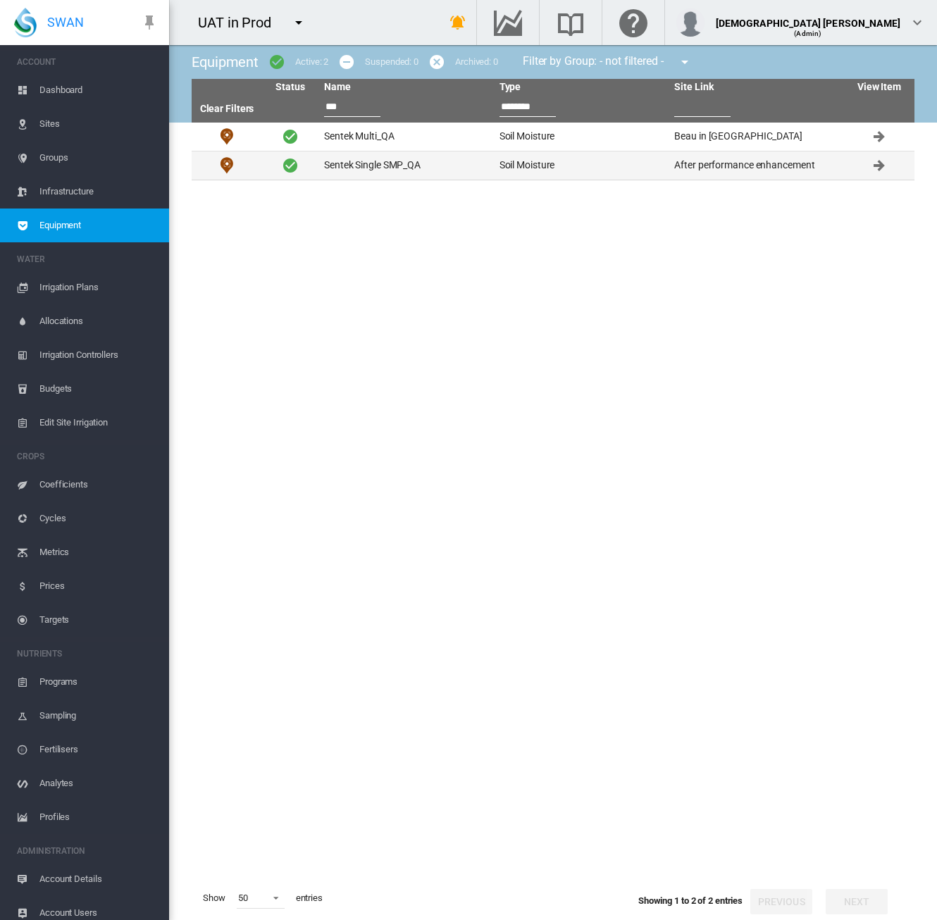
click at [420, 166] on td "Sentek Single SMP_QA" at bounding box center [405, 165] width 175 height 28
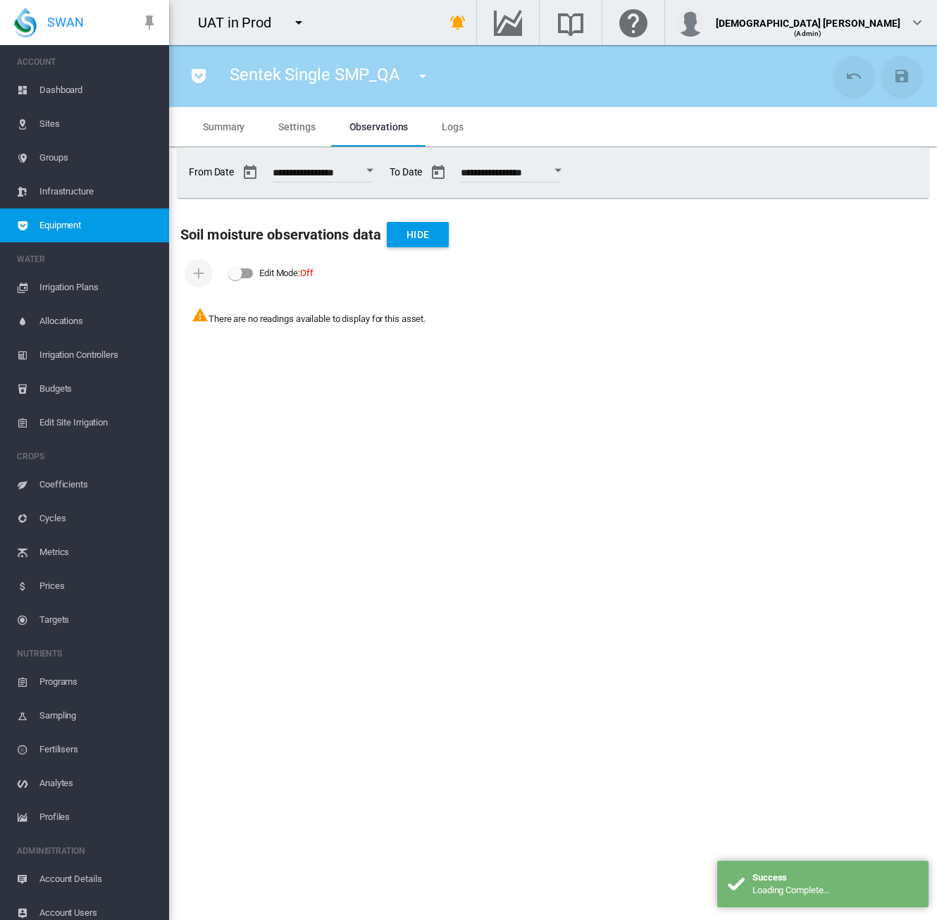
click at [298, 134] on md-tab-item "Settings" at bounding box center [296, 126] width 70 height 39
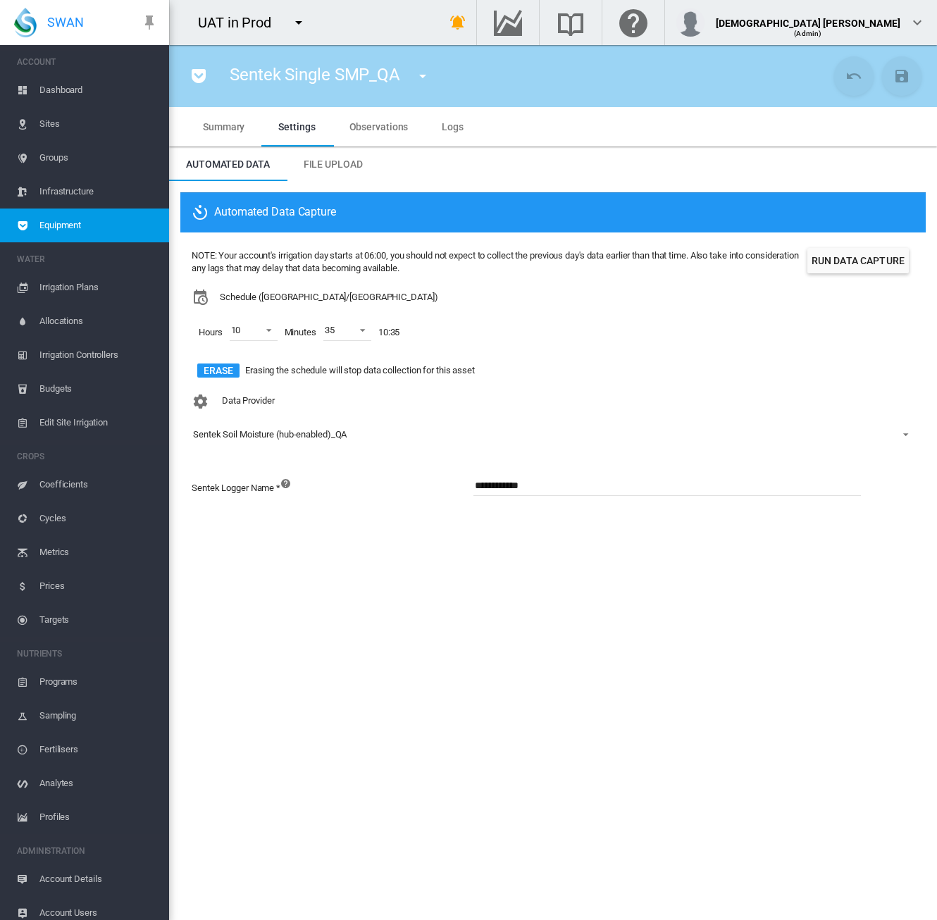
click at [58, 223] on span "Equipment" at bounding box center [98, 226] width 118 height 34
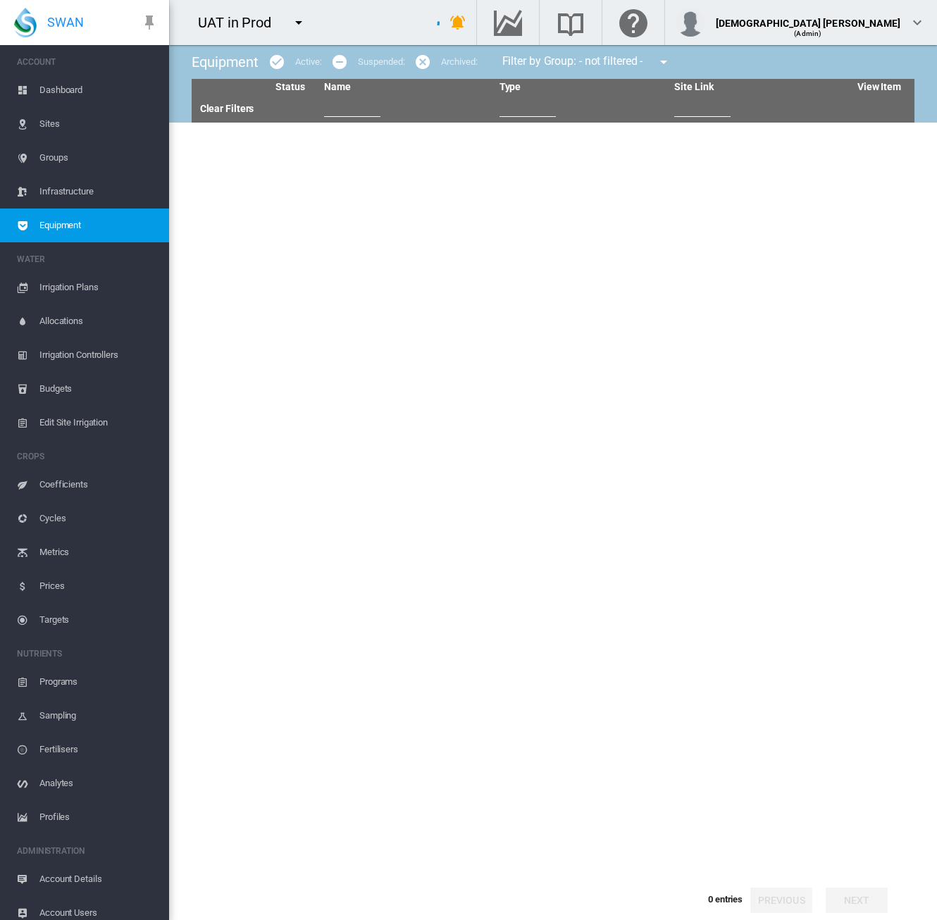
type input "***"
type input "********"
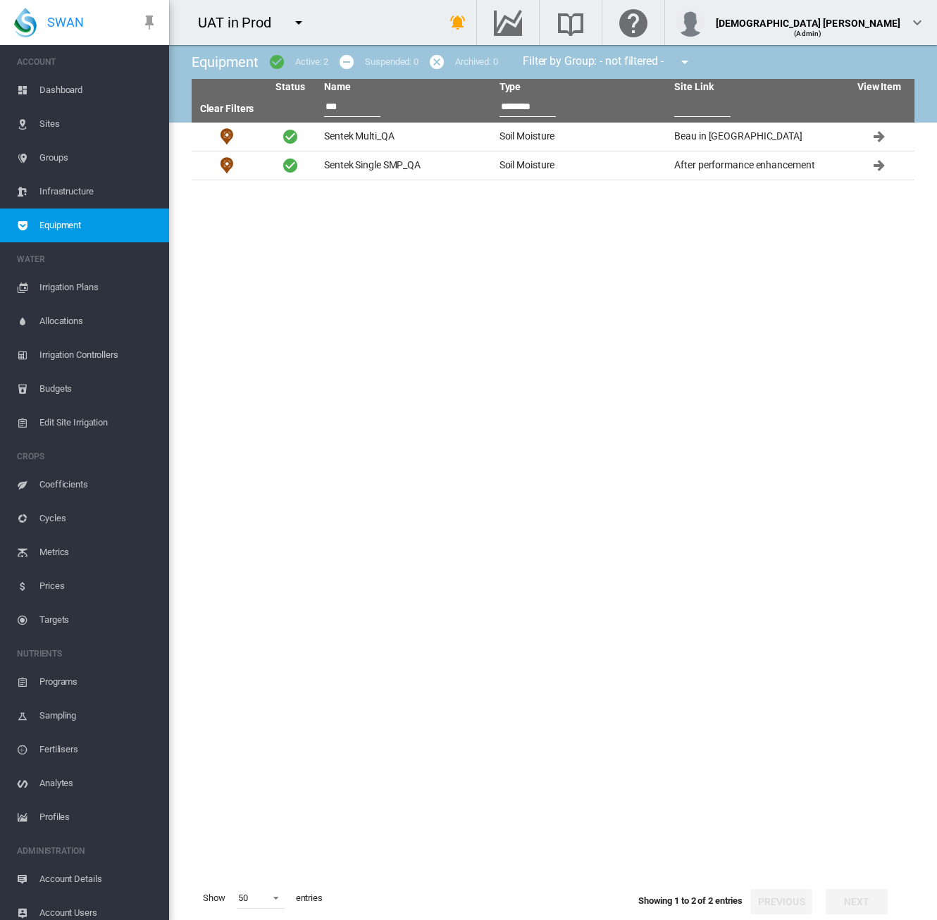
click at [482, 356] on tbody "Sentek Multi_QA Soil Moisture Beau in SA" at bounding box center [553, 500] width 723 height 754
click at [352, 170] on td "Sentek Single SMP_QA" at bounding box center [405, 165] width 175 height 28
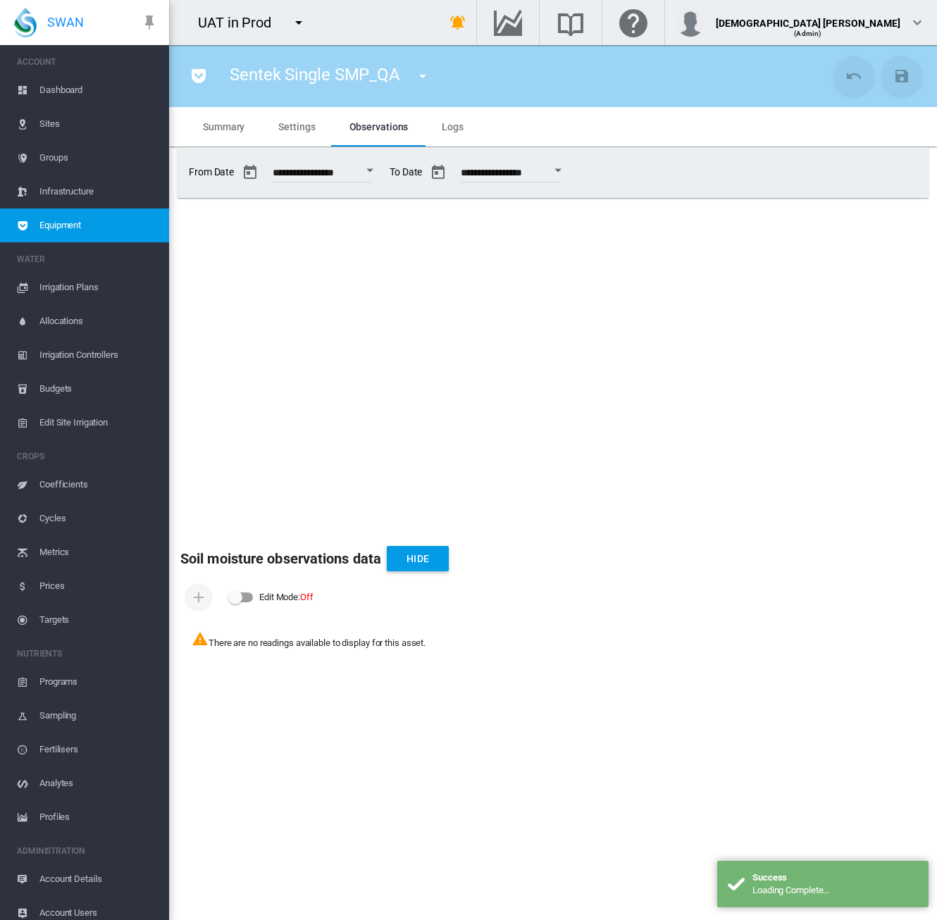
click at [292, 131] on span "Settings" at bounding box center [296, 126] width 37 height 11
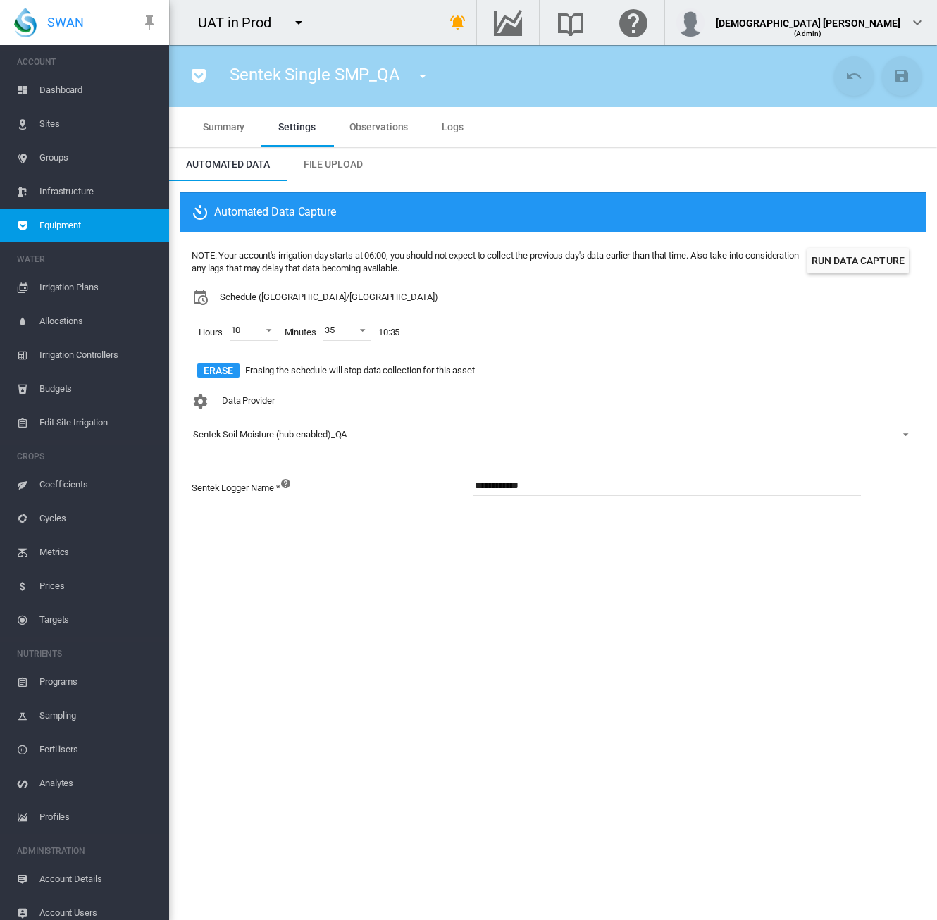
click at [473, 615] on section "Sentek Single SMP_QA 1 (Soil Moisture) 11 VWMeter (72-->83%)2 (Flow Meter) 2025…" at bounding box center [553, 482] width 768 height 875
click at [358, 126] on span "Observations" at bounding box center [378, 126] width 59 height 11
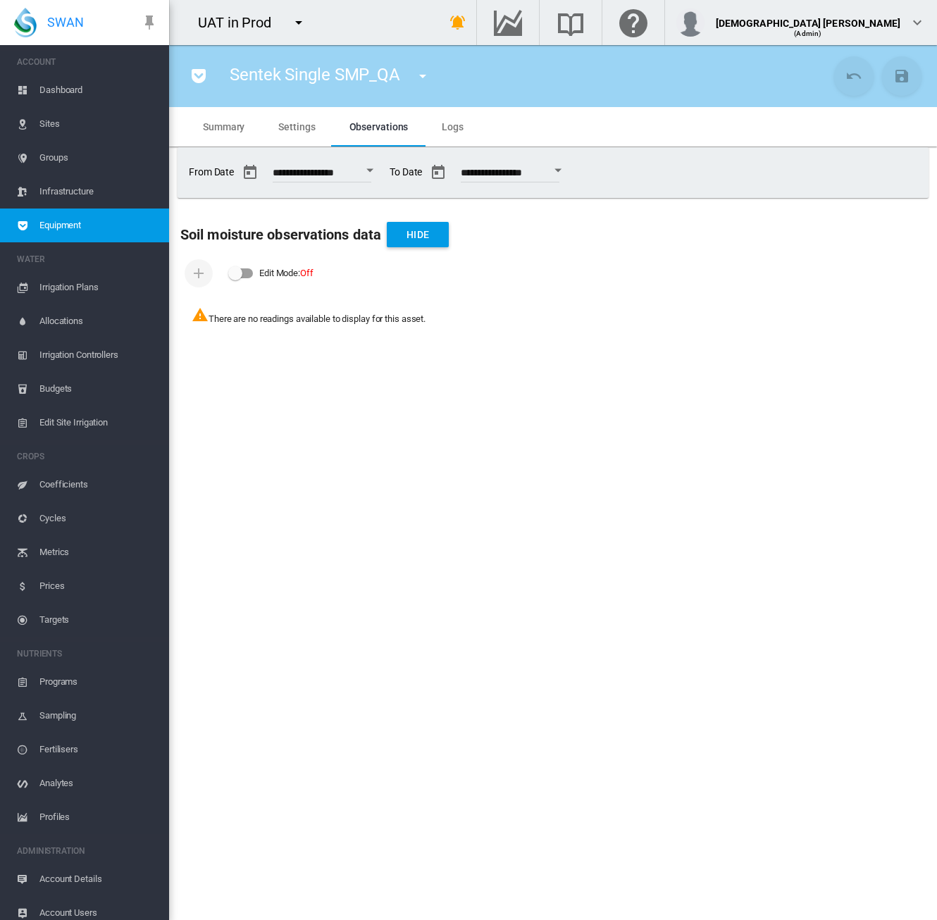
click at [204, 82] on md-icon "icon-pocket" at bounding box center [198, 76] width 17 height 17
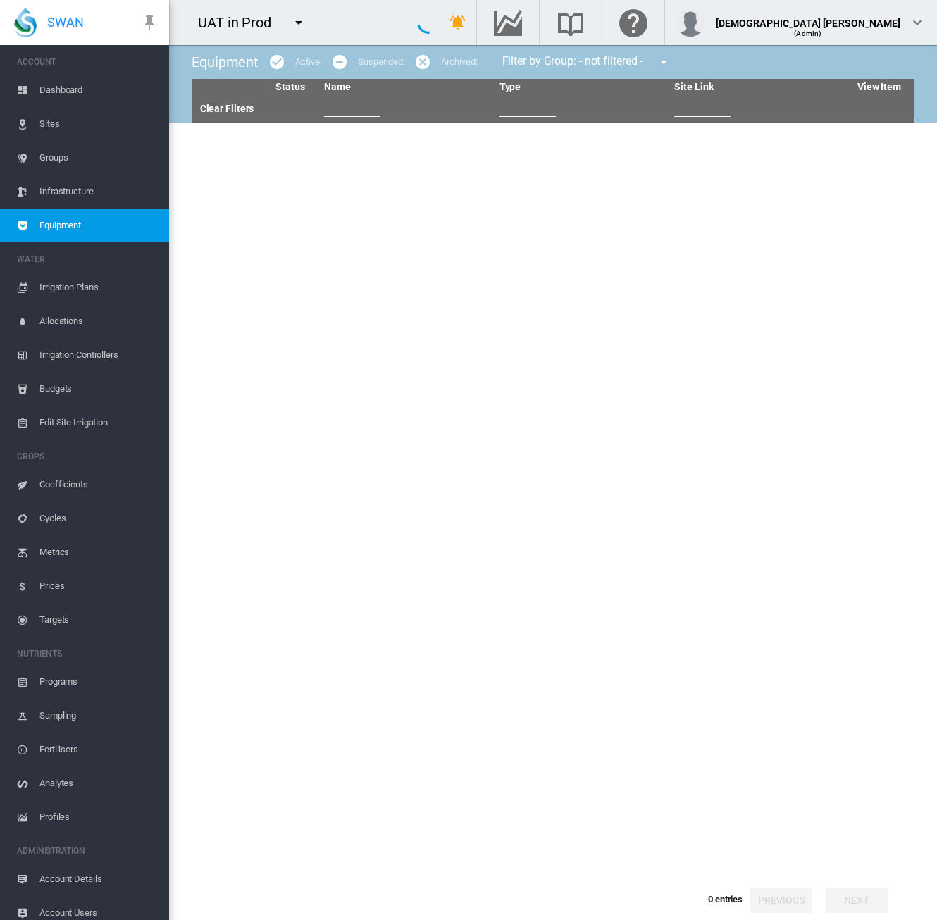
type input "***"
type input "********"
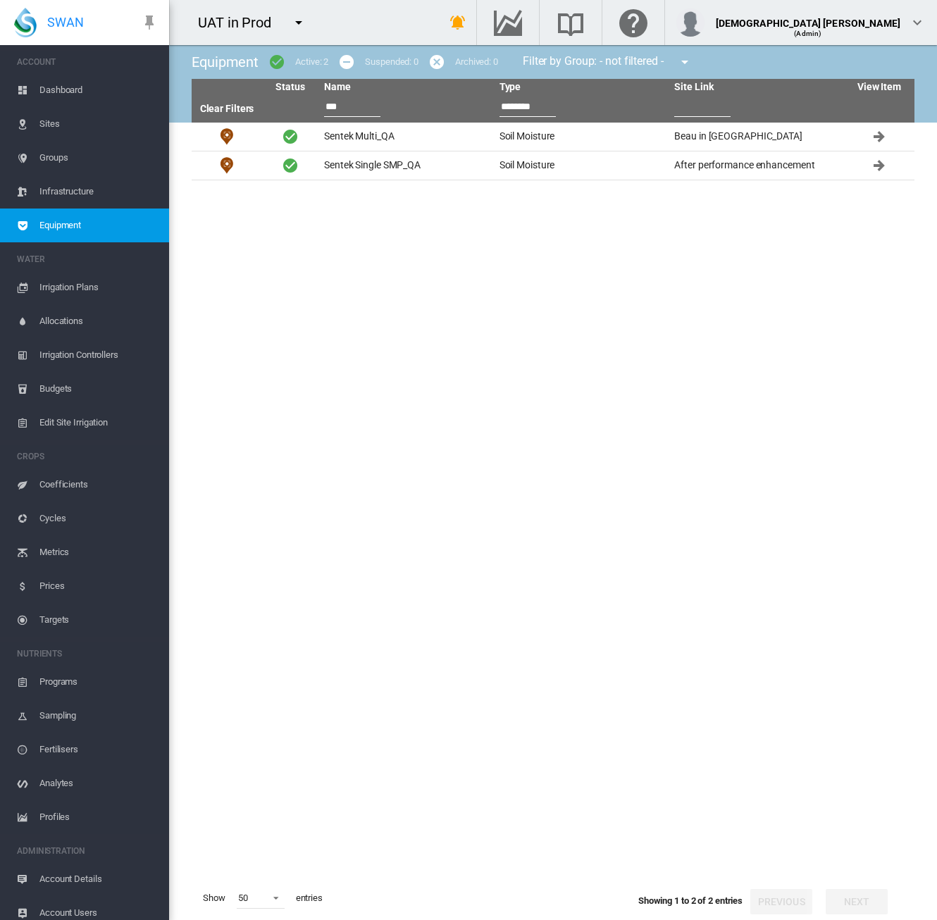
click at [289, 352] on tbody "Sentek Multi_QA Soil Moisture Beau in SA" at bounding box center [553, 500] width 723 height 754
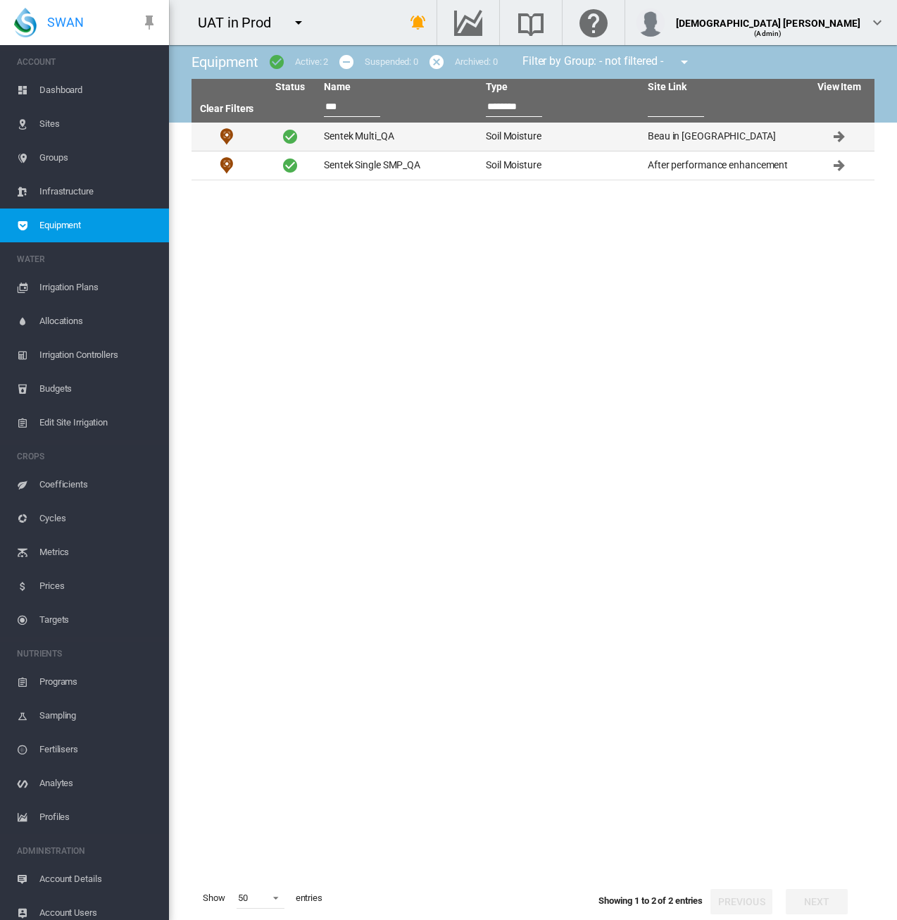
click at [335, 133] on td "Sentek Multi_QA" at bounding box center [399, 137] width 162 height 28
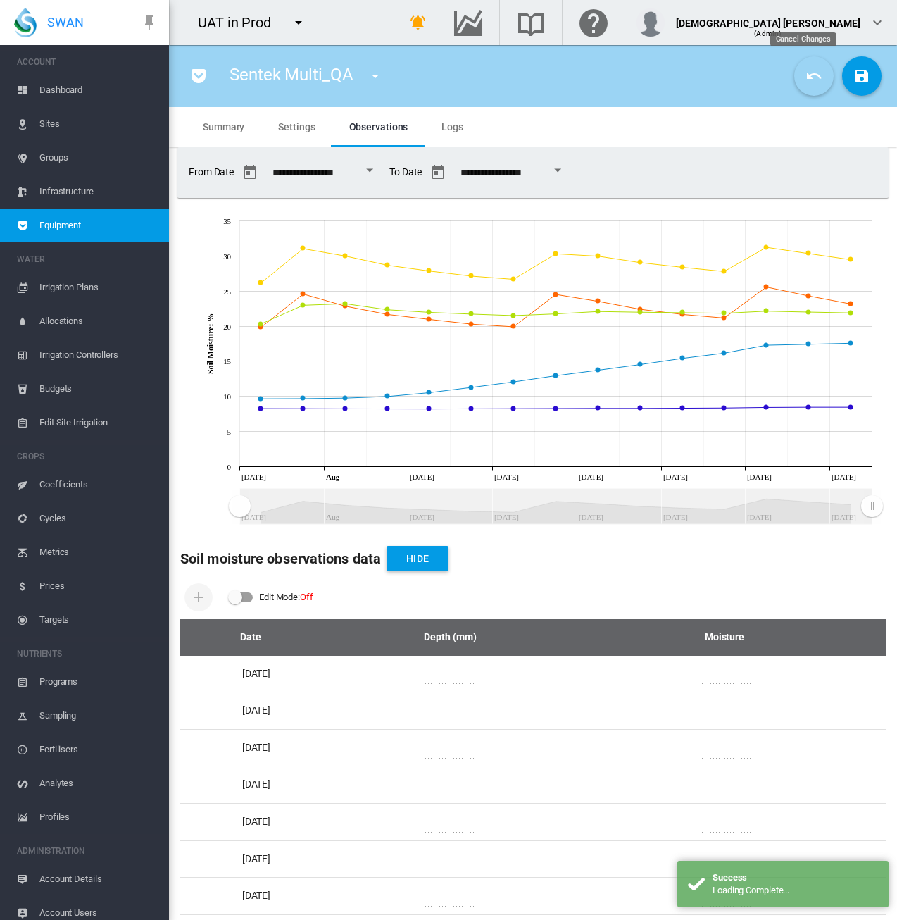
click at [806, 81] on md-icon "icon-undo" at bounding box center [814, 76] width 17 height 17
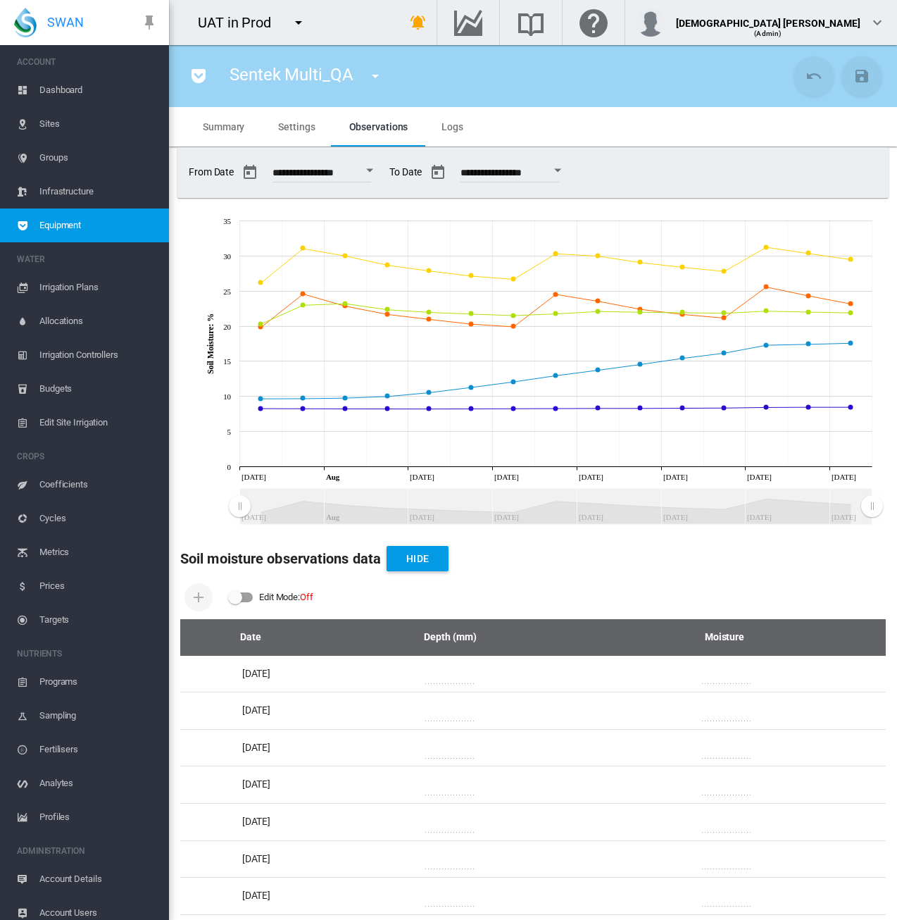
click at [571, 174] on button "Open calendar" at bounding box center [557, 170] width 25 height 25
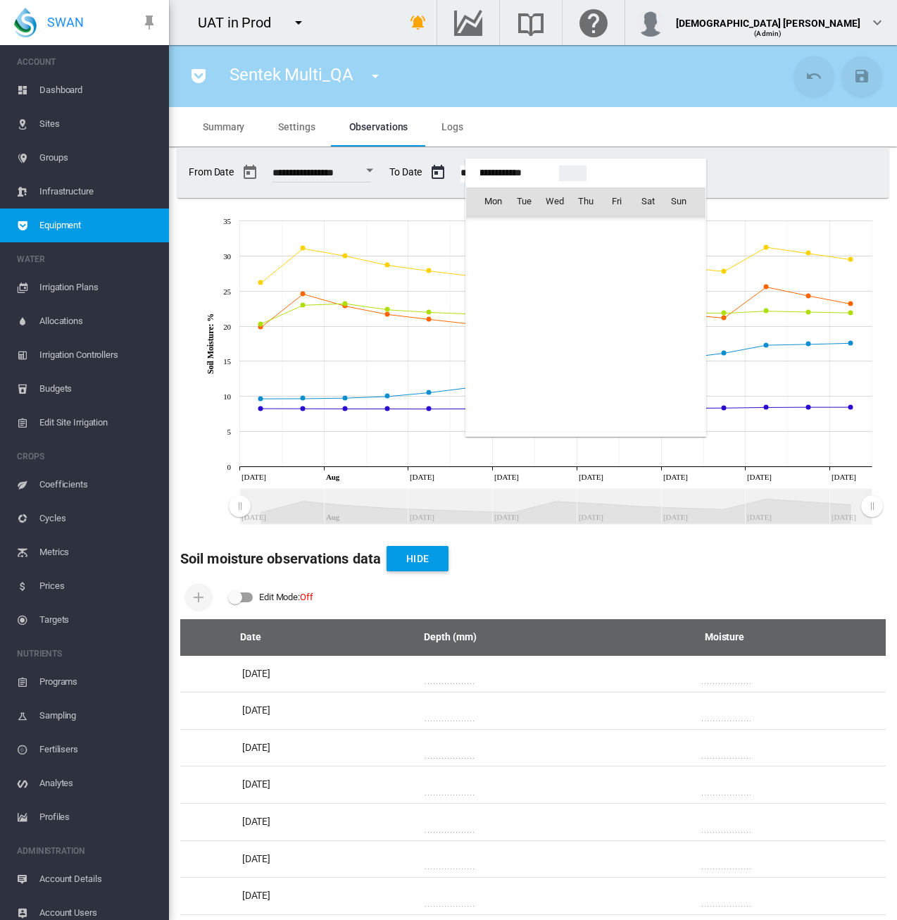
scroll to position [34907, 0]
click at [552, 291] on span "13" at bounding box center [555, 294] width 28 height 28
type input "**********"
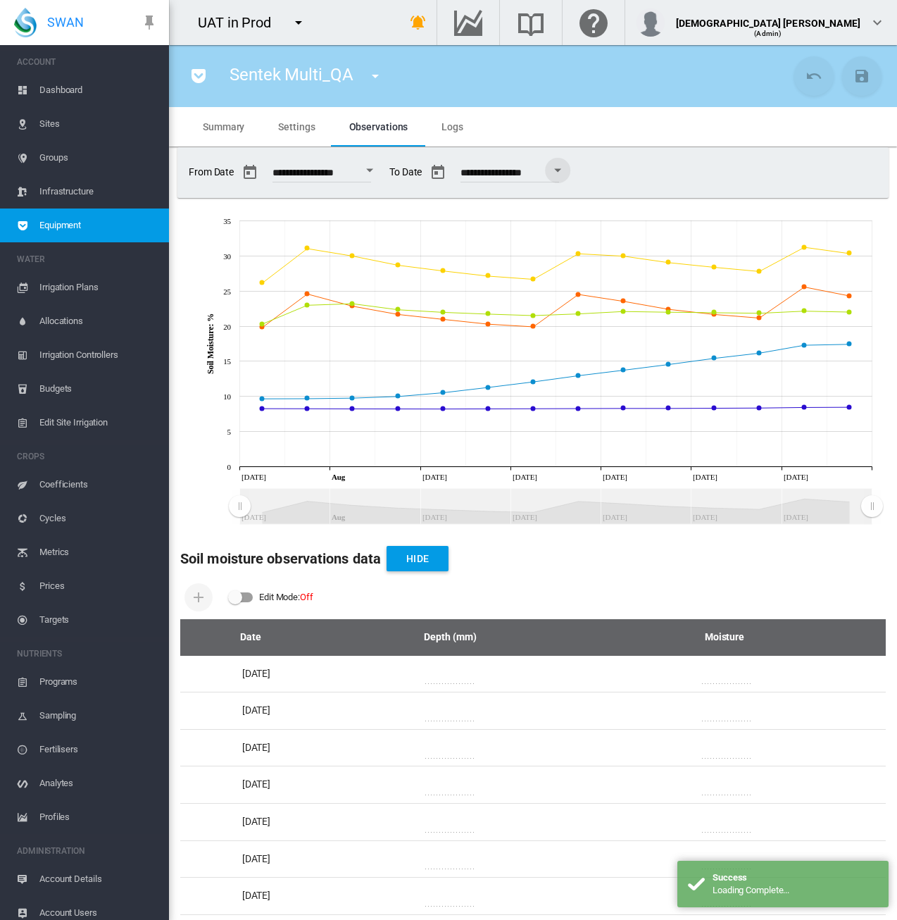
click at [680, 168] on div "**********" at bounding box center [533, 172] width 700 height 39
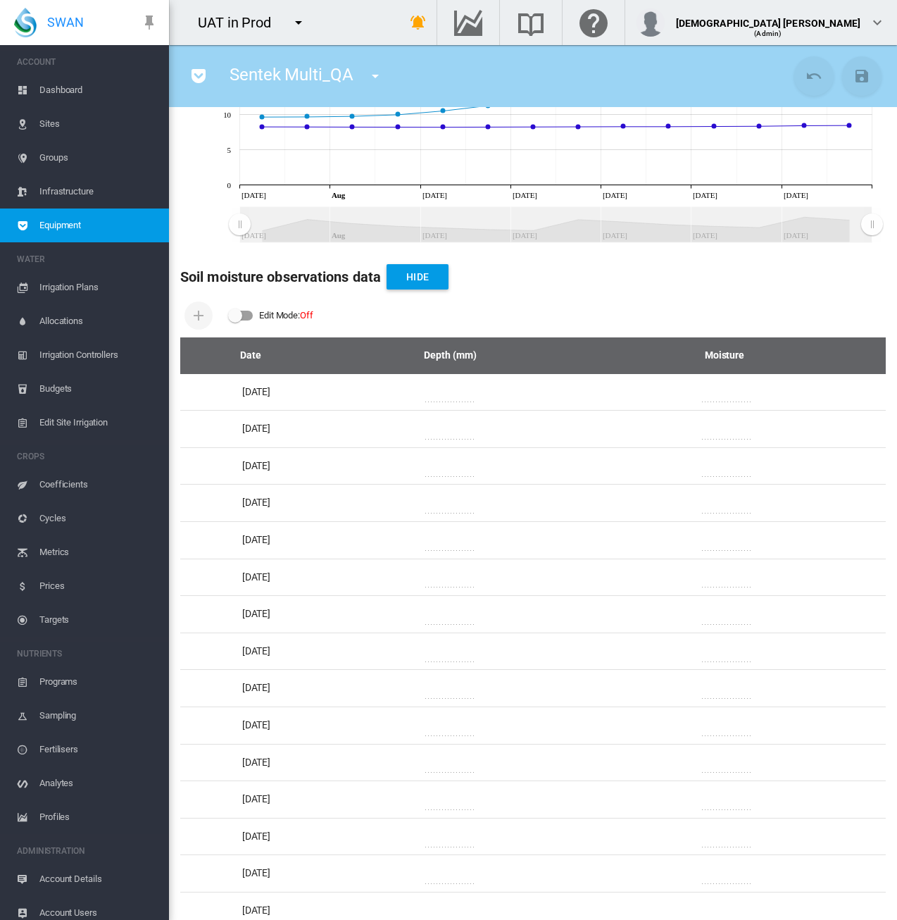
scroll to position [0, 0]
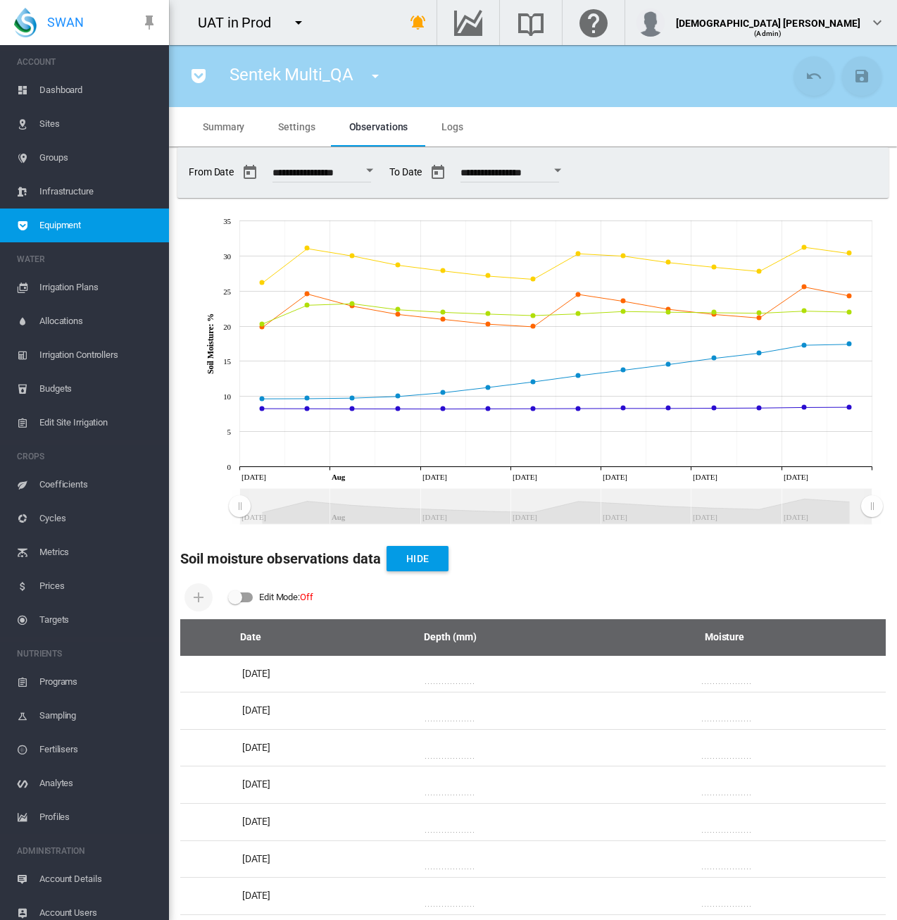
click at [293, 120] on md-tab-item "Settings" at bounding box center [296, 126] width 70 height 39
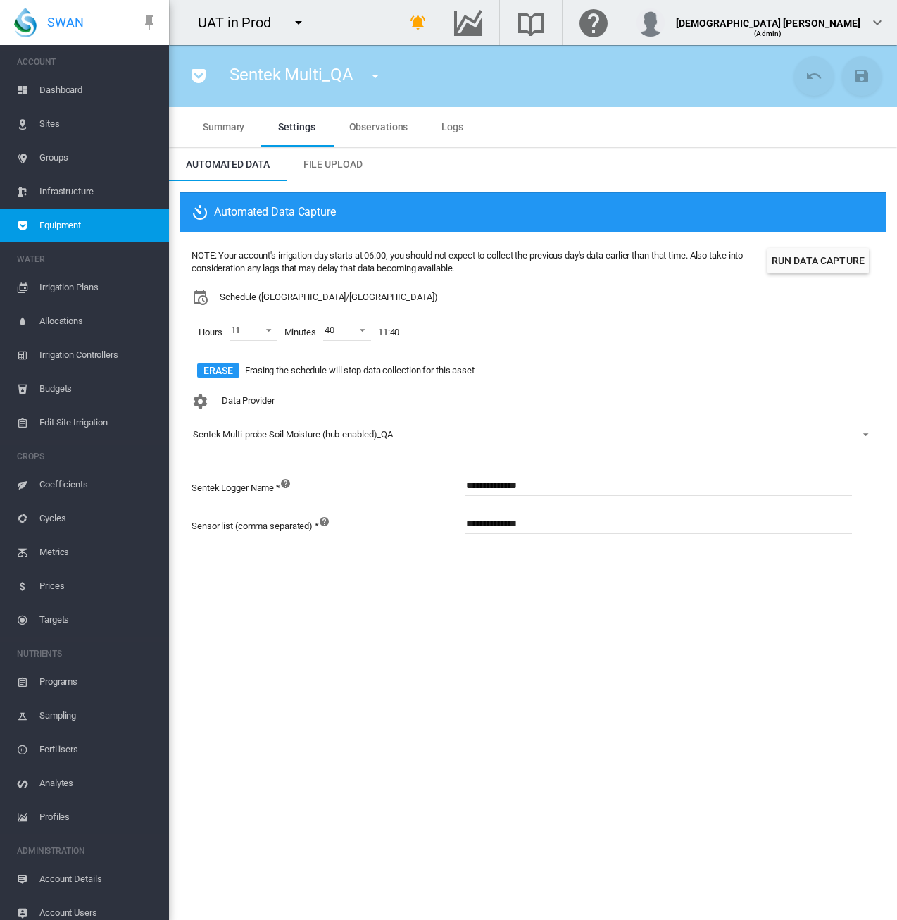
click at [454, 598] on section "Sentek Multi_QA 1 (Soil Moisture) 11 VWMeter (72-->83%)2 (Flow Meter) 2025 DM (…" at bounding box center [533, 482] width 728 height 875
click at [385, 125] on span "Observations" at bounding box center [378, 126] width 59 height 11
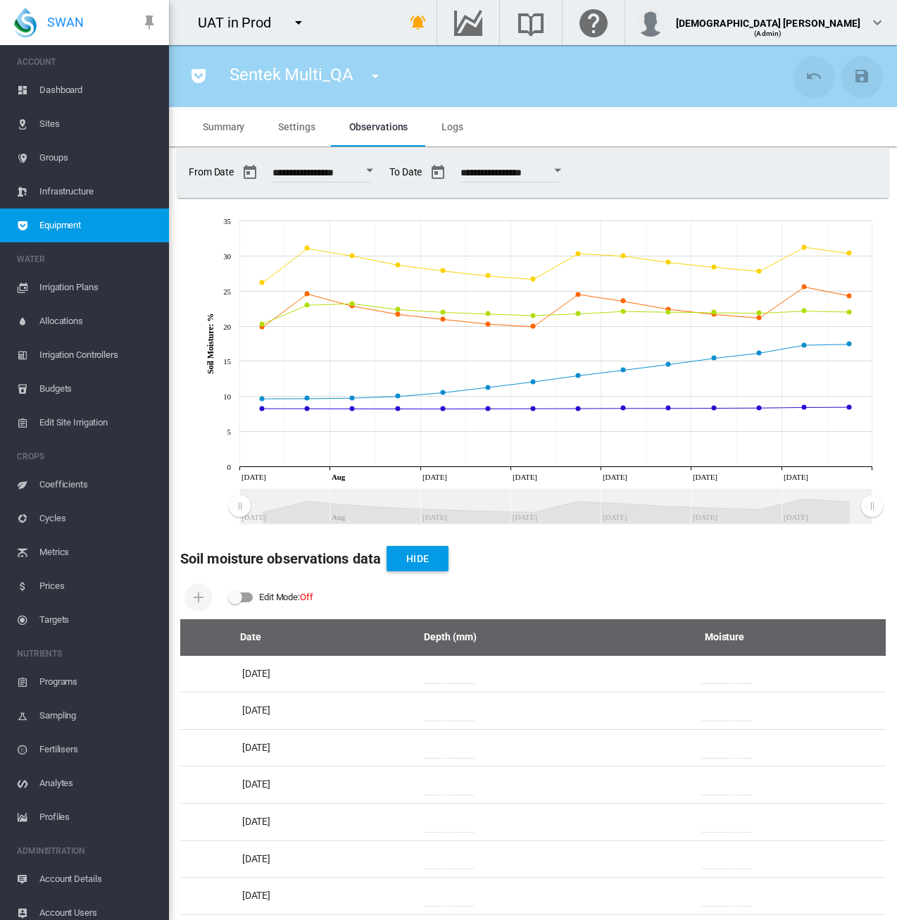
click at [290, 126] on span "Settings" at bounding box center [296, 126] width 37 height 11
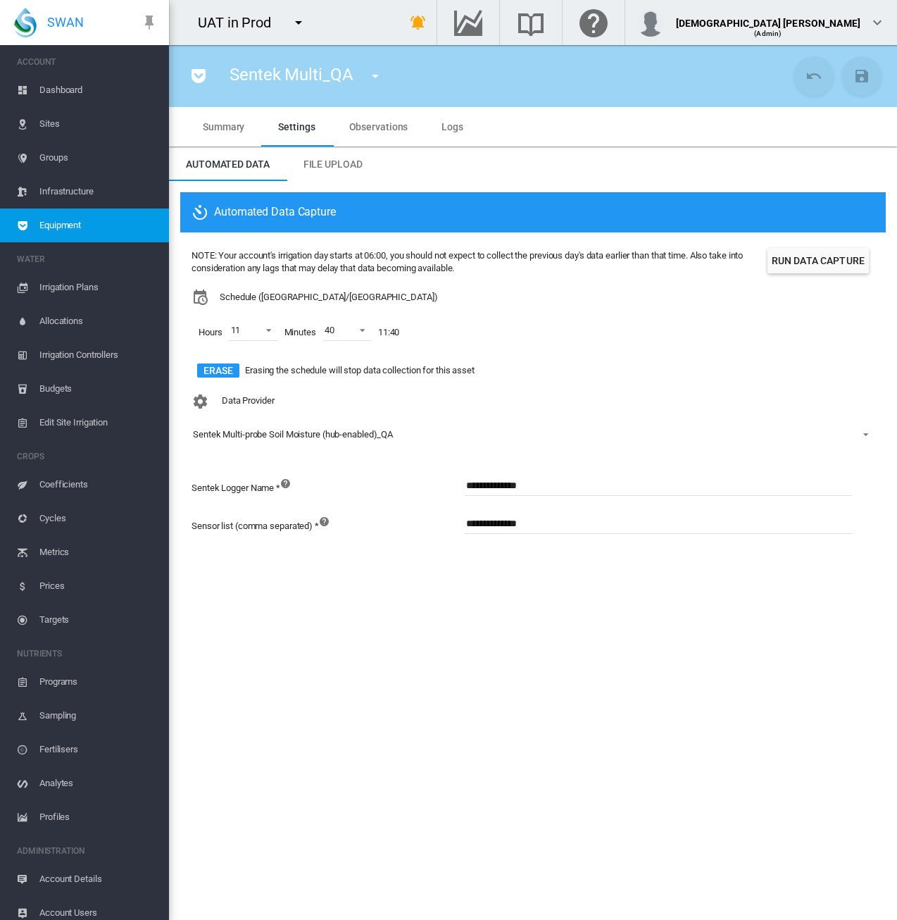
click at [206, 75] on md-icon "icon-pocket" at bounding box center [198, 76] width 17 height 17
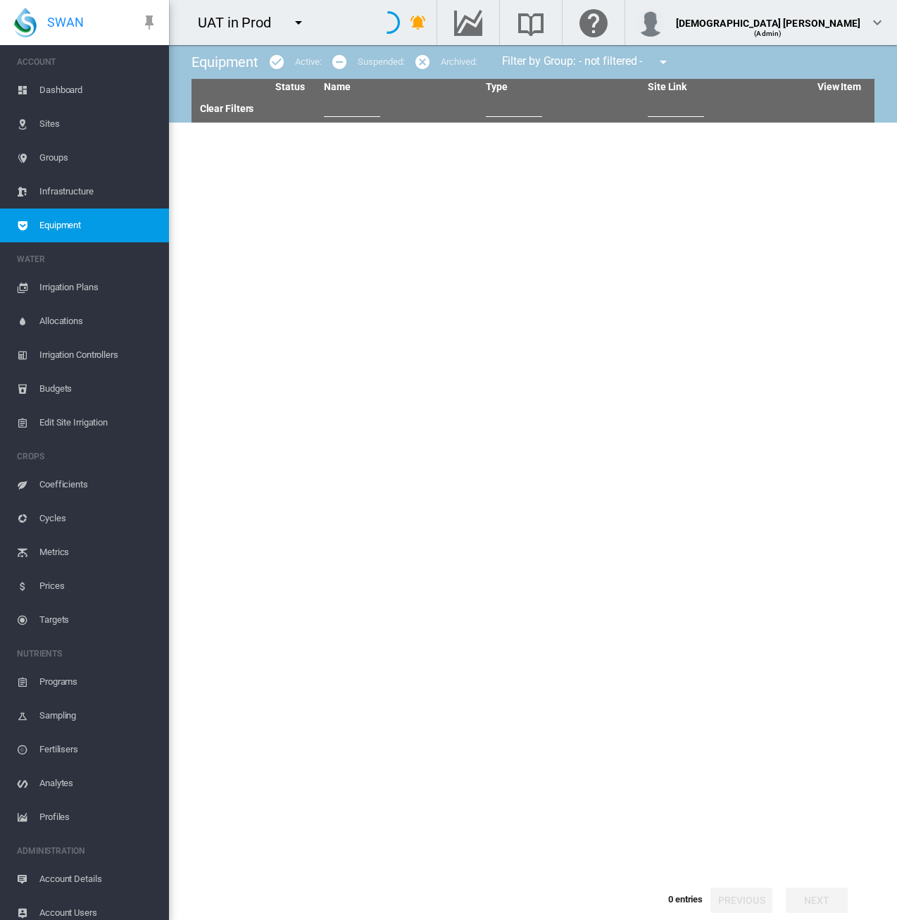
type input "***"
type input "********"
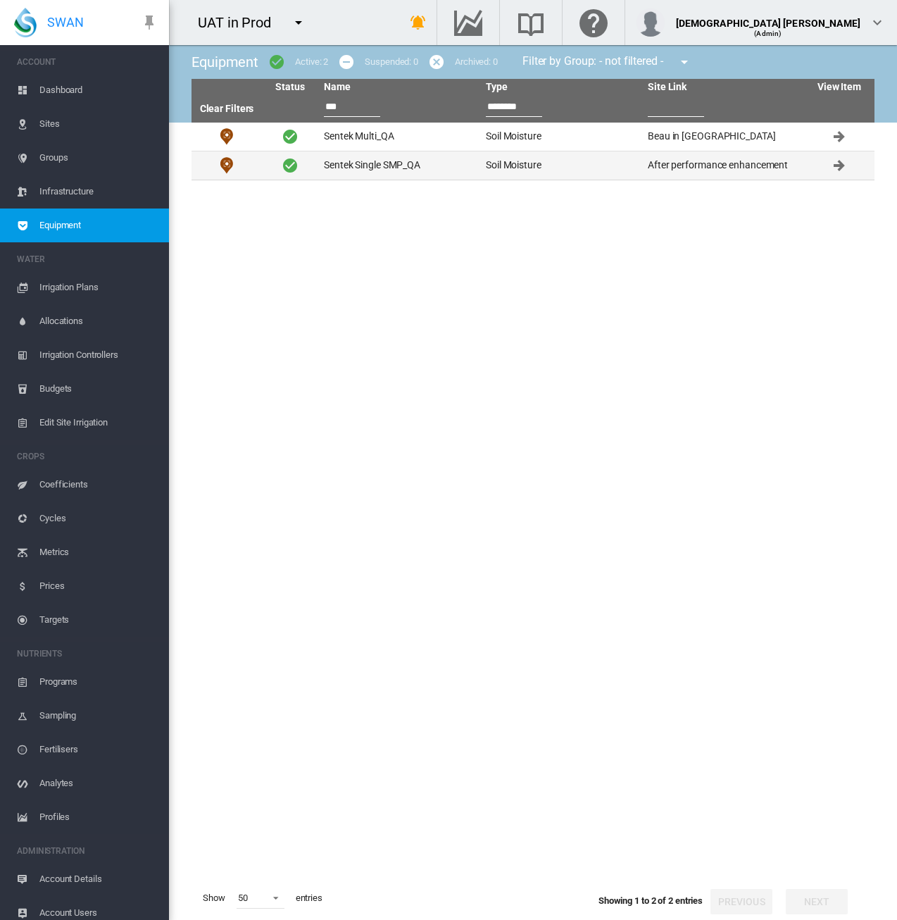
click at [372, 170] on td "Sentek Single SMP_QA" at bounding box center [399, 165] width 162 height 28
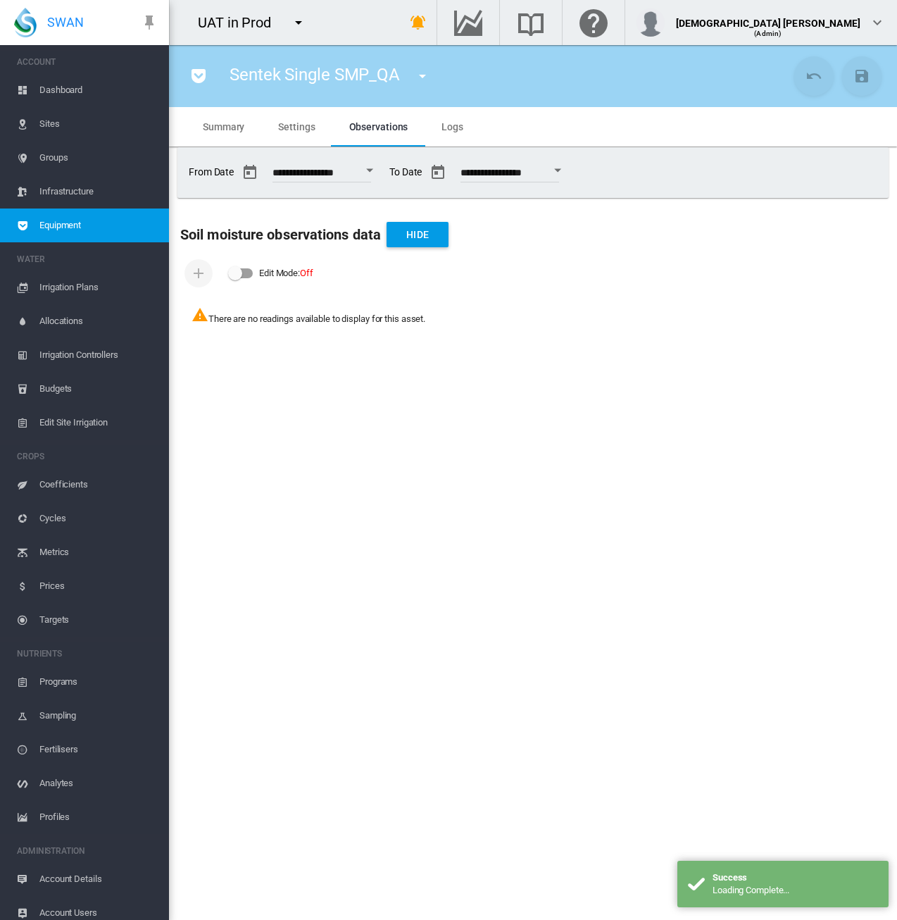
click at [294, 121] on span "Settings" at bounding box center [296, 126] width 37 height 11
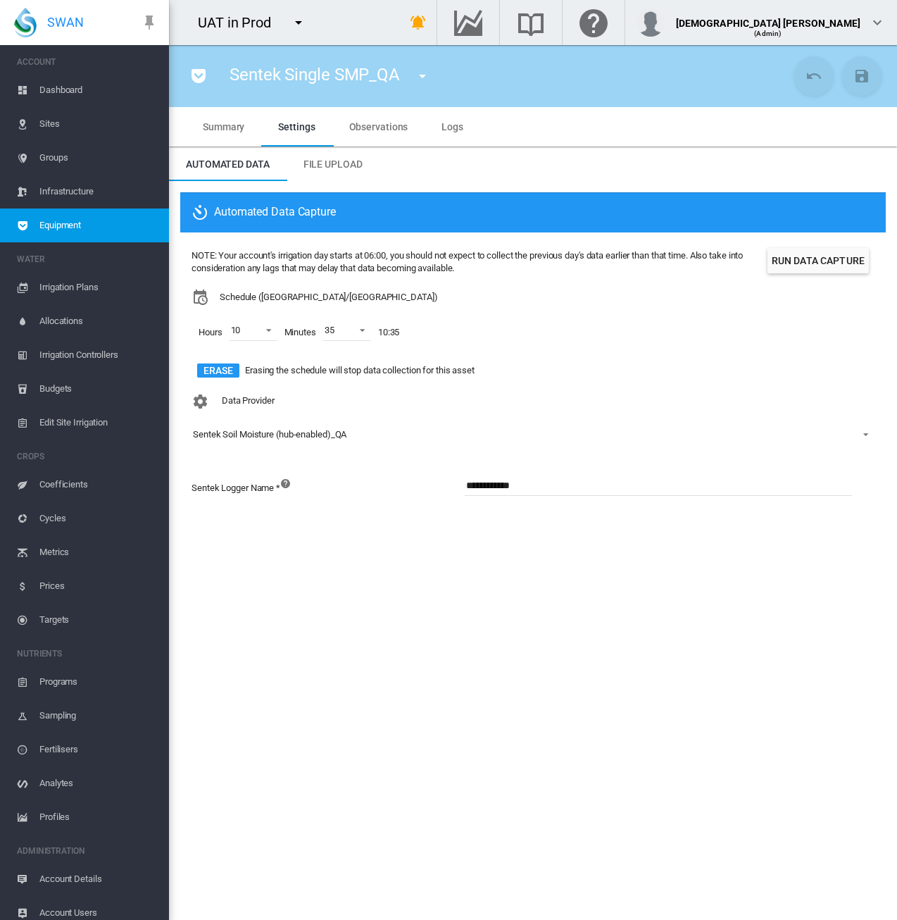
click at [850, 275] on div "NOTE: Your account's irrigation day starts at 06:00, you should not expect to c…" at bounding box center [533, 316] width 683 height 144
click at [844, 260] on button "Run Data Capture" at bounding box center [818, 260] width 101 height 25
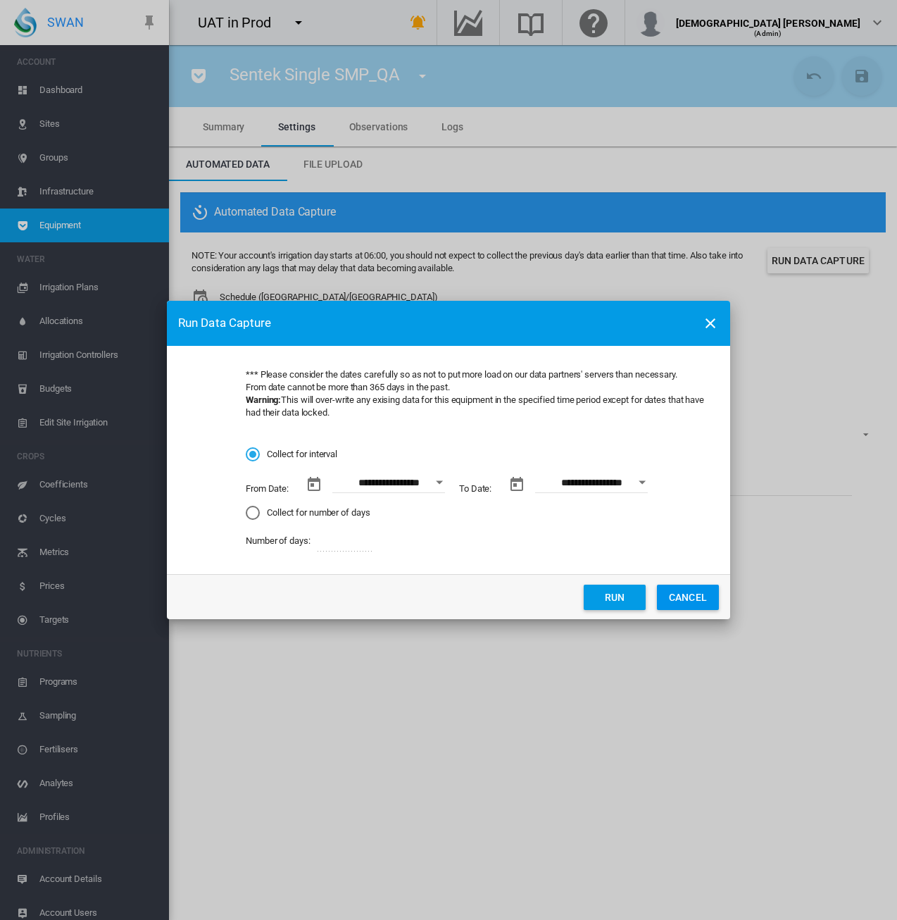
click at [440, 487] on button "Open calendar" at bounding box center [439, 482] width 25 height 25
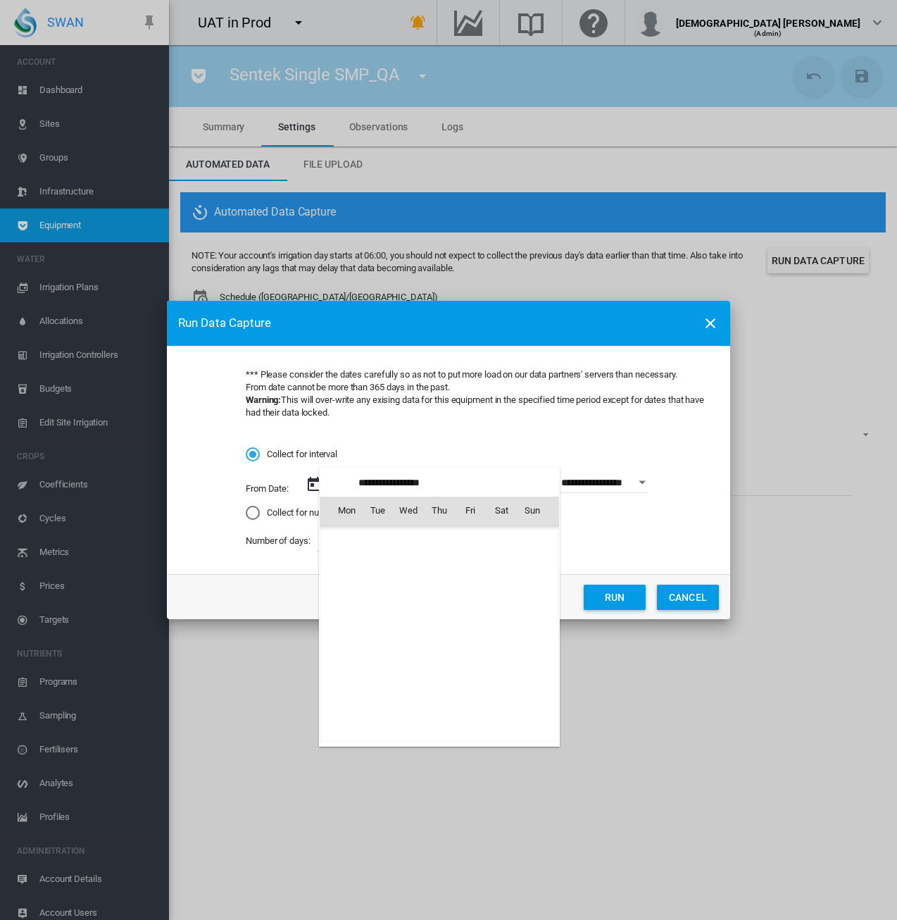
scroll to position [326112, 0]
click at [469, 535] on span "1" at bounding box center [470, 541] width 28 height 28
type input "**********"
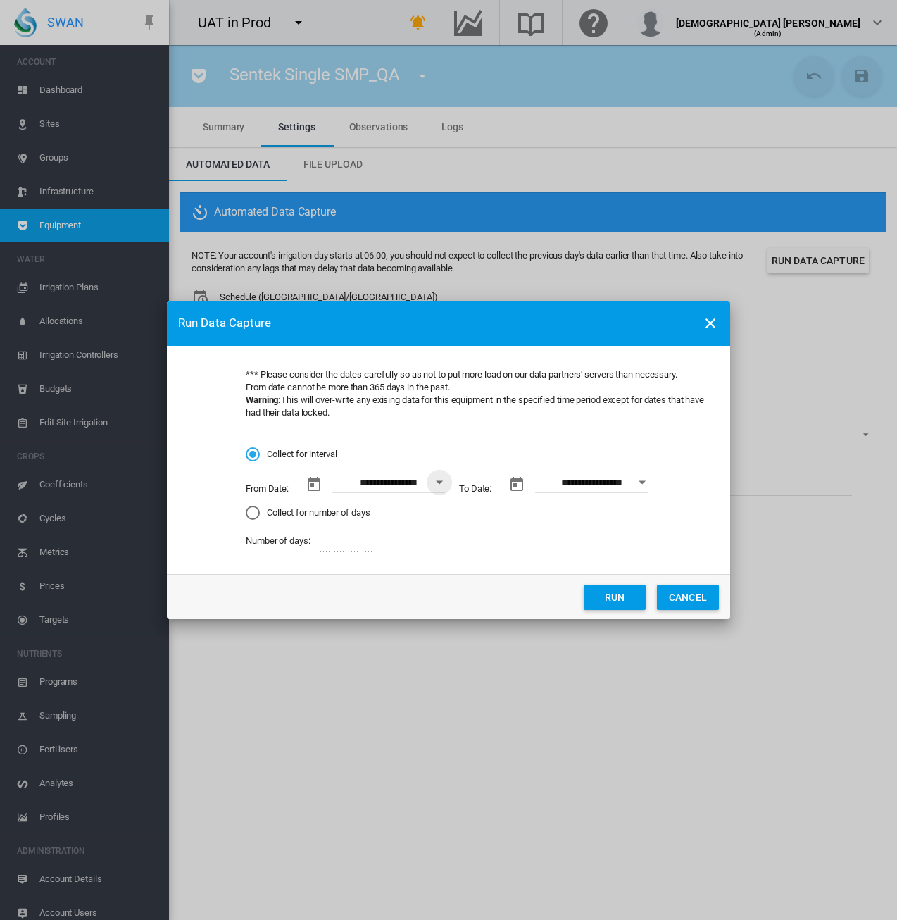
click at [649, 480] on button "Open calendar" at bounding box center [642, 482] width 25 height 25
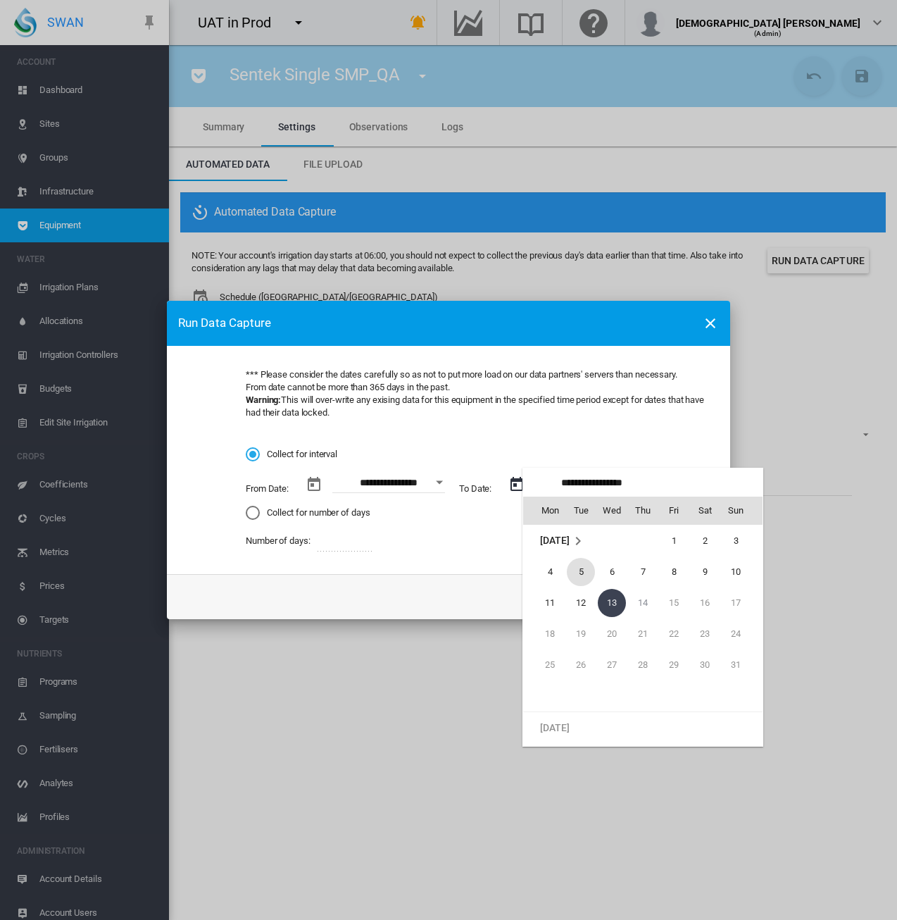
click at [592, 575] on span "5" at bounding box center [581, 572] width 28 height 28
type input "**********"
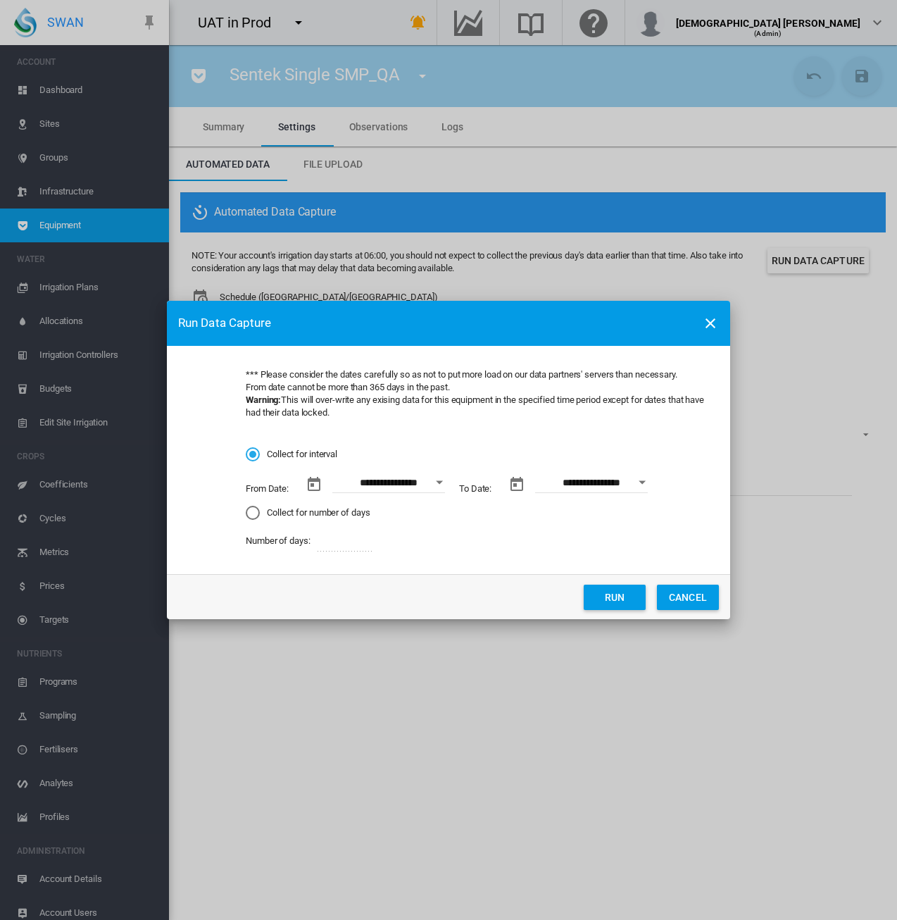
click at [406, 767] on div "**********" at bounding box center [448, 460] width 897 height 920
click at [616, 592] on button "Run" at bounding box center [615, 597] width 62 height 25
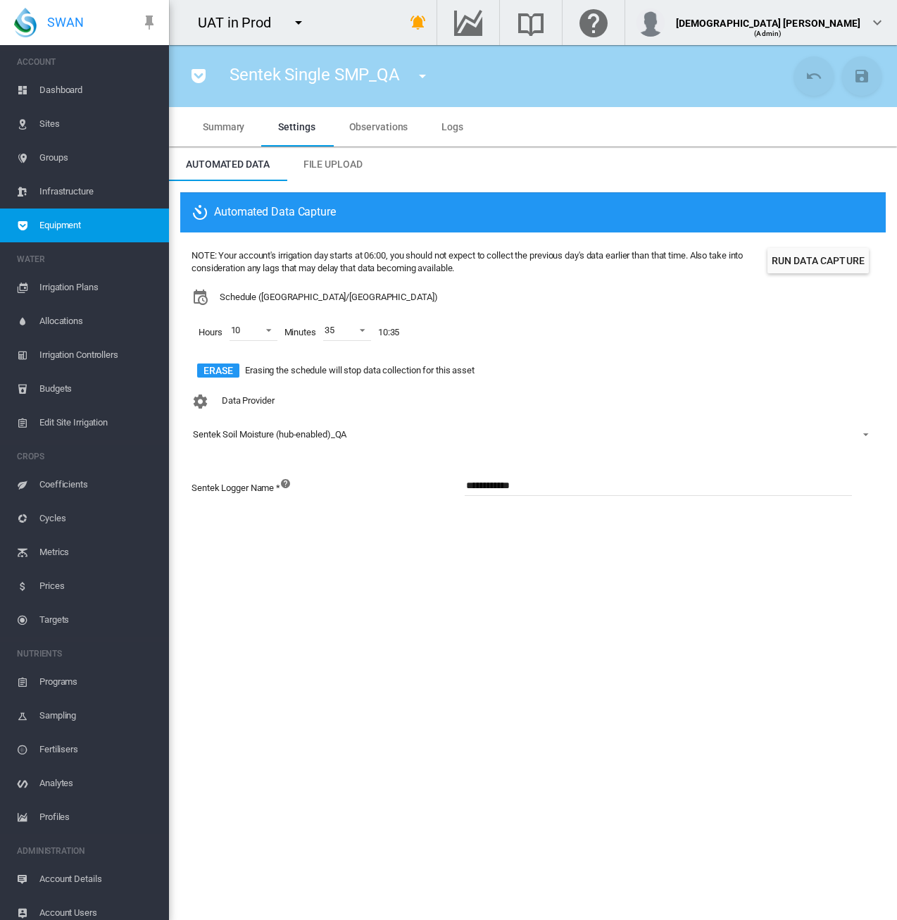
click at [487, 670] on section "Sentek Single SMP_QA 1 (Soil Moisture) 11 VWMeter (72-->83%)2 (Flow Meter) 2025…" at bounding box center [533, 482] width 728 height 875
click at [203, 79] on md-icon "icon-pocket" at bounding box center [198, 76] width 17 height 17
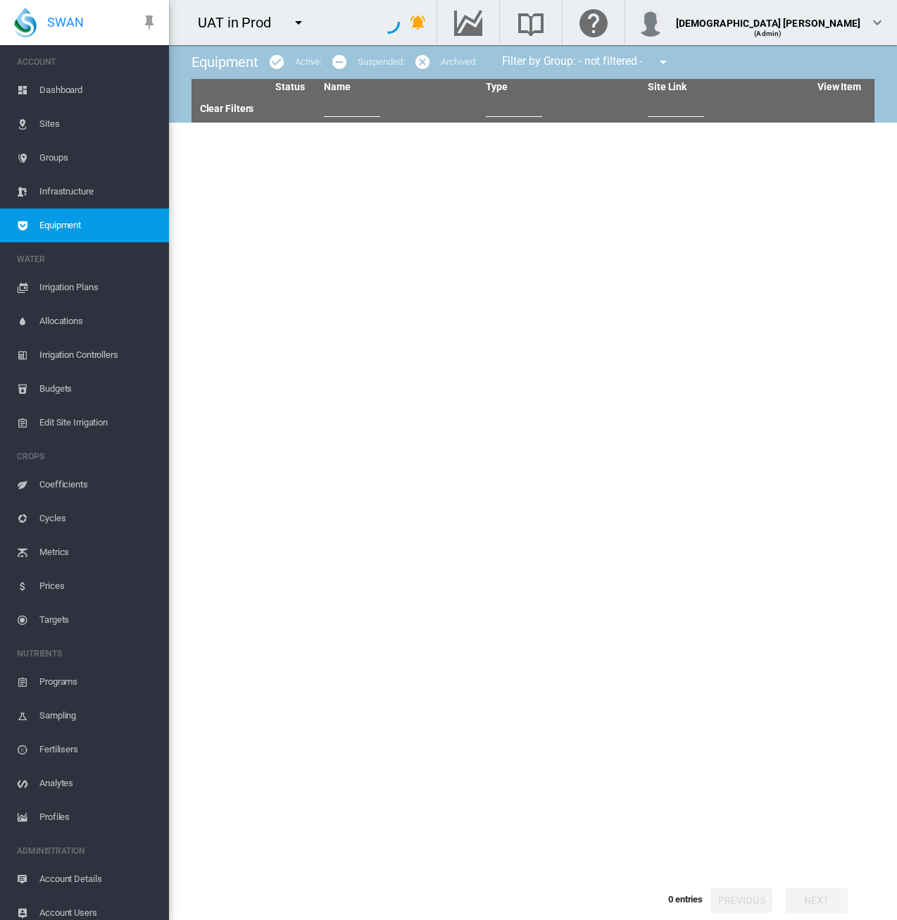
type input "***"
type input "********"
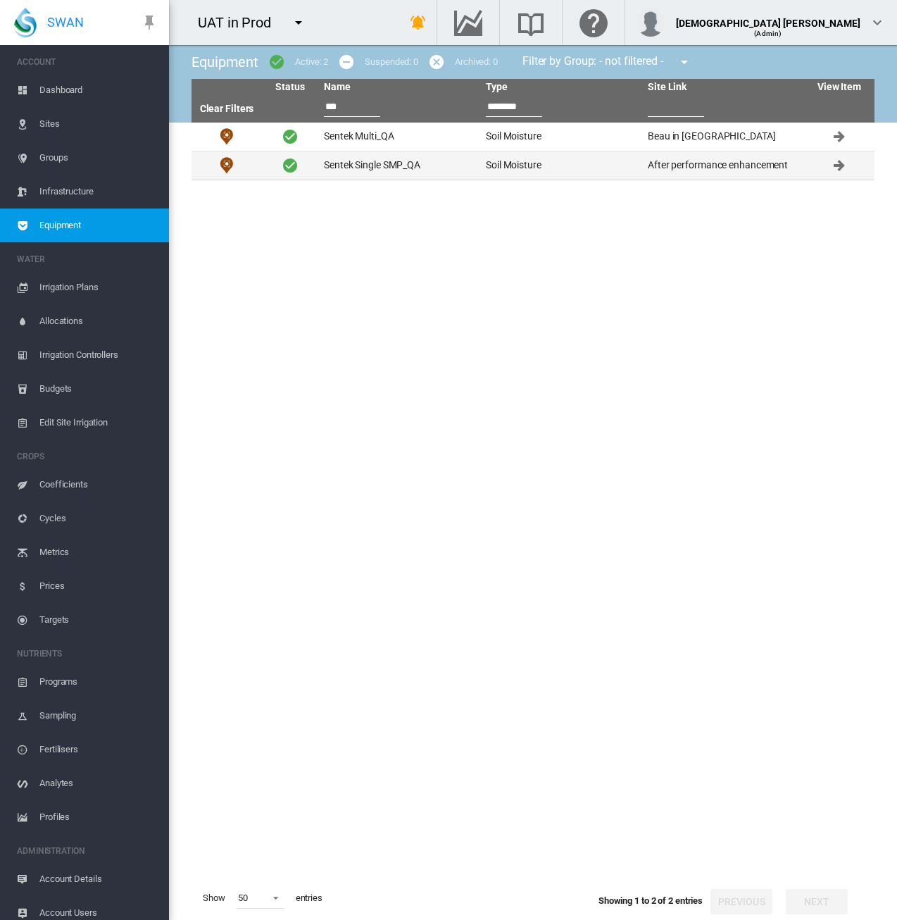
click at [427, 163] on td "Sentek Single SMP_QA" at bounding box center [399, 165] width 162 height 28
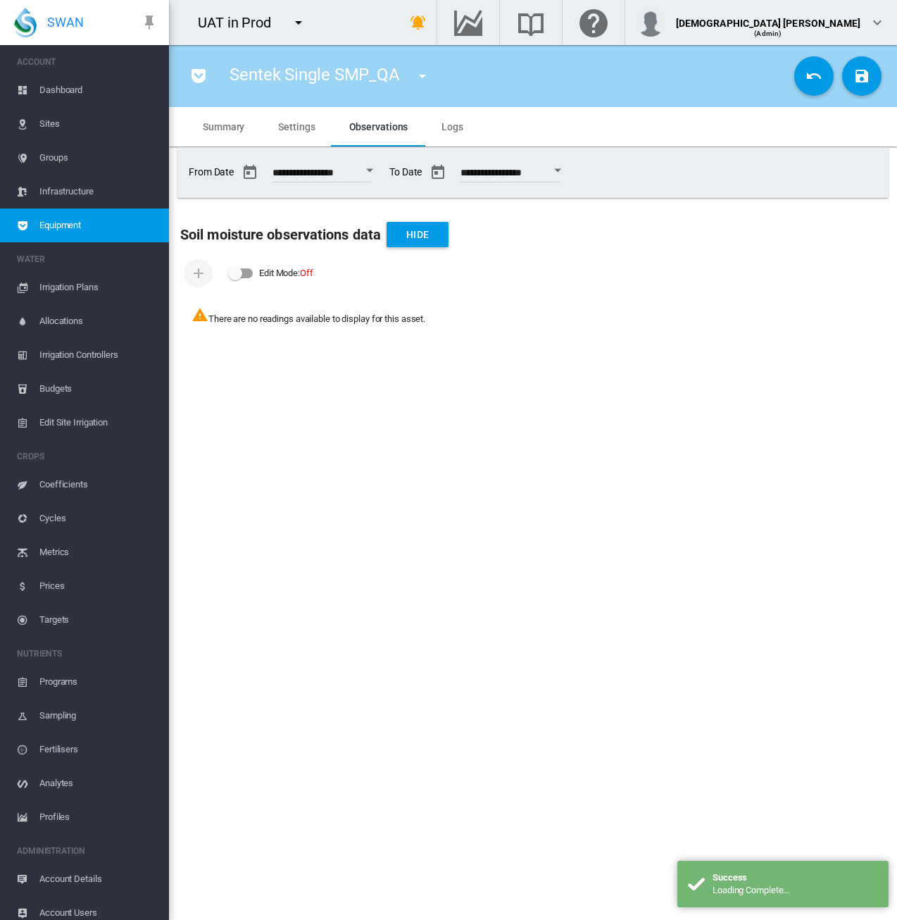
click at [286, 125] on span "Settings" at bounding box center [296, 126] width 37 height 11
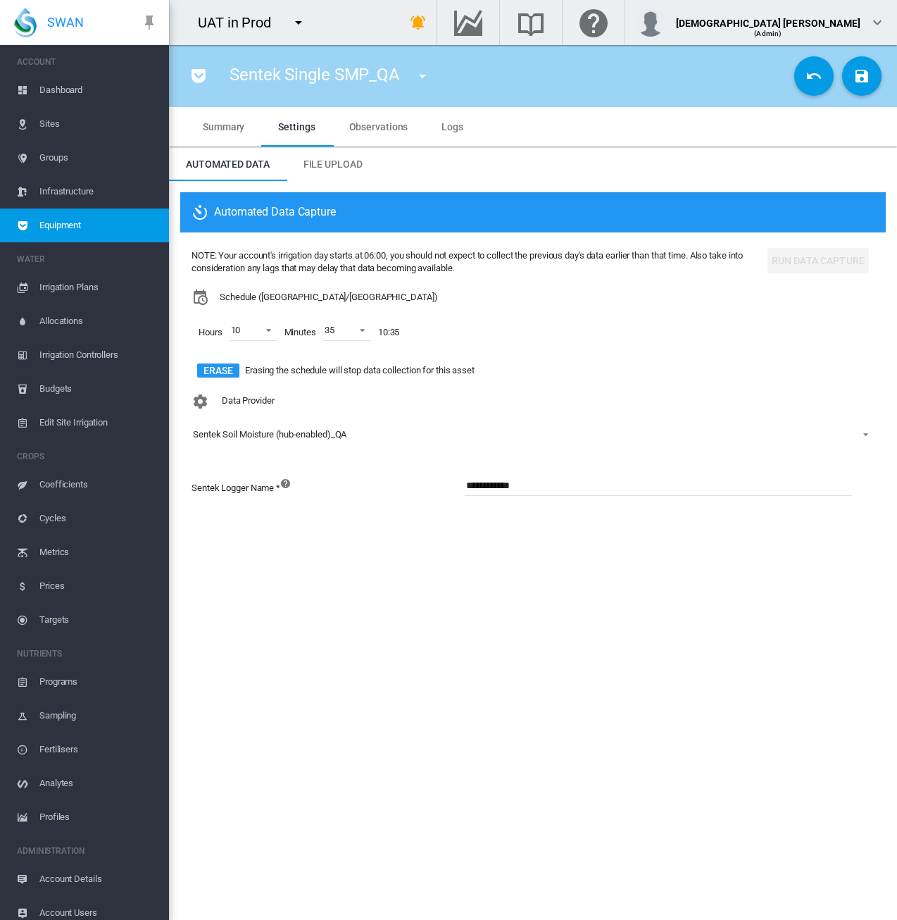
click at [77, 223] on span "Equipment" at bounding box center [98, 226] width 118 height 34
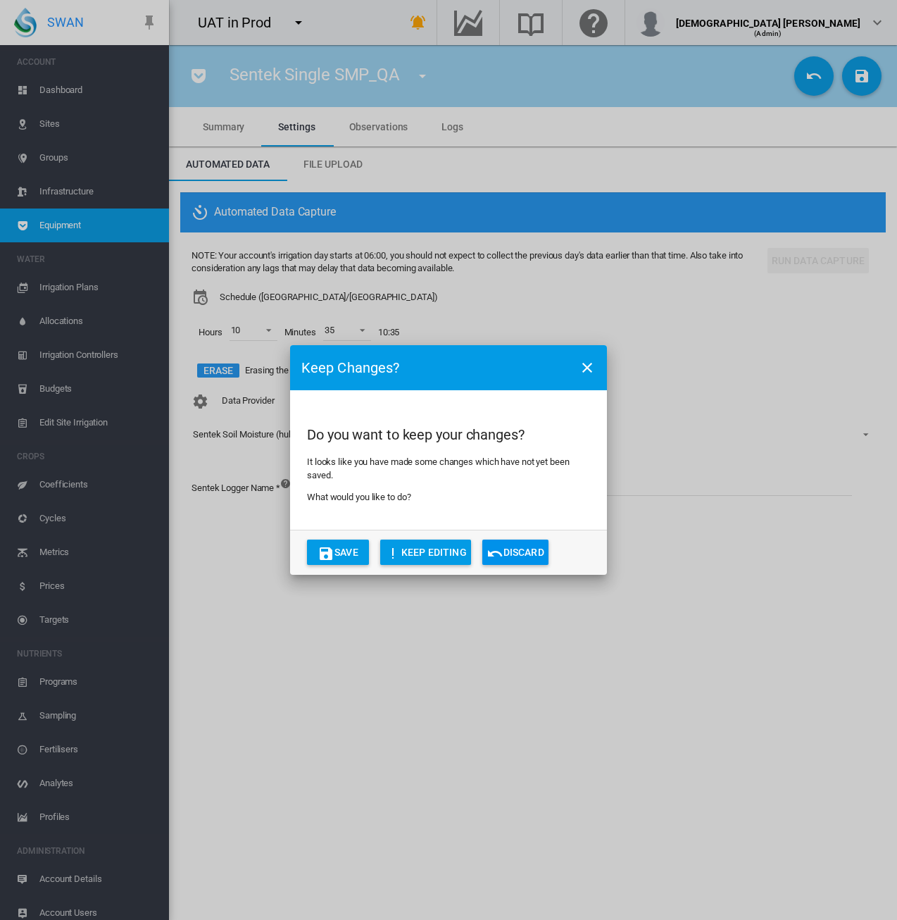
click at [521, 556] on button "Discard" at bounding box center [516, 552] width 66 height 25
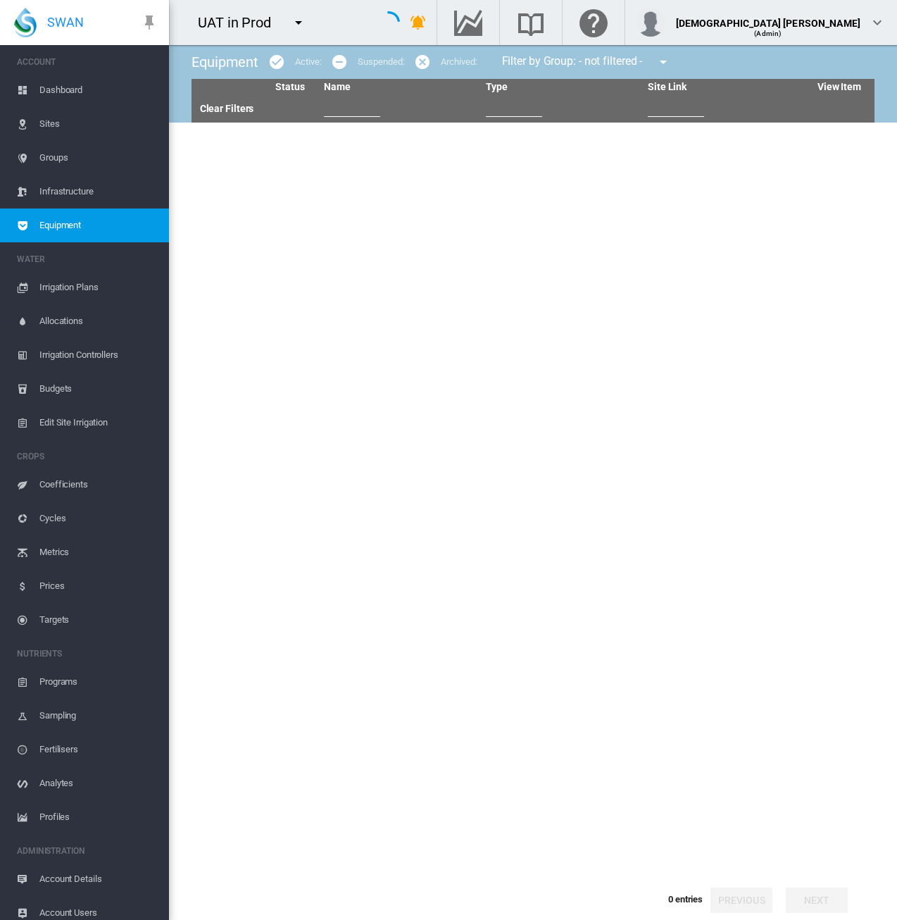
type input "***"
type input "********"
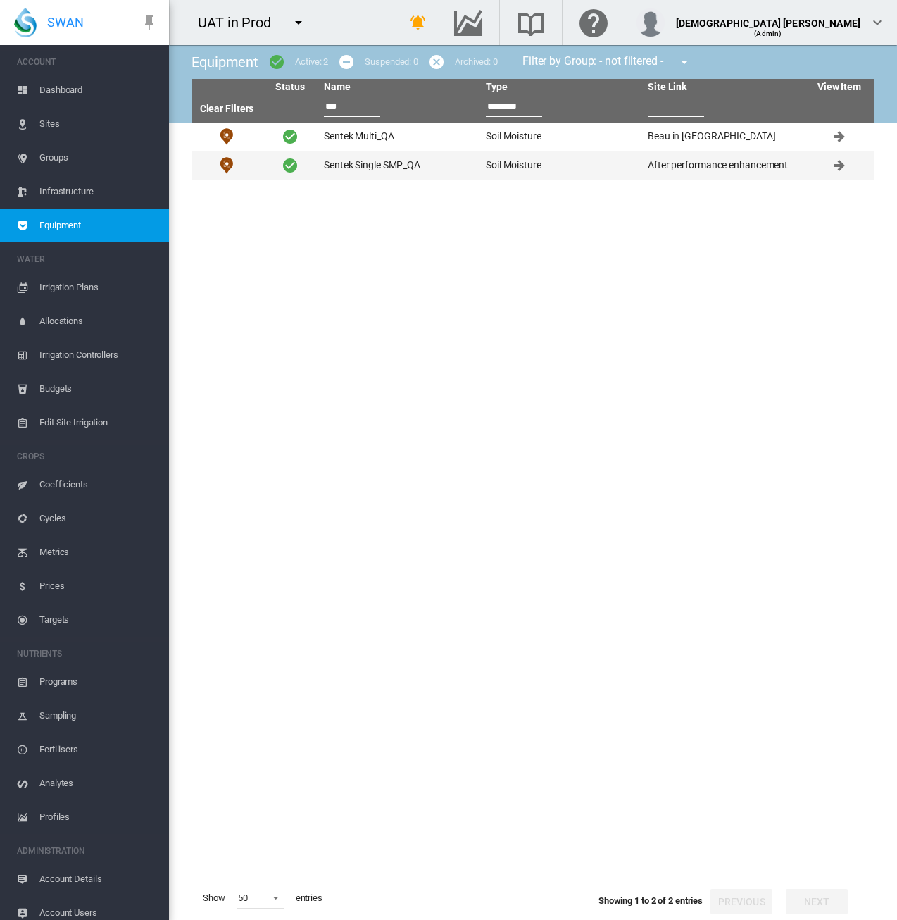
click at [354, 170] on td "Sentek Single SMP_QA" at bounding box center [399, 165] width 162 height 28
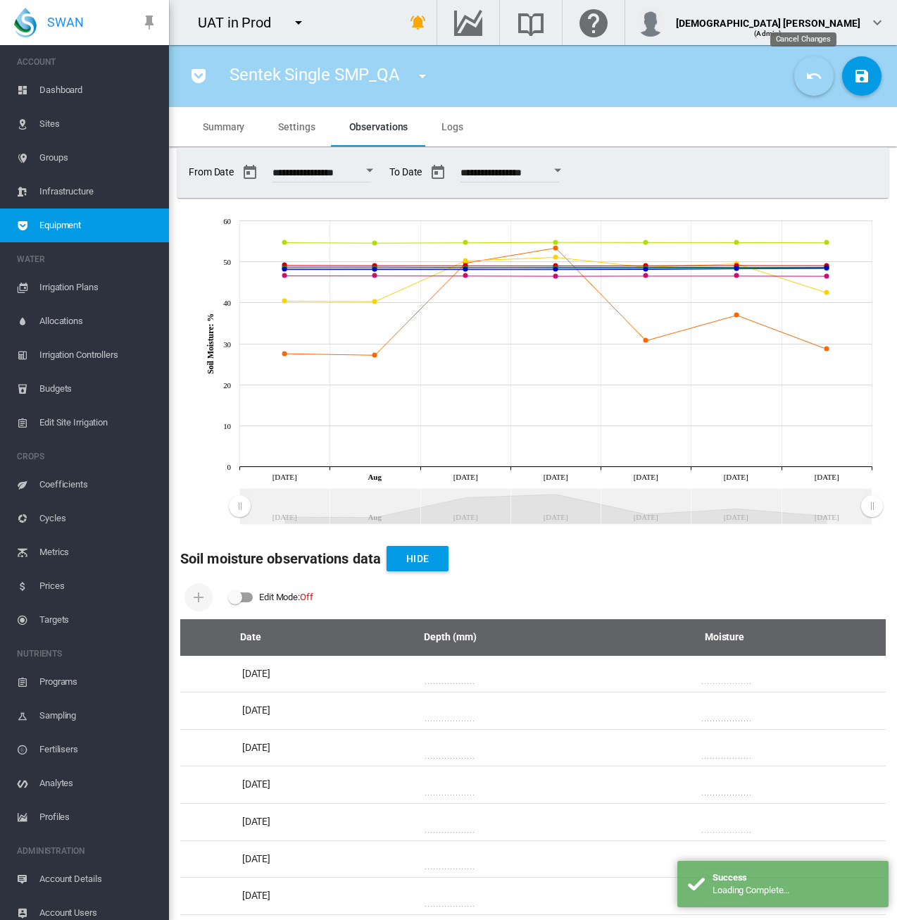
click at [806, 70] on md-icon "icon-undo" at bounding box center [814, 76] width 17 height 17
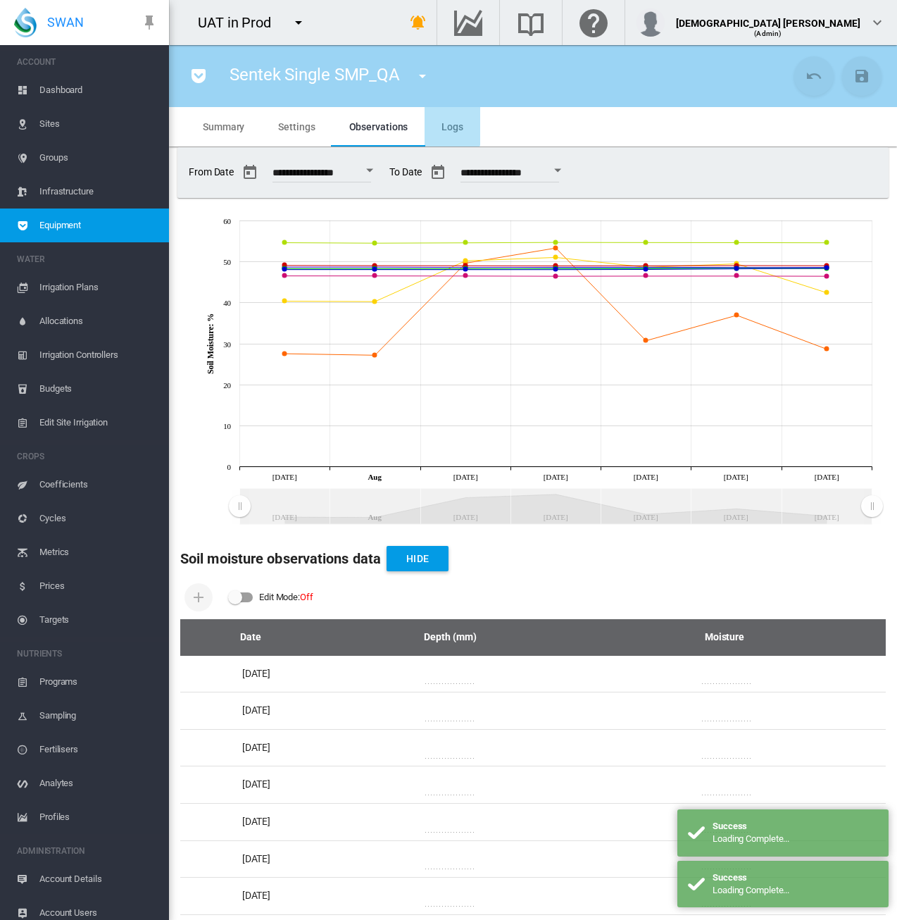
click at [446, 126] on span "Logs" at bounding box center [453, 126] width 22 height 11
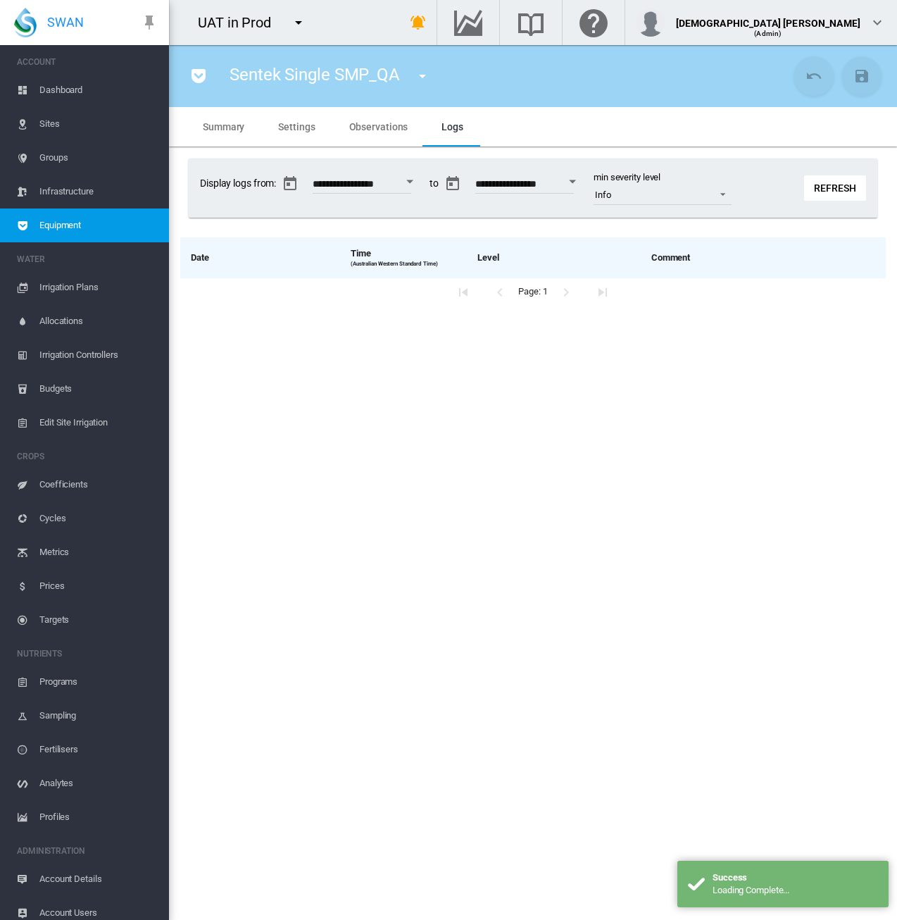
click at [386, 132] on span "Observations" at bounding box center [378, 126] width 59 height 11
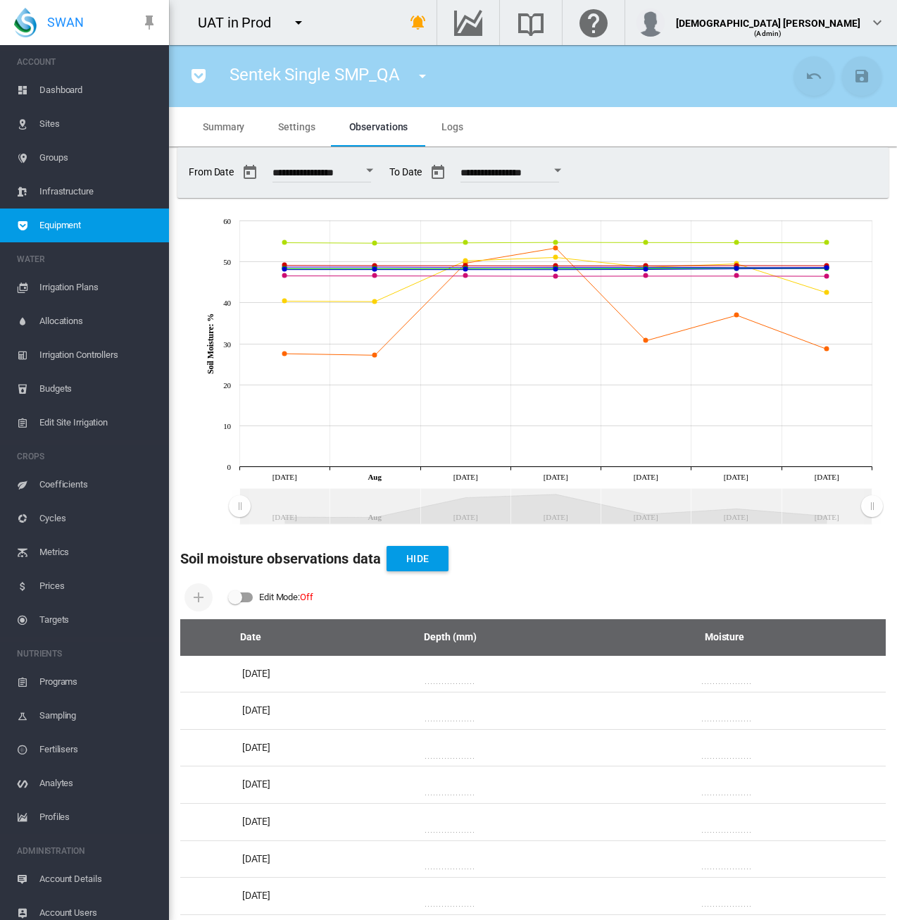
click at [290, 122] on span "Settings" at bounding box center [296, 126] width 37 height 11
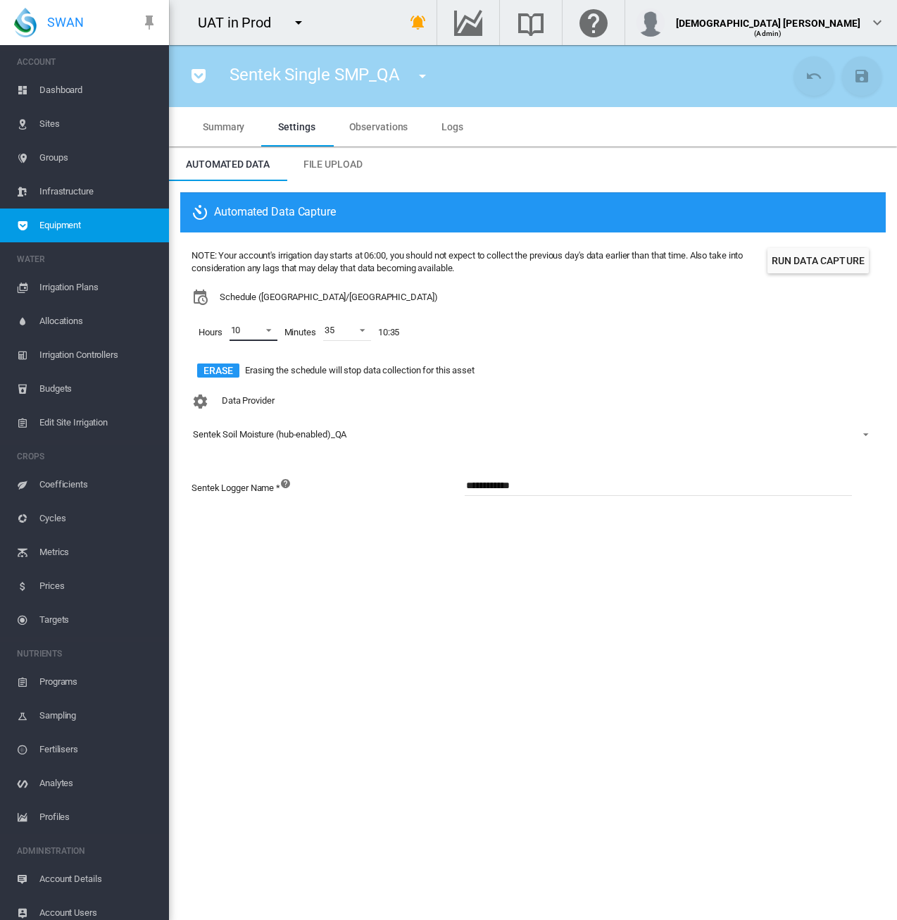
click at [267, 332] on span at bounding box center [264, 329] width 17 height 13
click at [216, 366] on div at bounding box center [218, 365] width 14 height 14
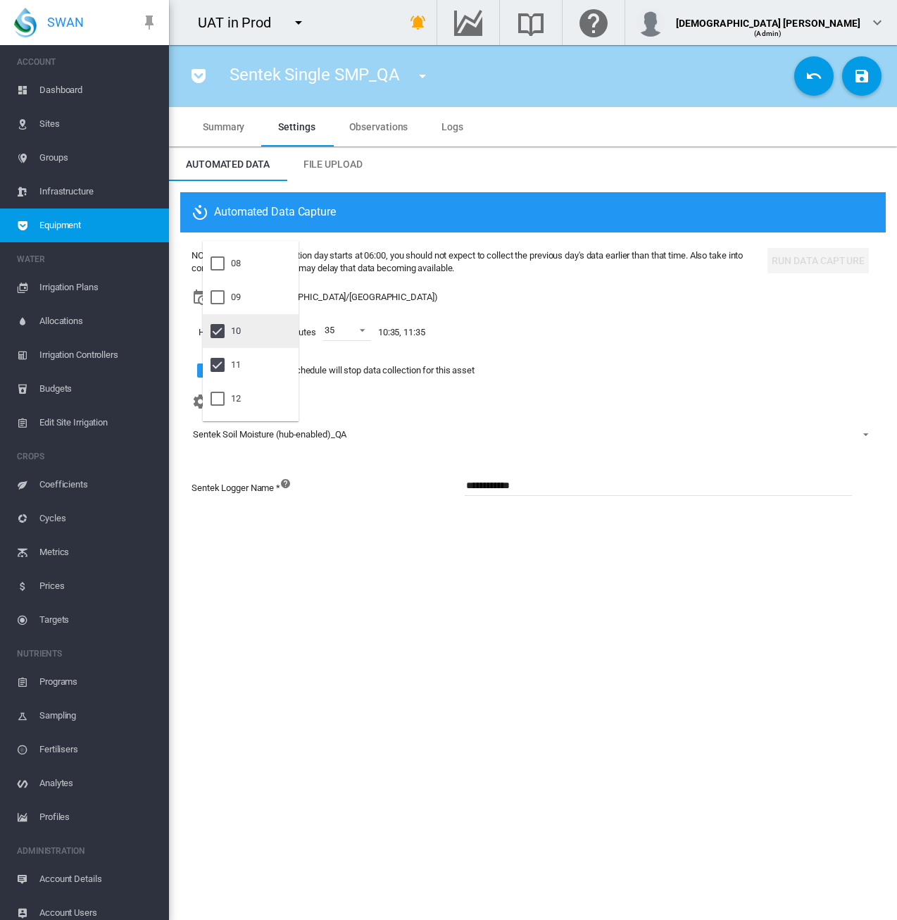
click at [214, 328] on div at bounding box center [218, 331] width 14 height 14
click at [359, 332] on md-backdrop at bounding box center [448, 460] width 897 height 920
click at [359, 332] on span at bounding box center [358, 329] width 17 height 13
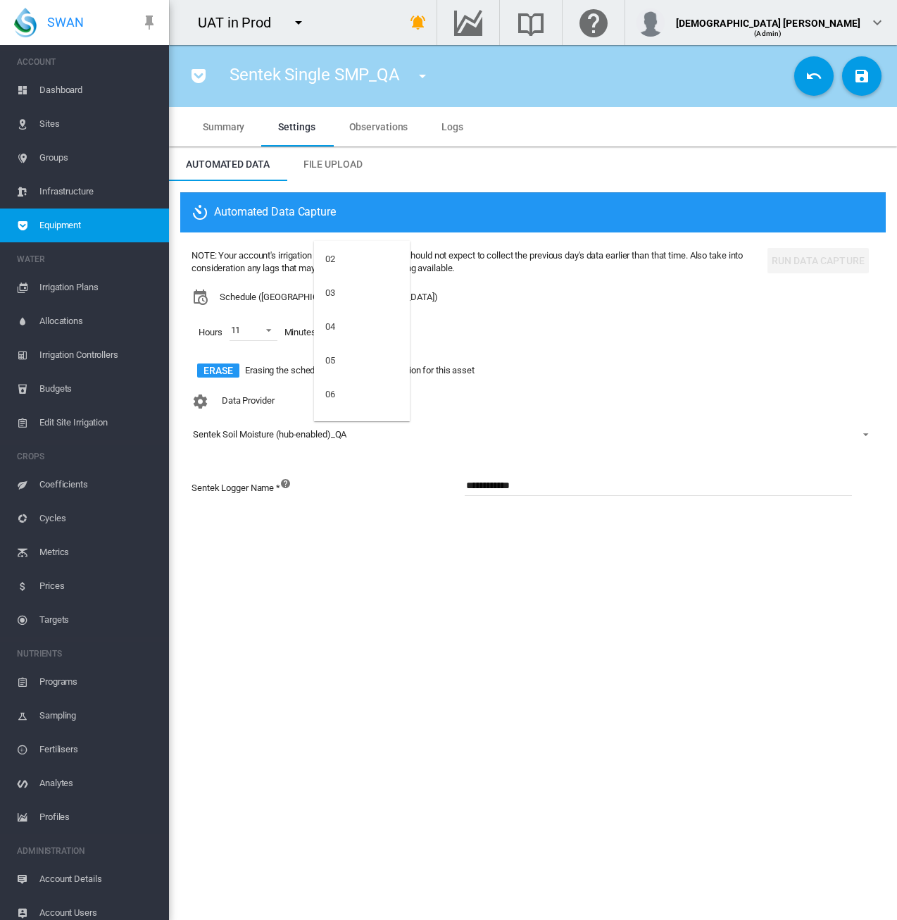
scroll to position [75, 0]
click at [374, 313] on md-option "03" at bounding box center [362, 318] width 96 height 34
click at [863, 70] on md-icon "icon-content-save" at bounding box center [862, 76] width 17 height 17
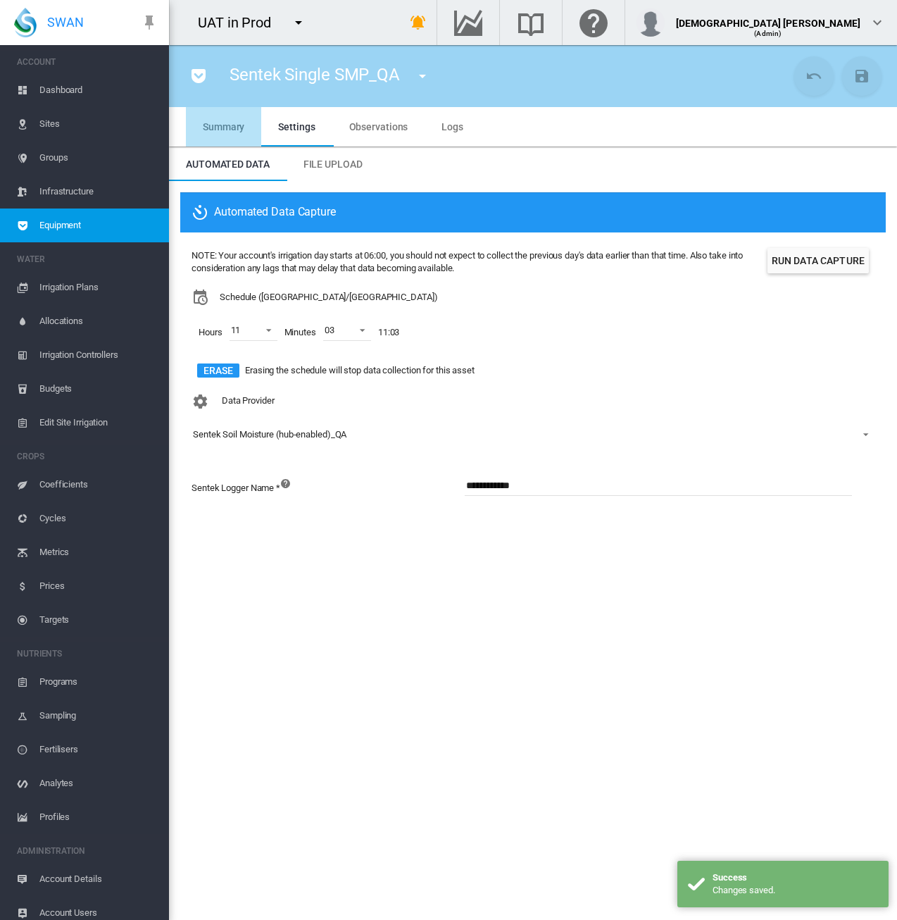
click at [249, 136] on md-tab-item "Summary" at bounding box center [223, 126] width 75 height 39
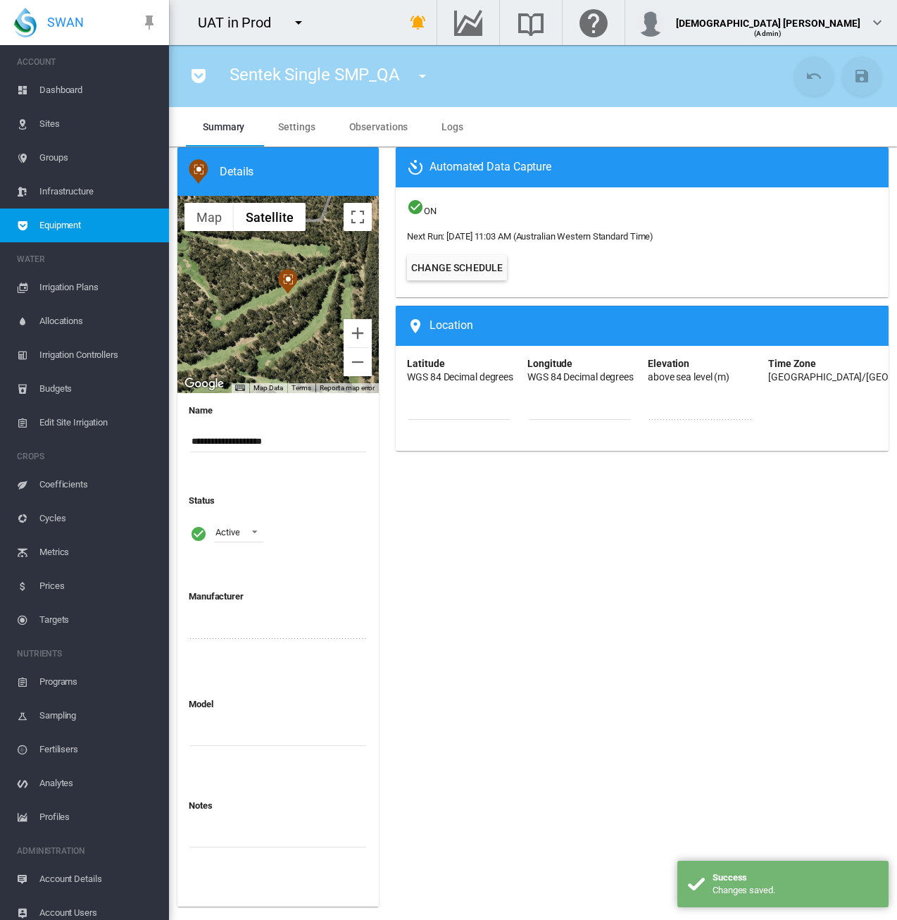
click at [296, 135] on md-tab-item "Settings" at bounding box center [296, 126] width 70 height 39
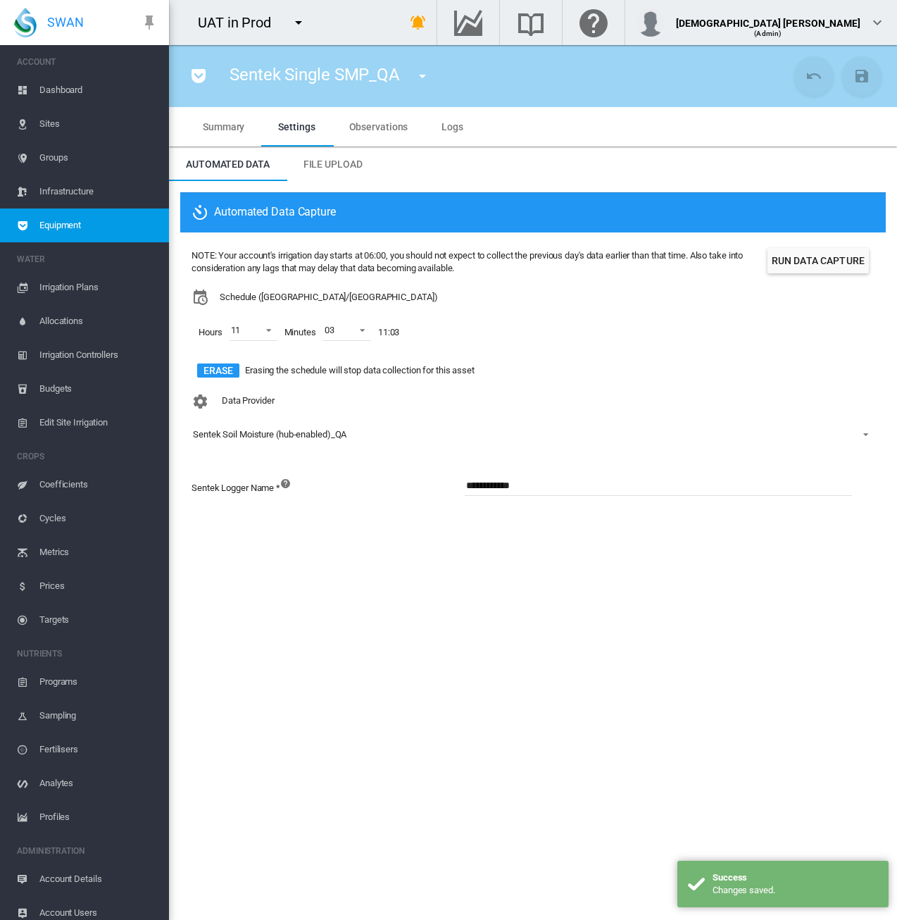
click at [356, 131] on span "Observations" at bounding box center [378, 126] width 59 height 11
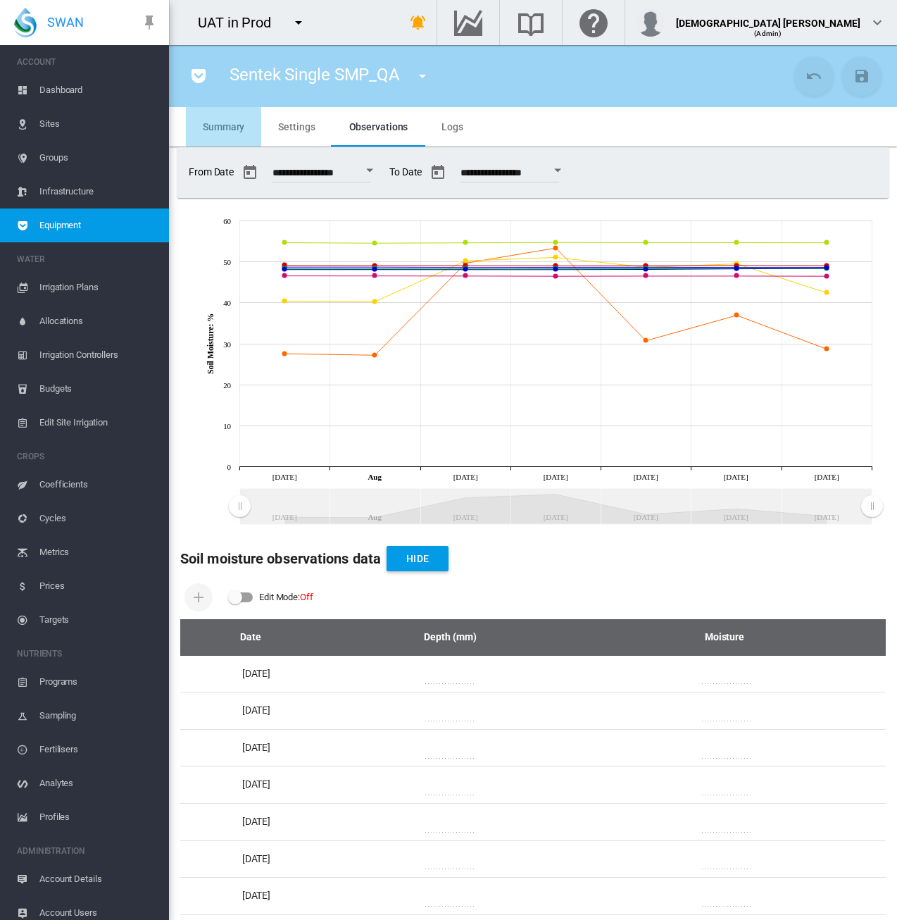
click at [199, 130] on md-tab-item "Summary" at bounding box center [223, 126] width 75 height 39
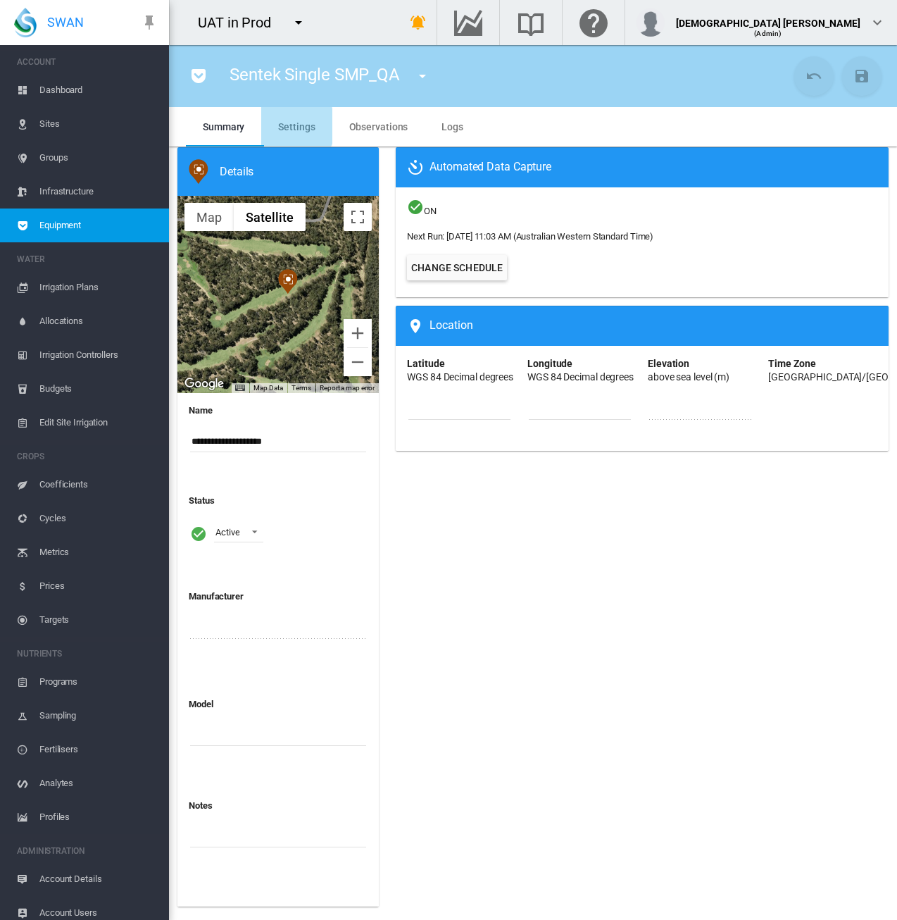
click at [293, 126] on span "Settings" at bounding box center [296, 126] width 37 height 11
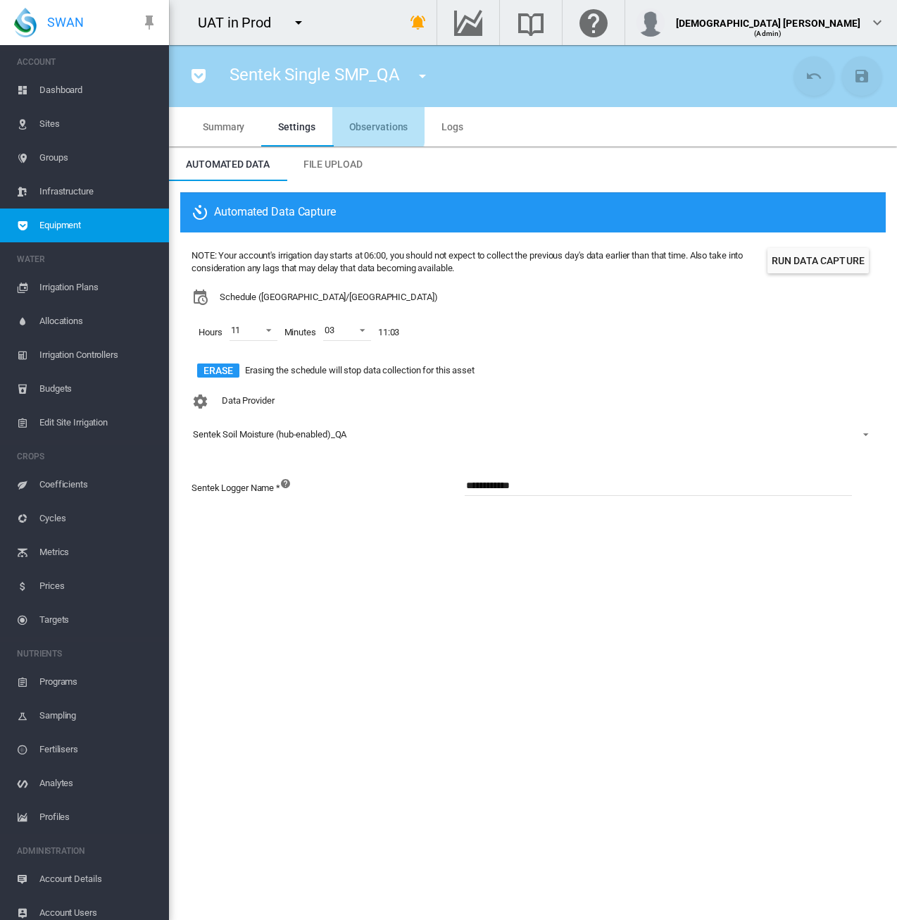
click at [356, 123] on span "Observations" at bounding box center [378, 126] width 59 height 11
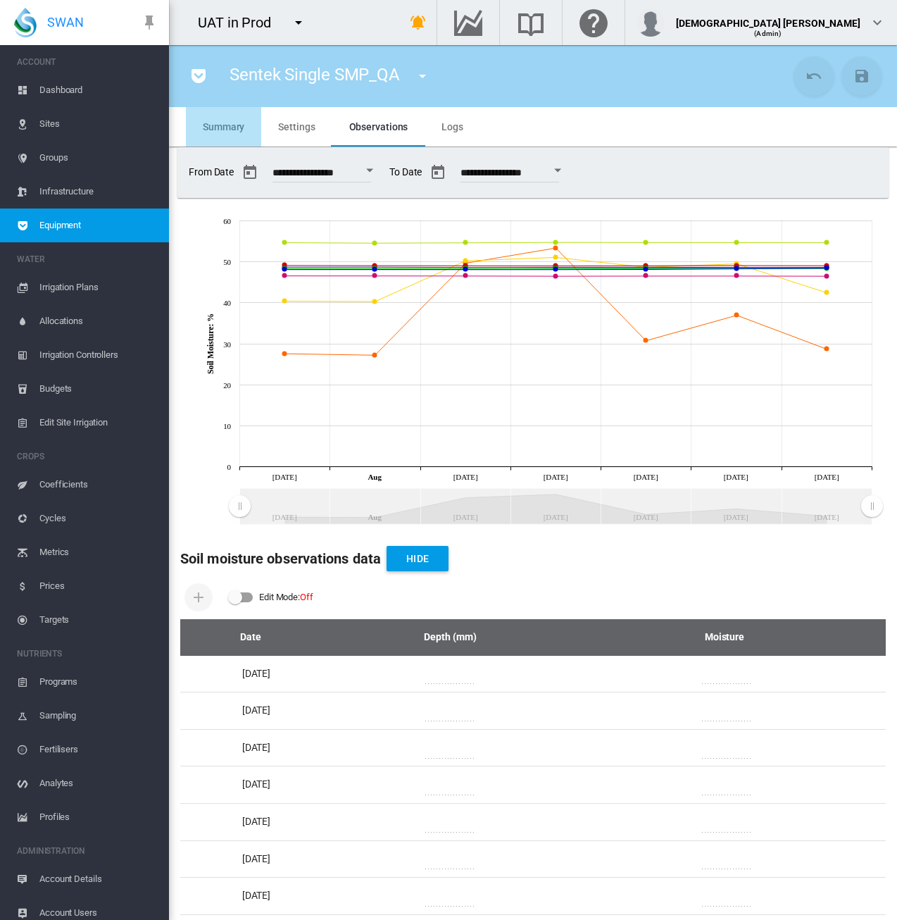
click at [206, 129] on span "Summary" at bounding box center [224, 126] width 42 height 11
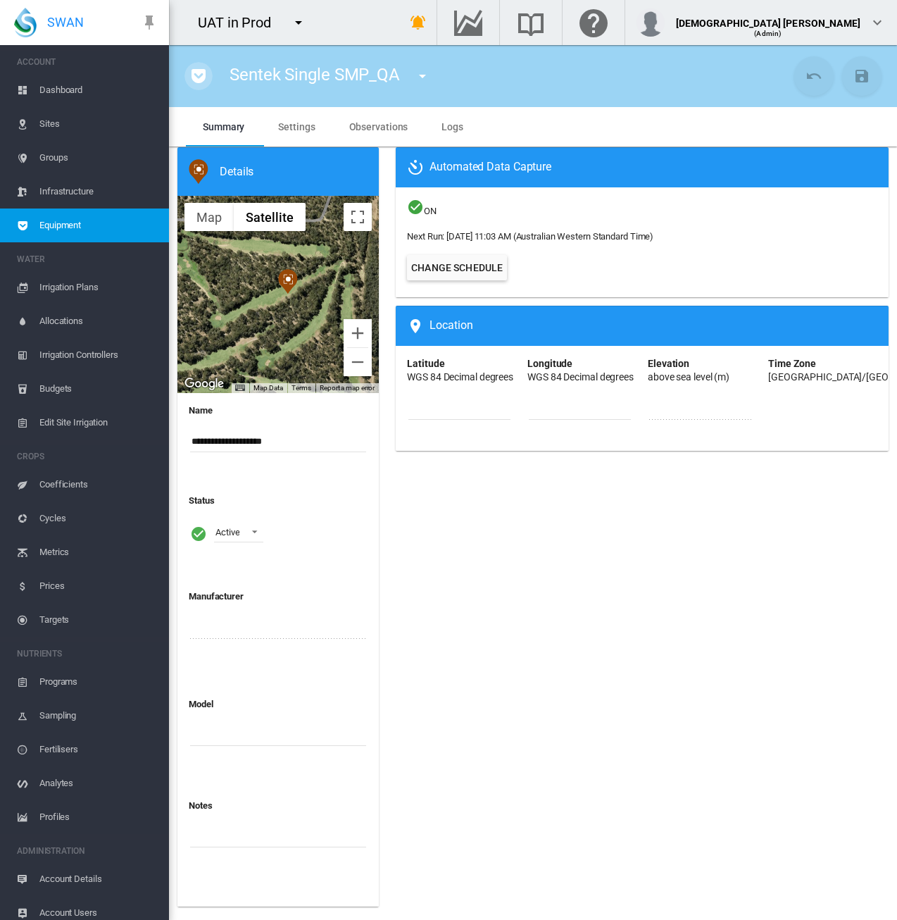
click at [196, 71] on md-icon "icon-pocket" at bounding box center [198, 76] width 17 height 17
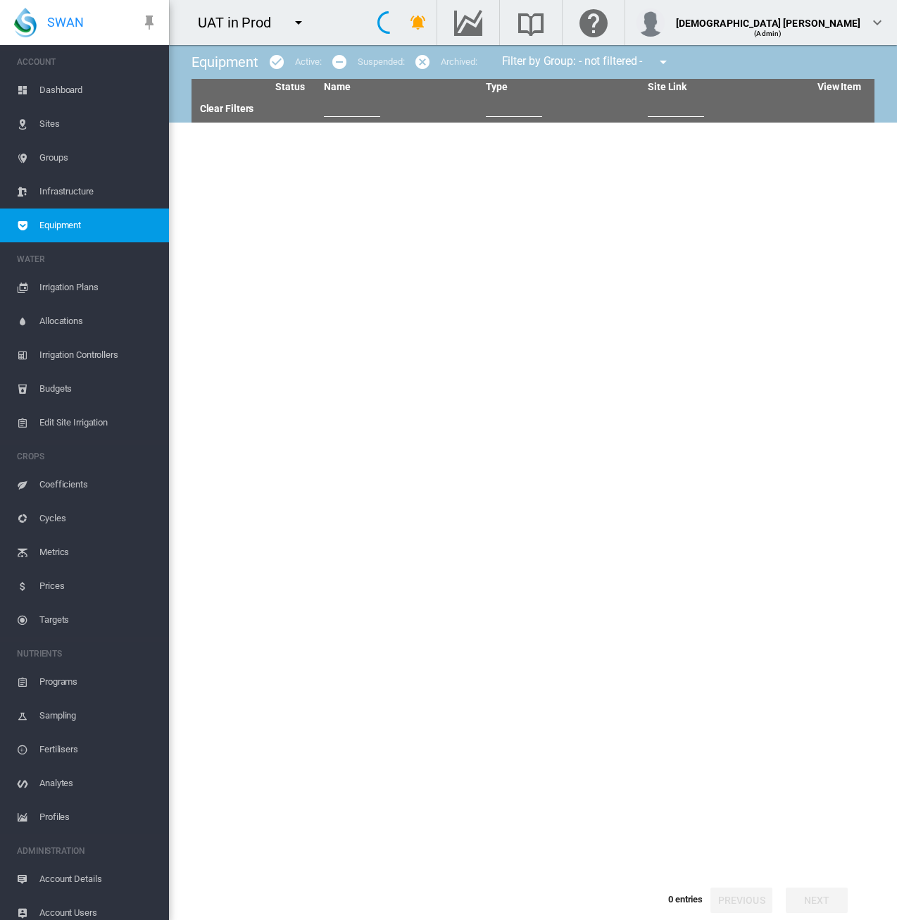
type input "***"
type input "********"
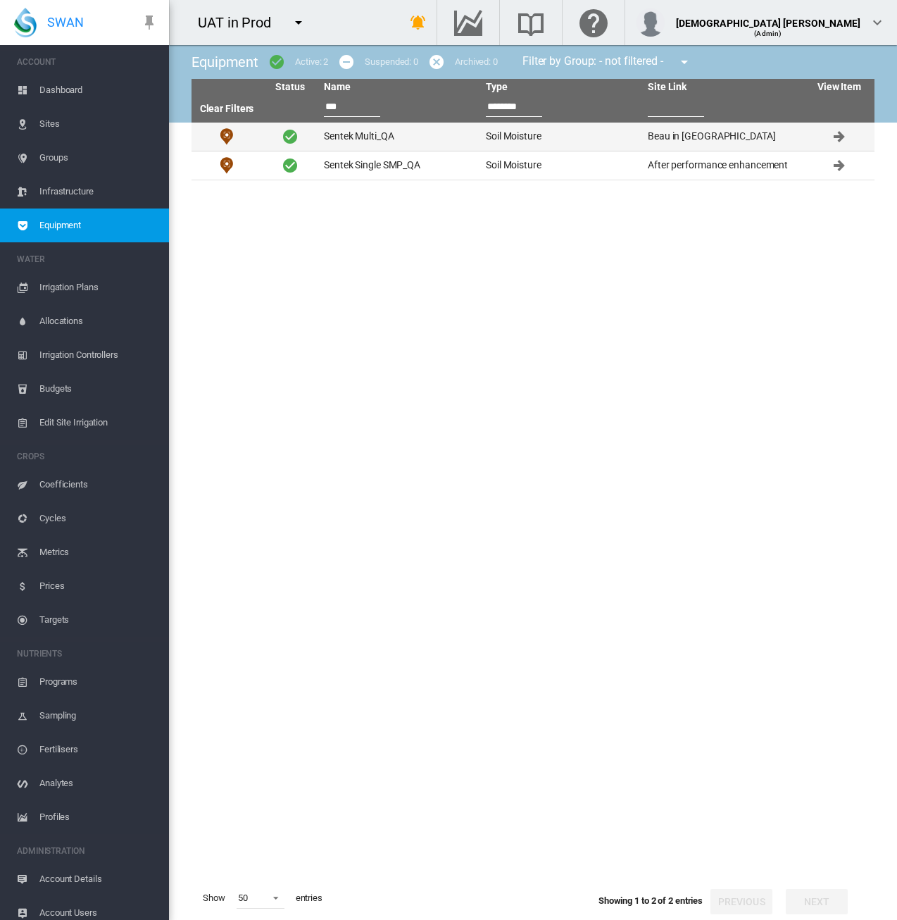
click at [402, 140] on td "Sentek Multi_QA" at bounding box center [399, 137] width 162 height 28
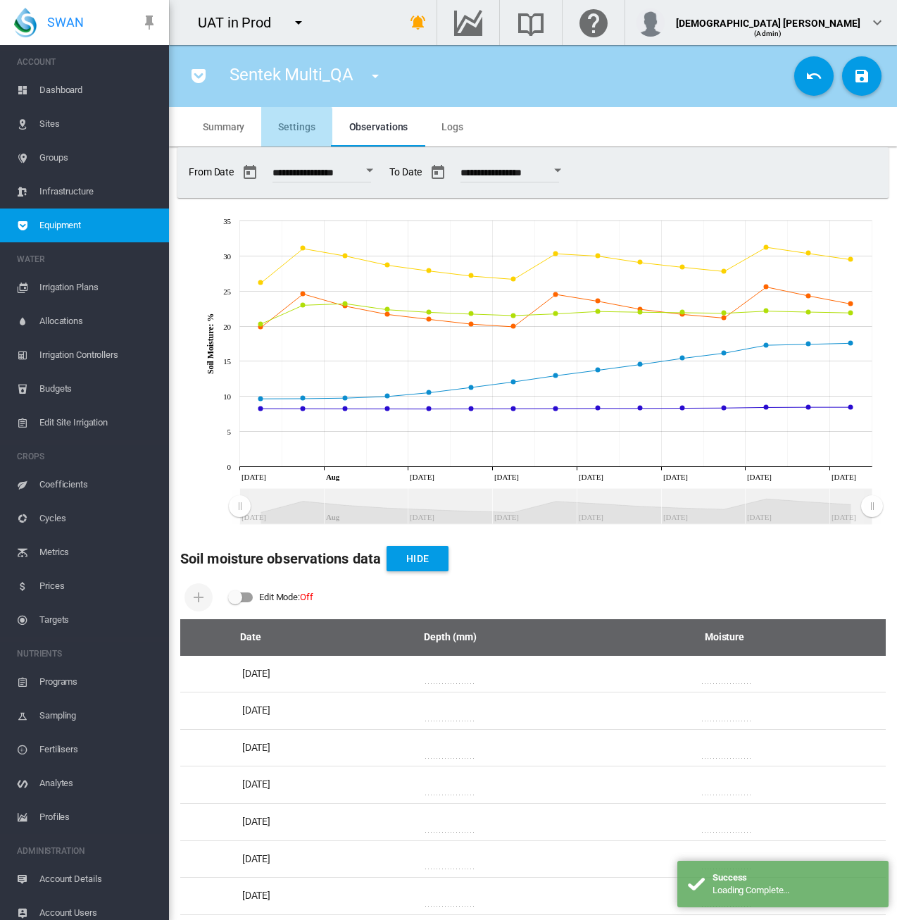
click at [294, 129] on span "Settings" at bounding box center [296, 126] width 37 height 11
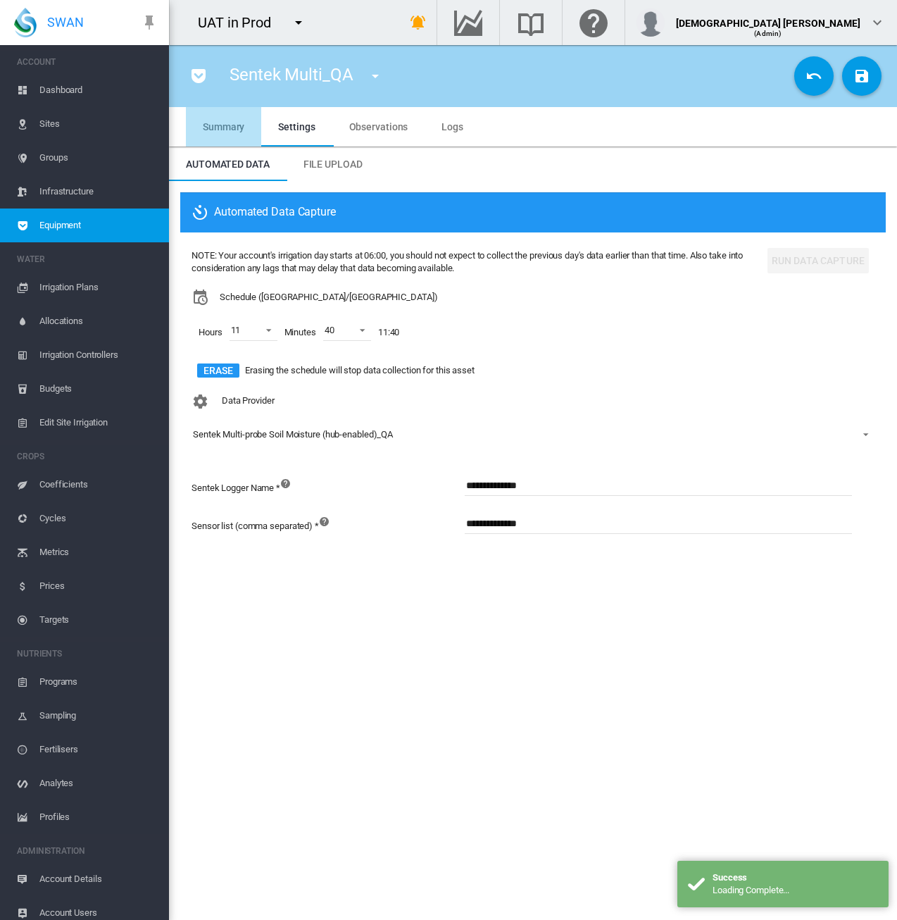
click at [216, 132] on span "Summary" at bounding box center [224, 126] width 42 height 11
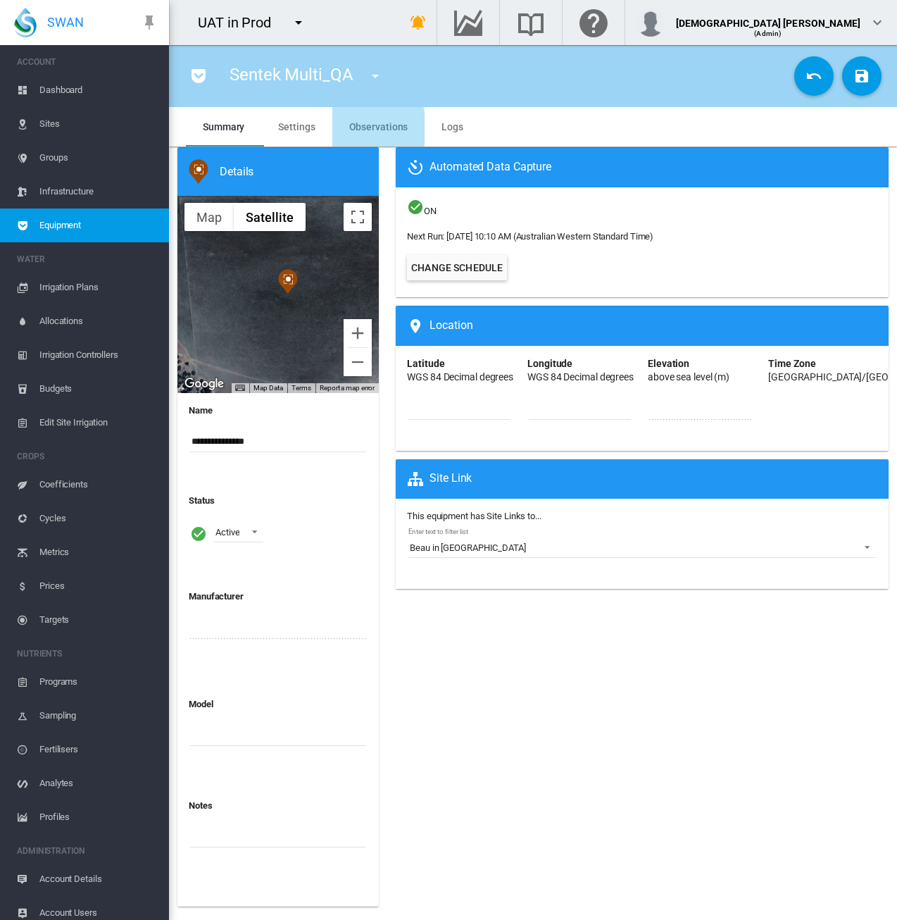
click at [349, 127] on span "Observations" at bounding box center [378, 126] width 59 height 11
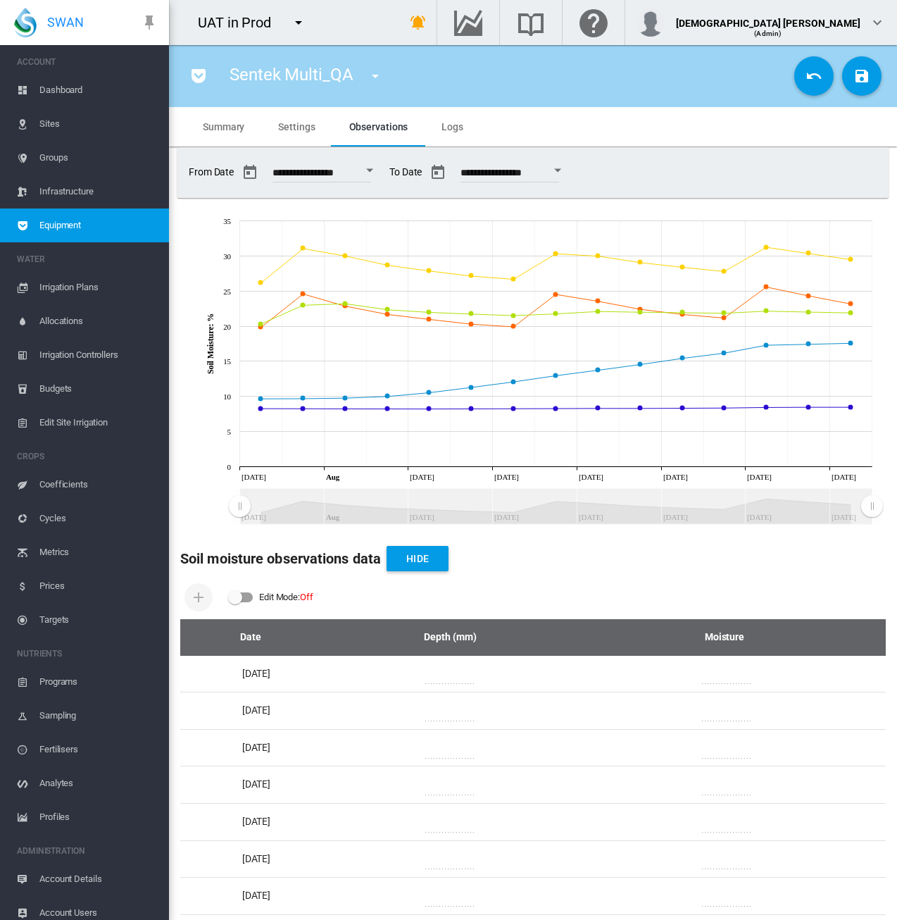
click at [235, 135] on md-tab-item "Summary" at bounding box center [223, 126] width 75 height 39
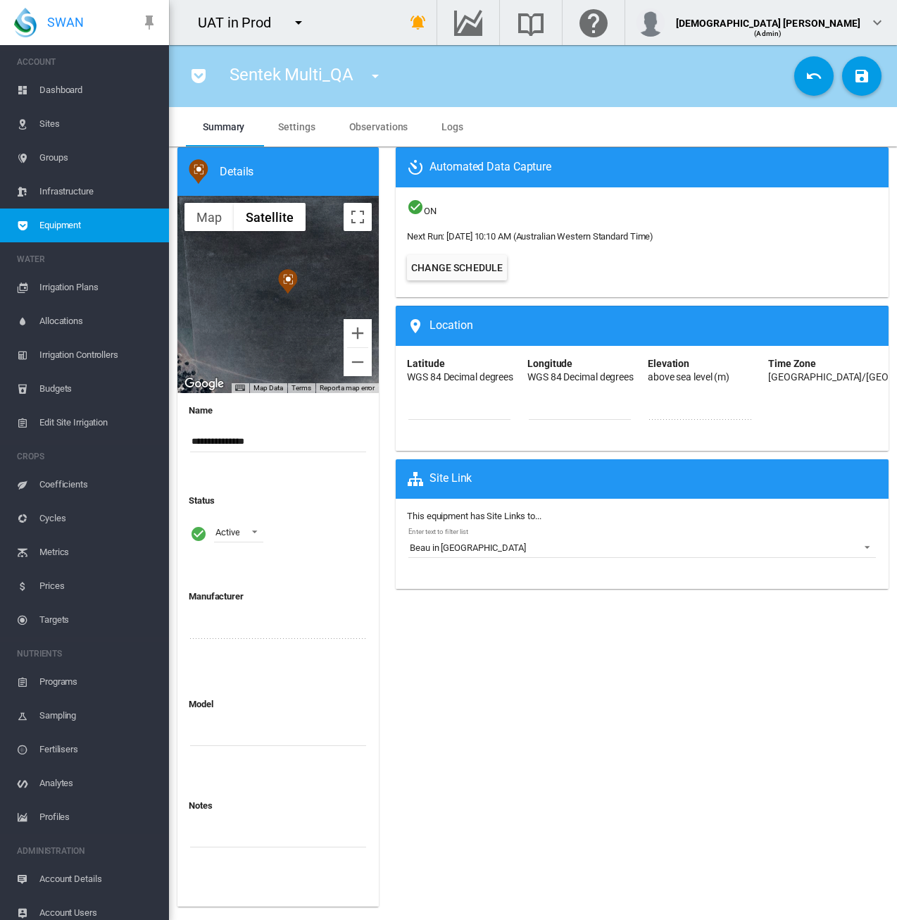
click at [94, 226] on span "Equipment" at bounding box center [98, 226] width 118 height 34
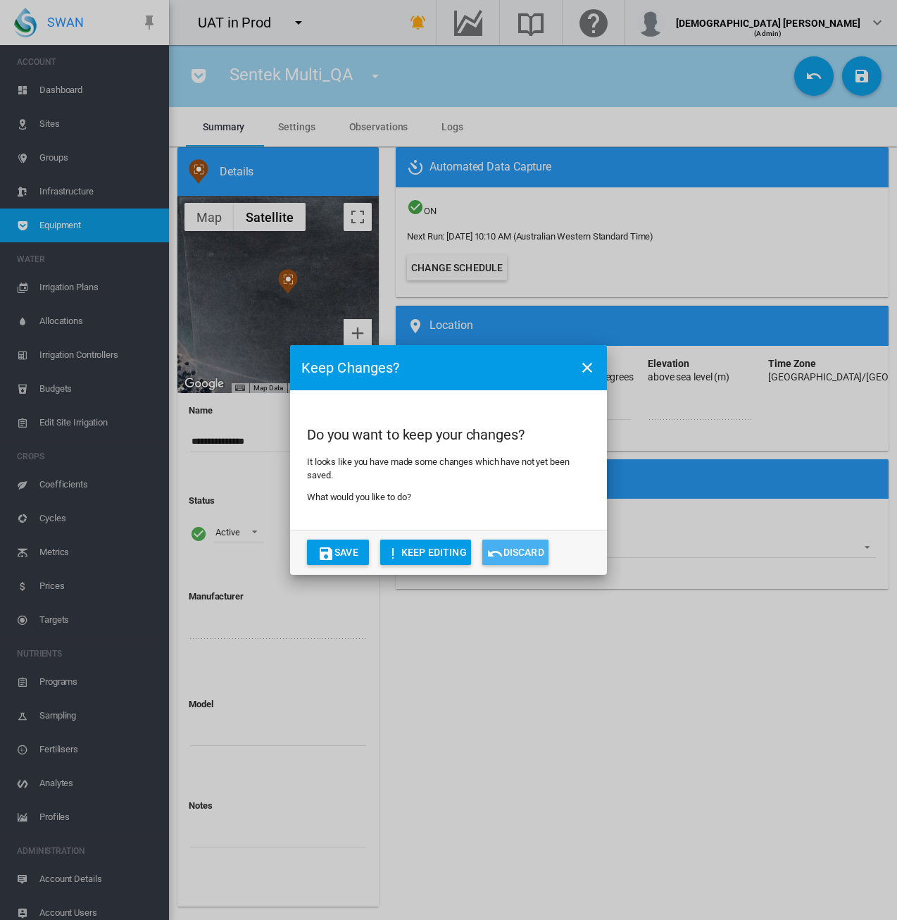
click at [515, 547] on button "Discard" at bounding box center [516, 552] width 66 height 25
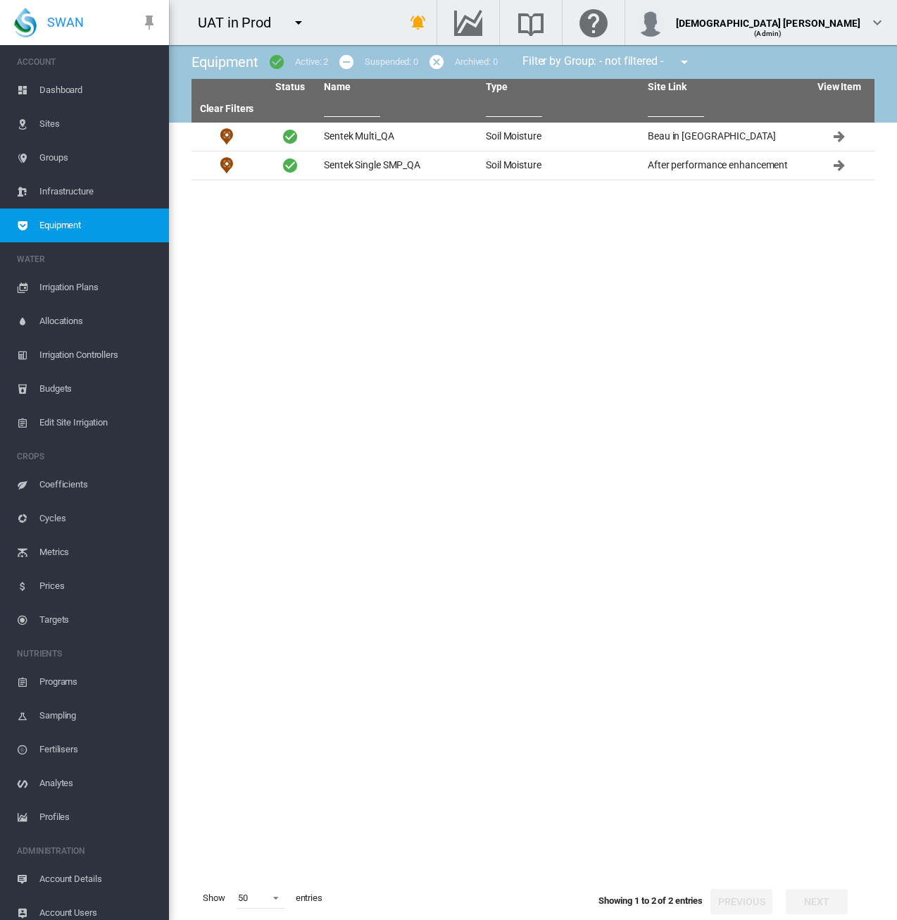
type input "***"
type input "********"
click at [65, 130] on span "Sites" at bounding box center [98, 124] width 118 height 34
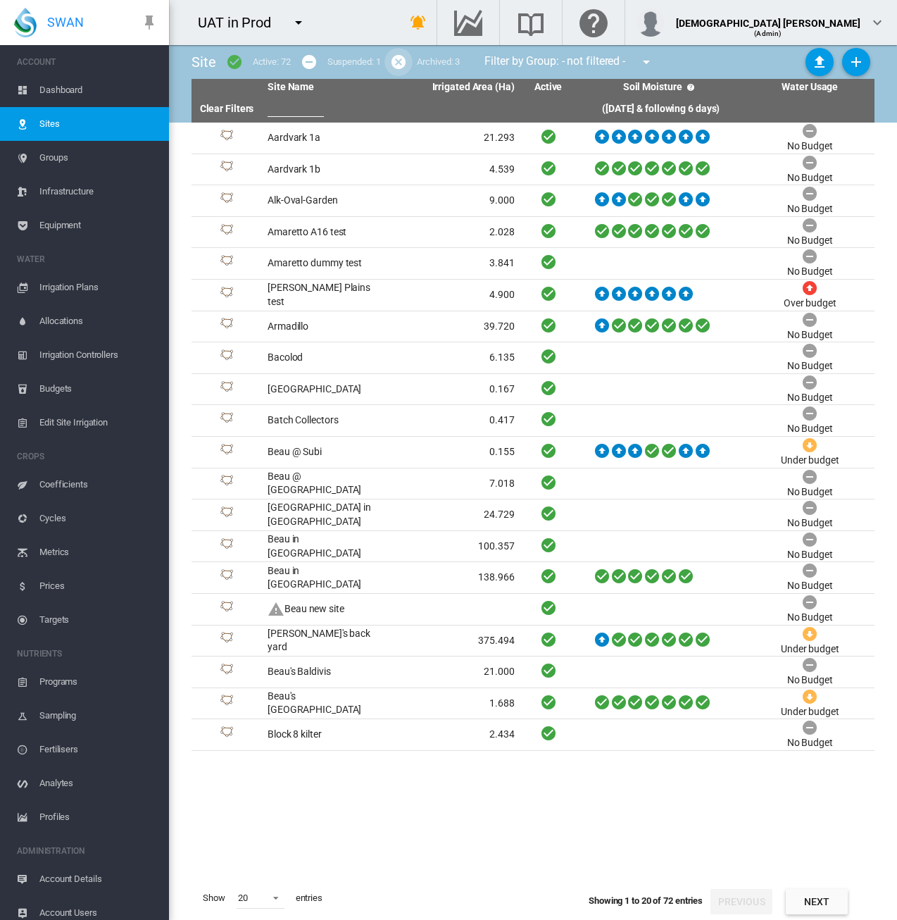
click at [399, 62] on md-icon "icon-cancel" at bounding box center [398, 62] width 17 height 17
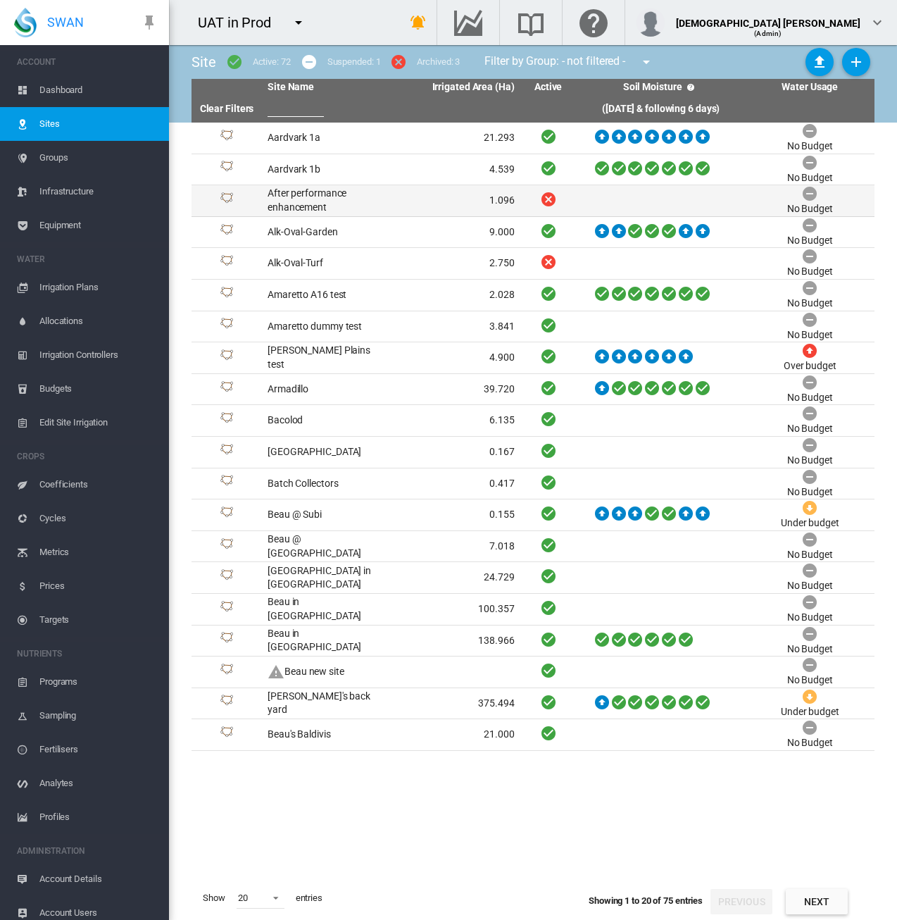
click at [426, 202] on td "1.096" at bounding box center [455, 200] width 129 height 31
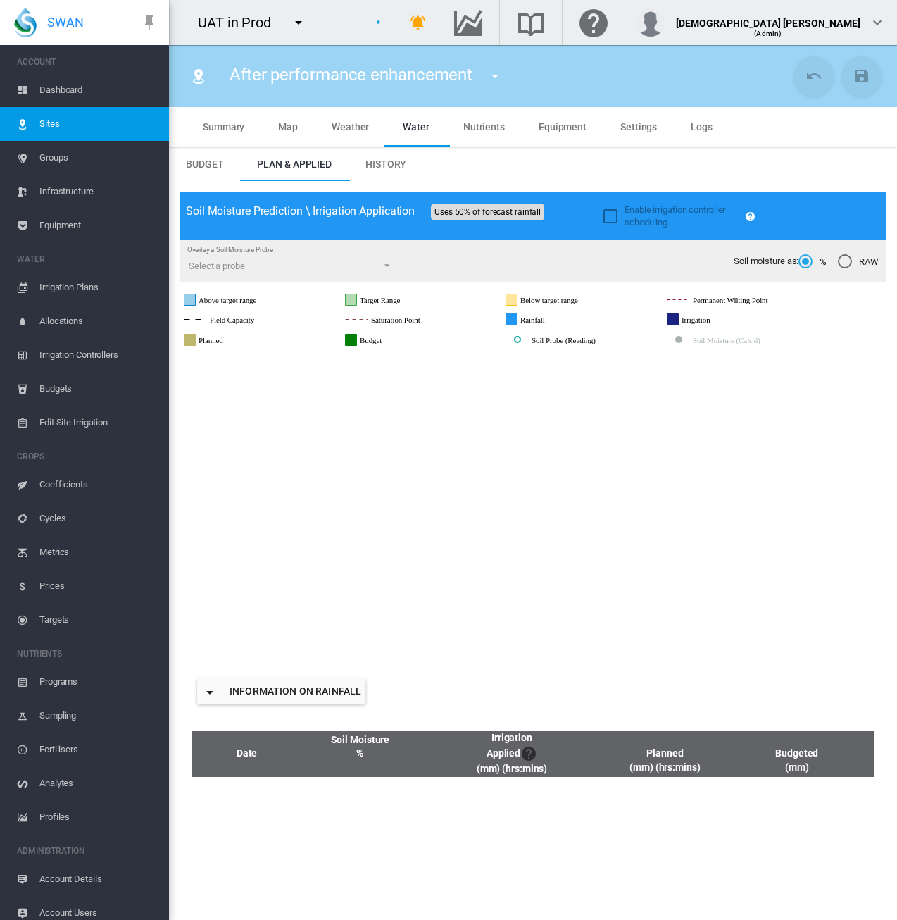
click at [210, 133] on md-tab-item "Summary" at bounding box center [223, 126] width 75 height 39
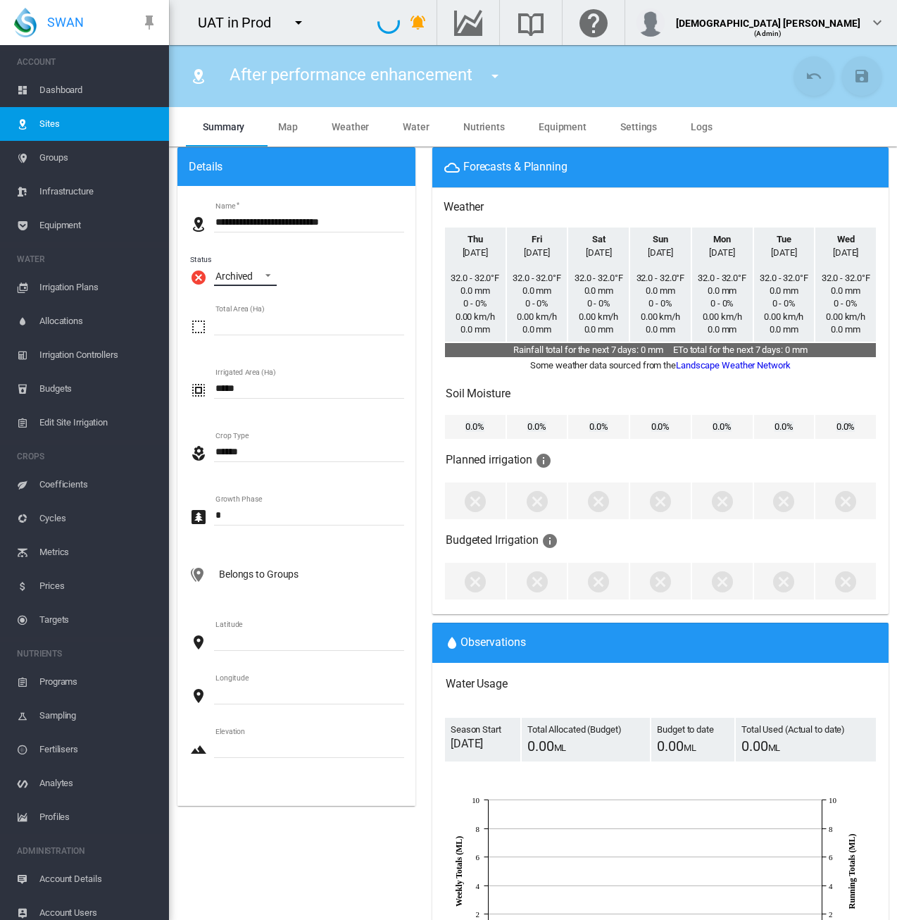
click at [268, 278] on span "\a Status\a : \a Archived\a" at bounding box center [264, 274] width 17 height 13
click at [231, 206] on div "Active" at bounding box center [229, 208] width 26 height 14
click at [854, 70] on md-icon "icon-content-save" at bounding box center [862, 76] width 17 height 17
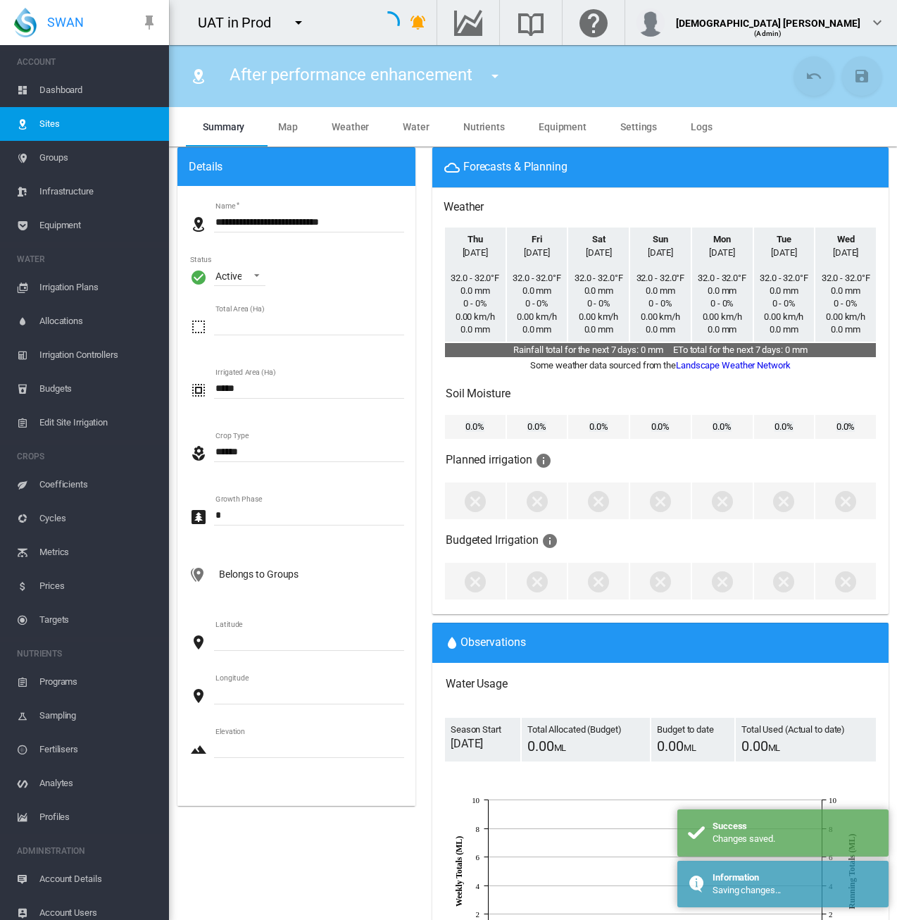
click at [621, 132] on span "Settings" at bounding box center [639, 126] width 37 height 11
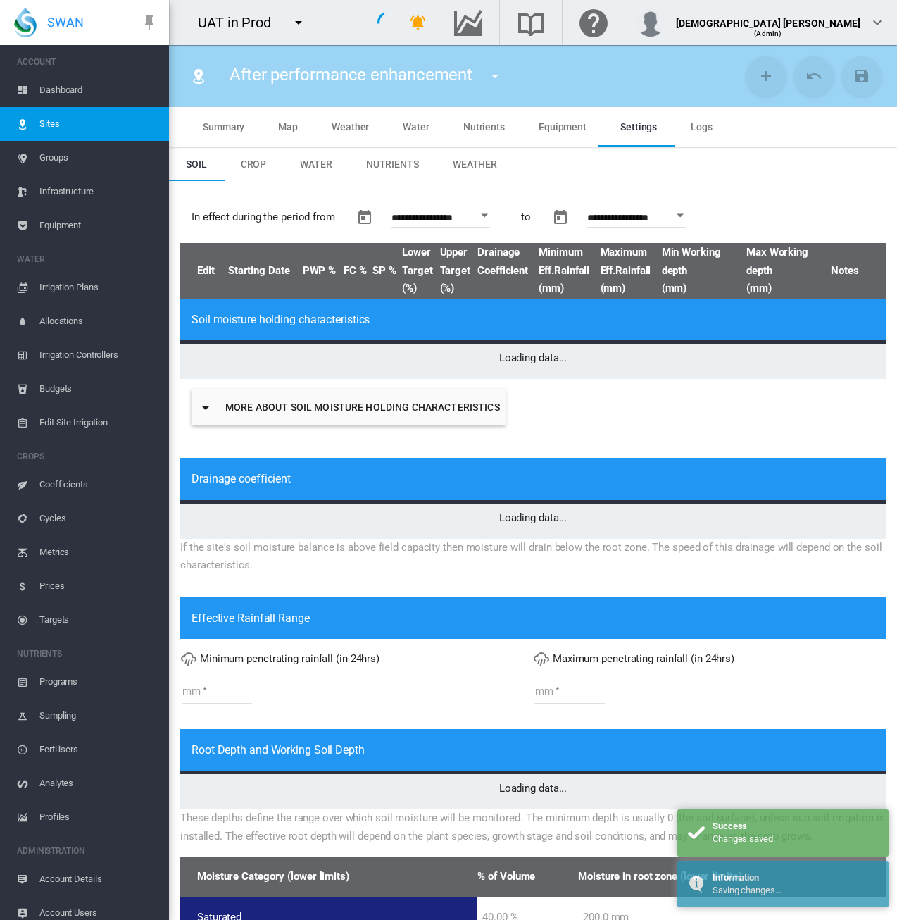
click at [454, 166] on span "Weather" at bounding box center [475, 163] width 44 height 11
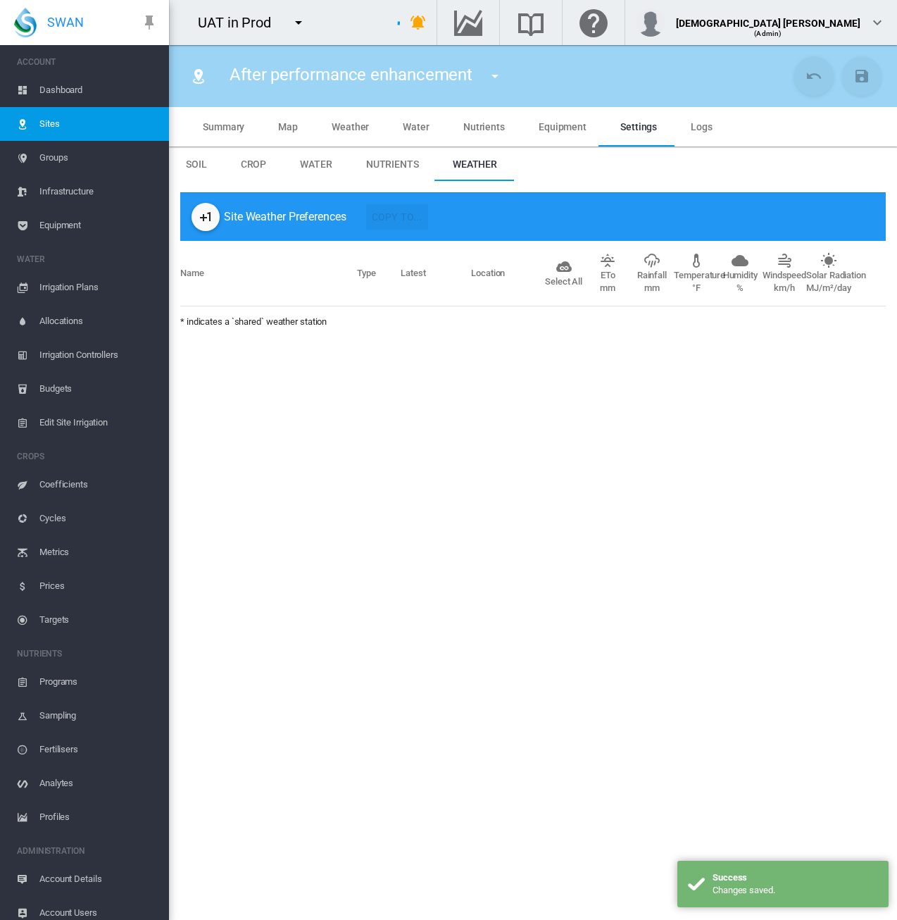
type input "*"
type input "**"
type input "*****"
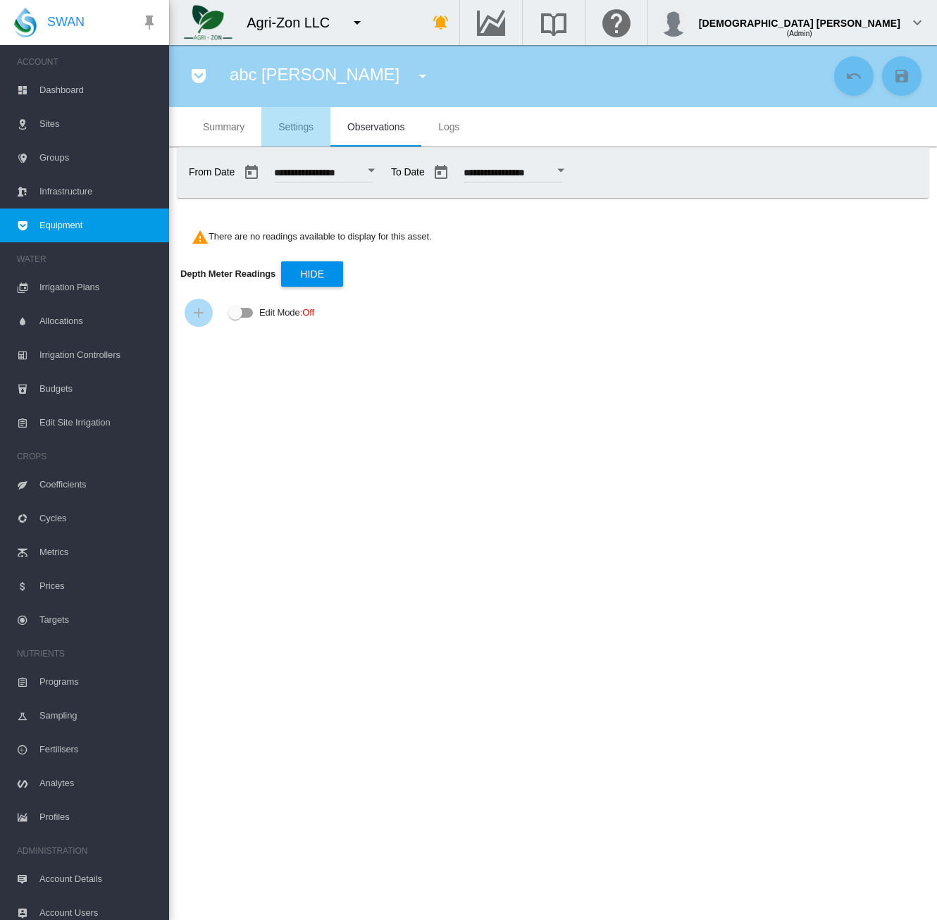
click at [311, 129] on span "Settings" at bounding box center [295, 126] width 35 height 11
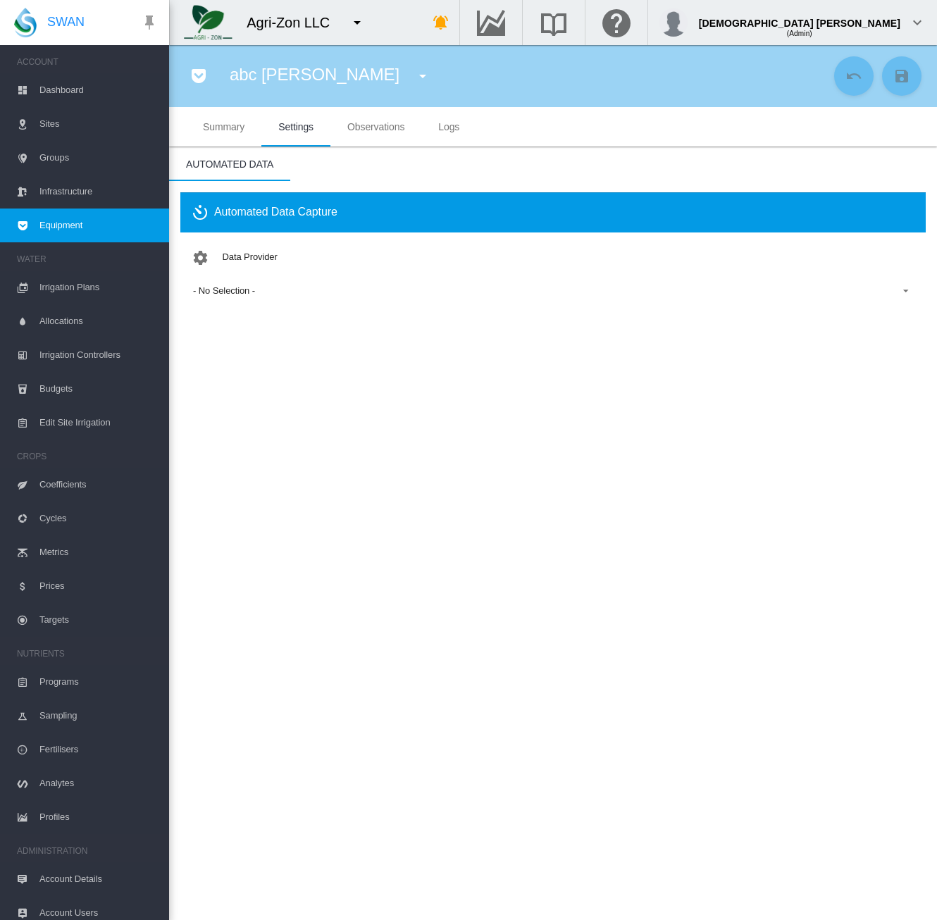
click at [70, 125] on span "Sites" at bounding box center [98, 124] width 118 height 34
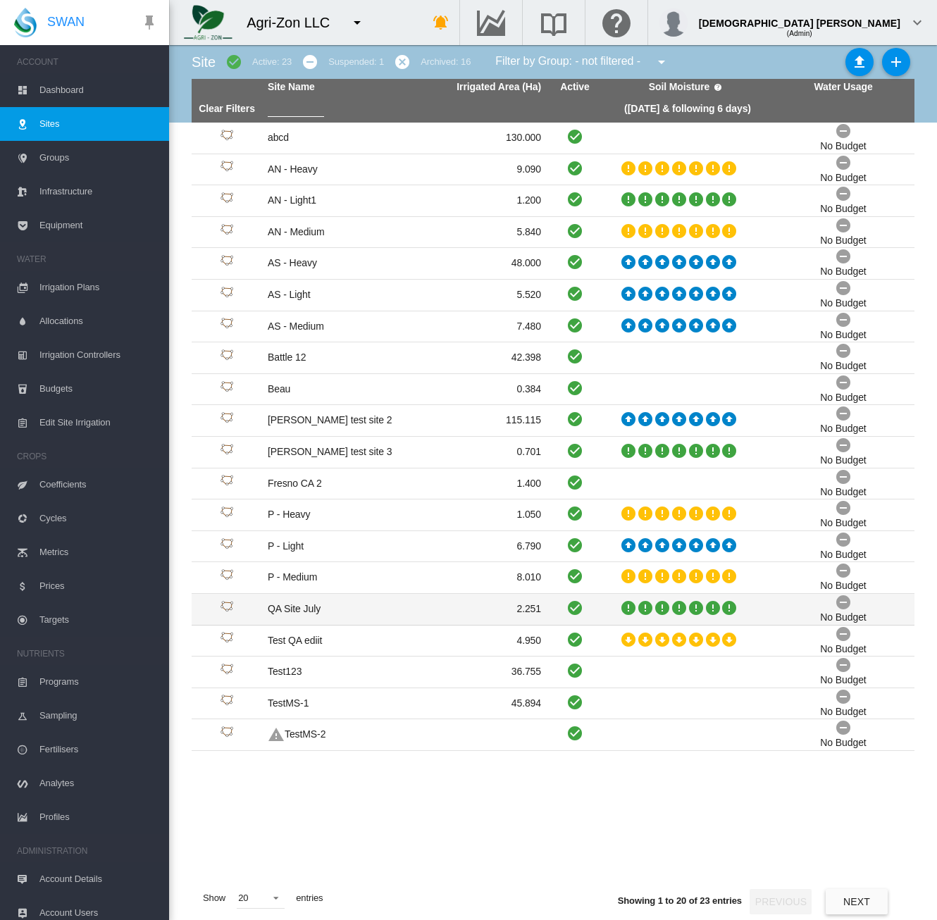
click at [397, 603] on td "QA Site July" at bounding box center [333, 609] width 142 height 31
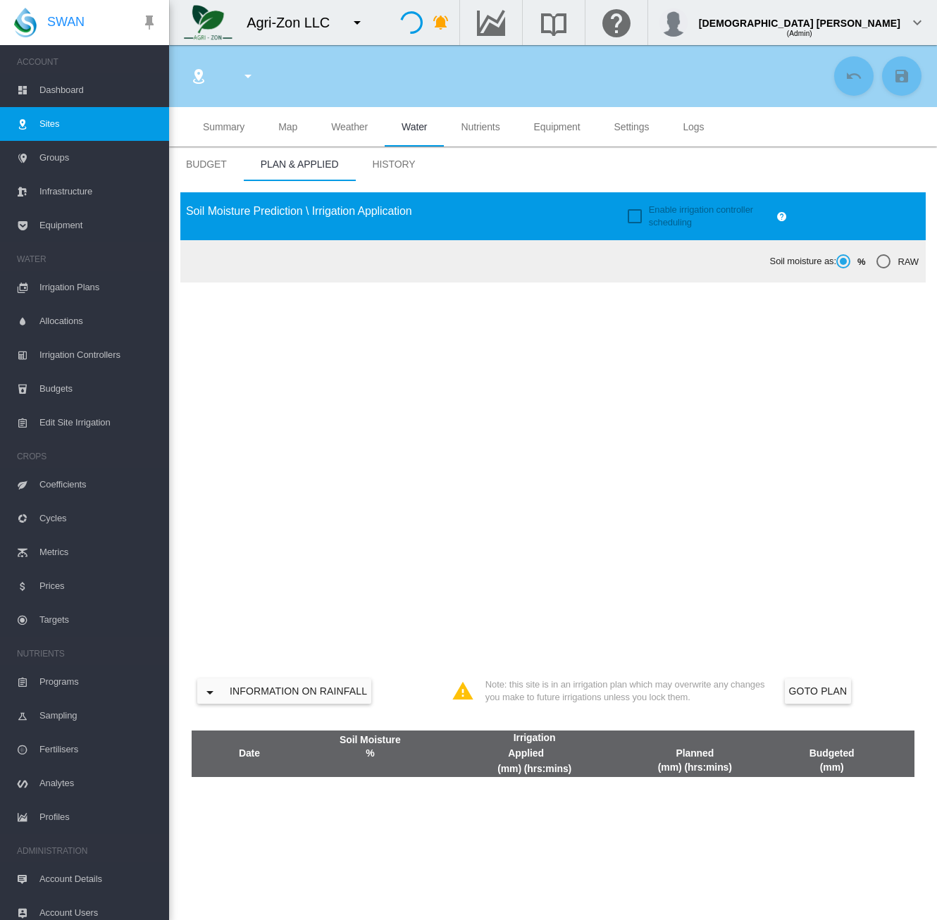
type input "**********"
type input "********"
type input "**********"
type input "**"
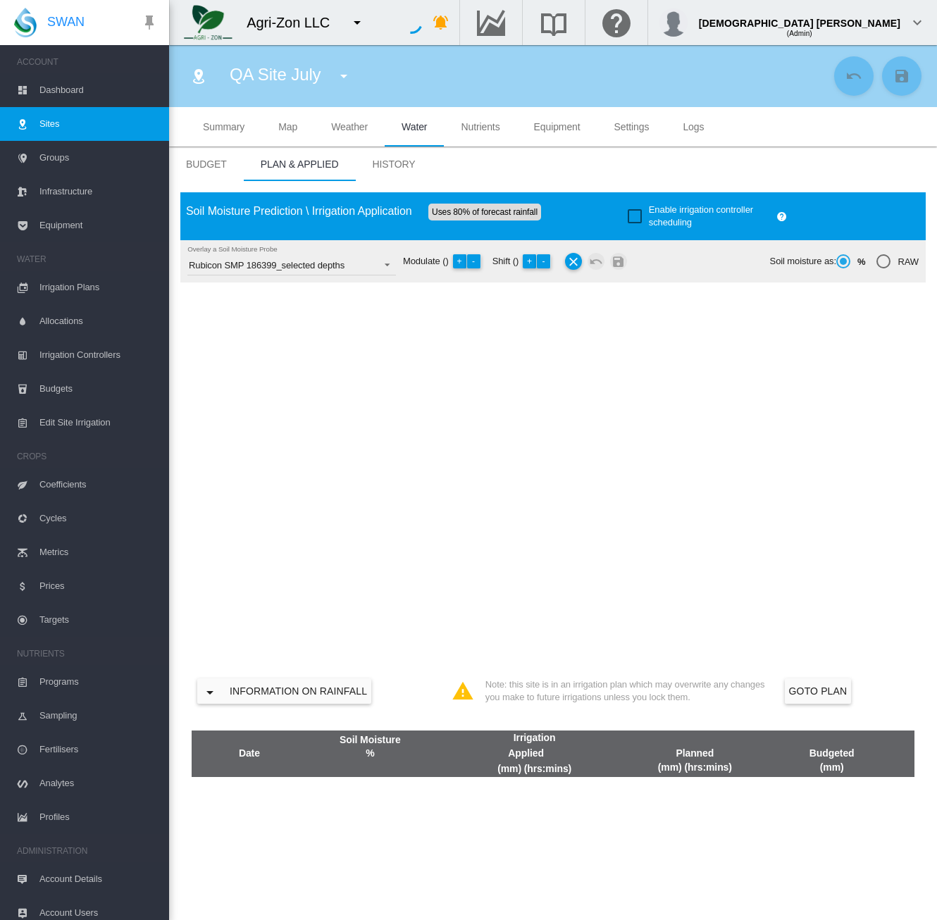
type input "*****"
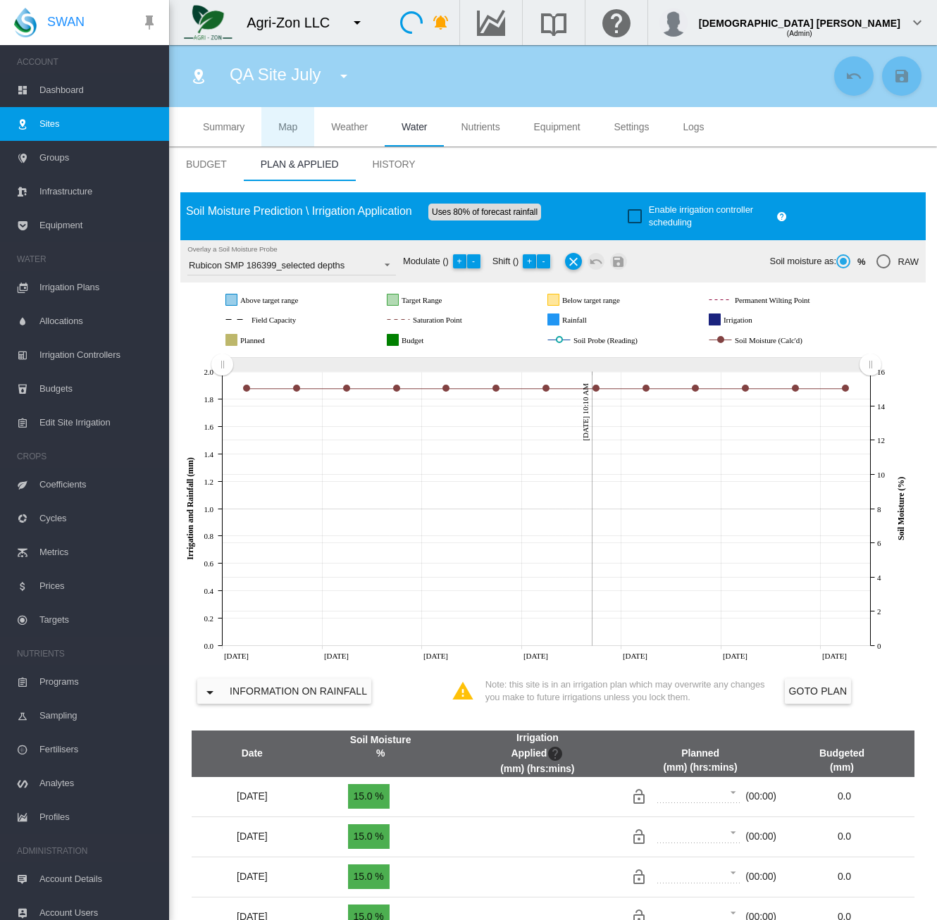
click at [289, 130] on span "Map" at bounding box center [287, 126] width 19 height 11
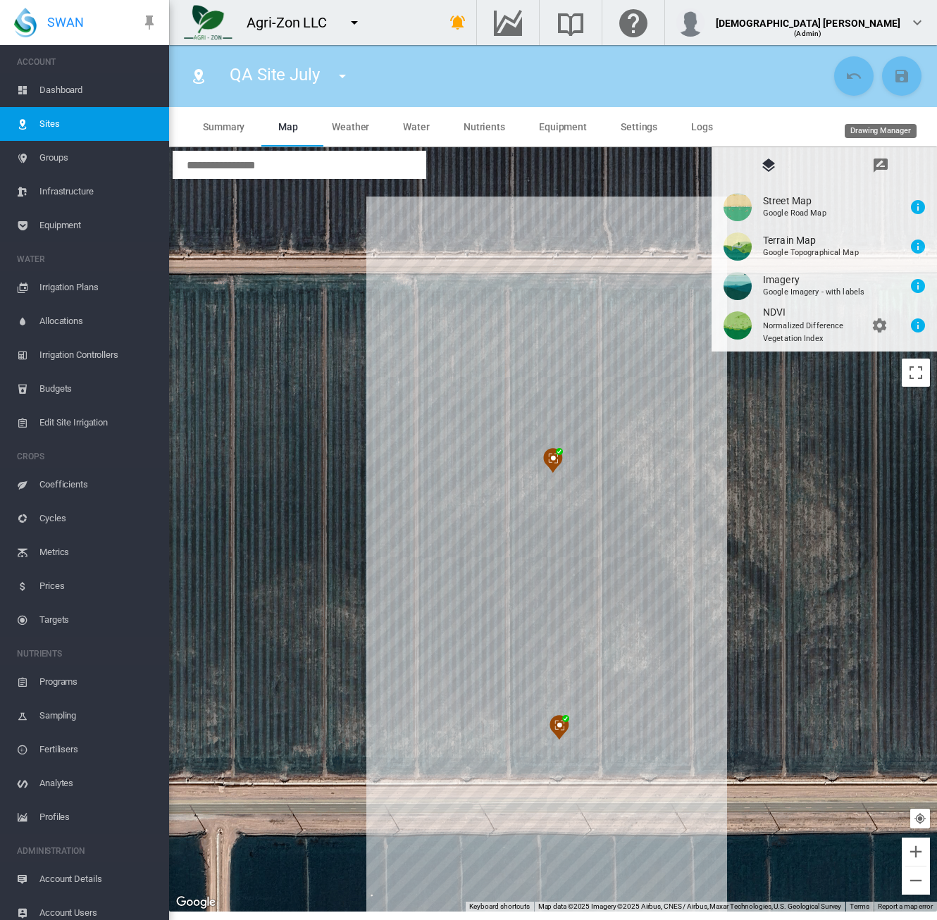
click at [878, 156] on md-tab-item "Drawing Manager" at bounding box center [880, 165] width 112 height 34
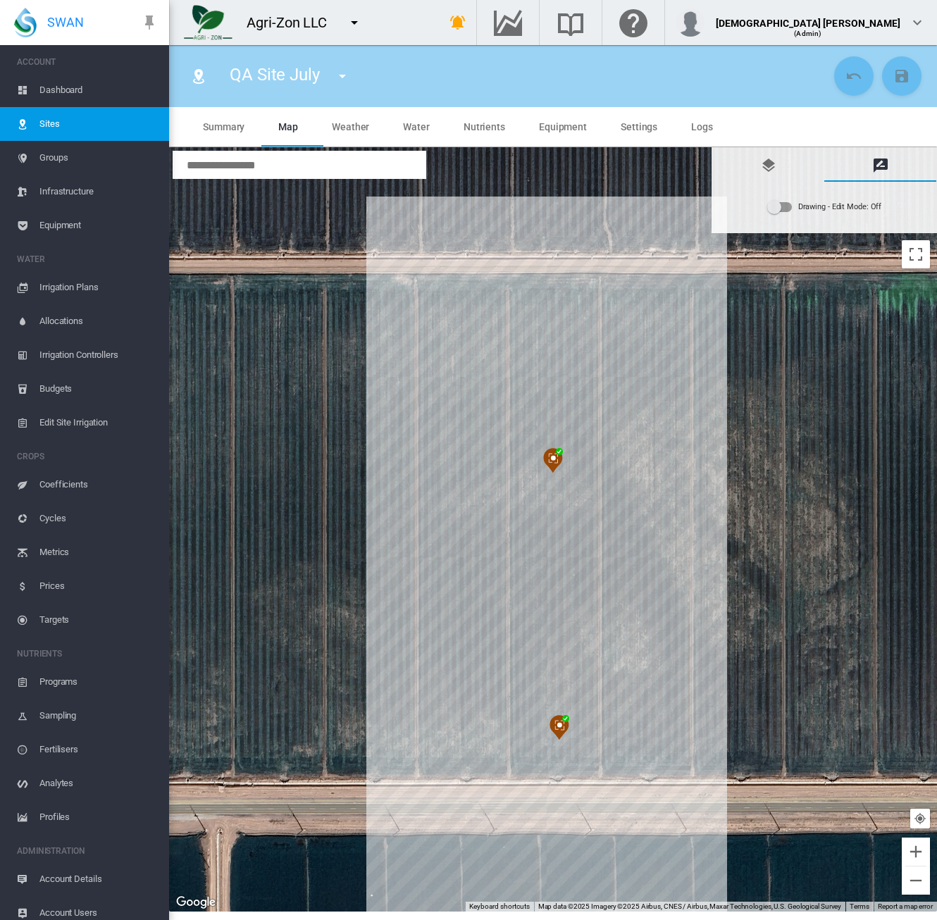
click at [785, 209] on div "Drawing - Edit Mode:\a Off" at bounding box center [780, 207] width 24 height 10
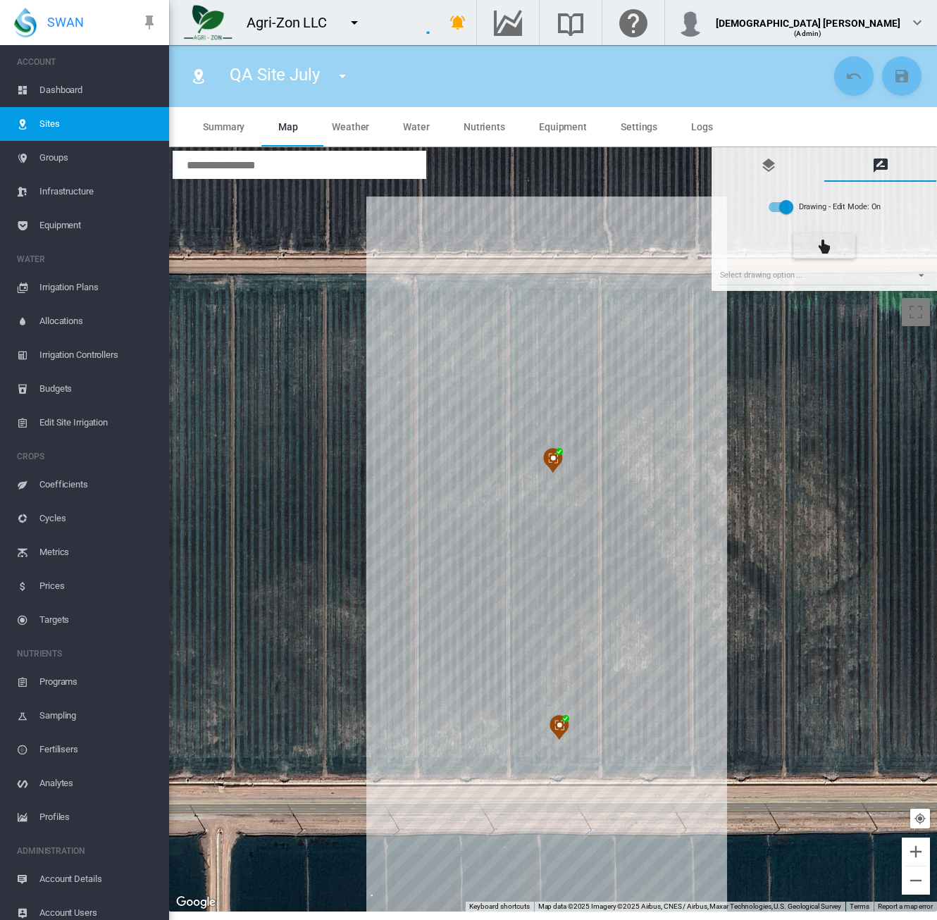
click at [554, 456] on img at bounding box center [553, 460] width 20 height 25
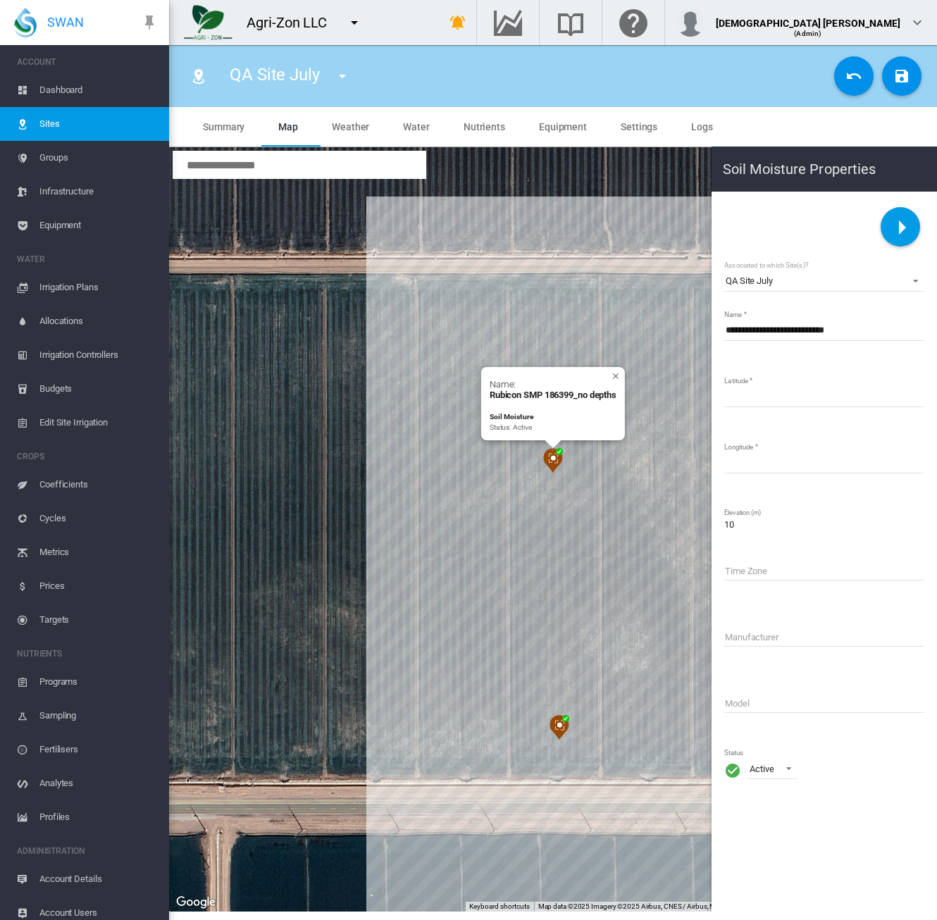
type input "*"
type input "**"
type input "*****"
type input "***"
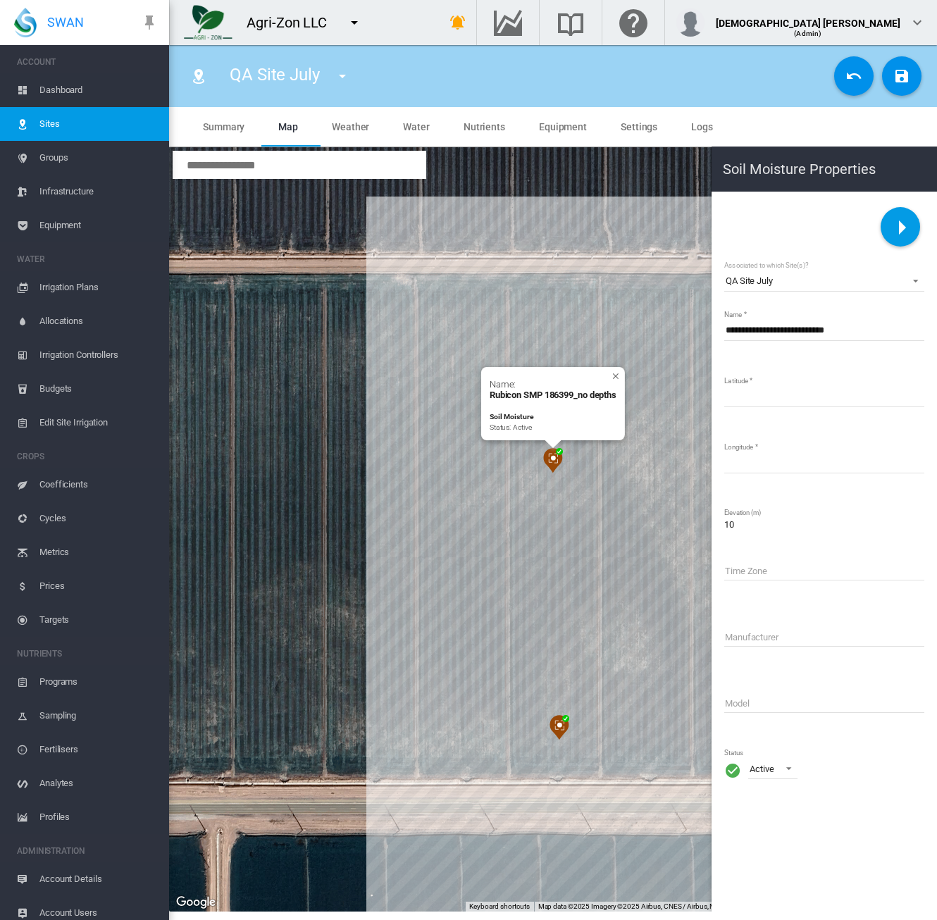
click at [562, 723] on img at bounding box center [559, 727] width 20 height 25
type input "**********"
type input "********"
type input "**********"
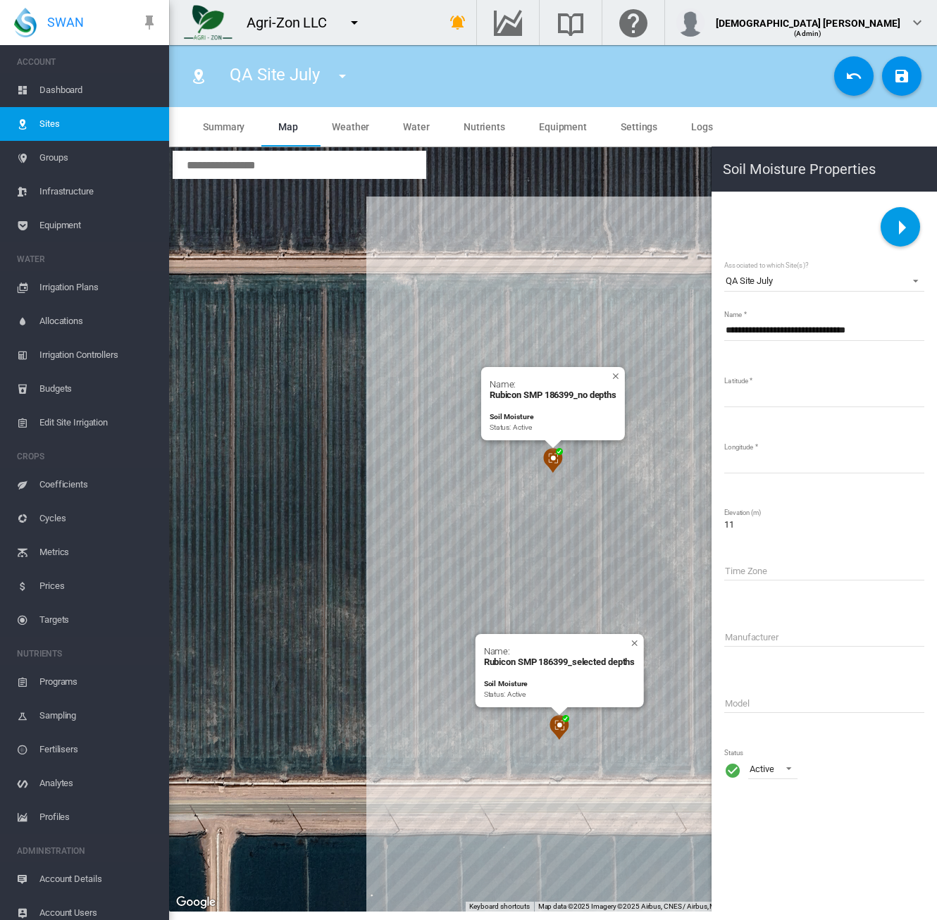
click at [904, 227] on md-icon "icon-menu-right" at bounding box center [902, 227] width 34 height 34
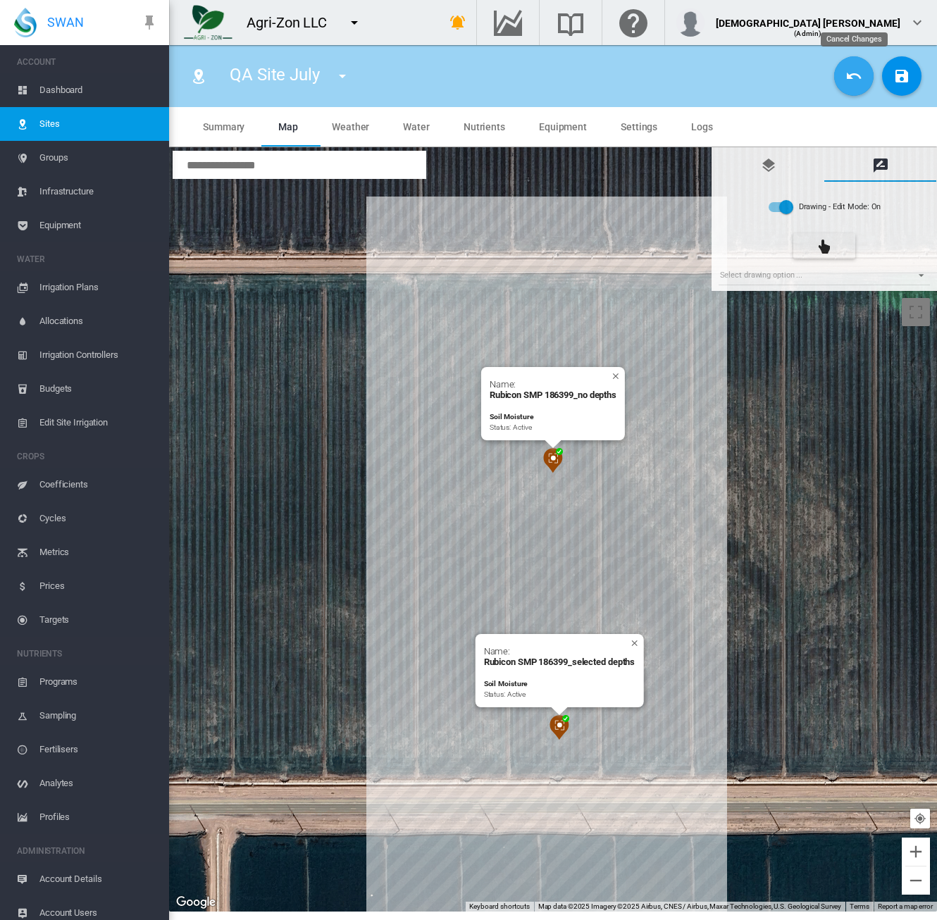
click at [849, 78] on md-icon "icon-undo" at bounding box center [853, 76] width 17 height 17
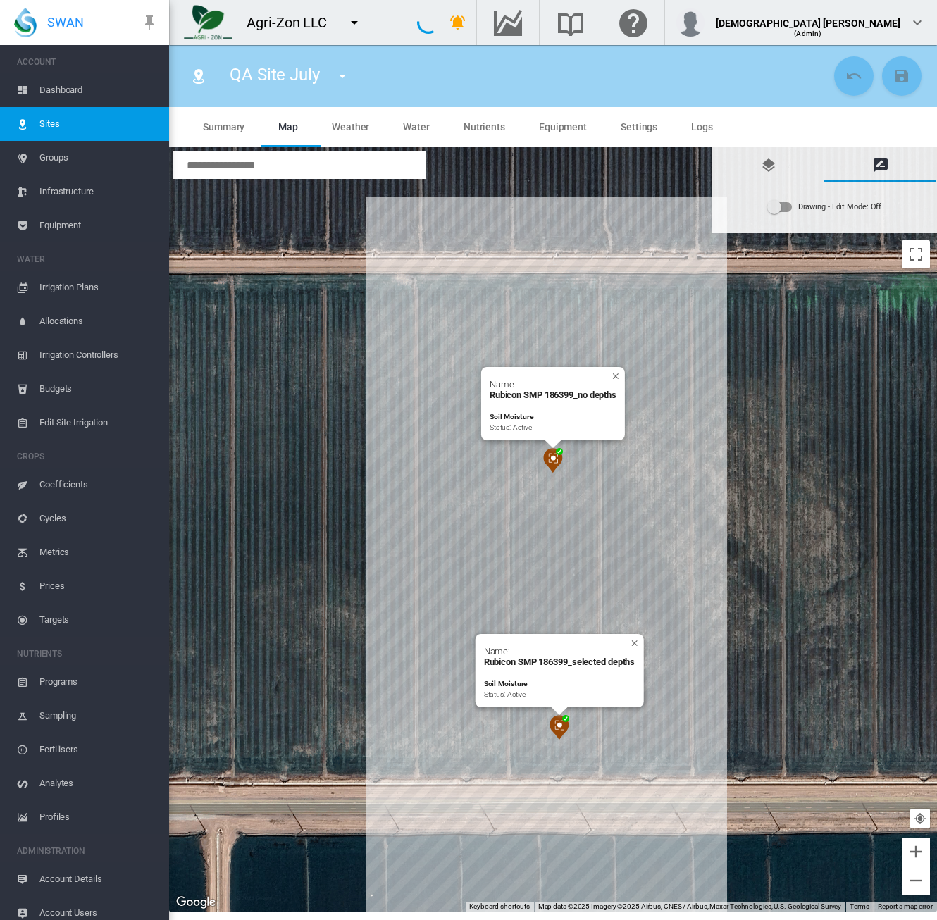
click at [63, 132] on span "Sites" at bounding box center [98, 124] width 118 height 34
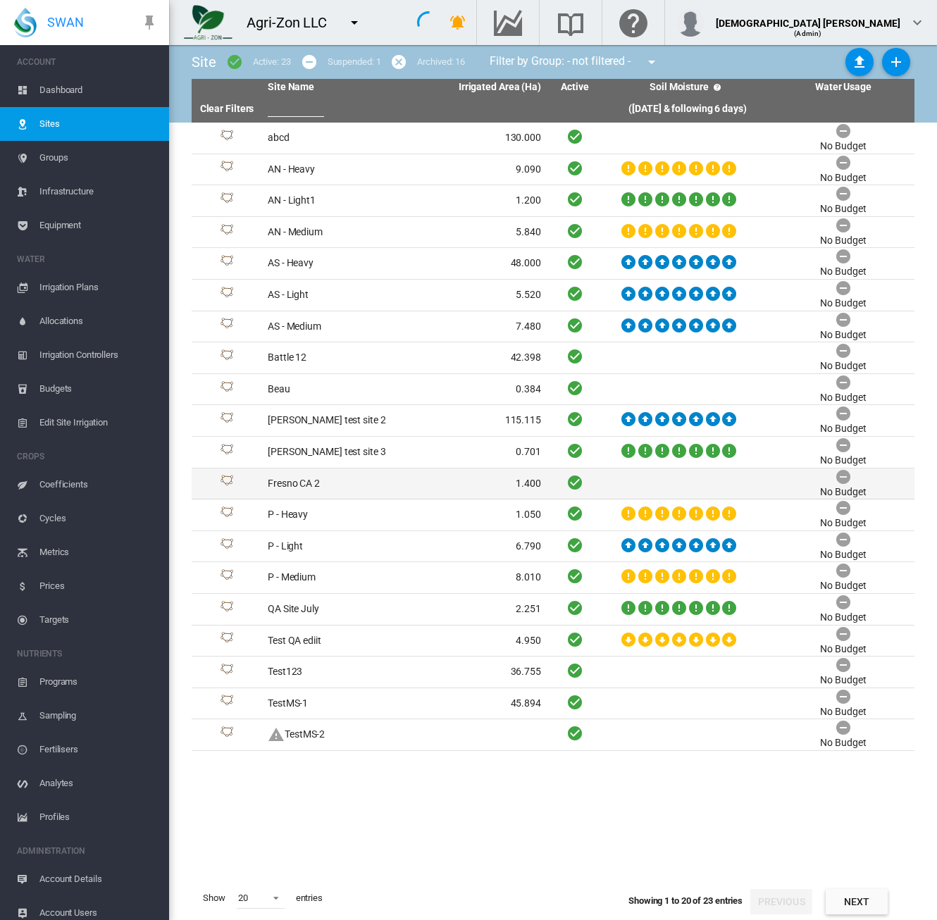
click at [409, 490] on td "1.400" at bounding box center [475, 483] width 142 height 31
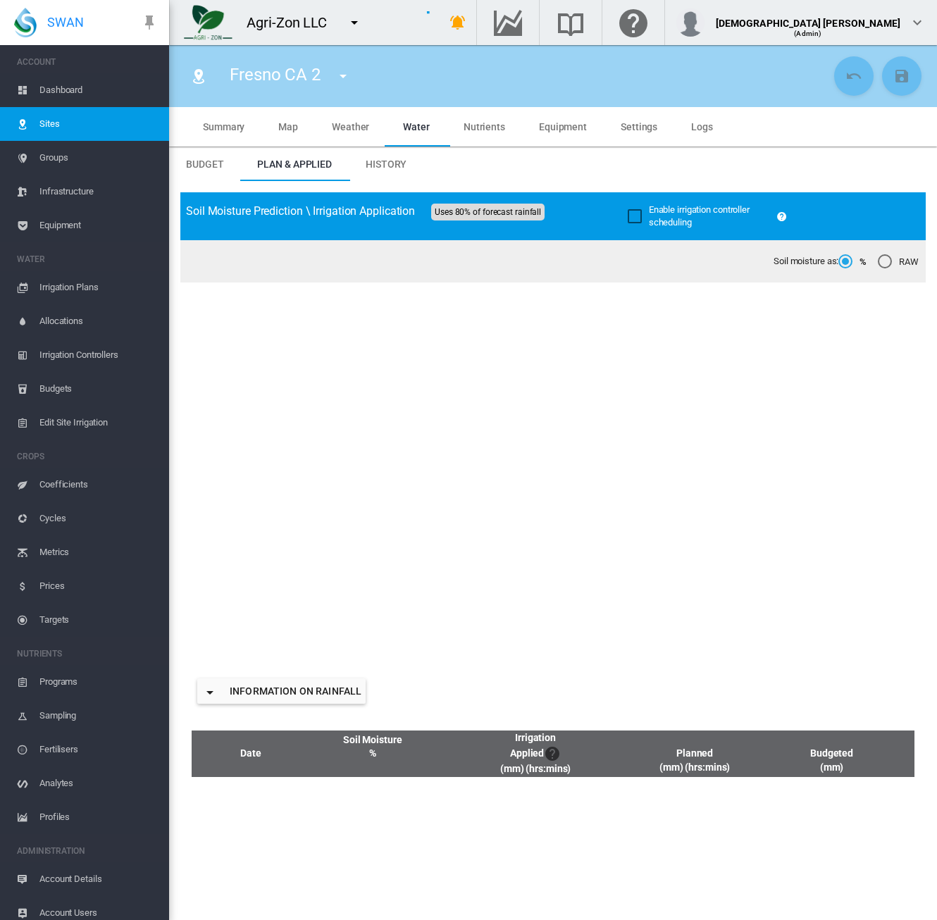
type input "***"
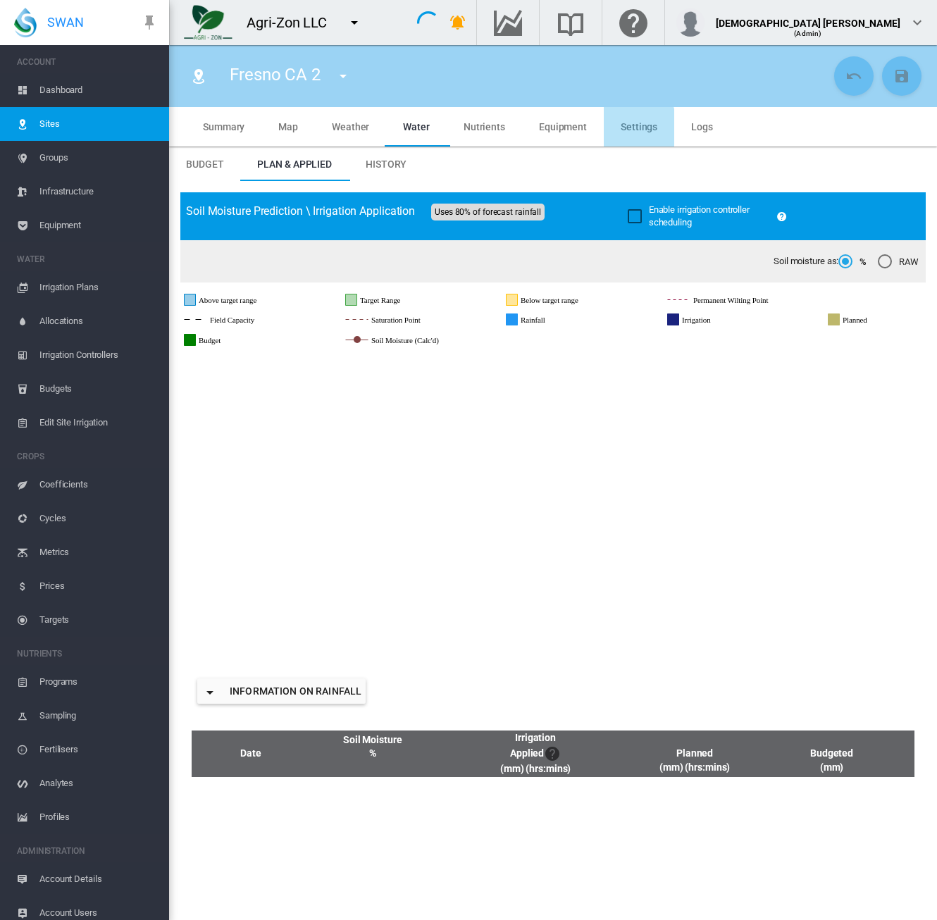
click at [621, 130] on span "Settings" at bounding box center [639, 126] width 37 height 11
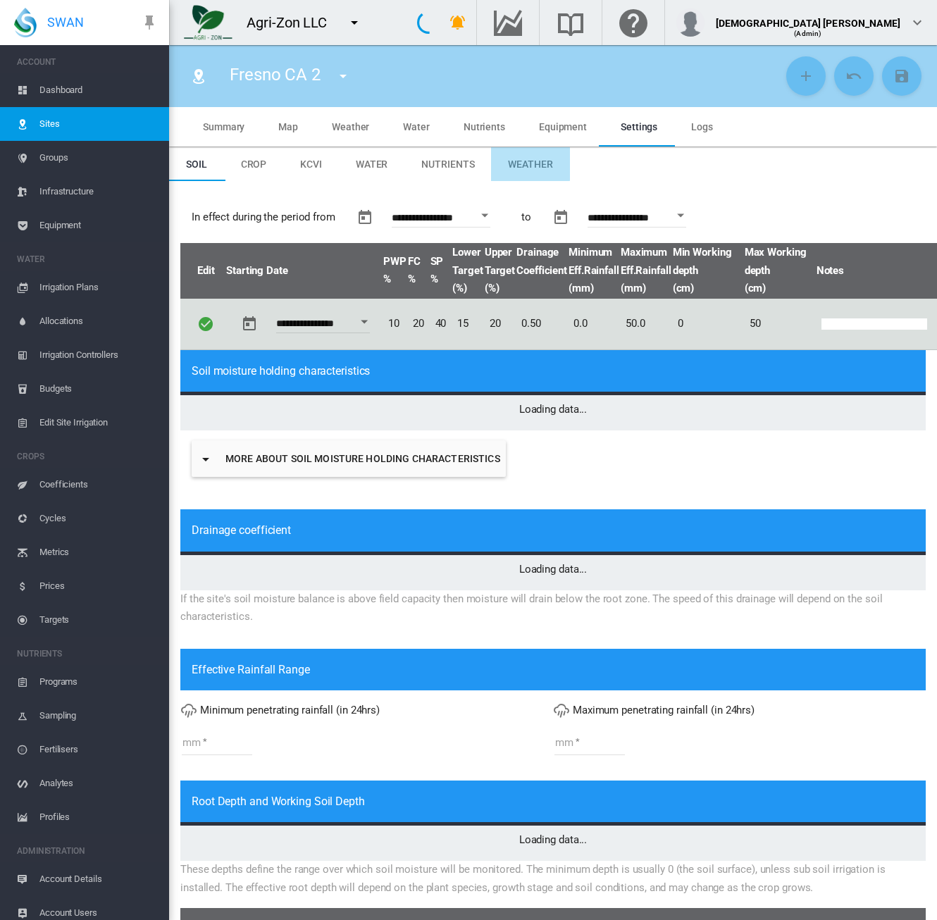
click at [523, 163] on span "Weather" at bounding box center [530, 163] width 44 height 11
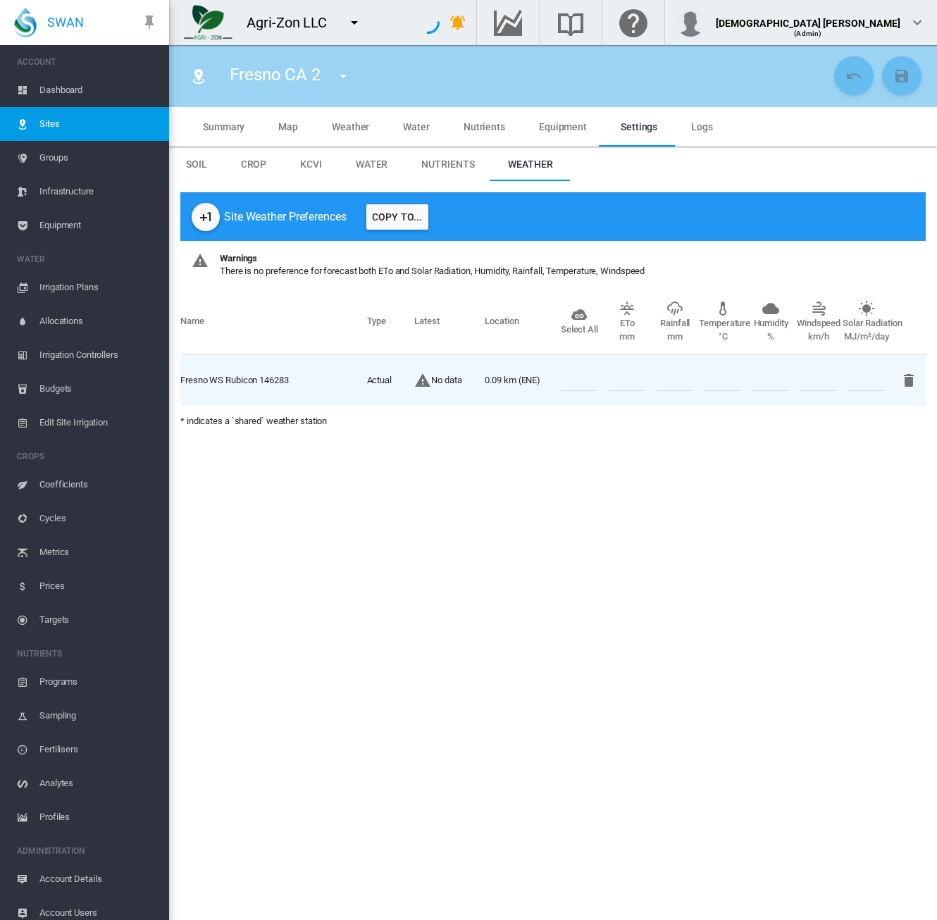
type input "*"
type input "**"
type input "****"
type input "***"
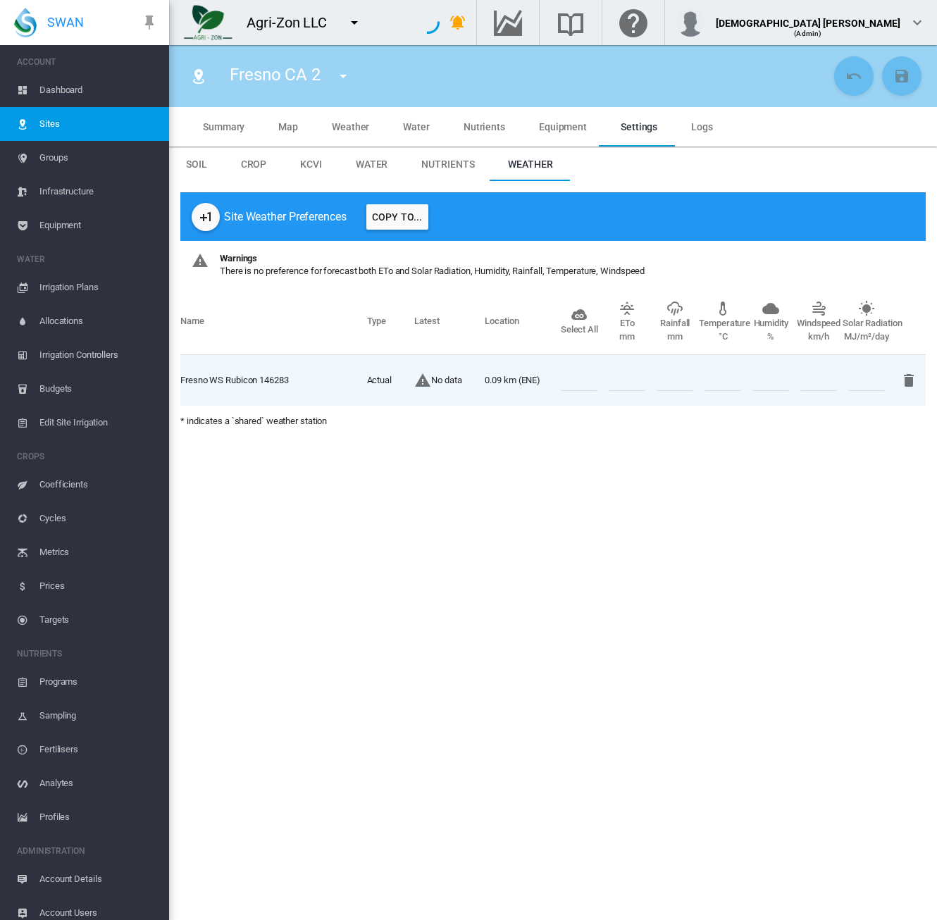
type input "***"
click at [284, 126] on span "Map" at bounding box center [288, 126] width 20 height 11
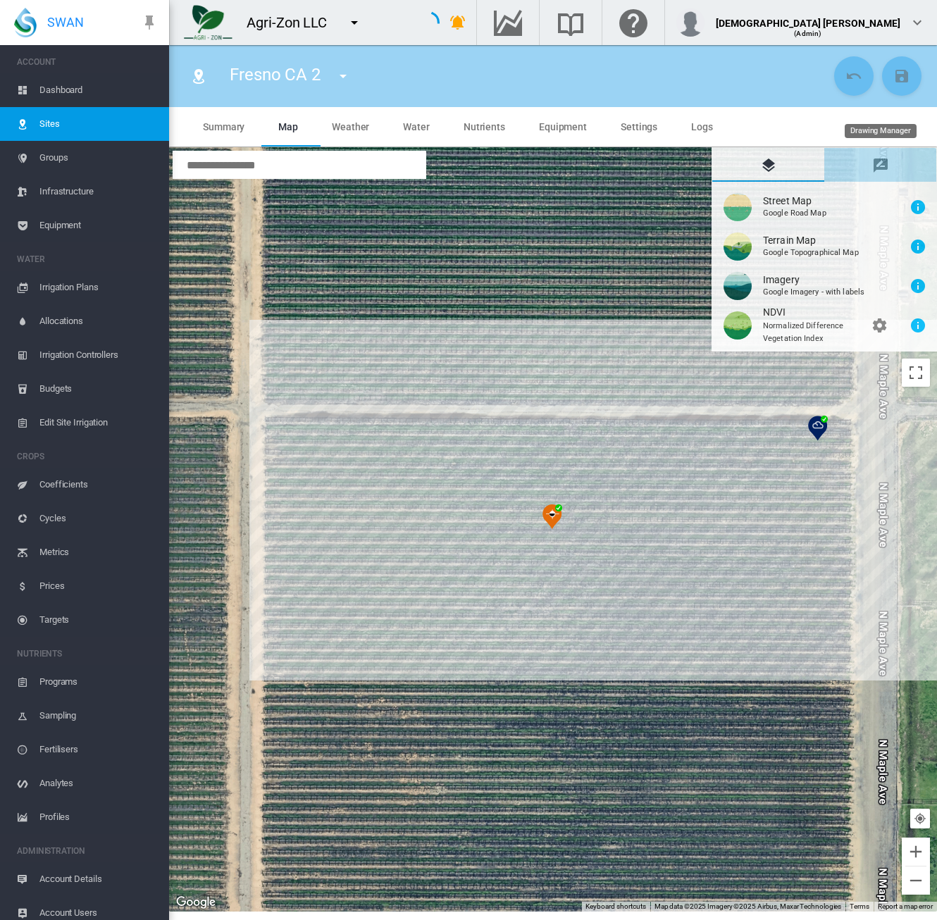
click at [888, 166] on md-icon "icon-message-draw" at bounding box center [880, 165] width 17 height 17
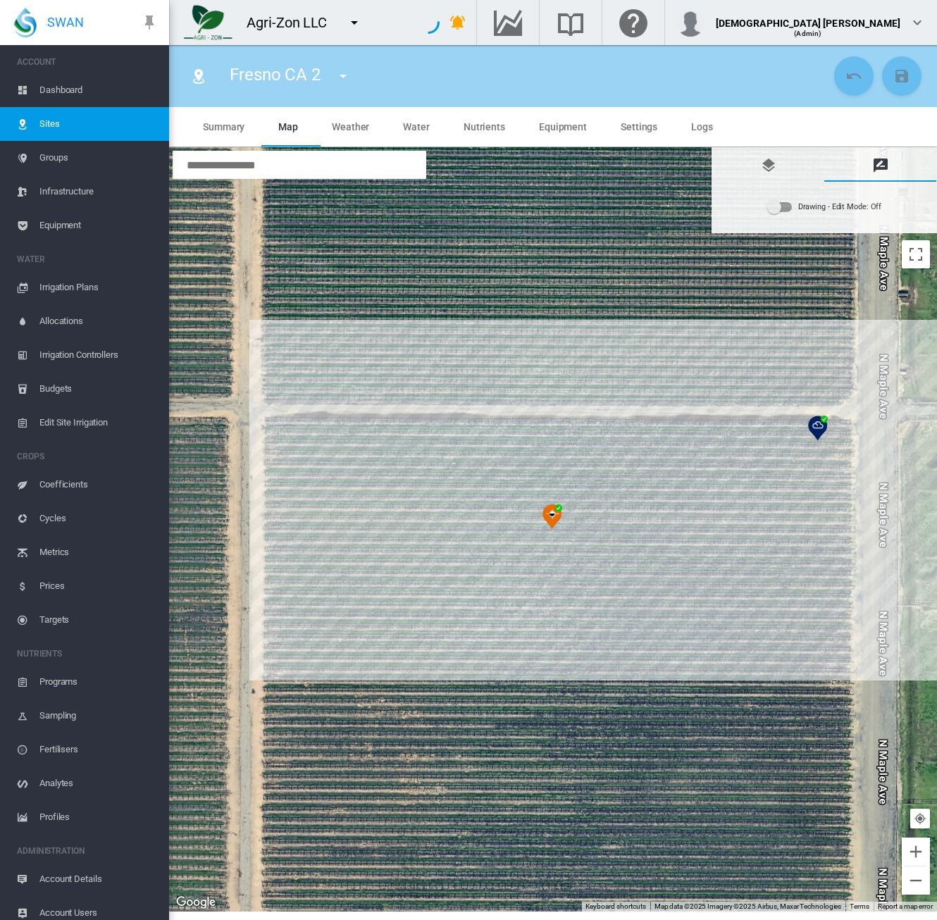
click at [788, 208] on div "Drawing - Edit Mode:\a Off" at bounding box center [780, 207] width 24 height 10
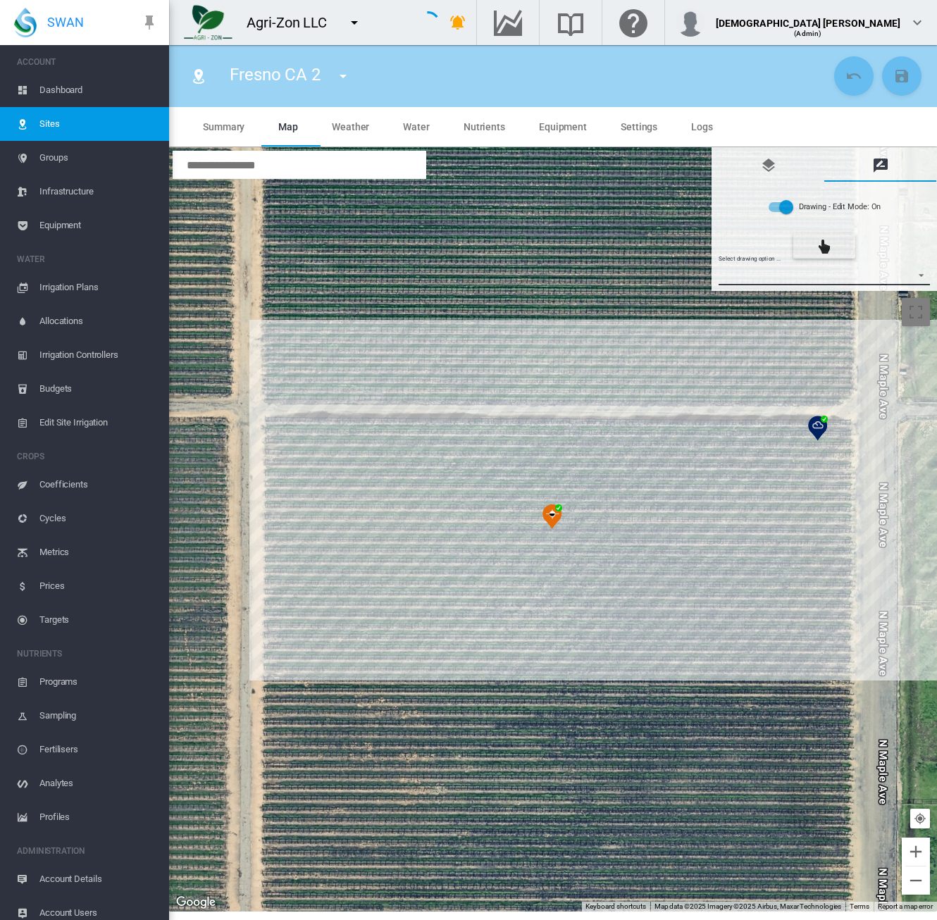
click at [760, 280] on md-select "Select drawing option ... None Site (IMU) Site Health Area Flow Meter Weather S…" at bounding box center [825, 274] width 212 height 21
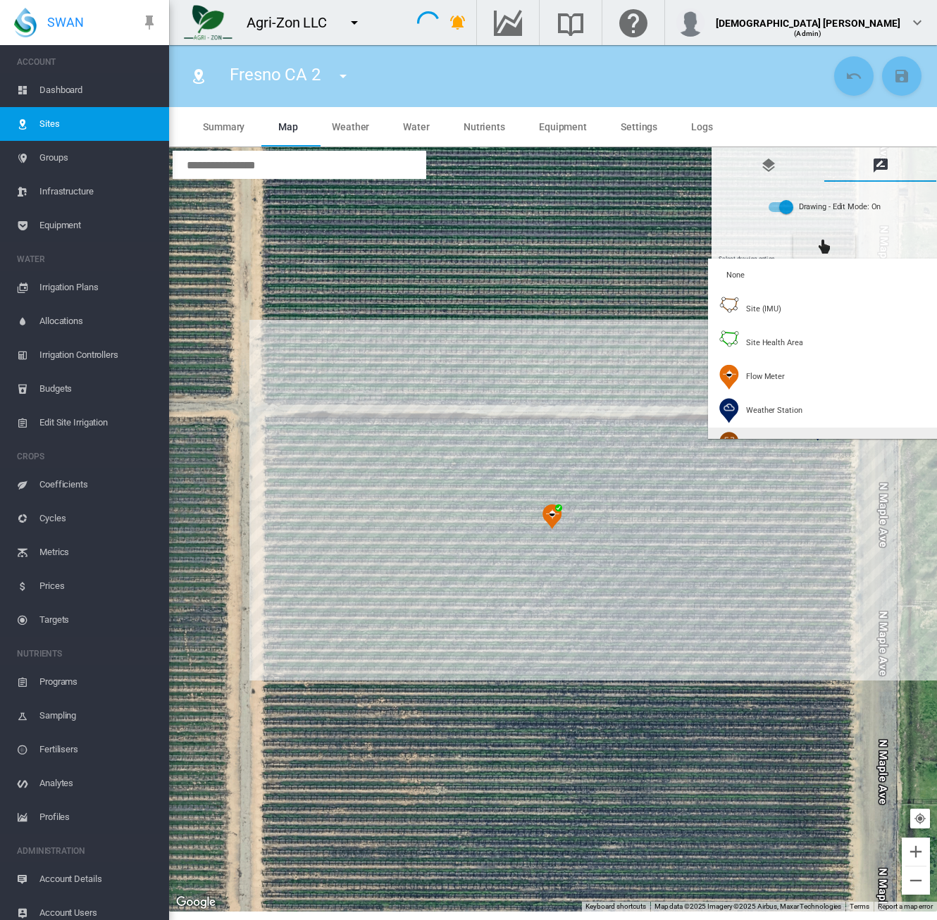
click at [749, 432] on div "Soil Moisture" at bounding box center [755, 444] width 73 height 25
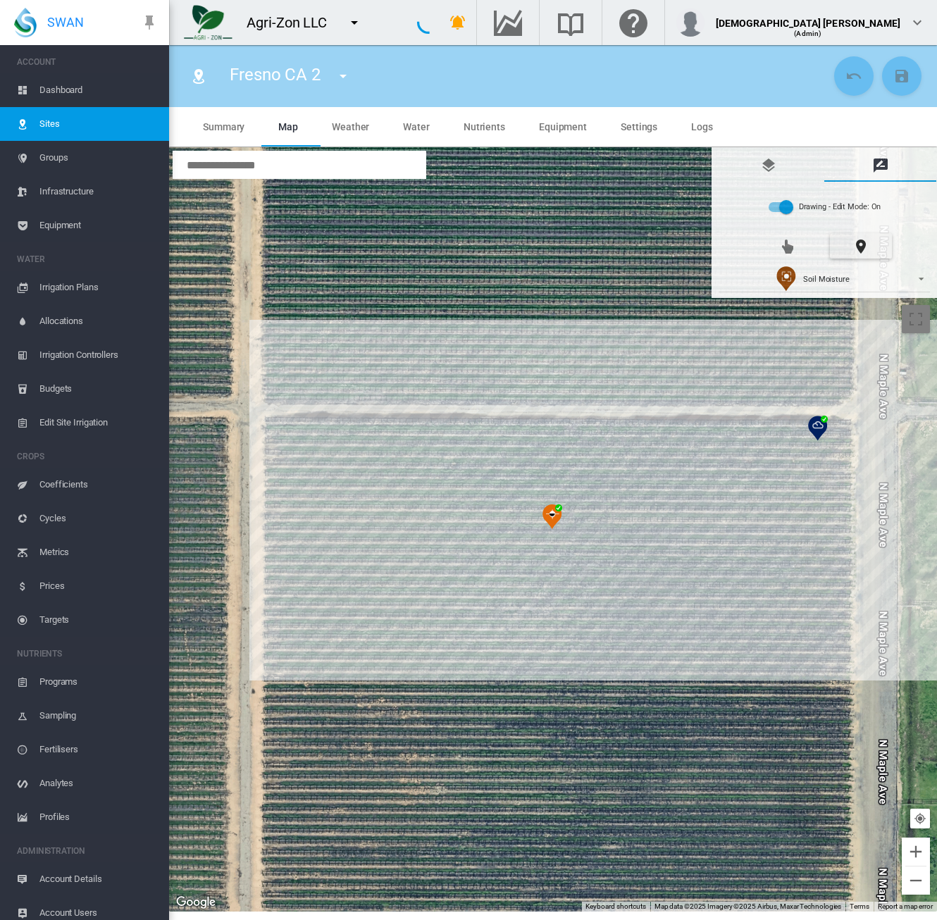
click at [363, 481] on div at bounding box center [553, 530] width 768 height 764
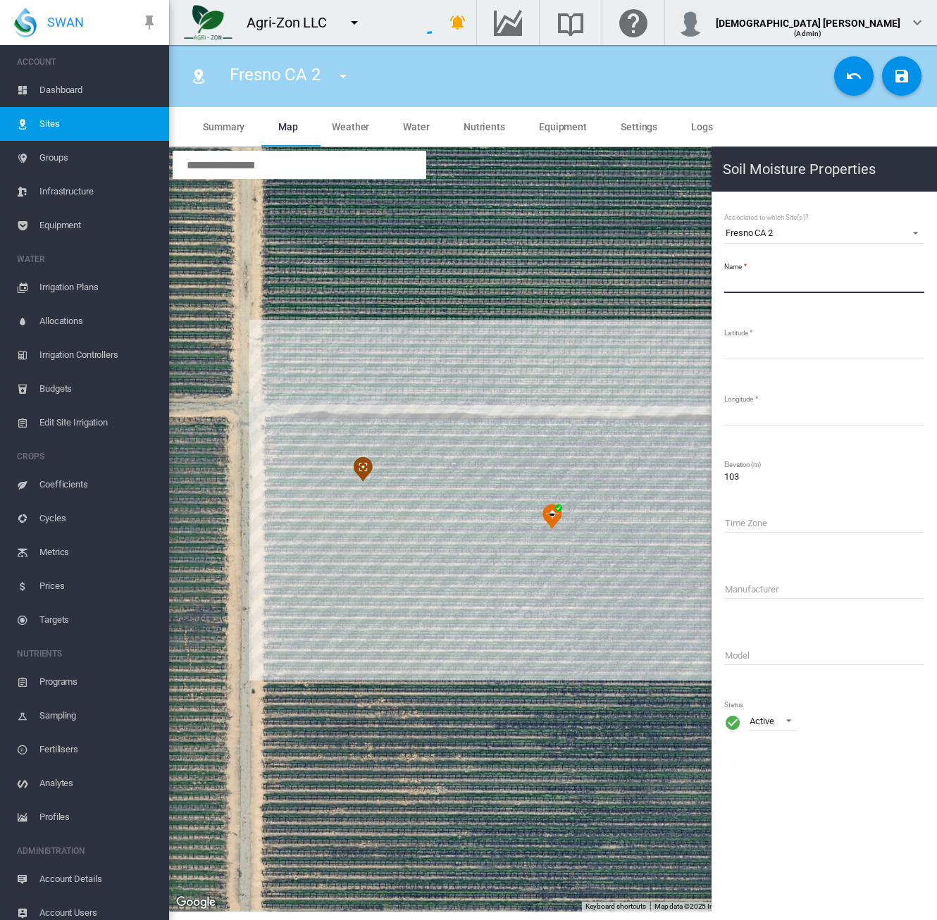
click at [784, 285] on input "Name" at bounding box center [824, 282] width 200 height 21
type input "********"
click at [900, 71] on md-icon "icon-content-save" at bounding box center [901, 76] width 17 height 17
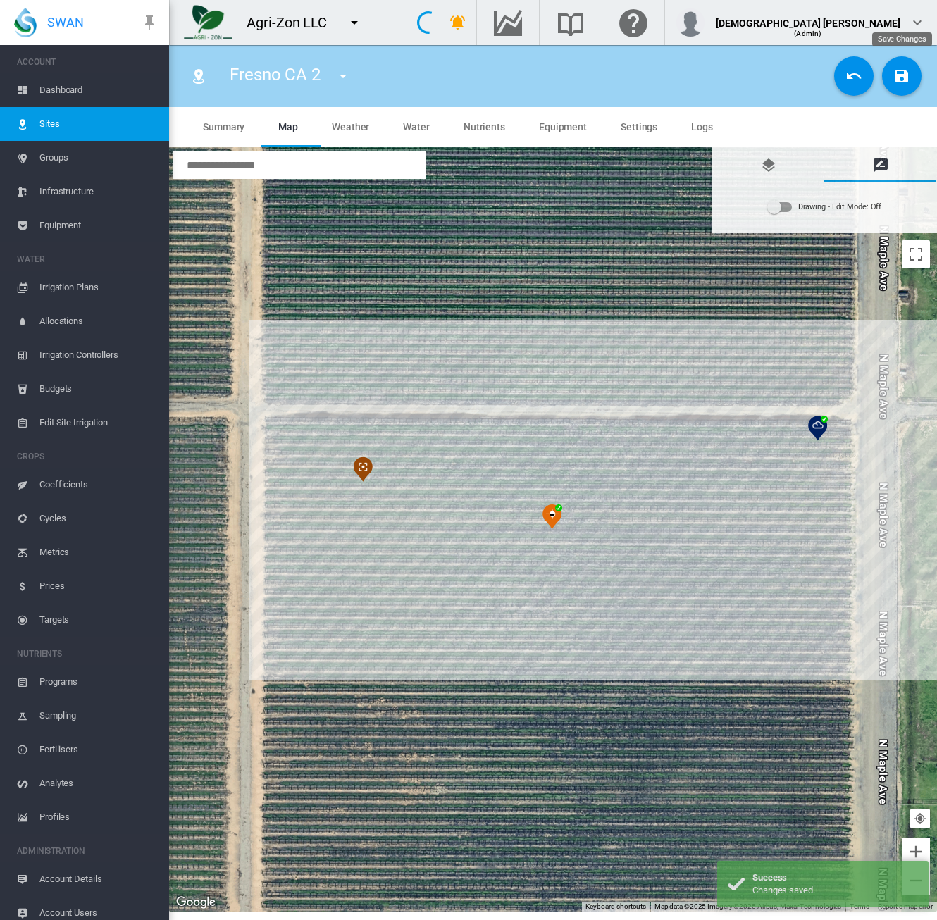
click at [894, 72] on md-icon "icon-content-save" at bounding box center [901, 76] width 17 height 17
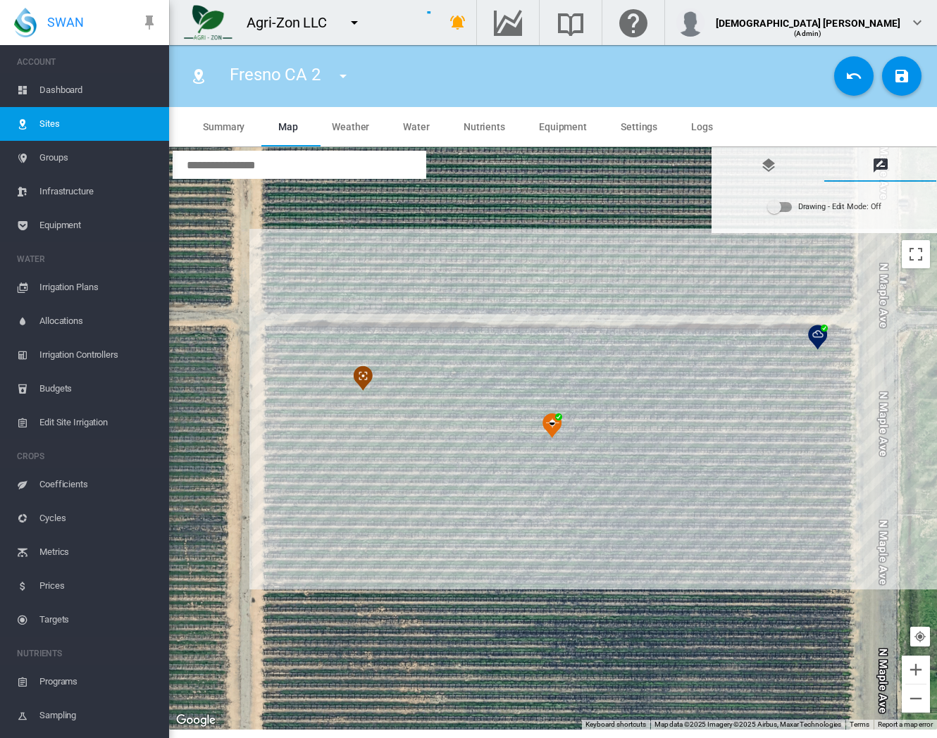
click at [895, 81] on md-icon "icon-content-save" at bounding box center [901, 76] width 17 height 17
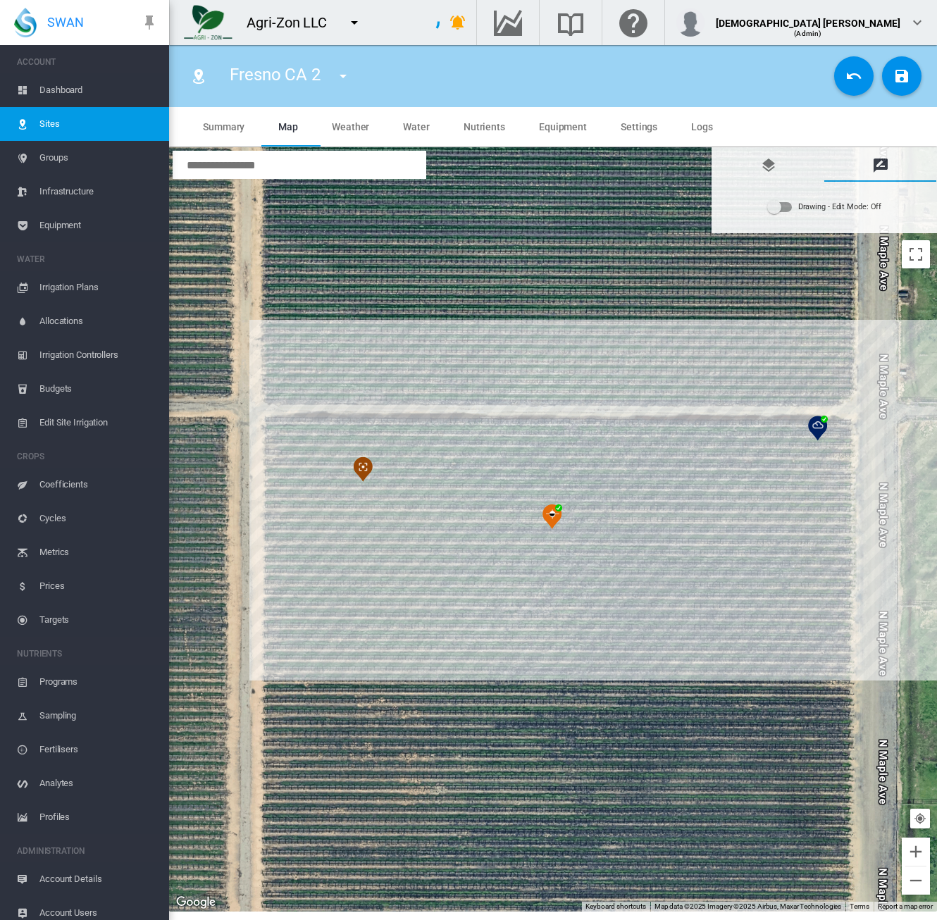
click at [54, 122] on span "Sites" at bounding box center [98, 124] width 118 height 34
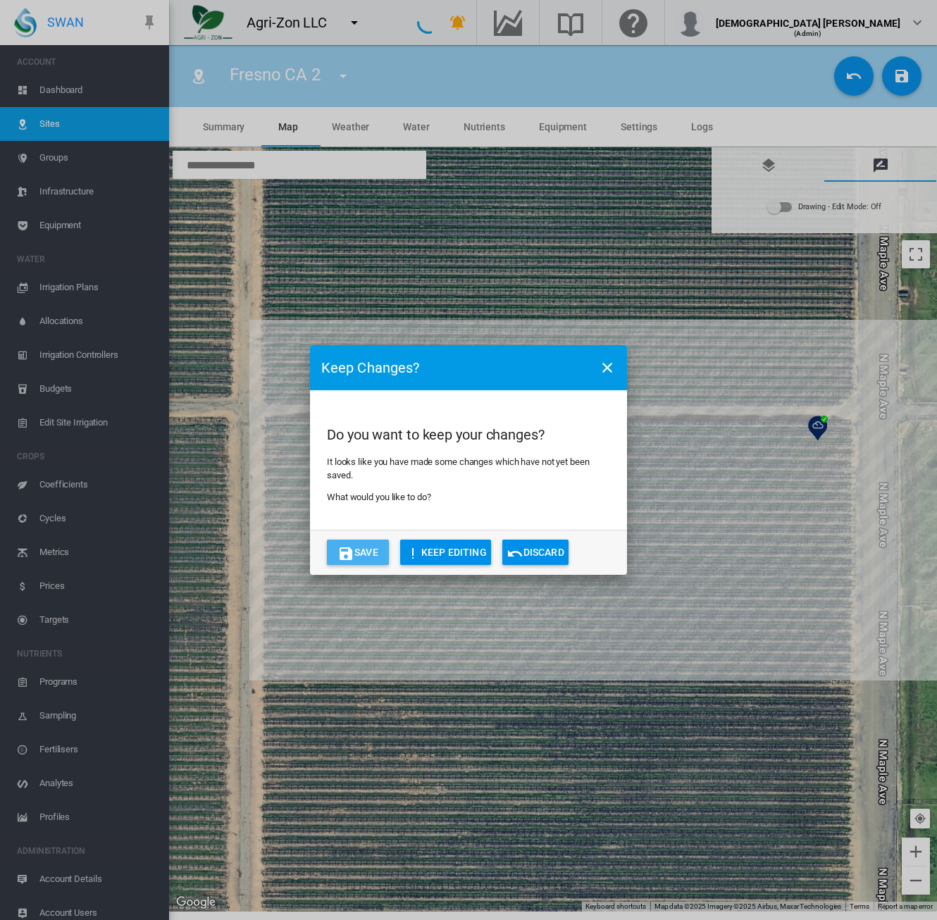
click at [347, 557] on md-icon "icon-content-save" at bounding box center [345, 553] width 17 height 17
click at [368, 554] on button "Save" at bounding box center [358, 552] width 62 height 25
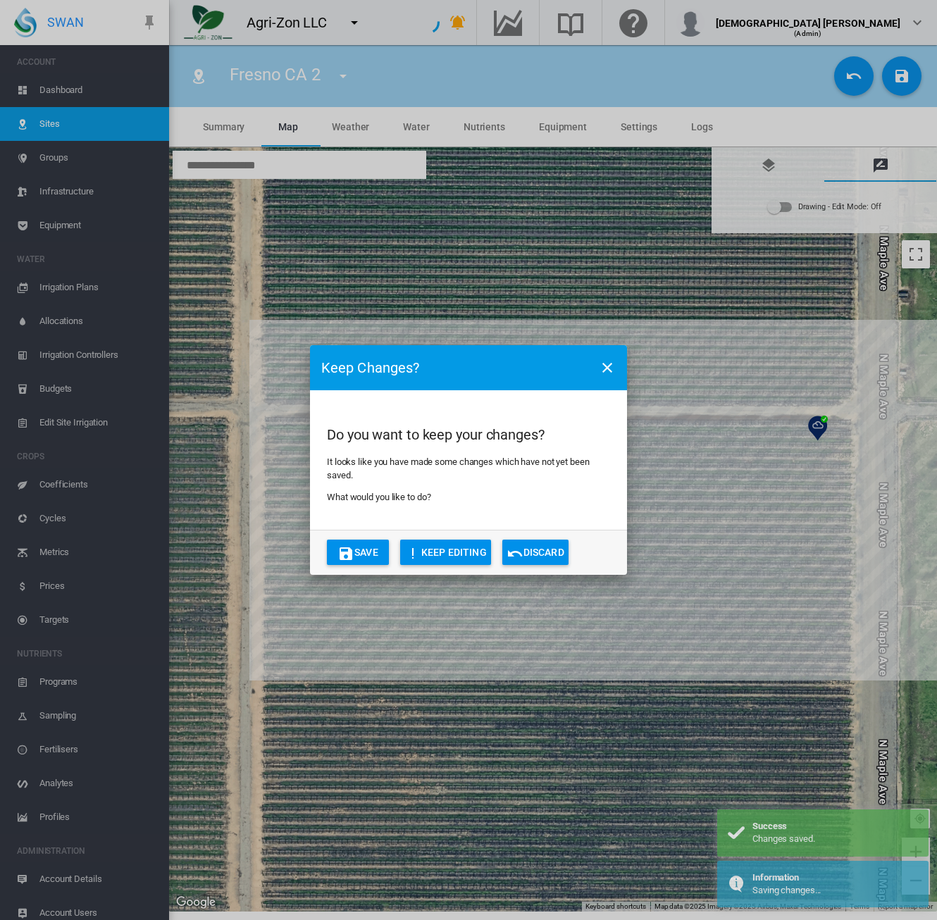
click at [533, 554] on button "Discard" at bounding box center [535, 552] width 66 height 25
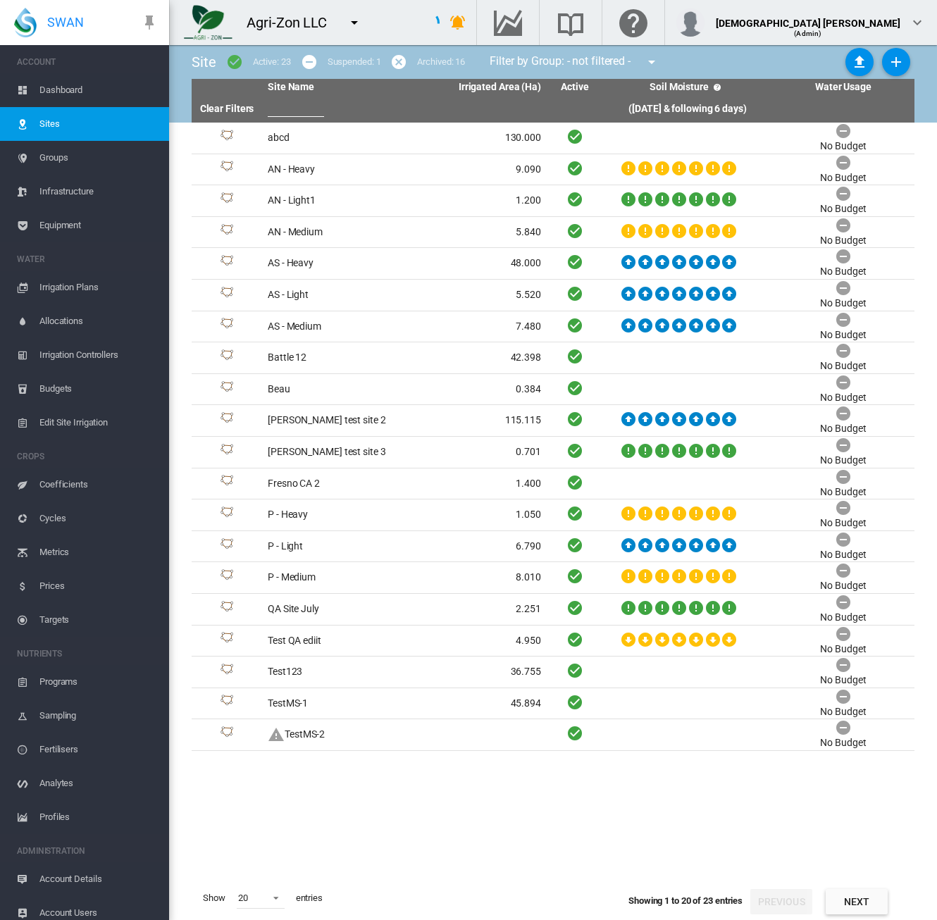
click at [387, 798] on tbody "abcd 130.000 No Budget" at bounding box center [553, 500] width 723 height 754
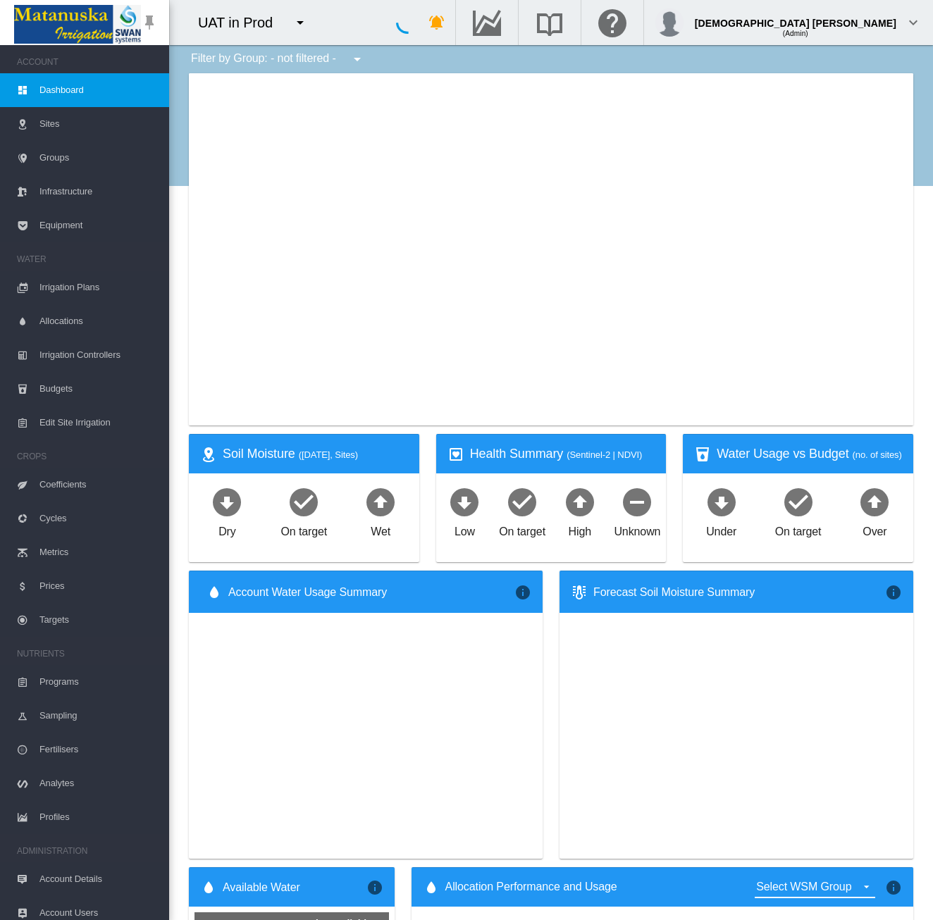
click at [301, 24] on md-icon "icon-menu-down" at bounding box center [300, 22] width 17 height 17
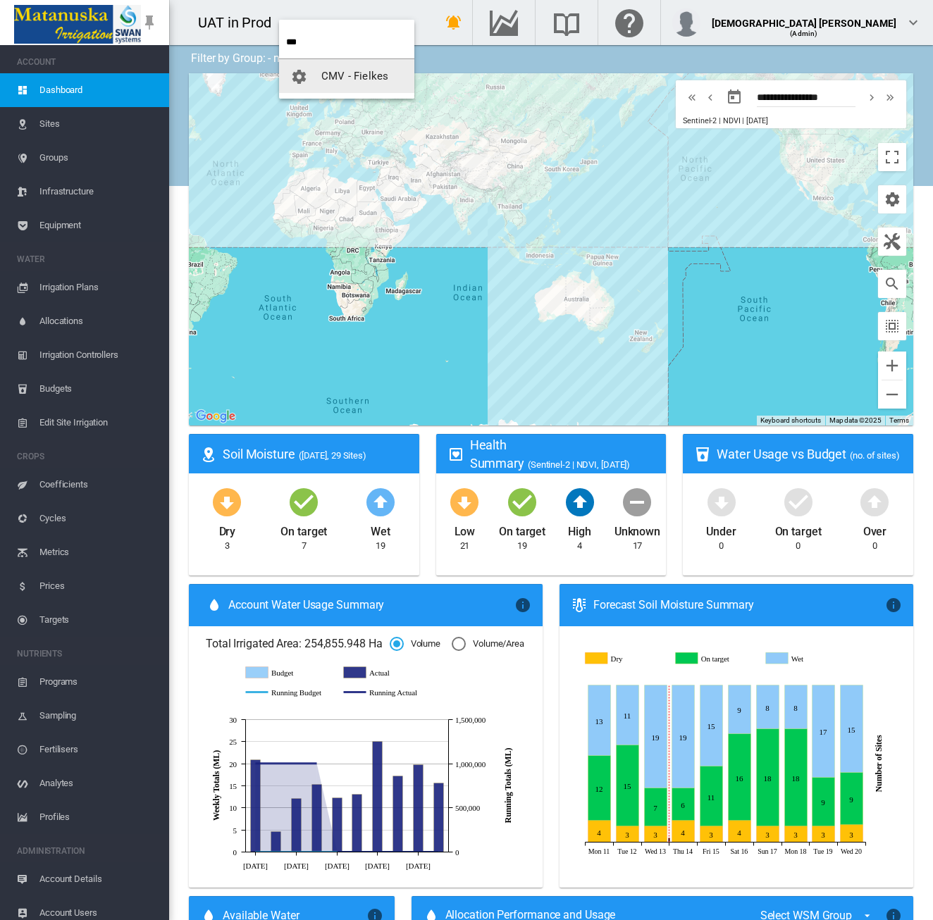
type input "***"
click at [325, 77] on span "CMV - Fielkes" at bounding box center [354, 76] width 67 height 13
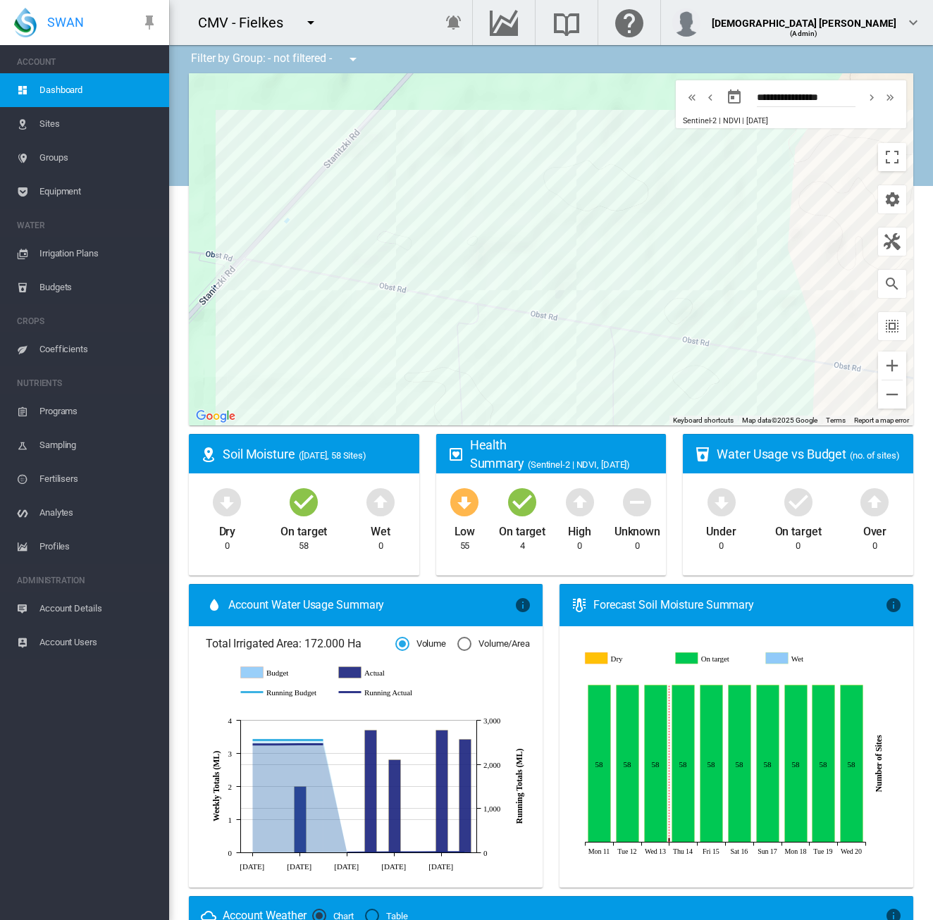
click at [42, 192] on span "Equipment" at bounding box center [98, 192] width 118 height 34
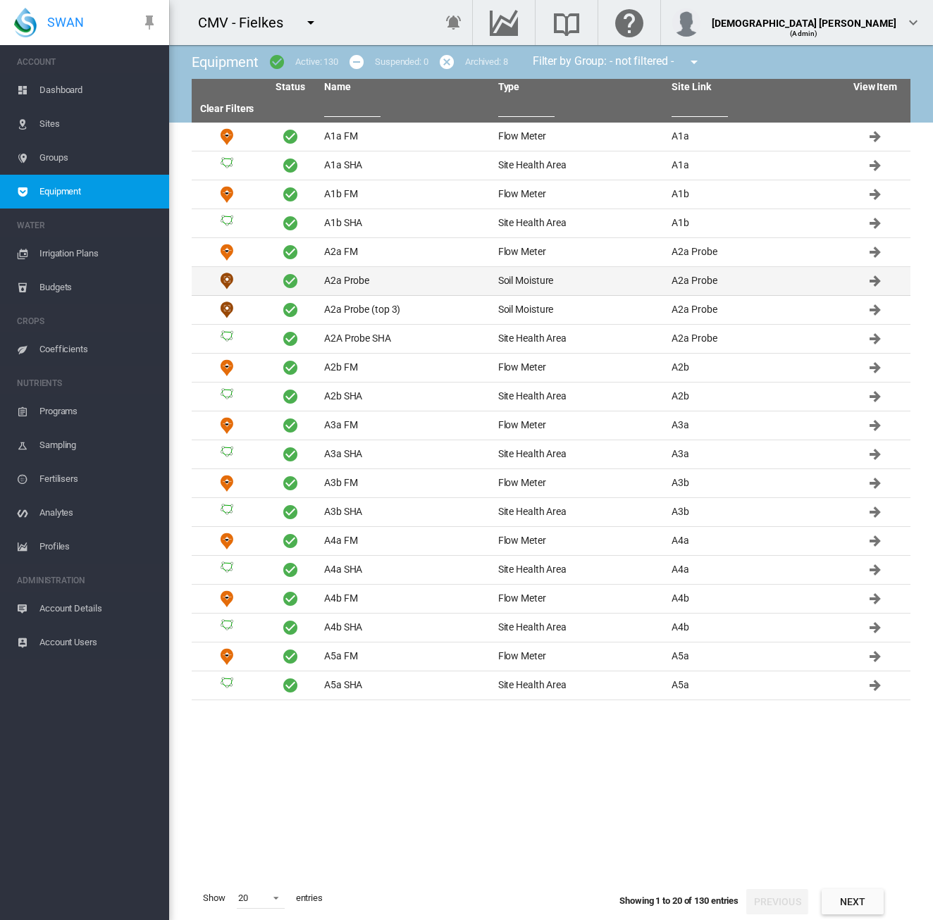
click at [343, 273] on td "A2a Probe" at bounding box center [405, 281] width 174 height 28
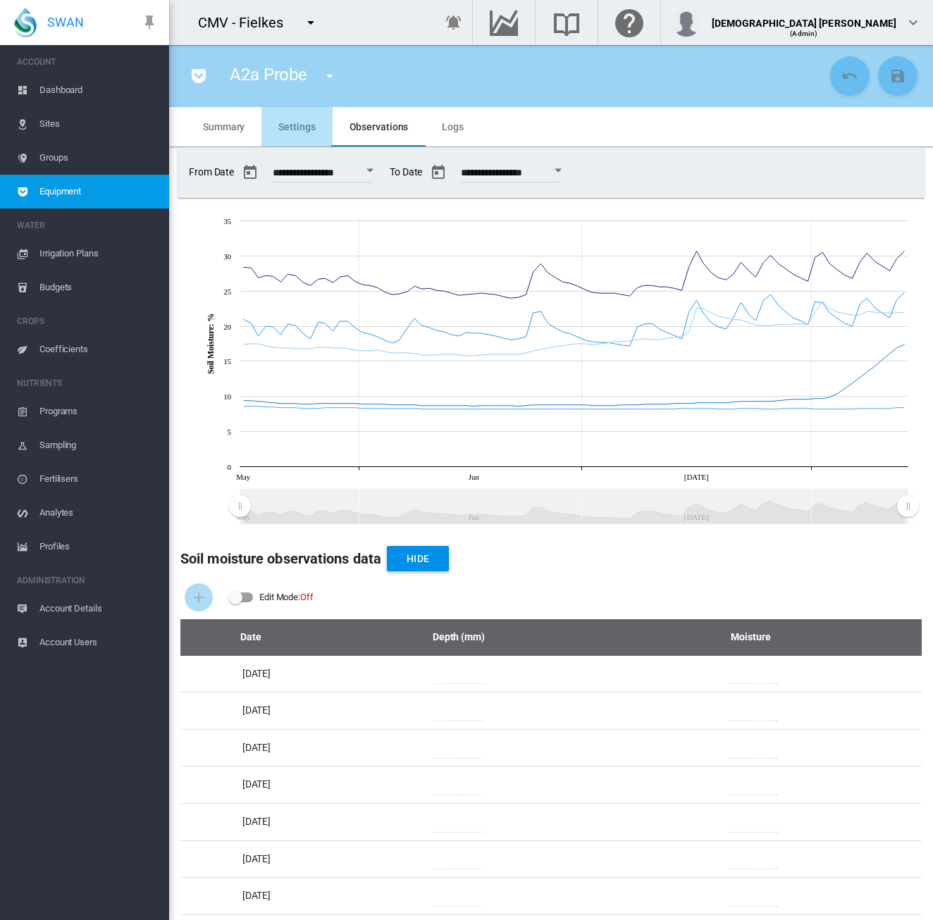
click at [287, 120] on md-tab-item "Settings" at bounding box center [296, 126] width 70 height 39
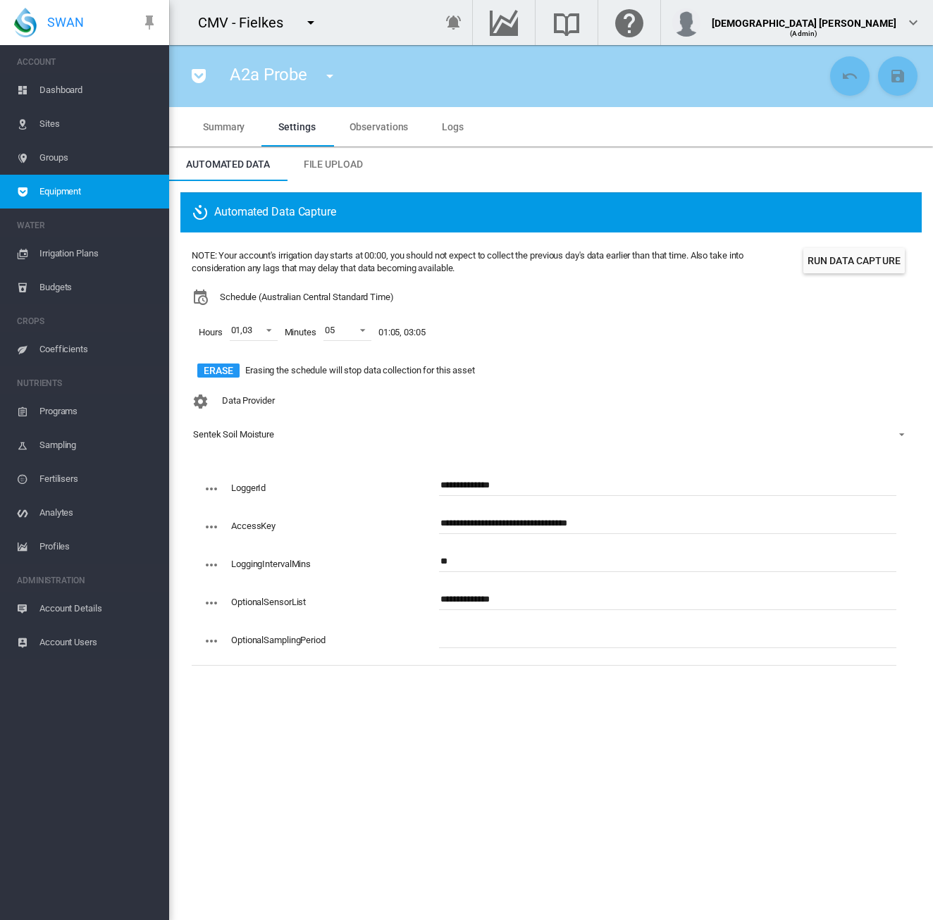
click at [371, 131] on span "Observations" at bounding box center [378, 126] width 59 height 11
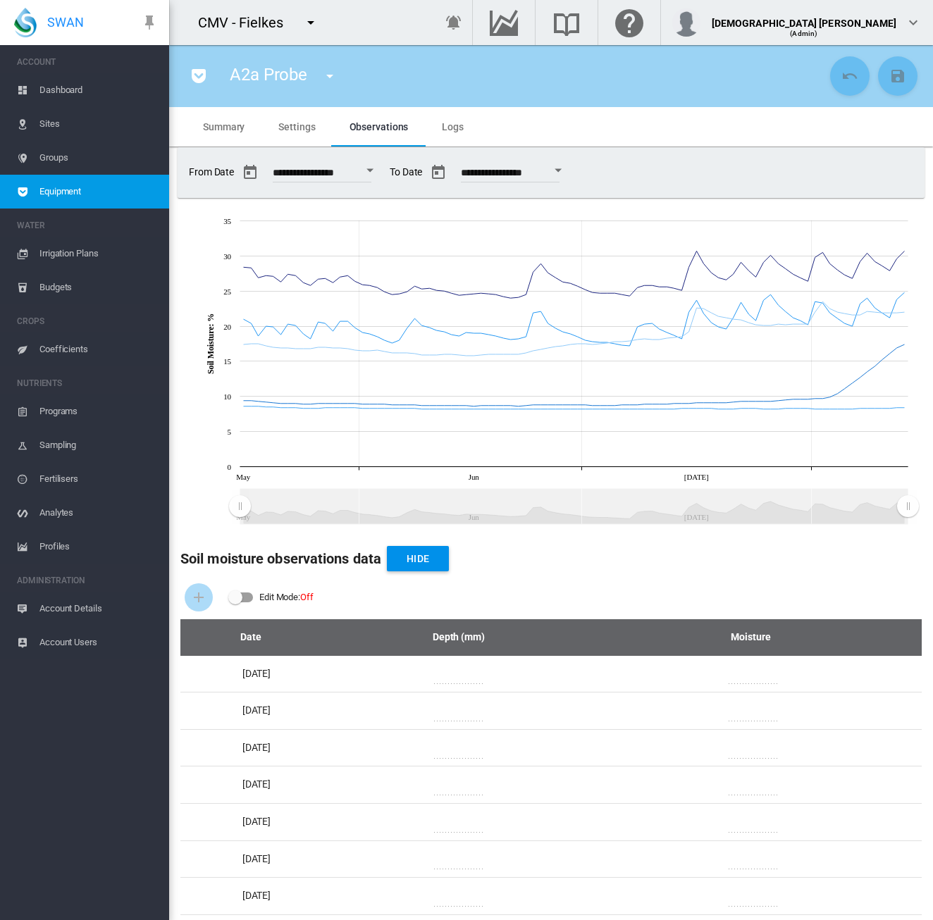
drag, startPoint x: 289, startPoint y: 125, endPoint x: 907, endPoint y: 130, distance: 618.5
click at [289, 125] on span "Settings" at bounding box center [296, 126] width 37 height 11
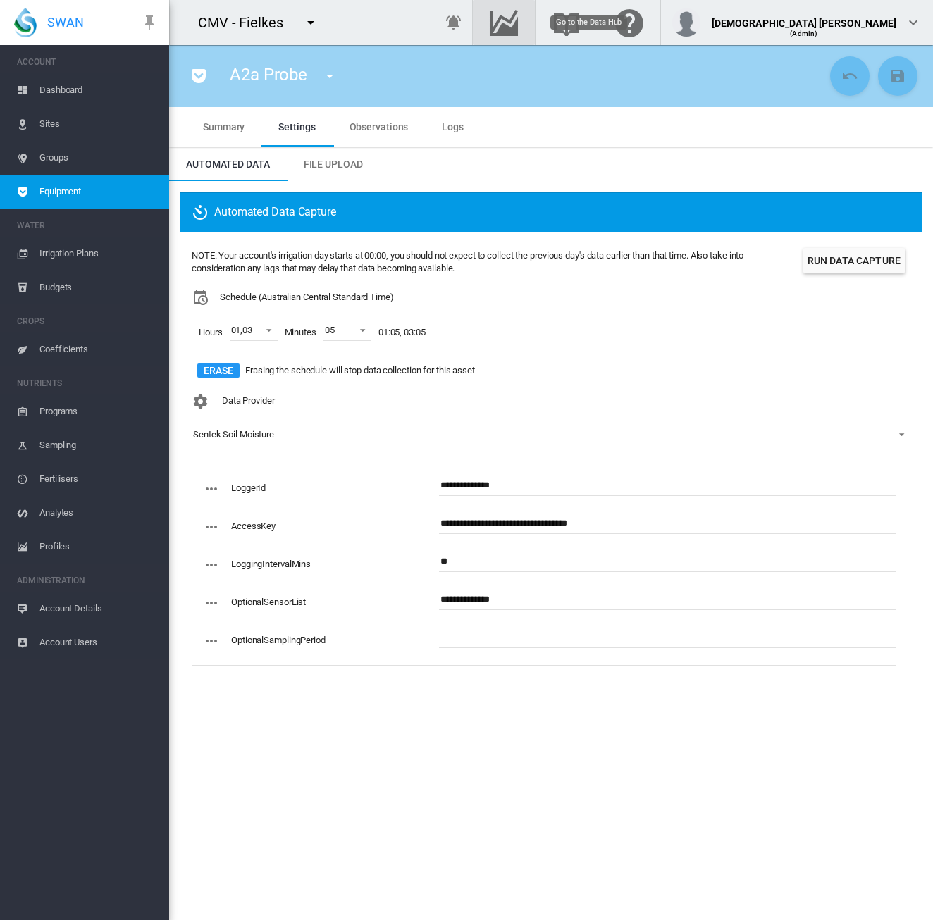
click at [521, 23] on md-icon "Go to the Data Hub" at bounding box center [504, 22] width 34 height 17
click at [309, 18] on md-icon "icon-menu-down" at bounding box center [310, 22] width 17 height 17
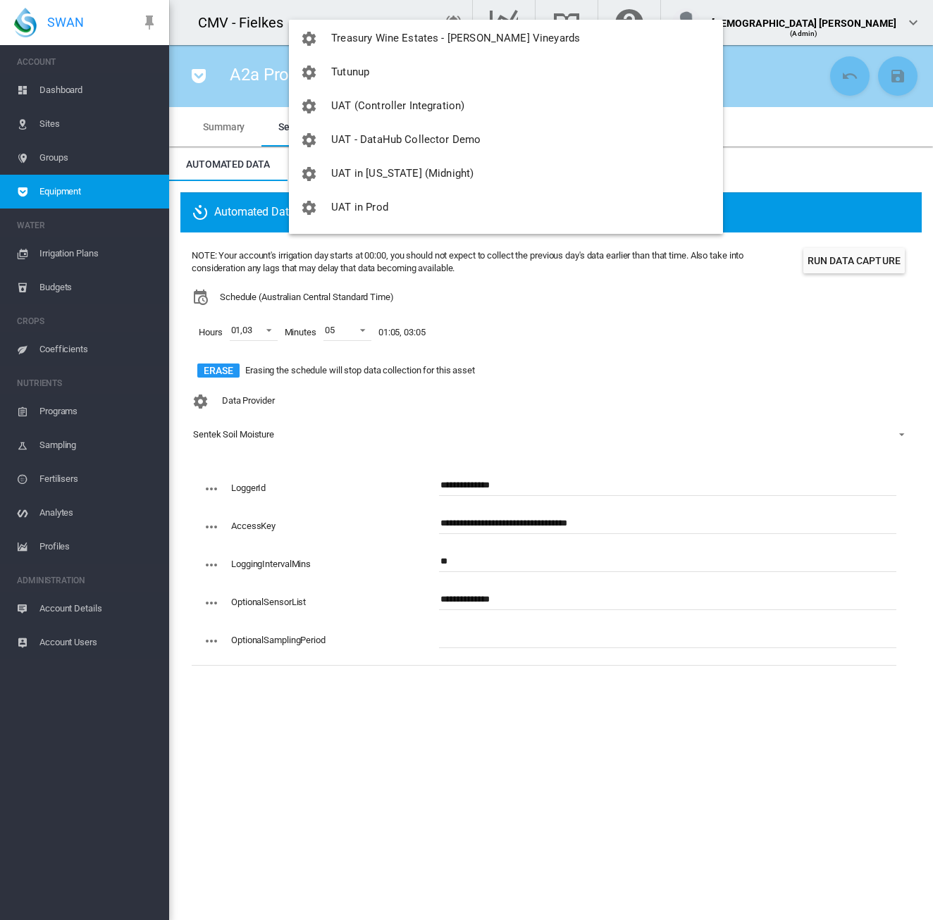
scroll to position [1841, 0]
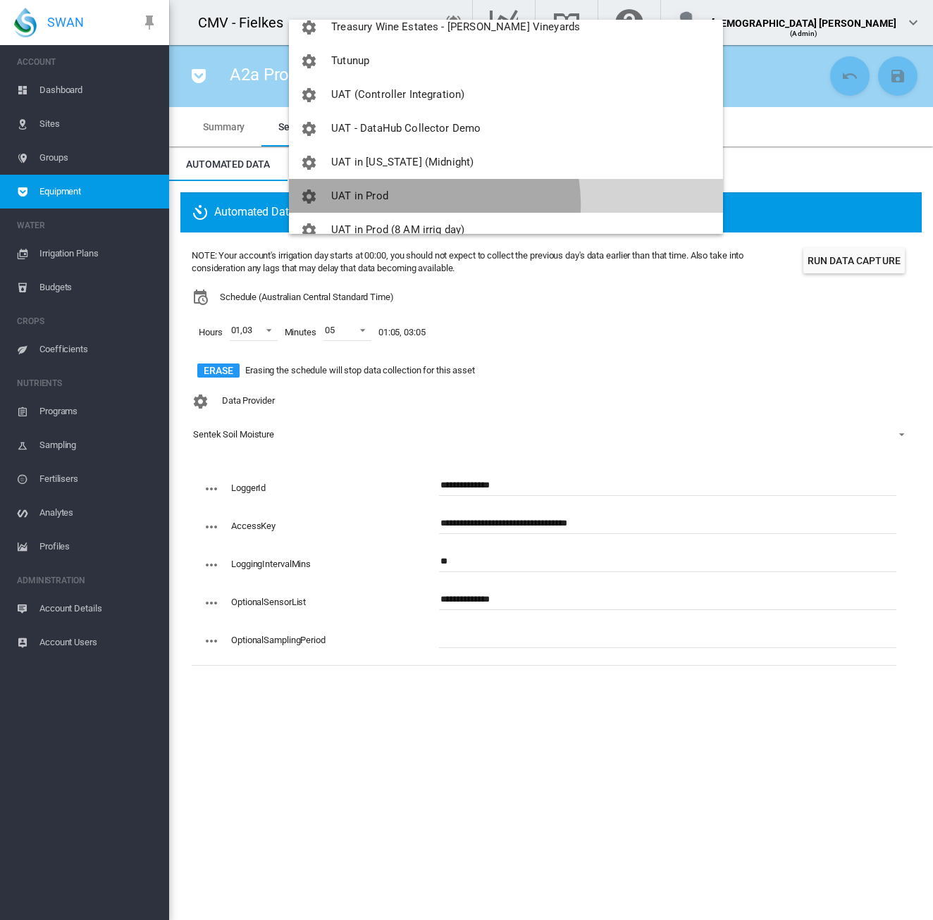
click at [423, 204] on button "UAT in Prod" at bounding box center [506, 196] width 434 height 34
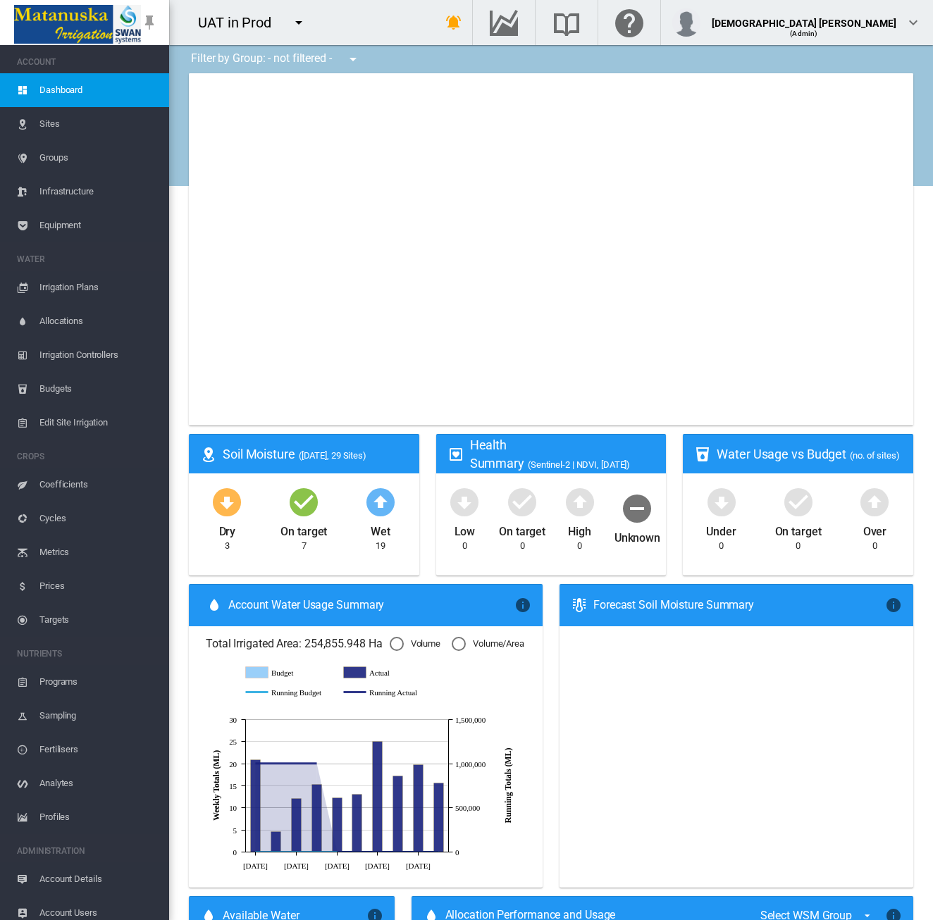
click at [91, 228] on span "Equipment" at bounding box center [98, 226] width 118 height 34
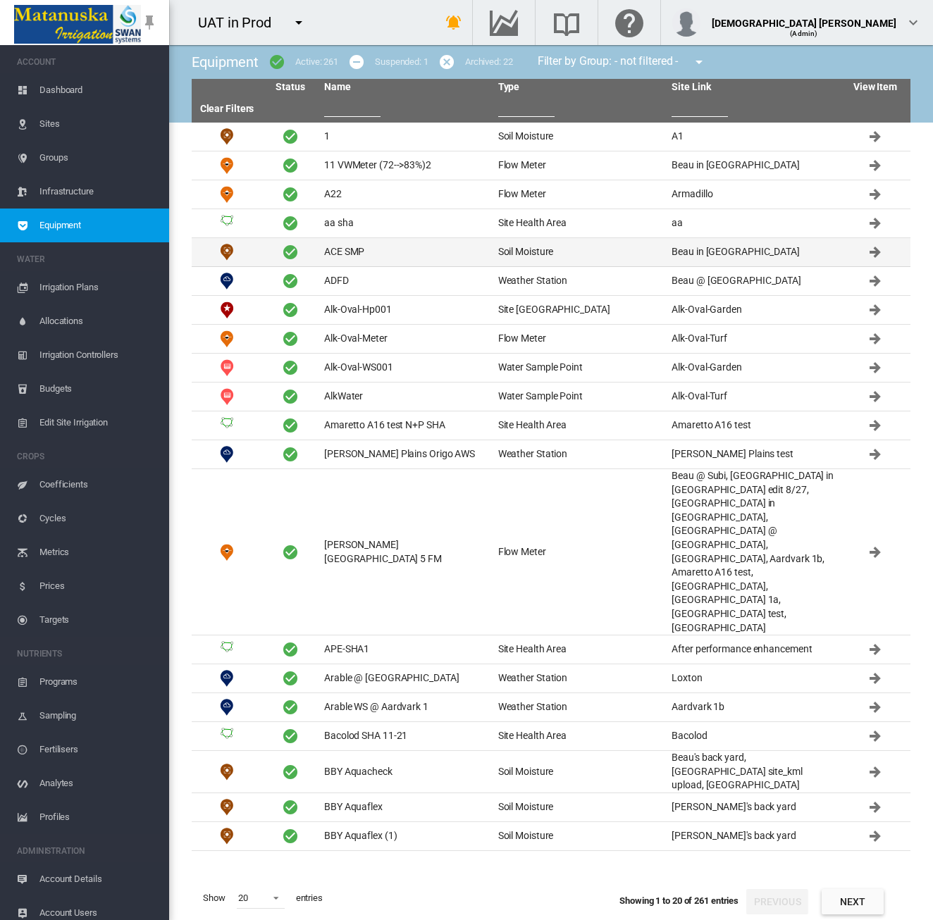
click at [342, 248] on td "ACE SMP" at bounding box center [405, 252] width 174 height 28
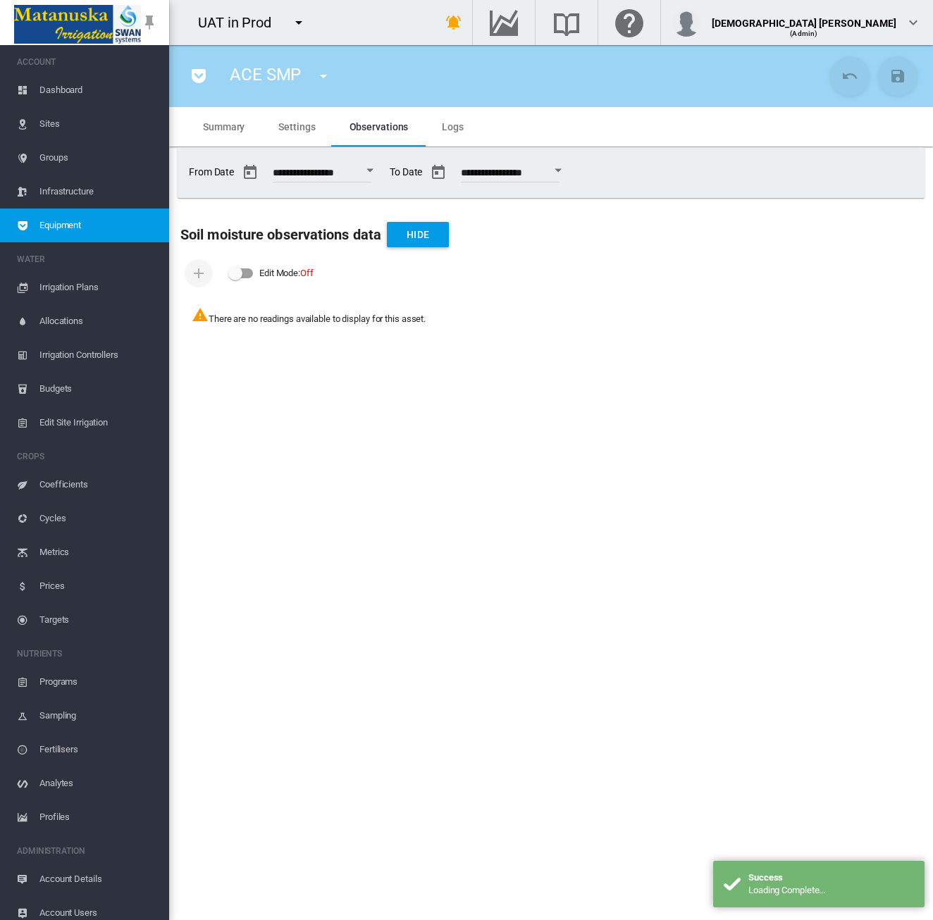
click at [296, 124] on span "Settings" at bounding box center [296, 126] width 37 height 11
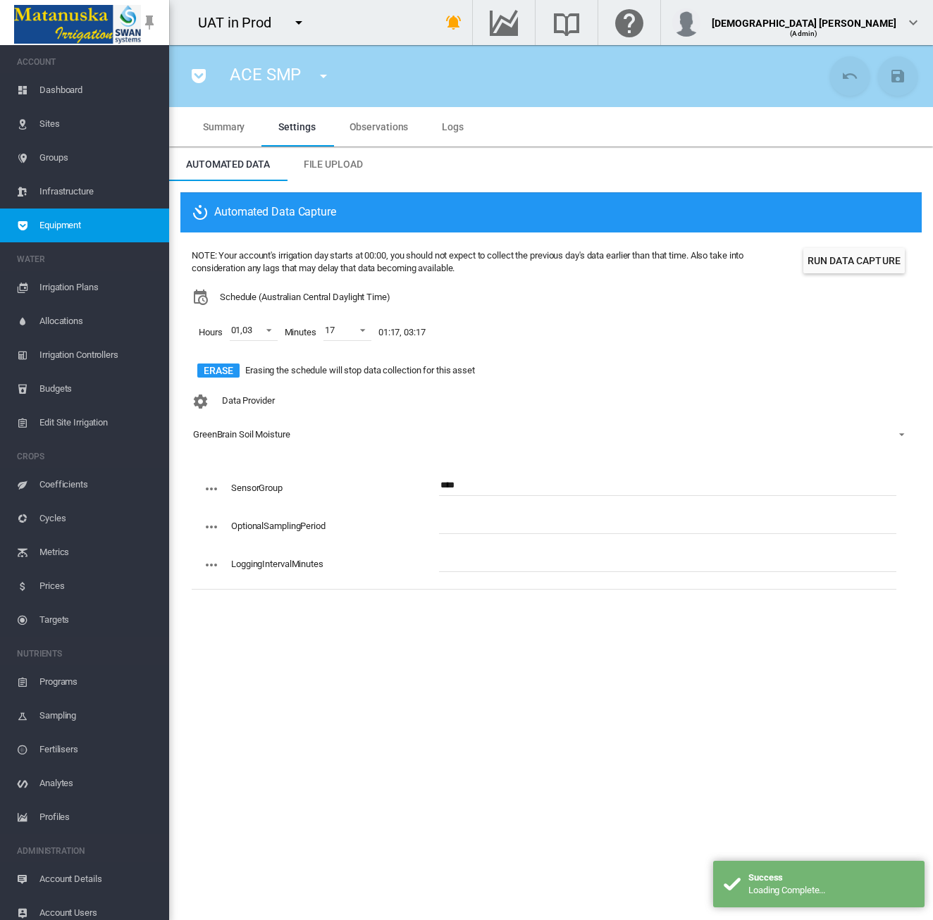
click at [354, 129] on span "Observations" at bounding box center [378, 126] width 59 height 11
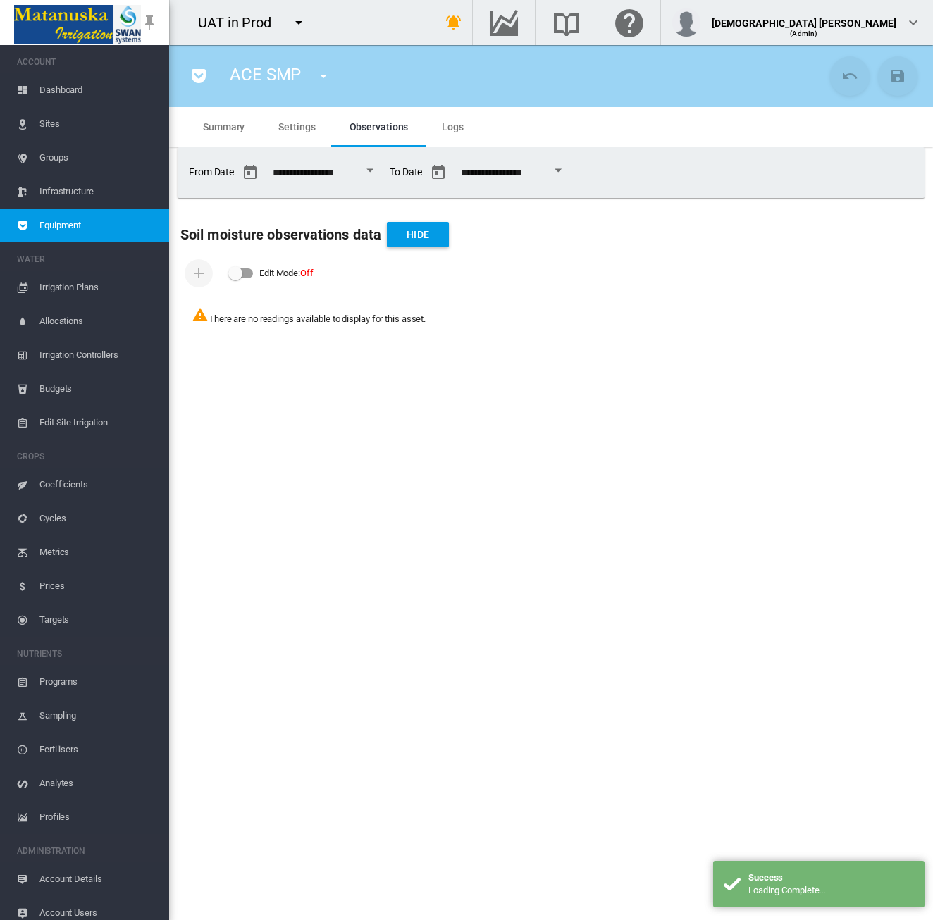
click at [293, 123] on span "Settings" at bounding box center [296, 126] width 37 height 11
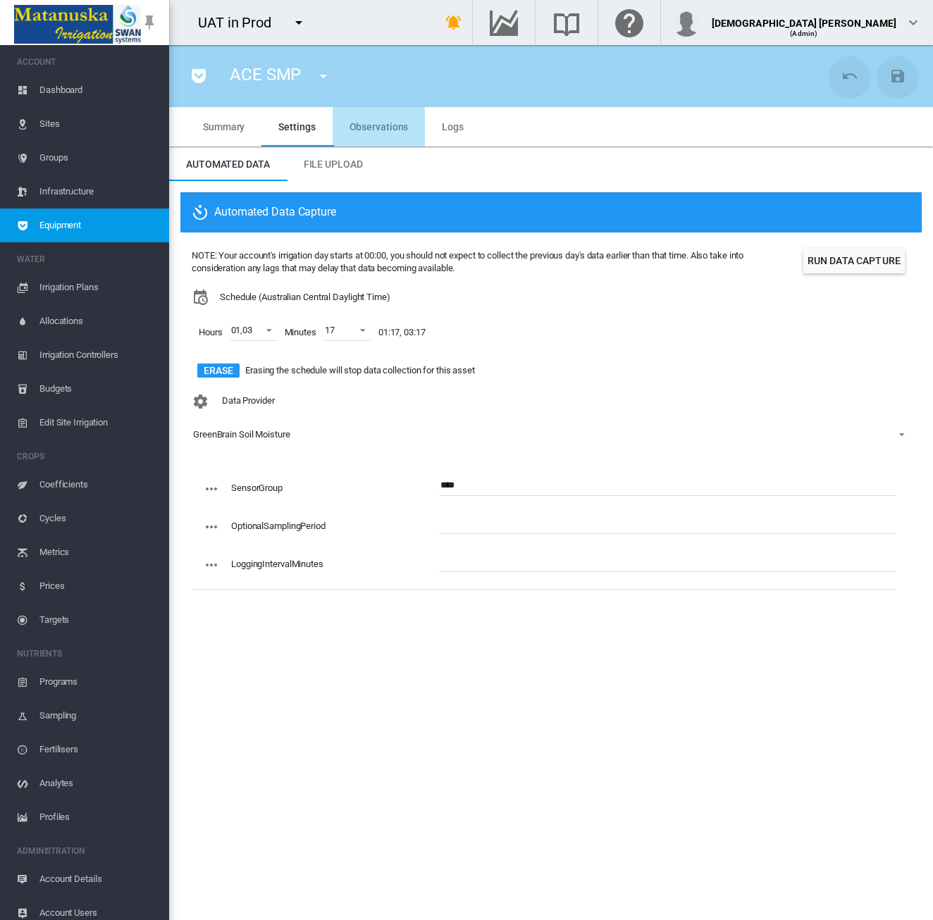
click at [376, 124] on span "Observations" at bounding box center [378, 126] width 59 height 11
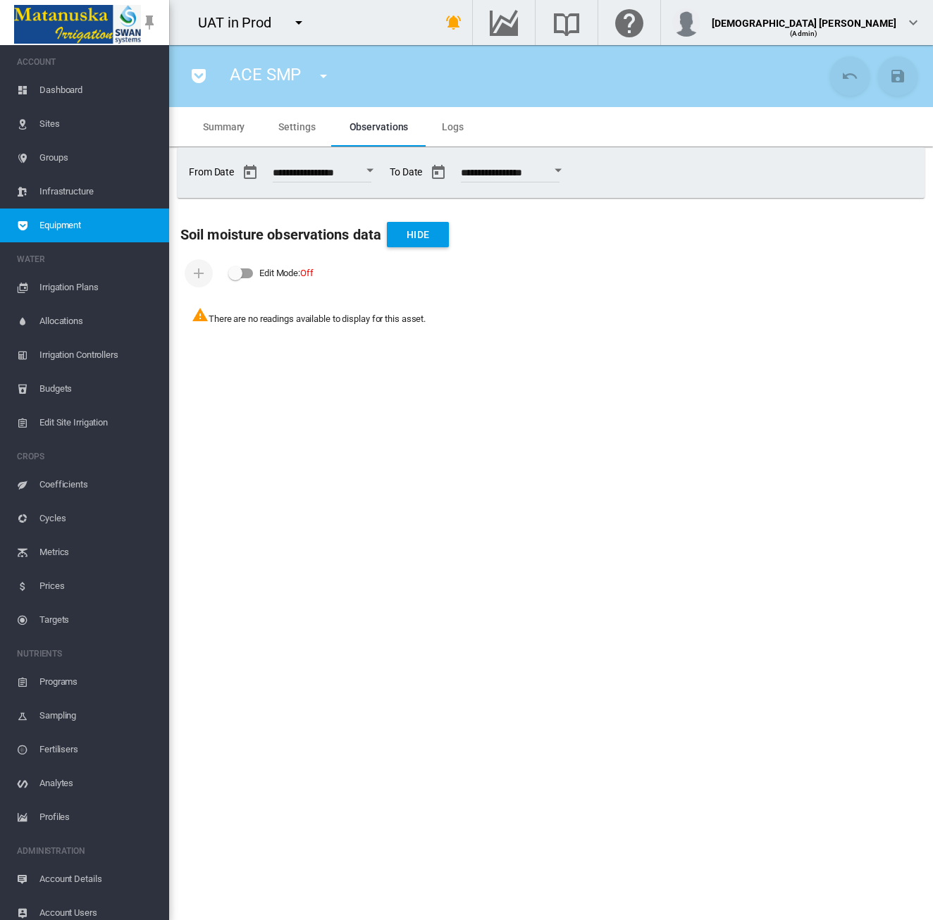
click at [121, 239] on span "Equipment" at bounding box center [98, 226] width 118 height 34
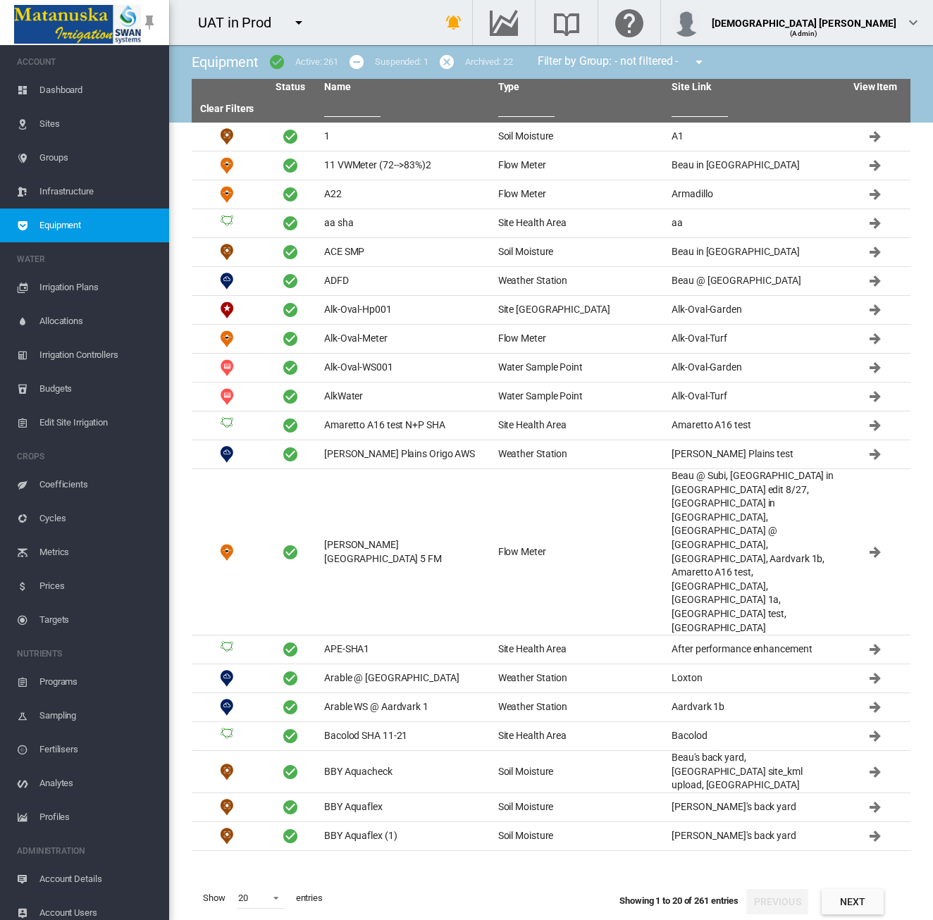
click at [303, 22] on md-icon "icon-menu-down" at bounding box center [298, 22] width 17 height 17
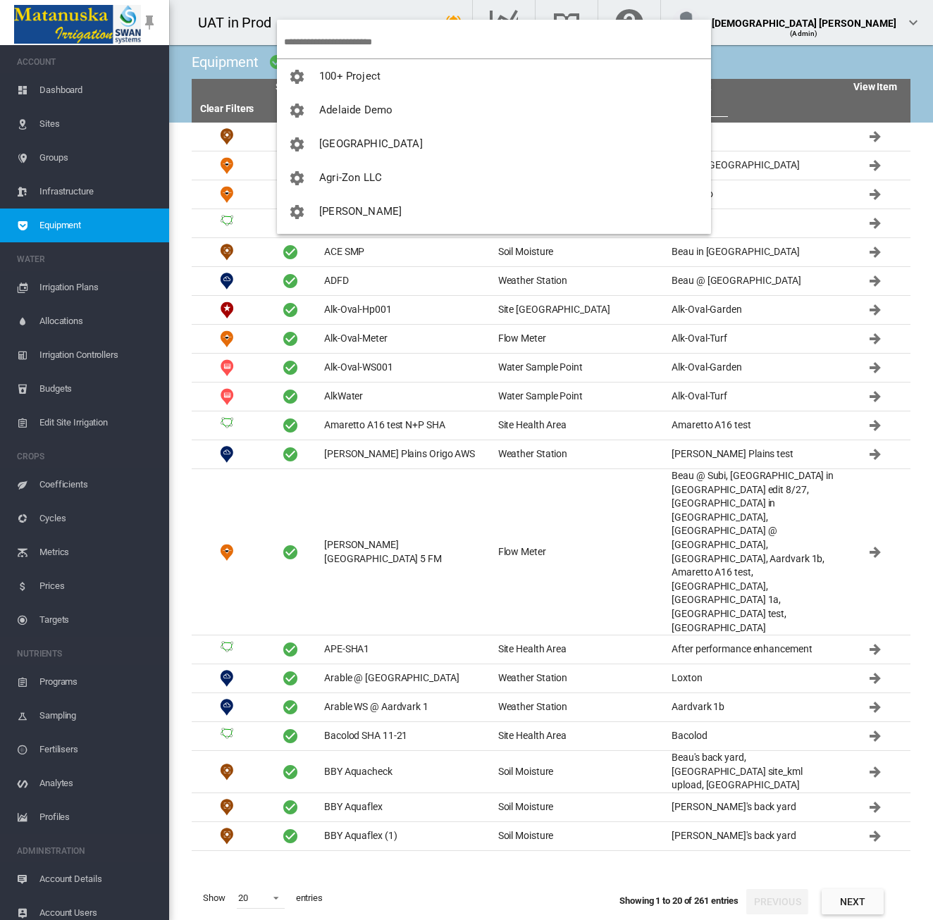
click at [311, 36] on input "search" at bounding box center [497, 41] width 427 height 33
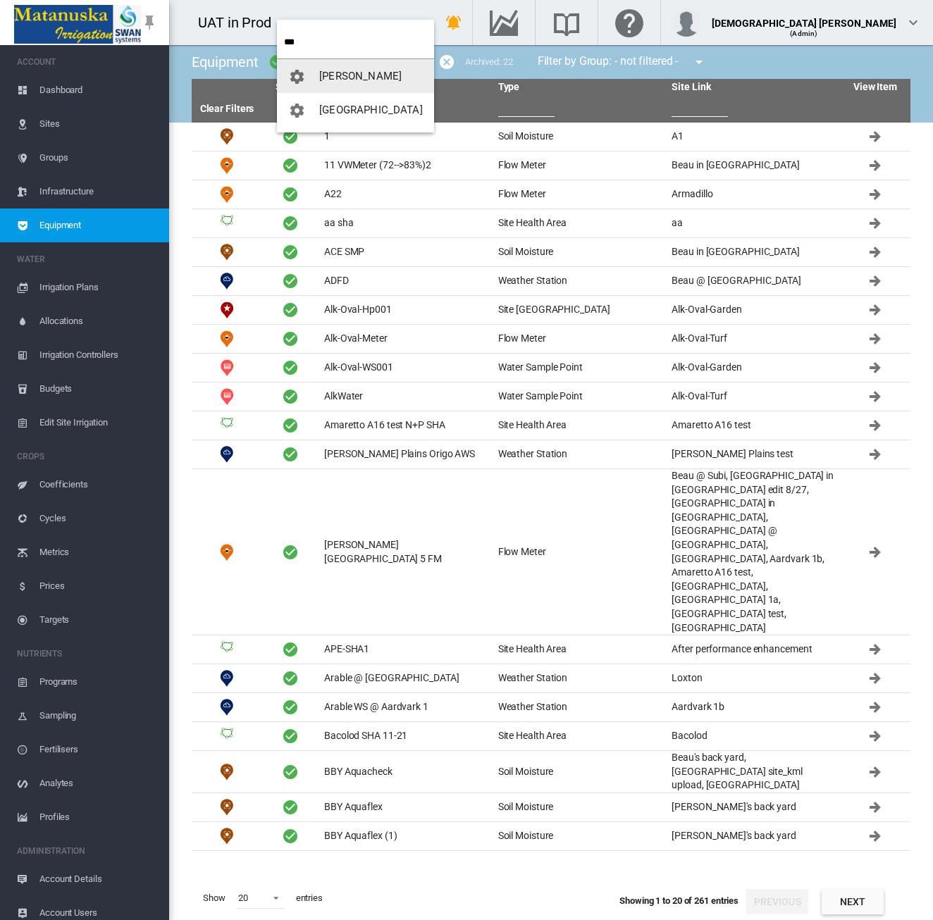
type input "***"
click at [340, 109] on span "Rottnest Island Golf Course" at bounding box center [371, 110] width 104 height 13
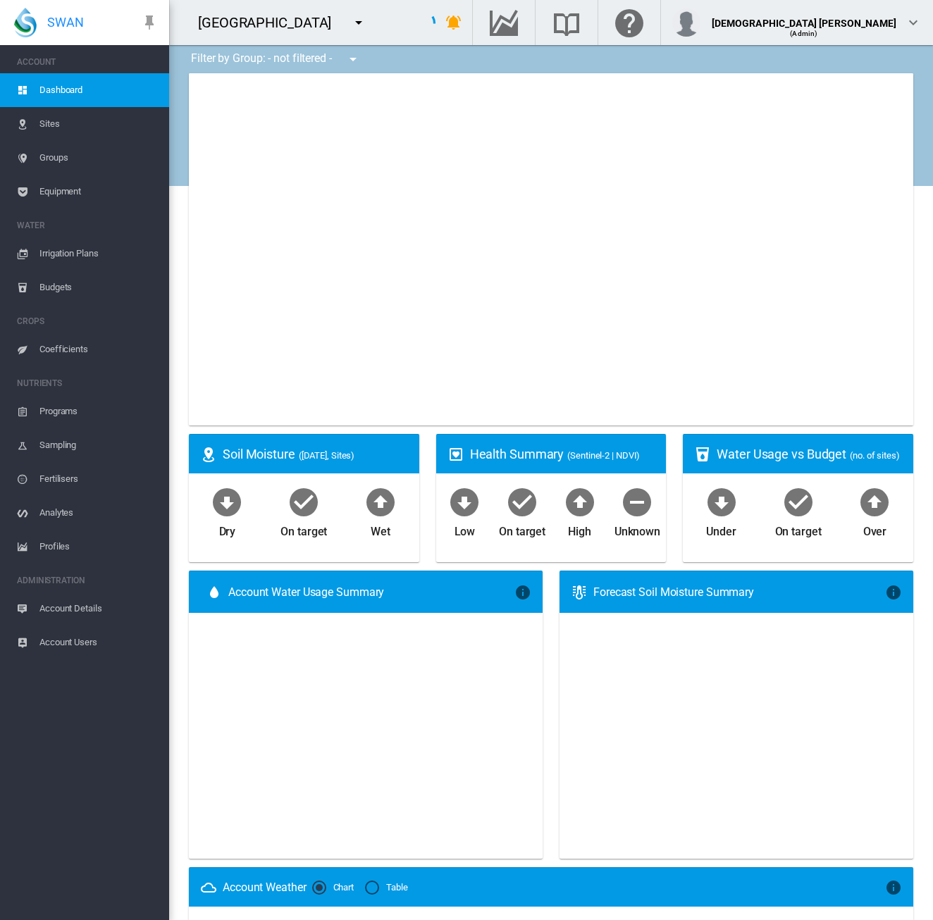
type input "**********"
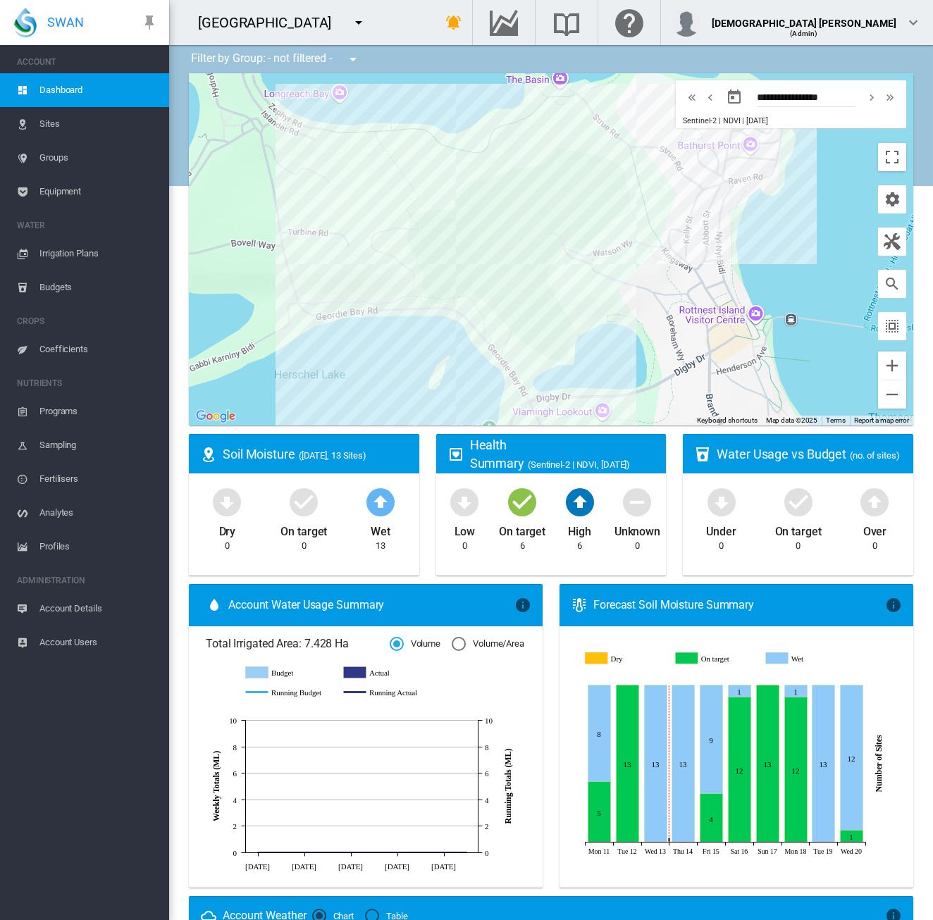
click at [78, 192] on span "Equipment" at bounding box center [98, 192] width 118 height 34
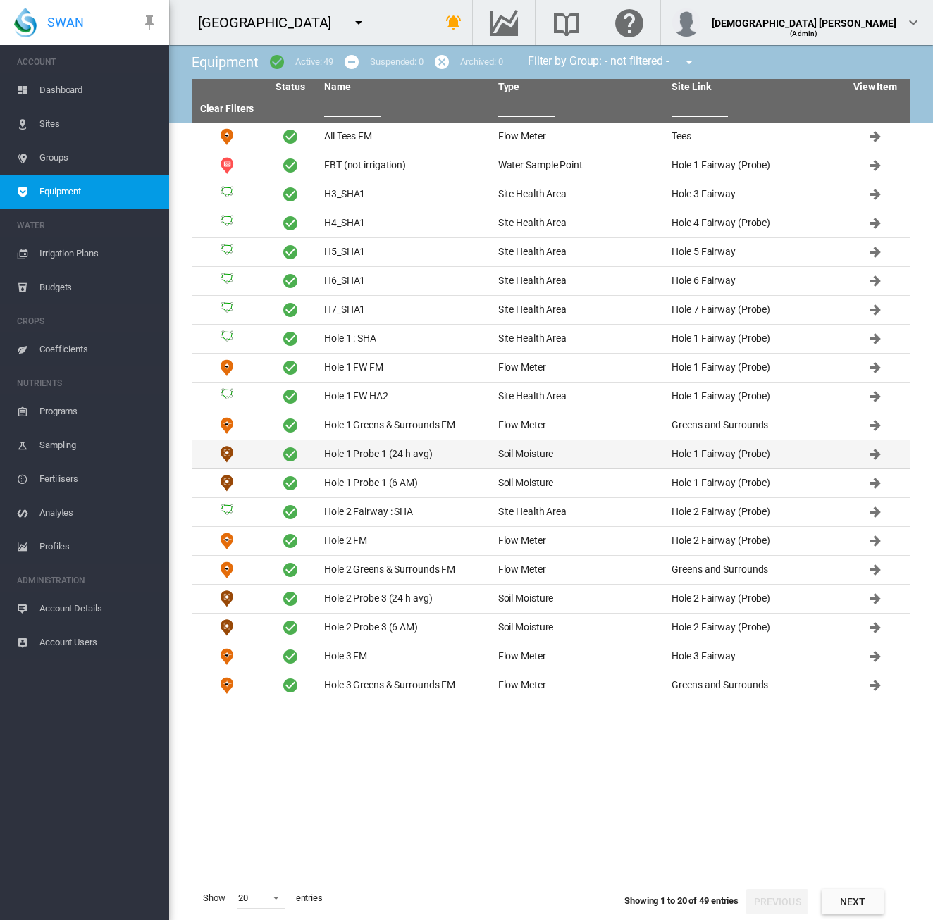
click at [388, 459] on td "Hole 1 Probe 1 (24 h avg)" at bounding box center [405, 454] width 174 height 28
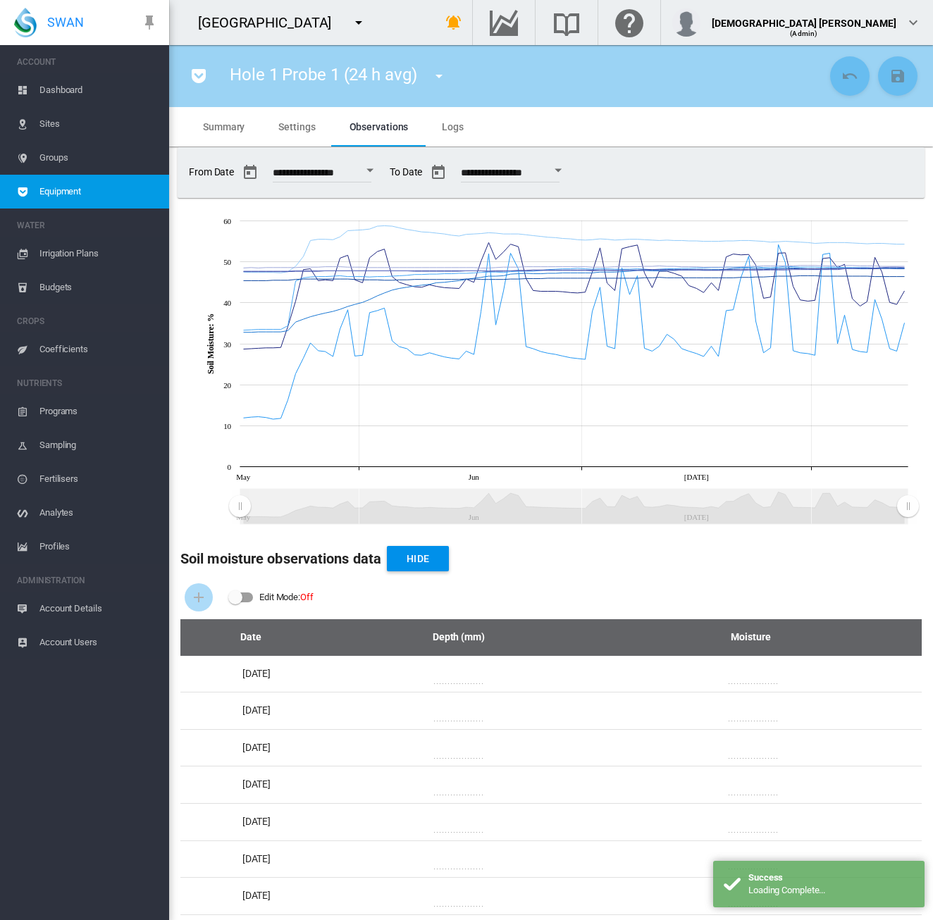
click at [287, 130] on span "Settings" at bounding box center [296, 126] width 37 height 11
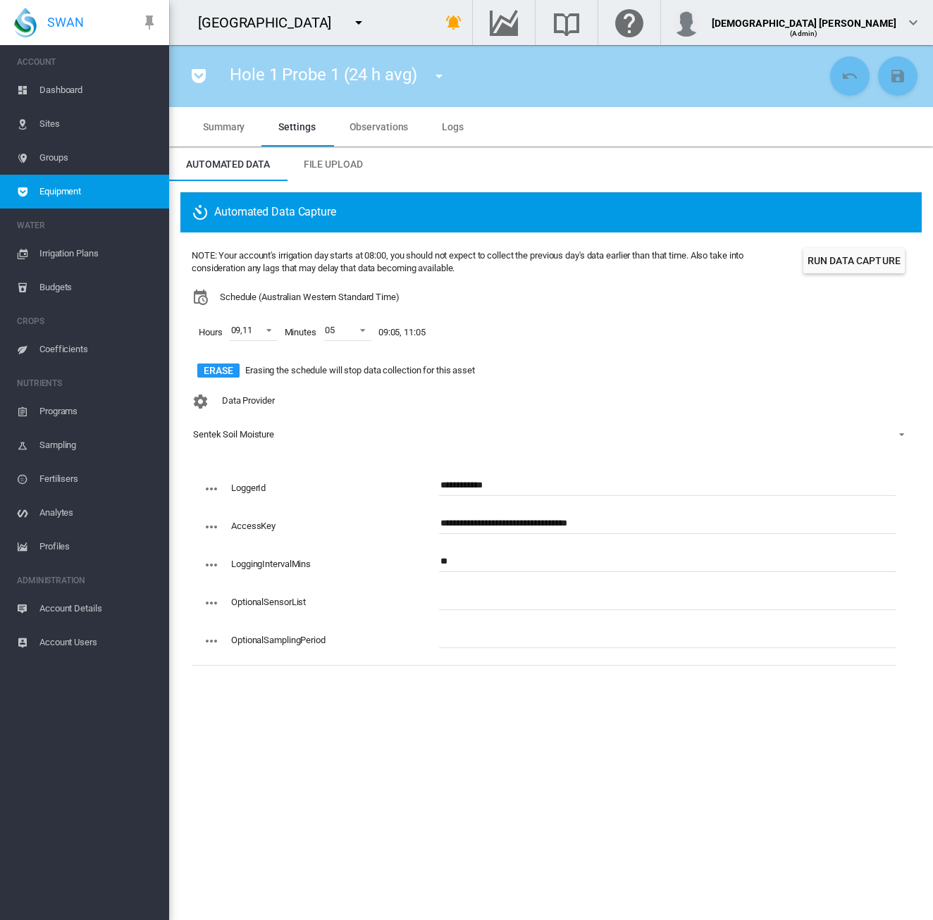
drag, startPoint x: 361, startPoint y: 137, endPoint x: 887, endPoint y: 126, distance: 526.3
click at [361, 137] on md-tab-item "Observations" at bounding box center [378, 126] width 93 height 39
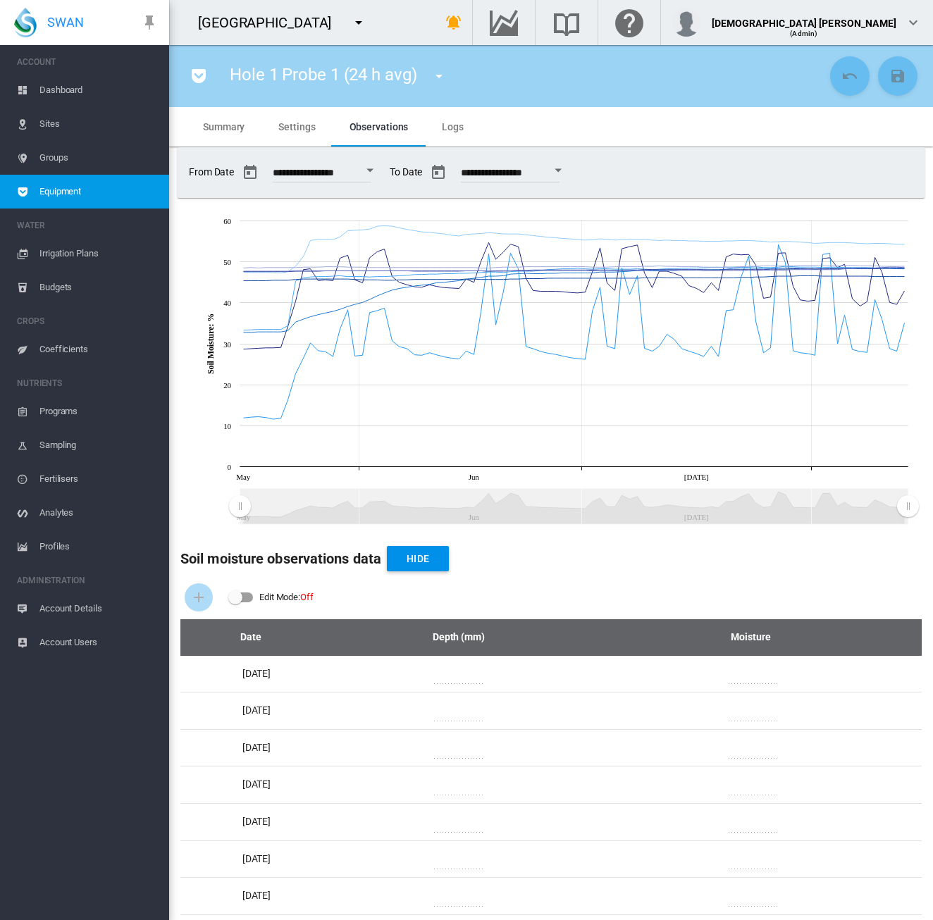
click at [304, 129] on span "Settings" at bounding box center [296, 126] width 37 height 11
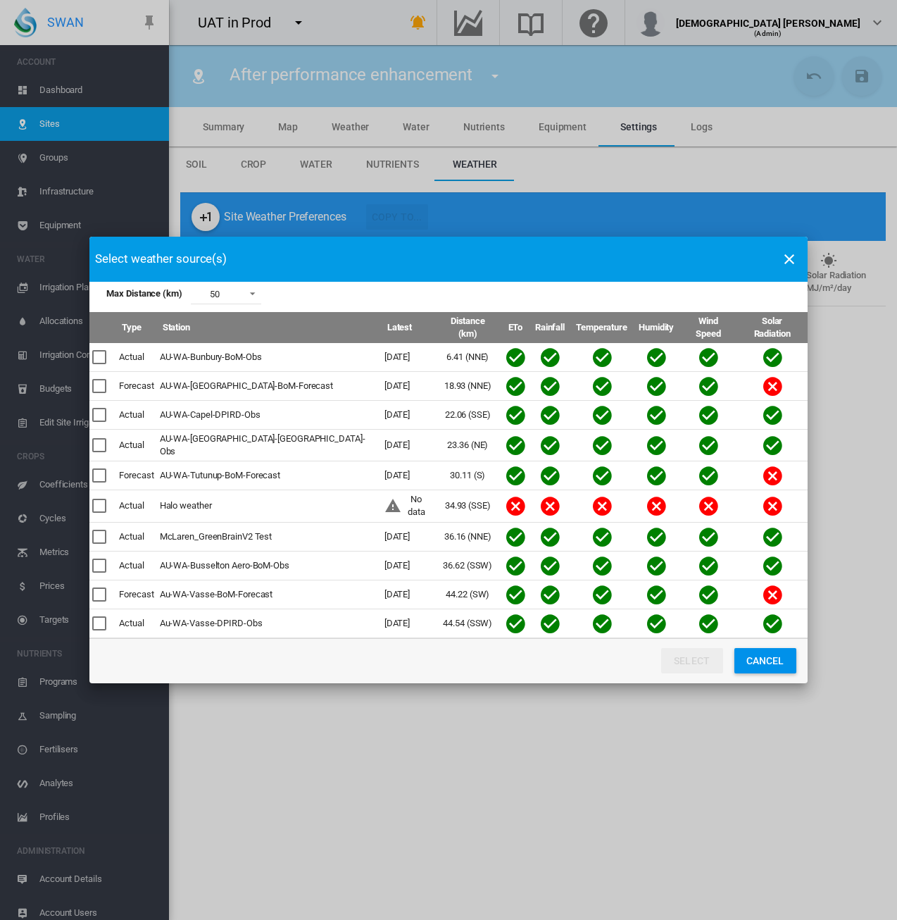
click at [102, 354] on div "Max Distance ..." at bounding box center [99, 357] width 14 height 14
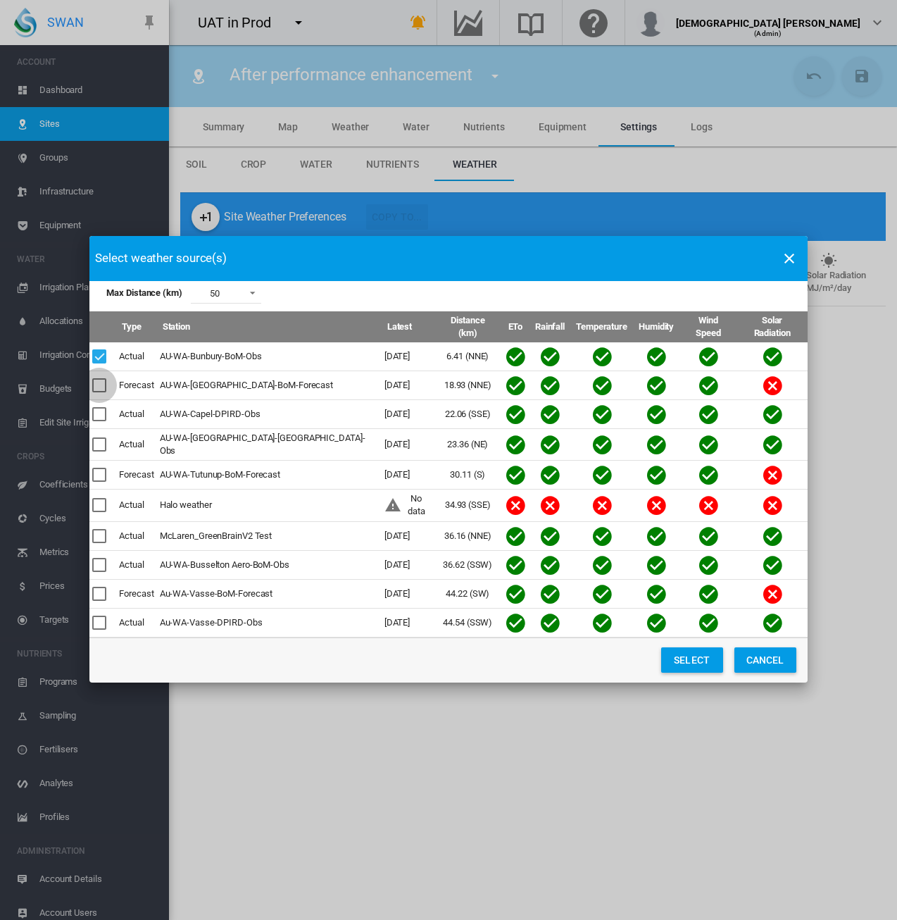
click at [94, 378] on div "Max Distance ..." at bounding box center [99, 385] width 14 height 14
click at [686, 659] on button "Select" at bounding box center [692, 659] width 62 height 25
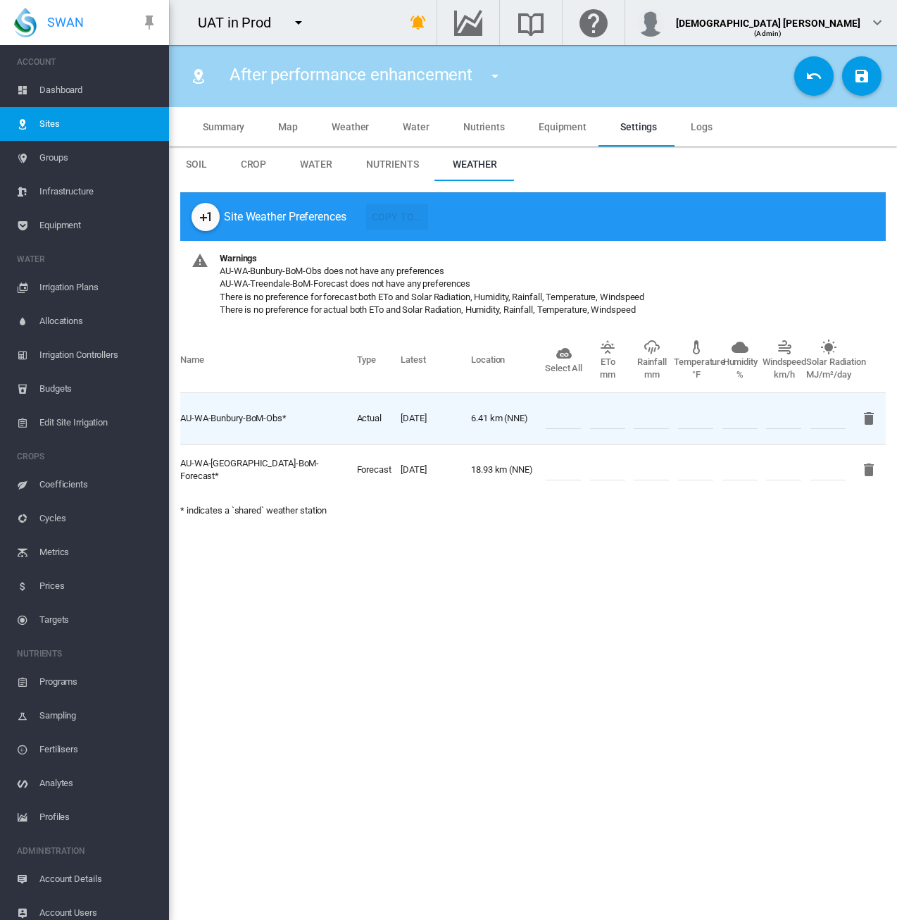
click at [566, 418] on input "number" at bounding box center [563, 418] width 35 height 21
type input "*"
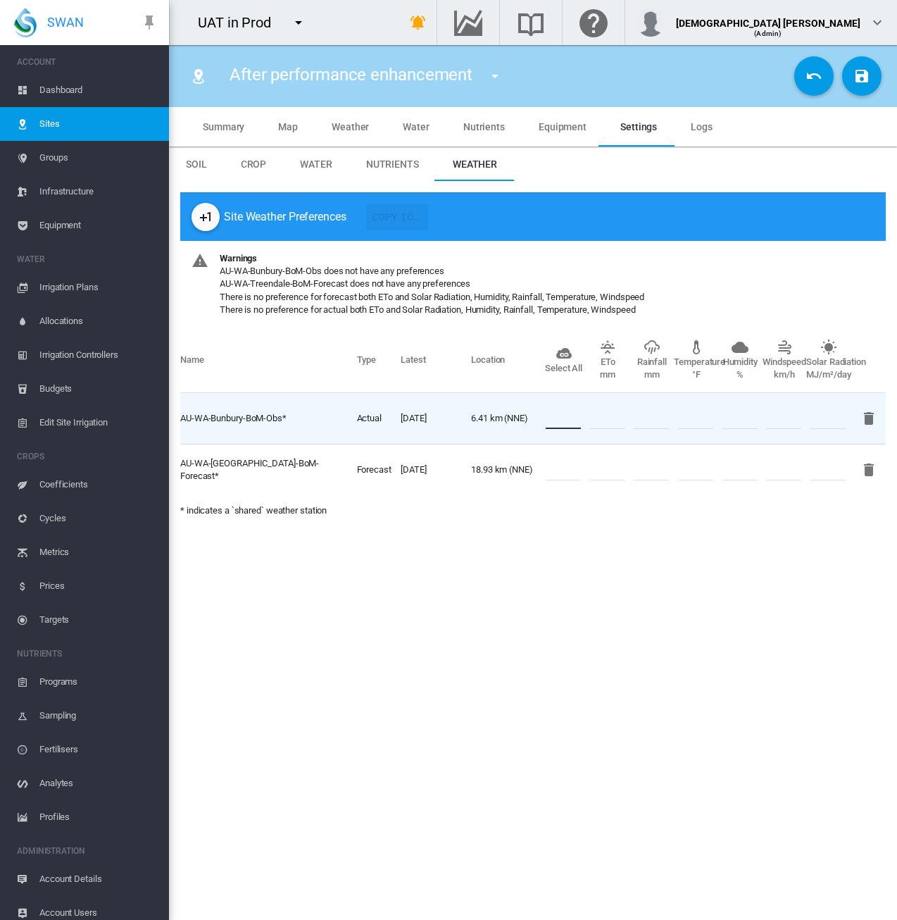
type input "*"
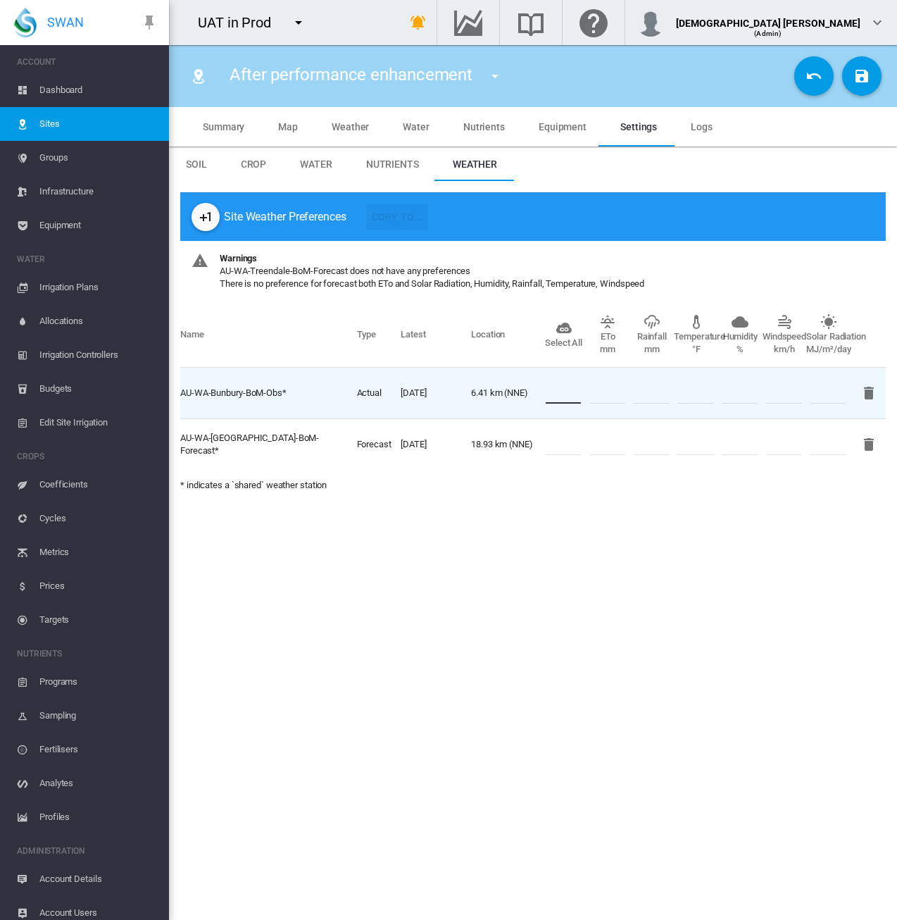
type input "*"
click at [559, 440] on input "number" at bounding box center [563, 444] width 35 height 21
type input "*"
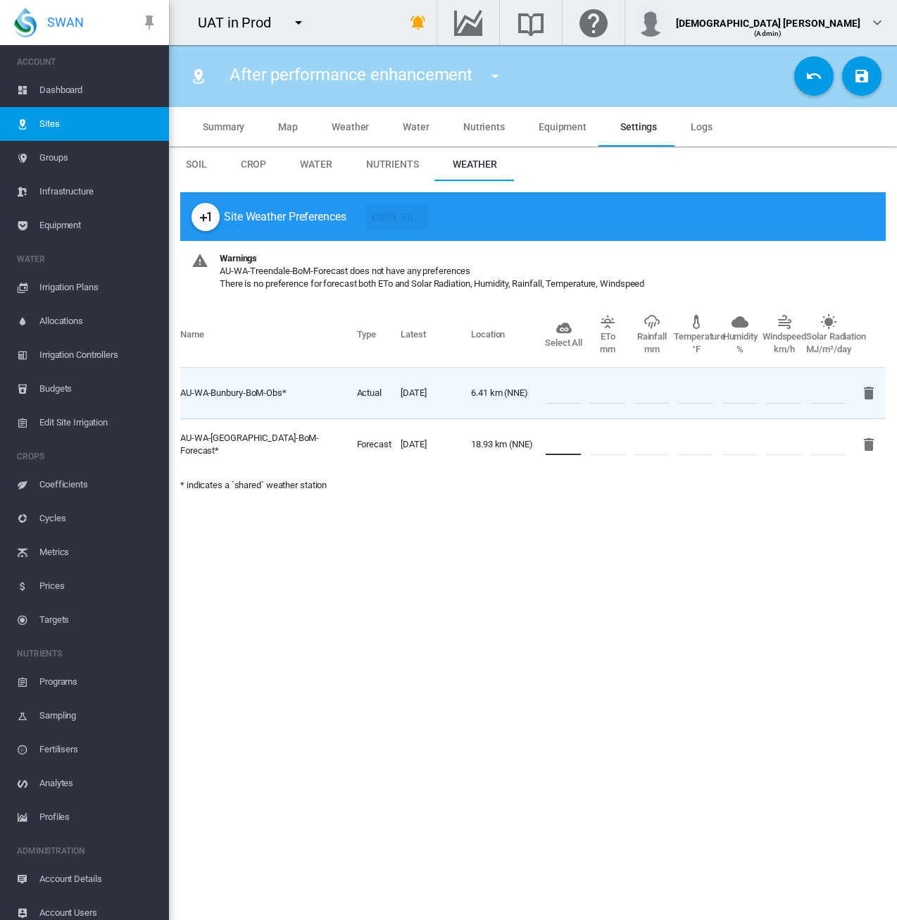
type input "*"
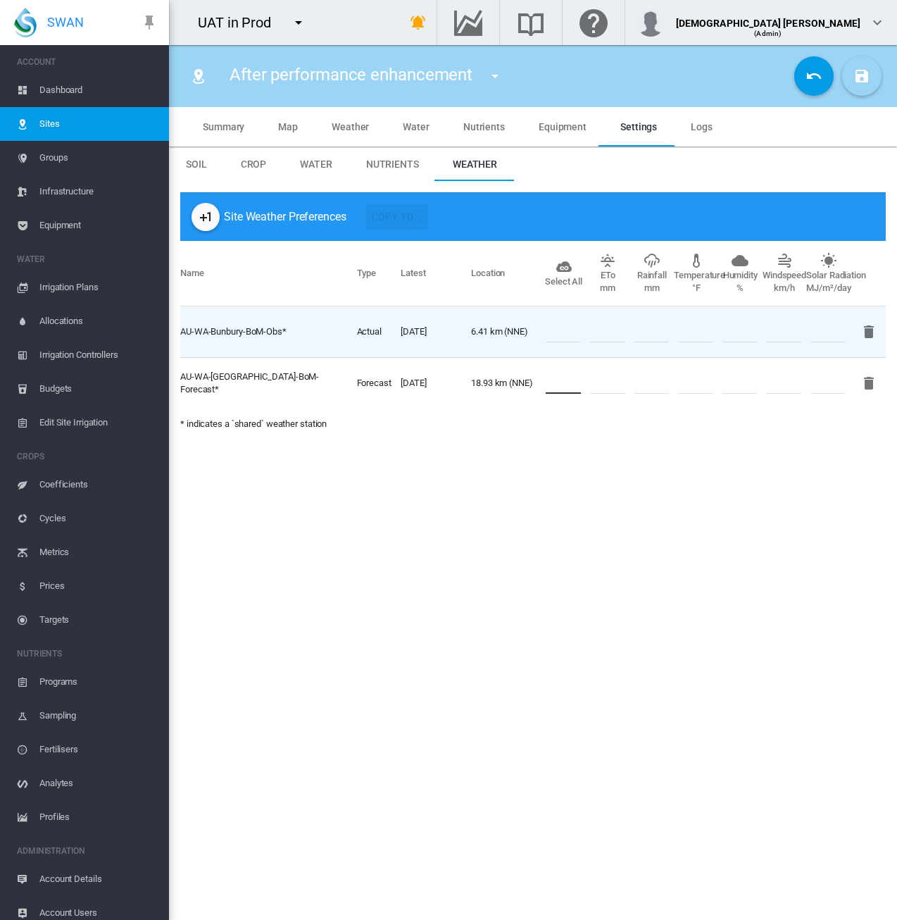
type input "*"
click at [854, 81] on md-icon "icon-content-save" at bounding box center [862, 76] width 17 height 17
click at [89, 123] on span "Sites" at bounding box center [98, 124] width 118 height 34
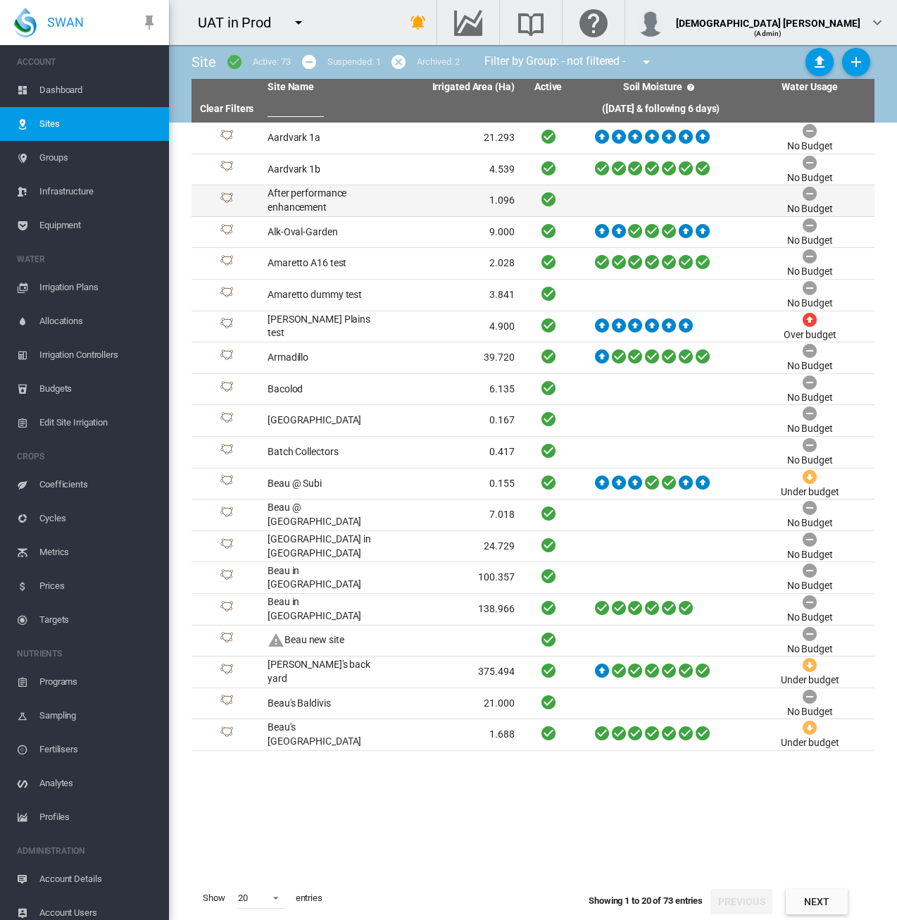
click at [417, 209] on td "1.096" at bounding box center [455, 200] width 129 height 31
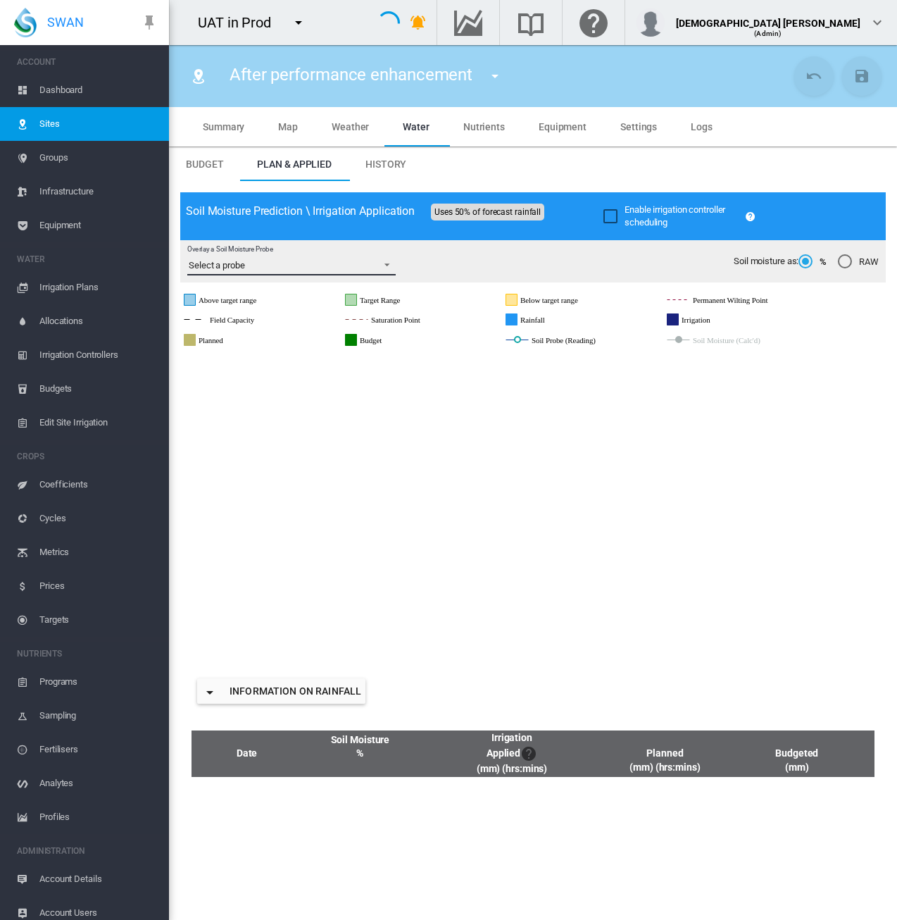
click at [301, 271] on span "Select a probe" at bounding box center [280, 265] width 183 height 13
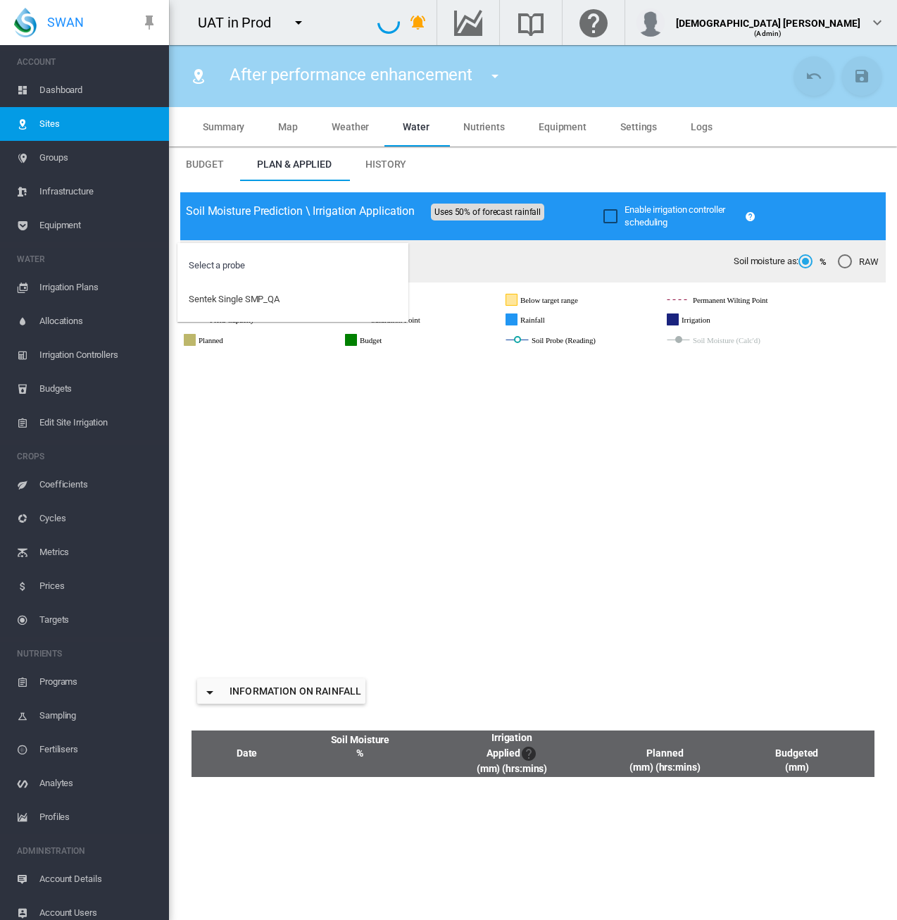
click at [572, 263] on md-backdrop at bounding box center [448, 460] width 897 height 920
click at [89, 129] on span "Sites" at bounding box center [98, 124] width 118 height 34
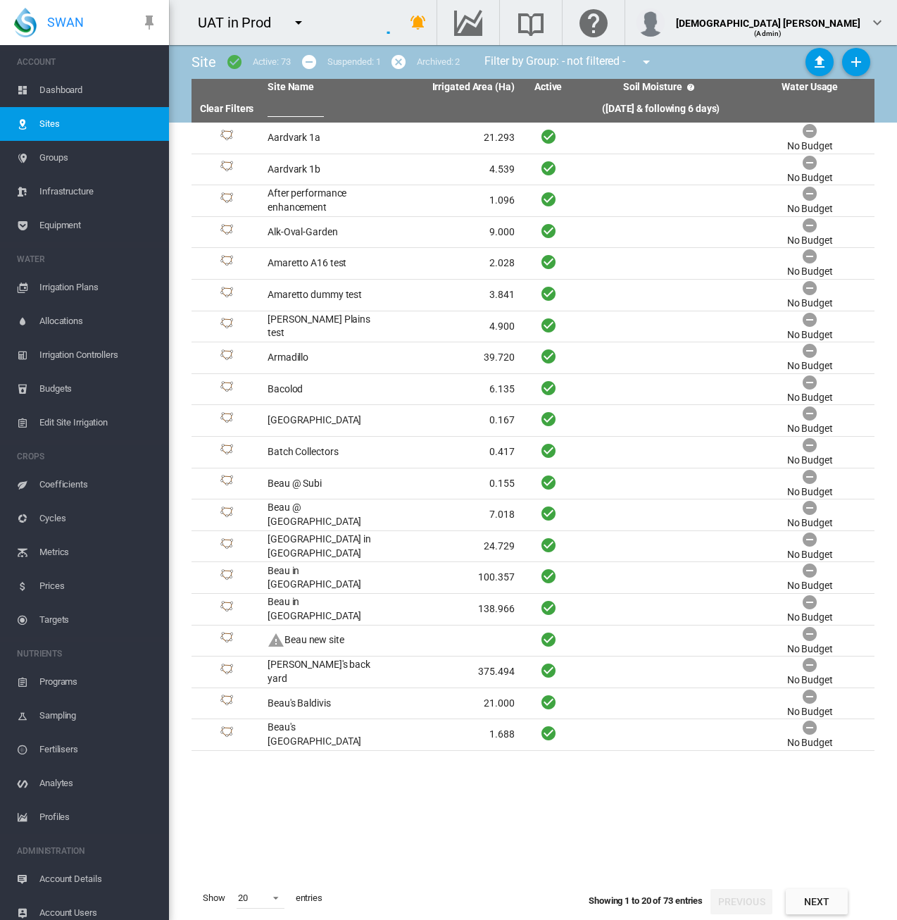
click at [54, 883] on span "Account Details" at bounding box center [98, 879] width 118 height 34
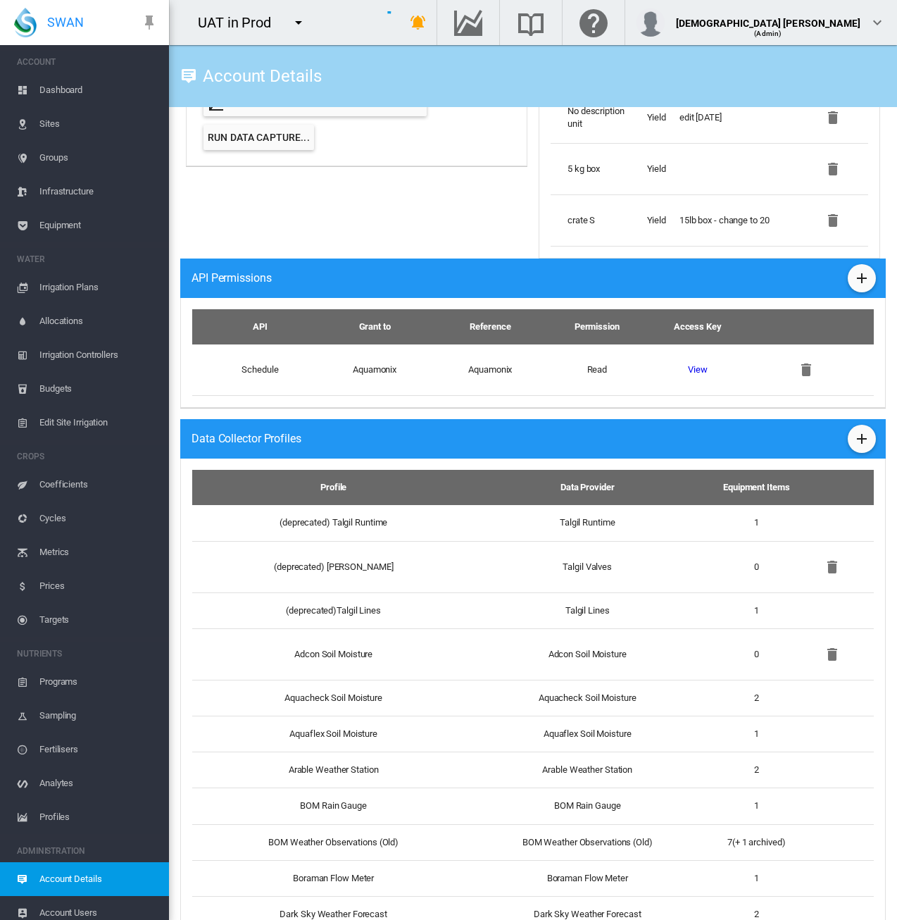
scroll to position [423, 0]
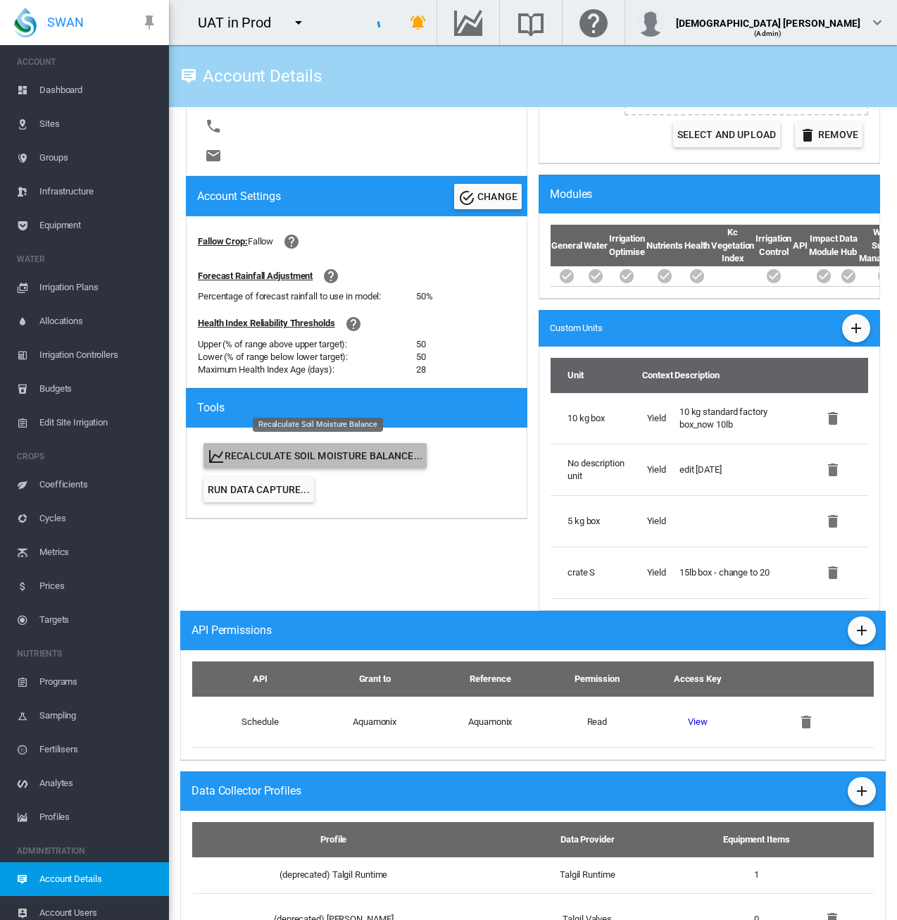
click at [399, 464] on button "Recalculate Soil Moisture Balance..." at bounding box center [315, 455] width 223 height 25
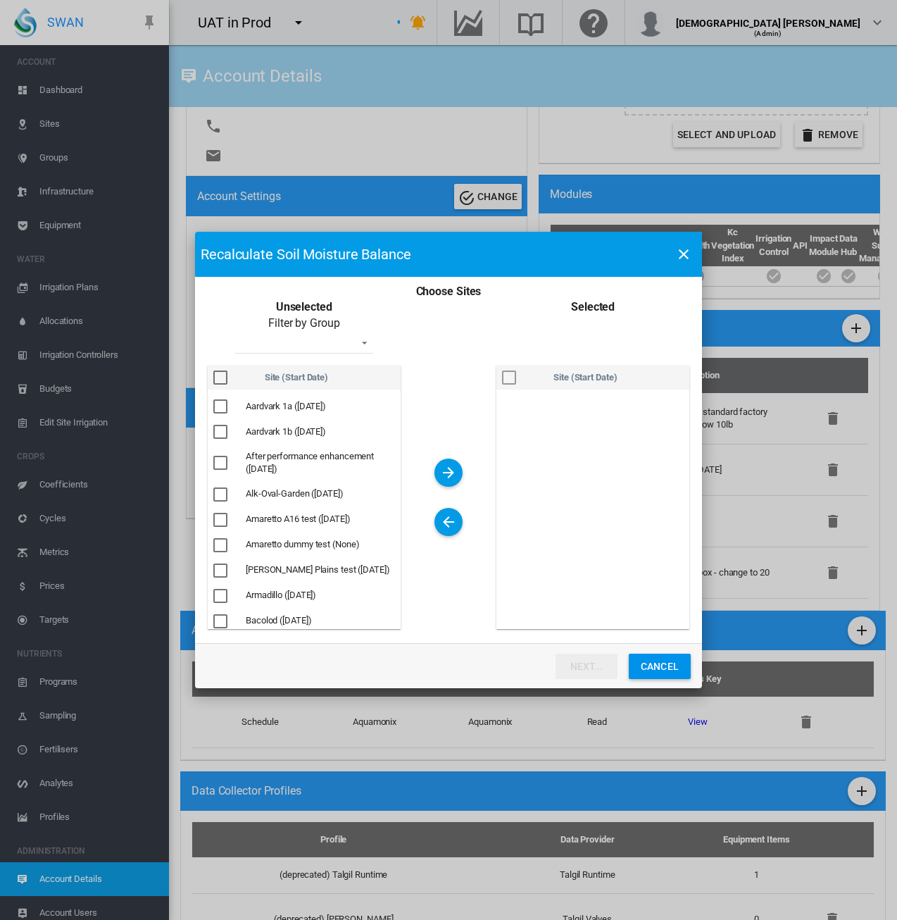
click at [219, 461] on div "Choose Sites ..." at bounding box center [220, 463] width 14 height 14
click at [447, 470] on md-icon "icon-arrow-right" at bounding box center [448, 472] width 17 height 17
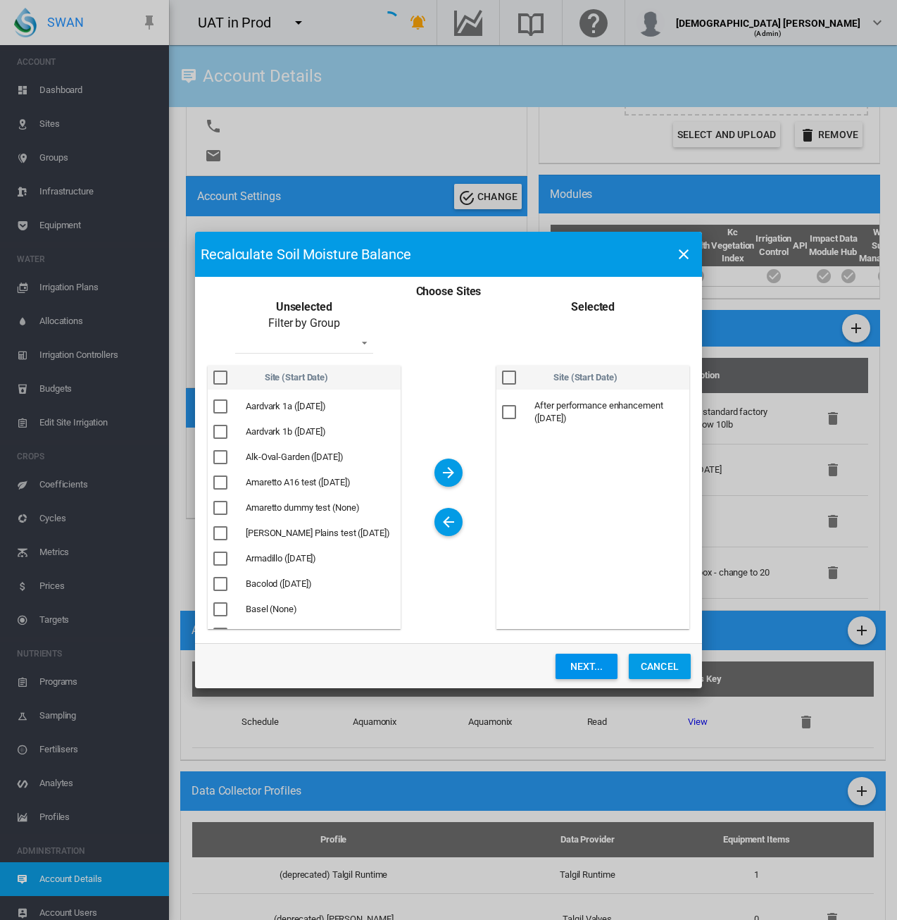
click at [599, 668] on button "Next..." at bounding box center [587, 666] width 62 height 25
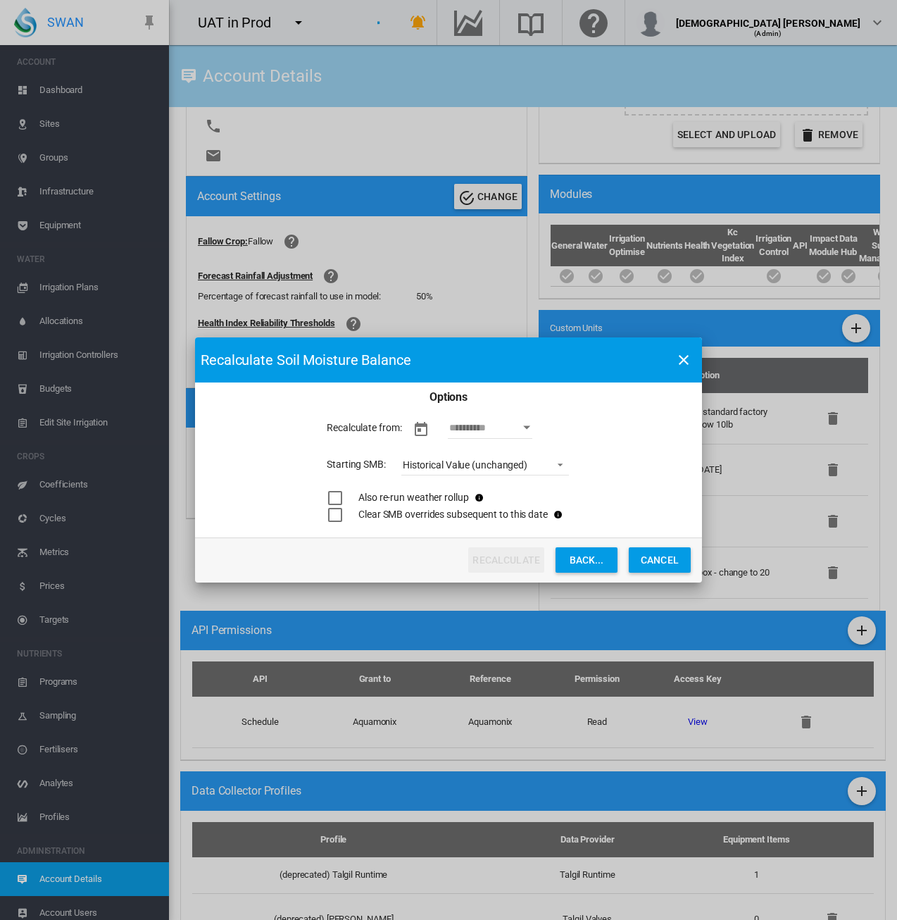
click at [525, 429] on div "Open calendar" at bounding box center [527, 428] width 7 height 4
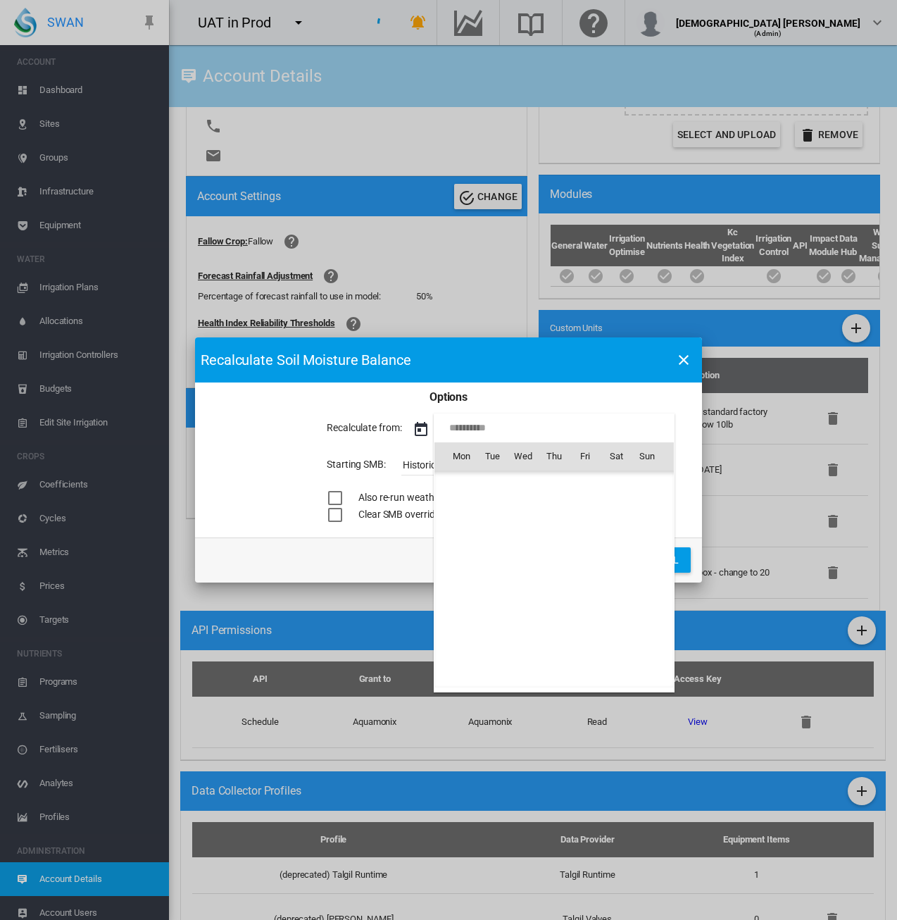
scroll to position [34907, 0]
click at [578, 478] on span "1" at bounding box center [585, 487] width 28 height 28
type input "**********"
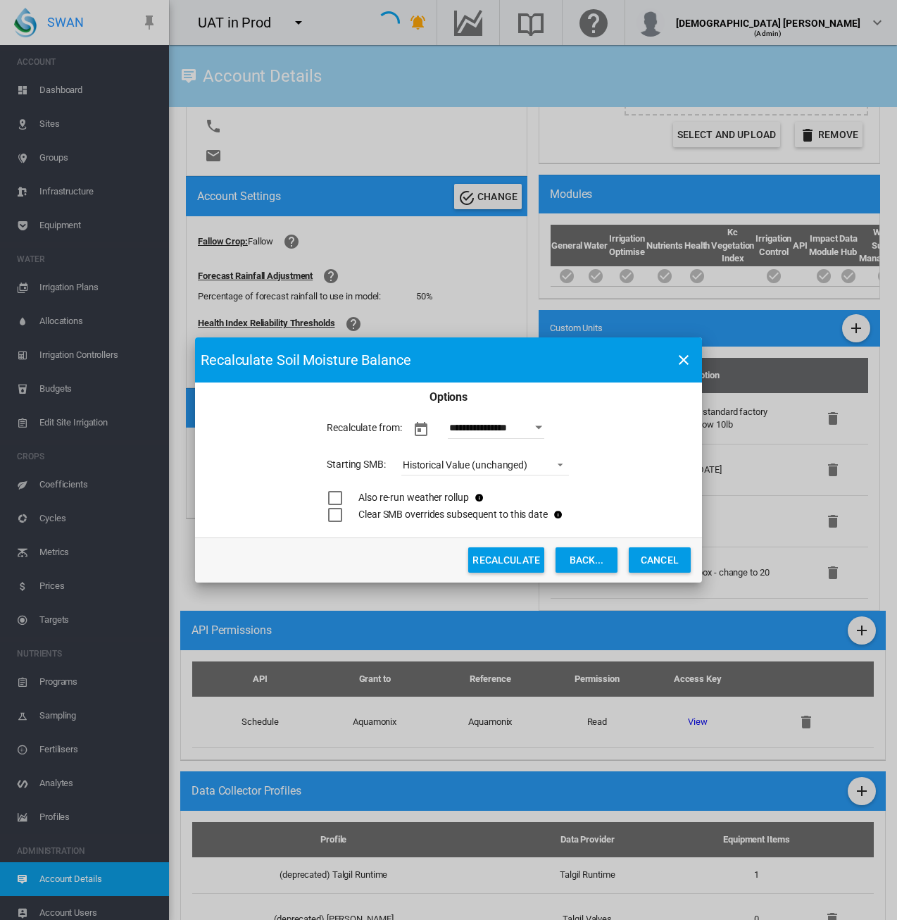
click at [330, 494] on div "Choose Sites ..." at bounding box center [335, 498] width 14 height 14
click at [516, 567] on button "Recalculate" at bounding box center [506, 559] width 76 height 25
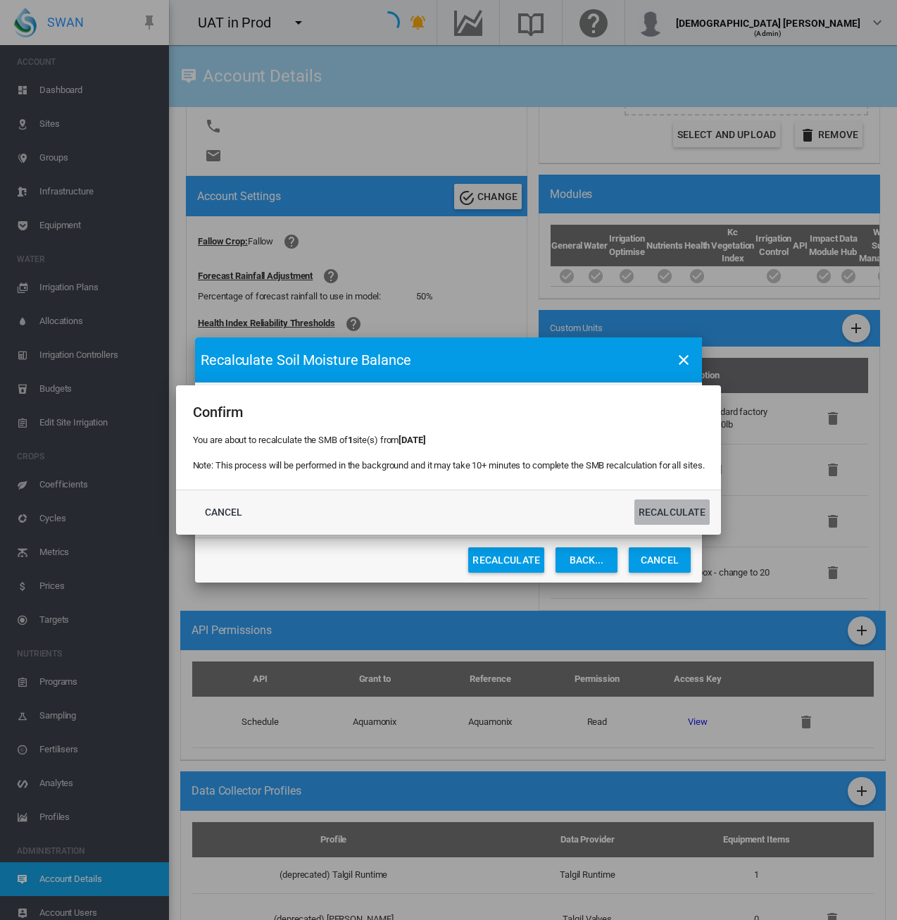
click at [672, 512] on button "Recalculate" at bounding box center [673, 511] width 76 height 25
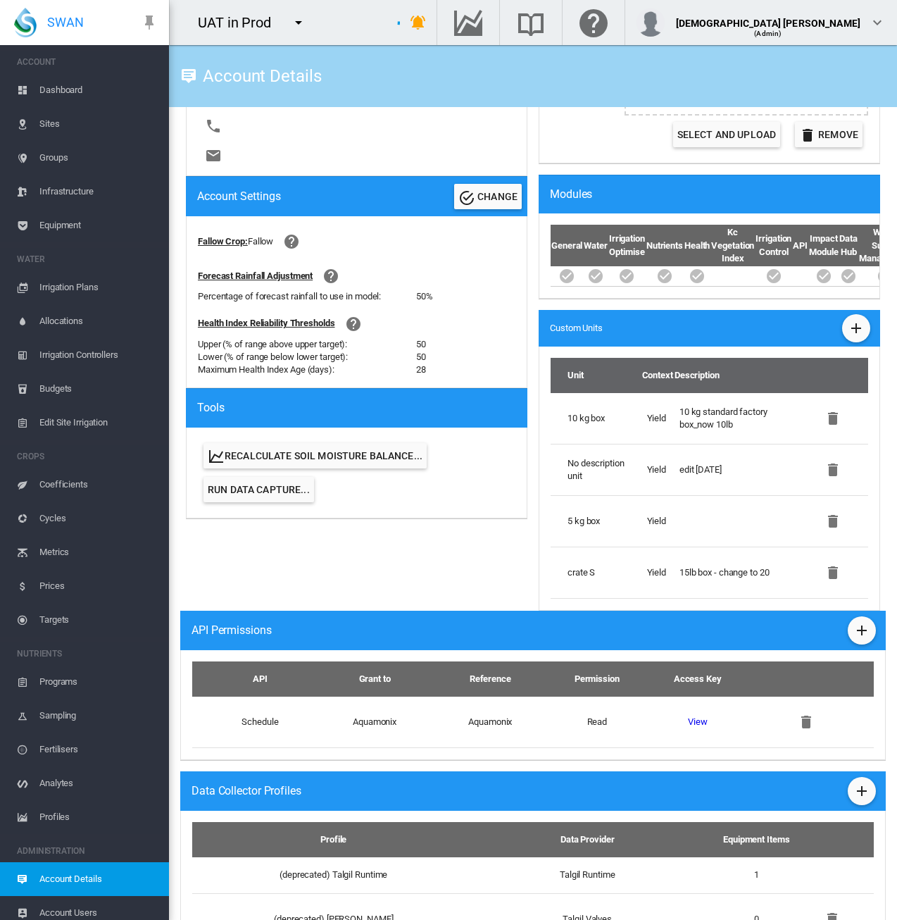
click at [69, 120] on span "Sites" at bounding box center [98, 124] width 118 height 34
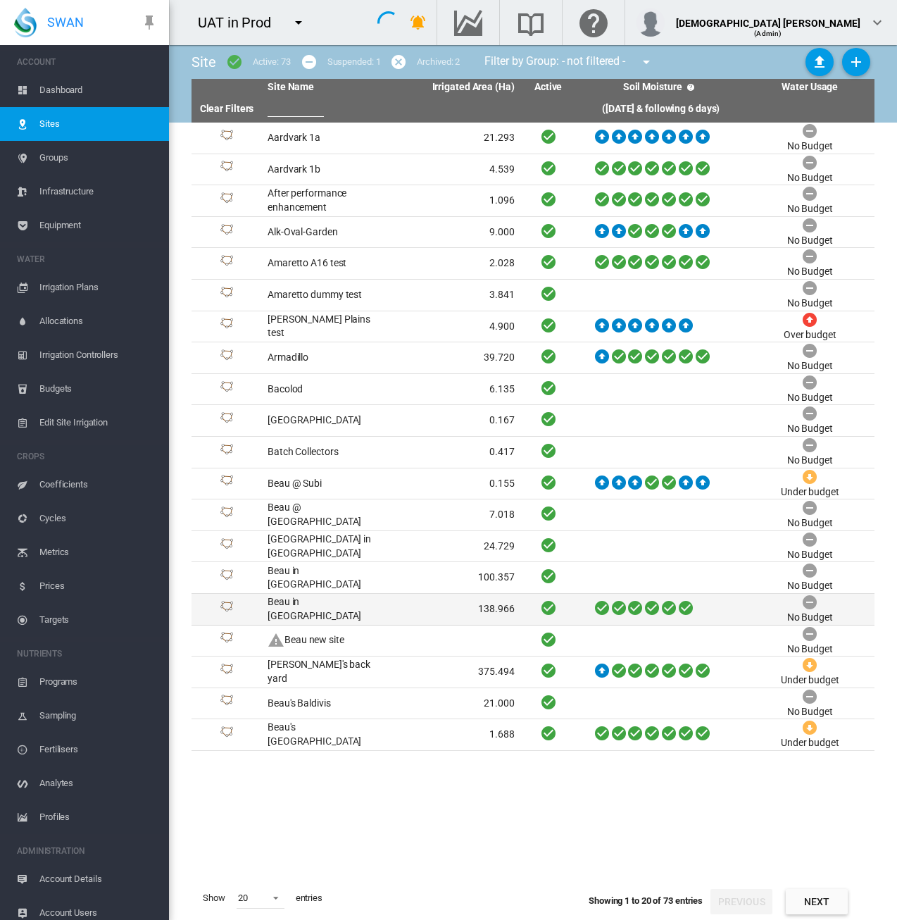
click at [317, 600] on td "Beau in [GEOGRAPHIC_DATA]" at bounding box center [326, 609] width 129 height 31
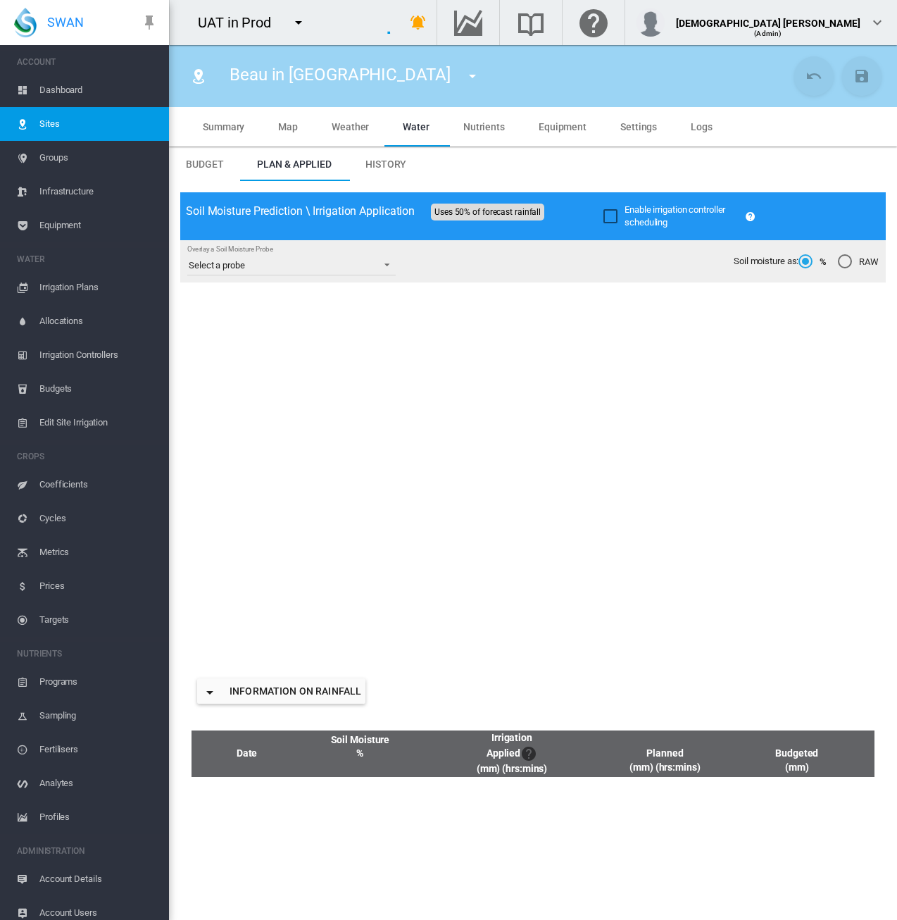
type input "**********"
type input "*******"
type input "*********"
type input "**"
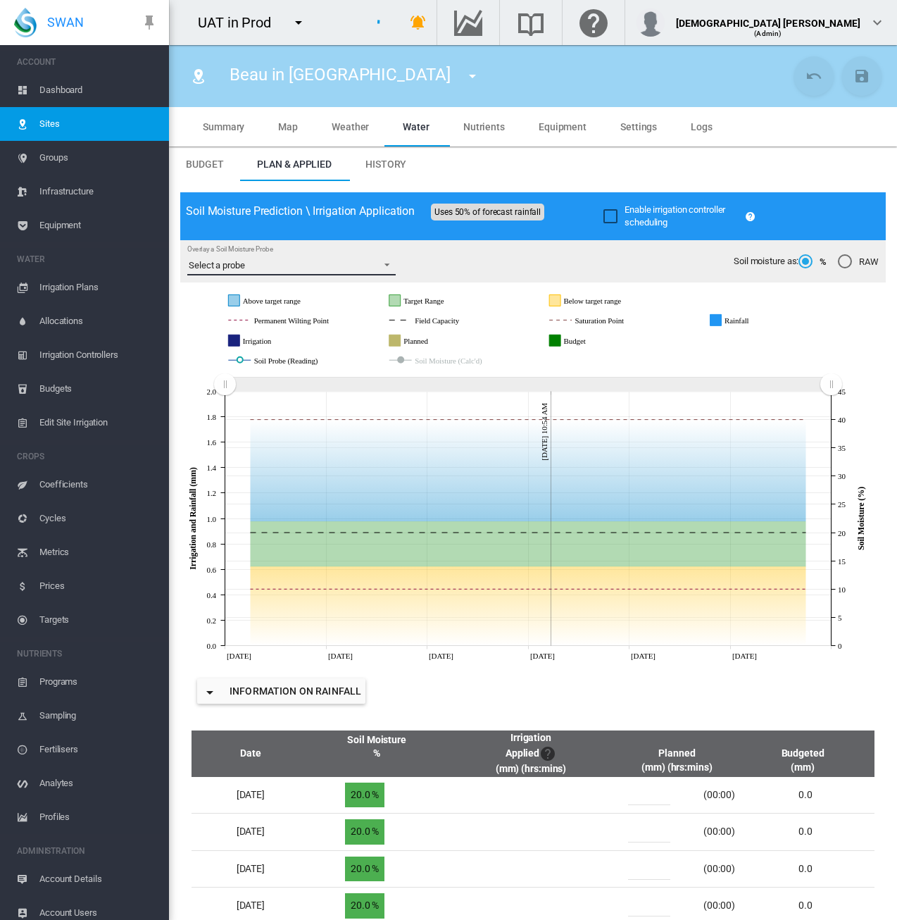
click at [339, 259] on md-select-value "Select a probe" at bounding box center [291, 264] width 209 height 21
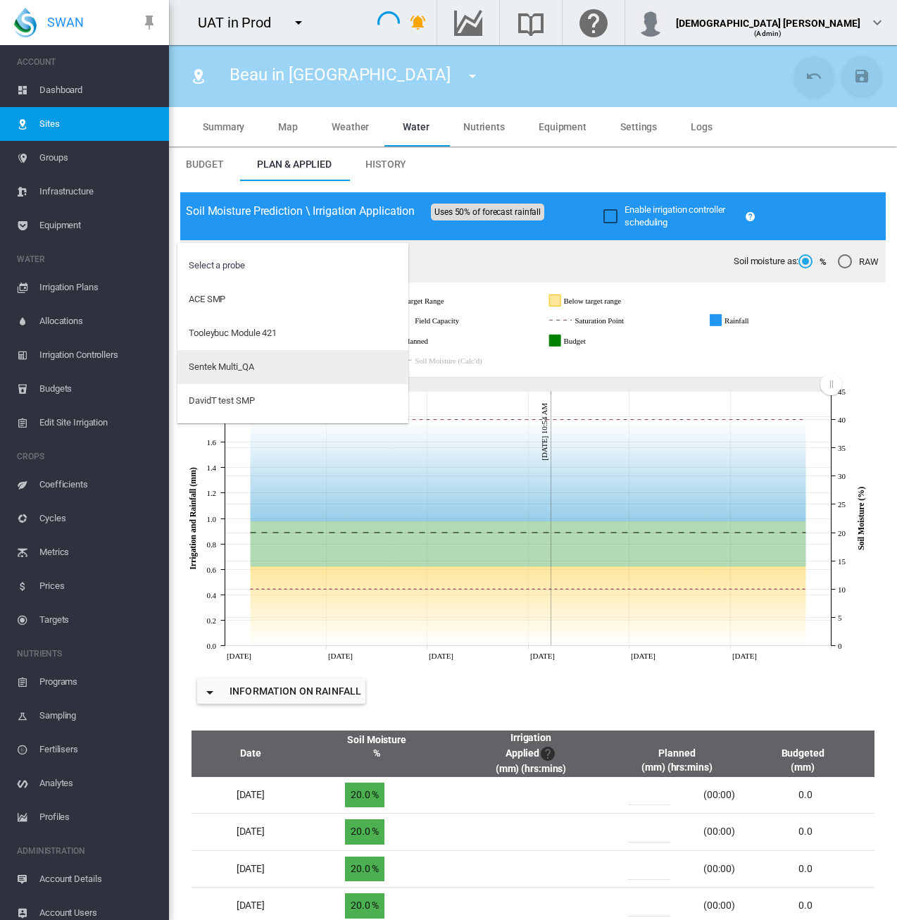
click at [339, 369] on md-option "Sentek Multi_QA" at bounding box center [293, 367] width 231 height 34
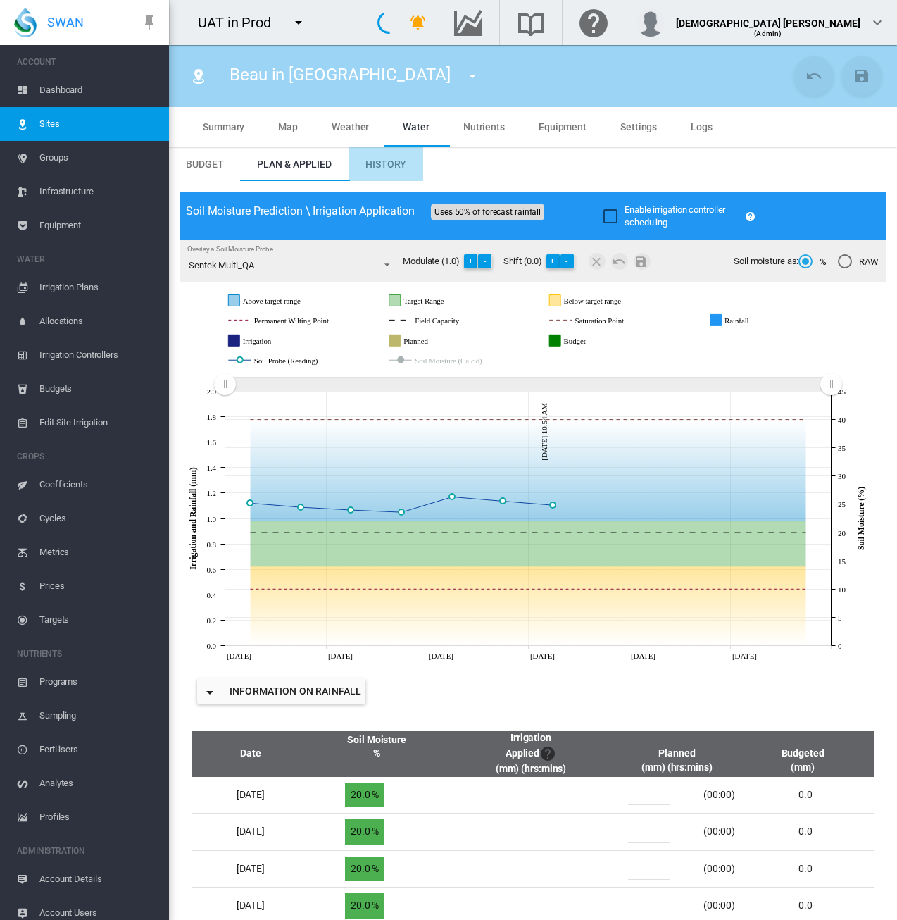
click at [383, 154] on md-tab-item "History" at bounding box center [386, 164] width 75 height 34
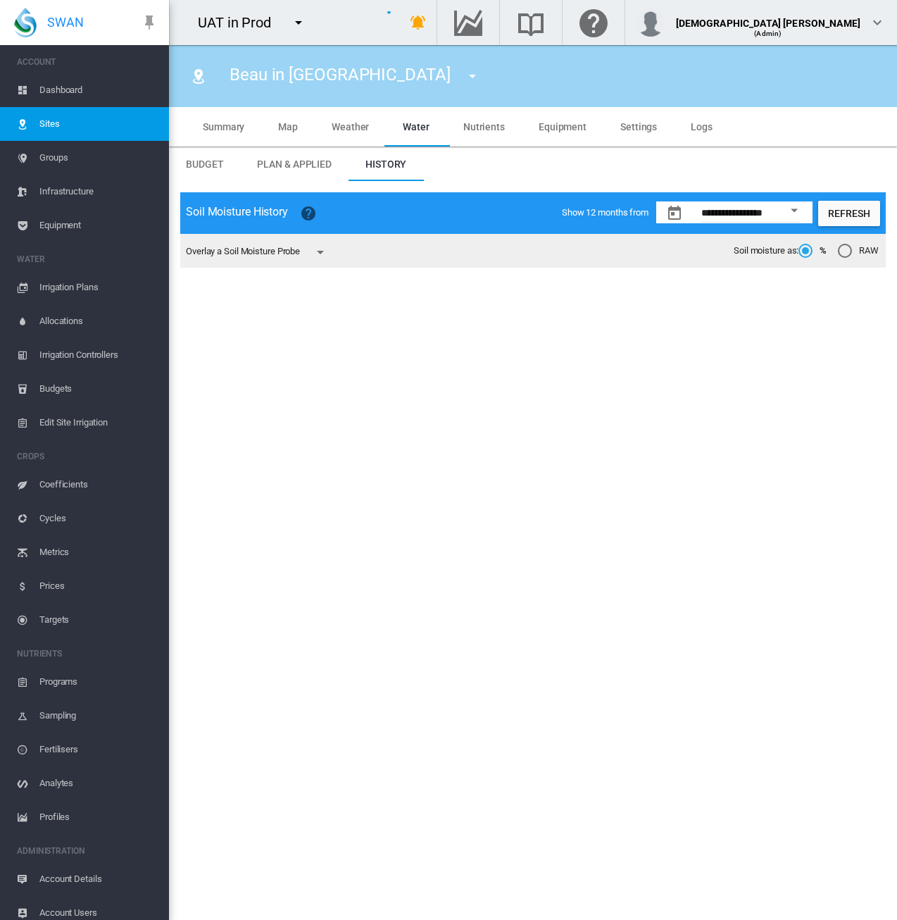
click at [328, 253] on md-icon "icon-menu-down" at bounding box center [320, 252] width 17 height 17
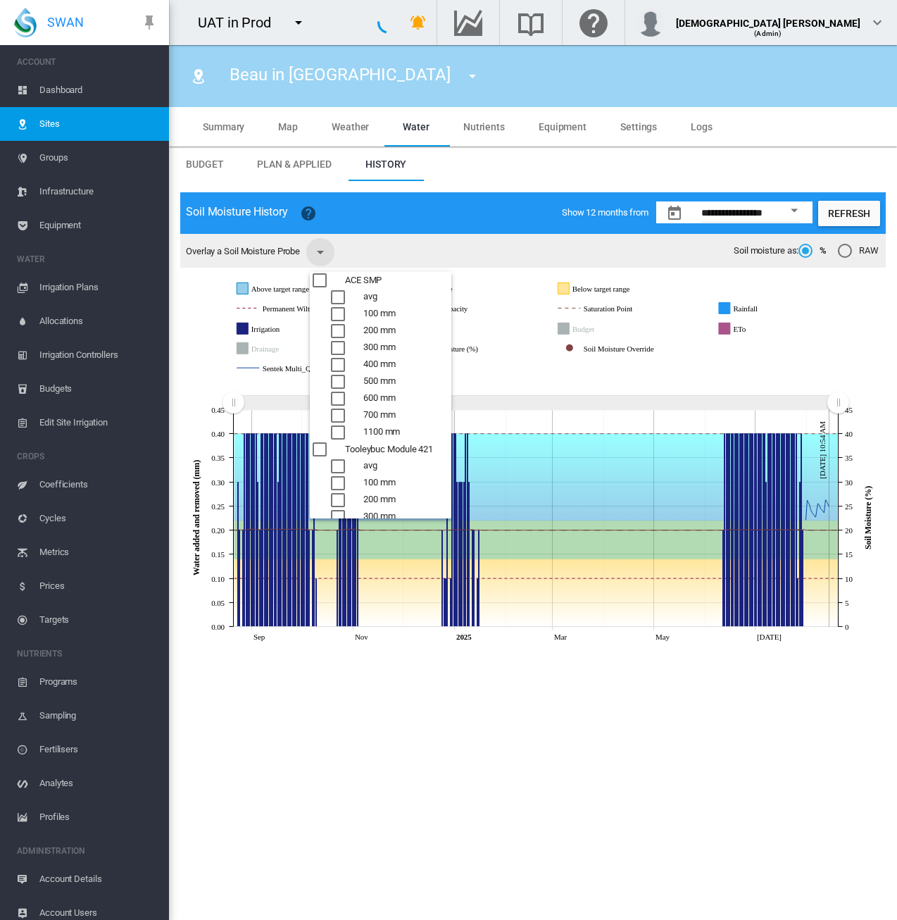
click at [484, 237] on md-backdrop at bounding box center [448, 460] width 897 height 920
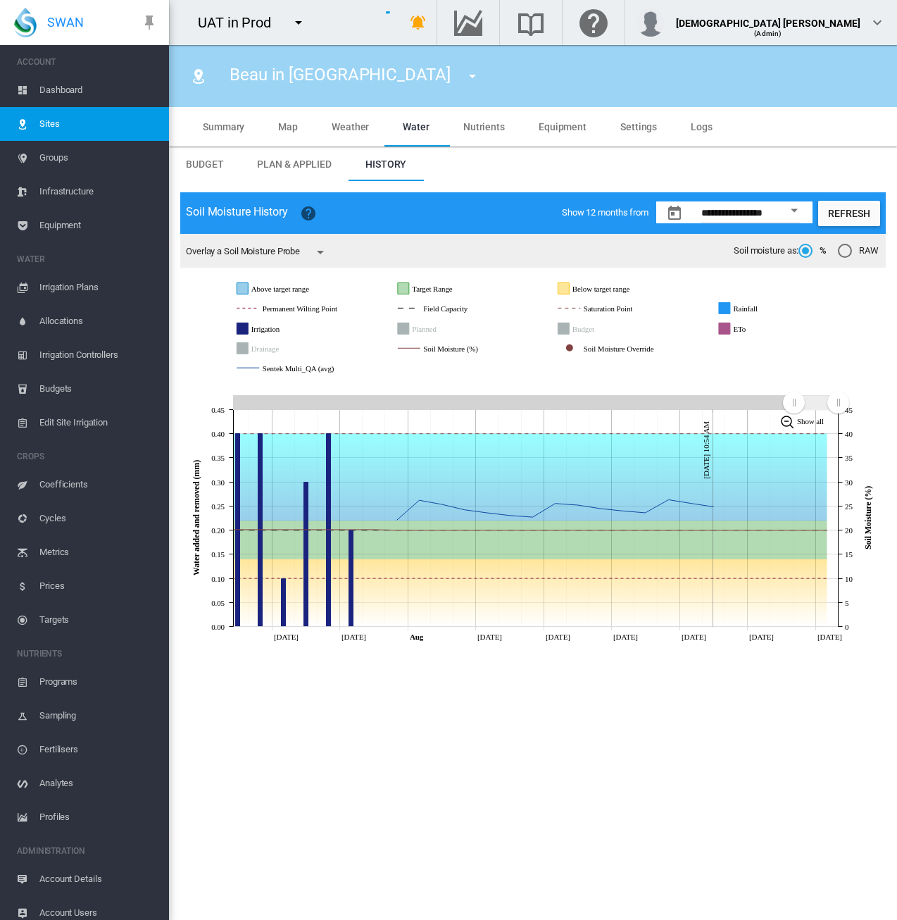
drag, startPoint x: 590, startPoint y: 399, endPoint x: 761, endPoint y: 391, distance: 171.4
click at [792, 398] on rect "Zoom chart using cursor arrows" at bounding box center [795, 404] width 18 height 14
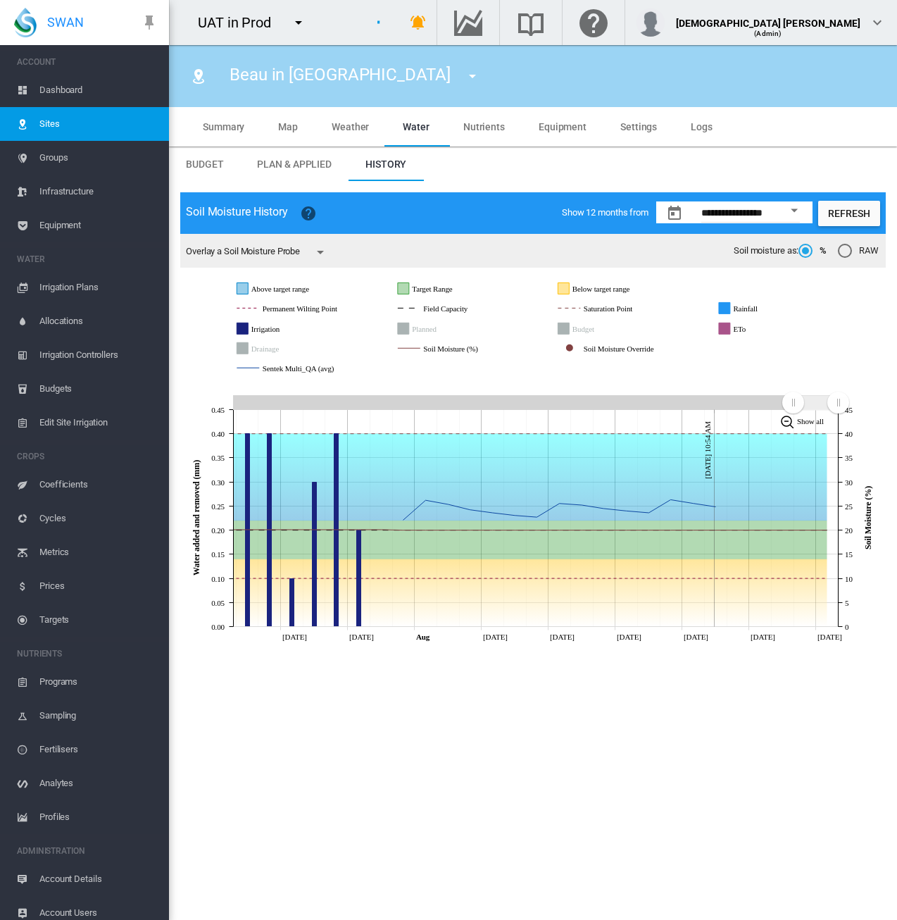
click at [289, 170] on md-tab-item "Plan & Applied" at bounding box center [294, 164] width 108 height 34
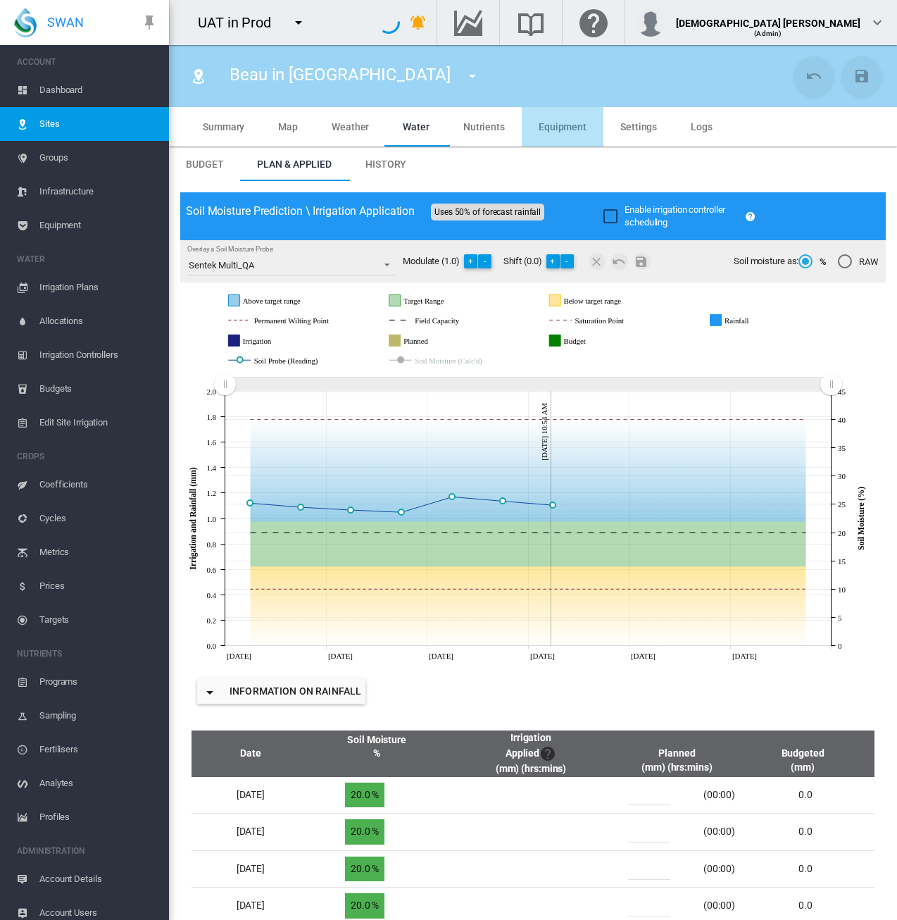
click at [580, 123] on span "Equipment" at bounding box center [563, 126] width 48 height 11
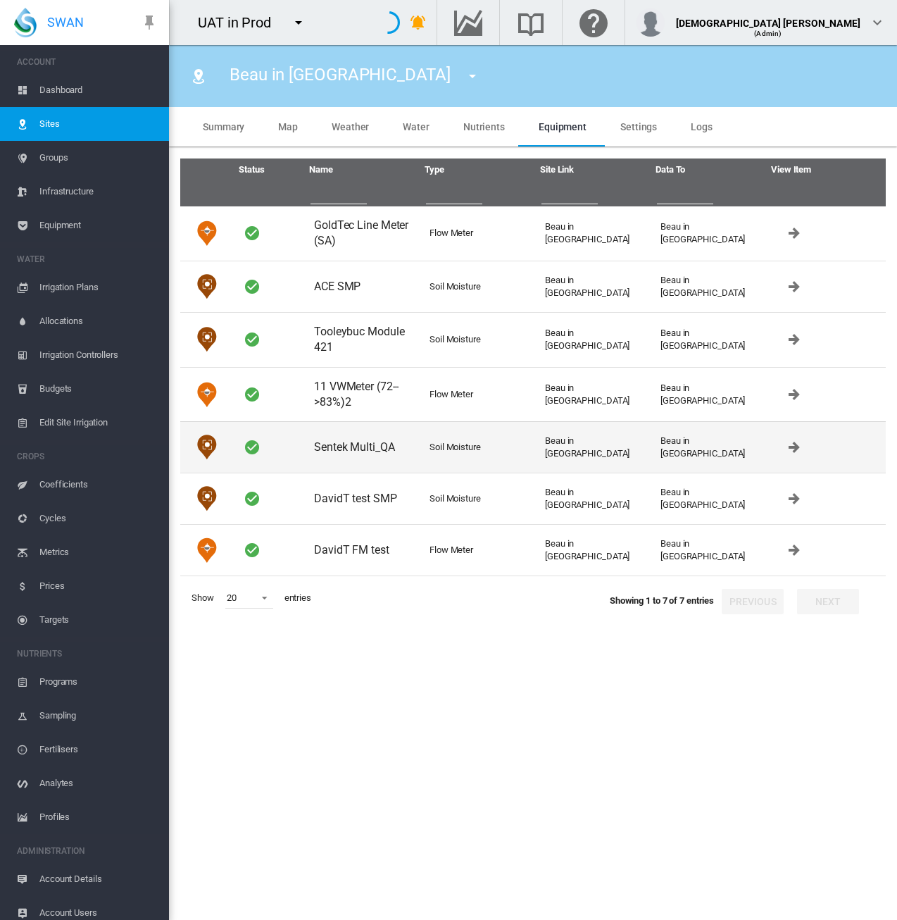
click at [379, 454] on td "Sentek Multi_QA" at bounding box center [367, 446] width 116 height 51
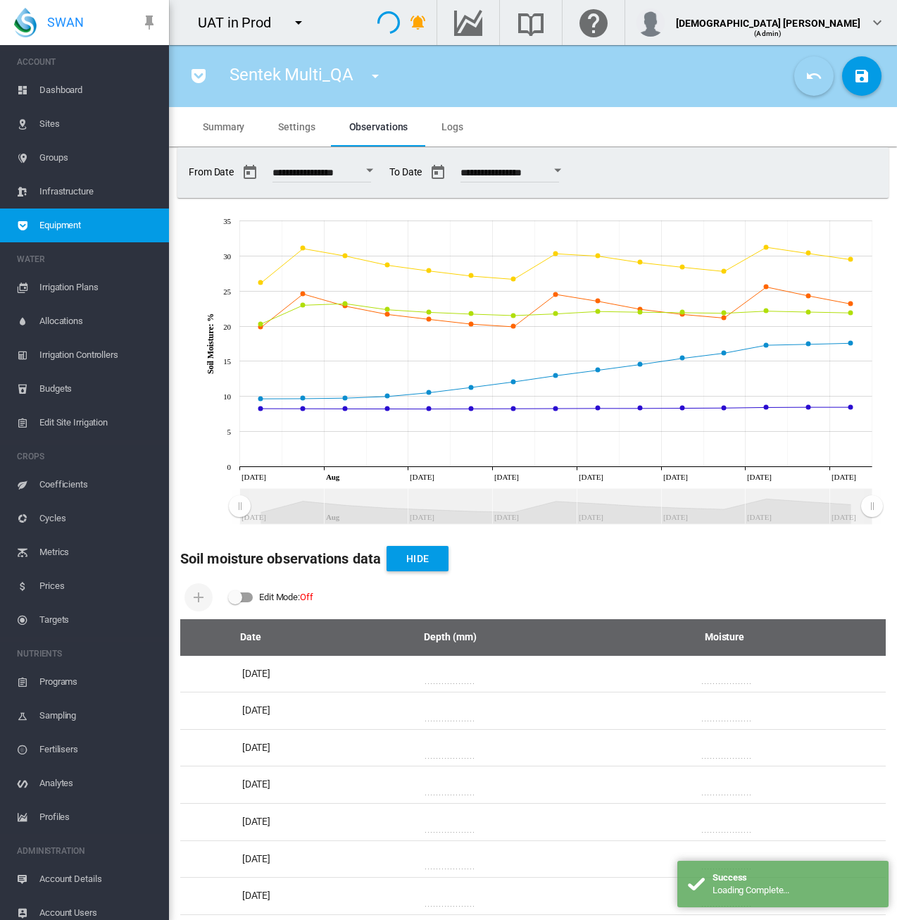
click at [813, 82] on button "Cancel Changes" at bounding box center [814, 75] width 39 height 39
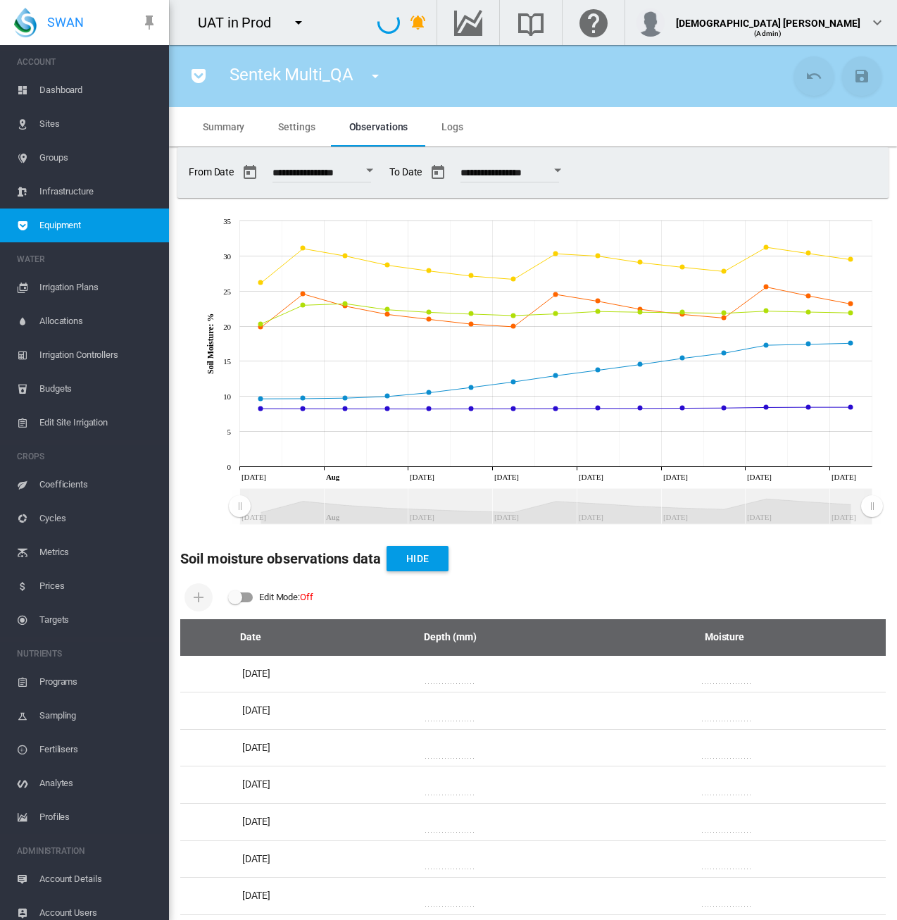
click at [82, 222] on span "Equipment" at bounding box center [98, 226] width 118 height 34
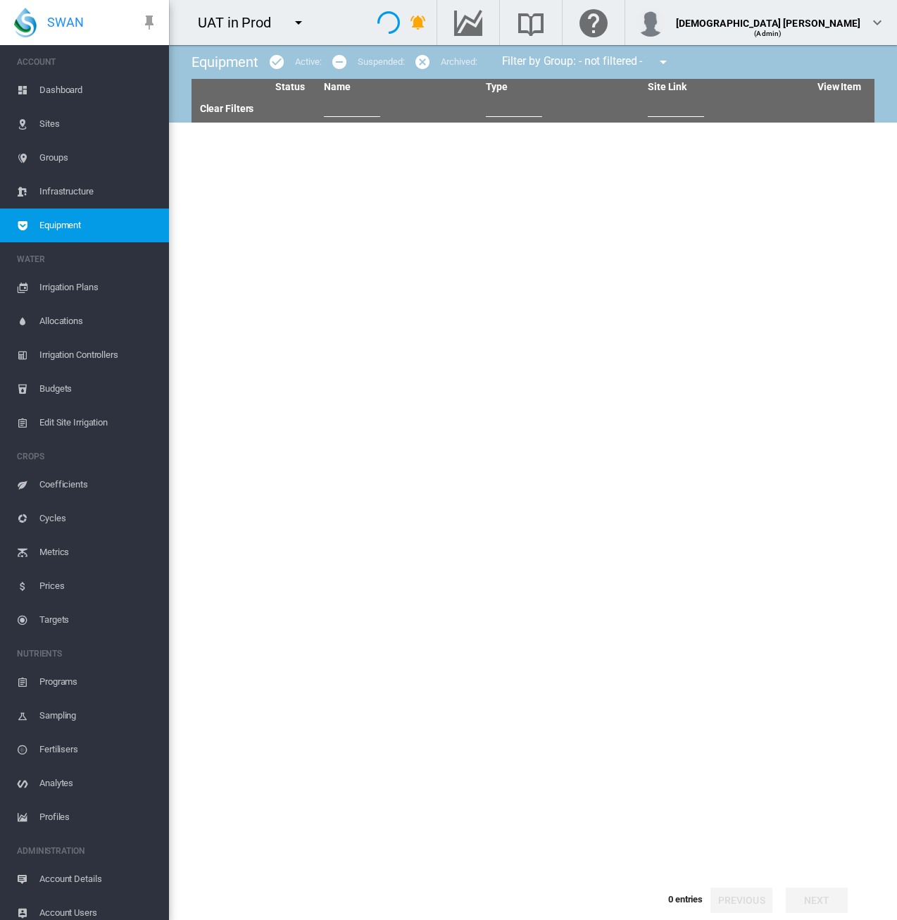
type input "***"
type input "********"
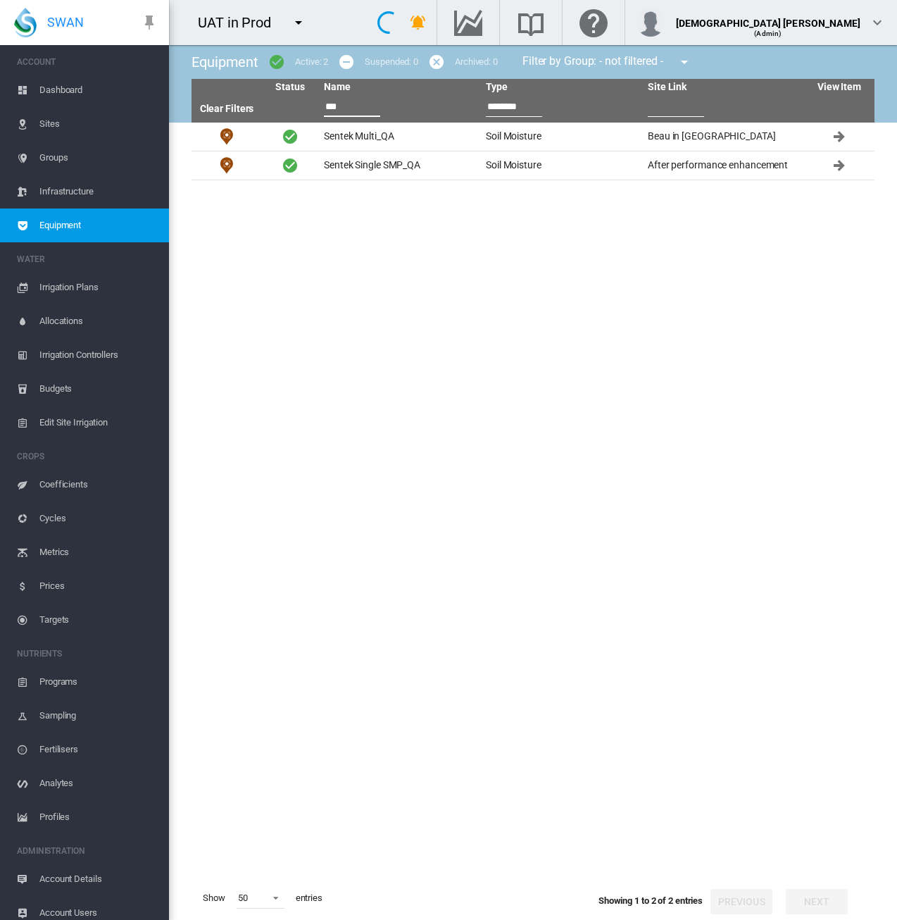
drag, startPoint x: 348, startPoint y: 107, endPoint x: 306, endPoint y: 109, distance: 42.3
click at [306, 109] on tr "Clear Filters *** ********" at bounding box center [533, 109] width 683 height 27
type input "*"
click at [297, 106] on tr "Clear Filters *** ********" at bounding box center [533, 109] width 683 height 27
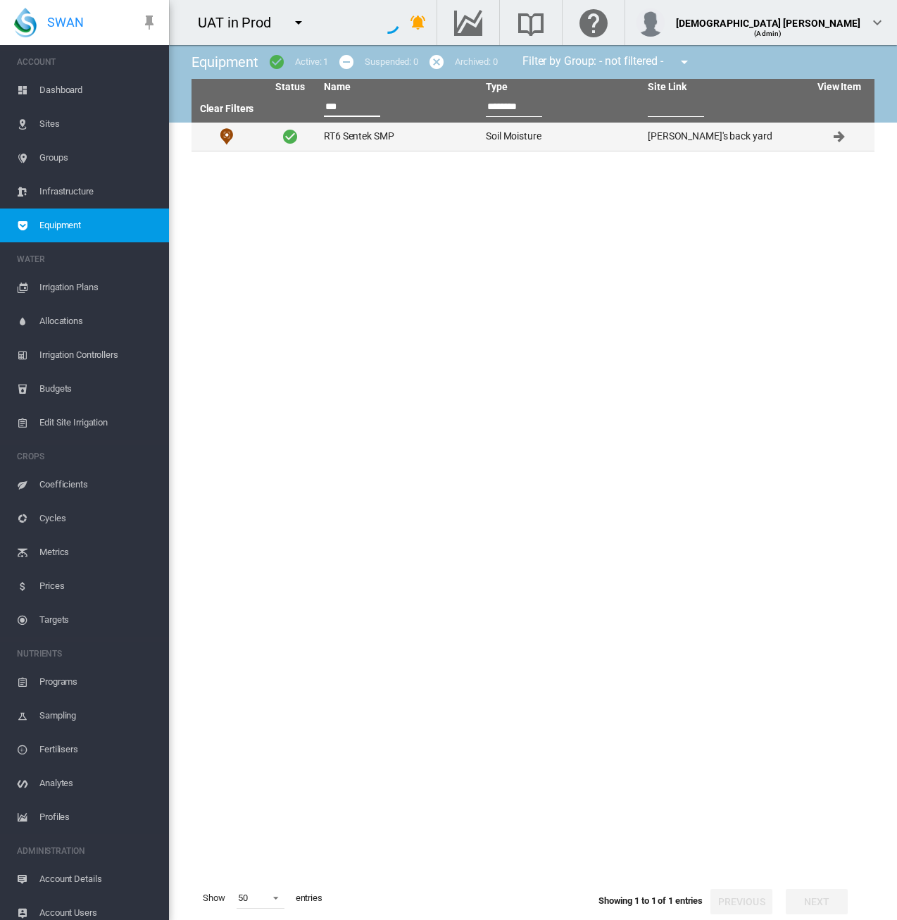
type input "***"
click at [394, 142] on td "RT6 Sentek SMP" at bounding box center [399, 137] width 162 height 28
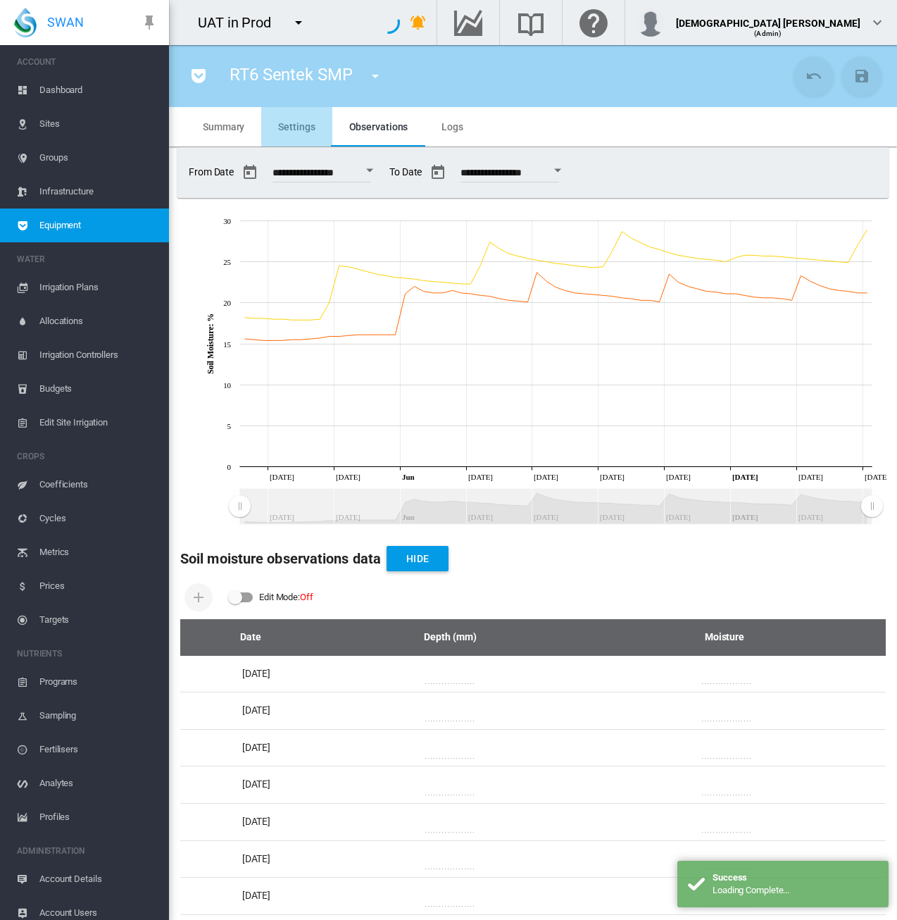
click at [304, 125] on span "Settings" at bounding box center [296, 126] width 37 height 11
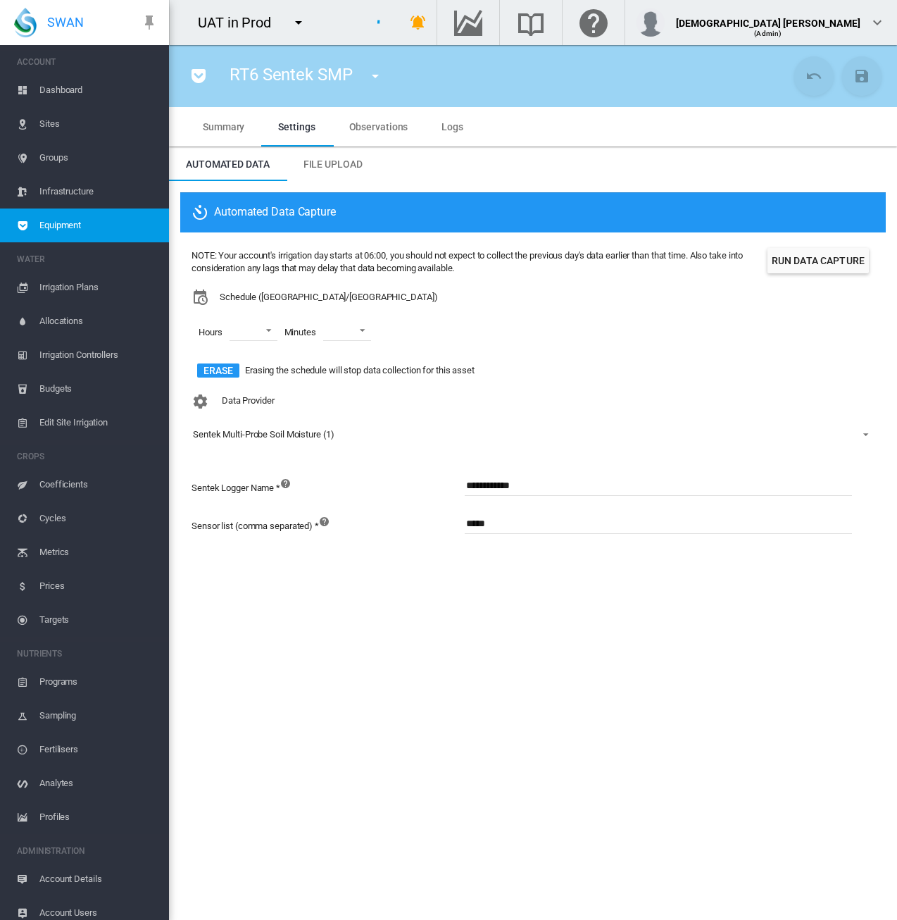
click at [106, 233] on span "Equipment" at bounding box center [98, 226] width 118 height 34
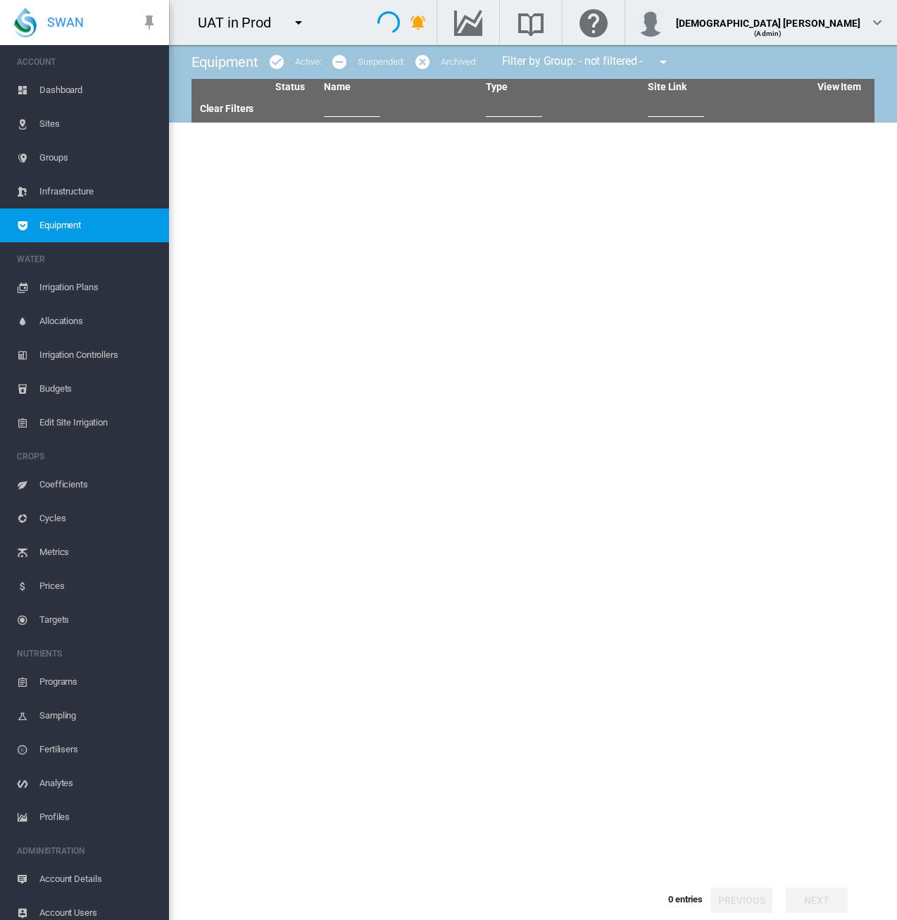
type input "***"
type input "********"
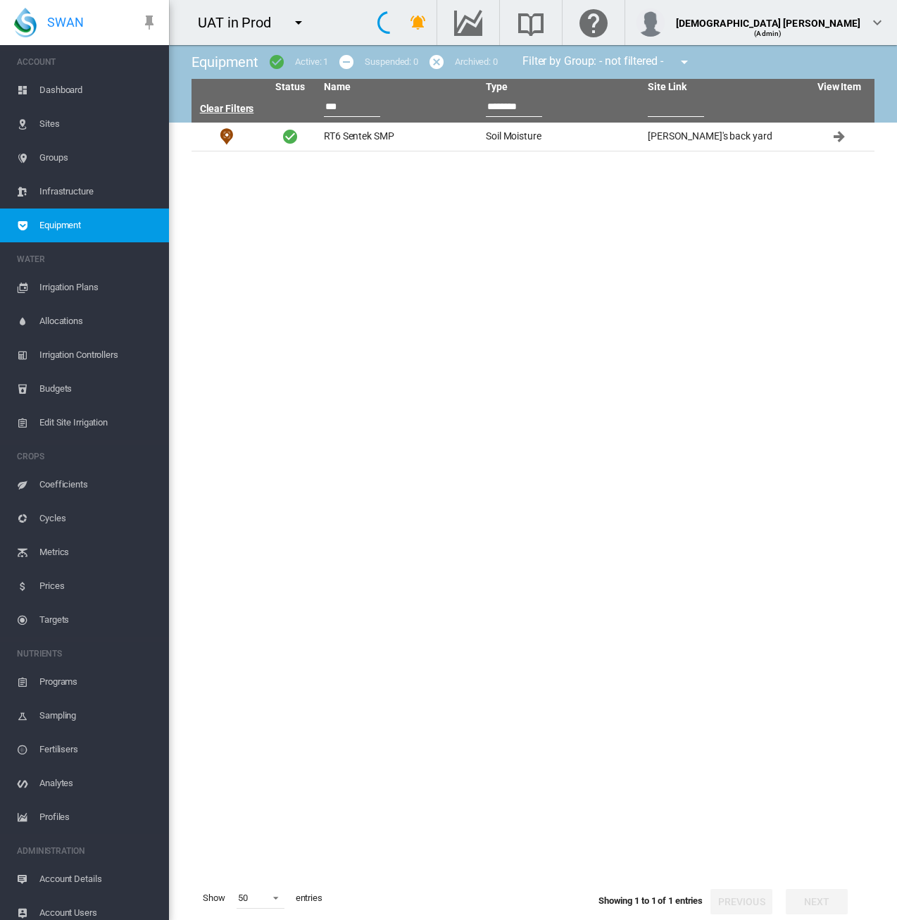
click at [232, 111] on link "Clear Filters" at bounding box center [227, 108] width 54 height 11
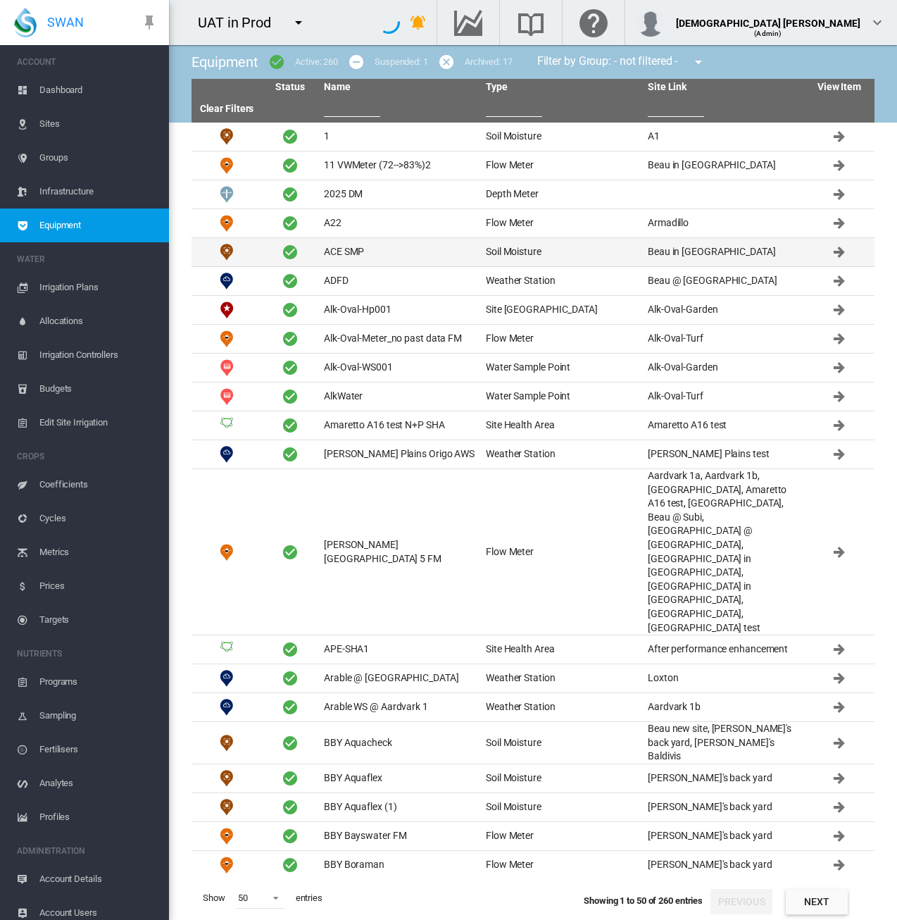
click at [359, 253] on td "ACE SMP" at bounding box center [399, 252] width 162 height 28
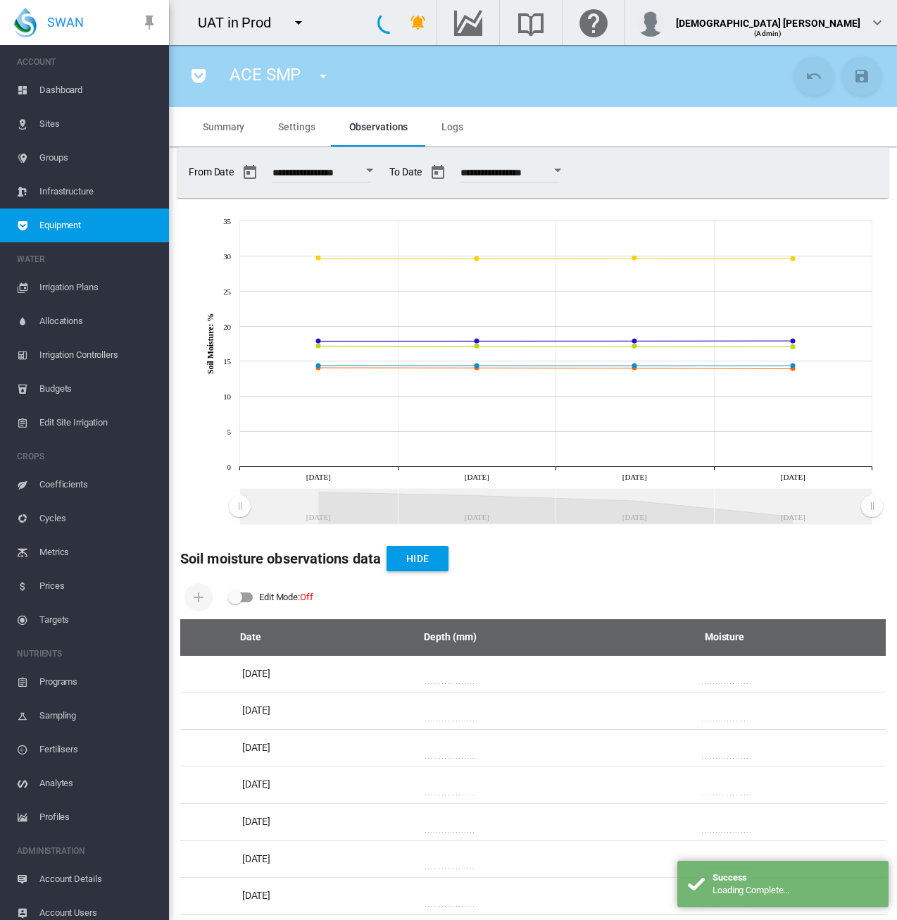
click at [290, 122] on span "Settings" at bounding box center [296, 126] width 37 height 11
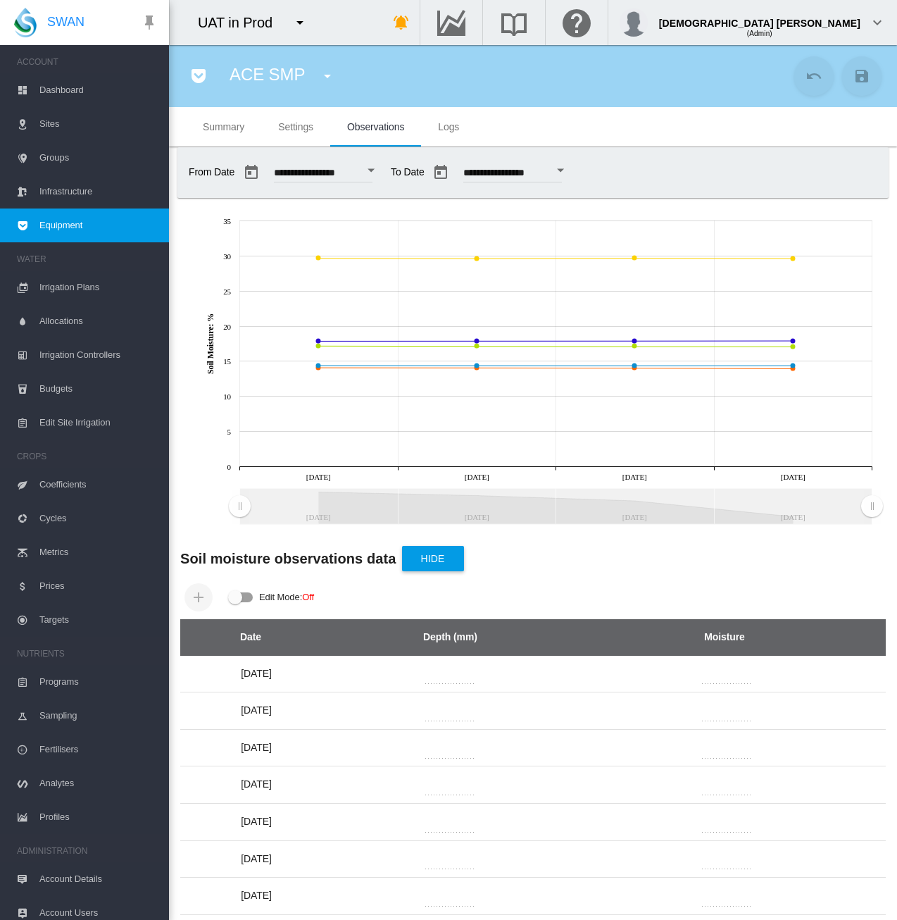
click at [110, 222] on span "Equipment" at bounding box center [98, 226] width 118 height 34
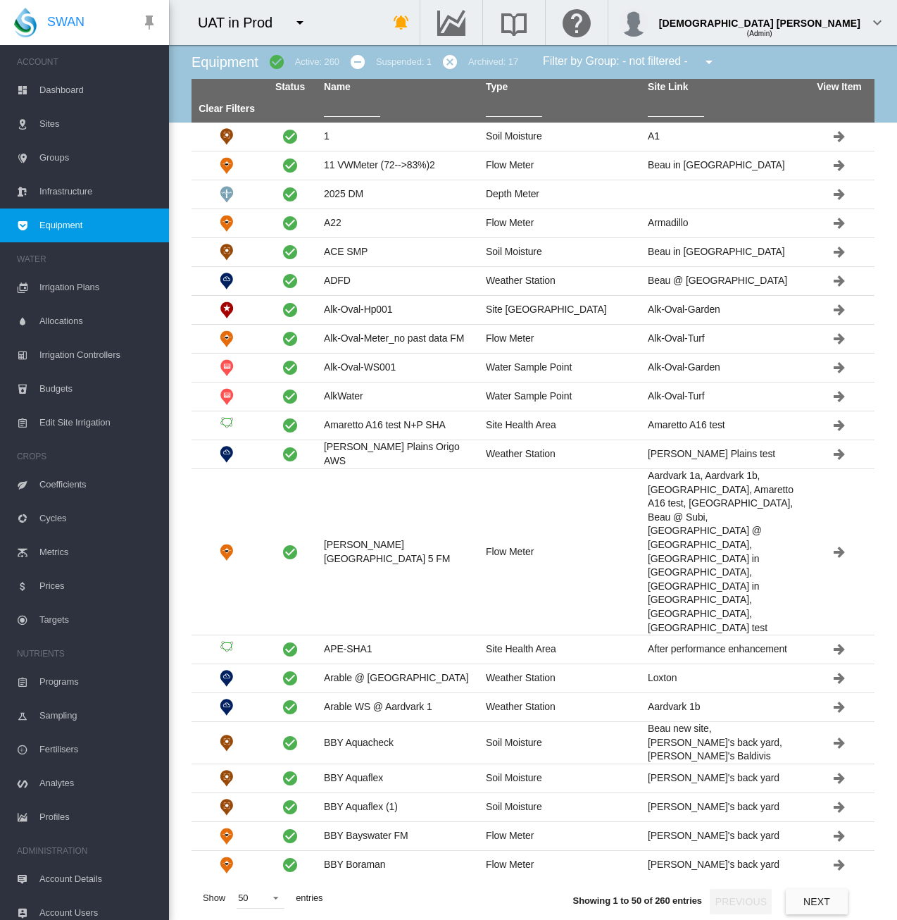
click at [366, 113] on input "text" at bounding box center [352, 106] width 56 height 21
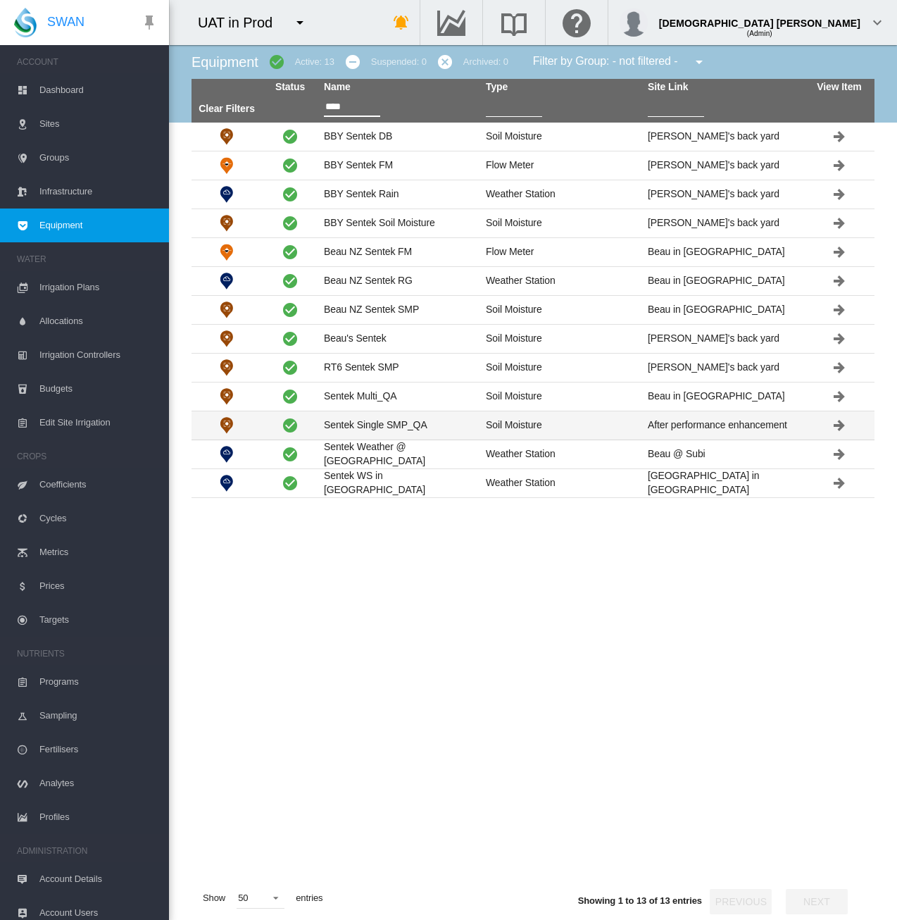
type input "****"
click at [447, 421] on td "Sentek Single SMP_QA" at bounding box center [399, 425] width 162 height 28
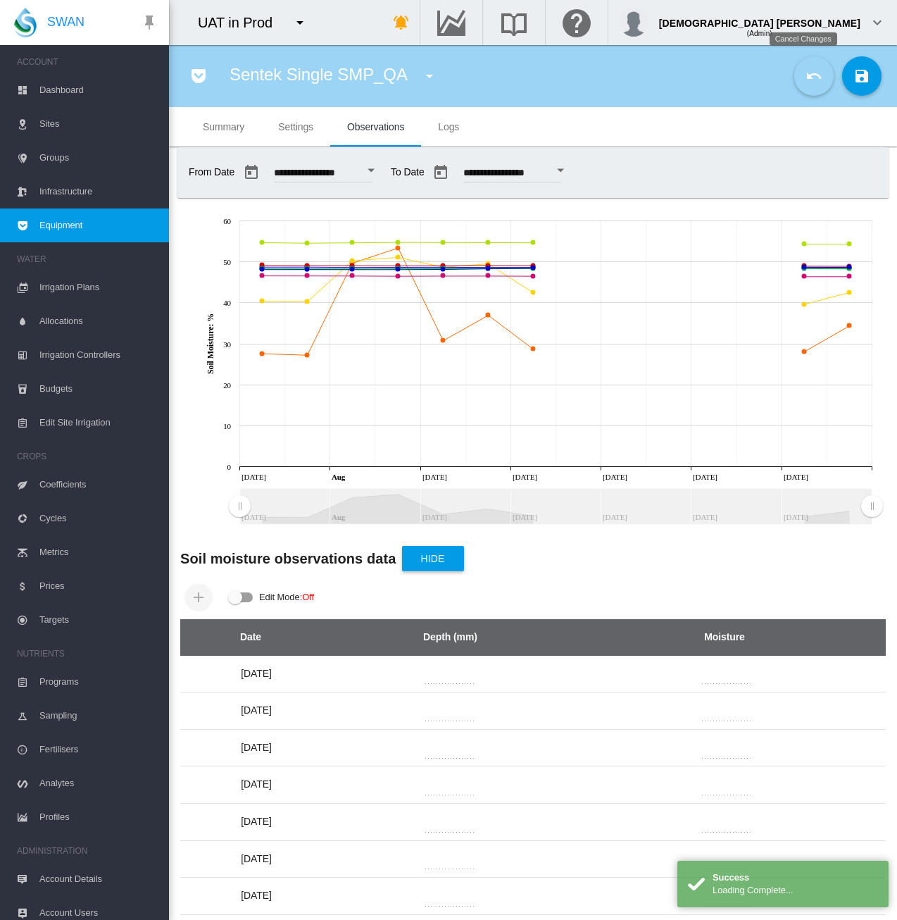
click at [806, 74] on md-icon "icon-undo" at bounding box center [814, 76] width 17 height 17
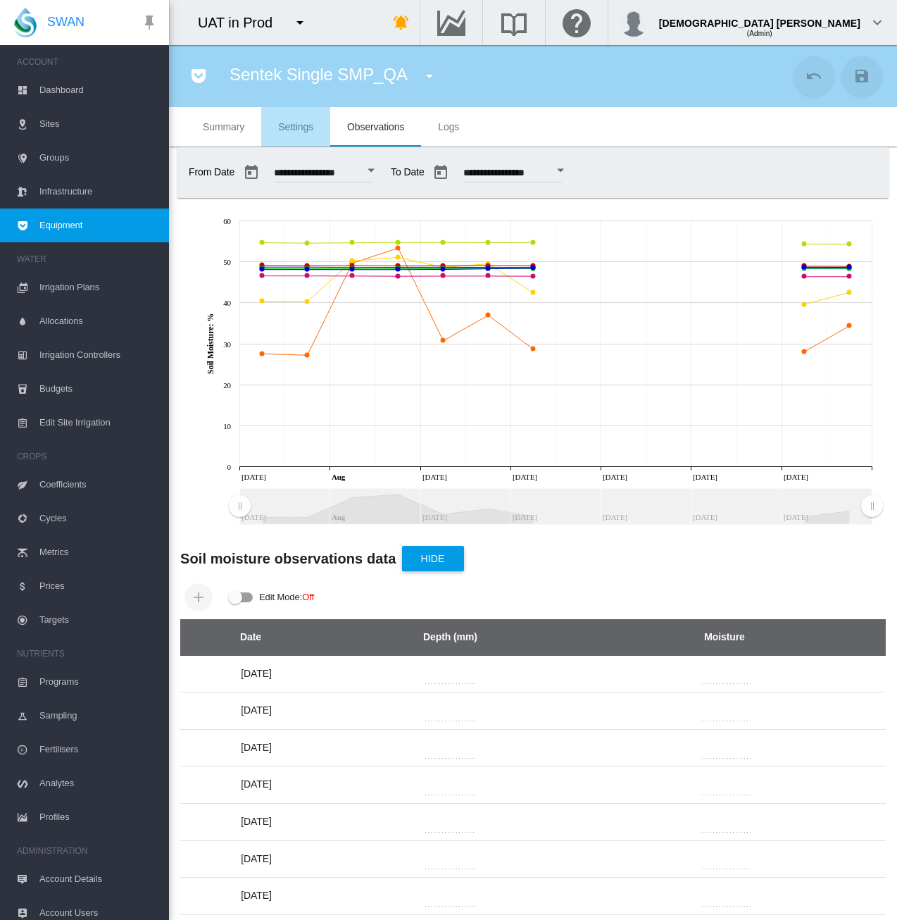
click at [280, 122] on span "Settings" at bounding box center [295, 126] width 35 height 11
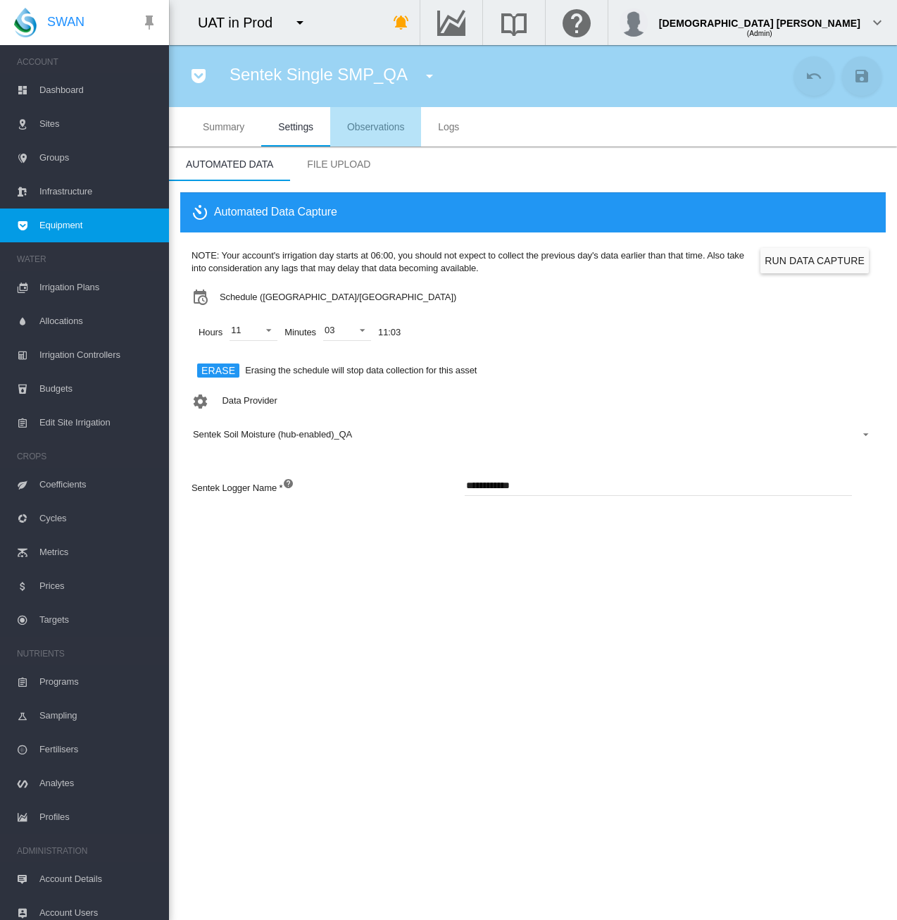
click at [396, 125] on span "Observations" at bounding box center [375, 126] width 57 height 11
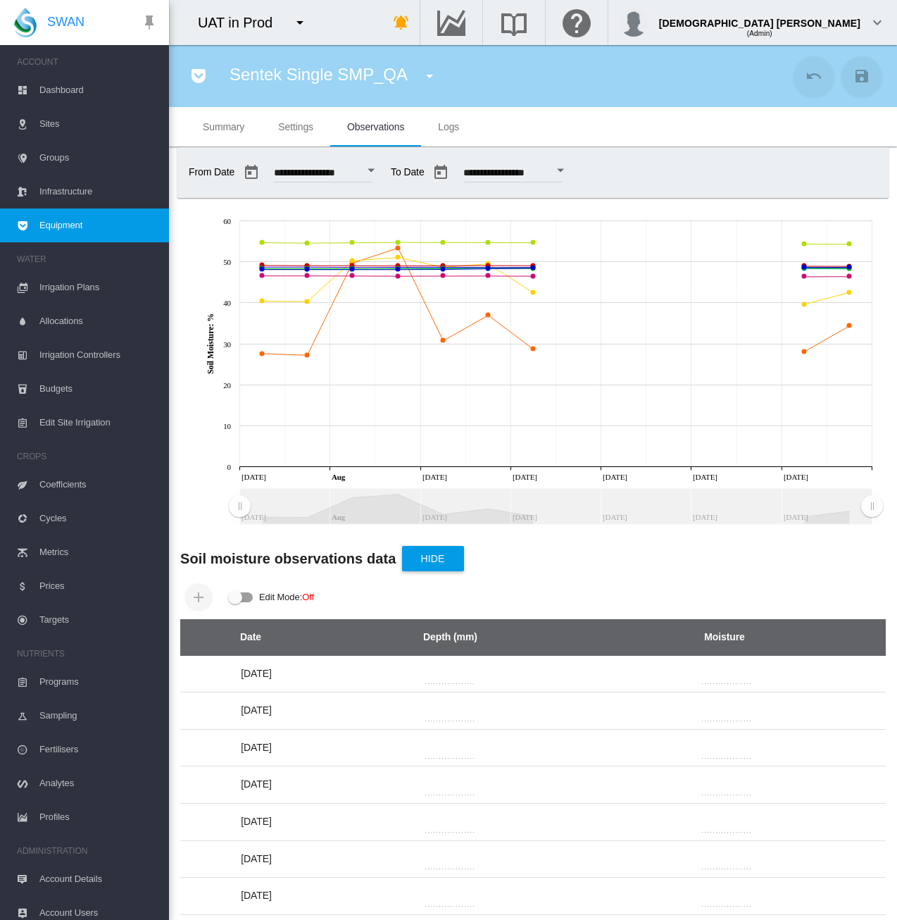
click at [290, 130] on span "Settings" at bounding box center [295, 126] width 35 height 11
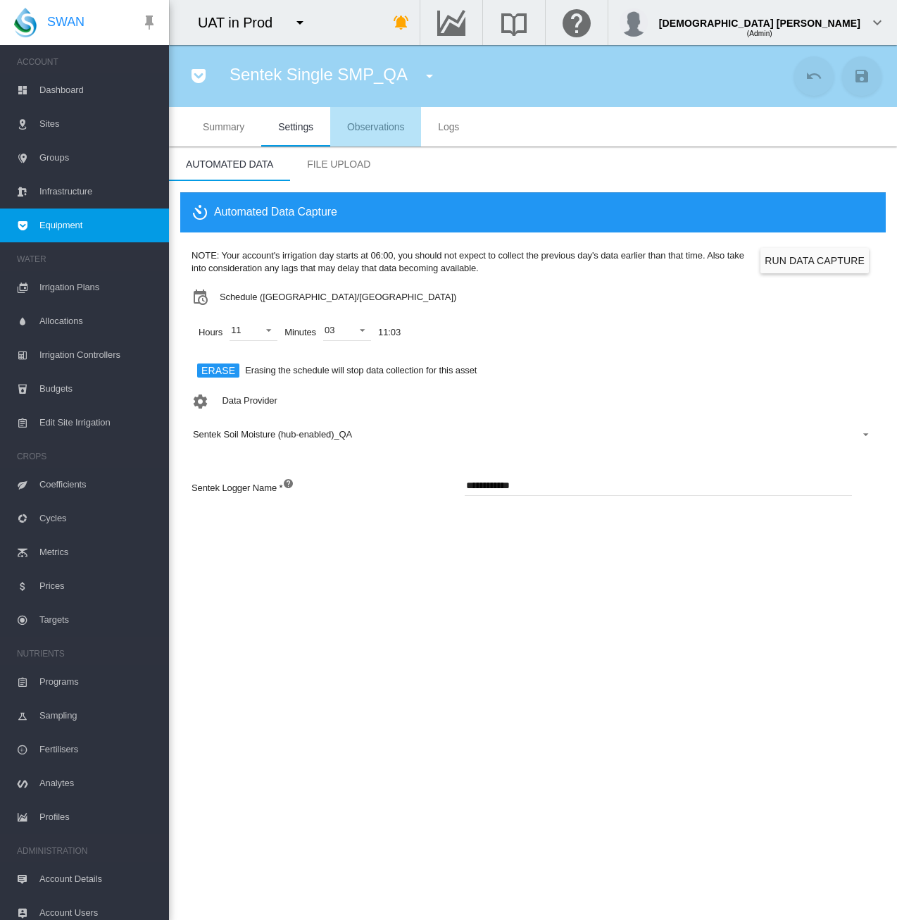
click at [359, 130] on span "Observations" at bounding box center [375, 126] width 57 height 11
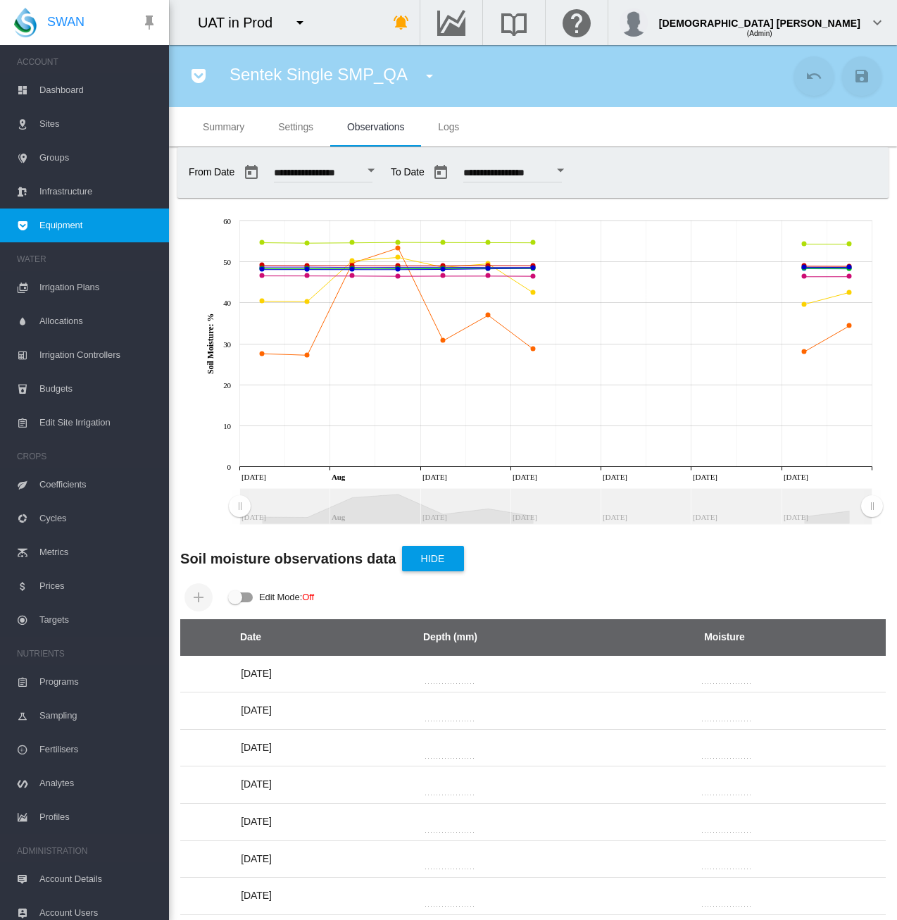
click at [298, 123] on span "Settings" at bounding box center [295, 126] width 35 height 11
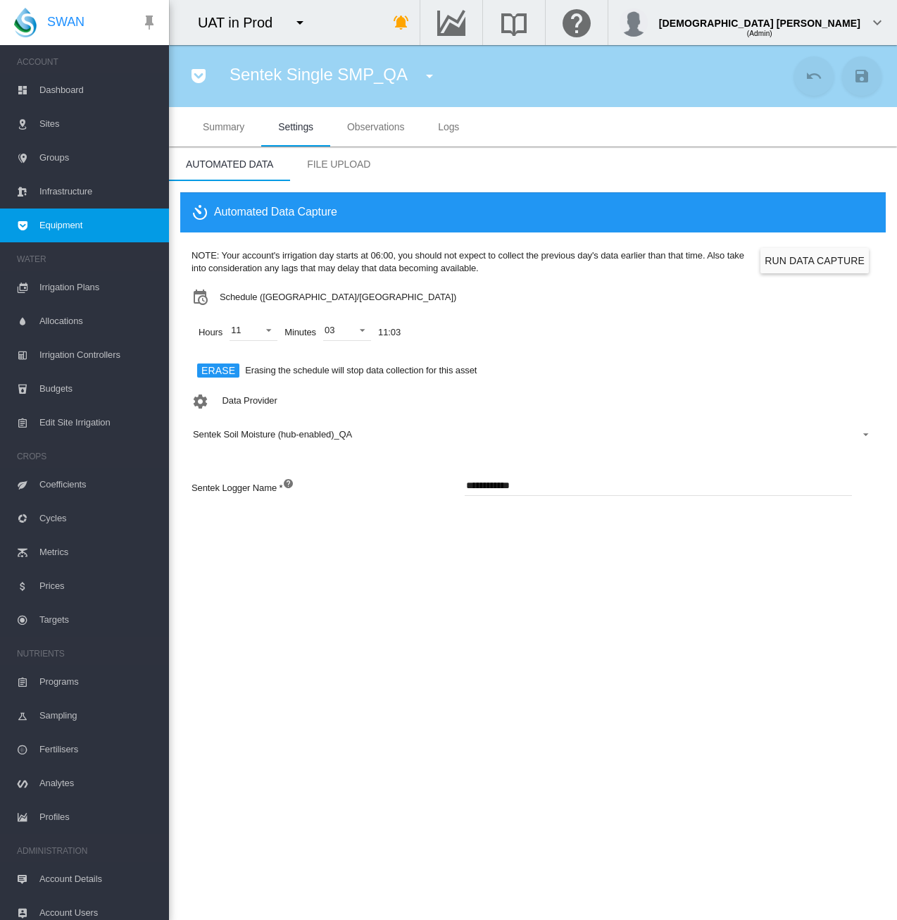
click at [214, 135] on md-tab-item "Summary" at bounding box center [223, 126] width 75 height 39
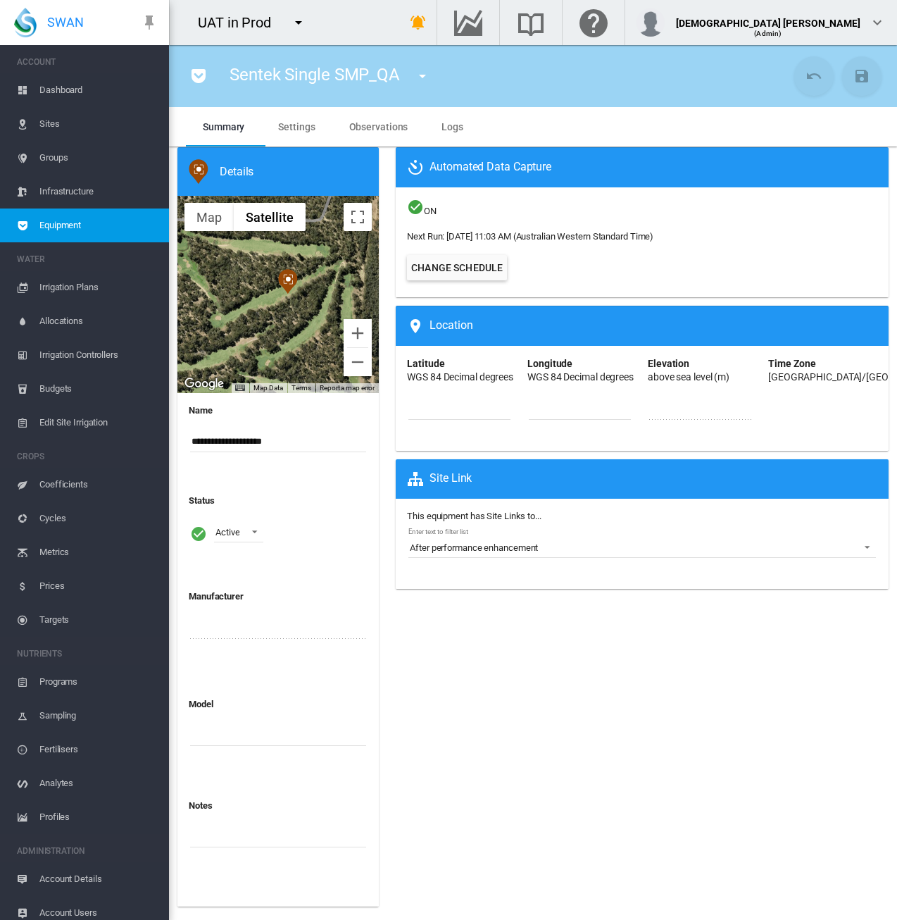
click at [385, 123] on span "Observations" at bounding box center [378, 126] width 59 height 11
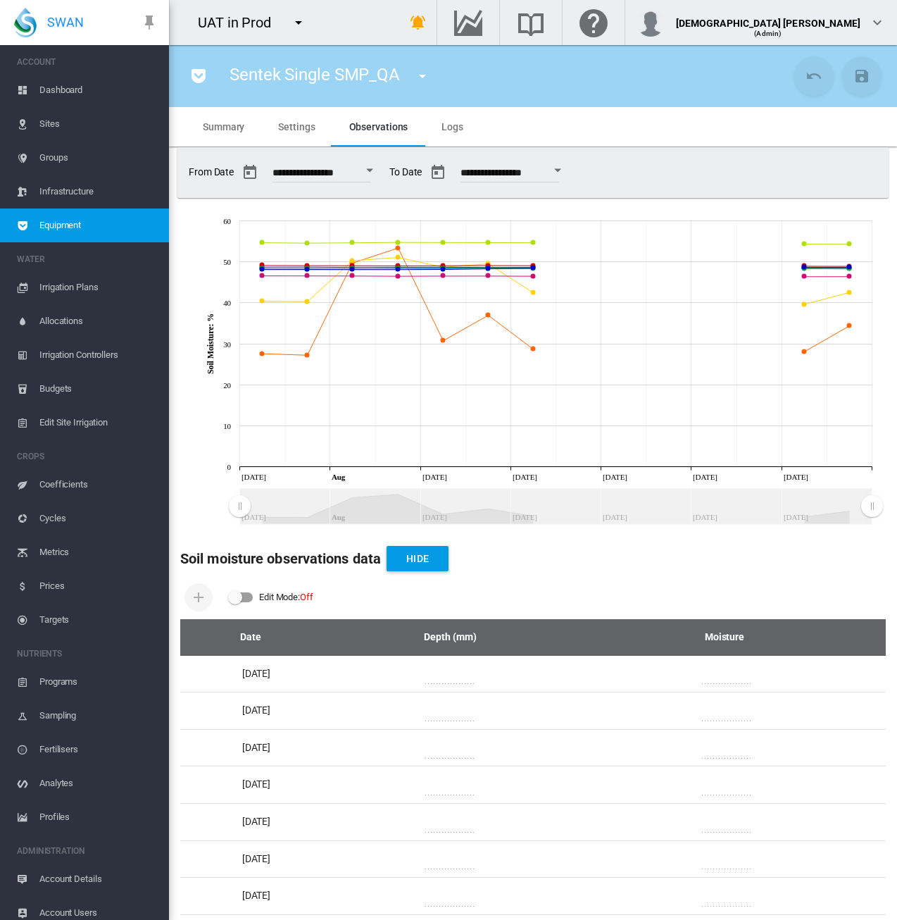
click at [305, 131] on span "Settings" at bounding box center [296, 126] width 37 height 11
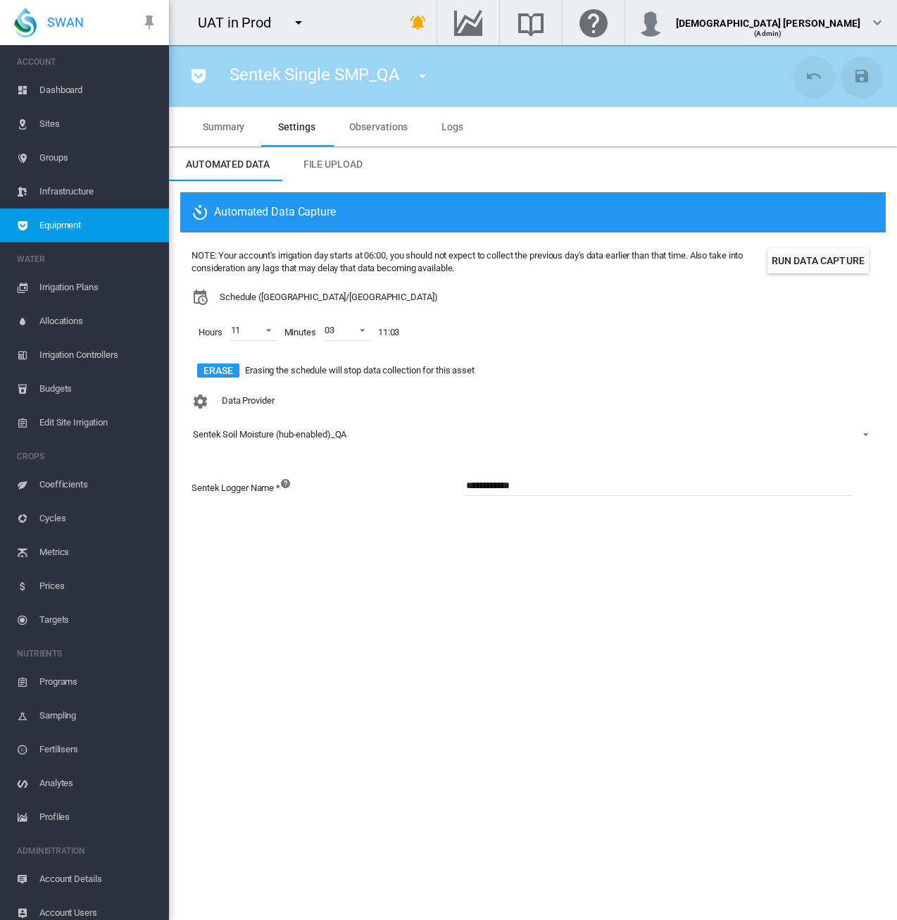
click at [797, 264] on button "Run Data Capture" at bounding box center [818, 260] width 101 height 25
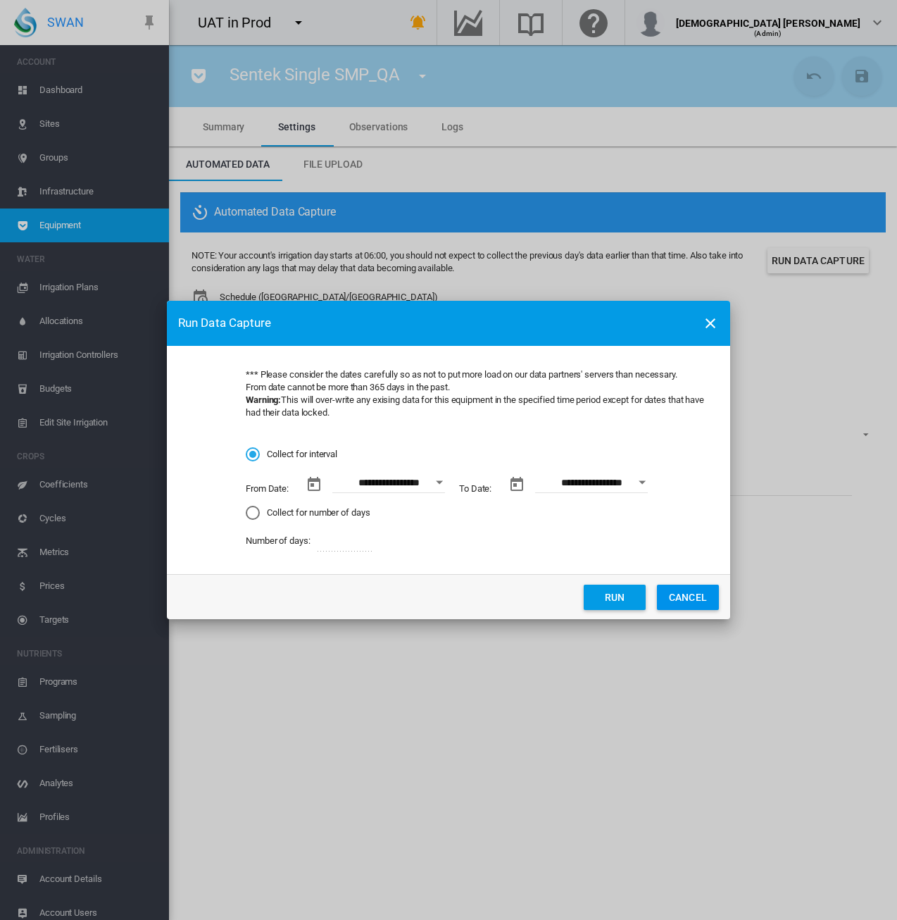
click at [435, 485] on button "Open calendar" at bounding box center [439, 482] width 25 height 25
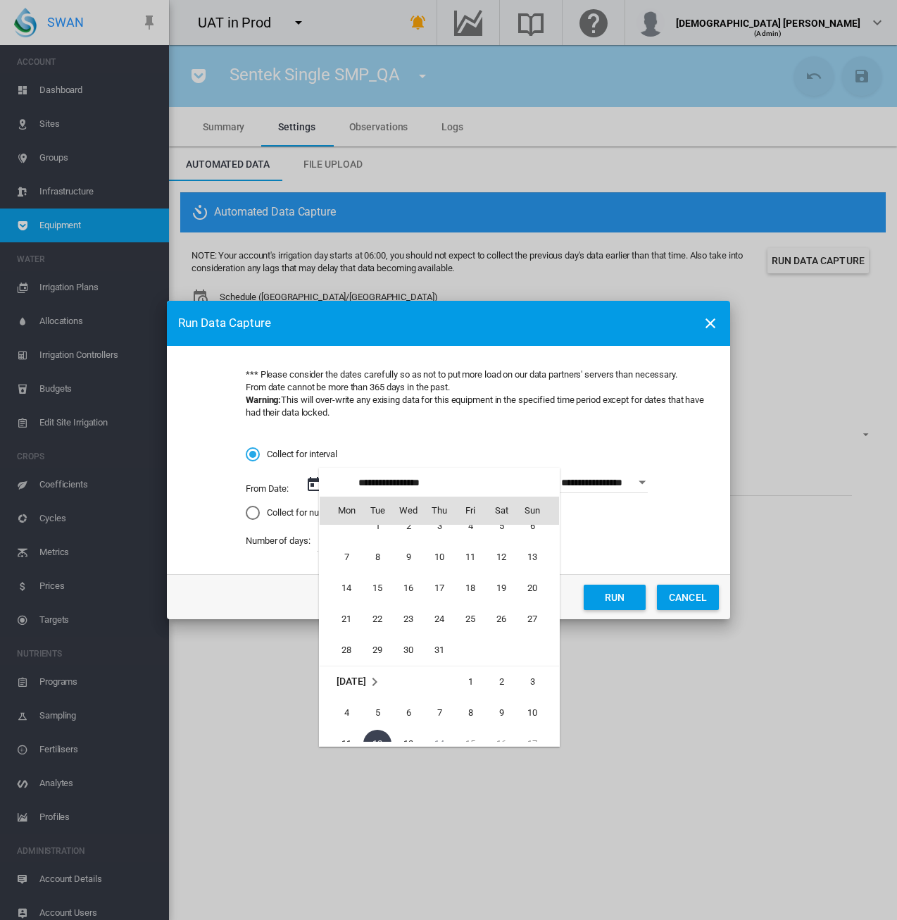
scroll to position [325901, 0]
click at [368, 595] on span "1" at bounding box center [377, 597] width 28 height 28
type input "**********"
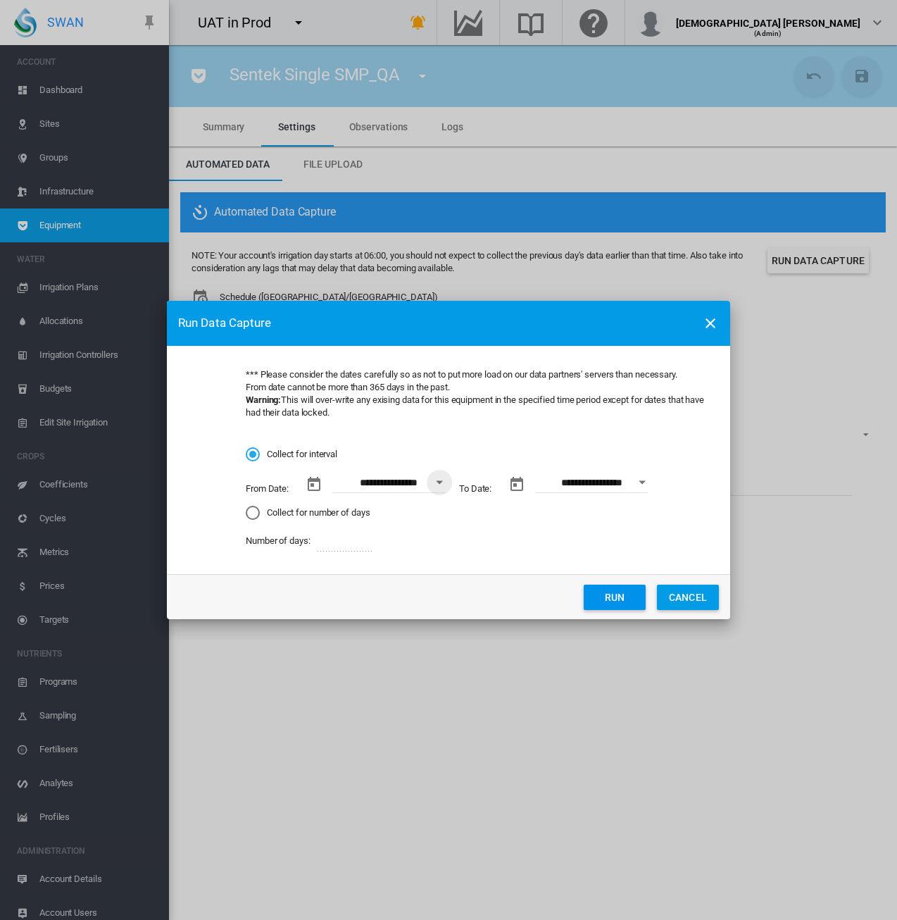
click at [593, 599] on button "Run" at bounding box center [615, 597] width 62 height 25
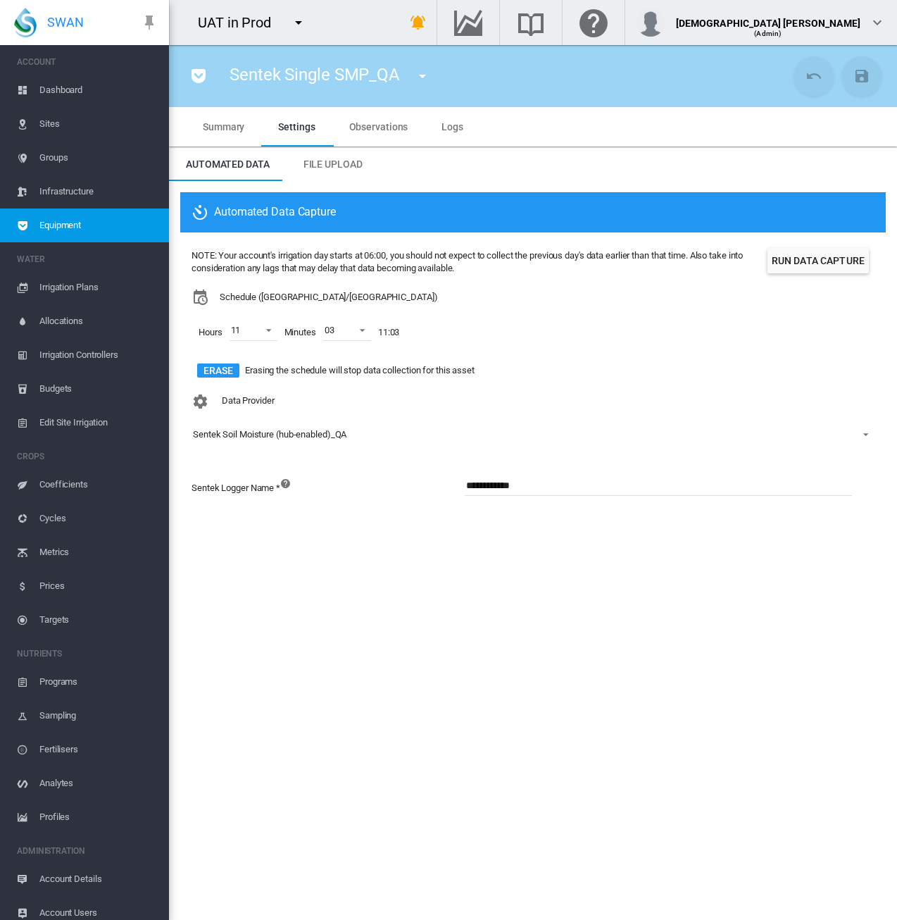
click at [302, 707] on section "Sentek Single SMP_QA 1 (Soil Moisture) 11 VWMeter (72-->83%)2 (Flow Meter) 2025…" at bounding box center [533, 482] width 728 height 875
click at [200, 68] on md-icon "icon-pocket" at bounding box center [198, 76] width 17 height 17
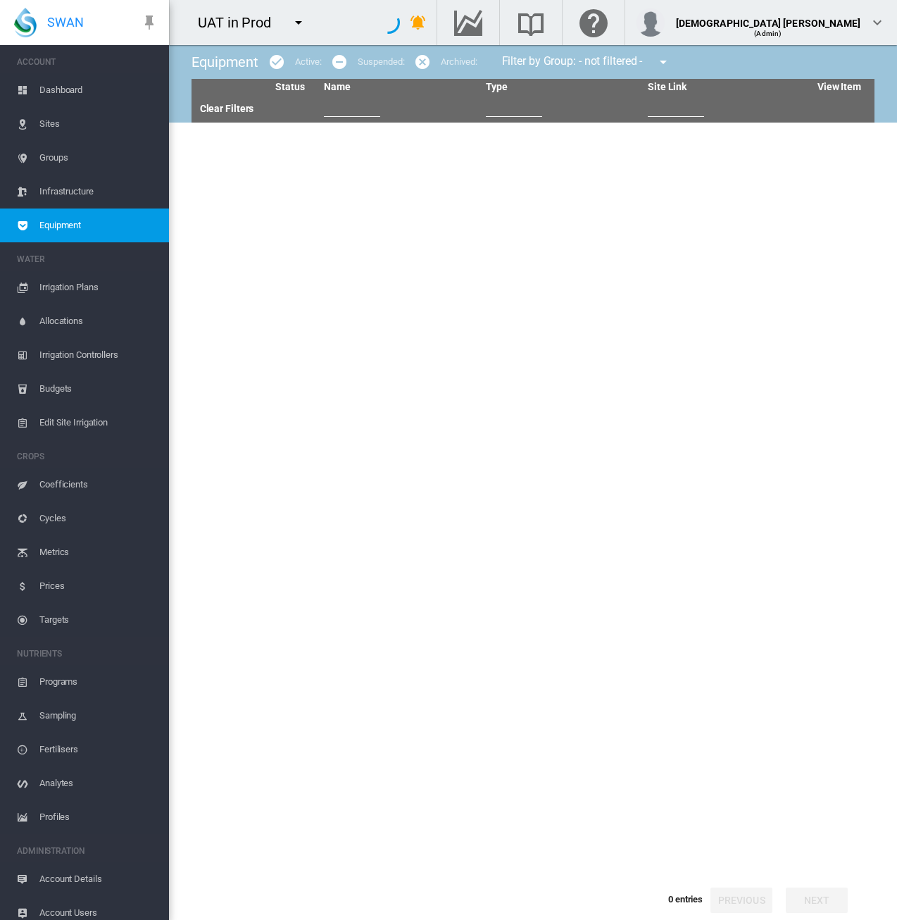
type input "****"
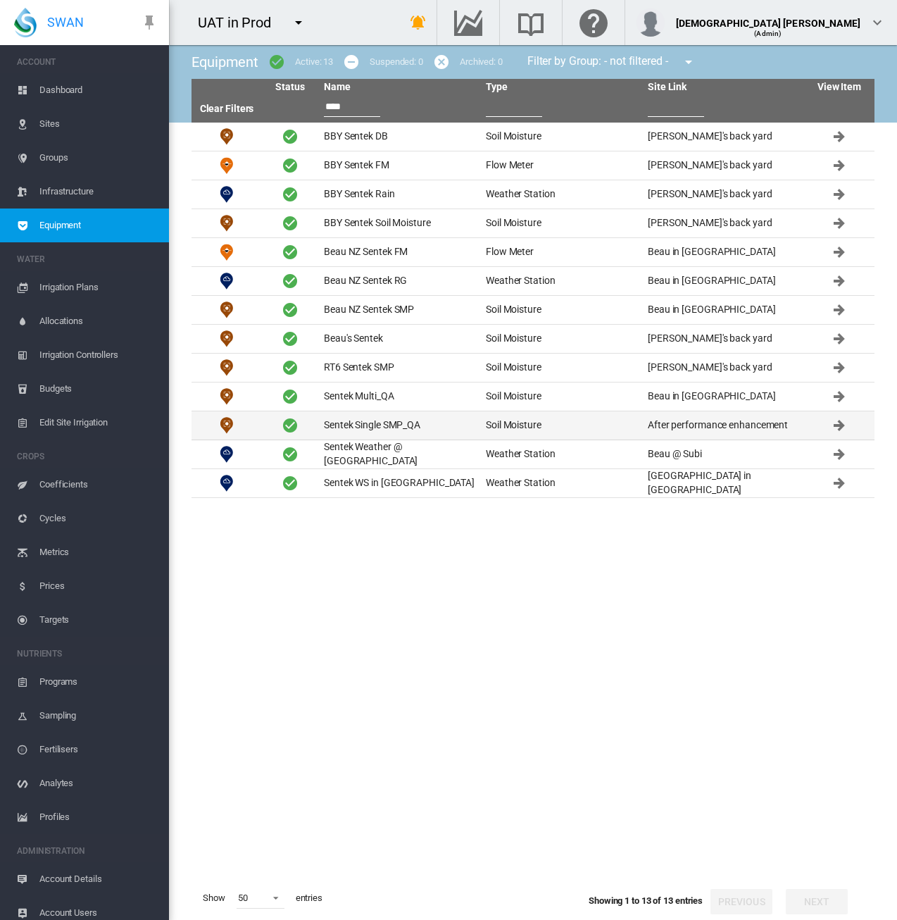
click at [383, 418] on td "Sentek Single SMP_QA" at bounding box center [399, 425] width 162 height 28
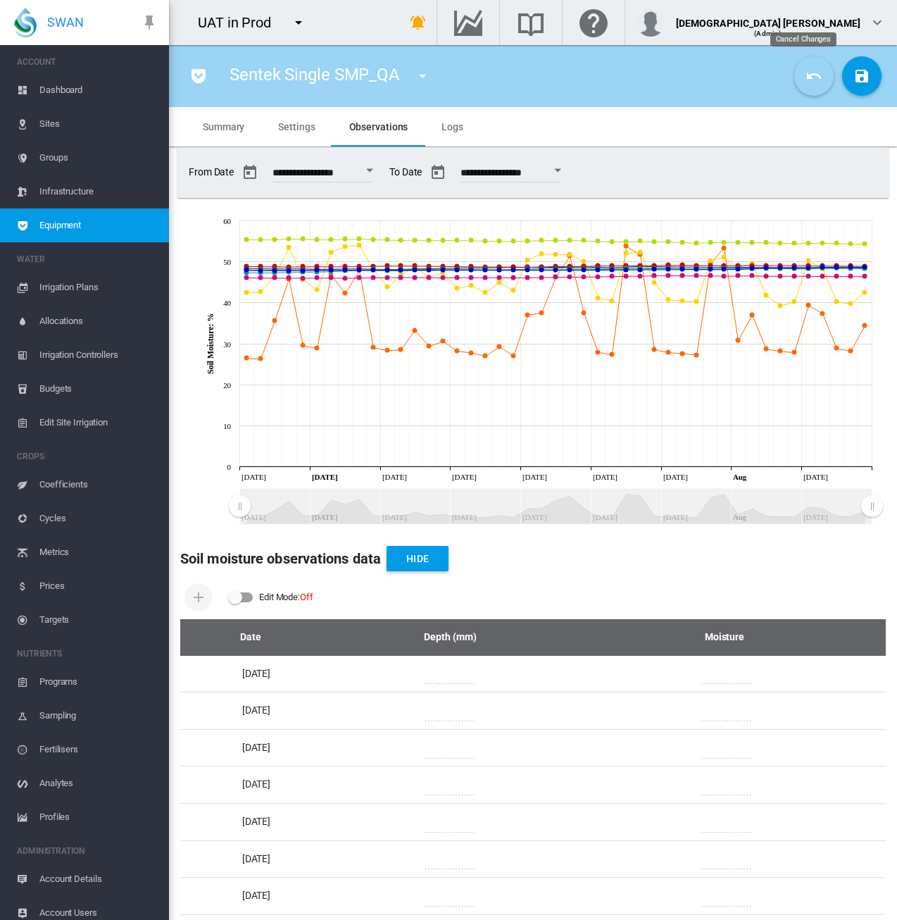
click at [806, 75] on md-icon "icon-undo" at bounding box center [814, 76] width 17 height 17
drag, startPoint x: 455, startPoint y: 119, endPoint x: 492, endPoint y: 120, distance: 37.3
click at [455, 119] on md-tab-item "Logs" at bounding box center [453, 126] width 56 height 39
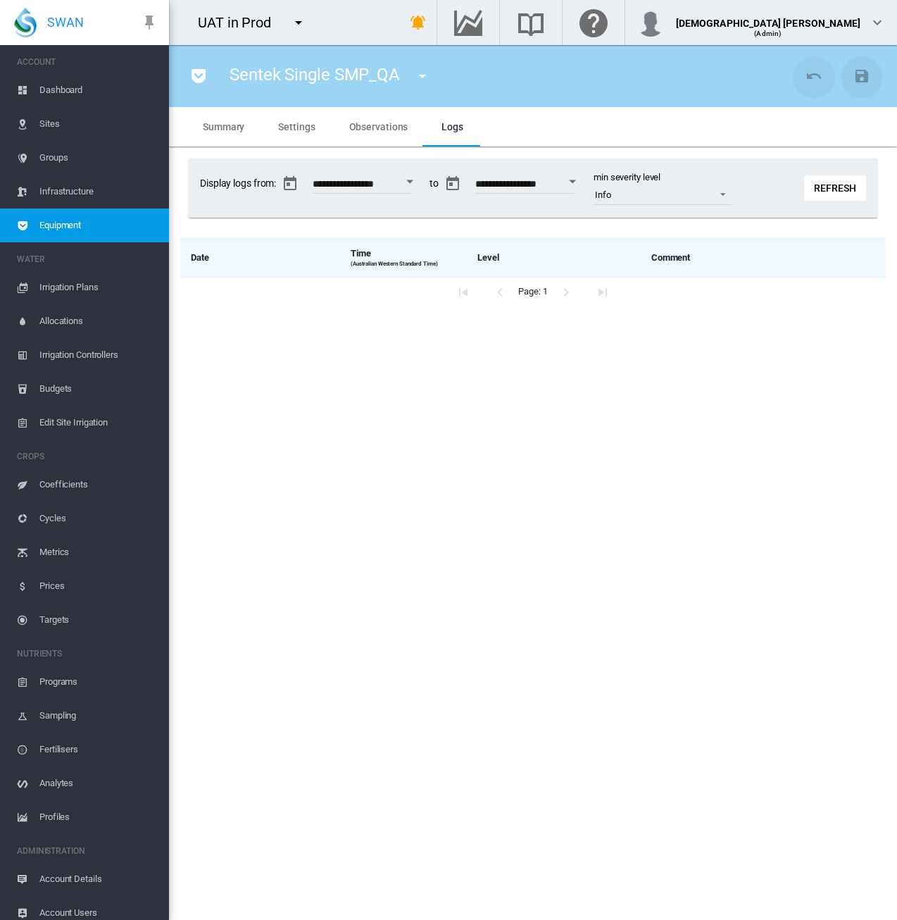
click at [371, 137] on md-tab-item "Observations" at bounding box center [378, 126] width 93 height 39
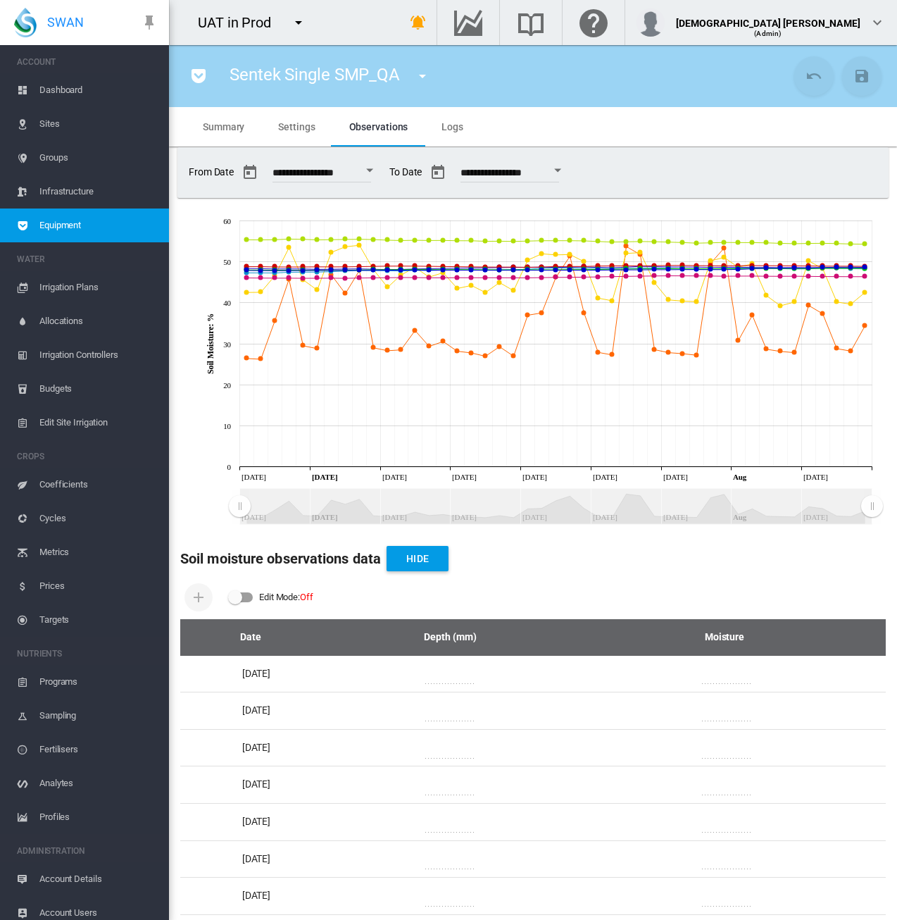
click at [294, 129] on span "Settings" at bounding box center [296, 126] width 37 height 11
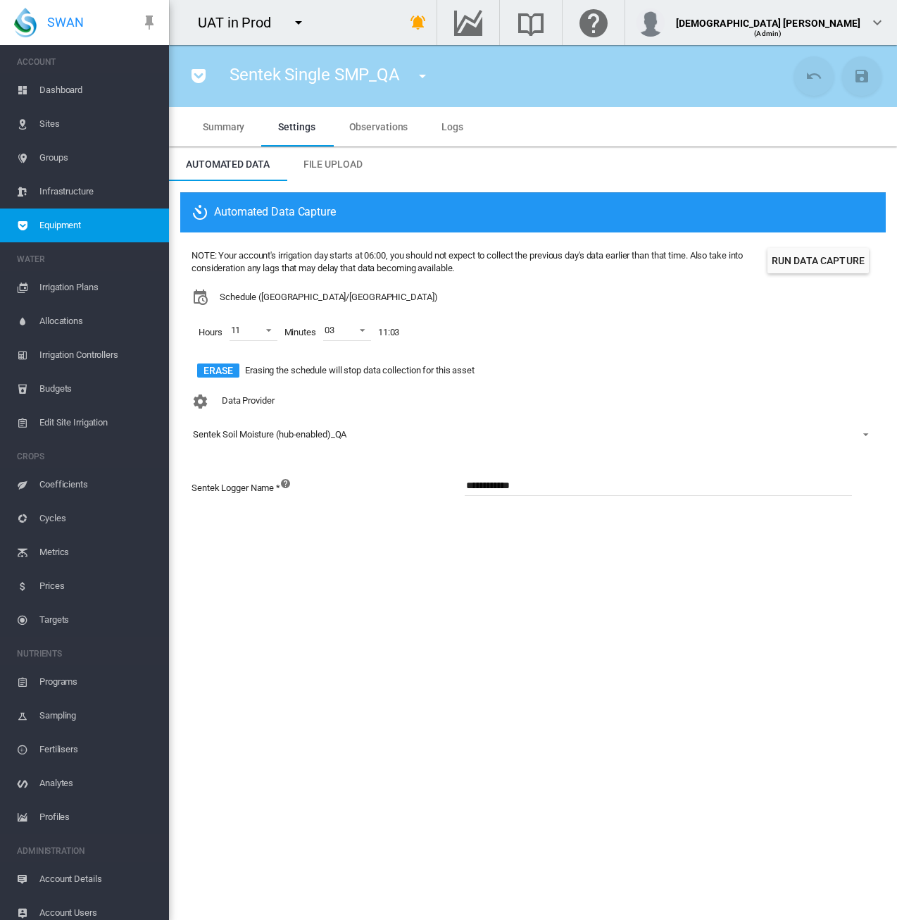
click at [234, 372] on button "Erase" at bounding box center [218, 370] width 42 height 14
click at [875, 81] on button "Save Changes" at bounding box center [861, 75] width 39 height 39
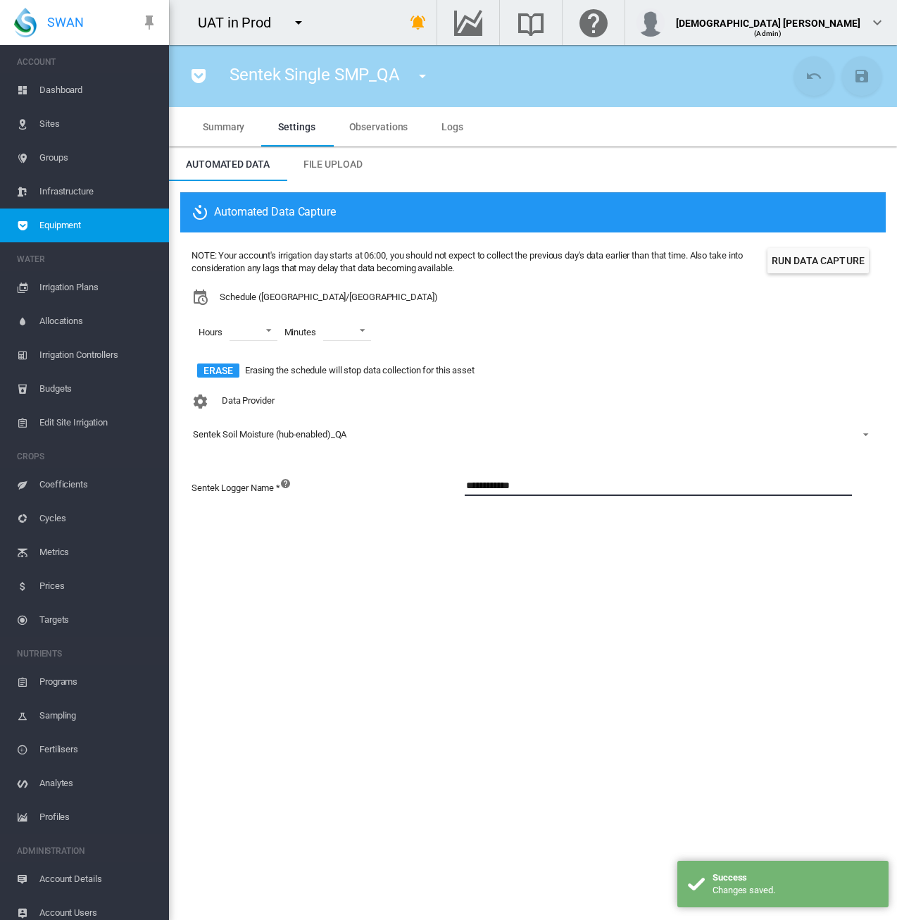
drag, startPoint x: 537, startPoint y: 487, endPoint x: 338, endPoint y: 484, distance: 198.7
click at [338, 484] on div "**********" at bounding box center [533, 494] width 683 height 38
click at [509, 607] on section "Sentek Single SMP_QA 1 (Soil Moisture) 11 VWMeter (72-->83%)2 (Flow Meter) 2025…" at bounding box center [533, 482] width 728 height 875
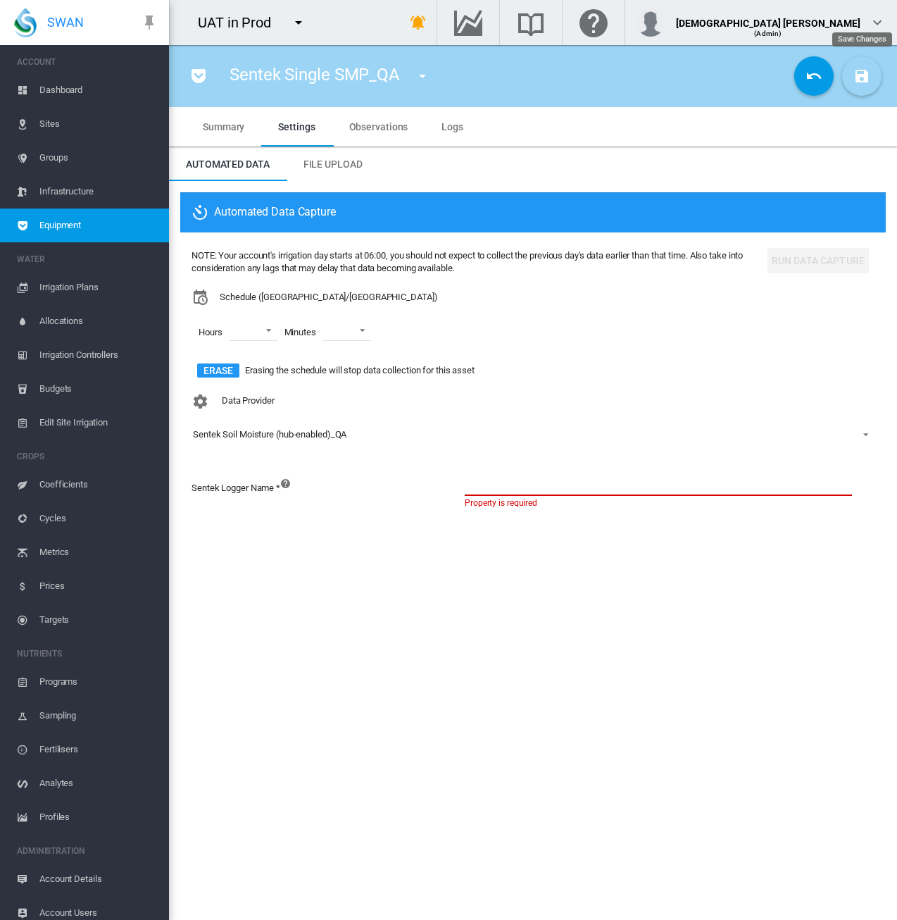
click at [870, 73] on md-icon "icon-content-save" at bounding box center [862, 76] width 17 height 17
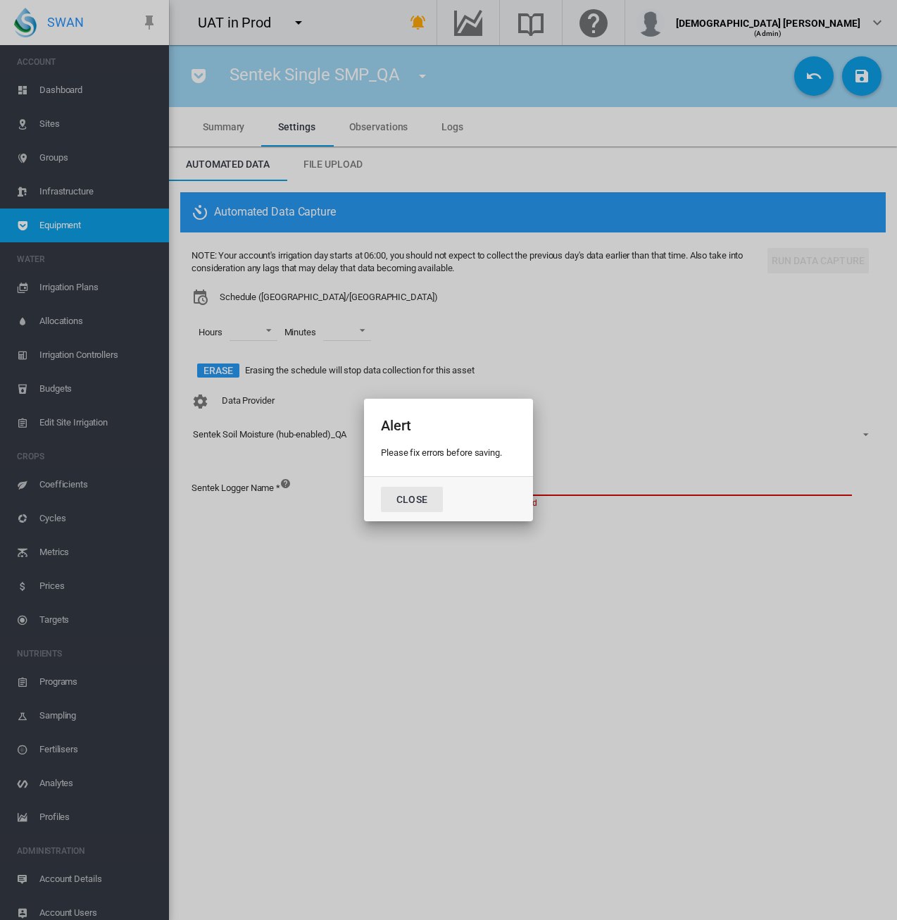
click at [408, 499] on button "Close" at bounding box center [412, 499] width 62 height 25
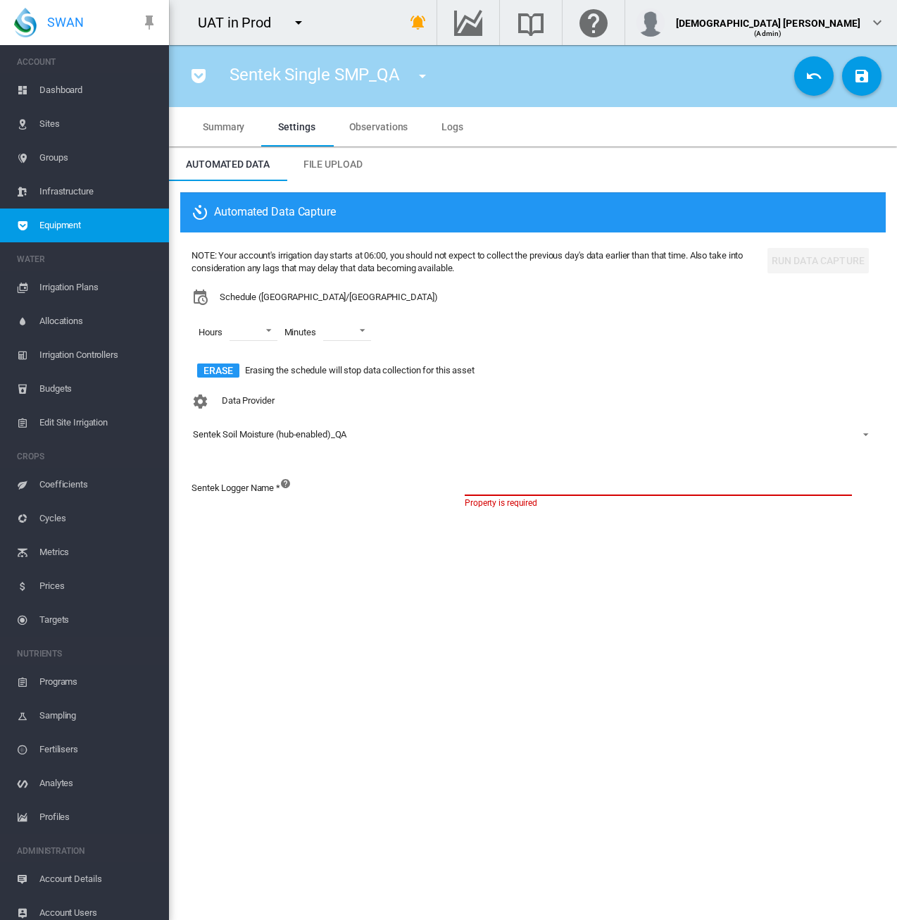
click at [199, 81] on md-icon "icon-pocket" at bounding box center [198, 76] width 17 height 17
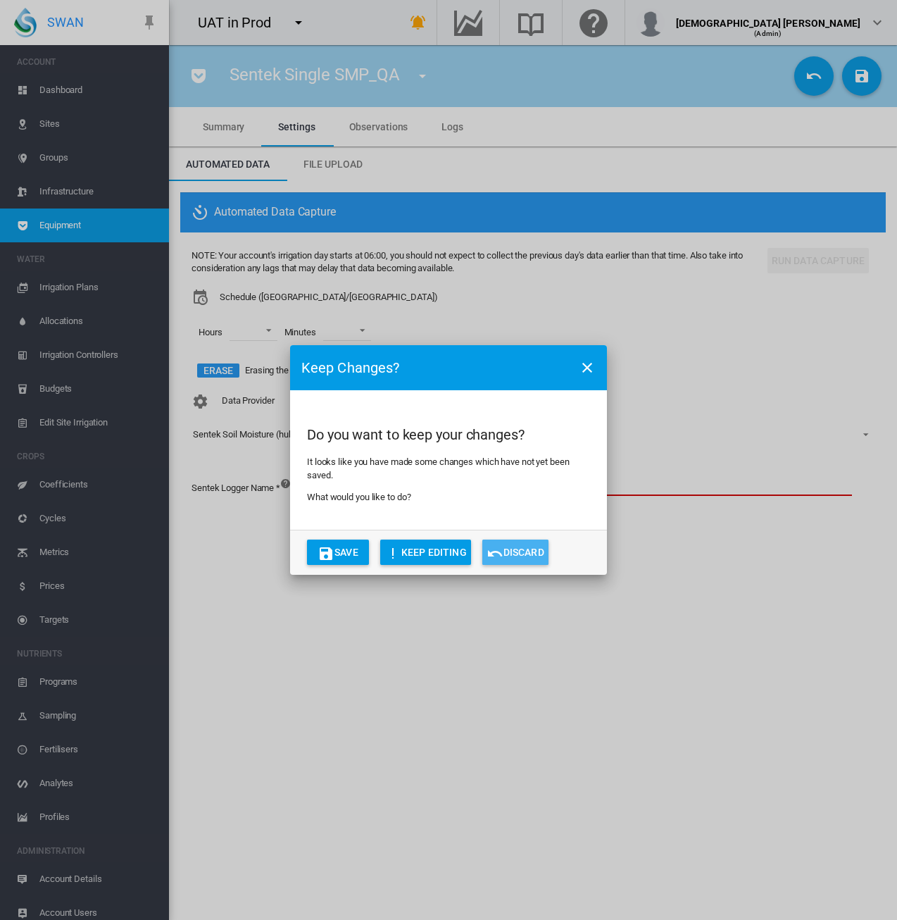
click at [505, 551] on button "Discard" at bounding box center [516, 552] width 66 height 25
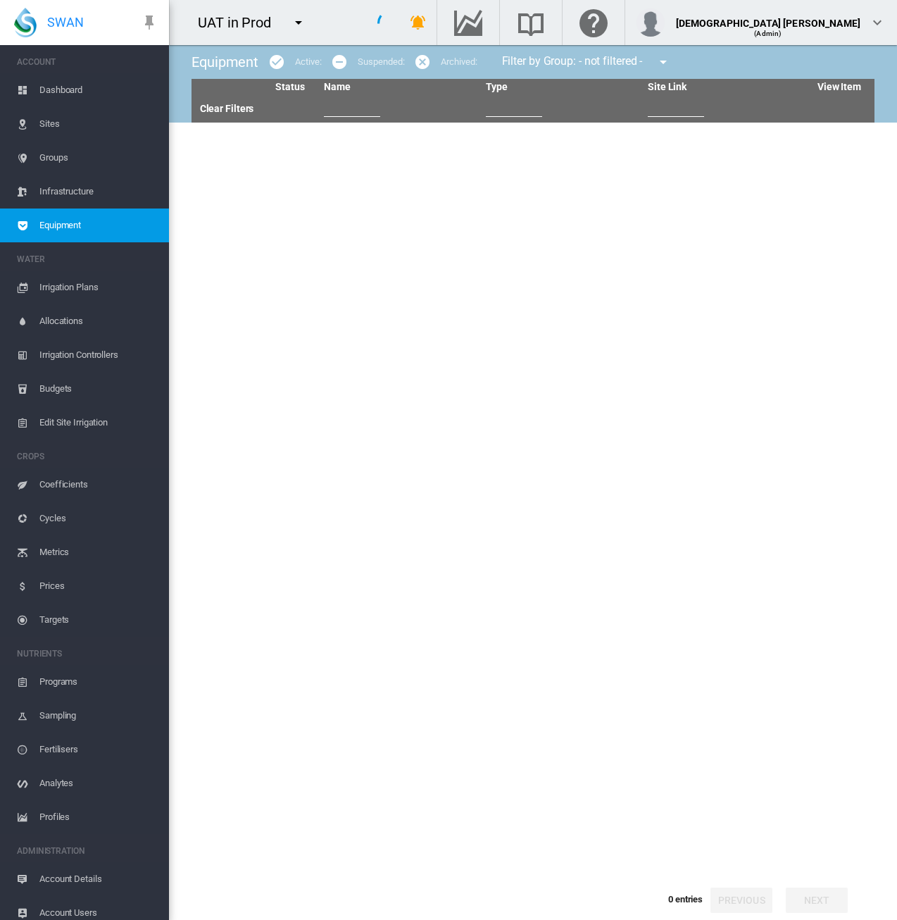
type input "****"
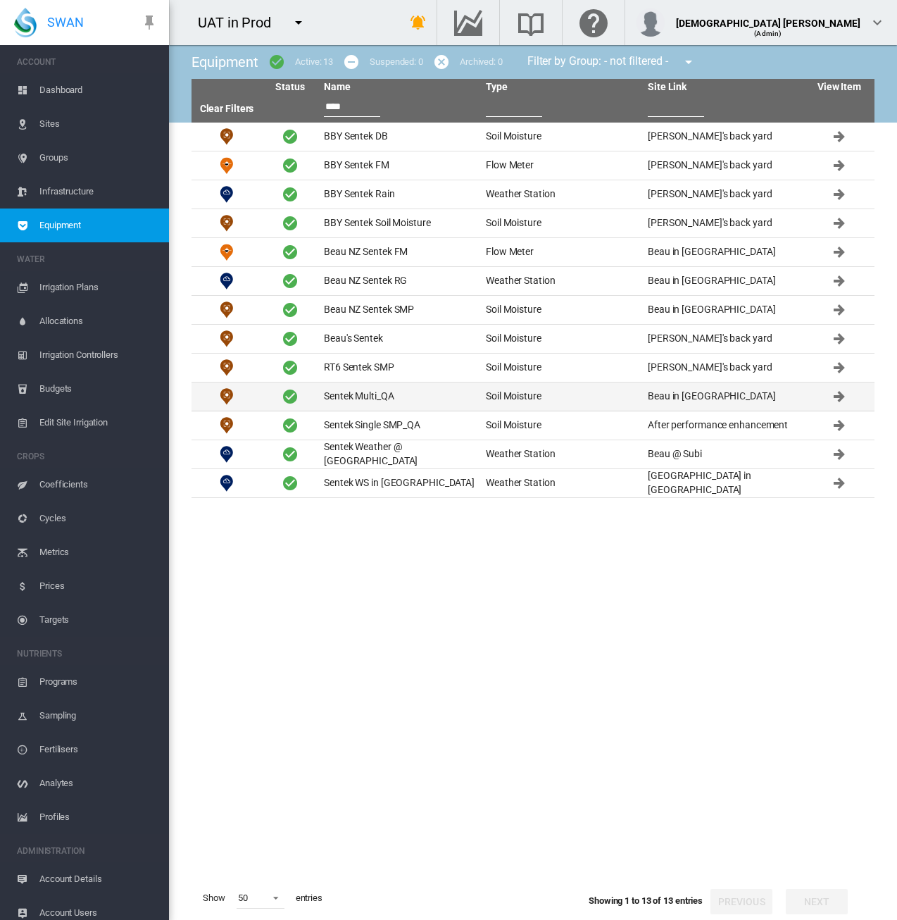
click at [382, 392] on td "Sentek Multi_QA" at bounding box center [399, 396] width 162 height 28
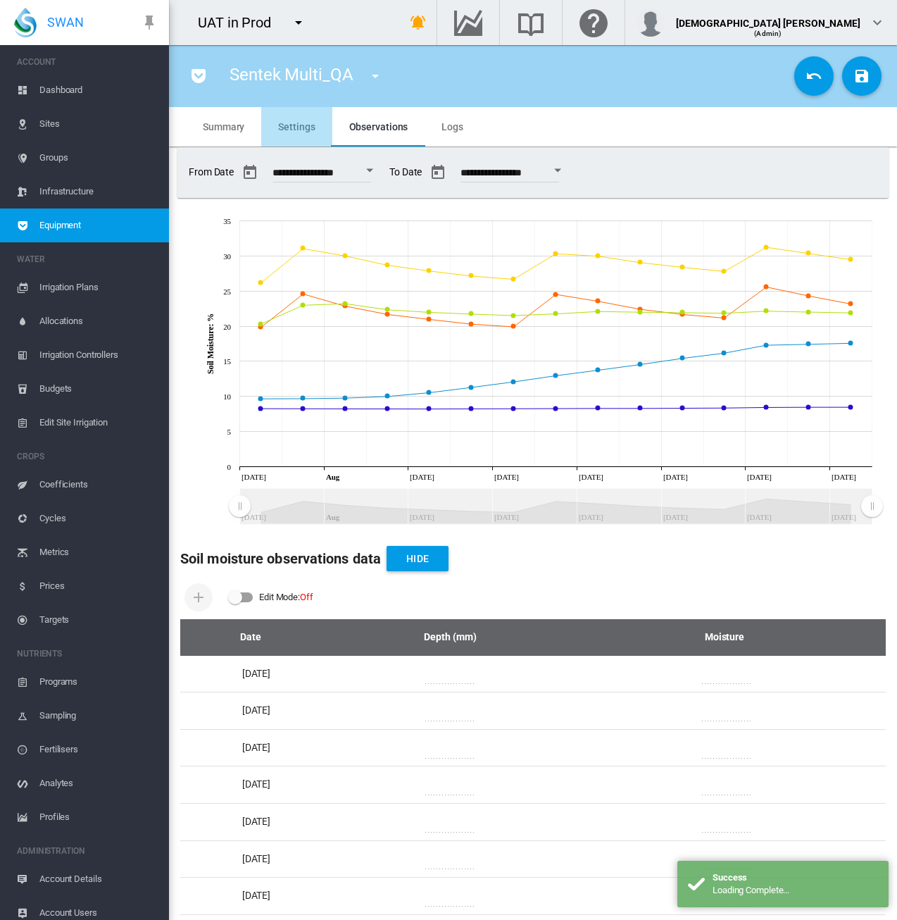
click at [292, 125] on span "Settings" at bounding box center [296, 126] width 37 height 11
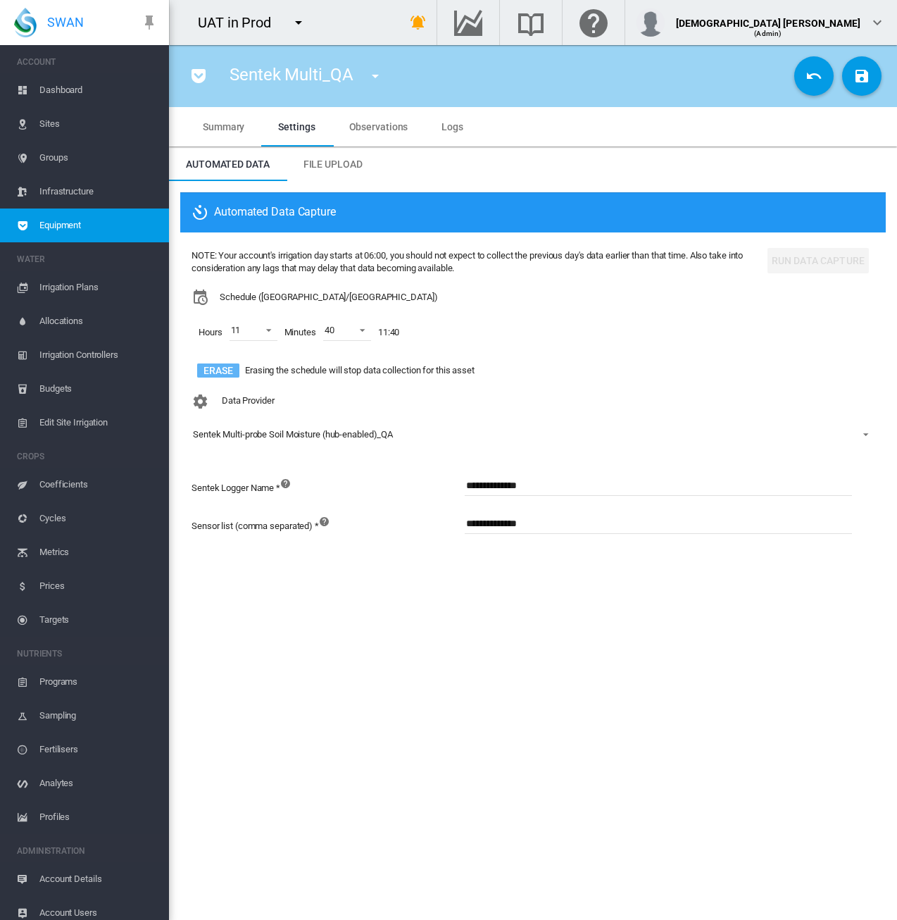
click at [220, 372] on button "Erase" at bounding box center [218, 370] width 42 height 14
drag, startPoint x: 547, startPoint y: 528, endPoint x: 372, endPoint y: 518, distance: 175.0
click at [372, 518] on div "**********" at bounding box center [533, 532] width 683 height 38
click at [372, 518] on div "Sensor list (comma separated) *" at bounding box center [328, 532] width 273 height 38
drag, startPoint x: 559, startPoint y: 525, endPoint x: 387, endPoint y: 531, distance: 171.3
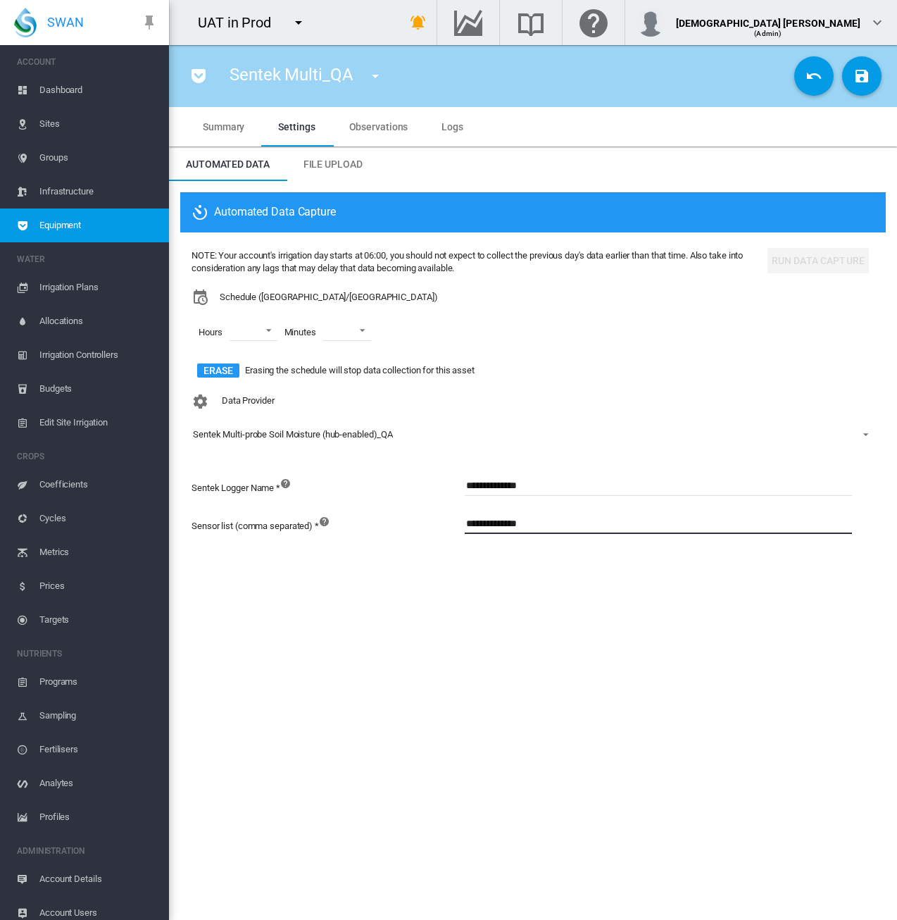
click at [387, 531] on div "**********" at bounding box center [533, 532] width 683 height 38
click at [517, 575] on div "Automated Data Capture NOTE: Your account's irrigation day starts at 06:00, you…" at bounding box center [533, 380] width 728 height 398
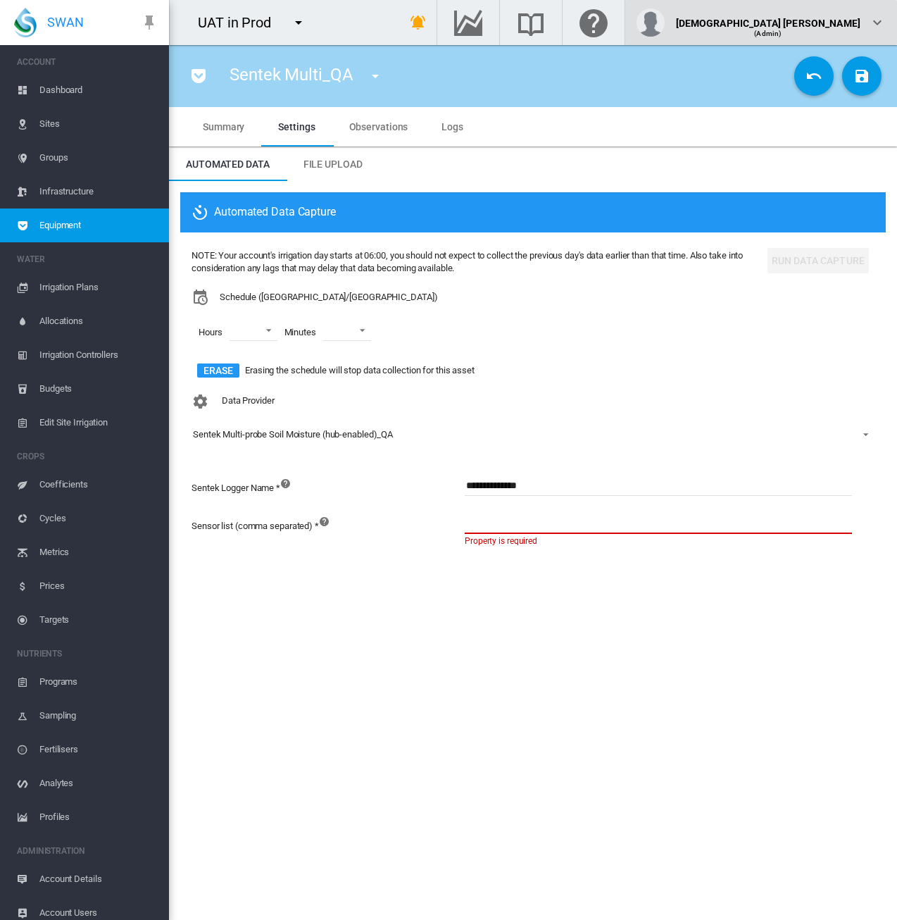
click at [782, 30] on span "(Admin)" at bounding box center [767, 34] width 27 height 8
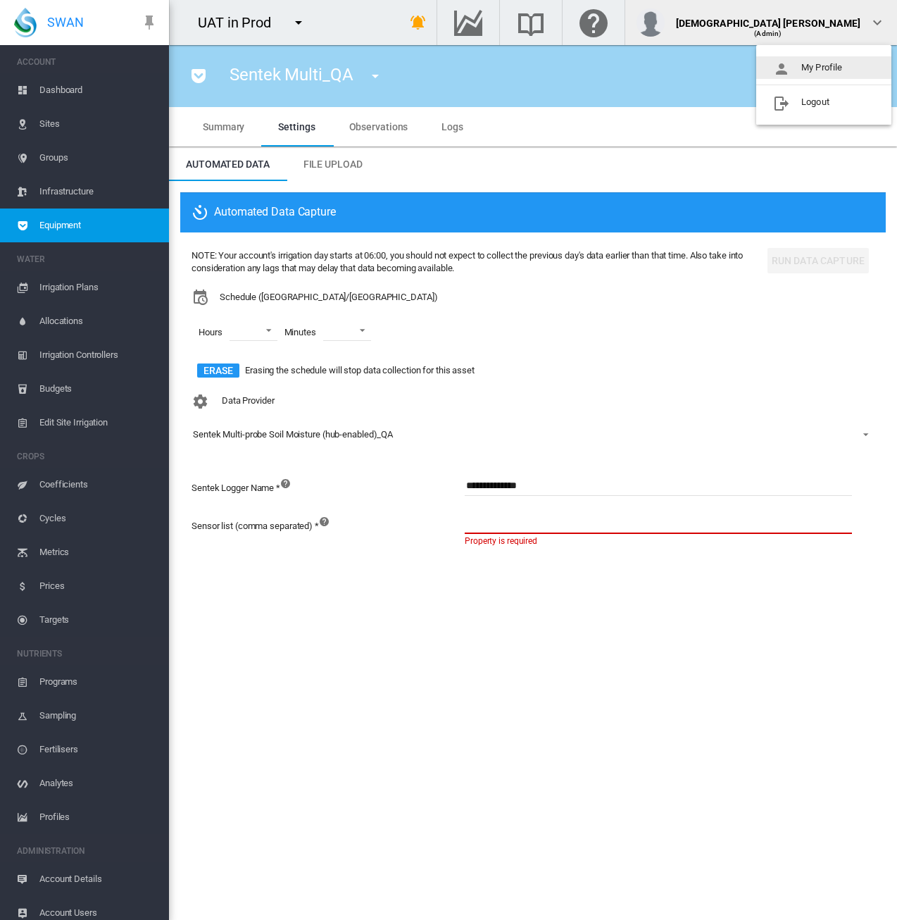
click at [813, 75] on button "My Profile" at bounding box center [824, 67] width 135 height 23
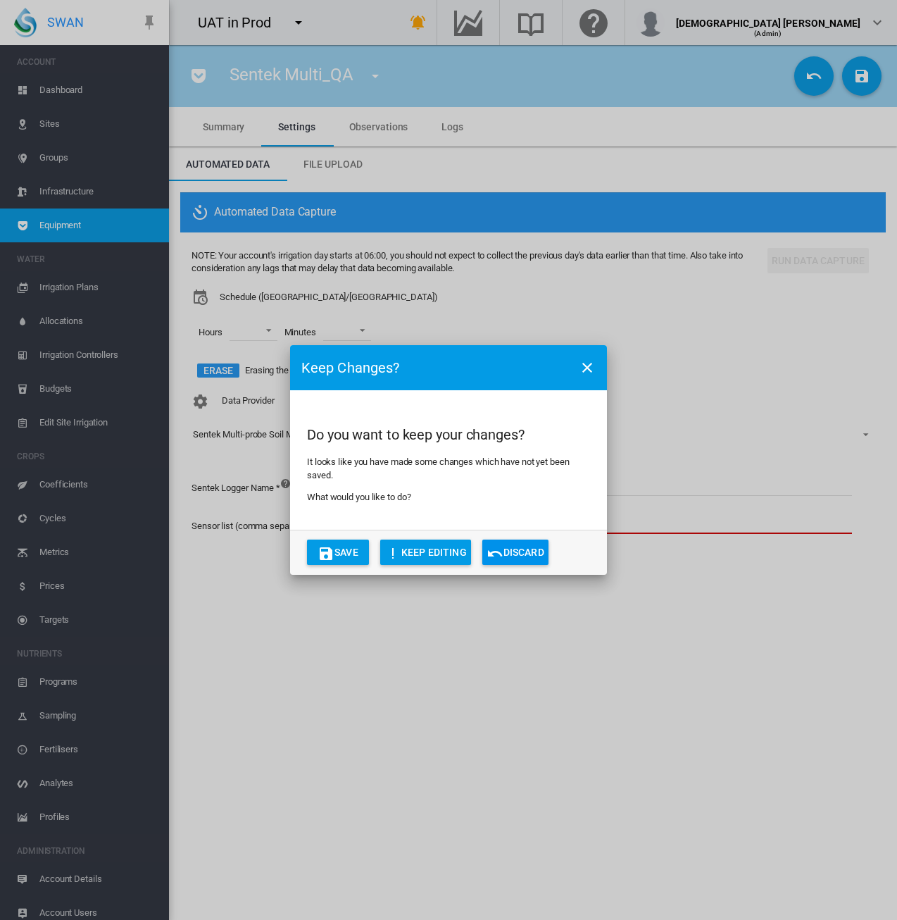
click at [586, 363] on md-icon "icon-close" at bounding box center [587, 367] width 17 height 17
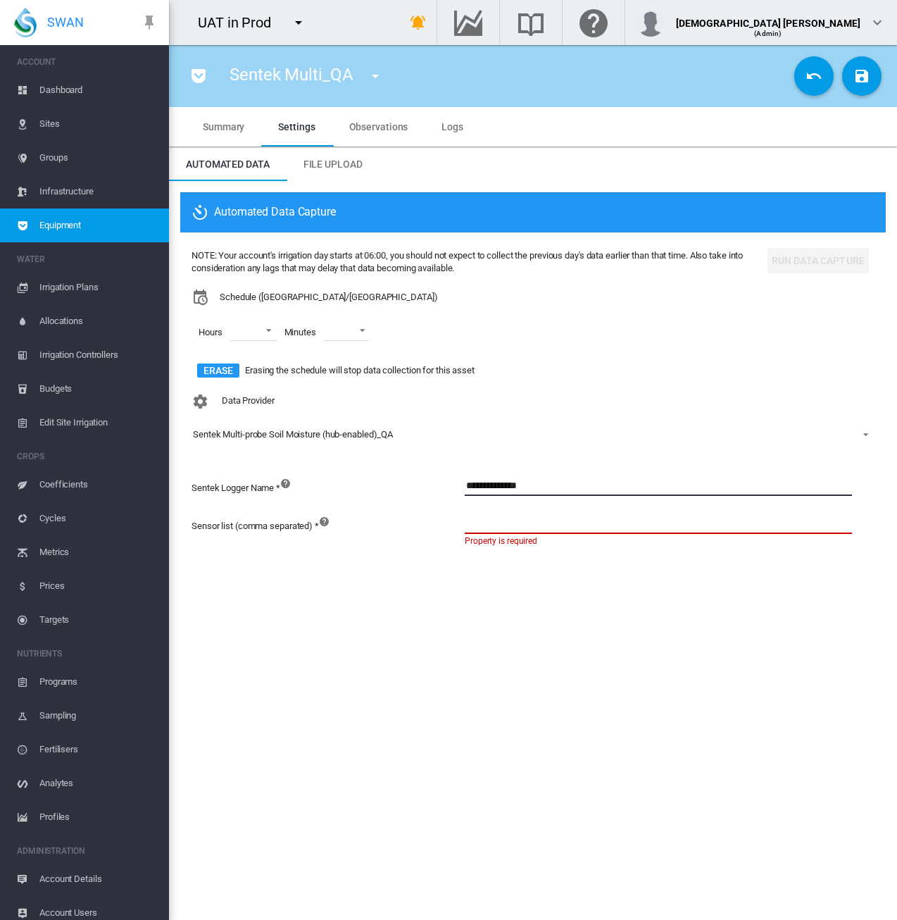
click at [496, 490] on input "**********" at bounding box center [658, 485] width 387 height 21
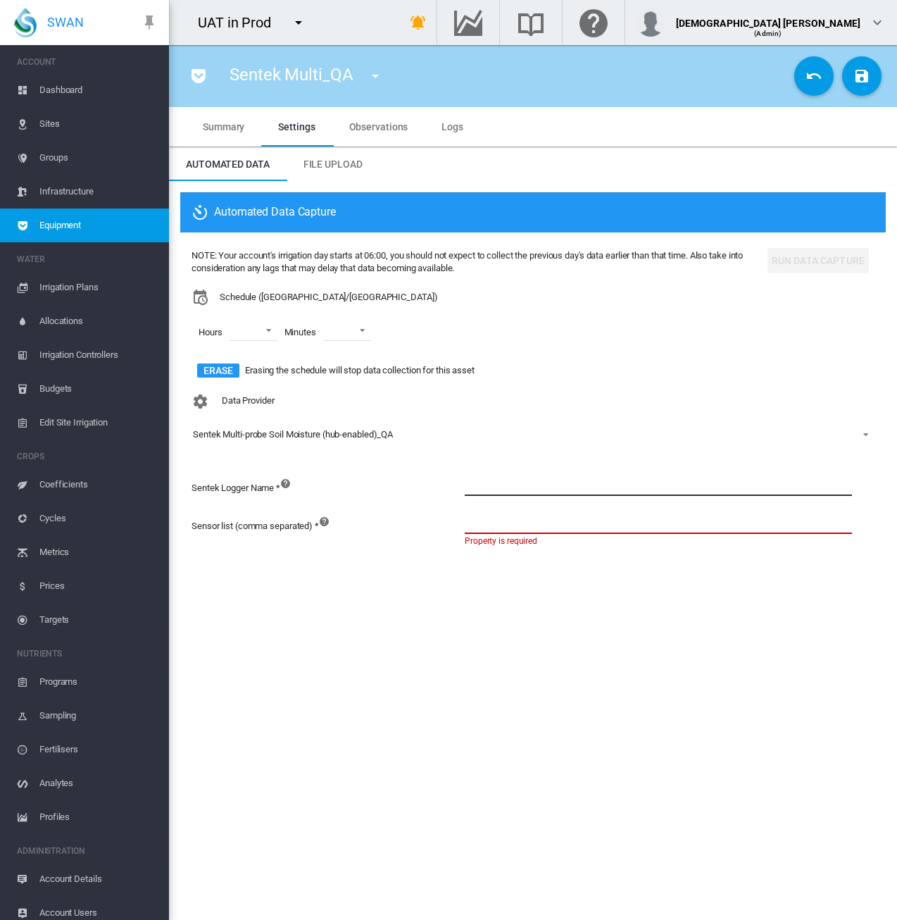
click at [528, 589] on section "Sentek Multi_QA 1 (Soil Moisture) 11 VWMeter (72-->83%)2 (Flow Meter) 2025 DM (…" at bounding box center [533, 482] width 728 height 875
click at [516, 490] on input at bounding box center [658, 485] width 387 height 21
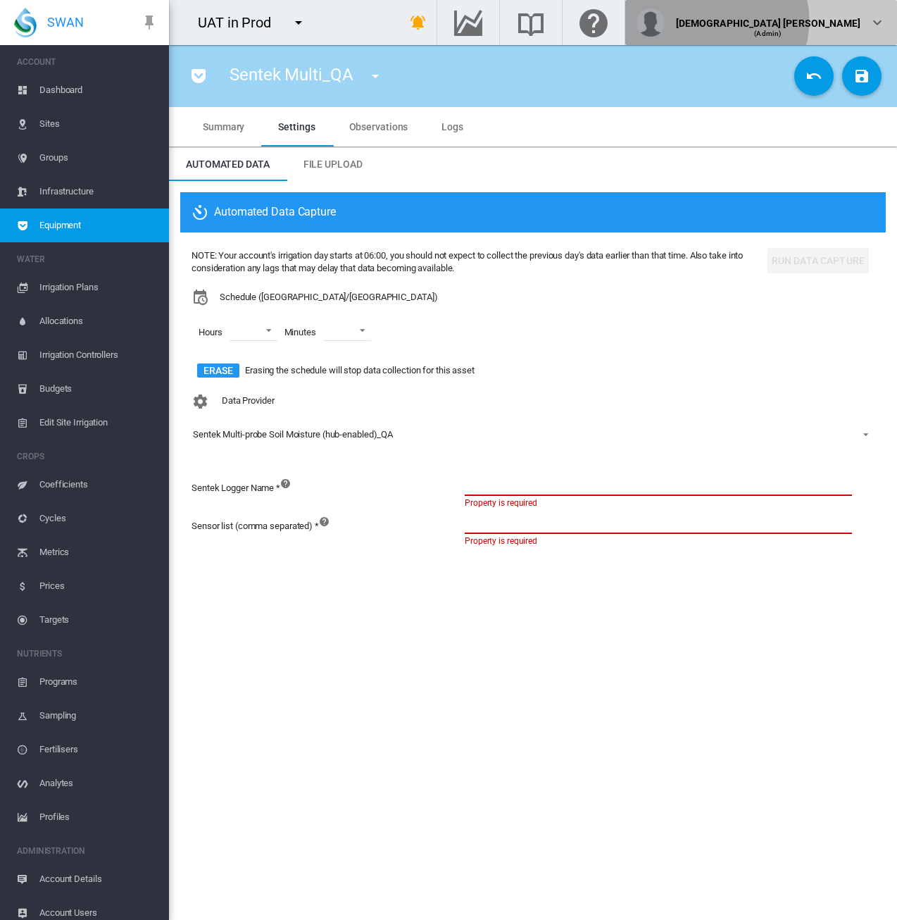
click at [865, 20] on div "[DEMOGRAPHIC_DATA] [PERSON_NAME] (Admin)" at bounding box center [761, 22] width 249 height 28
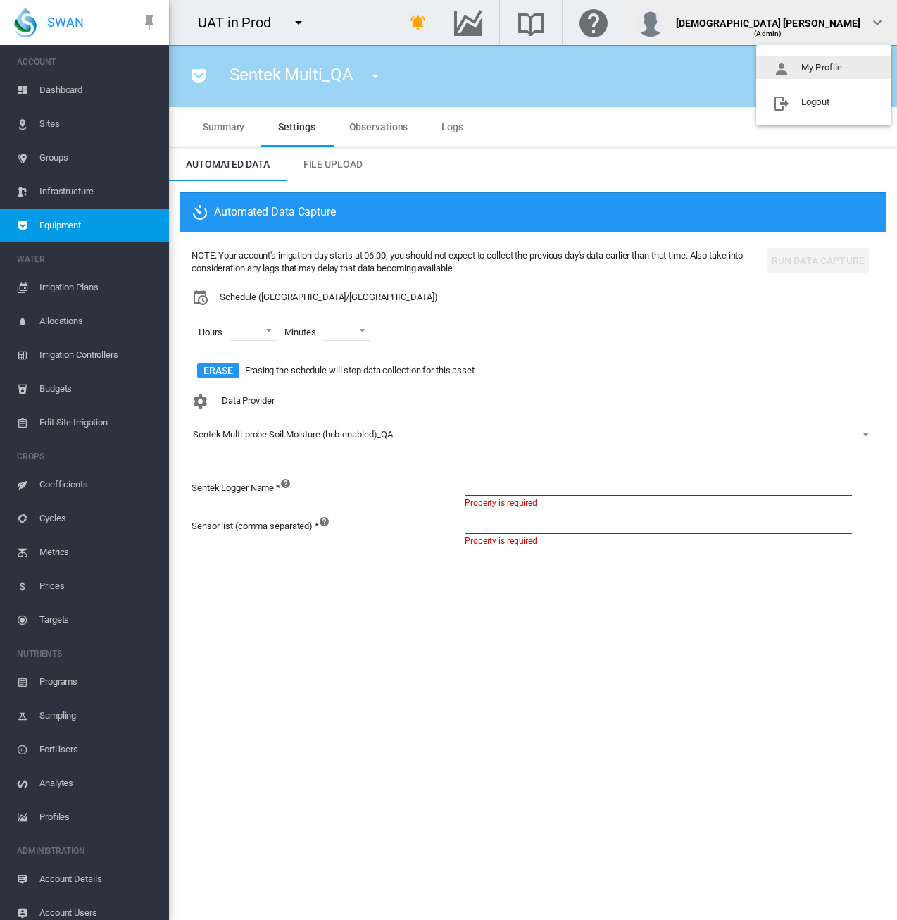
click at [823, 70] on button "My Profile" at bounding box center [824, 67] width 135 height 23
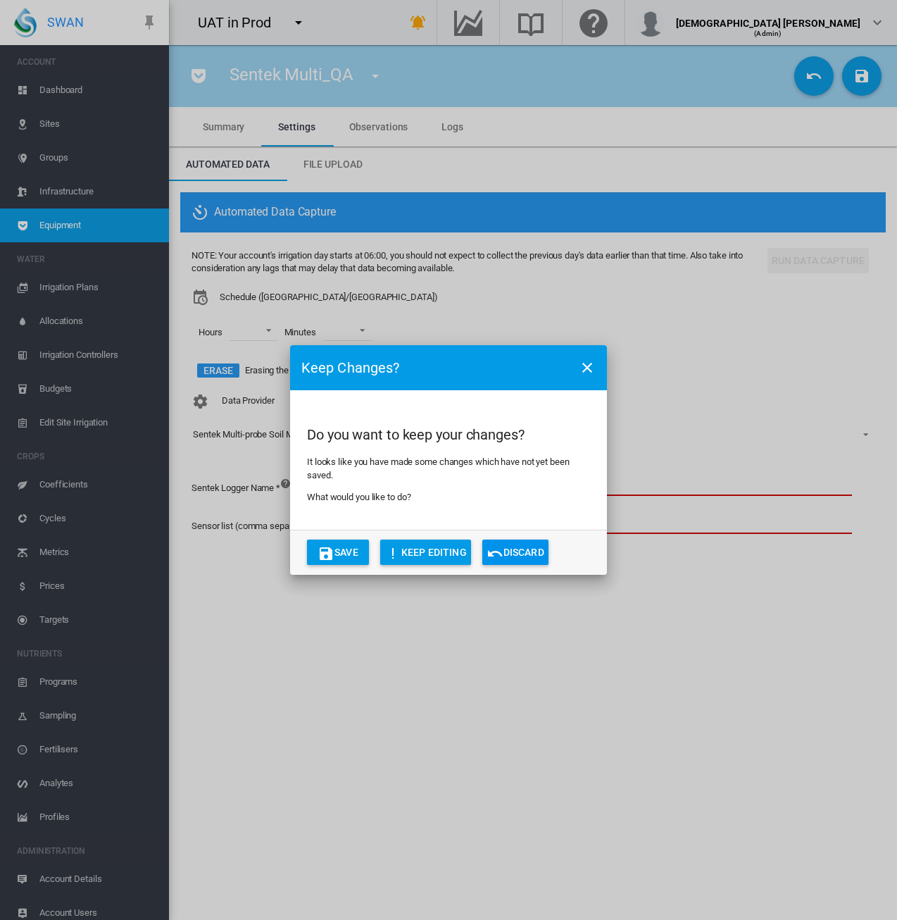
click at [497, 552] on md-icon "icon-undo" at bounding box center [495, 553] width 17 height 17
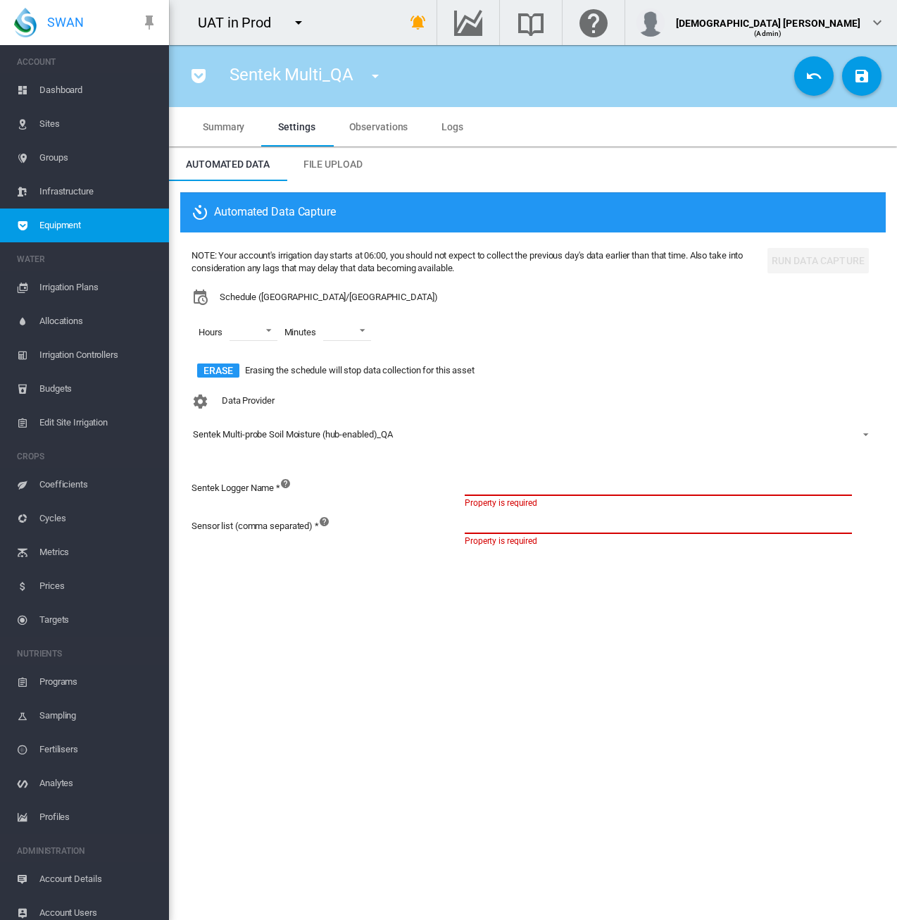
type input "**********"
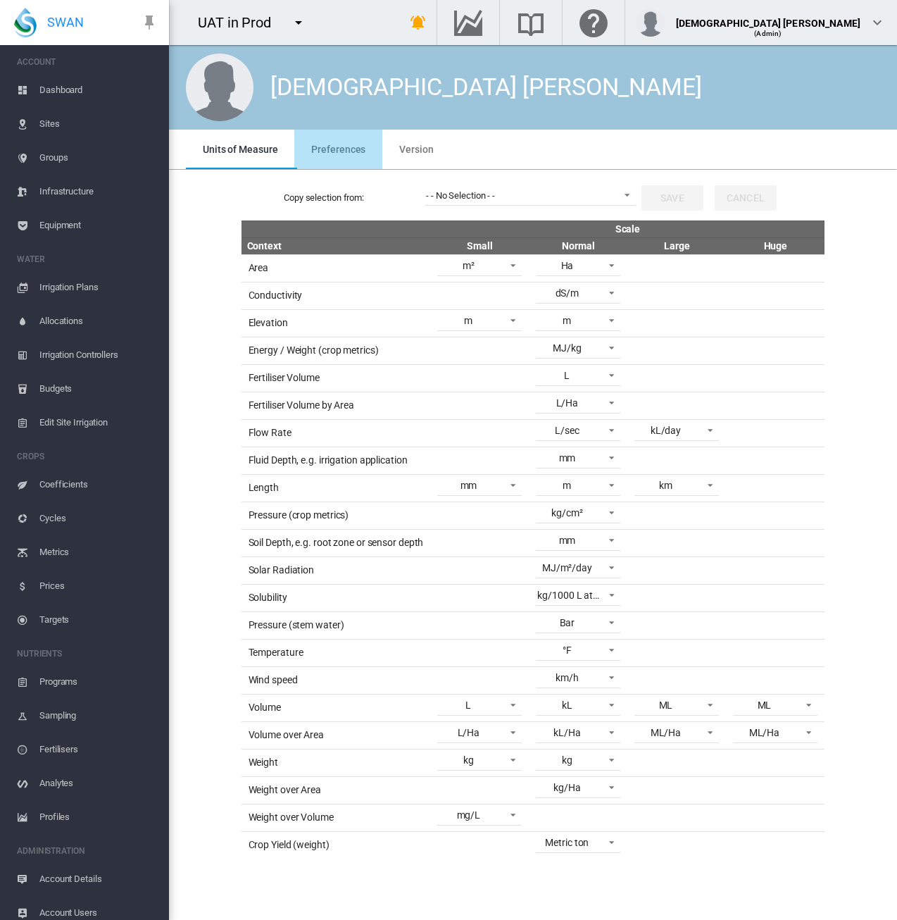
click at [343, 148] on span "Preferences" at bounding box center [338, 149] width 54 height 11
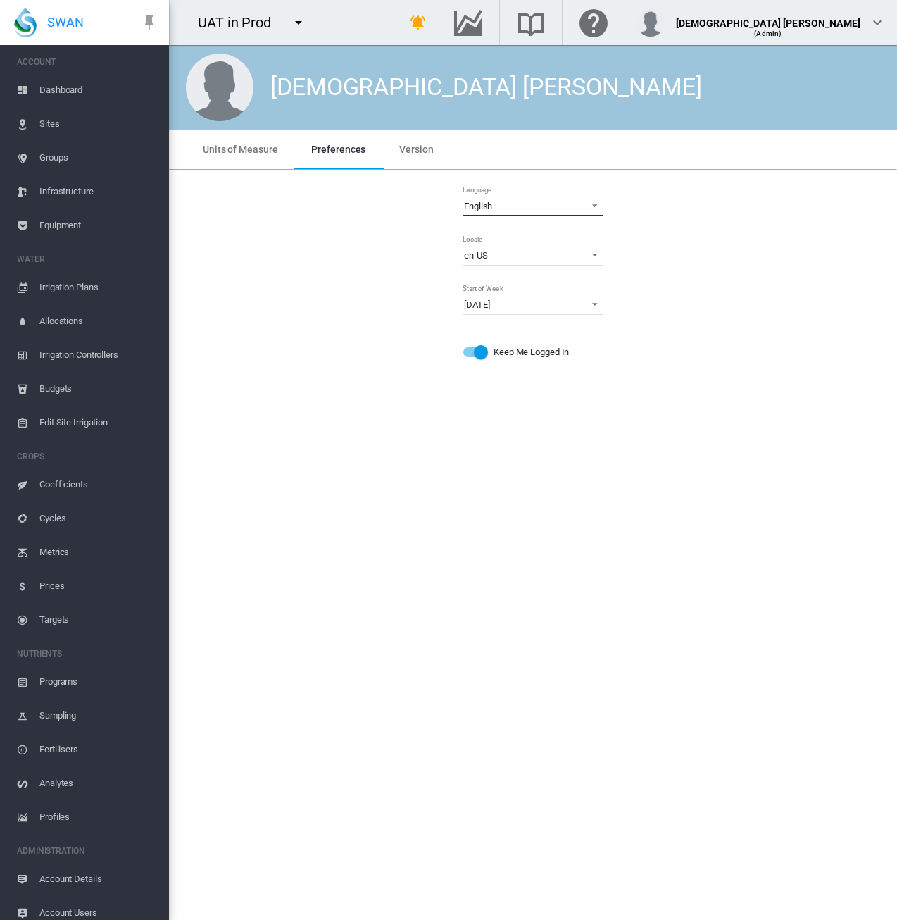
click at [525, 205] on span "English" at bounding box center [522, 206] width 116 height 13
click at [522, 244] on md-option "Español" at bounding box center [534, 240] width 163 height 34
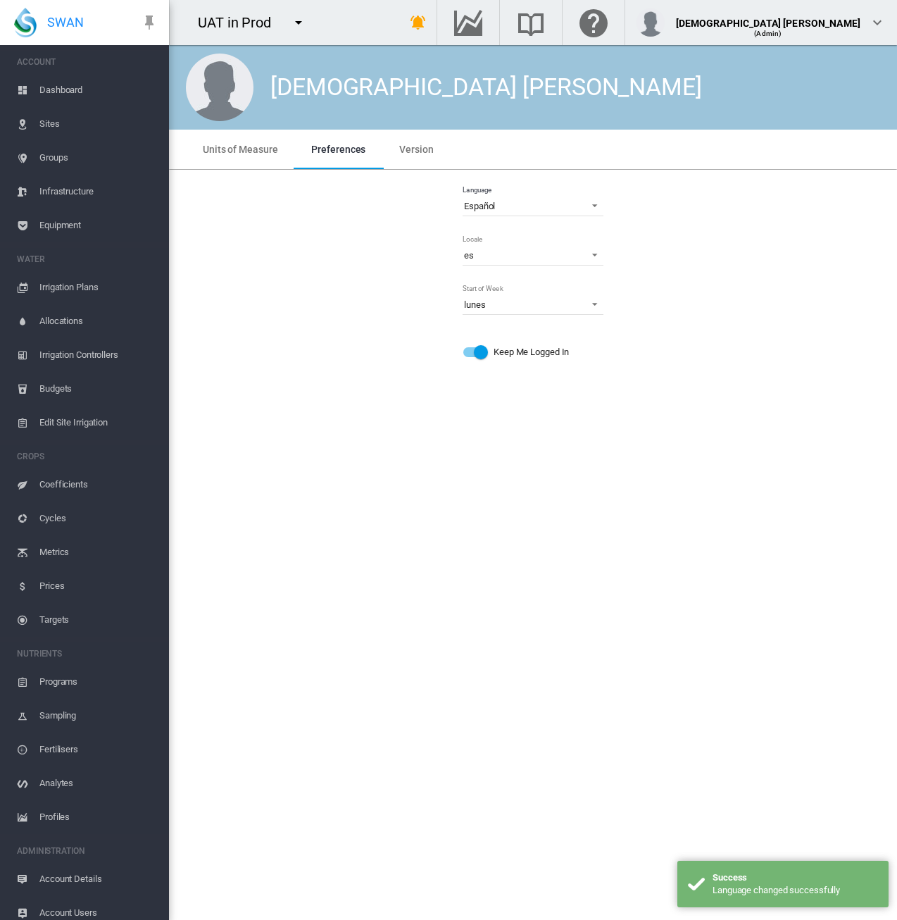
click at [80, 222] on span "Equipment" at bounding box center [98, 226] width 118 height 34
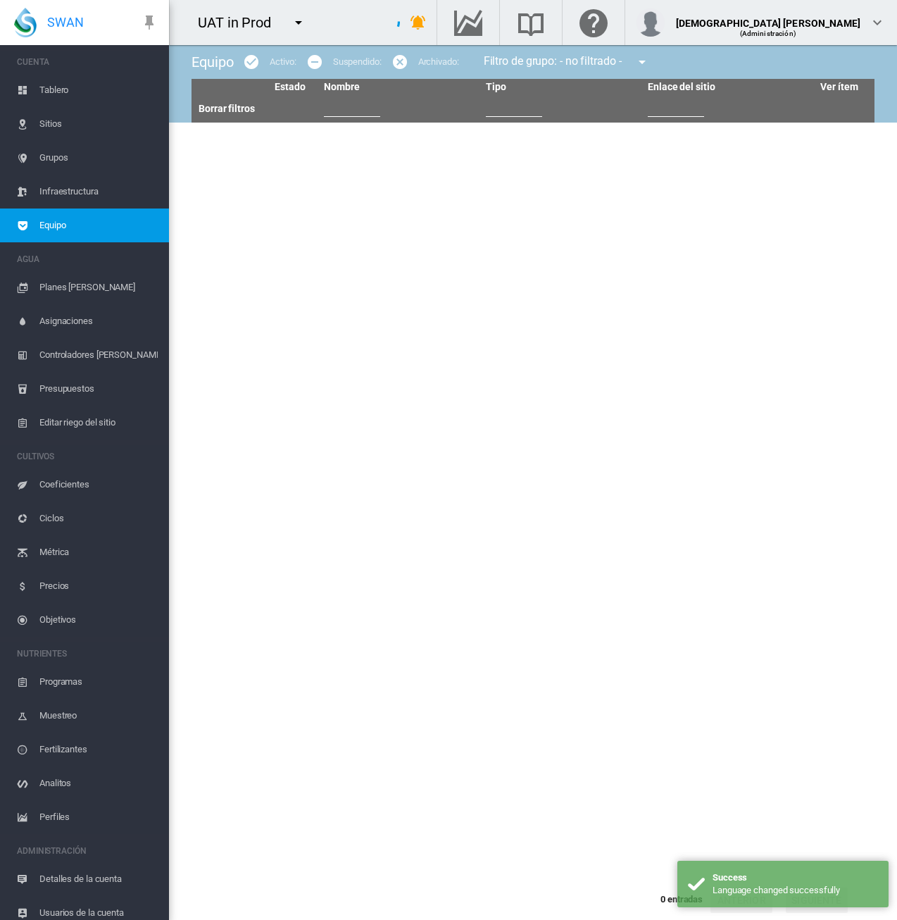
type input "****"
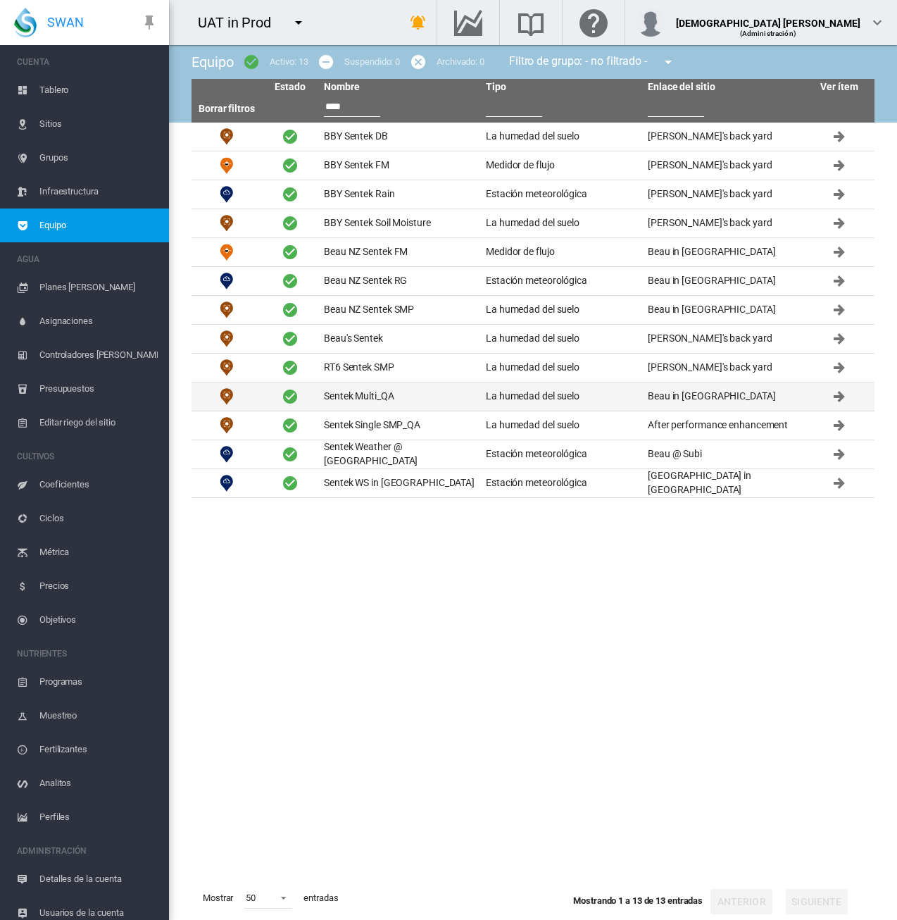
click at [412, 404] on td "Sentek Multi_QA" at bounding box center [399, 396] width 162 height 28
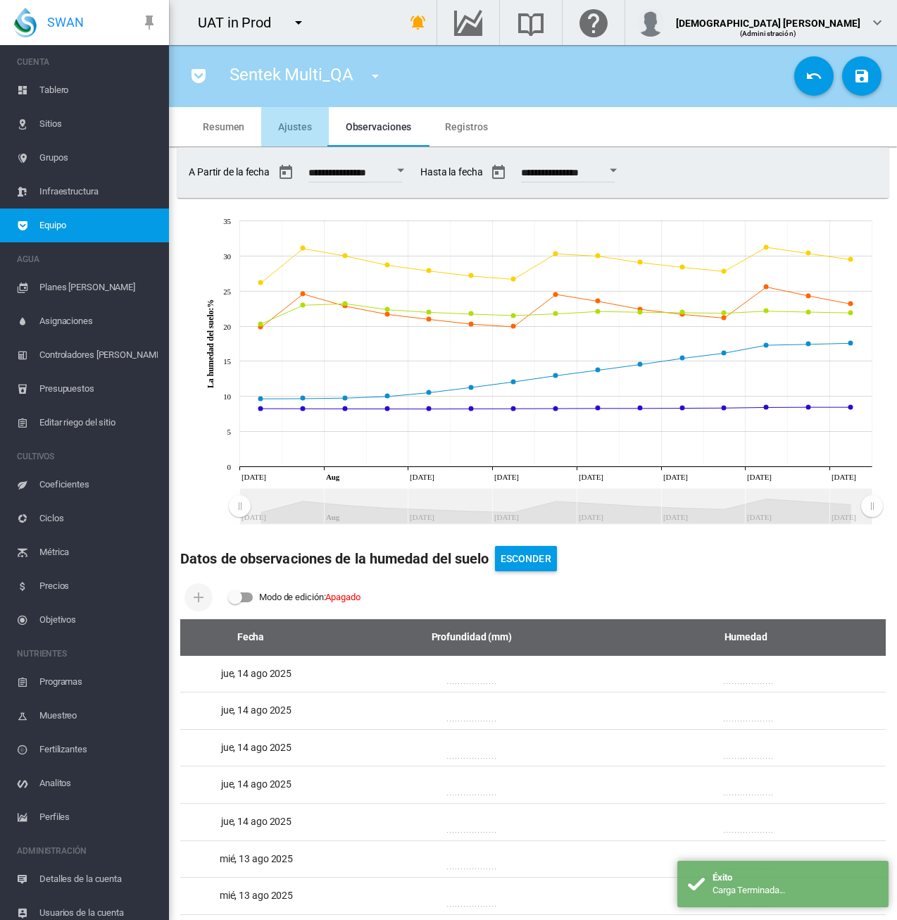
click at [301, 130] on span "Ajustes" at bounding box center [294, 126] width 33 height 11
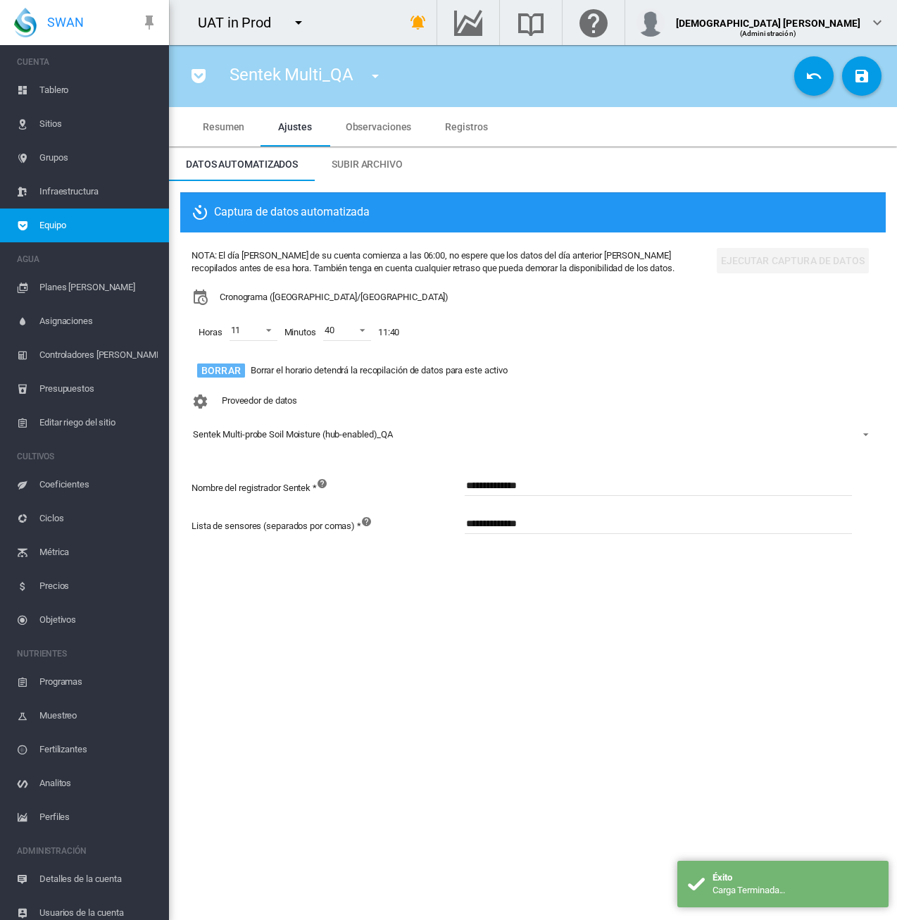
click at [218, 373] on button "Borrar" at bounding box center [221, 370] width 48 height 14
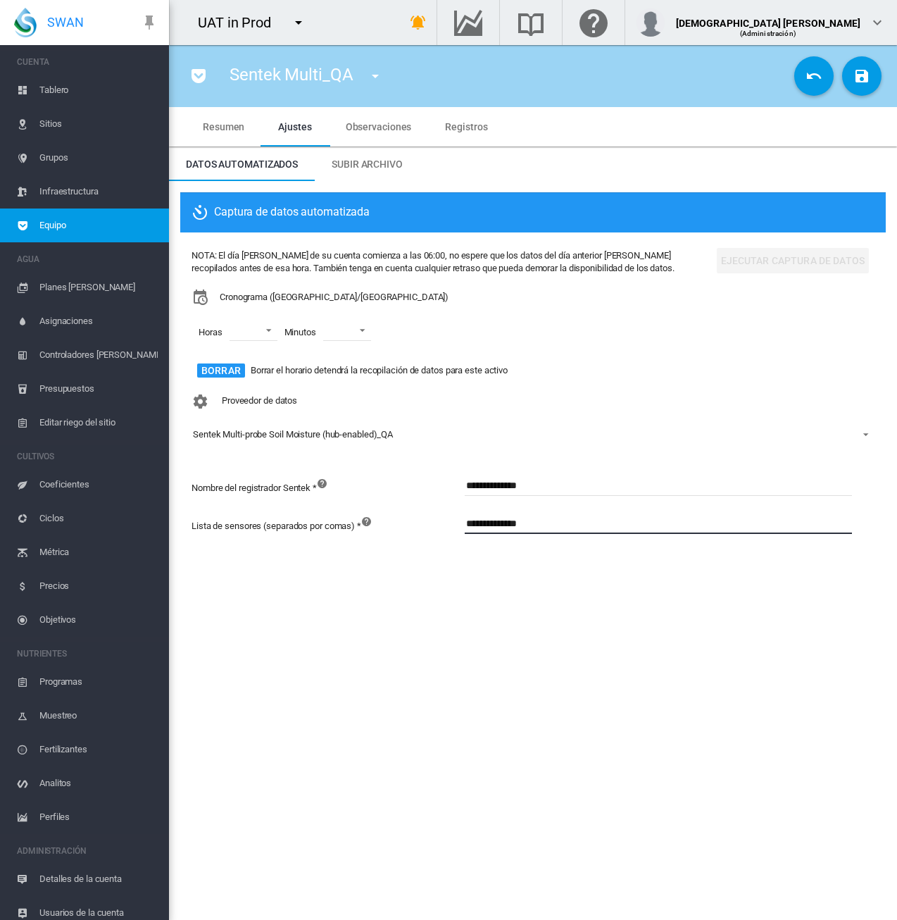
drag, startPoint x: 540, startPoint y: 523, endPoint x: 269, endPoint y: 538, distance: 270.9
click at [269, 538] on div "**********" at bounding box center [533, 532] width 683 height 38
click at [361, 668] on section "Sentek Multi_QA 1 (La humedad del suelo) 11 VWMeter (72-->83%)2 (Medidor de flu…" at bounding box center [533, 482] width 728 height 875
click at [418, 650] on section "Sentek Multi_QA 1 (La humedad del suelo) 11 VWMeter (72-->83%)2 (Medidor de flu…" at bounding box center [533, 482] width 728 height 875
drag, startPoint x: 810, startPoint y: 85, endPoint x: 781, endPoint y: 249, distance: 166.7
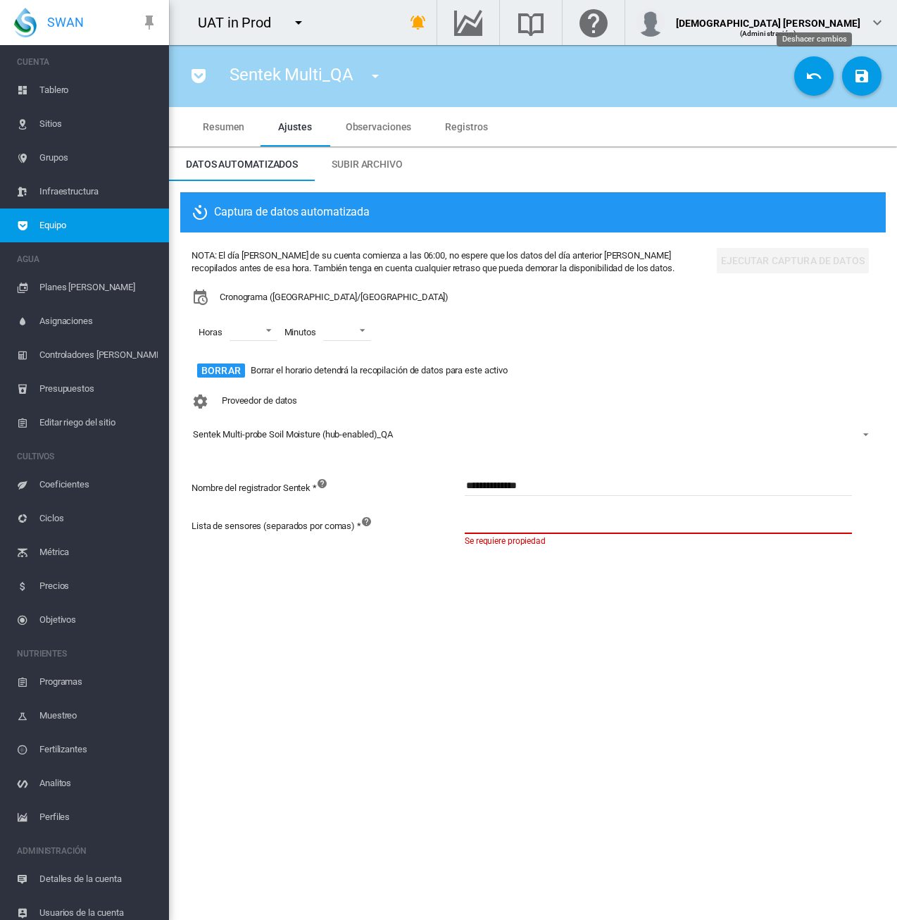
click at [810, 84] on button "Deshacer cambios" at bounding box center [814, 75] width 39 height 39
type input "**********"
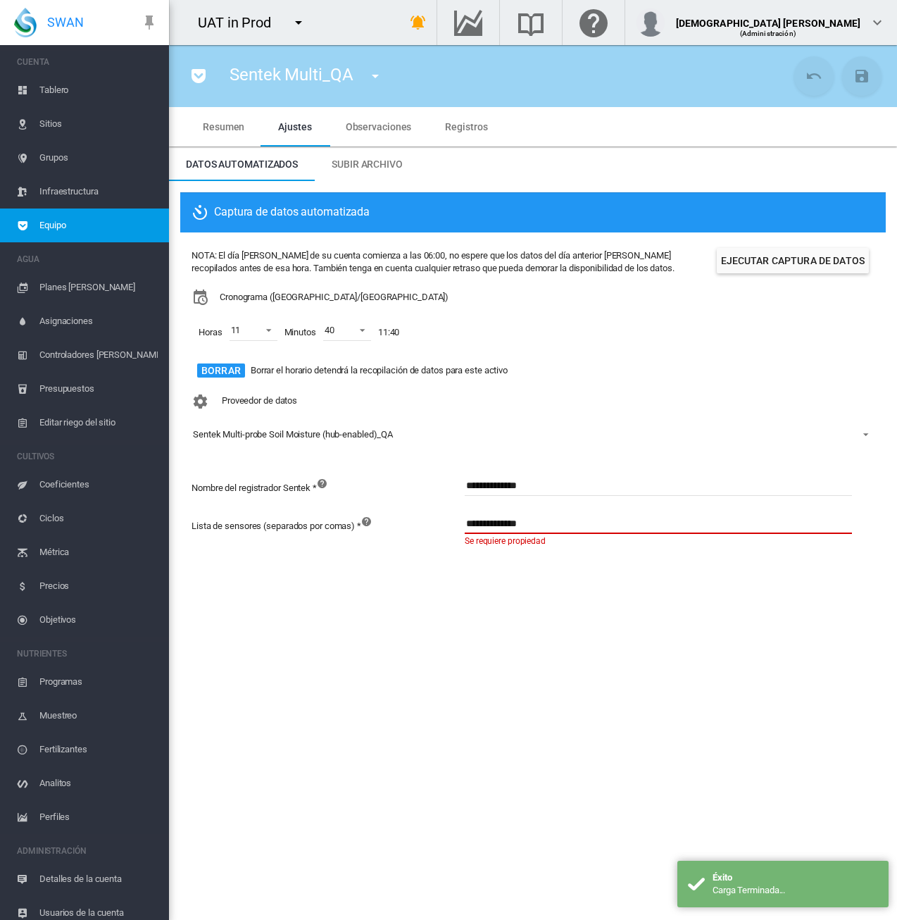
click at [223, 373] on button "Borrar" at bounding box center [221, 370] width 48 height 14
click at [719, 663] on section "Sentek Multi_QA 1 (La humedad del suelo) 11 VWMeter (72-->83%)2 (Medidor de flu…" at bounding box center [533, 482] width 728 height 875
click at [860, 66] on button "Guardar cambios" at bounding box center [861, 75] width 39 height 39
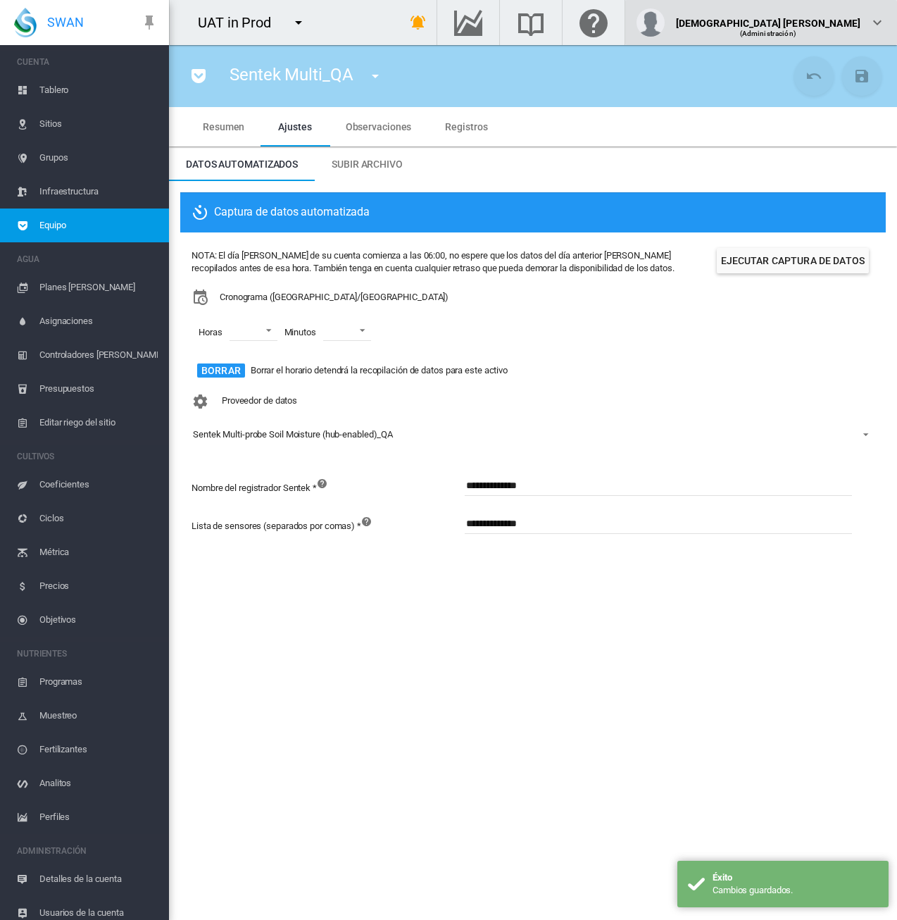
click at [866, 30] on div "[DEMOGRAPHIC_DATA] [PERSON_NAME] (Administración)" at bounding box center [761, 22] width 249 height 28
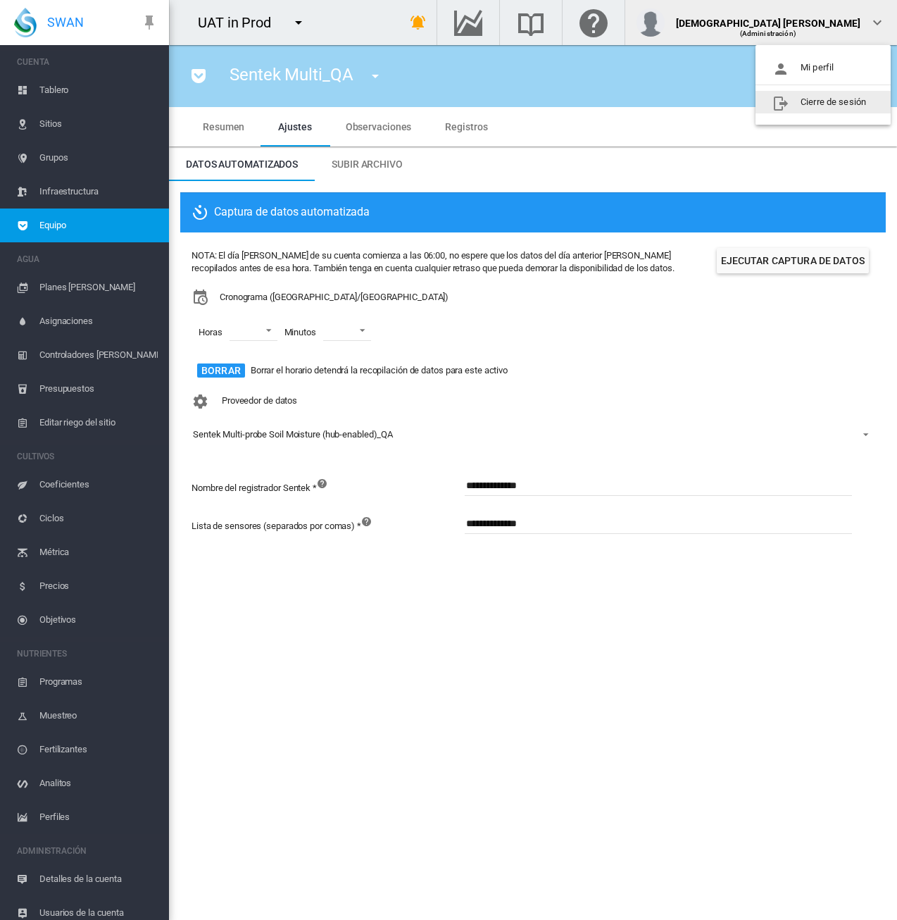
click at [465, 647] on md-backdrop at bounding box center [448, 460] width 897 height 920
click at [841, 63] on div "Sentek Multi_QA 1 (La humedad del suelo) 11 VWMeter (72-->83%)2 (Medidor de flu…" at bounding box center [533, 75] width 706 height 39
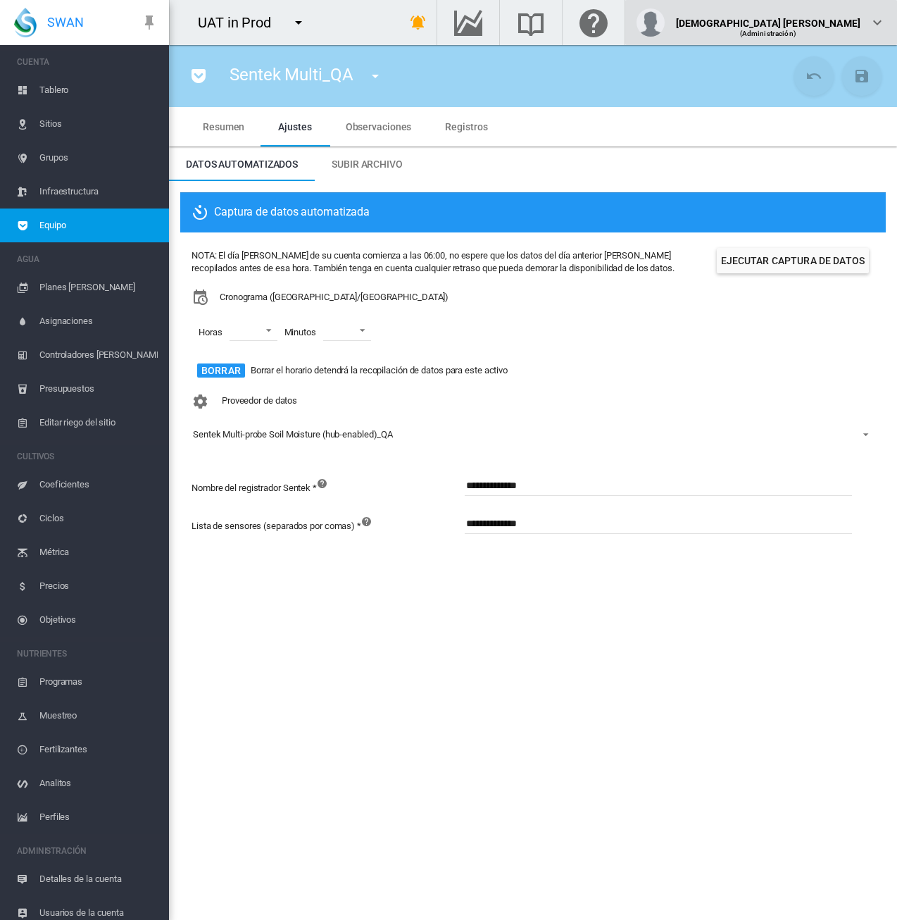
click at [797, 33] on span "(Administración)" at bounding box center [768, 34] width 56 height 8
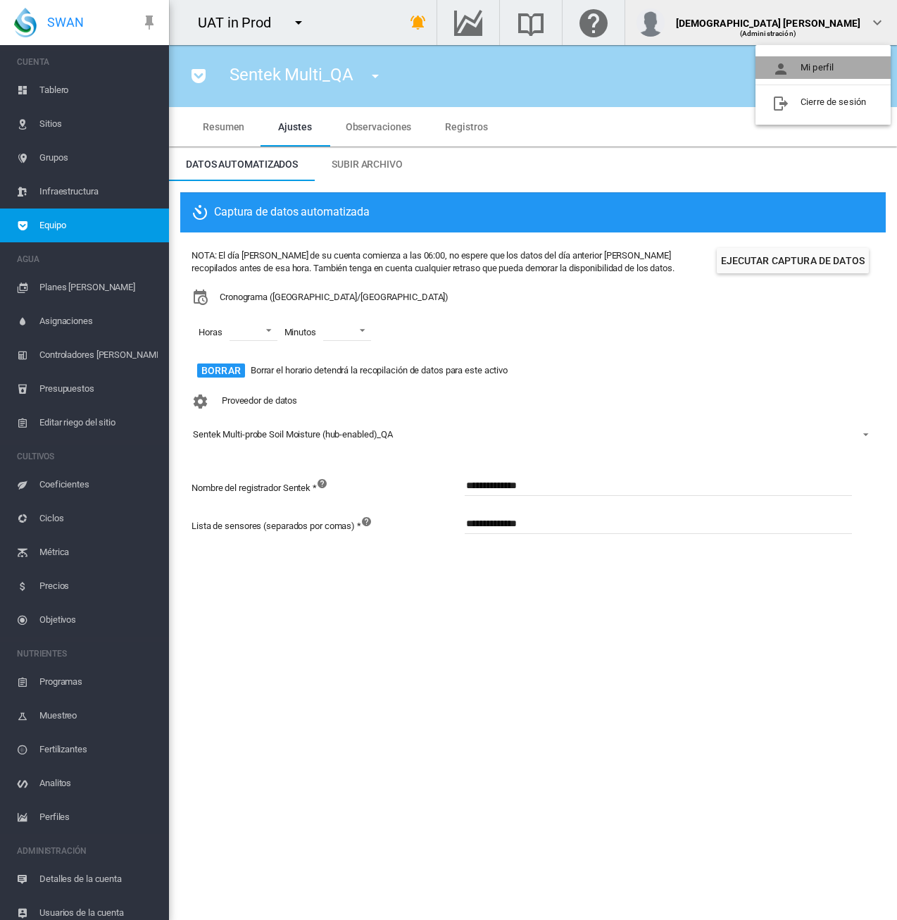
click at [831, 64] on button "Mi perfil" at bounding box center [823, 67] width 135 height 23
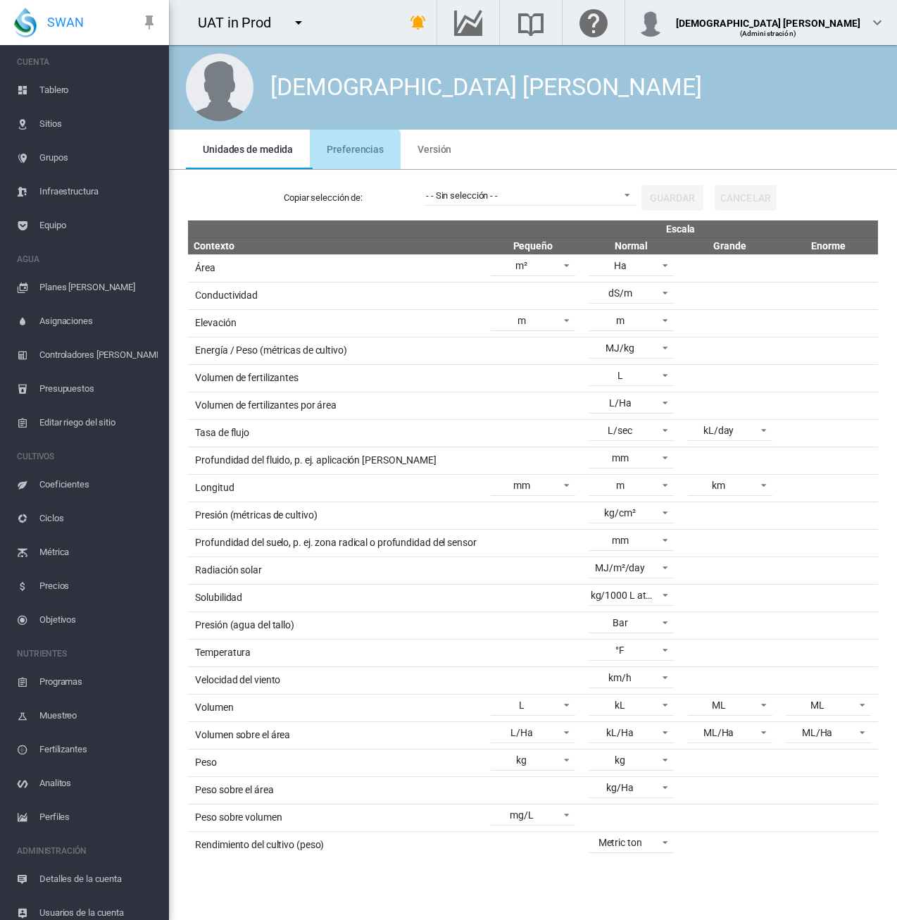
click at [347, 157] on md-tab-item "Preferencias" at bounding box center [355, 149] width 91 height 39
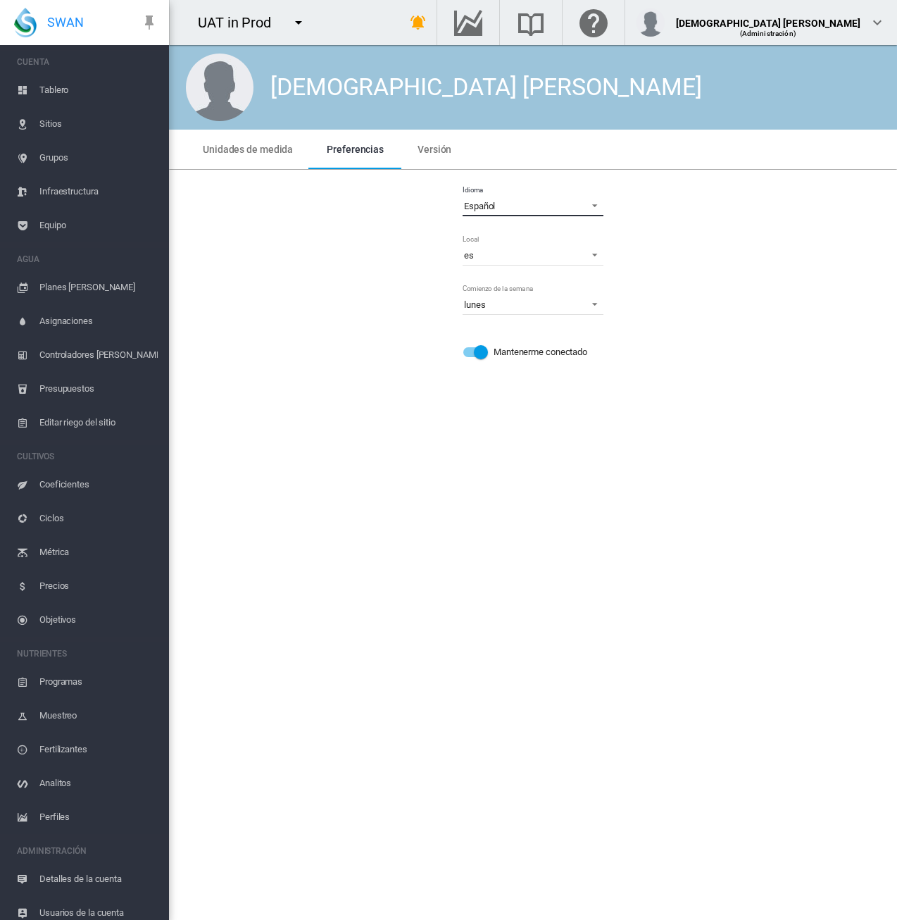
click at [489, 208] on div "Español" at bounding box center [479, 206] width 31 height 11
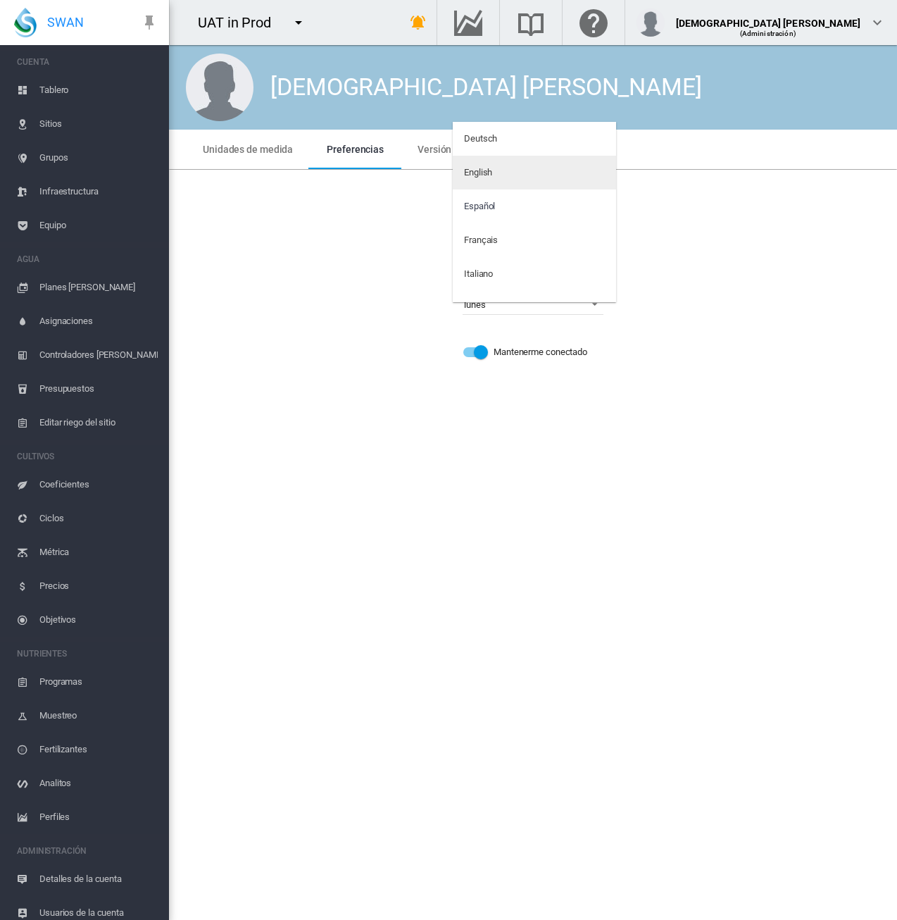
click at [492, 168] on div "English" at bounding box center [478, 172] width 28 height 13
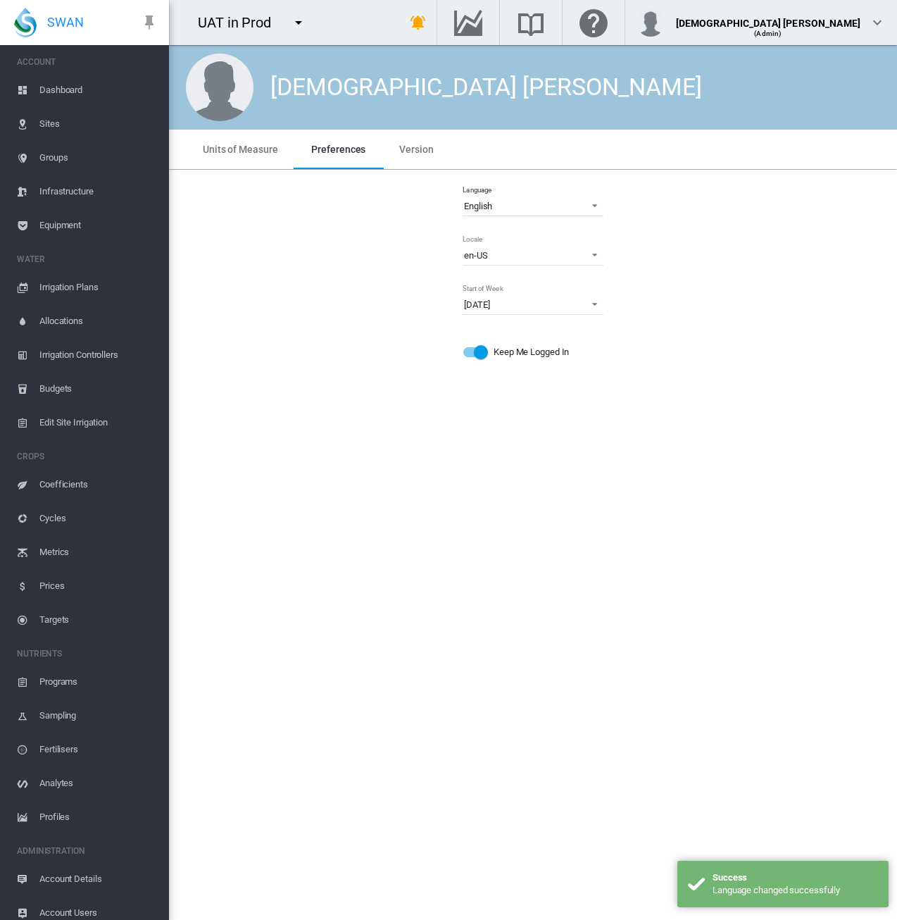
click at [58, 220] on span "Equipment" at bounding box center [98, 226] width 118 height 34
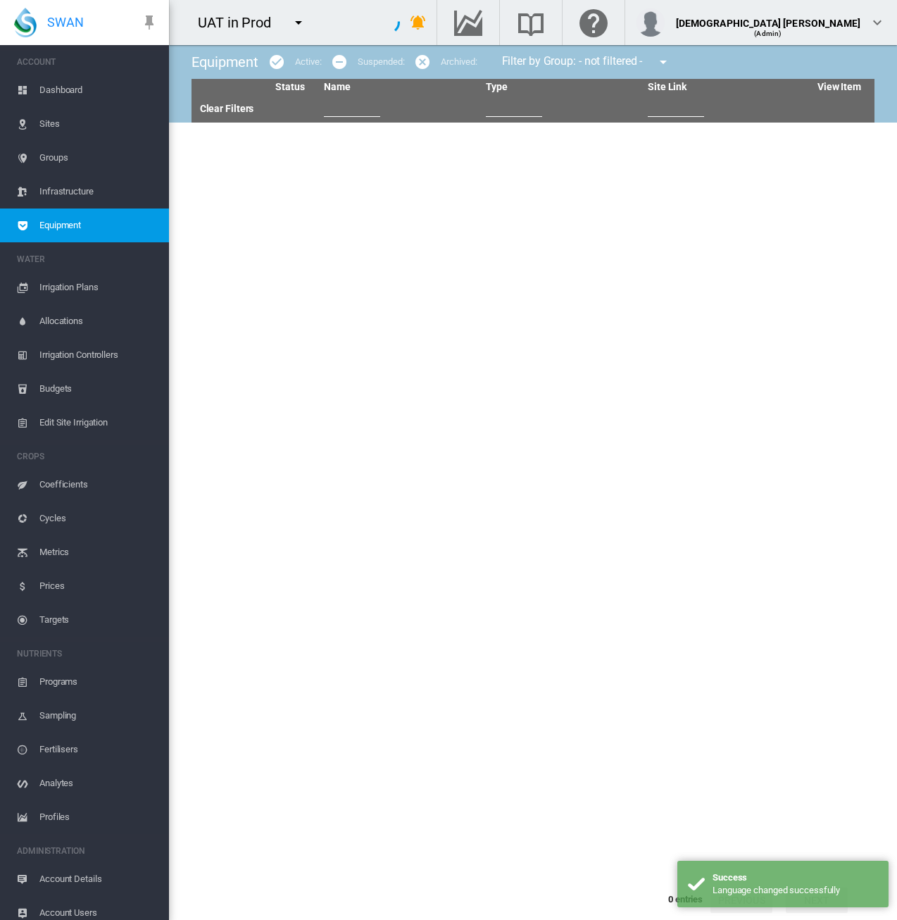
type input "****"
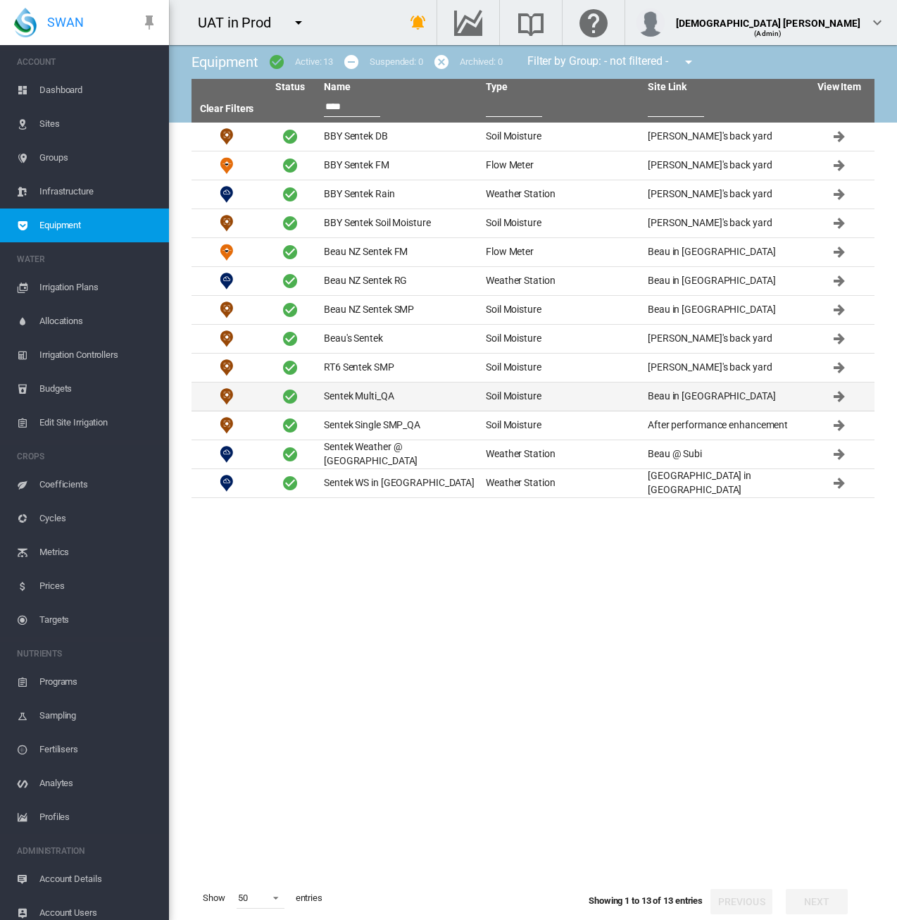
click at [361, 402] on td "Sentek Multi_QA" at bounding box center [399, 396] width 162 height 28
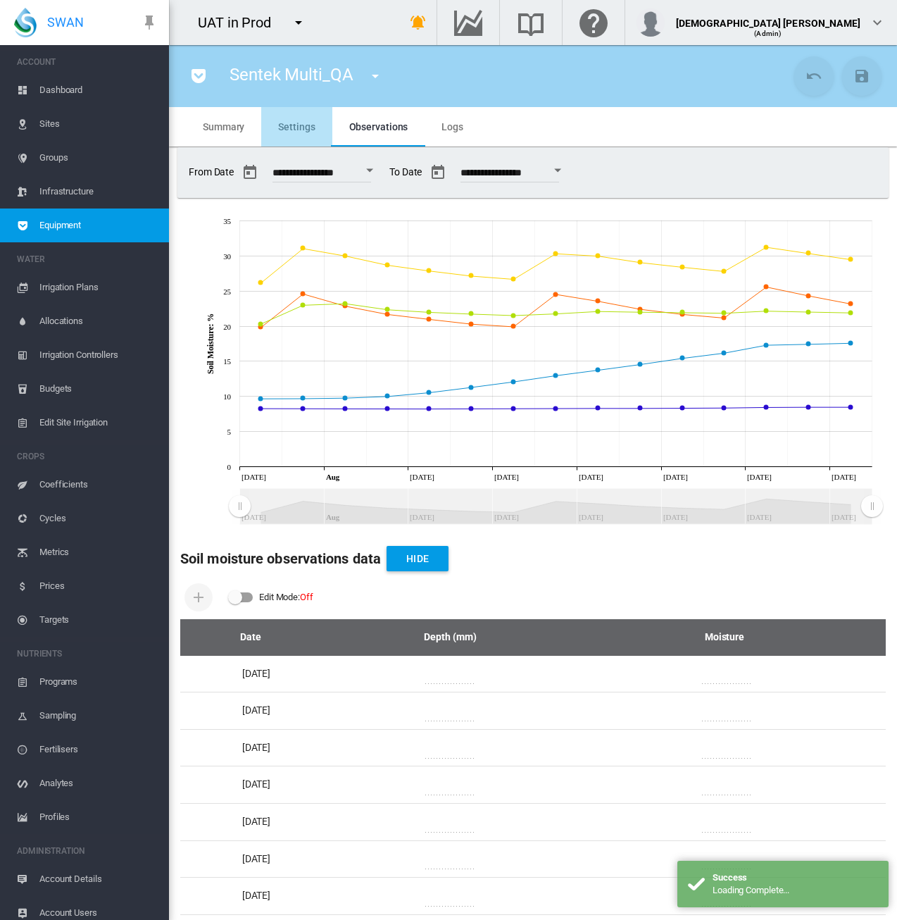
click at [294, 125] on span "Settings" at bounding box center [296, 126] width 37 height 11
